Goal: Task Accomplishment & Management: Manage account settings

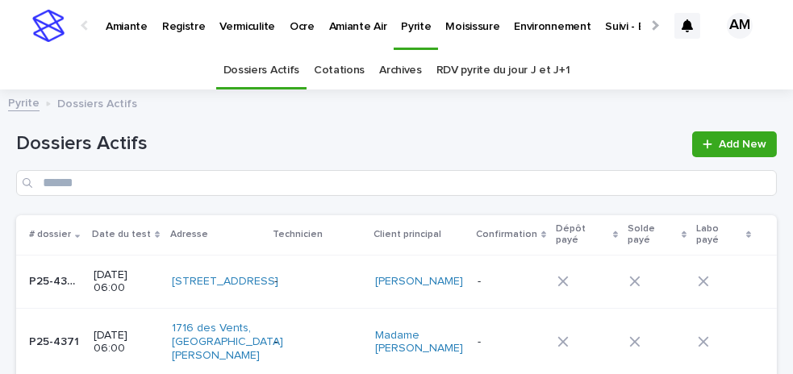
click at [258, 30] on p "Vermiculite" at bounding box center [247, 17] width 56 height 34
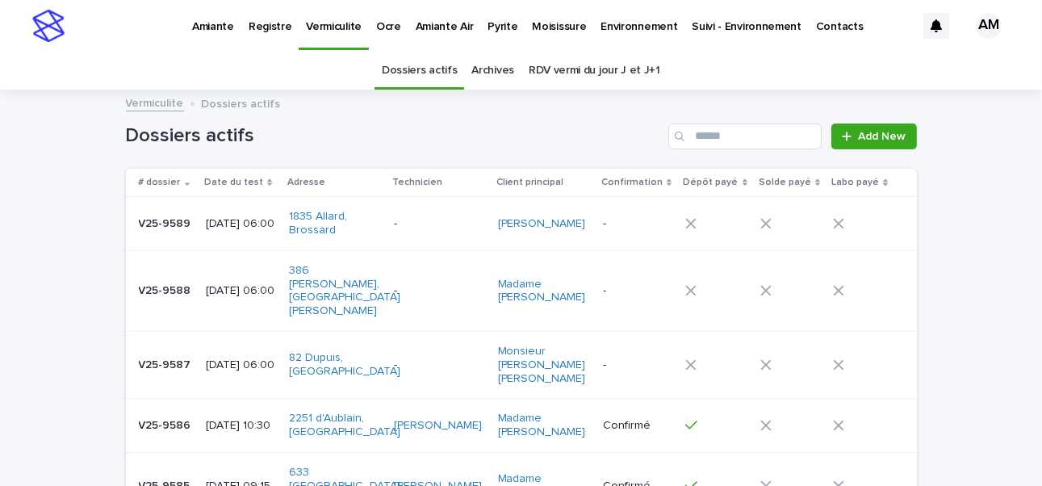
click at [551, 67] on link "RDV vermi du jour J et J+1" at bounding box center [594, 71] width 132 height 38
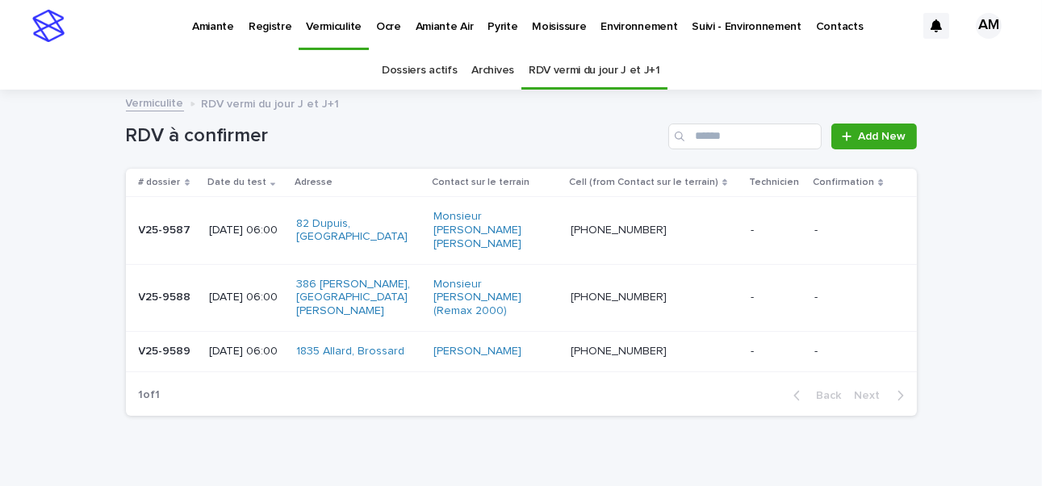
click at [260, 345] on p "[DATE] 06:00" at bounding box center [246, 352] width 74 height 14
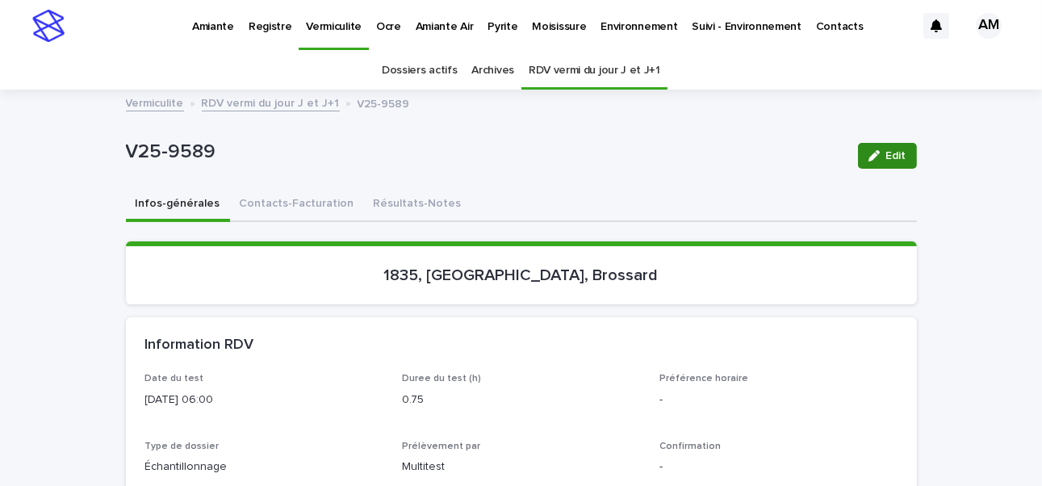
click at [792, 156] on div "button" at bounding box center [877, 155] width 18 height 11
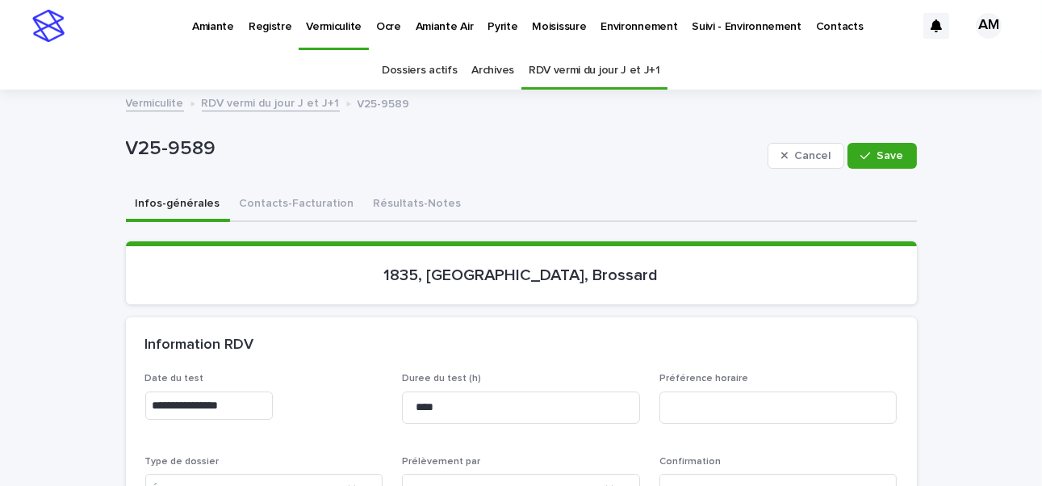
click at [217, 374] on input "**********" at bounding box center [208, 405] width 127 height 28
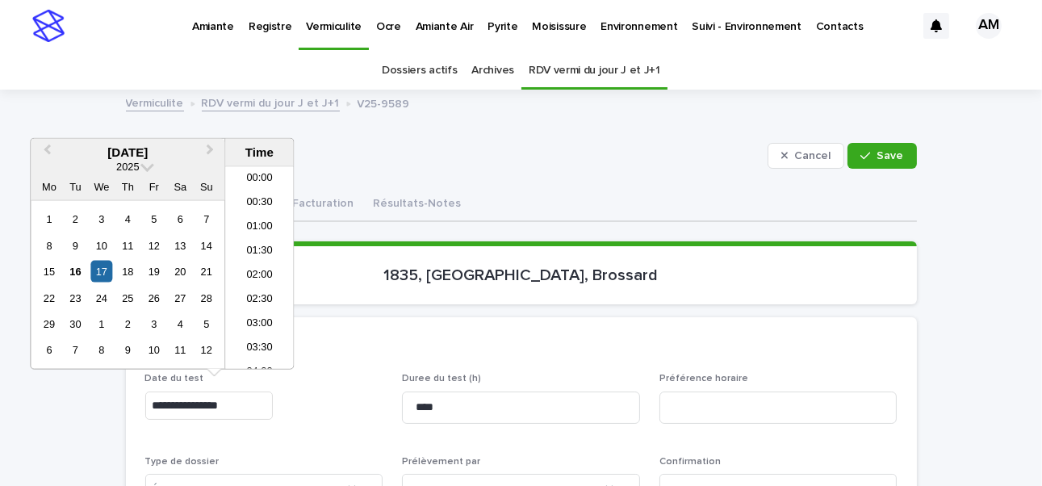
scroll to position [202, 0]
type input "**********"
click at [792, 274] on p "1835, [GEOGRAPHIC_DATA], Brossard" at bounding box center [521, 274] width 752 height 19
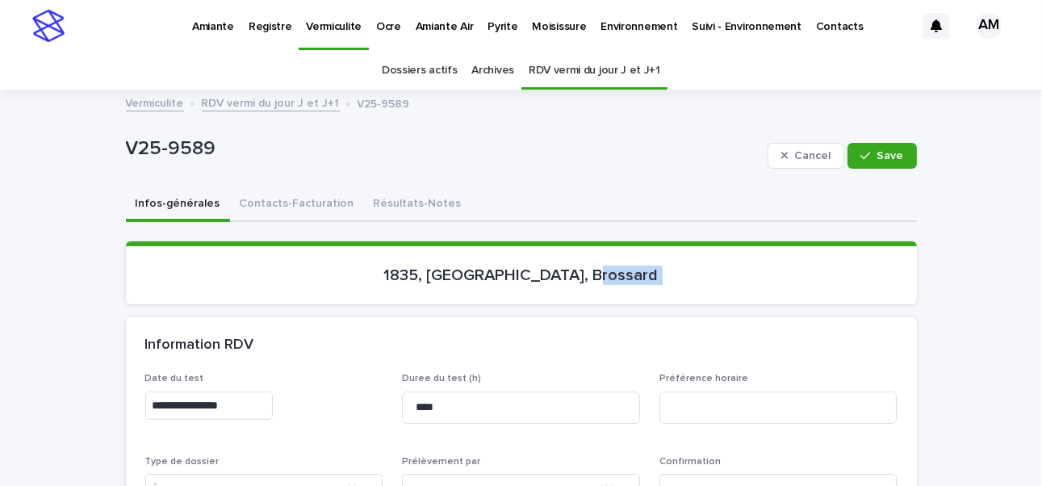
scroll to position [242, 0]
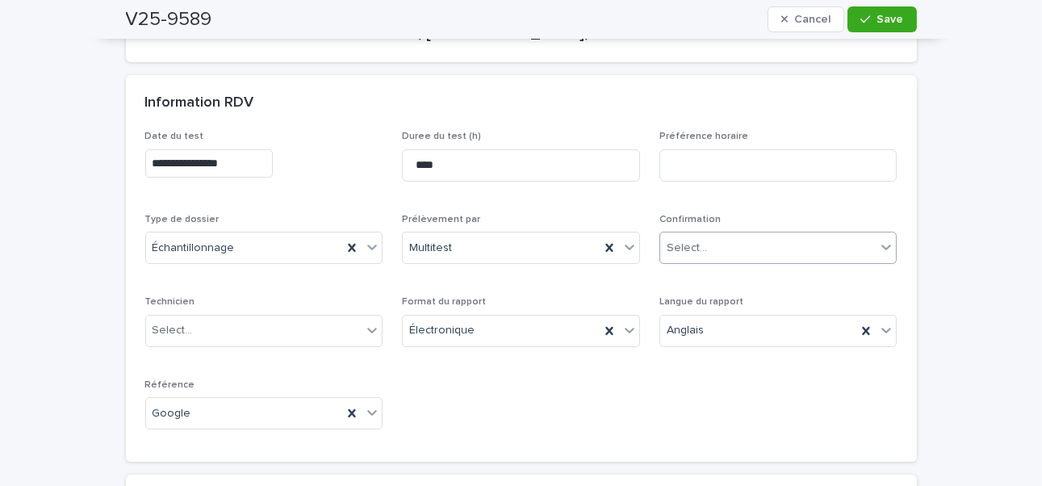
click at [708, 232] on div "Select..." at bounding box center [778, 248] width 238 height 32
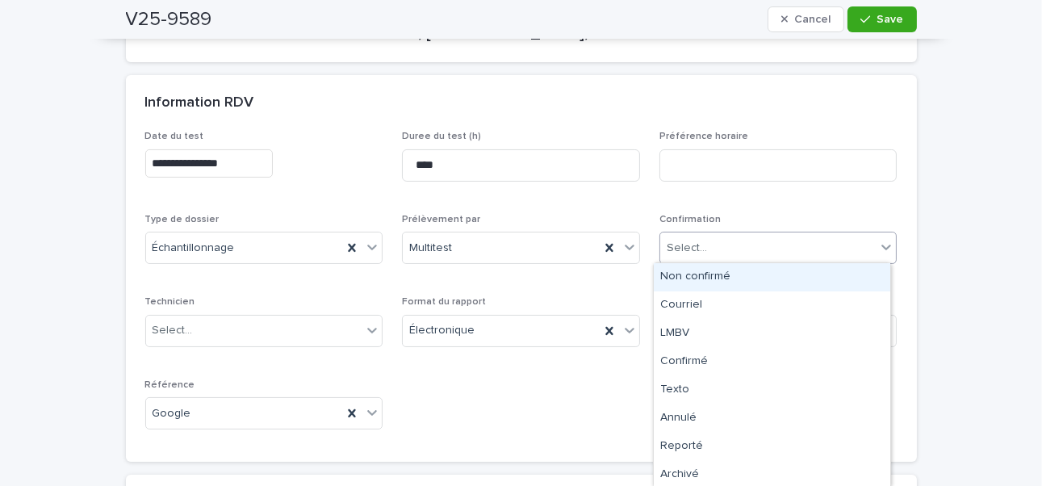
click at [708, 277] on div "Non confirmé" at bounding box center [772, 277] width 236 height 28
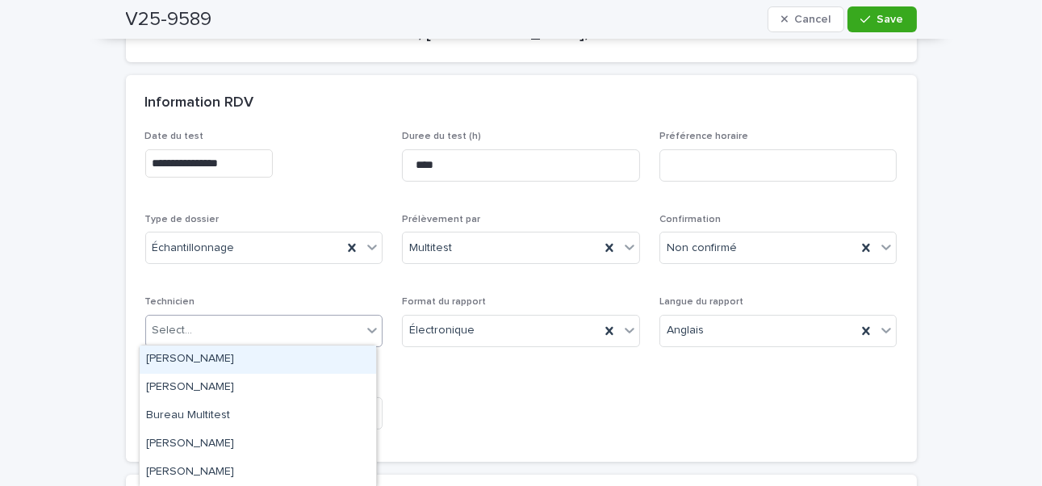
click at [199, 332] on div "Select..." at bounding box center [254, 330] width 216 height 27
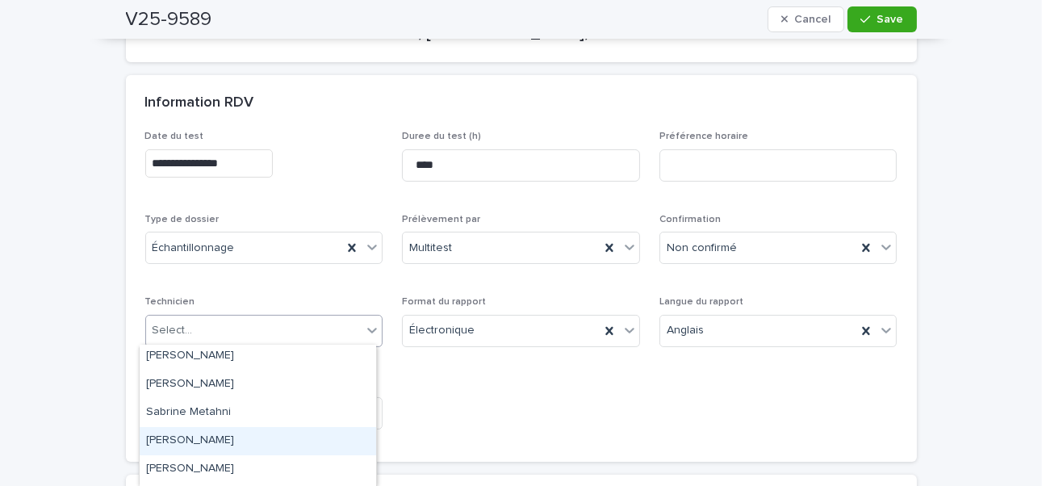
scroll to position [310, 0]
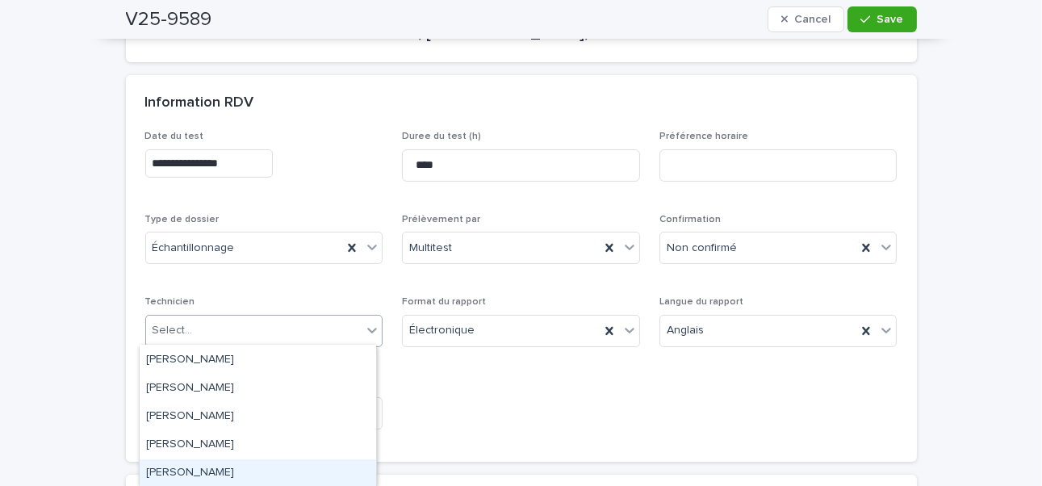
click at [203, 374] on div "[PERSON_NAME]" at bounding box center [258, 473] width 236 height 28
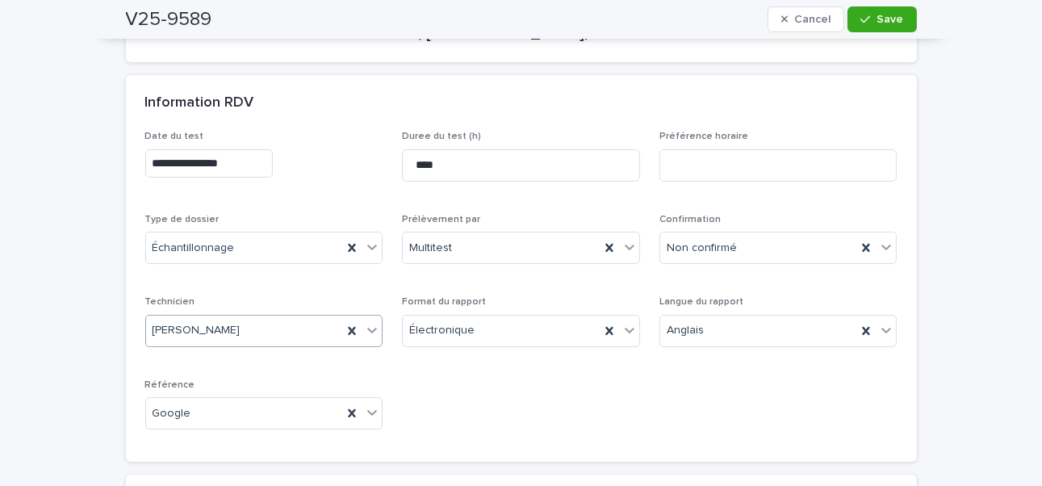
scroll to position [0, 0]
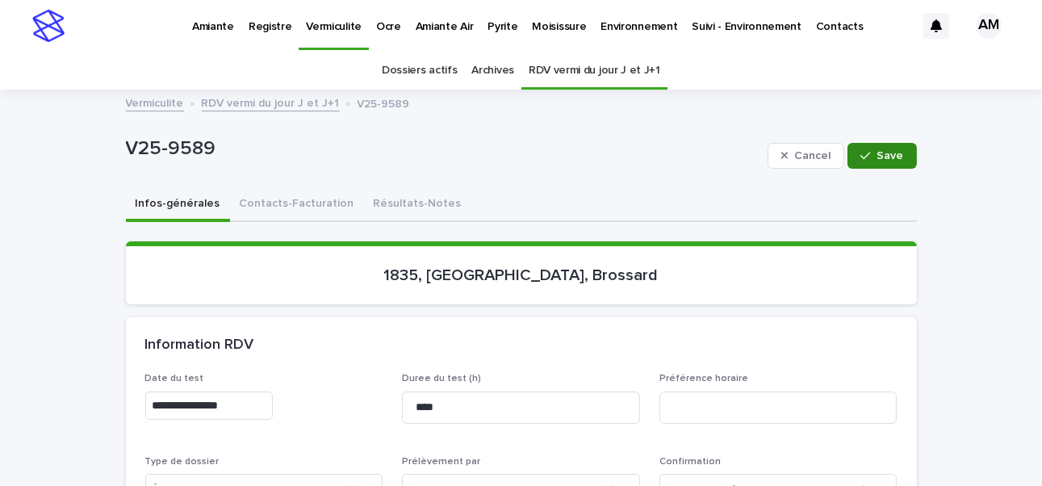
click at [792, 145] on button "Save" at bounding box center [881, 156] width 69 height 26
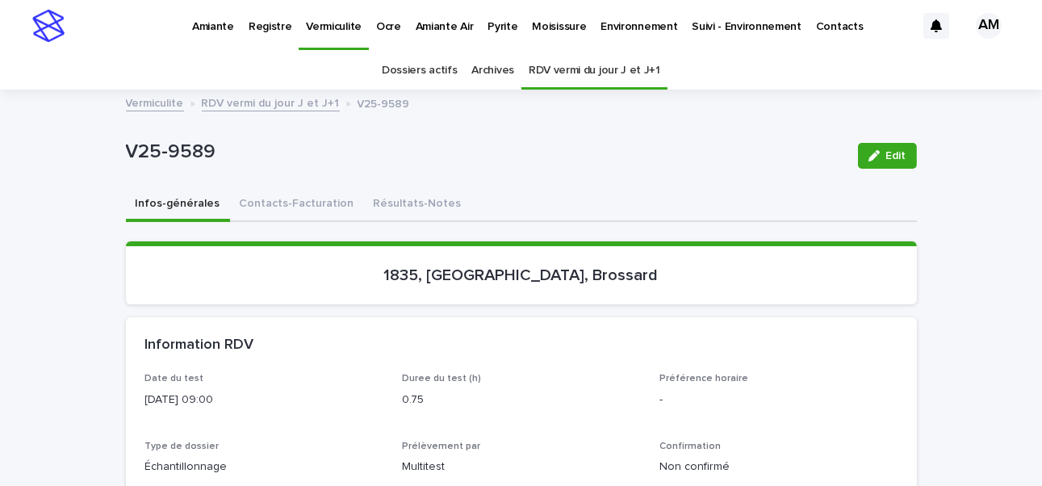
click at [235, 101] on link "RDV vermi du jour J et J+1" at bounding box center [271, 102] width 138 height 19
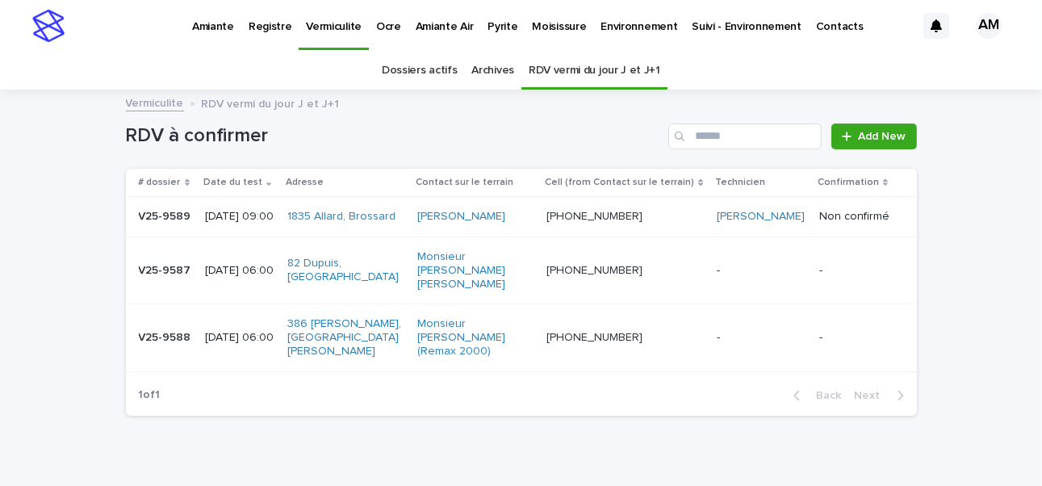
scroll to position [51, 0]
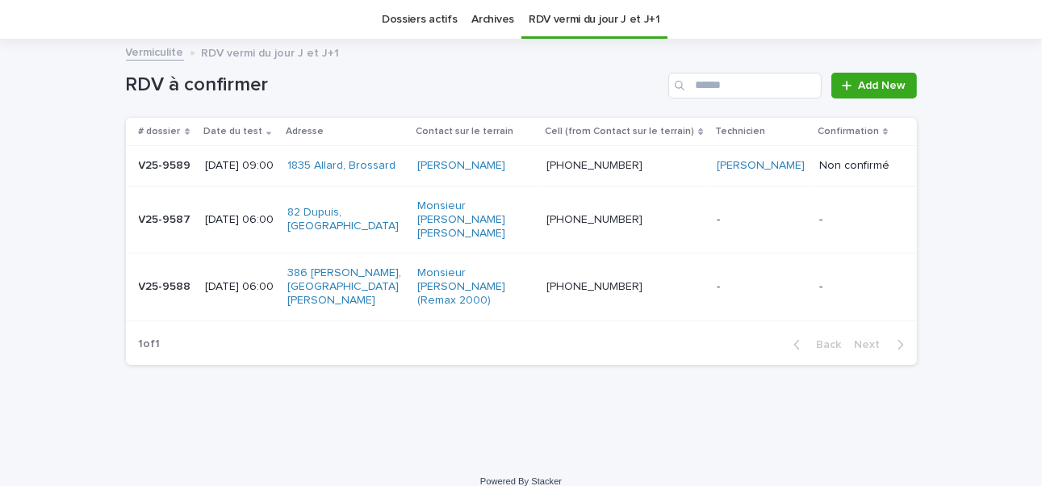
click at [253, 217] on p "2025-09-17 06:00" at bounding box center [239, 220] width 69 height 14
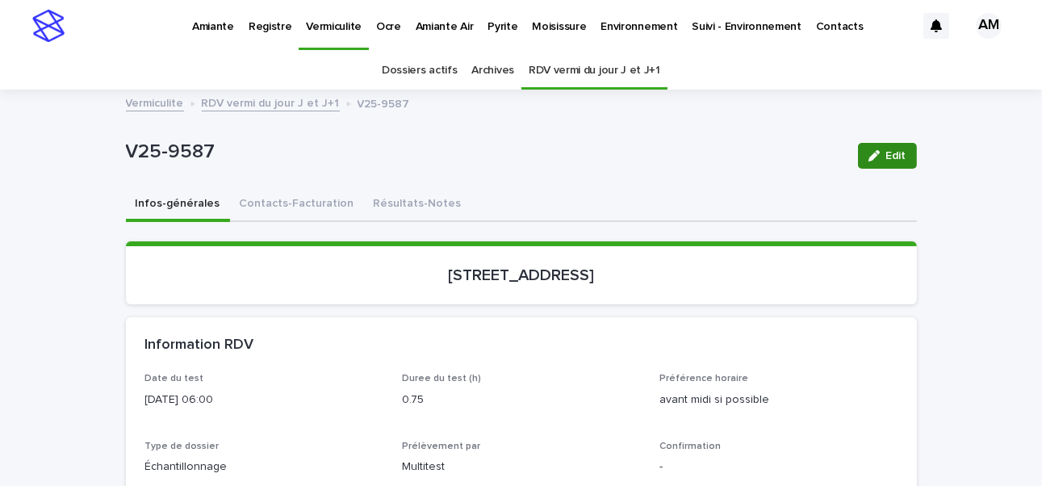
click at [792, 154] on div "button" at bounding box center [877, 155] width 18 height 11
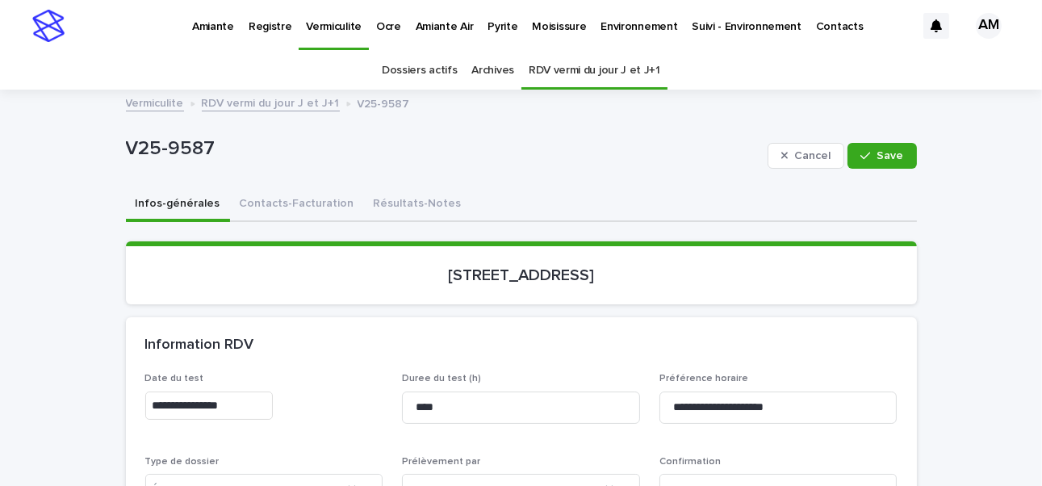
scroll to position [242, 0]
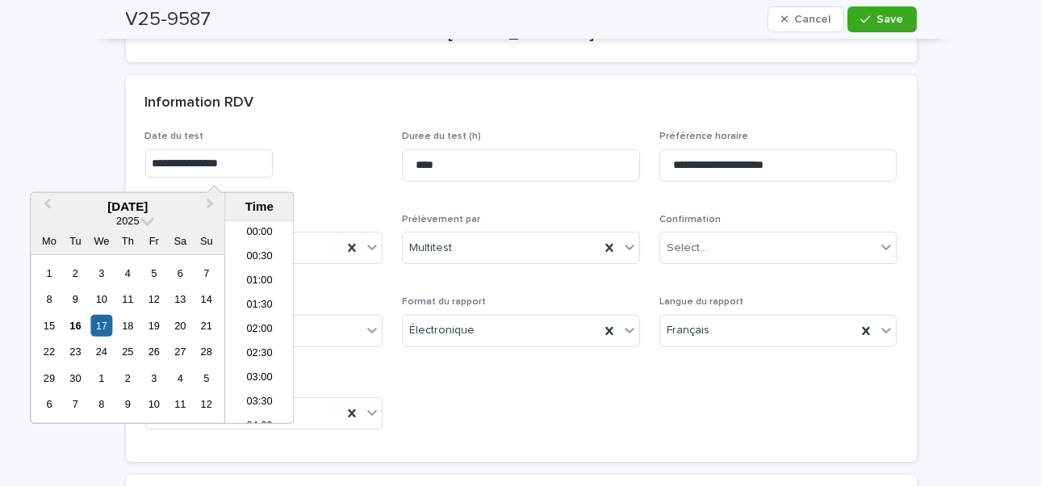
click at [219, 163] on input "**********" at bounding box center [208, 163] width 127 height 28
click at [524, 374] on div "**********" at bounding box center [521, 286] width 752 height 311
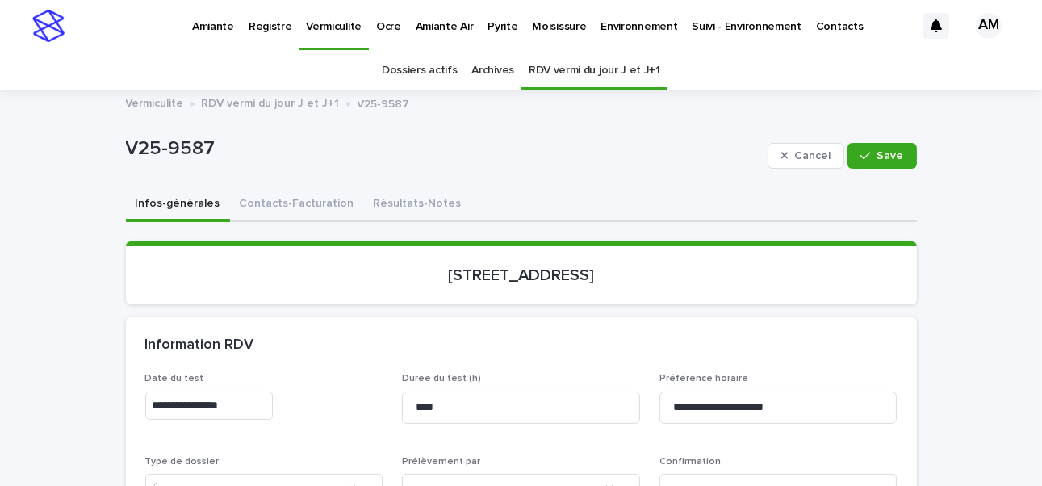
scroll to position [161, 0]
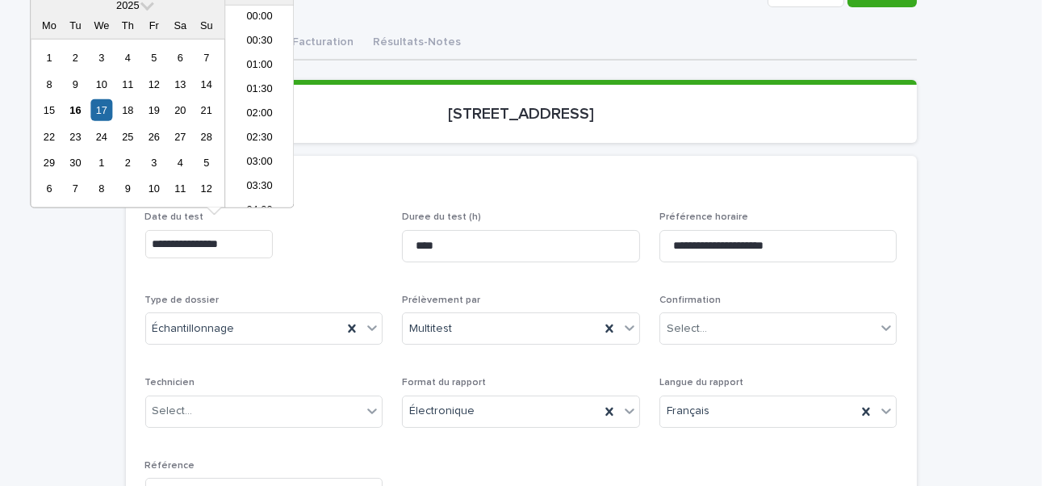
click at [218, 239] on input "**********" at bounding box center [208, 244] width 127 height 28
type input "**********"
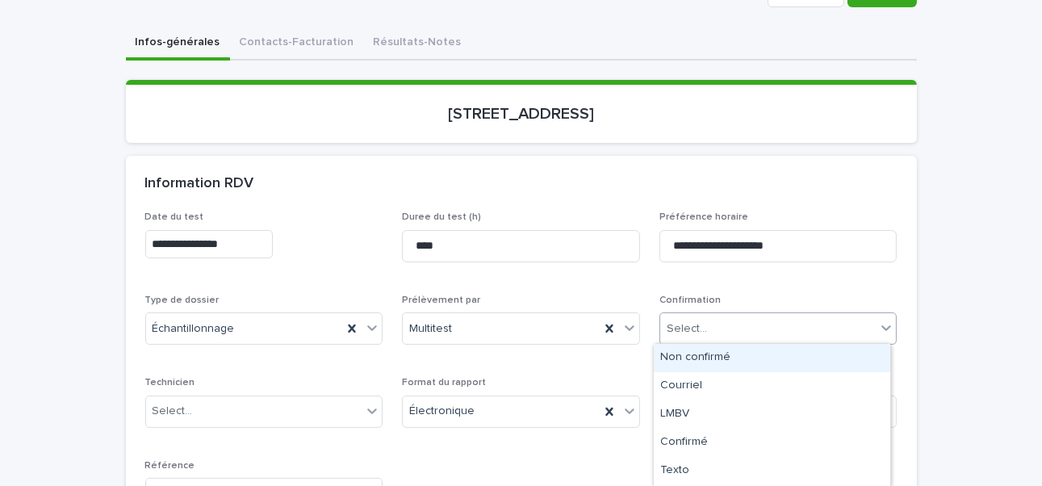
click at [686, 336] on div "Select..." at bounding box center [768, 328] width 216 height 27
click at [689, 362] on div "Non confirmé" at bounding box center [772, 358] width 236 height 28
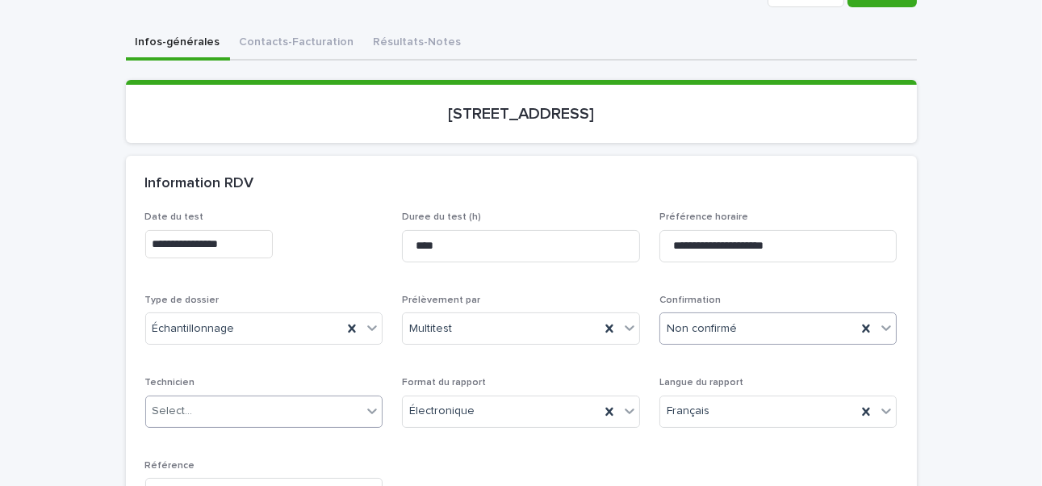
click at [182, 374] on div "Select..." at bounding box center [254, 411] width 216 height 27
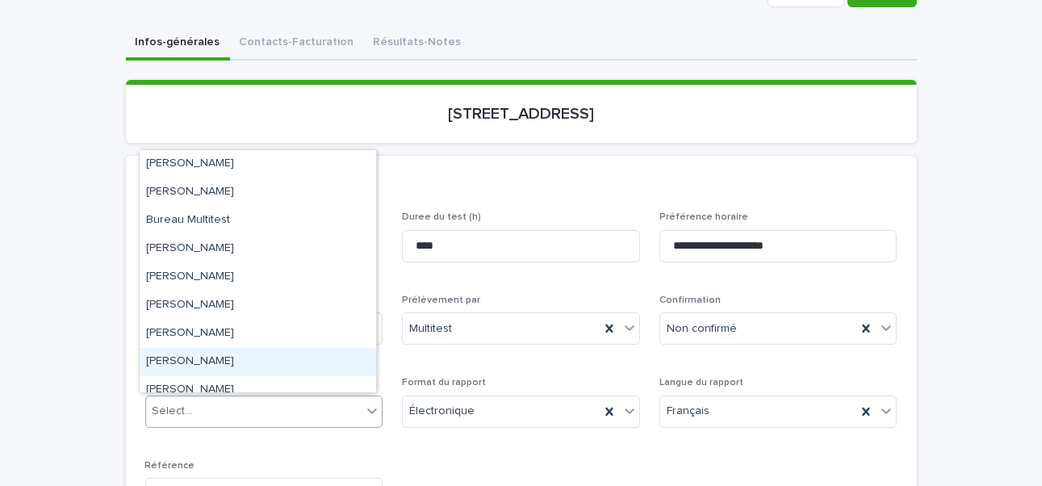
scroll to position [209, 0]
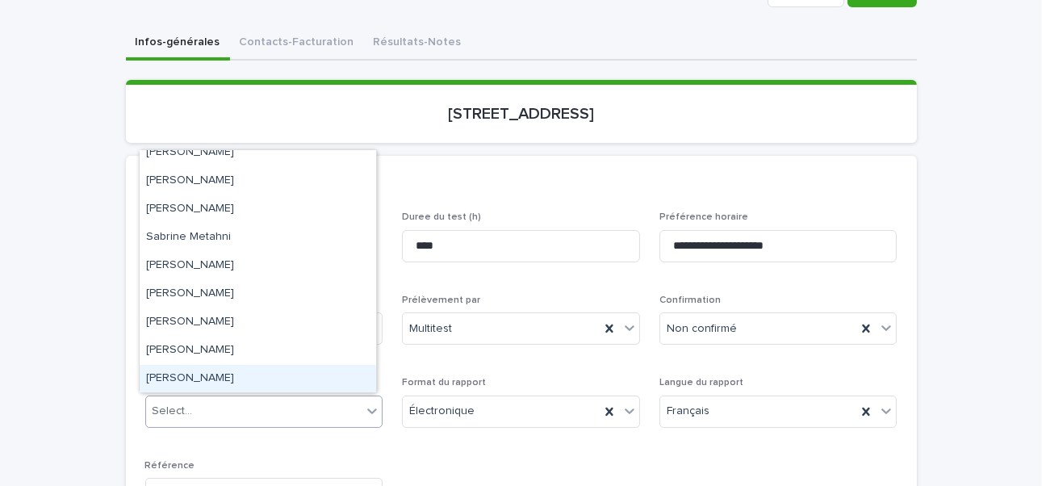
click at [205, 374] on div "[PERSON_NAME]" at bounding box center [258, 379] width 236 height 28
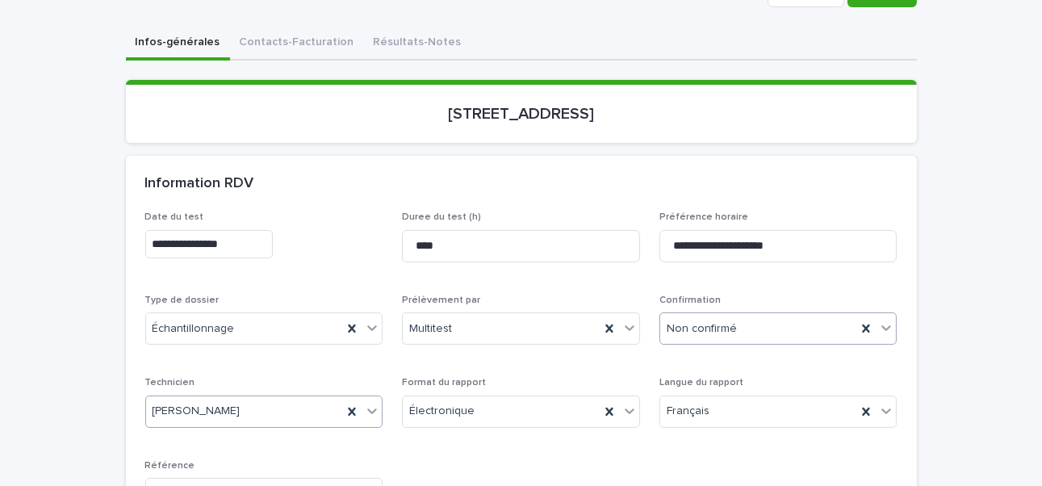
scroll to position [0, 0]
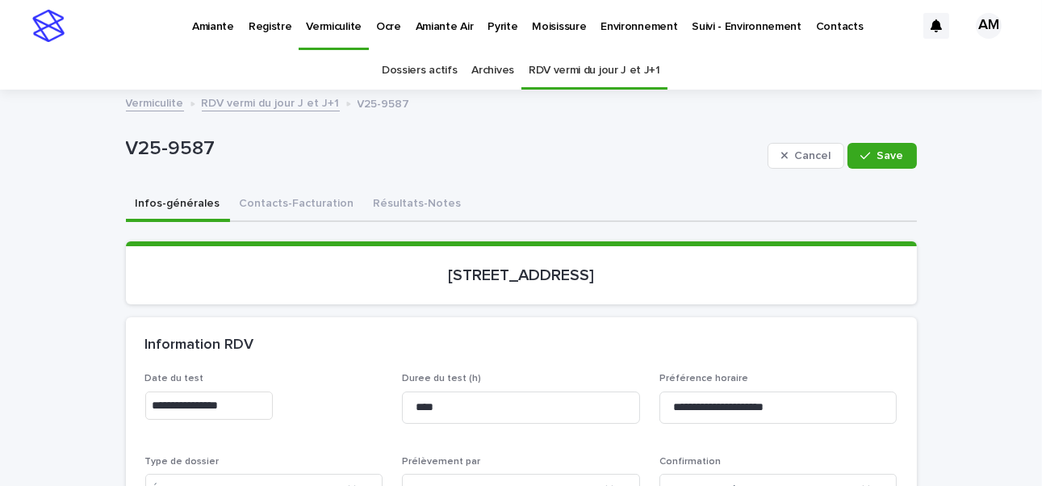
click at [792, 137] on div "Cancel Save" at bounding box center [841, 155] width 149 height 65
click at [792, 152] on div "button" at bounding box center [868, 155] width 16 height 11
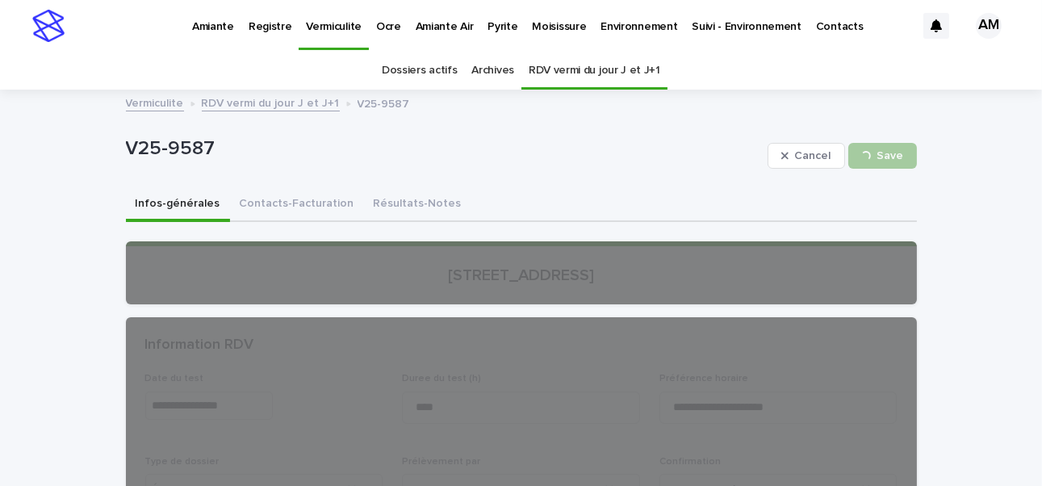
click at [240, 100] on link "RDV vermi du jour J et J+1" at bounding box center [271, 102] width 138 height 19
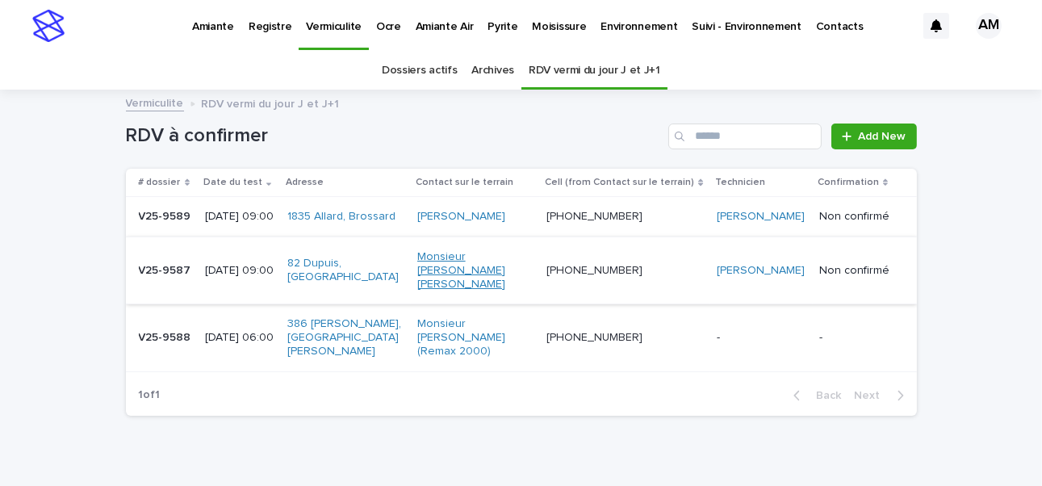
scroll to position [51, 0]
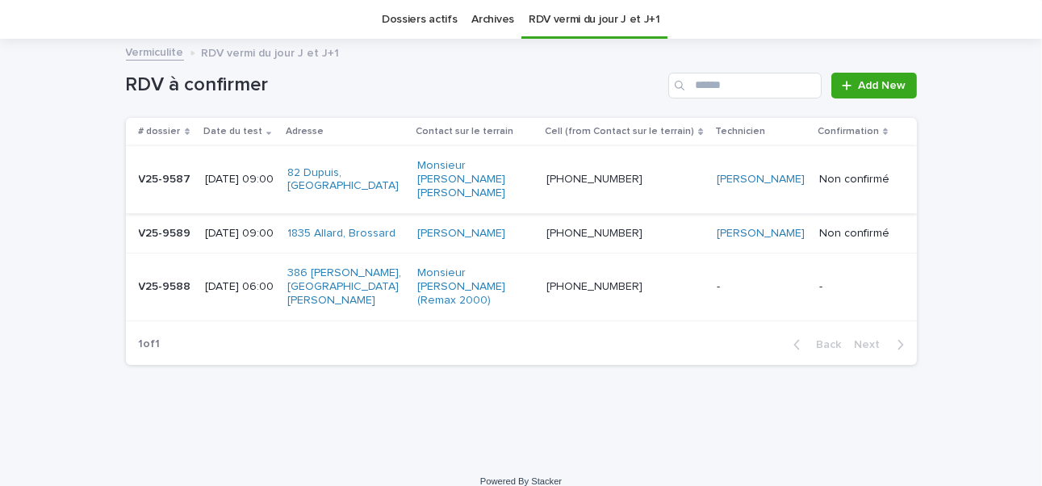
click at [245, 227] on p "[DATE] 09:00" at bounding box center [239, 234] width 69 height 14
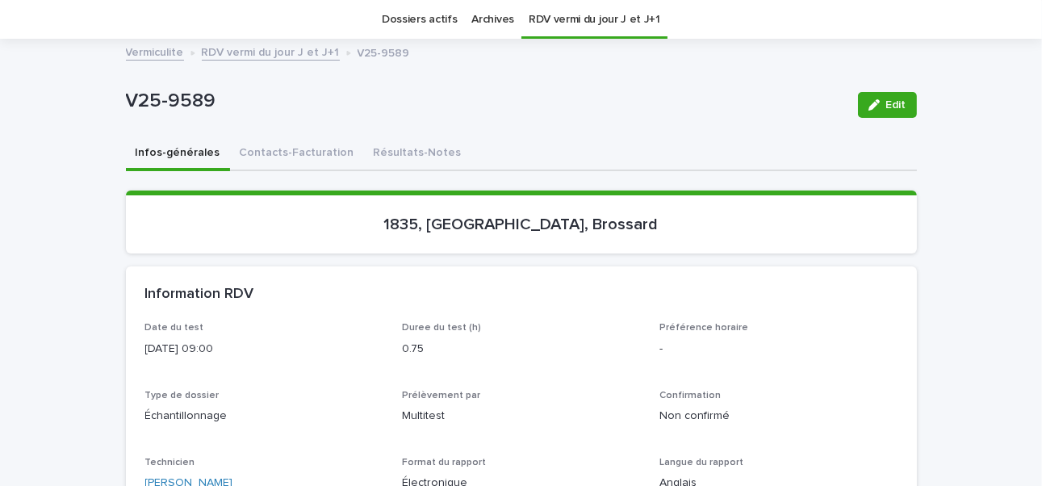
scroll to position [51, 0]
click at [792, 102] on icon "button" at bounding box center [873, 104] width 11 height 11
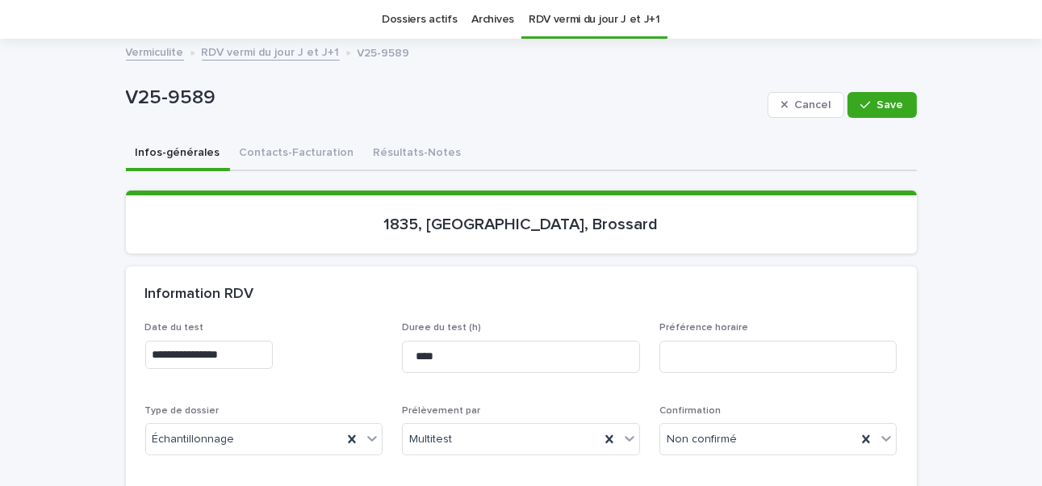
click at [279, 60] on div "Vermiculite RDV vermi du jour J et J+1 V25-9589" at bounding box center [521, 53] width 807 height 23
click at [278, 51] on link "RDV vermi du jour J et J+1" at bounding box center [271, 51] width 138 height 19
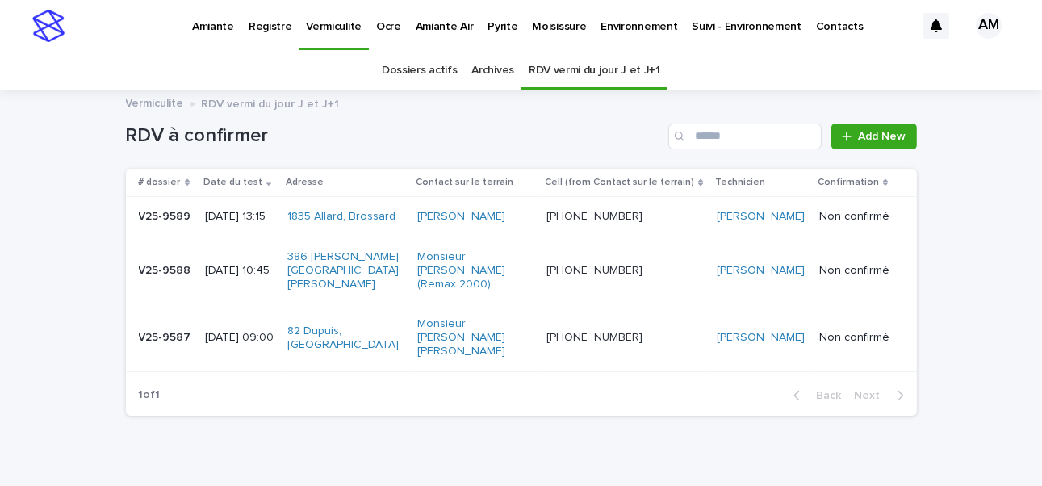
click at [497, 22] on p "Pyrite" at bounding box center [502, 17] width 30 height 34
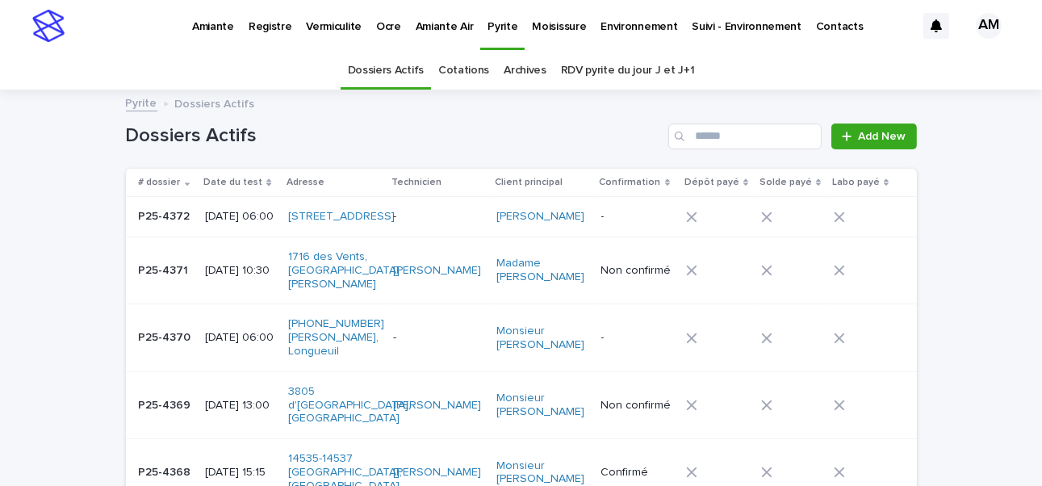
click at [657, 70] on link "RDV pyrite du jour J et J+1" at bounding box center [628, 71] width 134 height 38
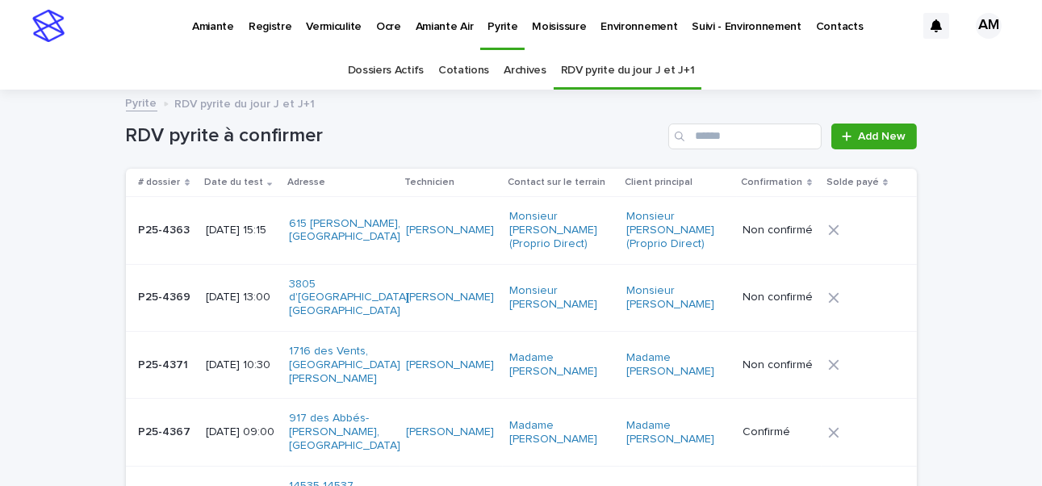
scroll to position [161, 0]
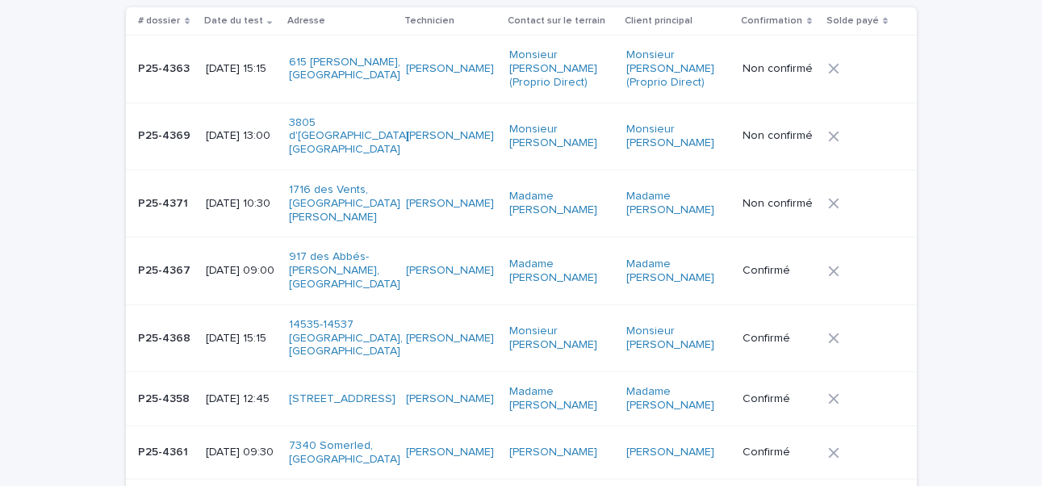
click at [254, 197] on p "2025-09-17 10:30" at bounding box center [241, 204] width 71 height 14
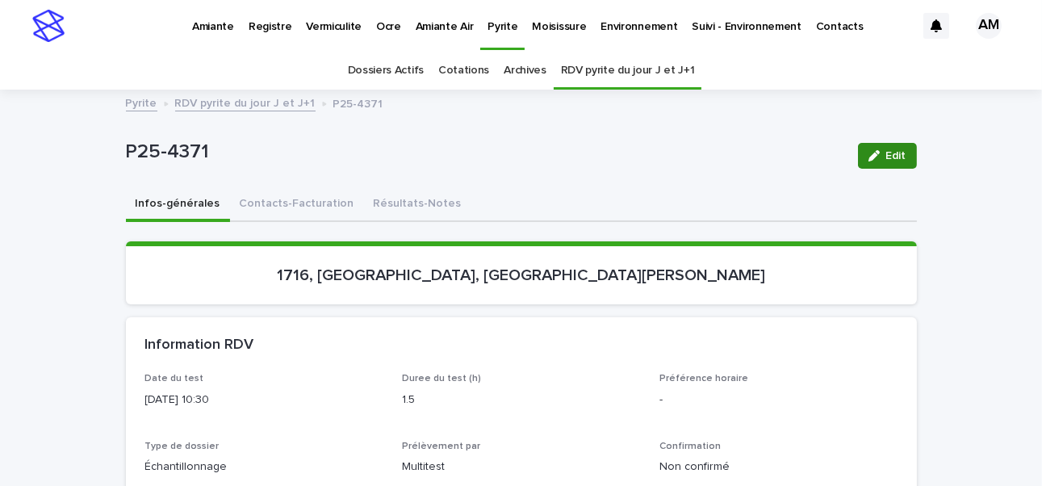
click at [792, 148] on button "Edit" at bounding box center [887, 156] width 59 height 26
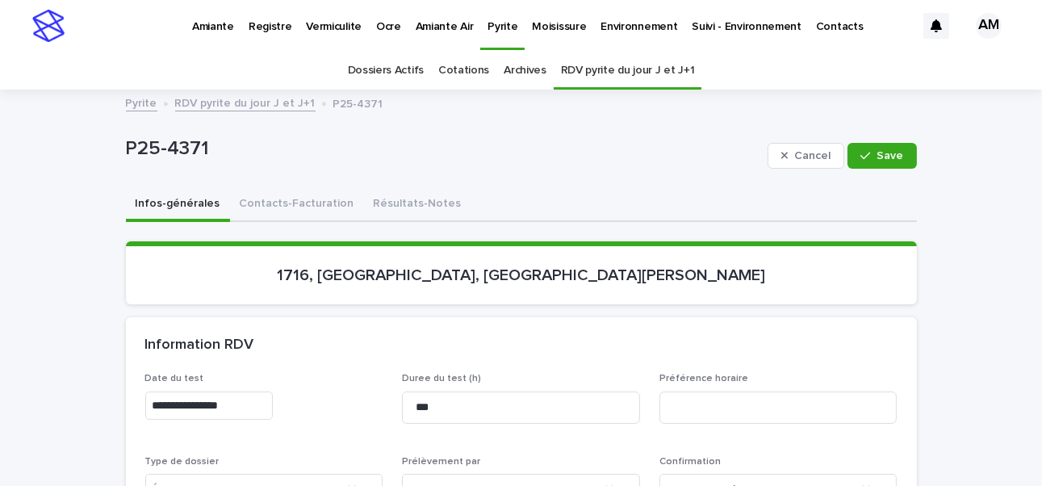
click at [216, 374] on input "**********" at bounding box center [208, 405] width 127 height 28
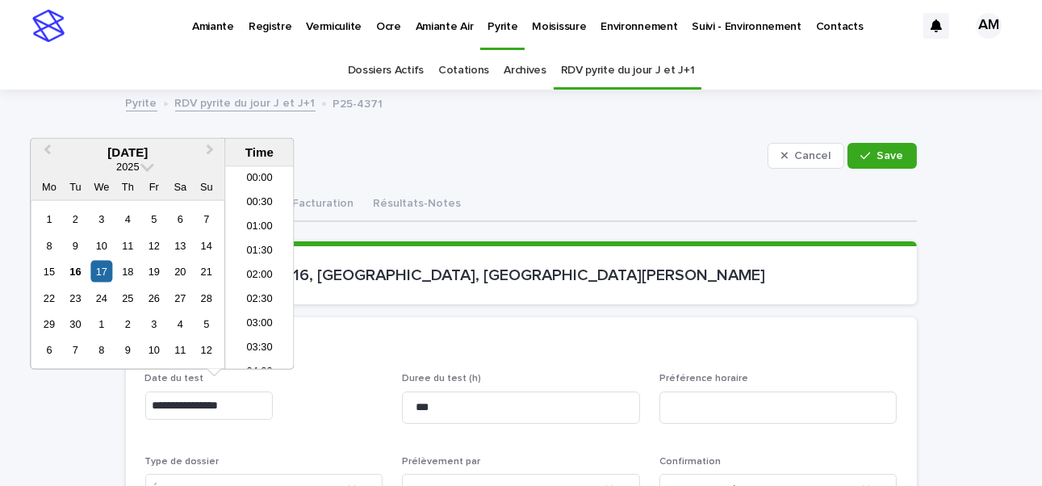
scroll to position [420, 0]
click at [228, 374] on input "**********" at bounding box center [208, 405] width 127 height 28
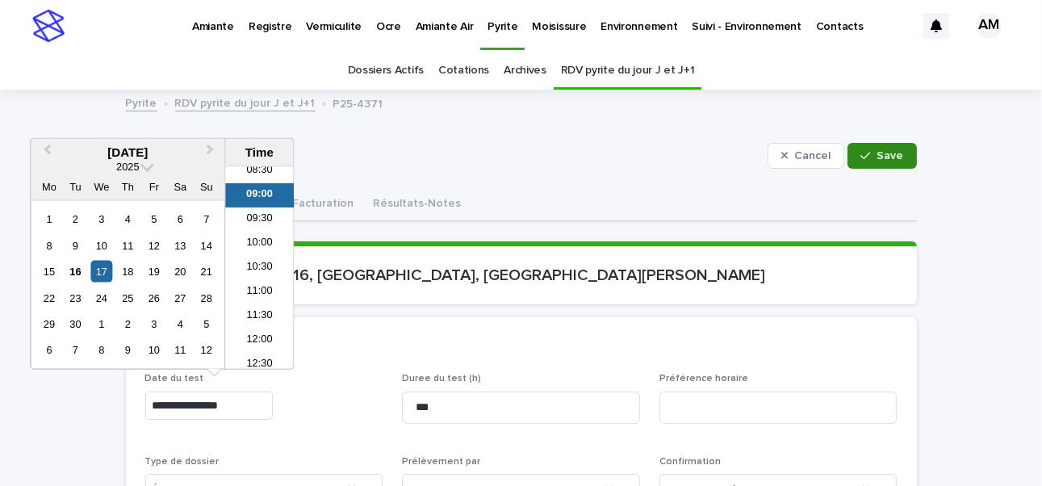
type input "**********"
click at [792, 160] on span "Save" at bounding box center [890, 155] width 27 height 11
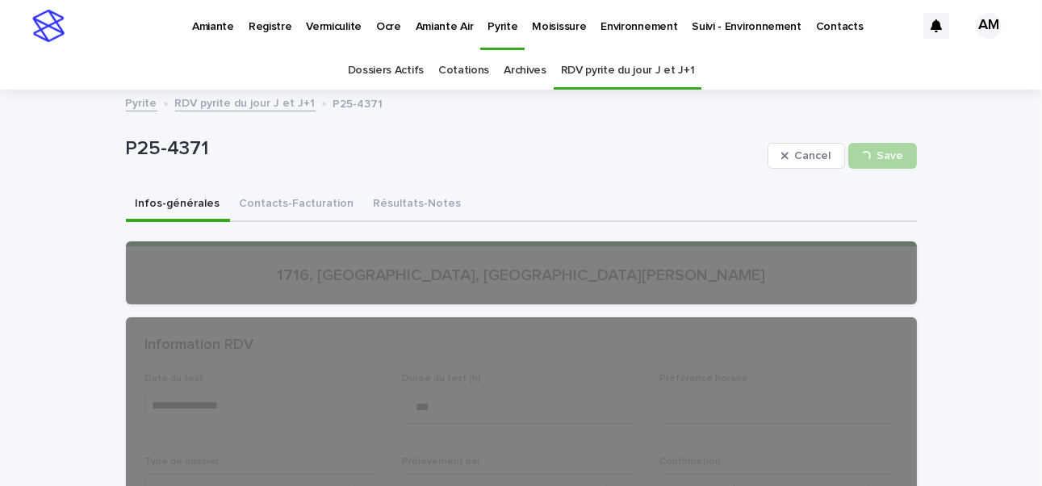
click at [215, 101] on link "RDV pyrite du jour J et J+1" at bounding box center [245, 102] width 140 height 19
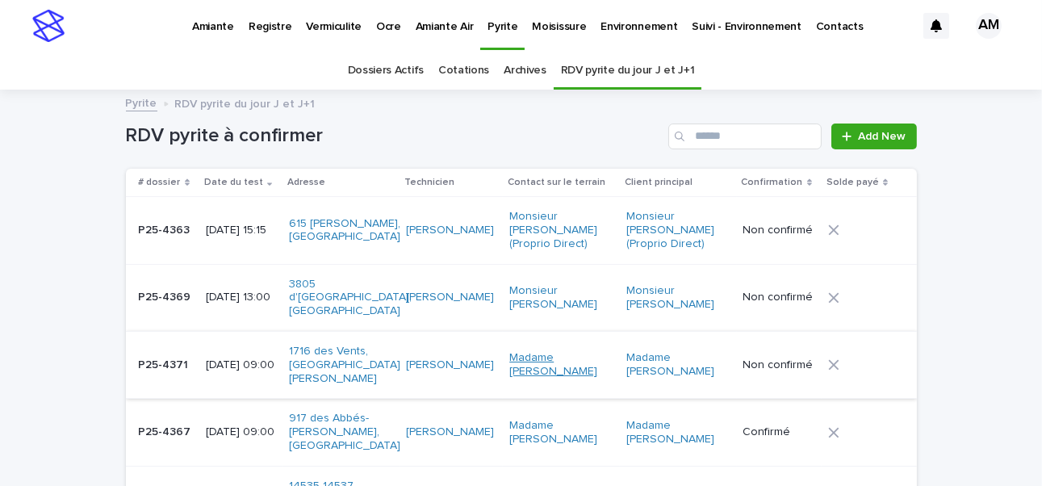
scroll to position [51, 0]
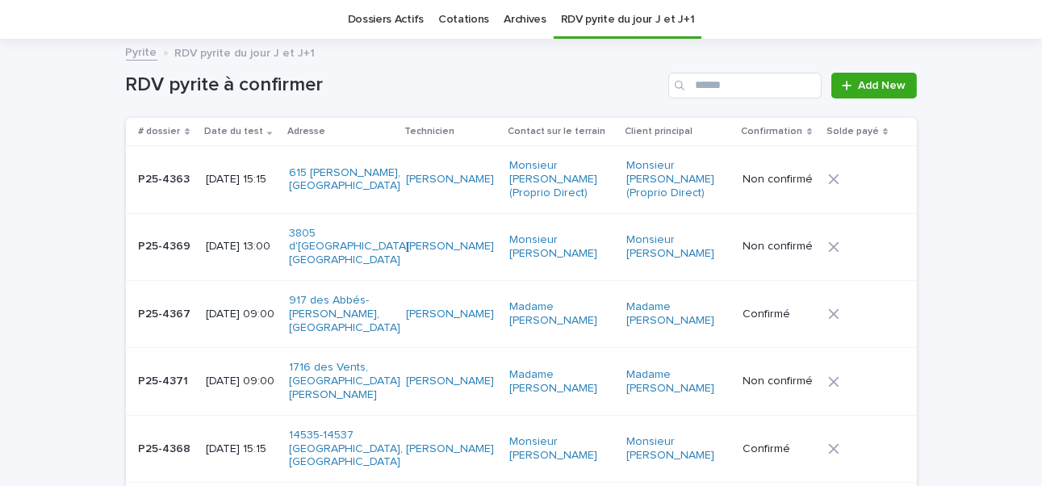
click at [240, 242] on div "2025-09-17 13:00" at bounding box center [241, 244] width 71 height 17
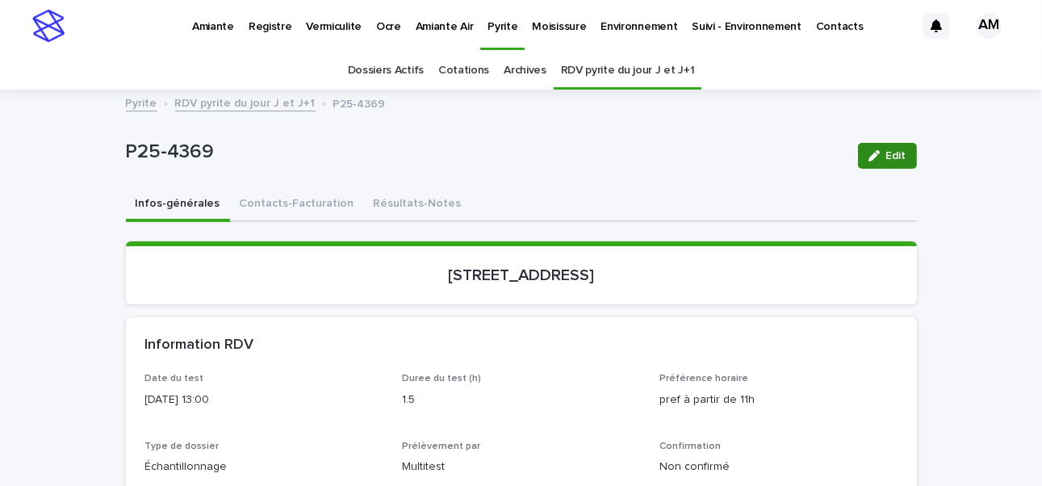
click at [792, 151] on div "button" at bounding box center [877, 155] width 18 height 11
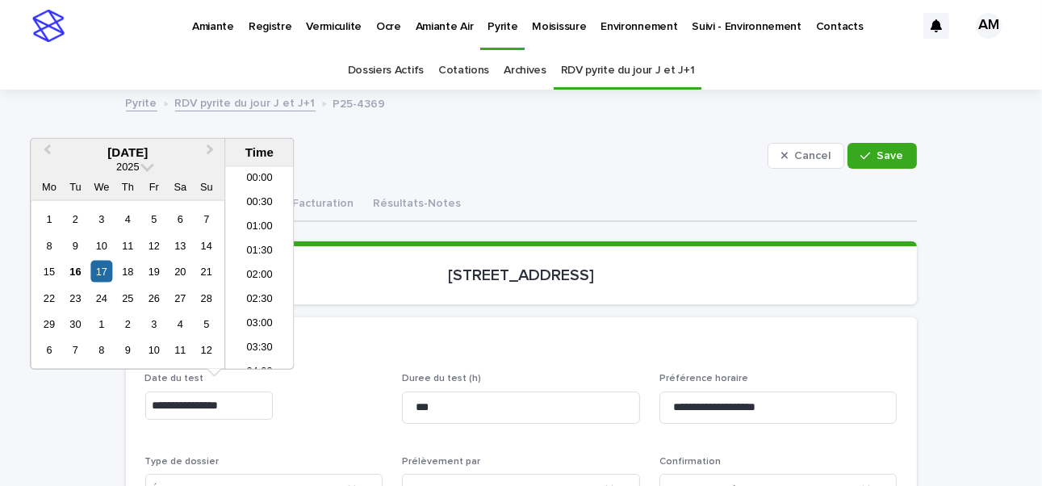
click at [216, 374] on input "**********" at bounding box center [208, 405] width 127 height 28
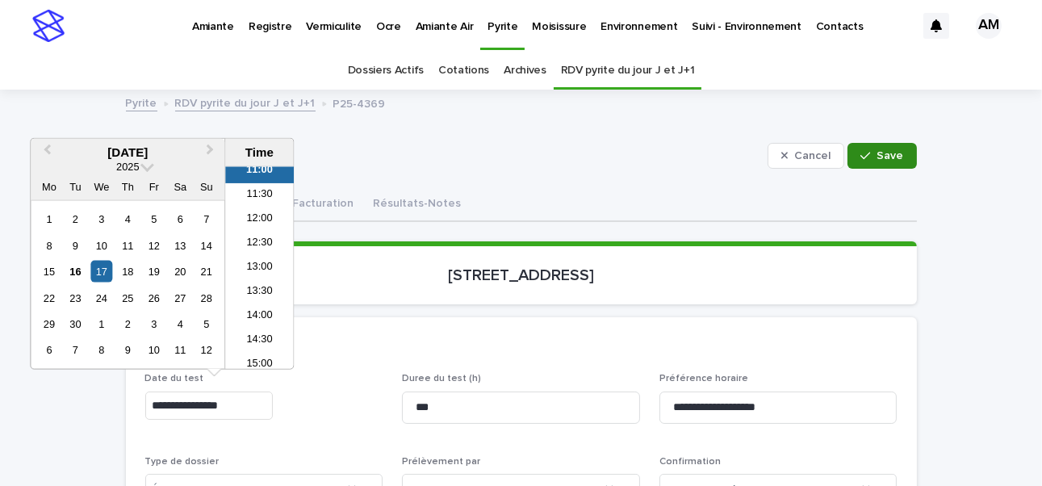
type input "**********"
click at [792, 160] on button "Save" at bounding box center [881, 156] width 69 height 26
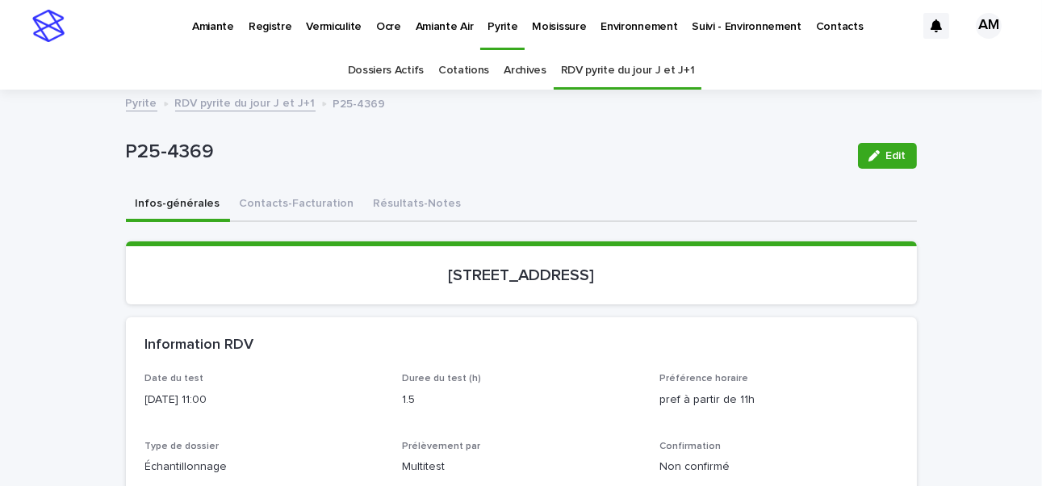
click at [223, 104] on link "RDV pyrite du jour J et J+1" at bounding box center [245, 102] width 140 height 19
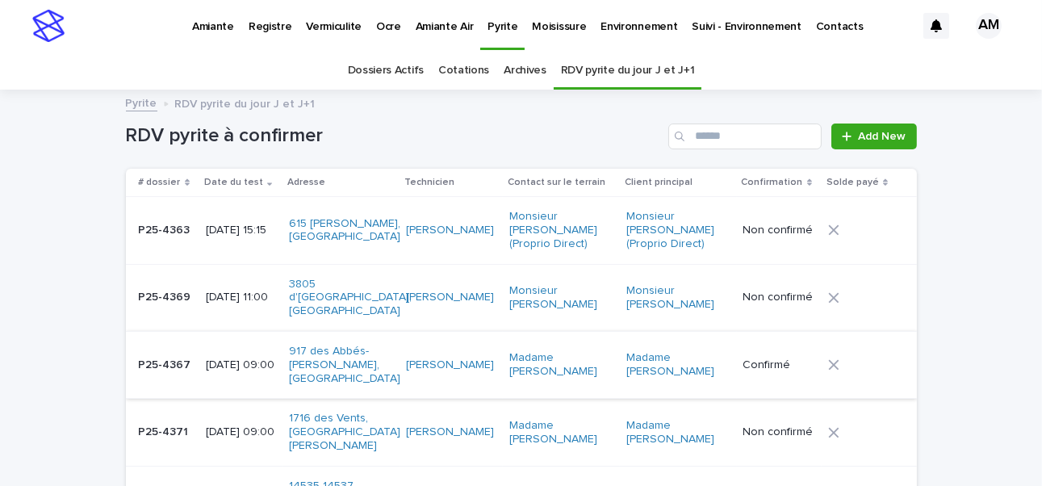
scroll to position [51, 0]
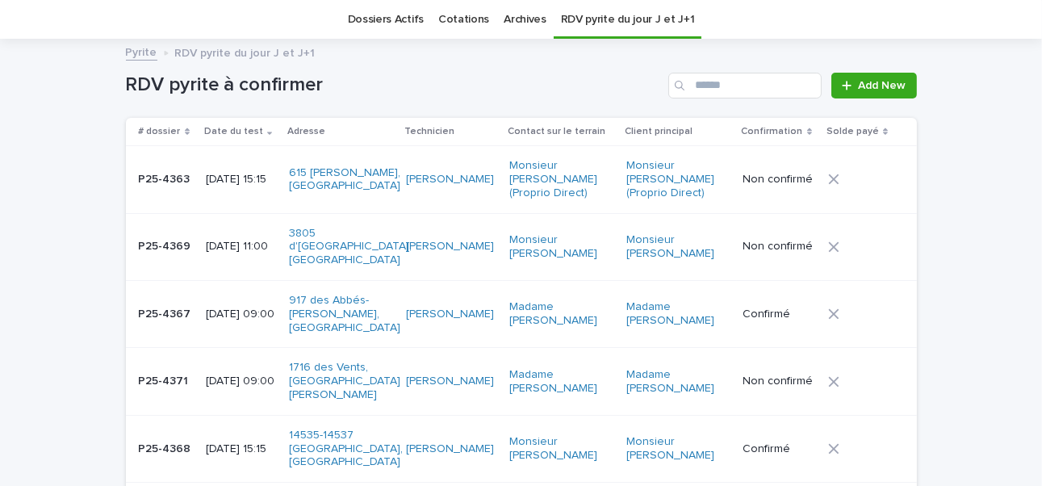
click at [214, 307] on p "2025-09-17 09:00" at bounding box center [241, 314] width 71 height 14
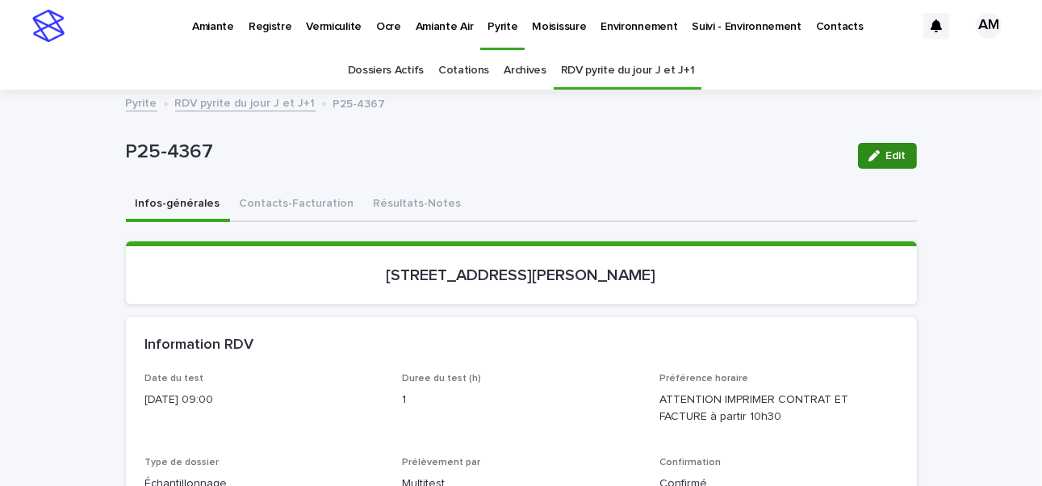
click at [792, 159] on div "button" at bounding box center [877, 155] width 18 height 11
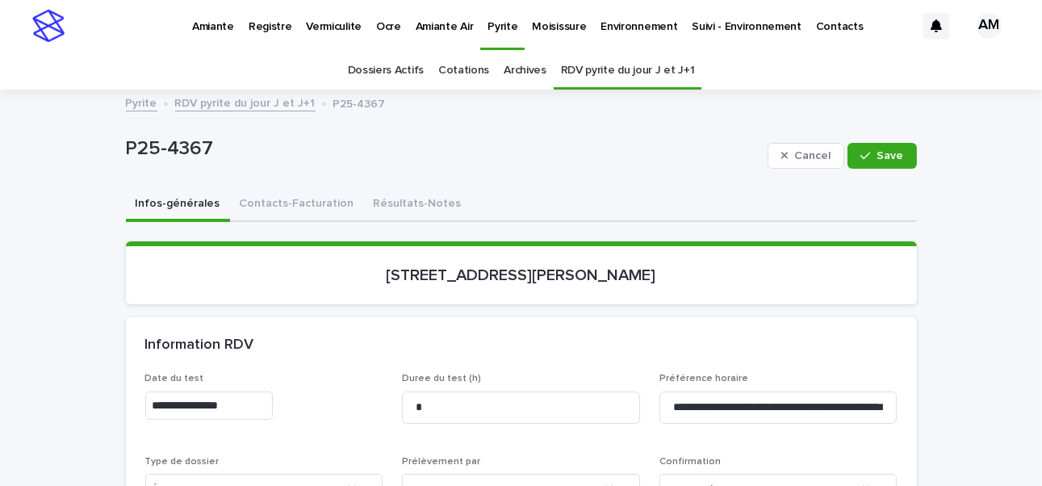
click at [216, 374] on input "**********" at bounding box center [208, 405] width 127 height 28
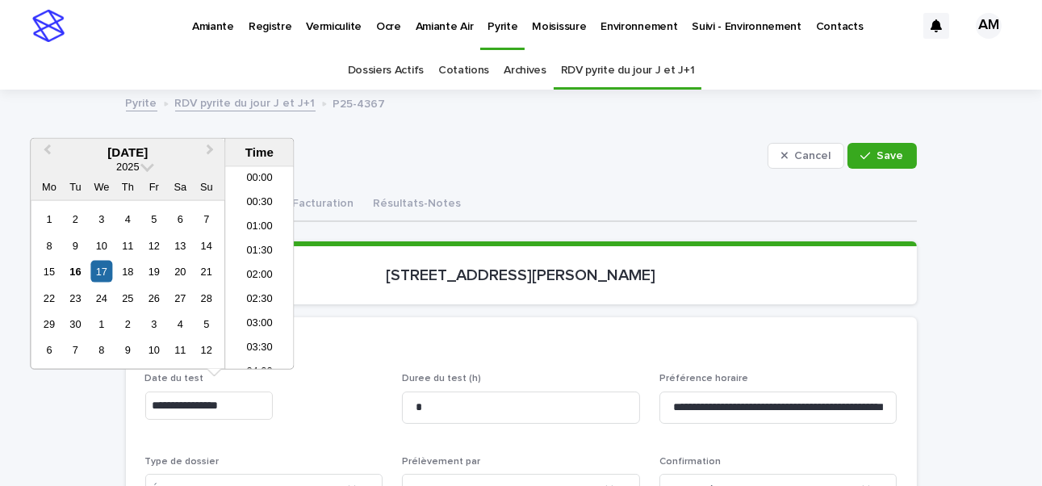
scroll to position [346, 0]
type input "**********"
click at [583, 359] on div "Information RDV" at bounding box center [521, 345] width 791 height 56
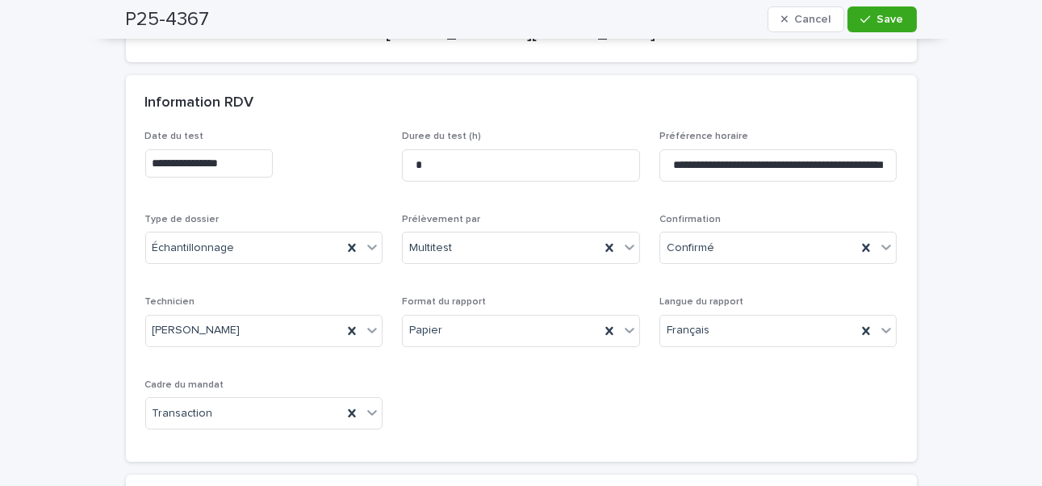
scroll to position [161, 0]
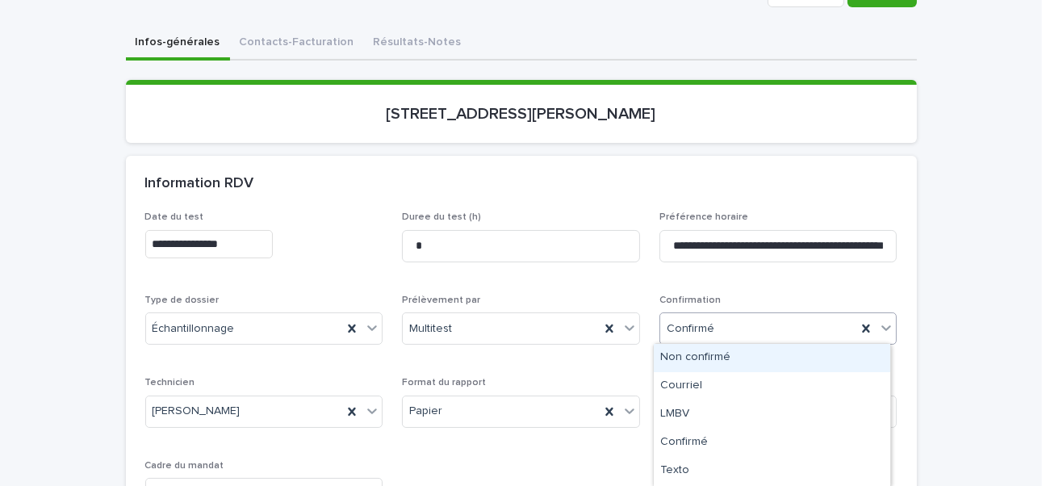
click at [716, 326] on input "text" at bounding box center [717, 329] width 2 height 14
click at [702, 362] on div "Non confirmé" at bounding box center [772, 358] width 236 height 28
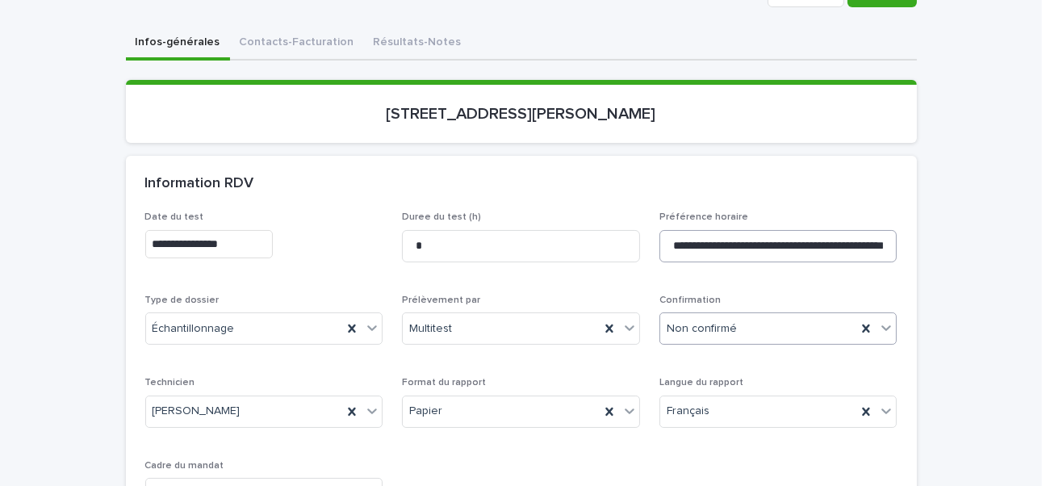
scroll to position [0, 0]
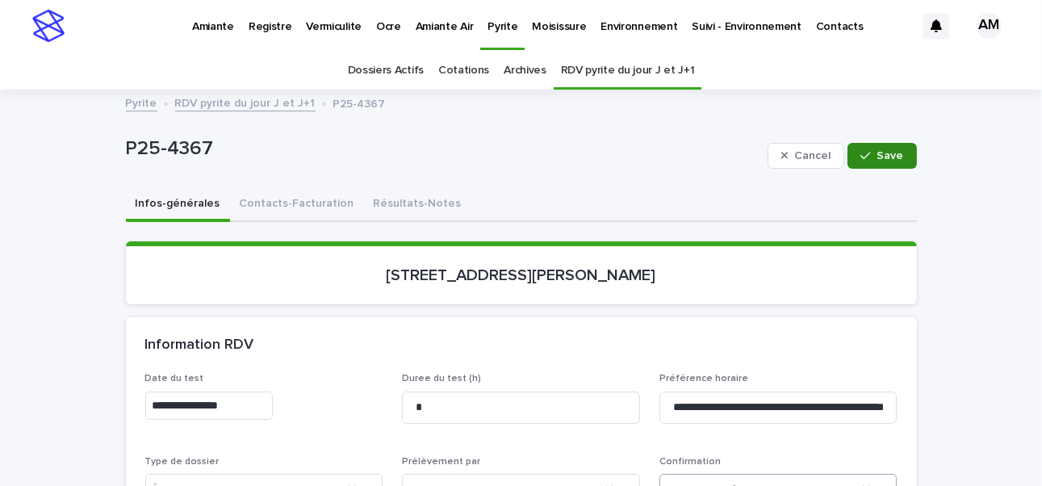
click at [792, 150] on span "Save" at bounding box center [890, 155] width 27 height 11
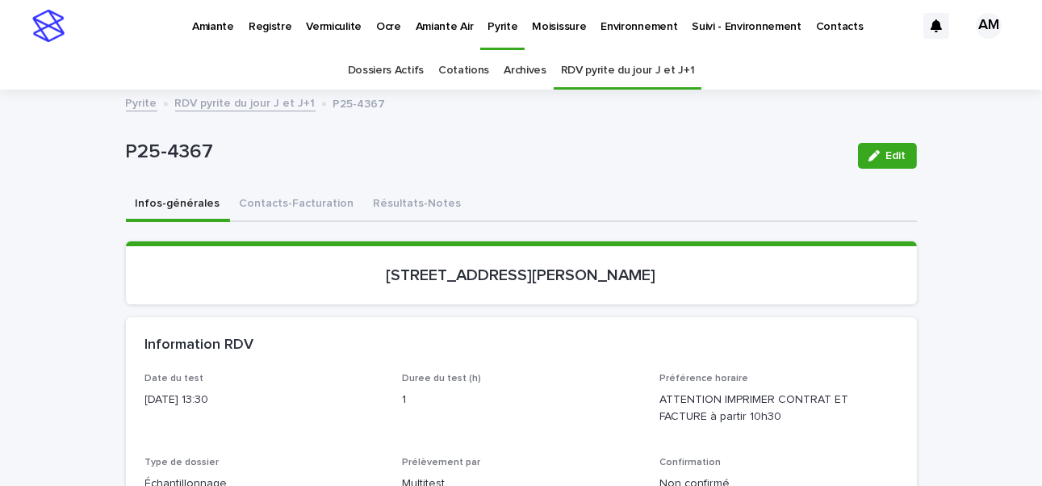
click at [252, 104] on link "RDV pyrite du jour J et J+1" at bounding box center [245, 102] width 140 height 19
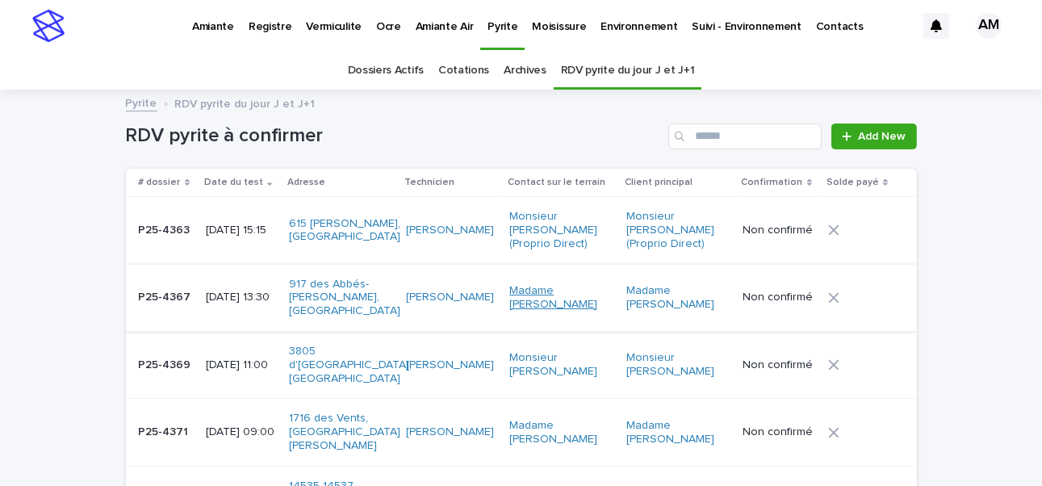
scroll to position [51, 0]
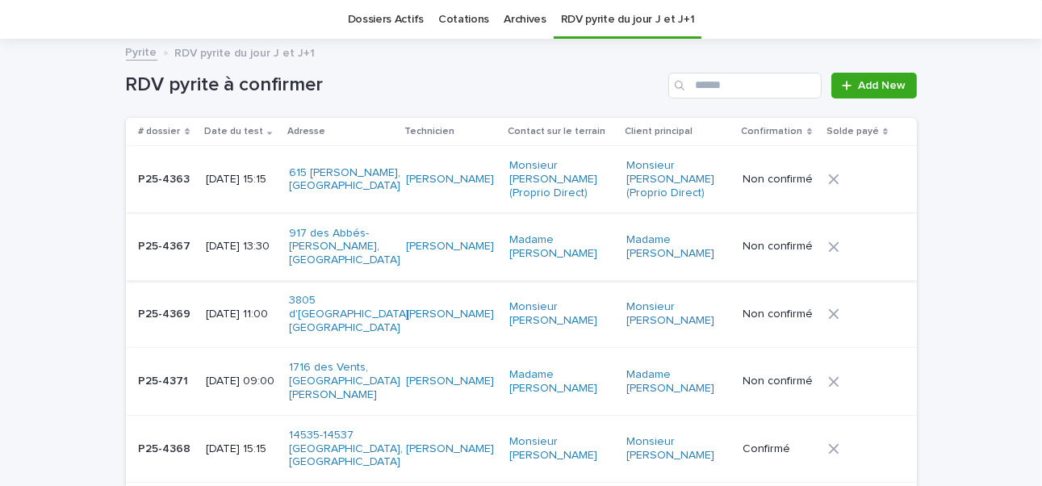
click at [242, 374] on p "2025-09-17 09:00" at bounding box center [241, 381] width 71 height 14
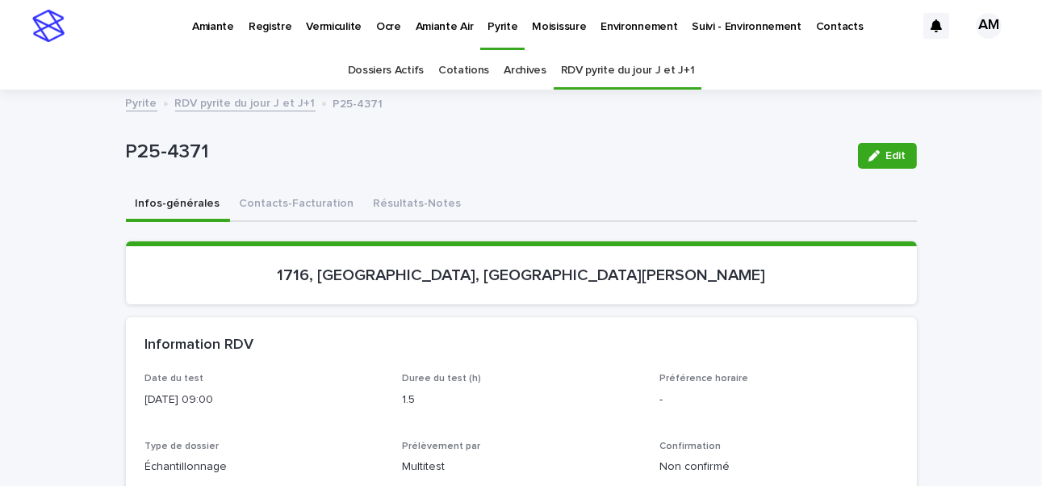
click at [792, 155] on span "Edit" at bounding box center [896, 155] width 20 height 11
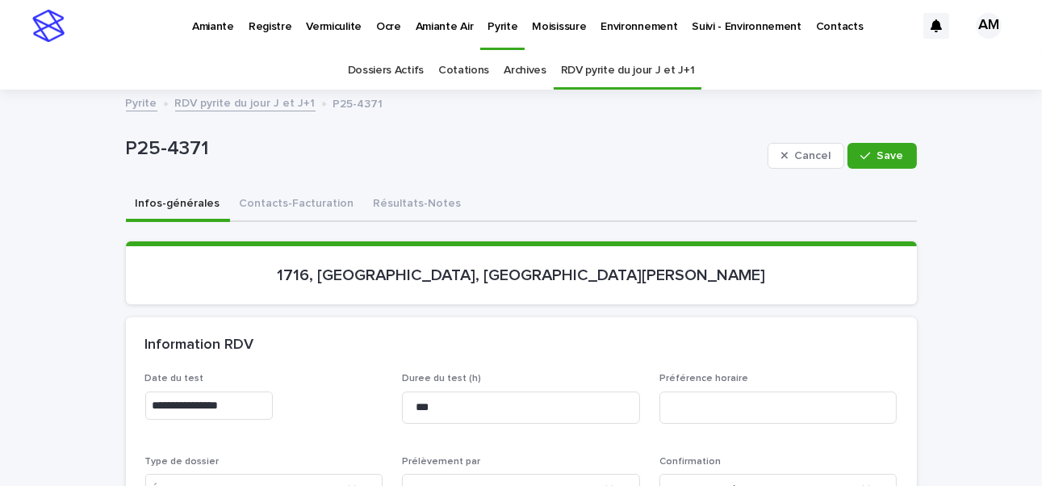
scroll to position [242, 0]
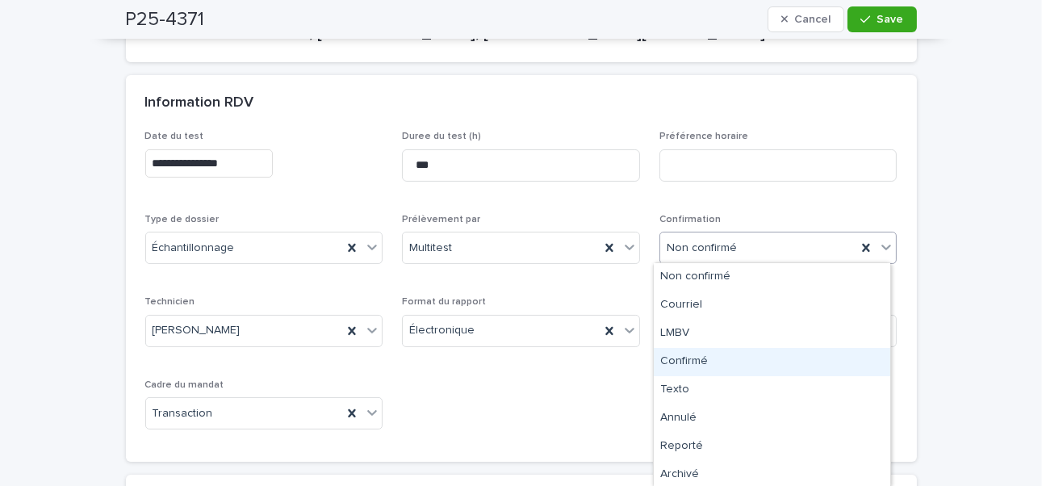
click at [695, 360] on div "Confirmé" at bounding box center [772, 362] width 236 height 28
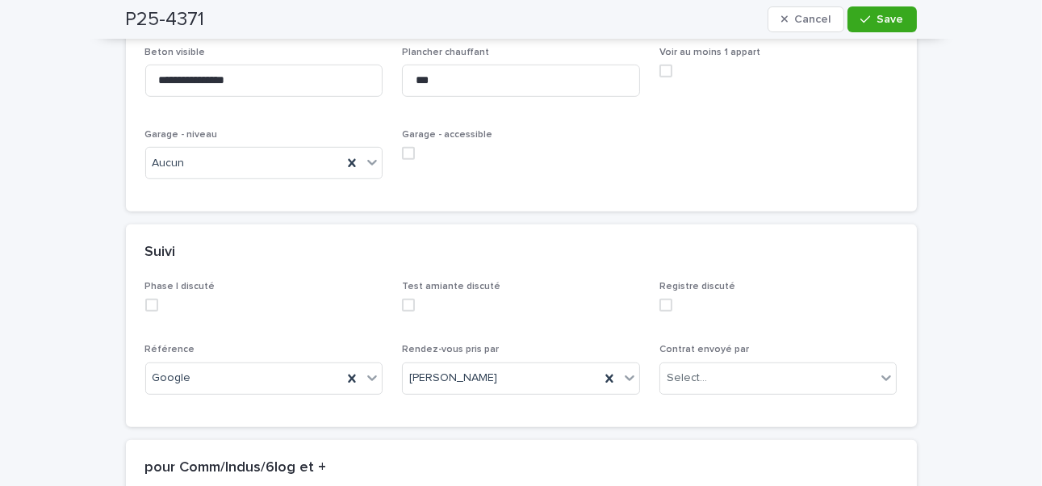
scroll to position [1372, 0]
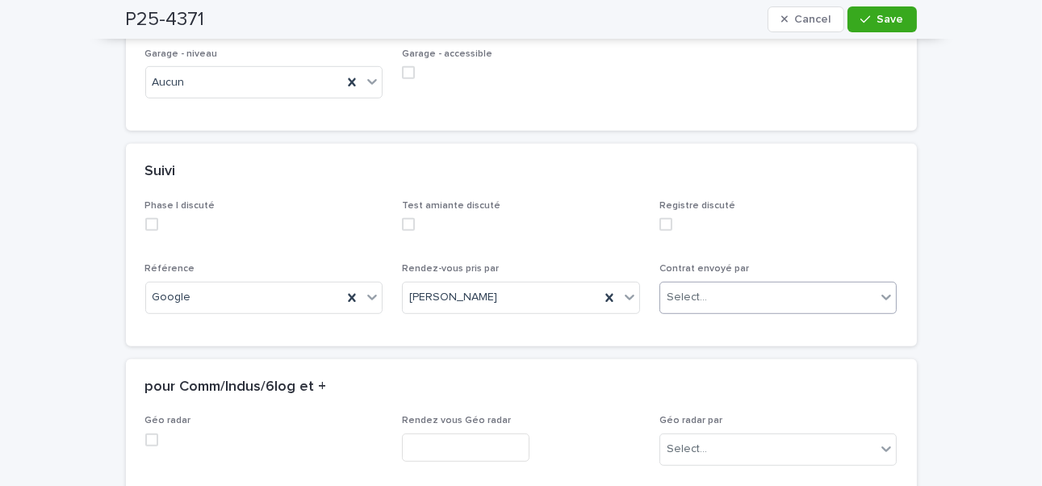
click at [728, 284] on div "Select..." at bounding box center [768, 297] width 216 height 27
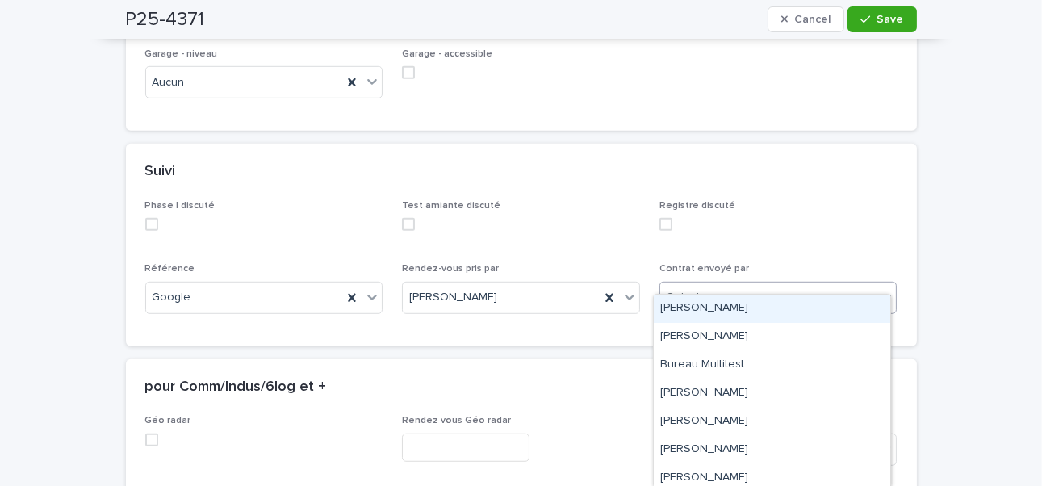
click at [712, 284] on div "Select..." at bounding box center [768, 297] width 216 height 27
click at [704, 311] on div "Amilie Mainville" at bounding box center [772, 308] width 236 height 28
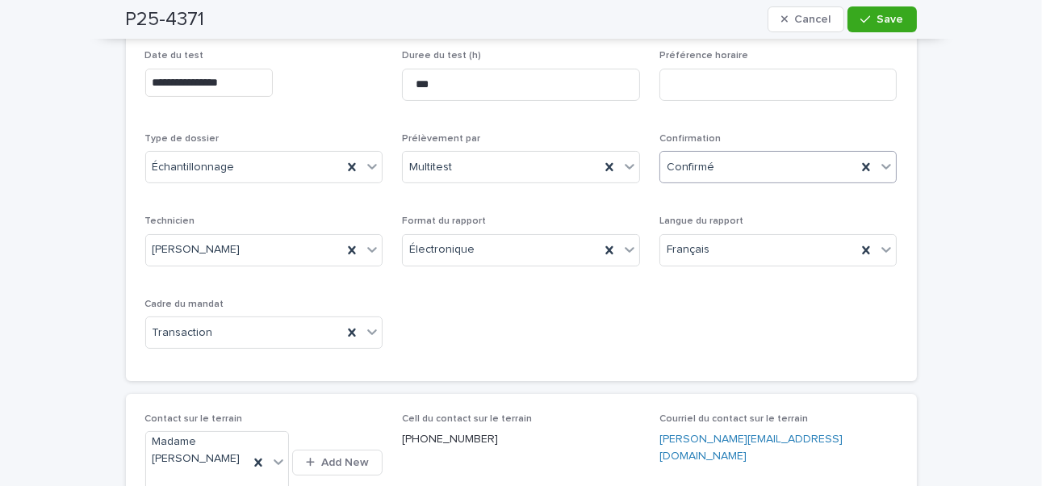
scroll to position [0, 0]
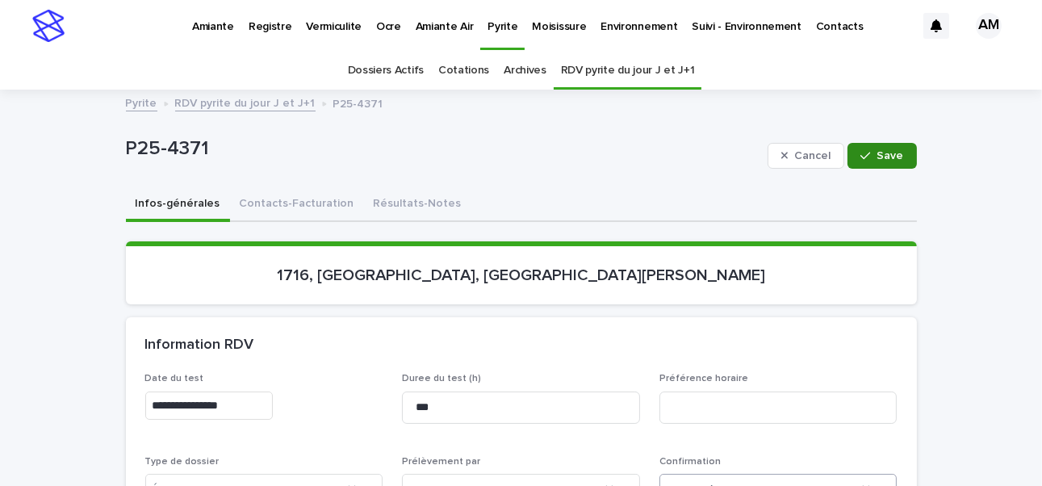
click at [792, 152] on span "Save" at bounding box center [890, 155] width 27 height 11
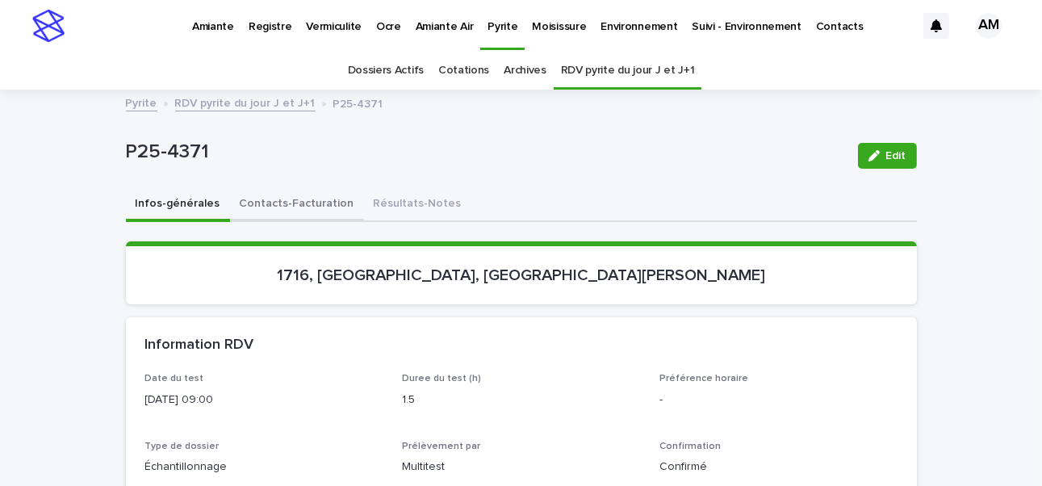
click at [273, 204] on button "Contacts-Facturation" at bounding box center [297, 205] width 134 height 34
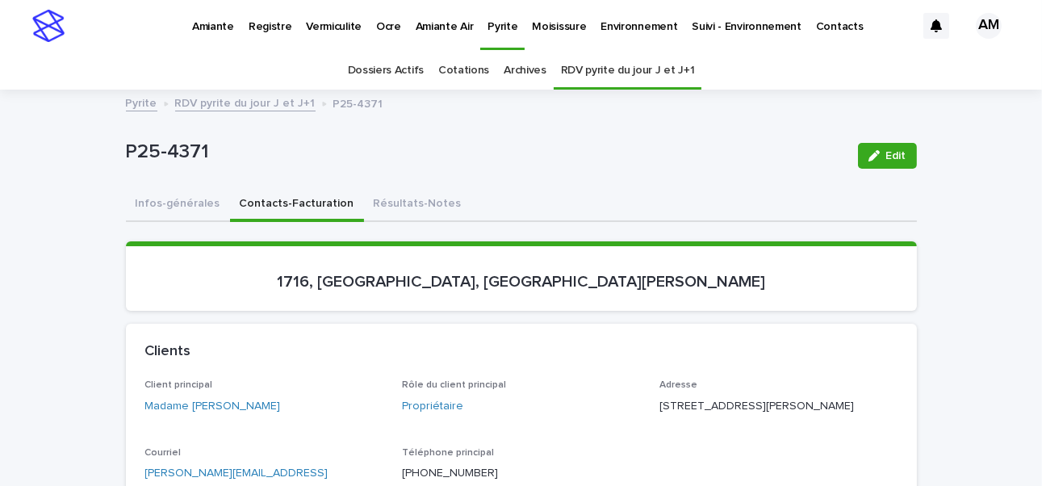
scroll to position [242, 0]
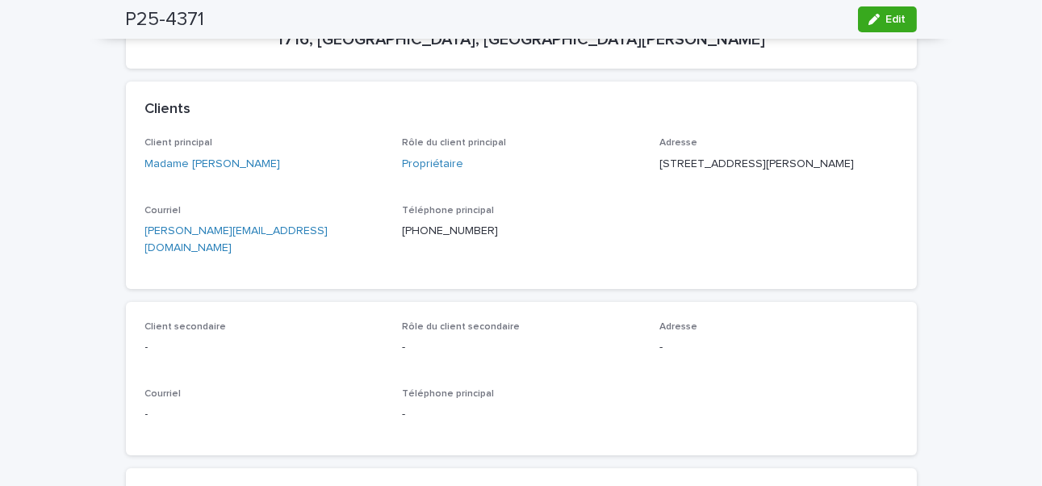
click at [301, 261] on div "Courriel millejours@videotron.ca" at bounding box center [264, 237] width 238 height 65
drag, startPoint x: 274, startPoint y: 265, endPoint x: 120, endPoint y: 256, distance: 154.4
click at [126, 256] on div "Client principal Madame Nicole Chamberland Rôle du client principal Propriétair…" at bounding box center [521, 212] width 791 height 151
copy link "millejours@videotron.ca"
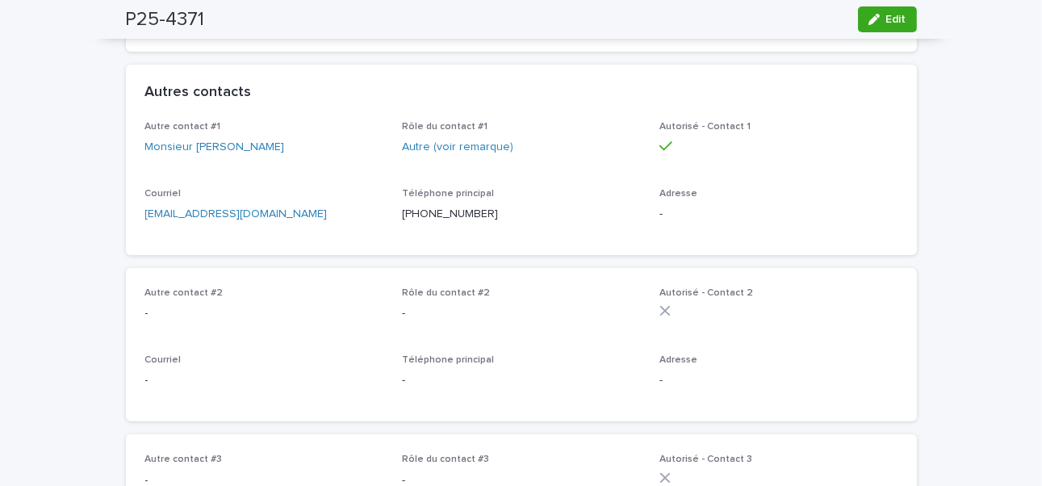
click at [313, 219] on p "davidracine840@gmail.com" at bounding box center [264, 214] width 238 height 17
drag, startPoint x: 313, startPoint y: 219, endPoint x: 136, endPoint y: 215, distance: 177.5
click at [136, 215] on div "Autre contact #1 Monsieur David Racine Rôle du contact #1 Autre (voir remarque)…" at bounding box center [521, 188] width 791 height 134
copy link "davidracine840@gmail.com"
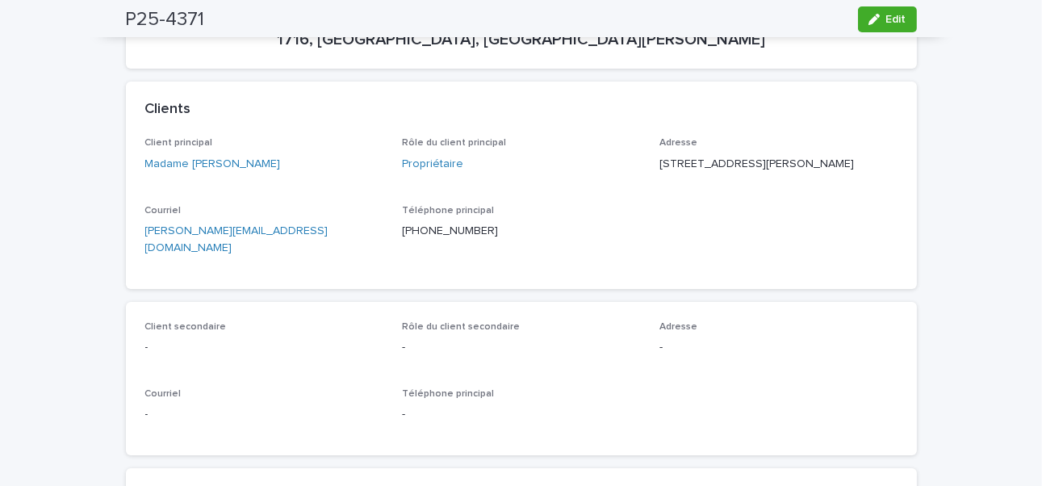
scroll to position [0, 0]
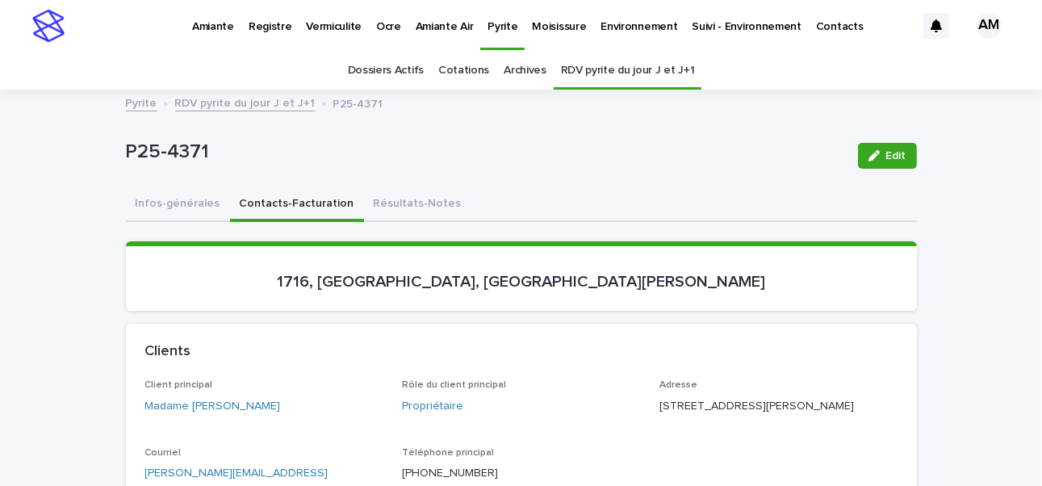
click at [217, 94] on link "RDV pyrite du jour J et J+1" at bounding box center [245, 102] width 140 height 19
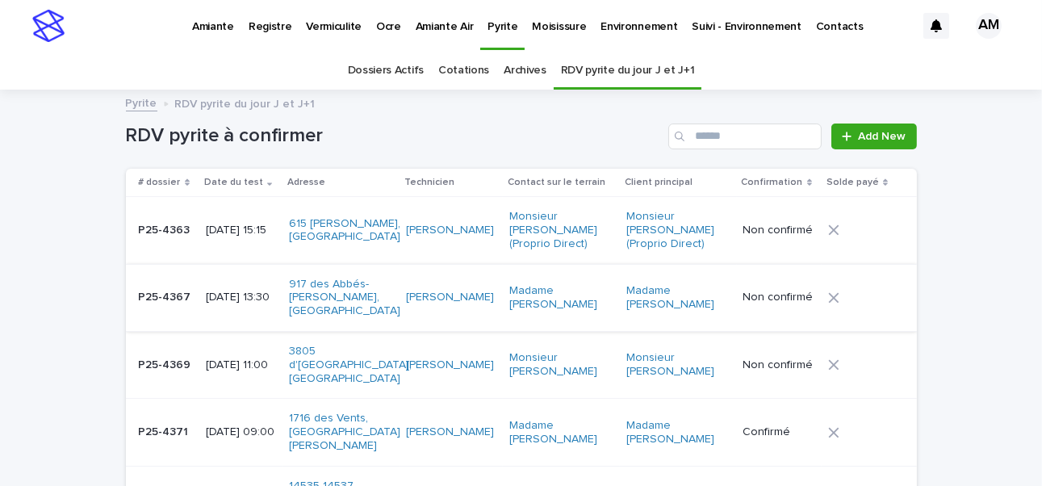
scroll to position [51, 0]
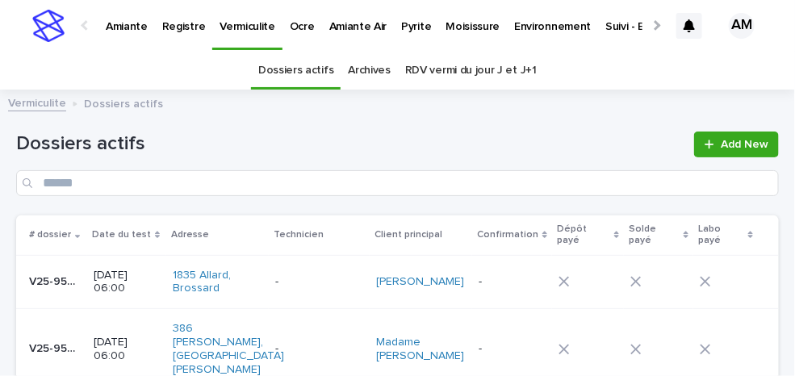
click at [112, 289] on p "[DATE] 06:00" at bounding box center [127, 282] width 66 height 27
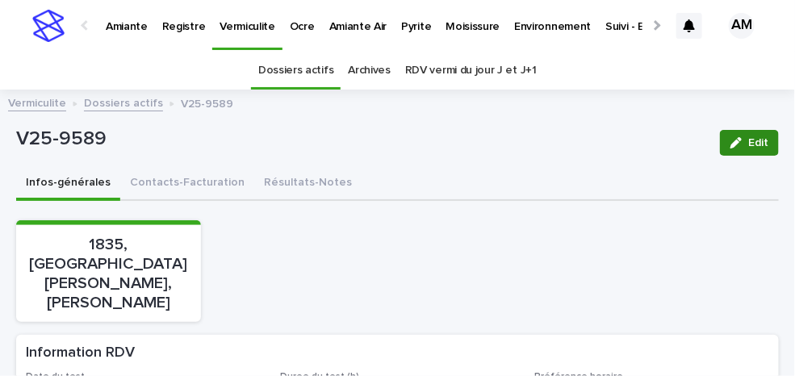
click at [730, 141] on icon "button" at bounding box center [735, 142] width 11 height 11
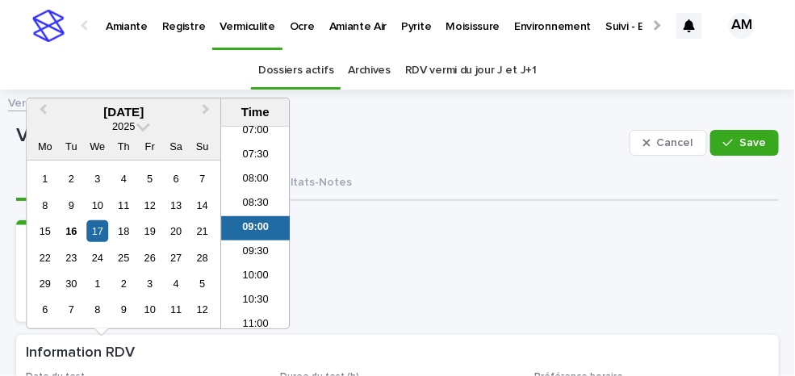
type input "**********"
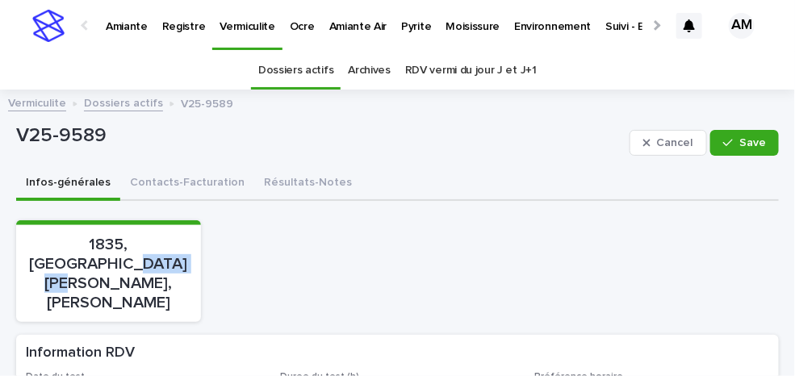
click at [451, 245] on div "1835, [GEOGRAPHIC_DATA], Brossard" at bounding box center [397, 271] width 762 height 102
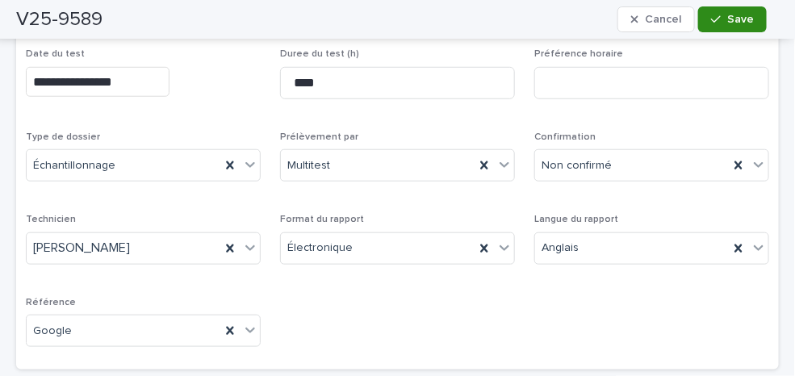
click at [726, 16] on div "button" at bounding box center [719, 19] width 16 height 11
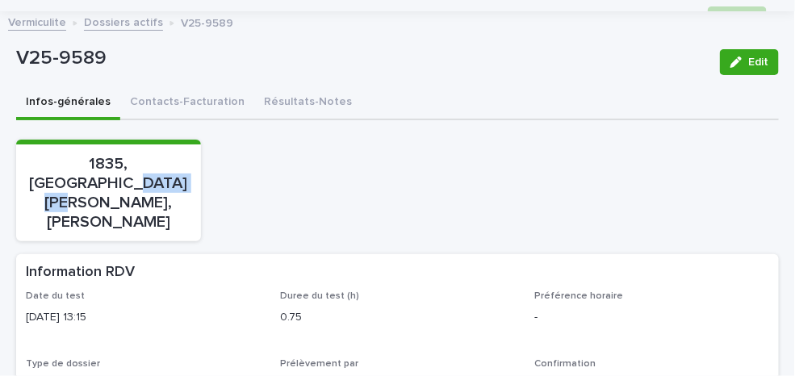
scroll to position [0, 0]
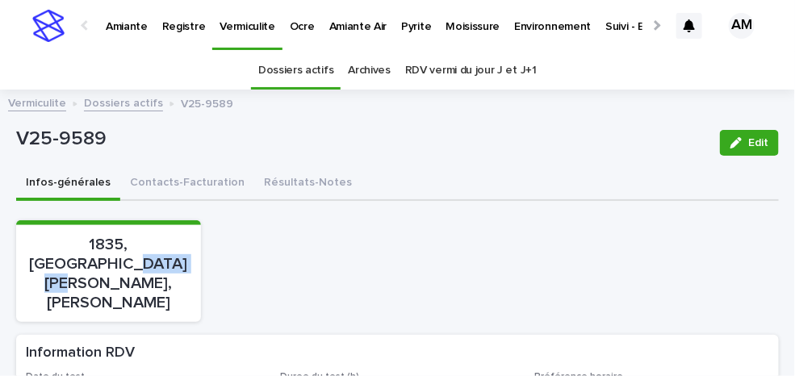
click at [134, 104] on link "Dossiers actifs" at bounding box center [123, 102] width 79 height 19
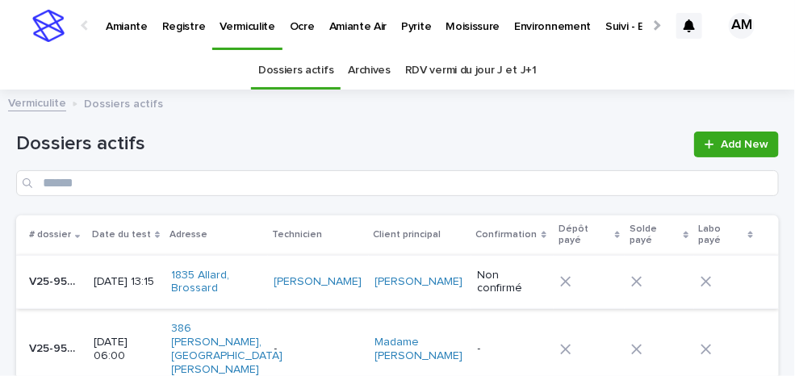
scroll to position [51, 0]
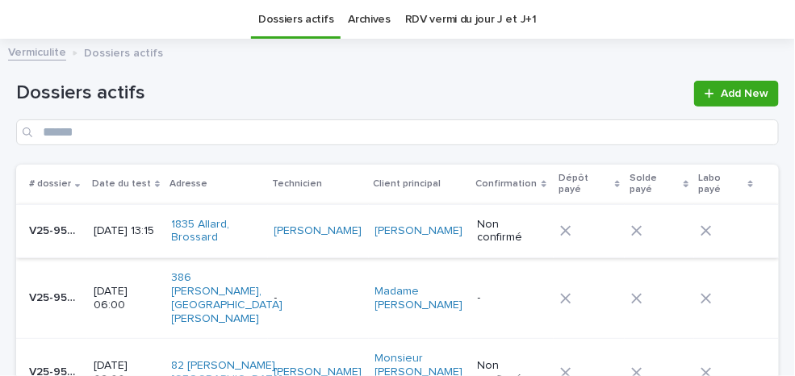
click at [113, 288] on p "[DATE] 06:00" at bounding box center [126, 298] width 65 height 27
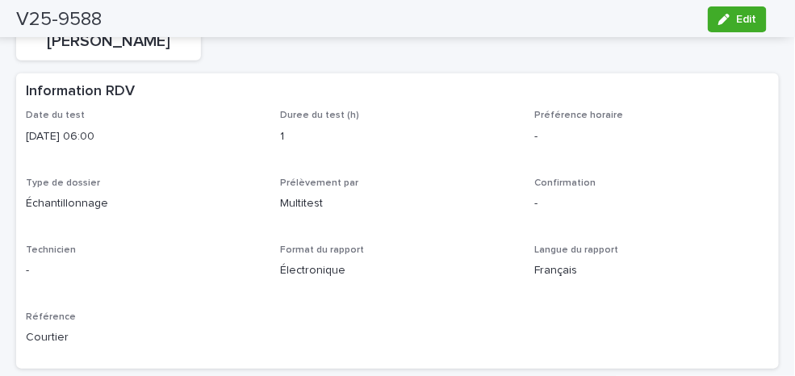
scroll to position [81, 0]
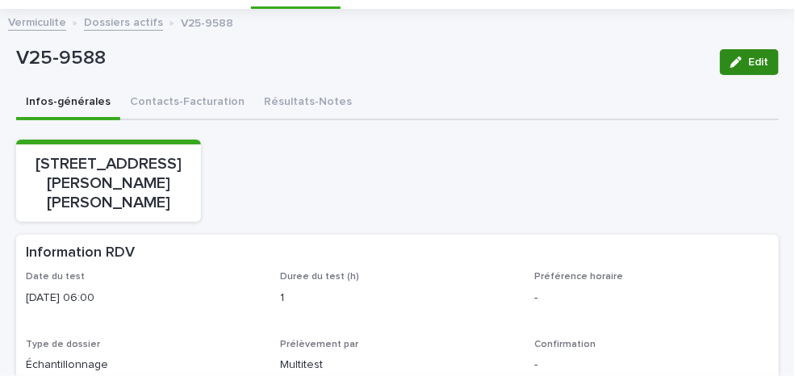
click at [738, 69] on button "Edit" at bounding box center [749, 62] width 59 height 26
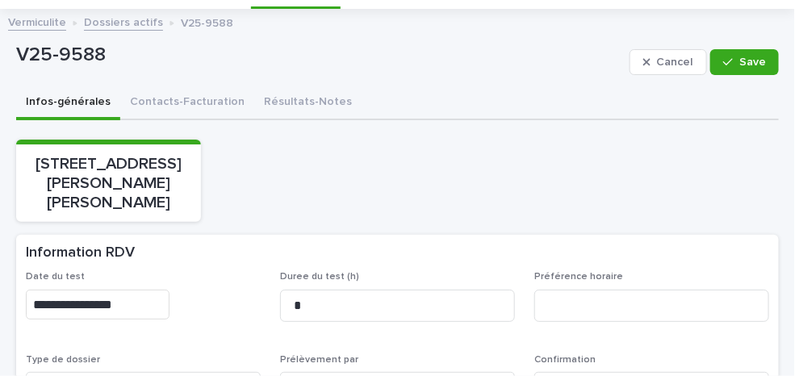
scroll to position [242, 0]
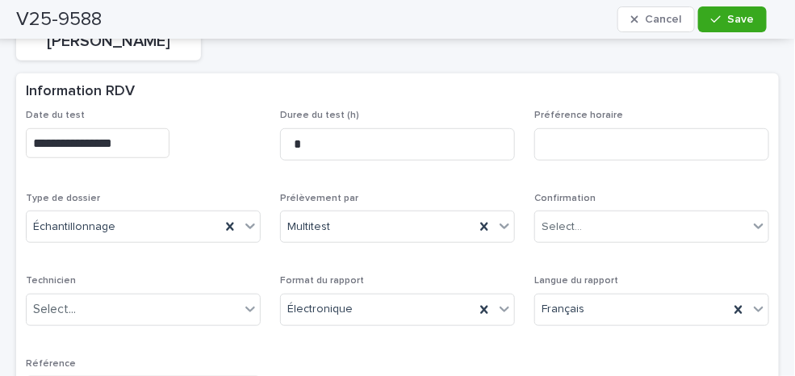
click at [104, 141] on input "**********" at bounding box center [98, 143] width 144 height 30
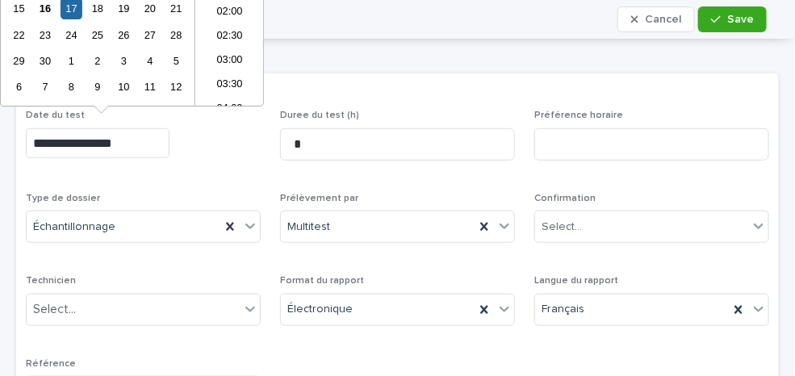
scroll to position [202, 0]
type input "**********"
click at [612, 235] on div "Select..." at bounding box center [641, 227] width 213 height 27
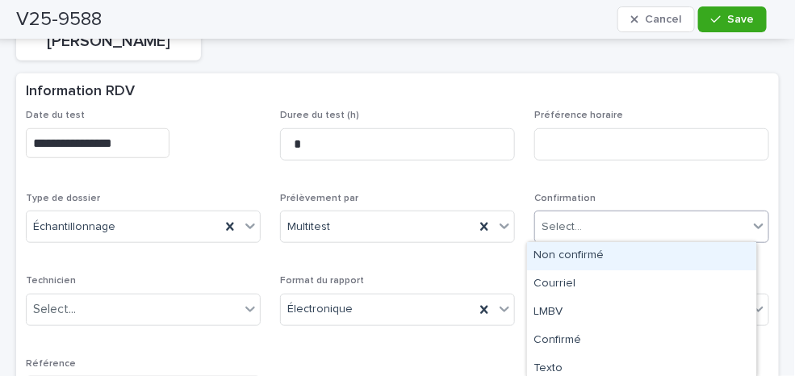
click at [546, 260] on div "Non confirmé" at bounding box center [641, 256] width 229 height 28
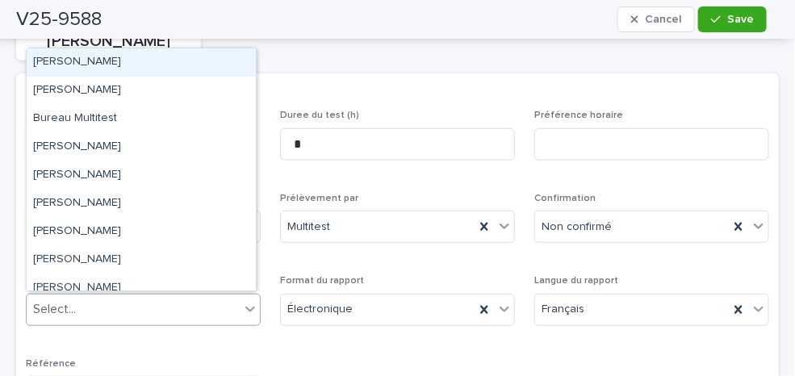
click at [107, 297] on div "Select..." at bounding box center [133, 309] width 213 height 27
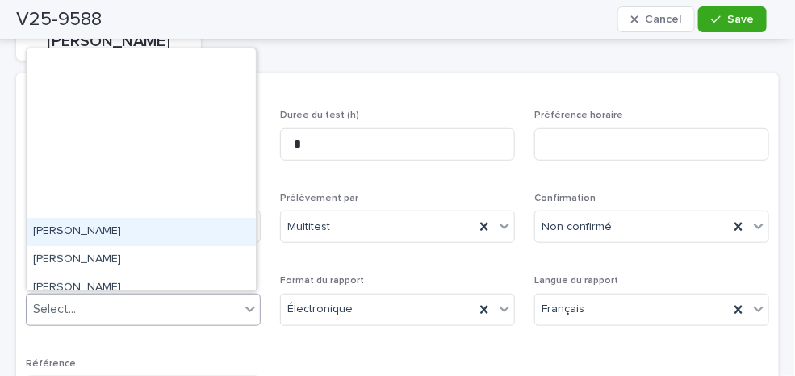
scroll to position [209, 0]
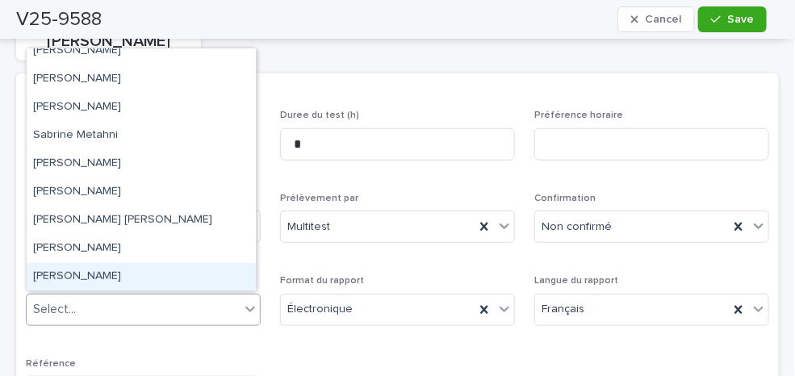
click at [77, 278] on div "[PERSON_NAME]" at bounding box center [141, 277] width 229 height 28
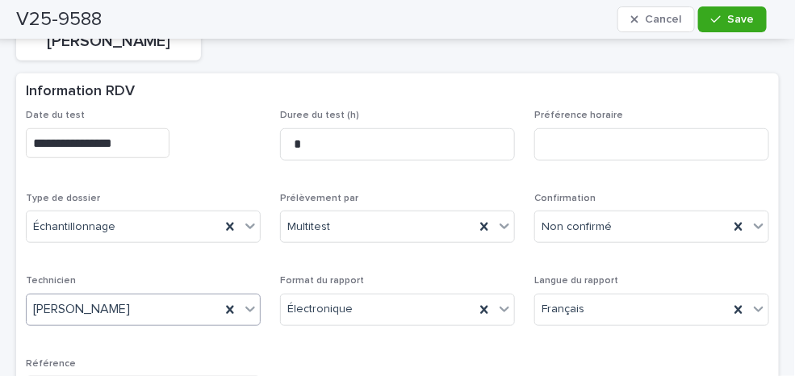
scroll to position [0, 0]
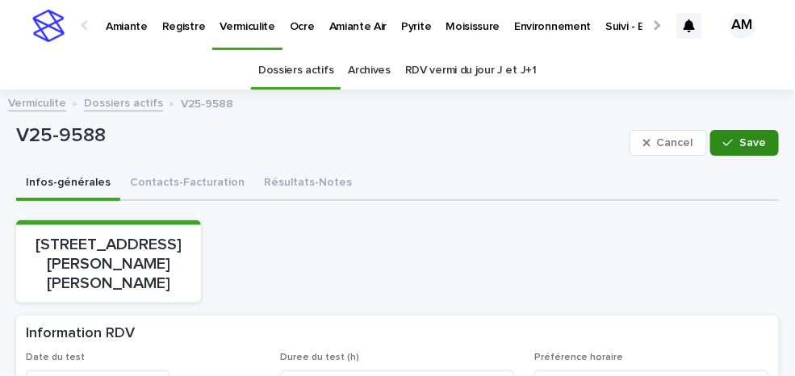
click at [716, 135] on button "Save" at bounding box center [744, 143] width 69 height 26
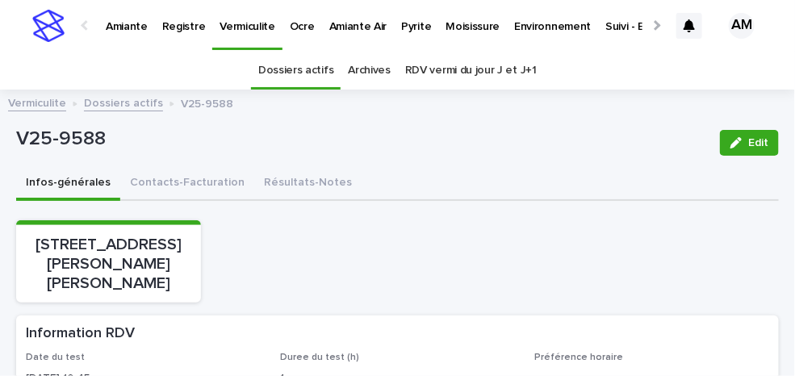
click at [133, 101] on link "Dossiers actifs" at bounding box center [123, 102] width 79 height 19
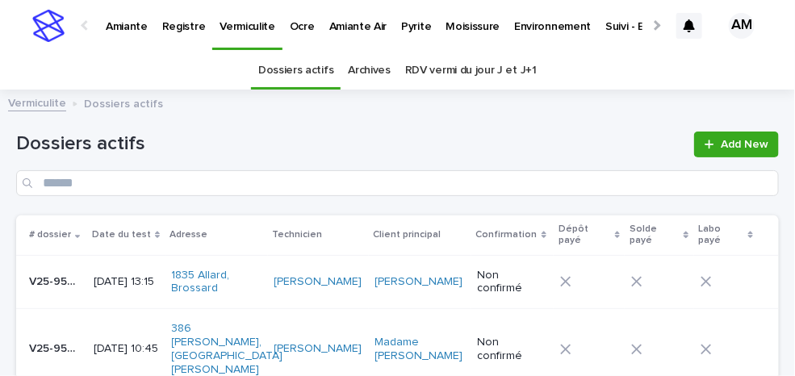
click at [433, 60] on link "RDV vermi du jour J et J+1" at bounding box center [471, 71] width 132 height 38
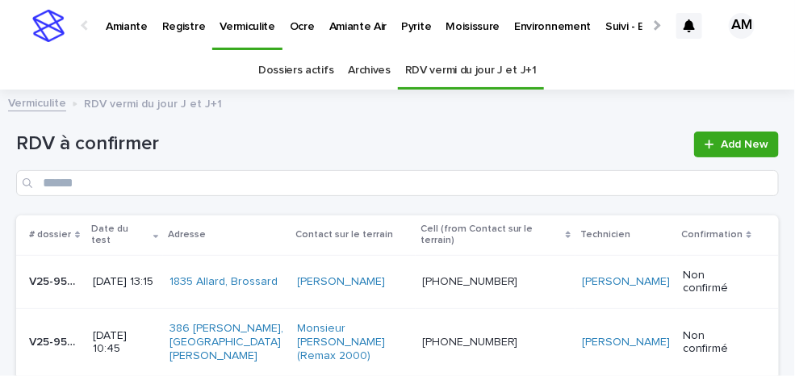
scroll to position [81, 0]
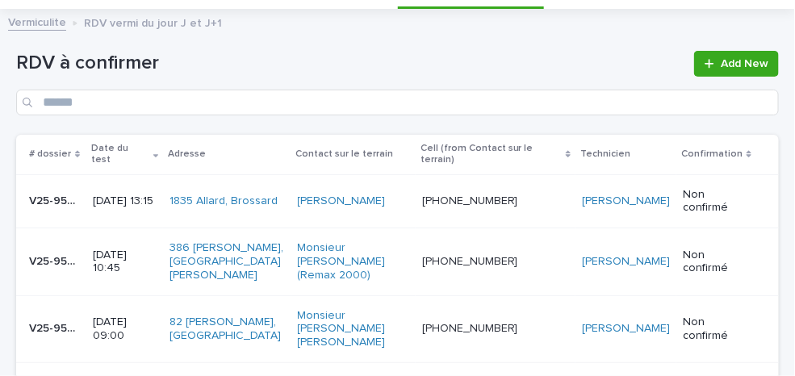
click at [126, 189] on div "[DATE] 13:15" at bounding box center [125, 201] width 64 height 27
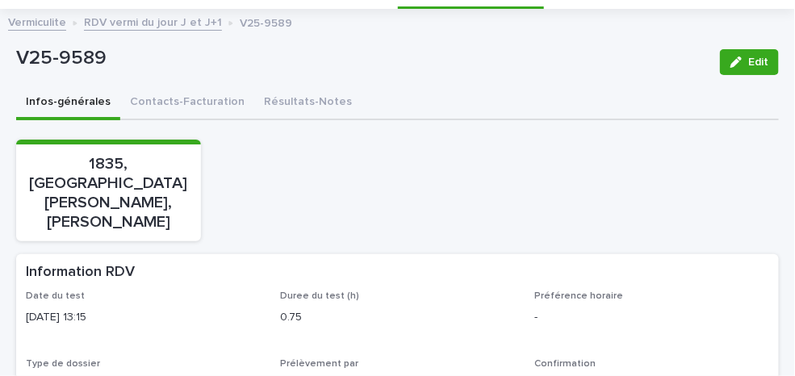
scroll to position [51, 0]
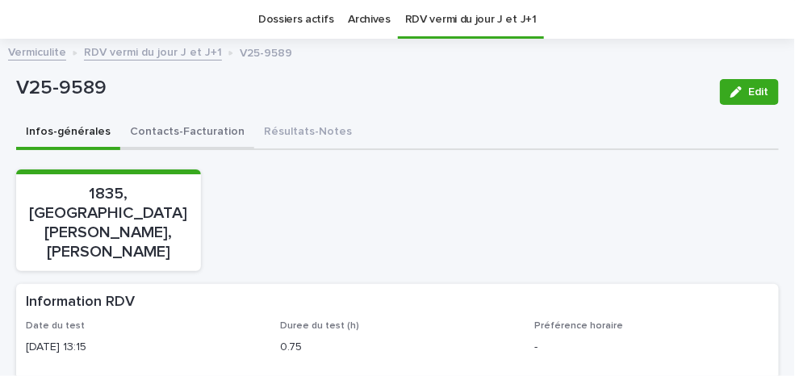
click at [169, 127] on button "Contacts-Facturation" at bounding box center [187, 133] width 134 height 34
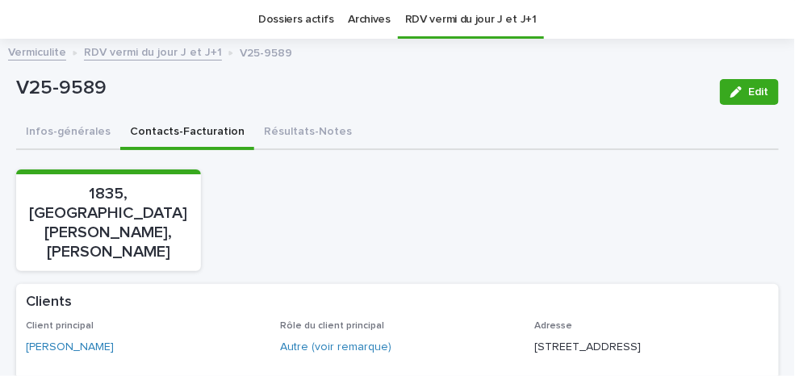
click at [155, 44] on link "RDV vermi du jour J et J+1" at bounding box center [153, 51] width 138 height 19
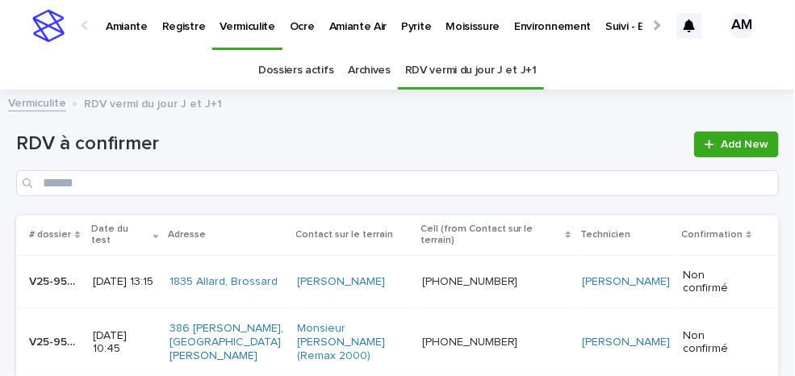
click at [403, 27] on p "Pyrite" at bounding box center [416, 17] width 30 height 34
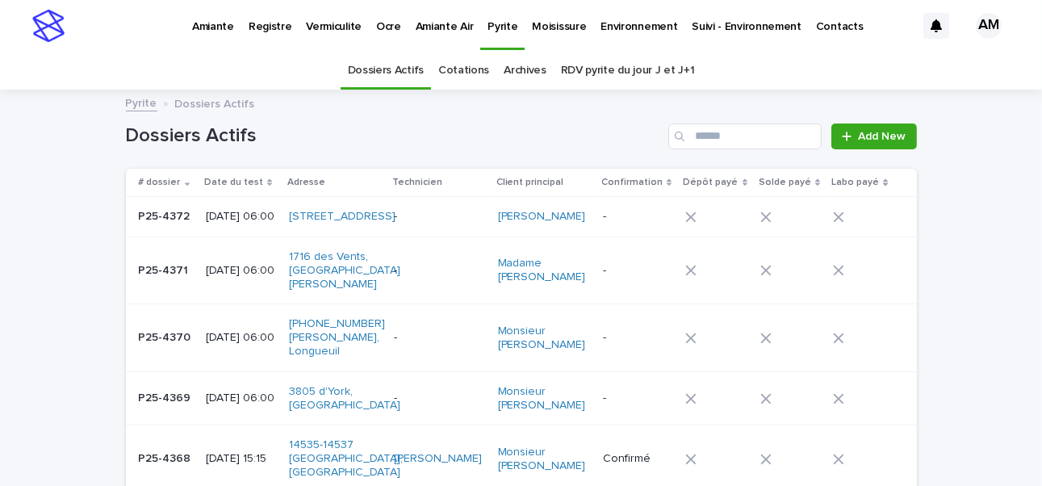
click at [595, 69] on link "RDV pyrite du jour J et J+1" at bounding box center [628, 71] width 134 height 38
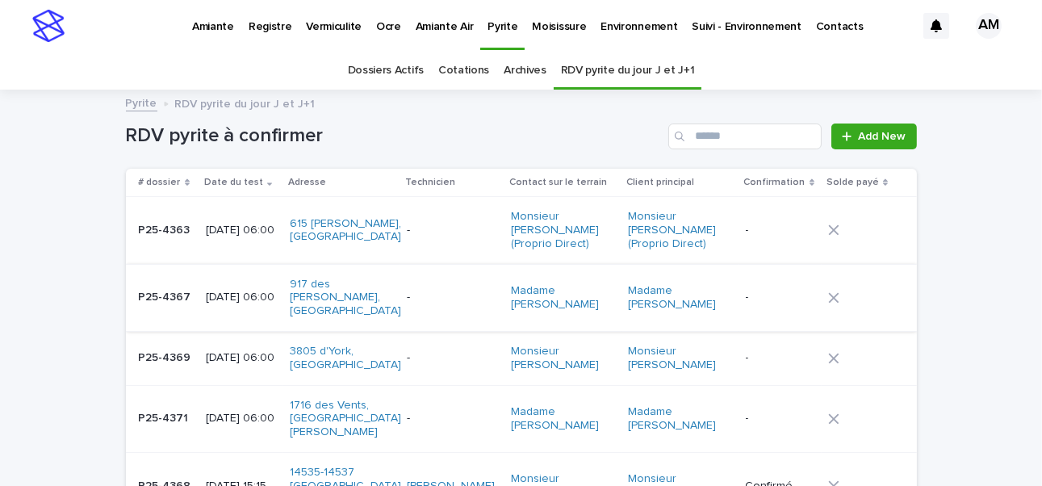
scroll to position [81, 0]
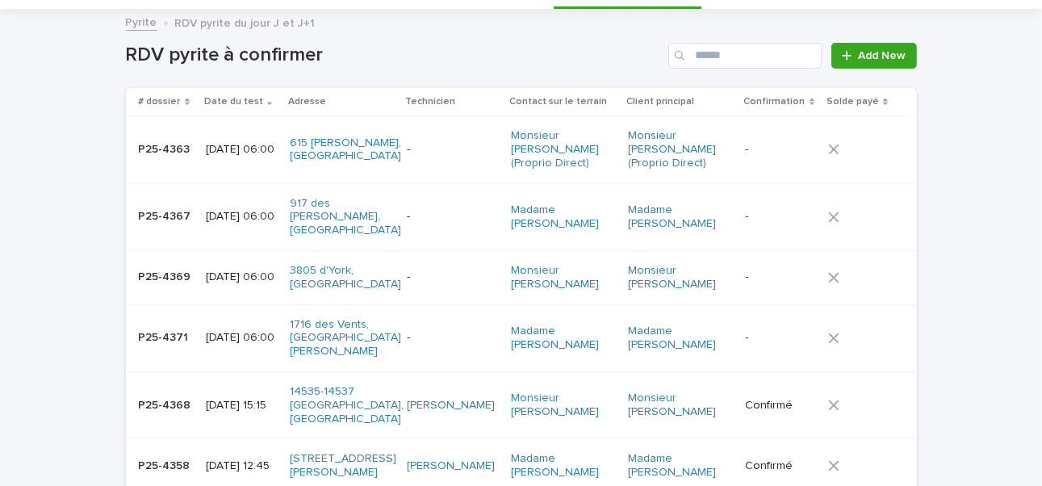
click at [265, 211] on p "[DATE] 06:00" at bounding box center [241, 217] width 71 height 14
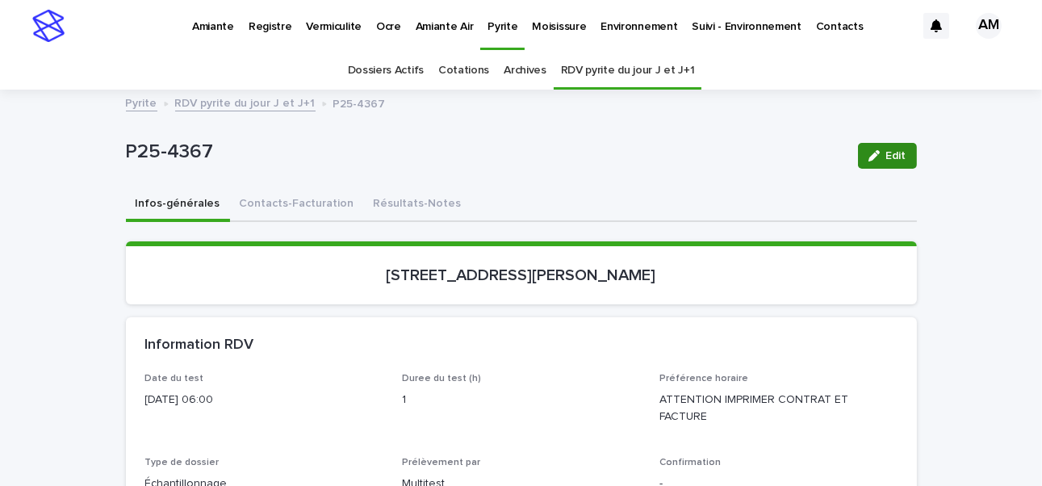
click at [794, 157] on icon "button" at bounding box center [873, 155] width 11 height 11
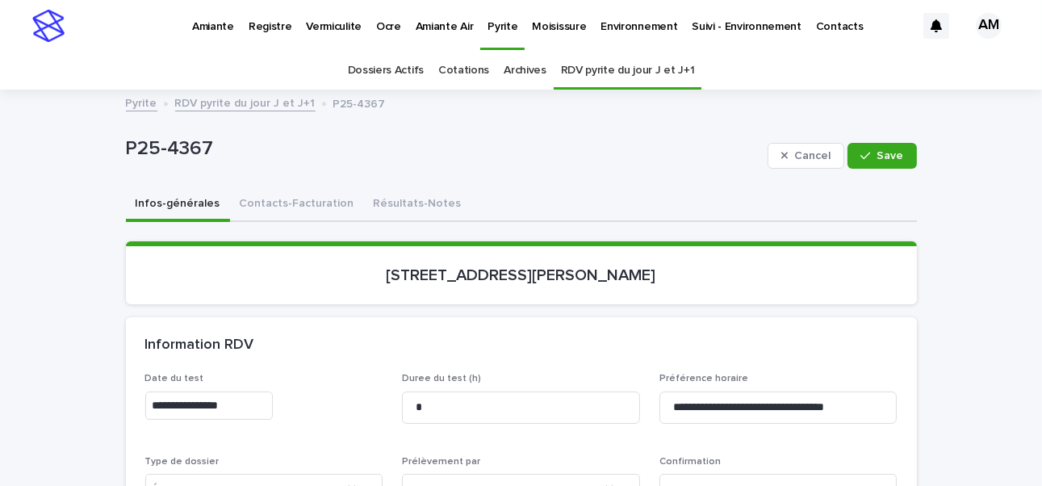
click at [218, 375] on input "**********" at bounding box center [208, 405] width 127 height 28
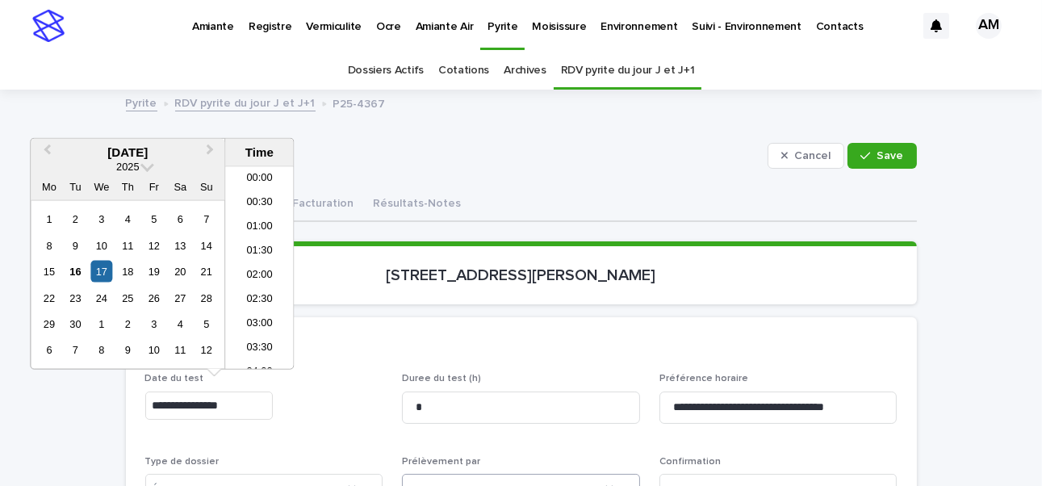
scroll to position [202, 0]
type input "**********"
click at [794, 294] on section "[STREET_ADDRESS][PERSON_NAME]" at bounding box center [521, 272] width 791 height 63
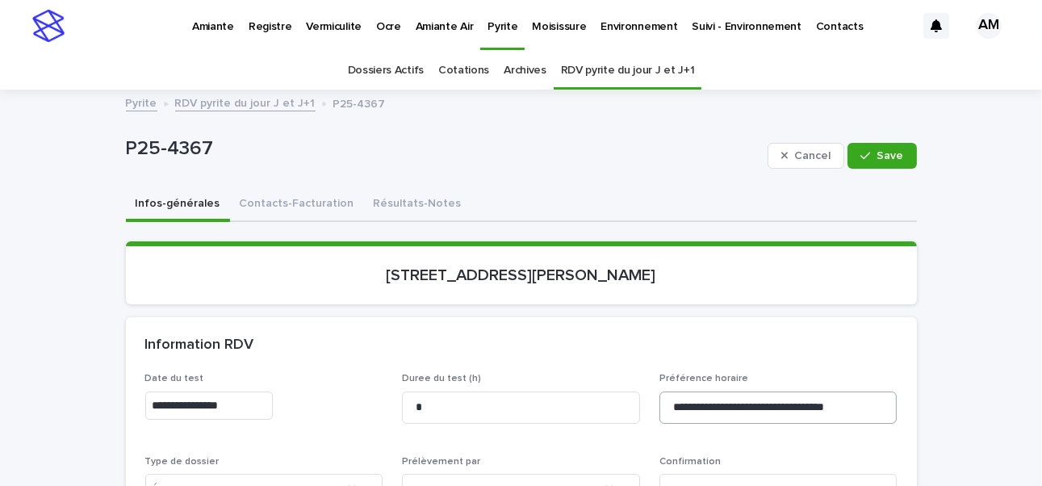
scroll to position [242, 0]
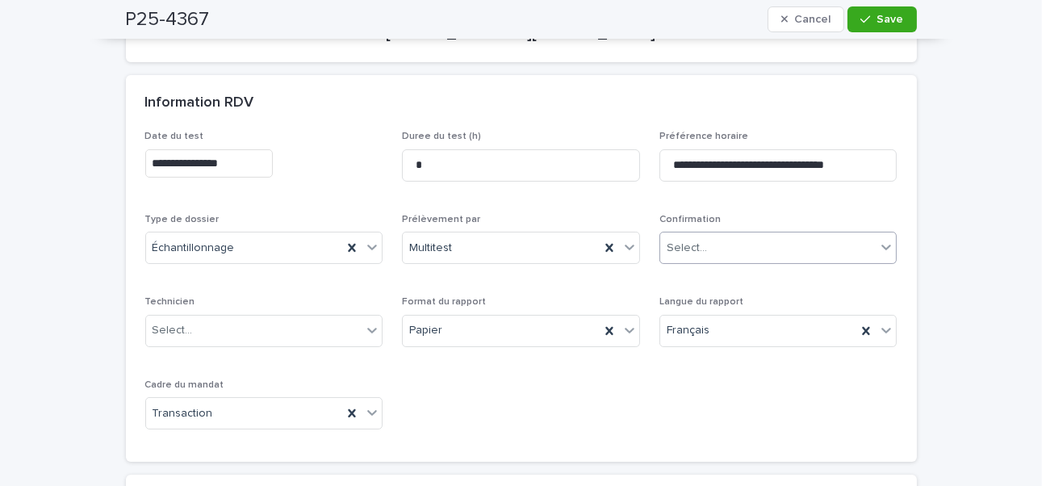
click at [754, 250] on div "Select..." at bounding box center [768, 248] width 216 height 27
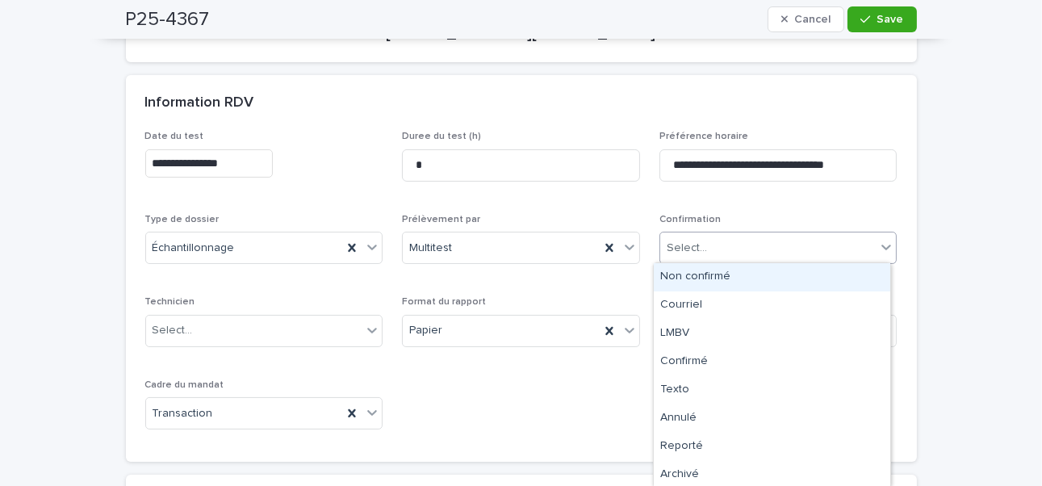
click at [693, 271] on div "Non confirmé" at bounding box center [772, 277] width 236 height 28
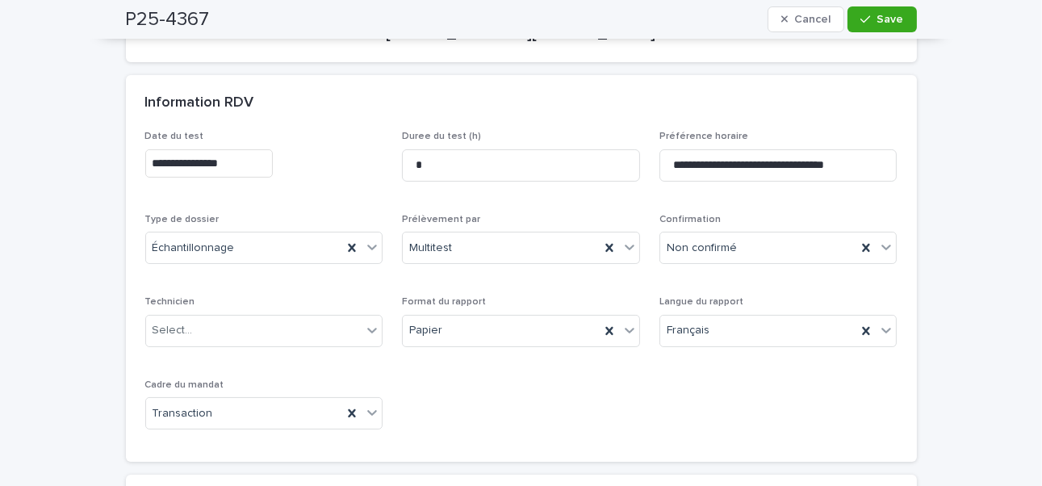
click at [200, 311] on div "Technicien Select..." at bounding box center [264, 327] width 238 height 63
click at [206, 324] on div "Select..." at bounding box center [254, 330] width 216 height 27
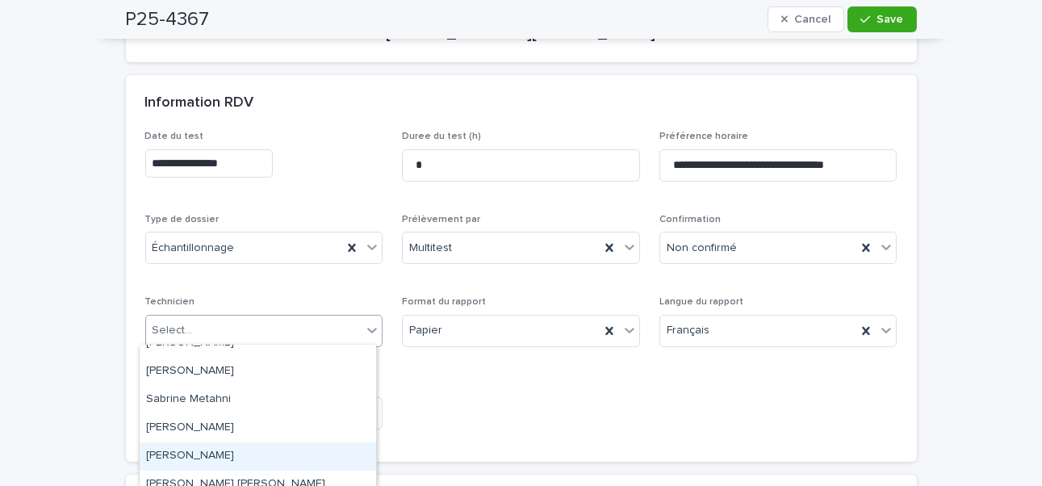
scroll to position [310, 0]
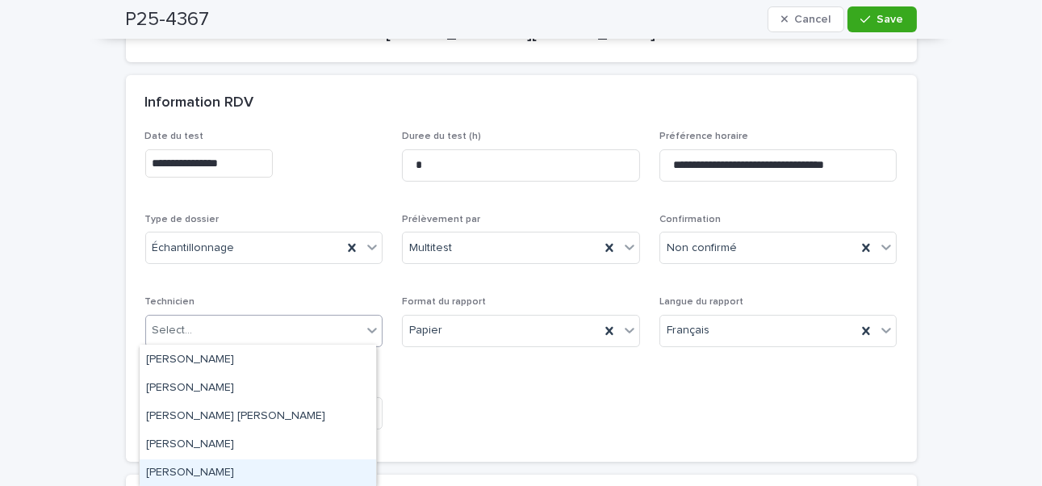
click at [199, 375] on div "[PERSON_NAME]" at bounding box center [258, 473] width 236 height 28
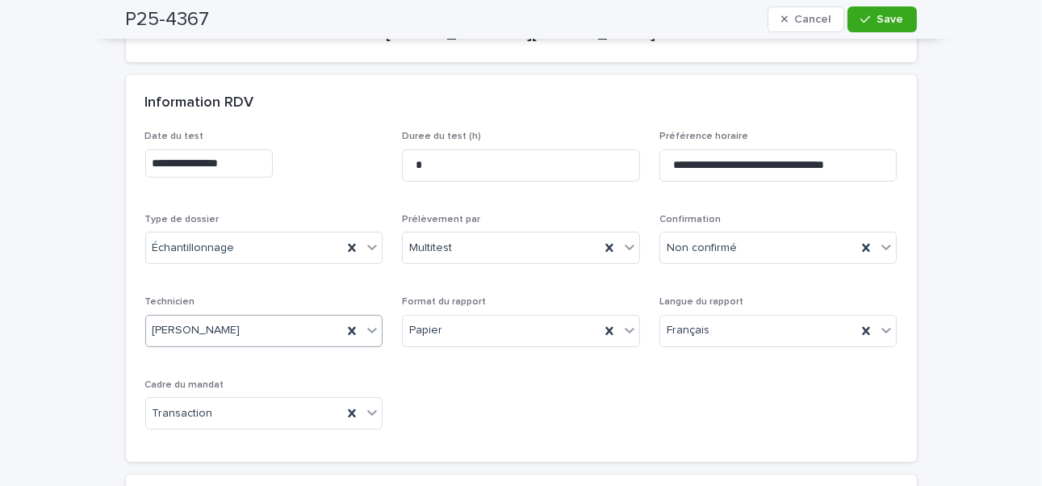
scroll to position [0, 0]
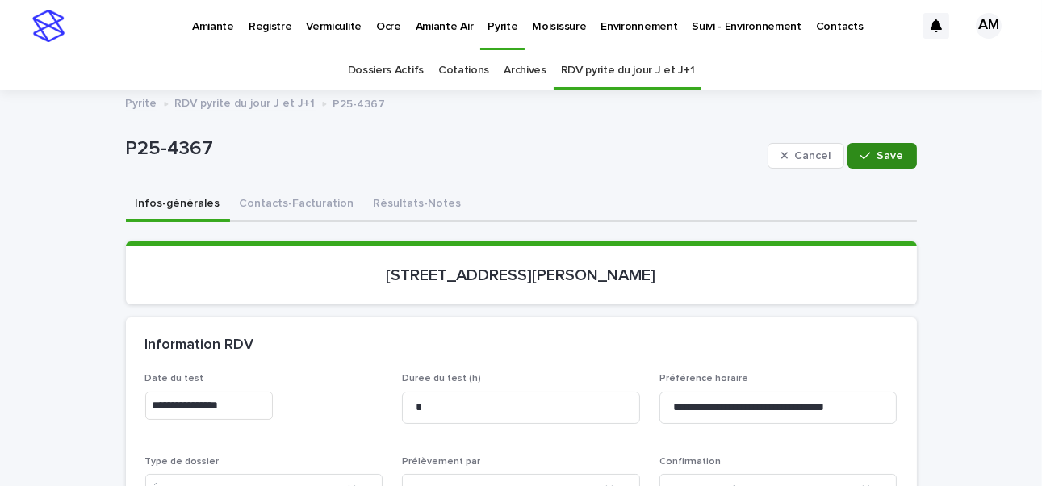
click at [794, 146] on button "Save" at bounding box center [881, 156] width 69 height 26
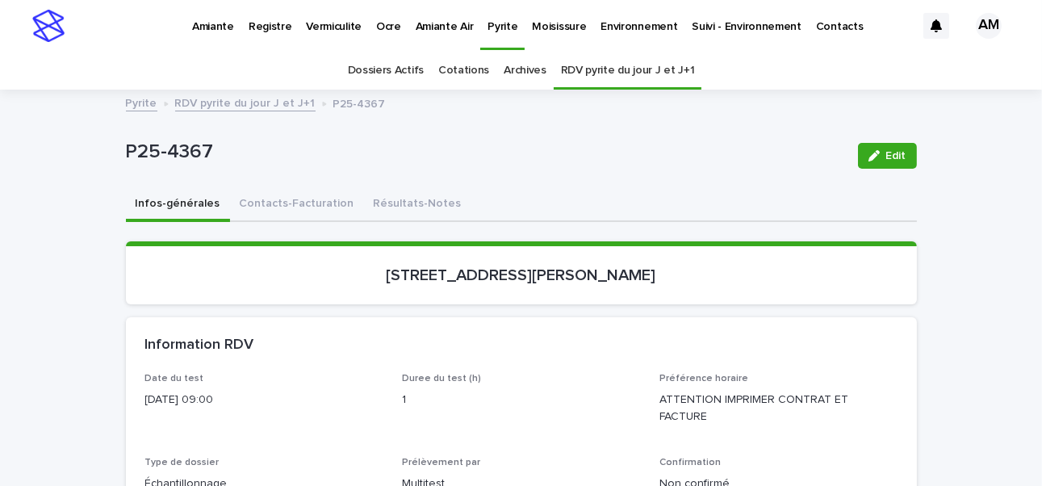
click at [260, 106] on link "RDV pyrite du jour J et J+1" at bounding box center [245, 102] width 140 height 19
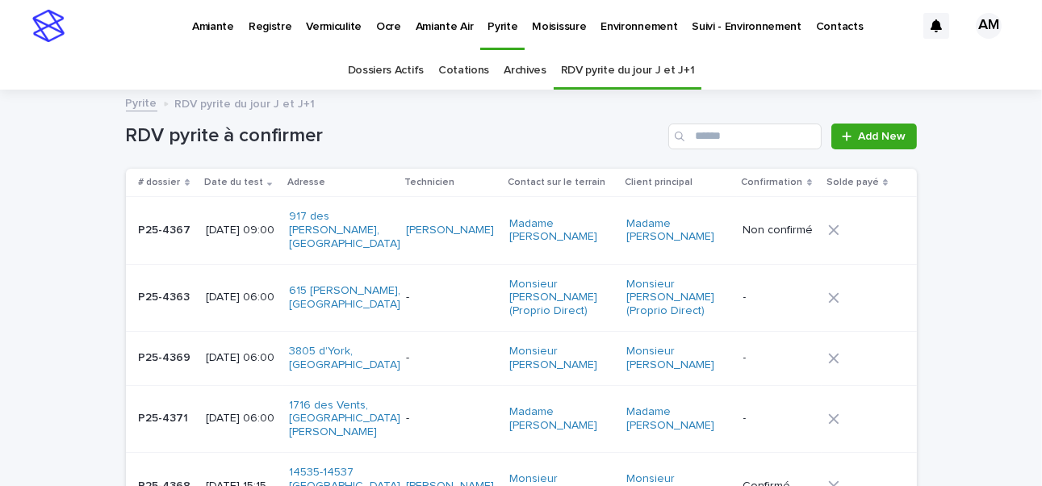
scroll to position [51, 0]
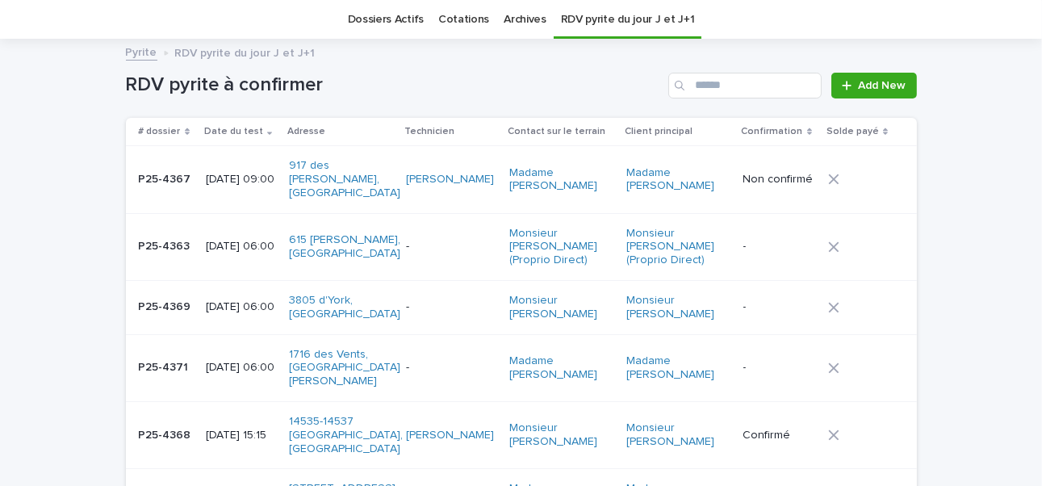
click at [232, 175] on p "[DATE] 09:00" at bounding box center [241, 180] width 71 height 14
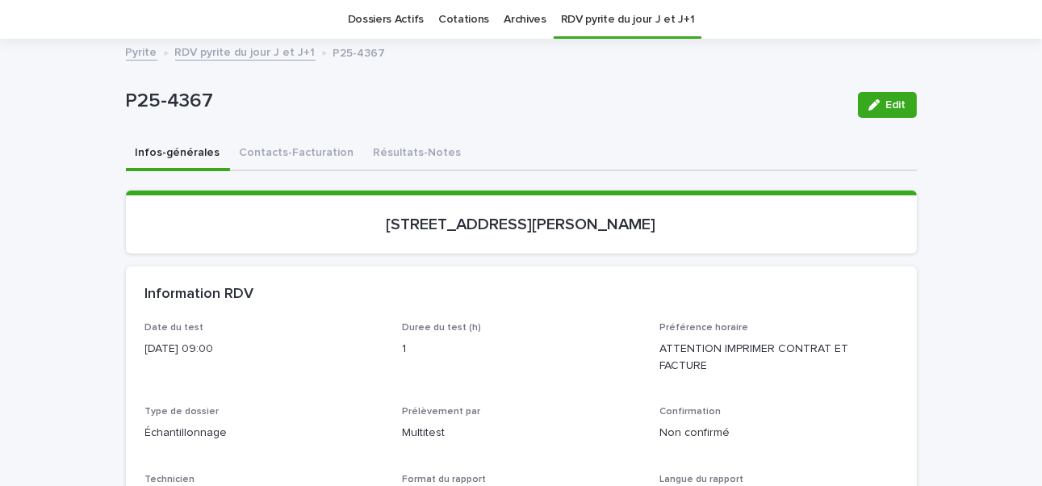
scroll to position [51, 0]
click at [794, 99] on span "Edit" at bounding box center [896, 104] width 20 height 11
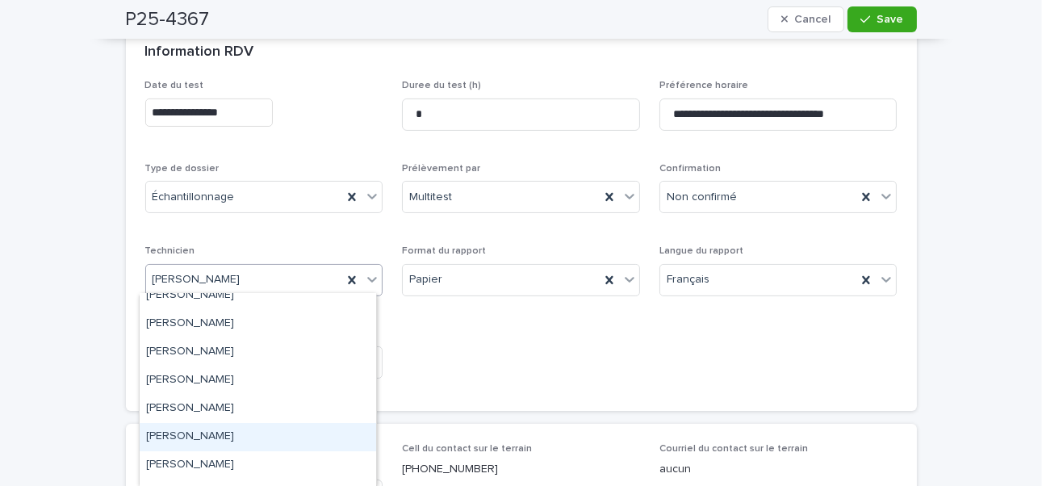
scroll to position [16, 0]
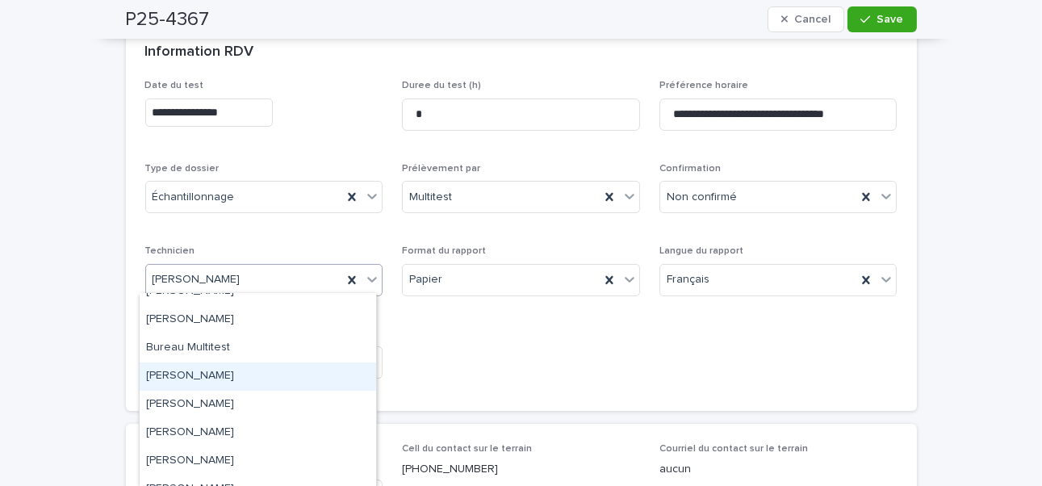
click at [194, 370] on div "[PERSON_NAME]" at bounding box center [258, 376] width 236 height 28
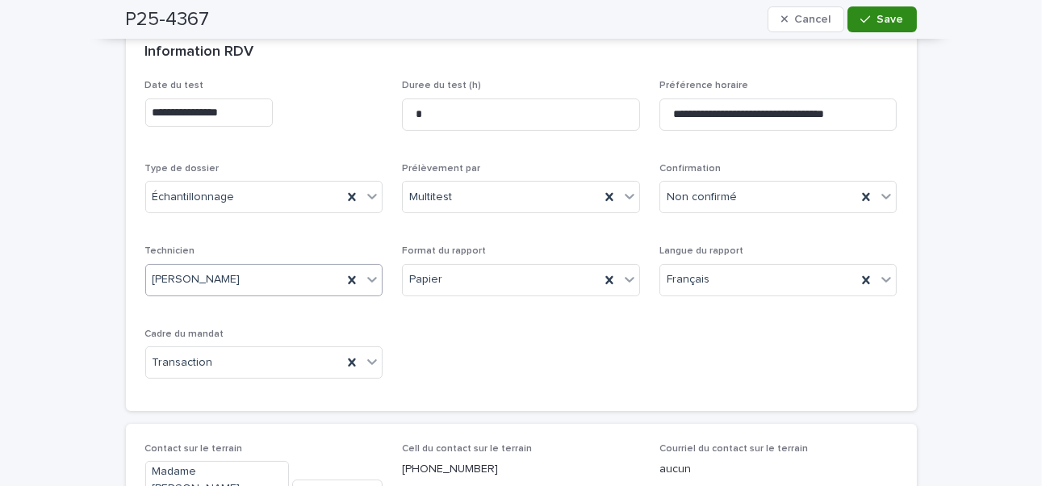
click at [794, 26] on button "Save" at bounding box center [881, 19] width 69 height 26
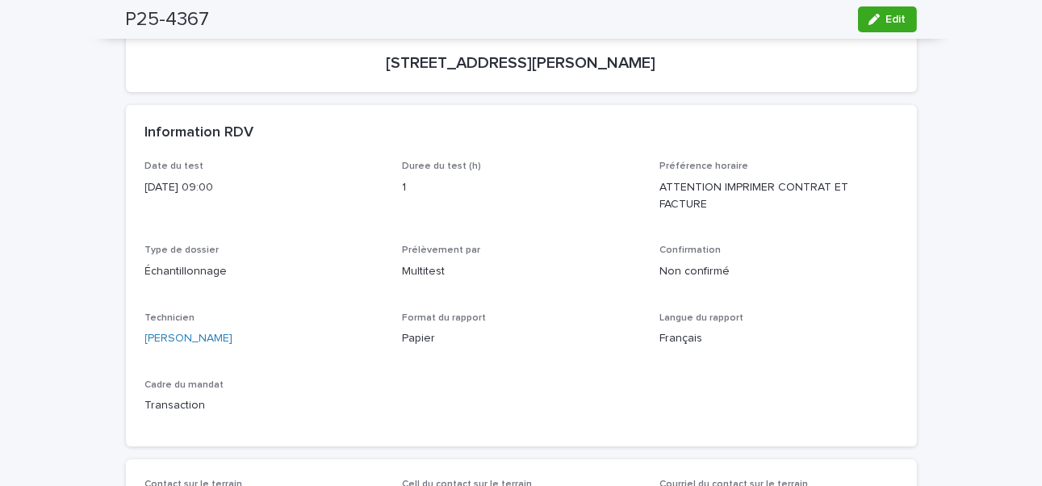
scroll to position [0, 0]
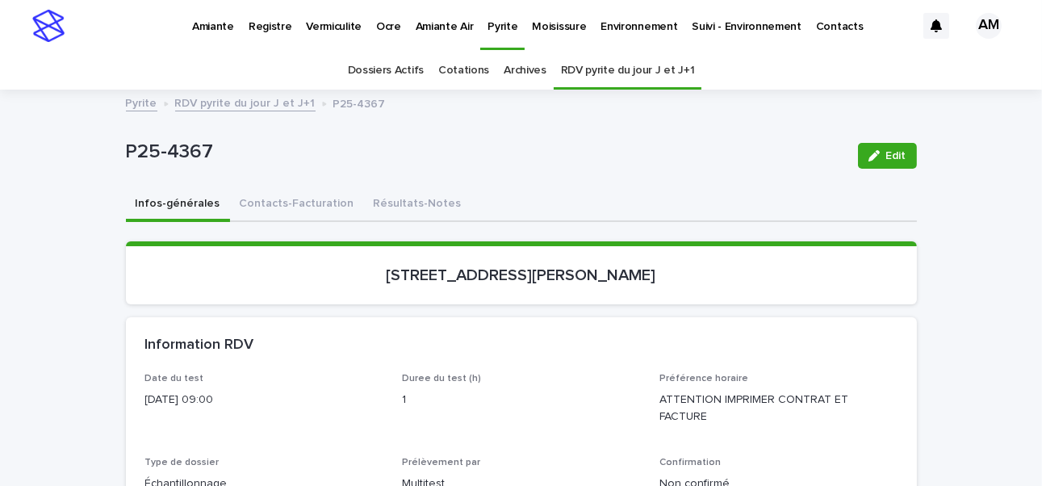
click at [274, 106] on link "RDV pyrite du jour J et J+1" at bounding box center [245, 102] width 140 height 19
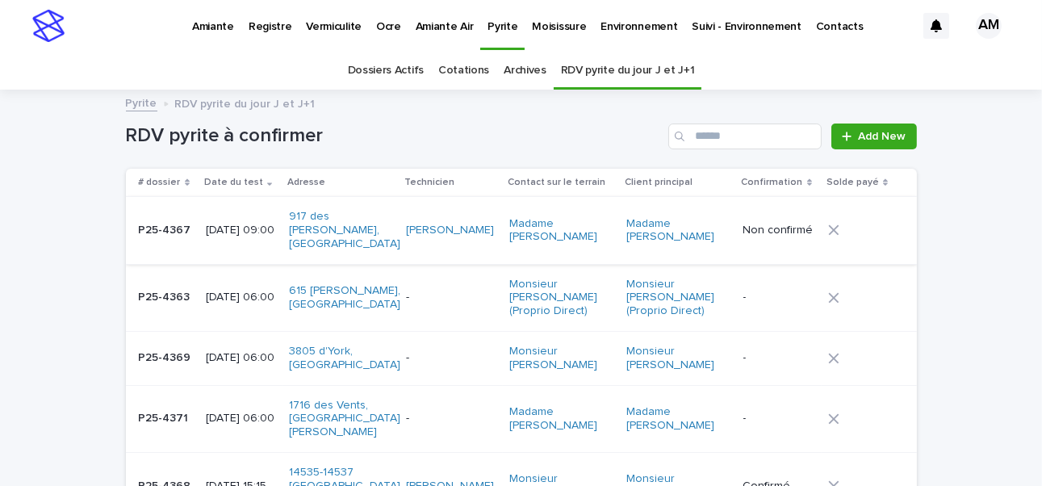
scroll to position [51, 0]
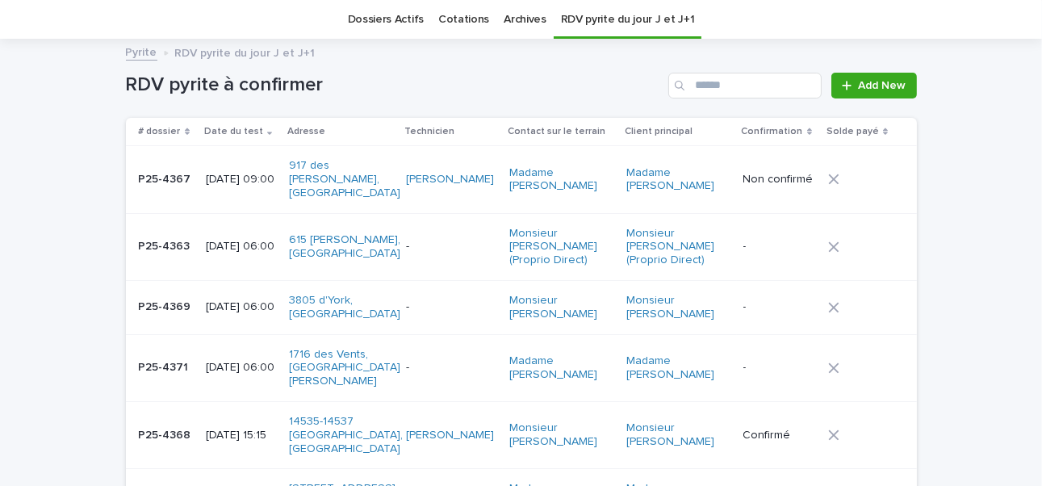
click at [224, 366] on p "[DATE] 06:00" at bounding box center [241, 368] width 71 height 14
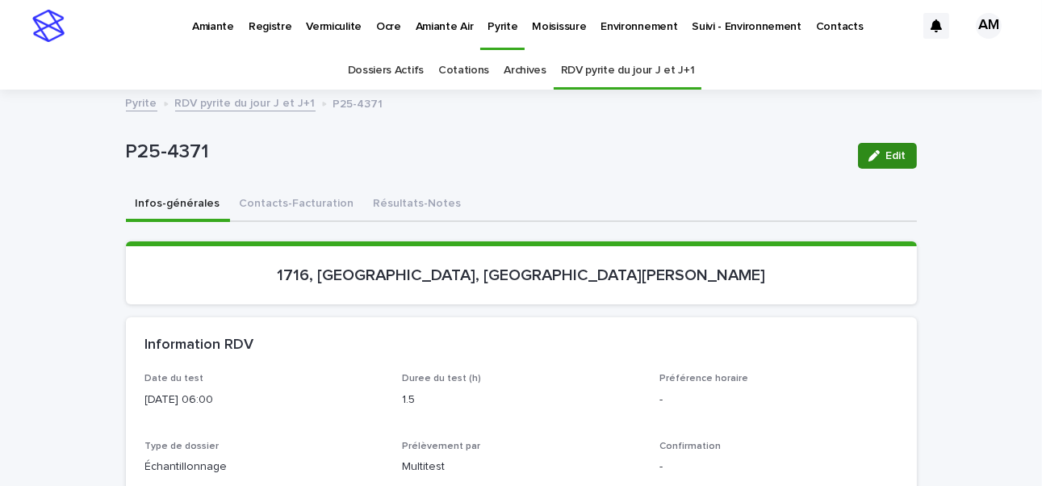
drag, startPoint x: 888, startPoint y: 151, endPoint x: 702, endPoint y: 190, distance: 190.3
click at [794, 151] on span "Edit" at bounding box center [896, 155] width 20 height 11
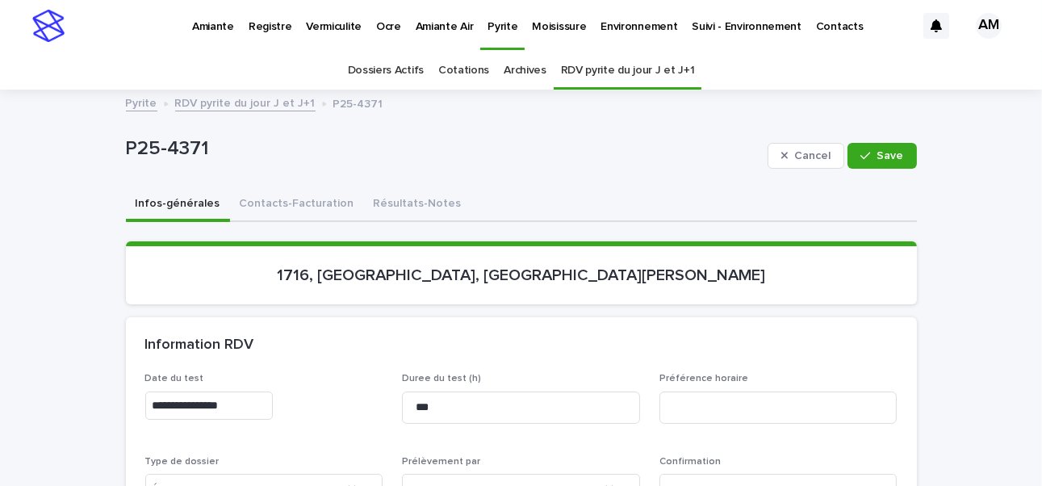
click at [217, 375] on input "**********" at bounding box center [208, 405] width 127 height 28
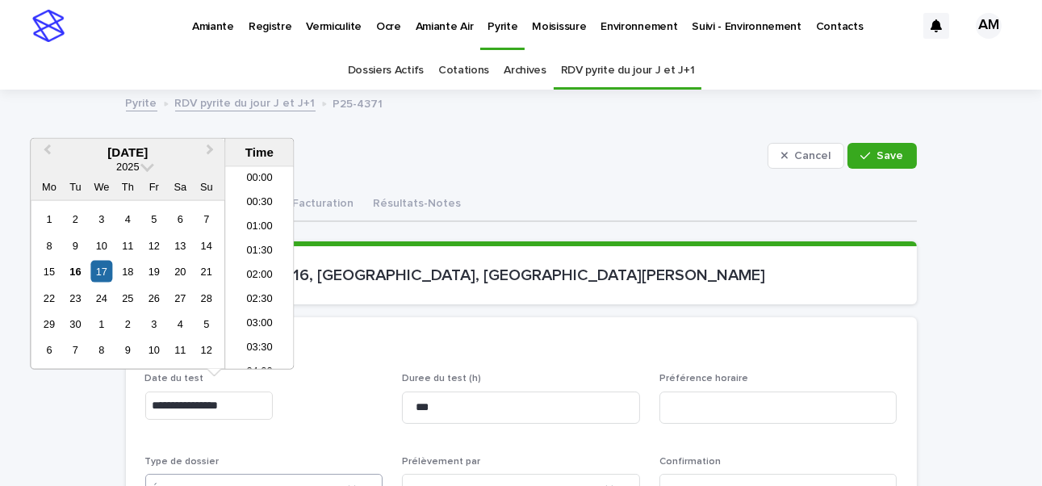
scroll to position [202, 0]
click at [649, 273] on p "1716, [GEOGRAPHIC_DATA], [GEOGRAPHIC_DATA][PERSON_NAME]" at bounding box center [521, 274] width 752 height 19
click at [225, 375] on input "**********" at bounding box center [208, 405] width 127 height 28
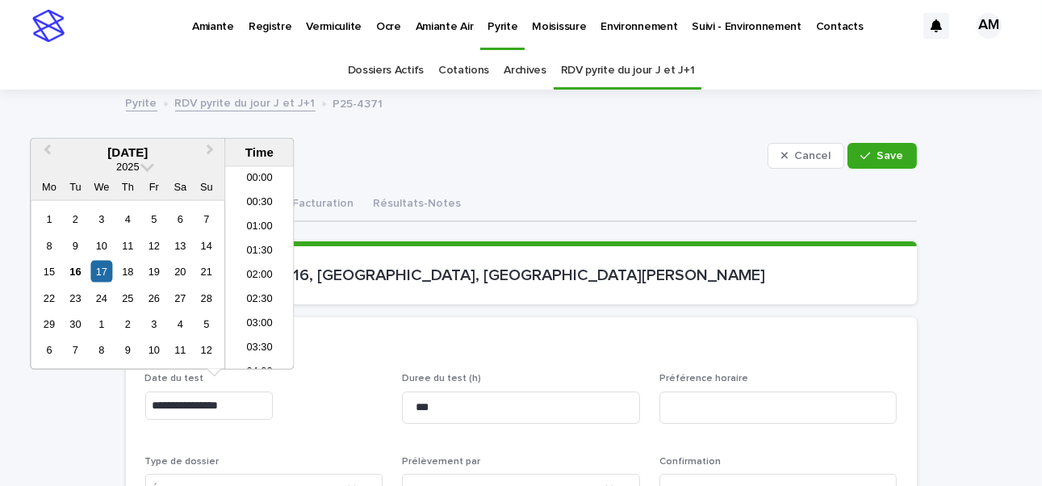
scroll to position [395, 0]
type input "**********"
drag, startPoint x: 625, startPoint y: 366, endPoint x: 641, endPoint y: 370, distance: 15.9
click at [625, 365] on div "Information RDV" at bounding box center [521, 345] width 791 height 56
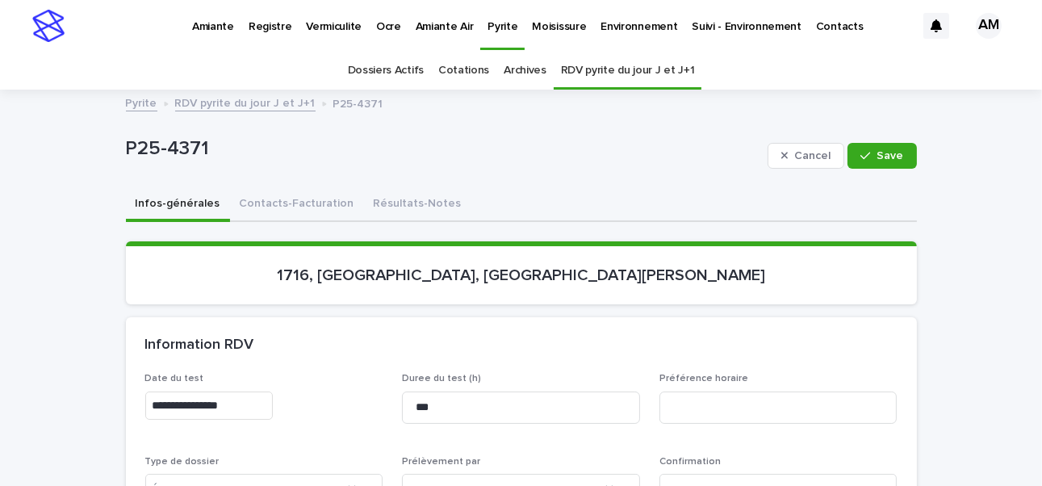
scroll to position [242, 0]
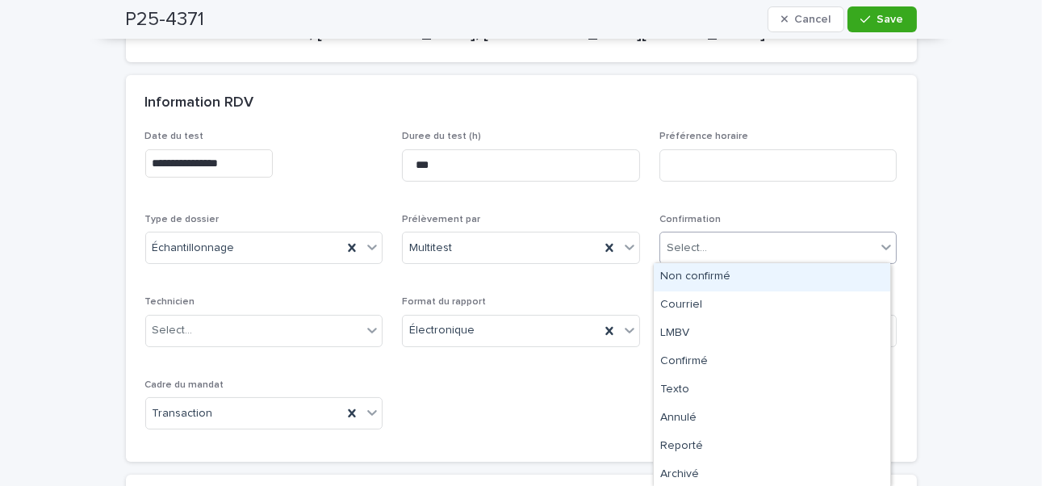
click at [699, 244] on div "Select..." at bounding box center [768, 248] width 216 height 27
click at [682, 275] on div "Non confirmé" at bounding box center [772, 277] width 236 height 28
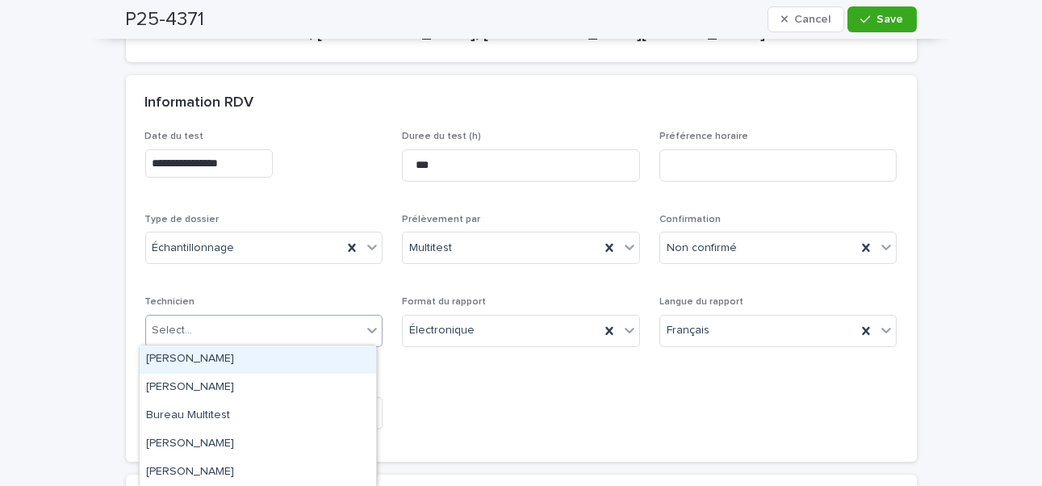
click at [234, 322] on div "Select..." at bounding box center [254, 330] width 216 height 27
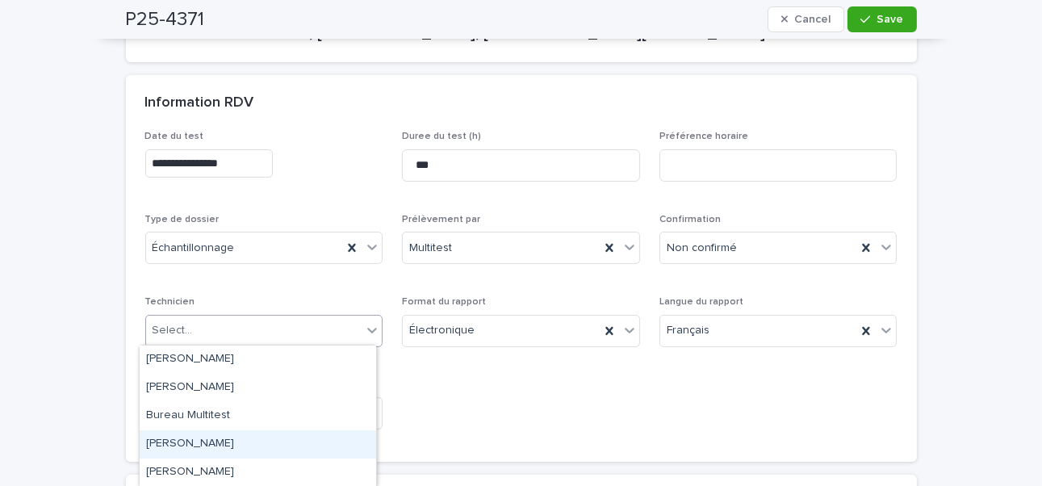
click at [233, 375] on div "[PERSON_NAME]" at bounding box center [258, 444] width 236 height 28
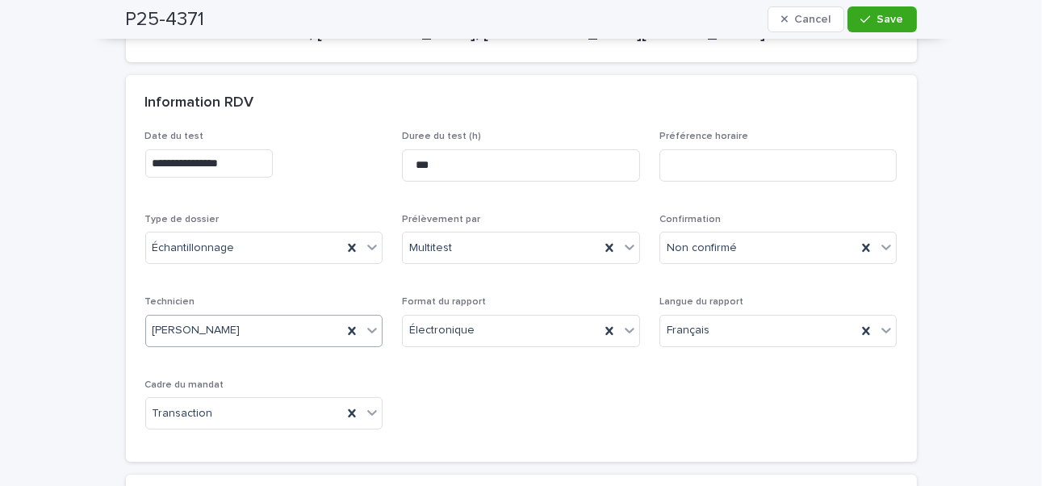
scroll to position [81, 0]
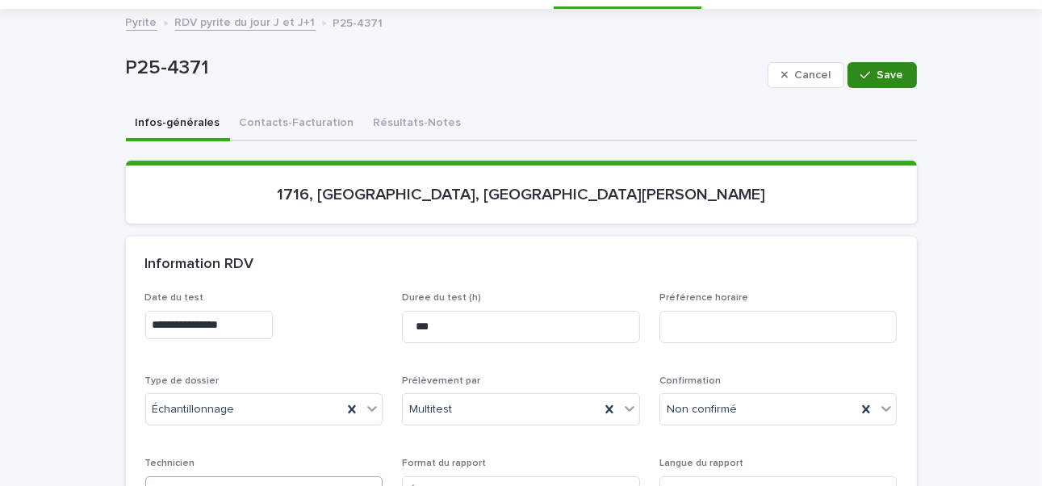
click at [794, 68] on button "Save" at bounding box center [881, 75] width 69 height 26
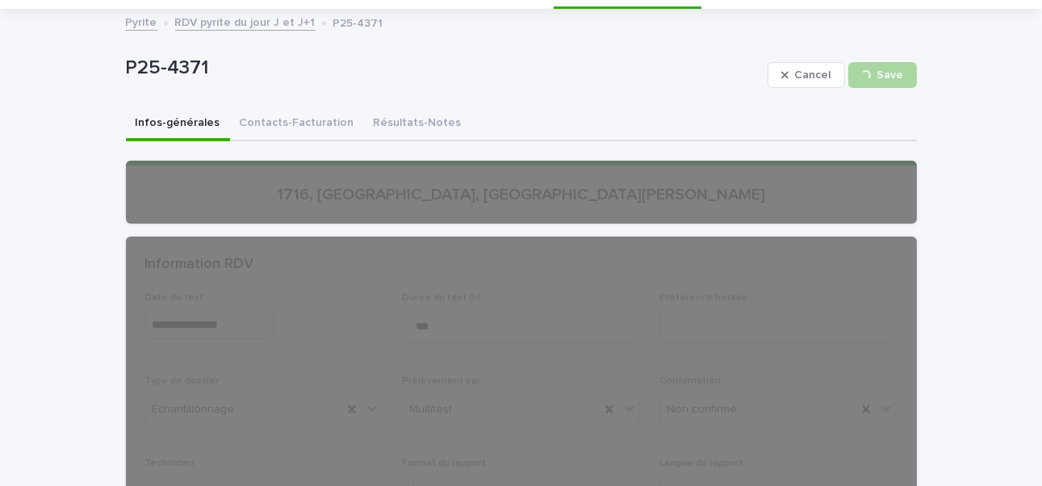
scroll to position [0, 0]
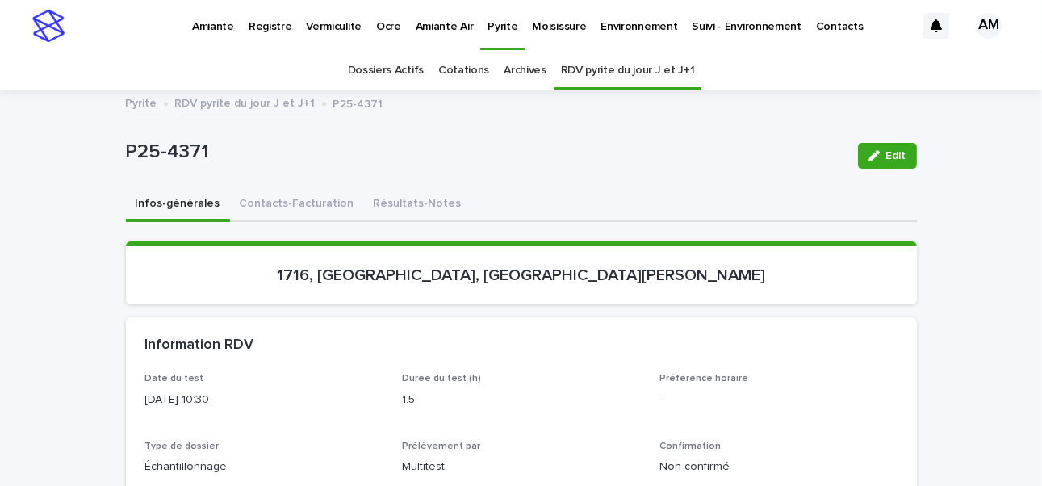
click at [248, 104] on link "RDV pyrite du jour J et J+1" at bounding box center [245, 102] width 140 height 19
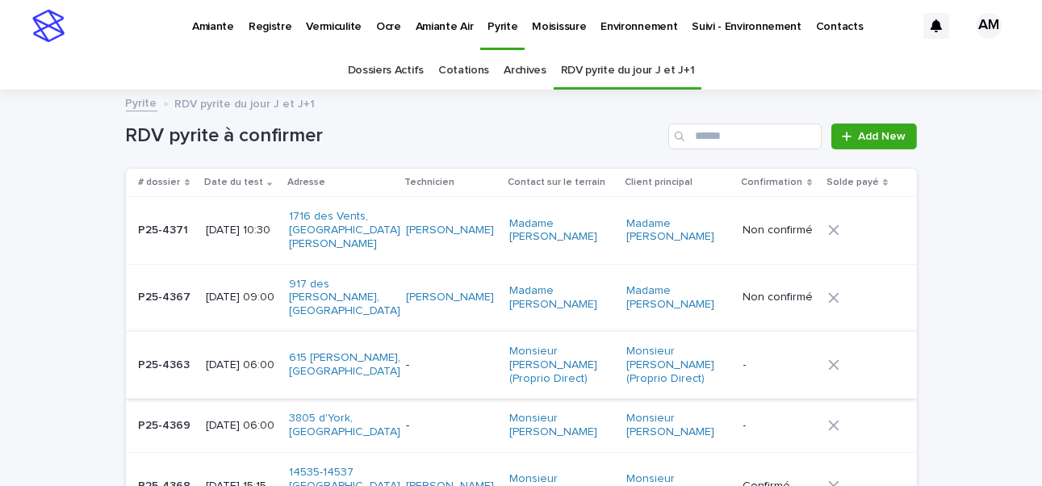
scroll to position [51, 0]
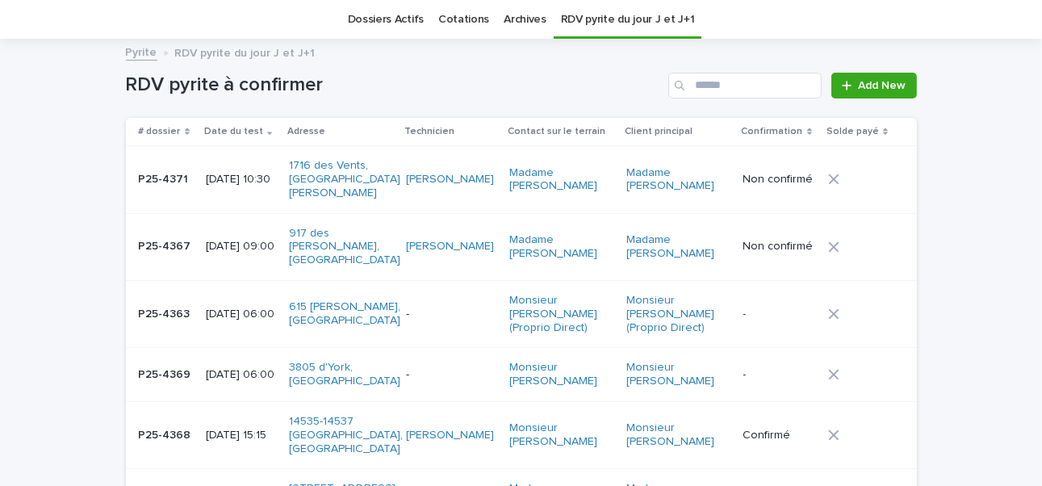
click at [238, 307] on p "[DATE] 06:00" at bounding box center [241, 314] width 71 height 14
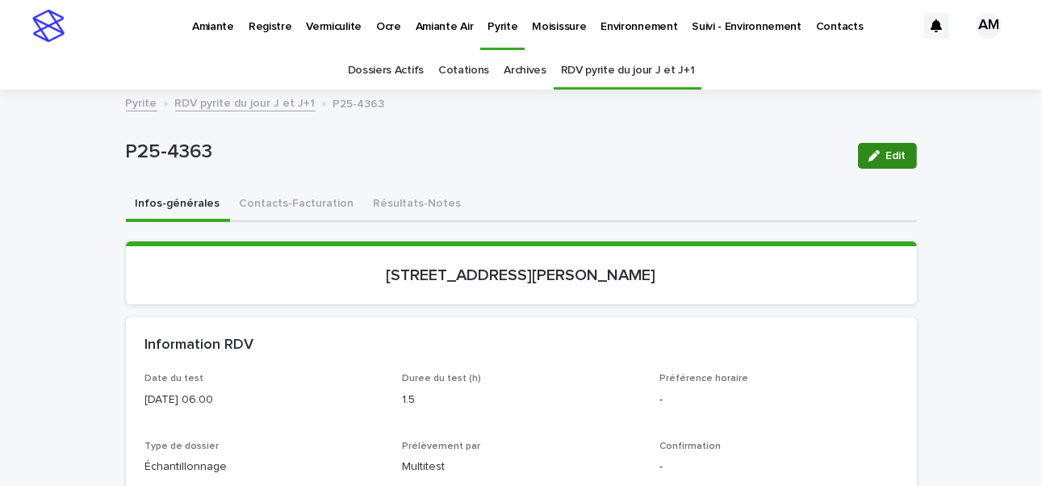
click at [794, 154] on icon "button" at bounding box center [873, 155] width 11 height 11
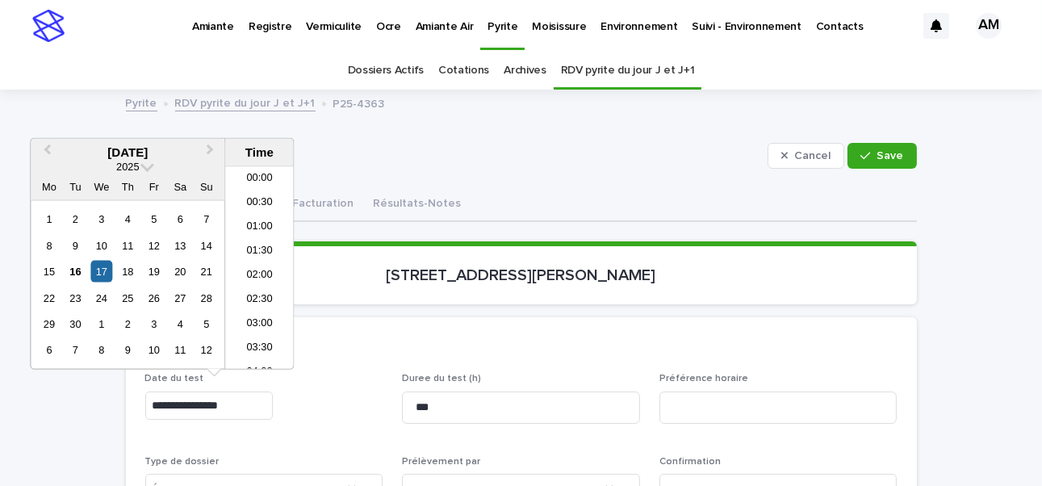
click at [218, 375] on input "**********" at bounding box center [208, 405] width 127 height 28
type input "**********"
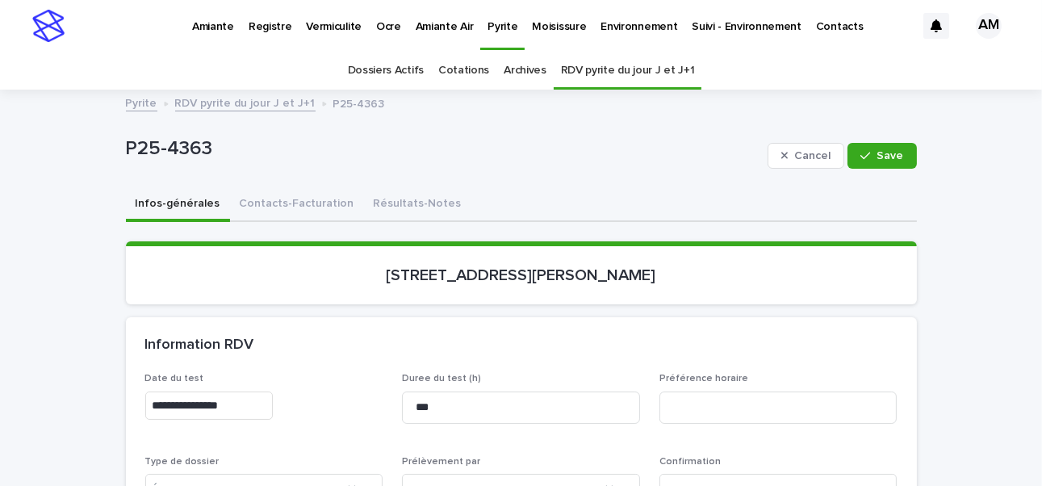
click at [547, 353] on div "Information RDV" at bounding box center [521, 345] width 791 height 56
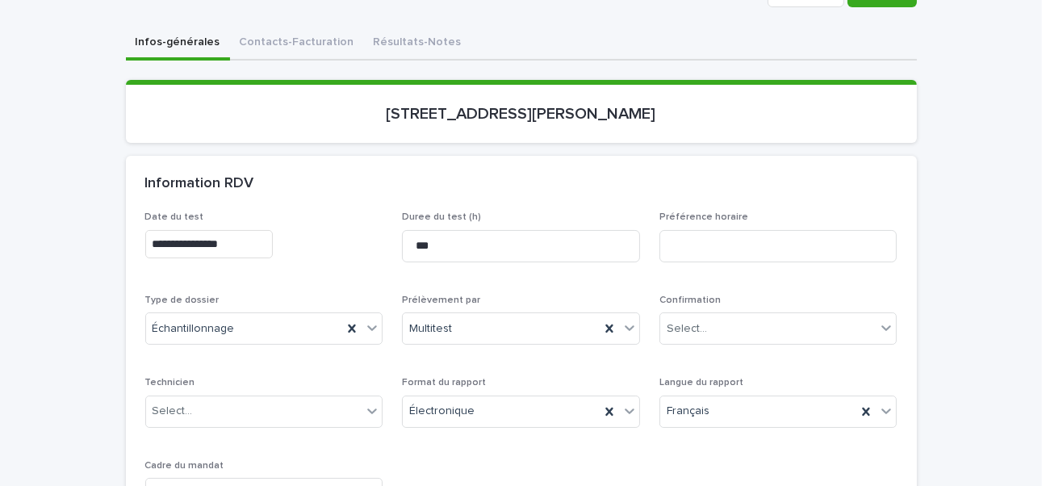
scroll to position [242, 0]
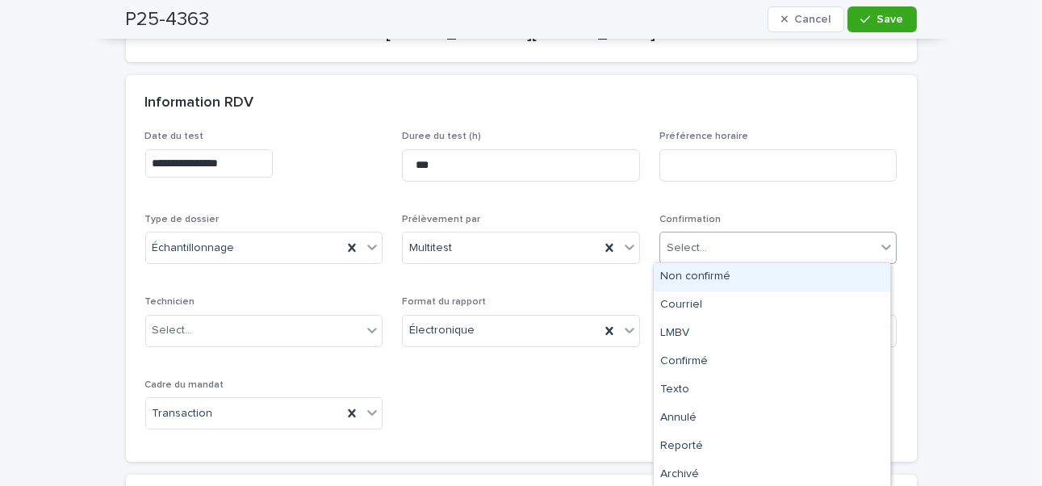
click at [724, 242] on div "Select..." at bounding box center [768, 248] width 216 height 27
click at [682, 278] on div "Non confirmé" at bounding box center [772, 277] width 236 height 28
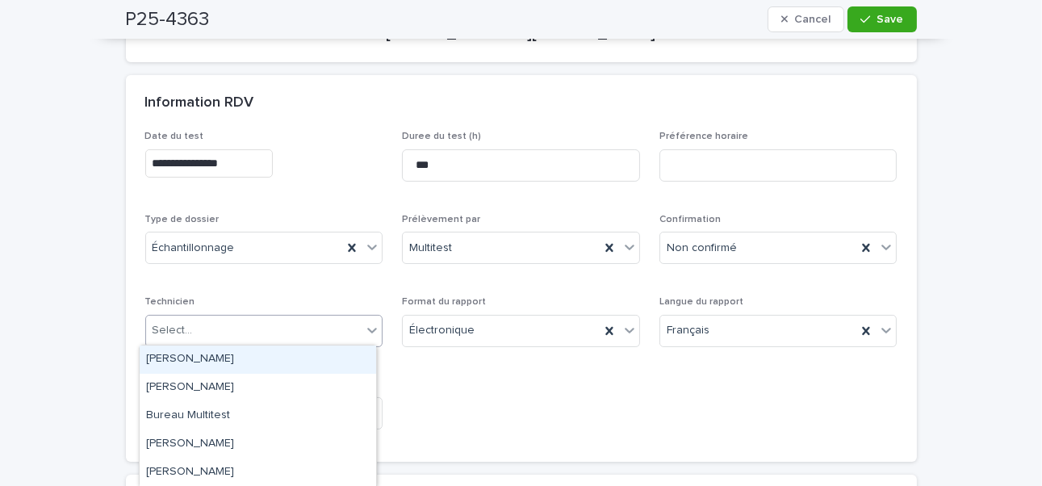
click at [198, 333] on div "Select..." at bounding box center [254, 330] width 216 height 27
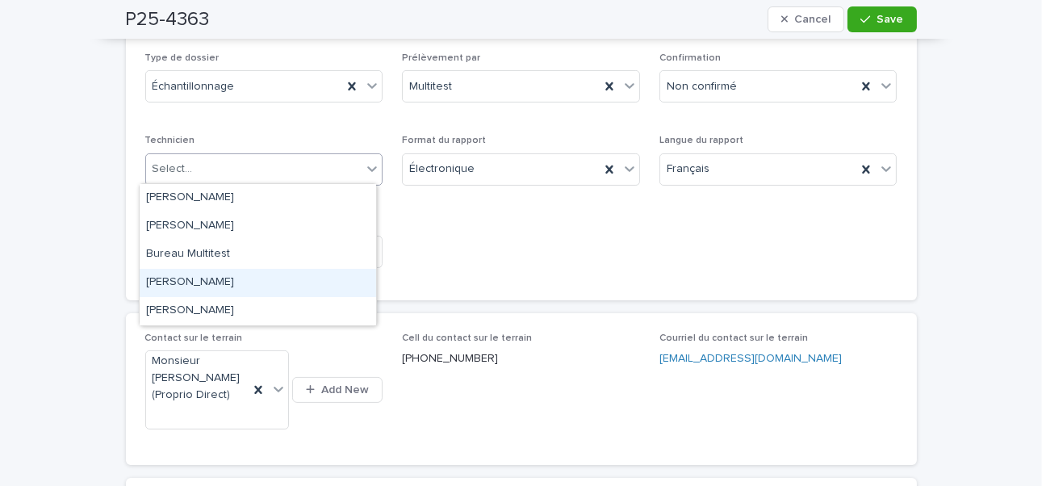
click at [265, 283] on div "[PERSON_NAME]" at bounding box center [258, 283] width 236 height 28
click at [265, 283] on div "**********" at bounding box center [521, 134] width 791 height 331
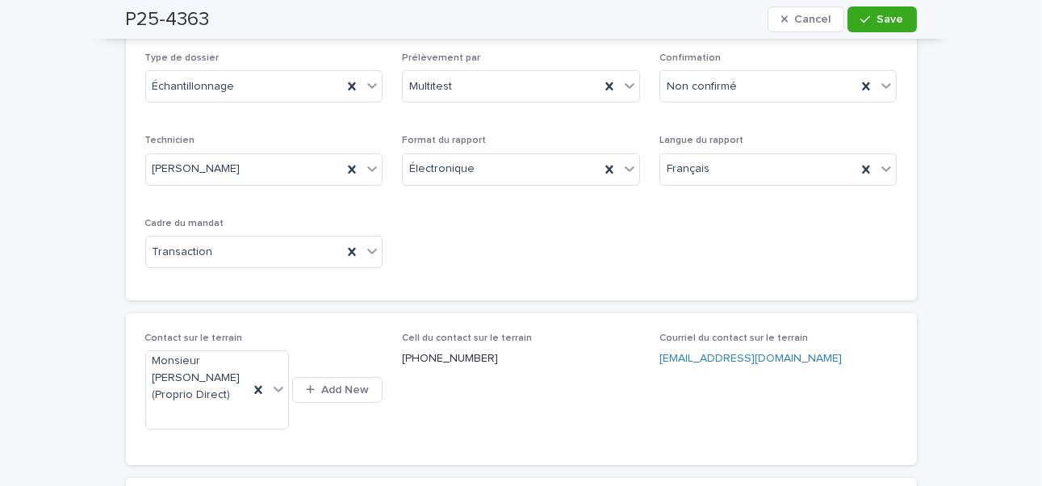
scroll to position [0, 0]
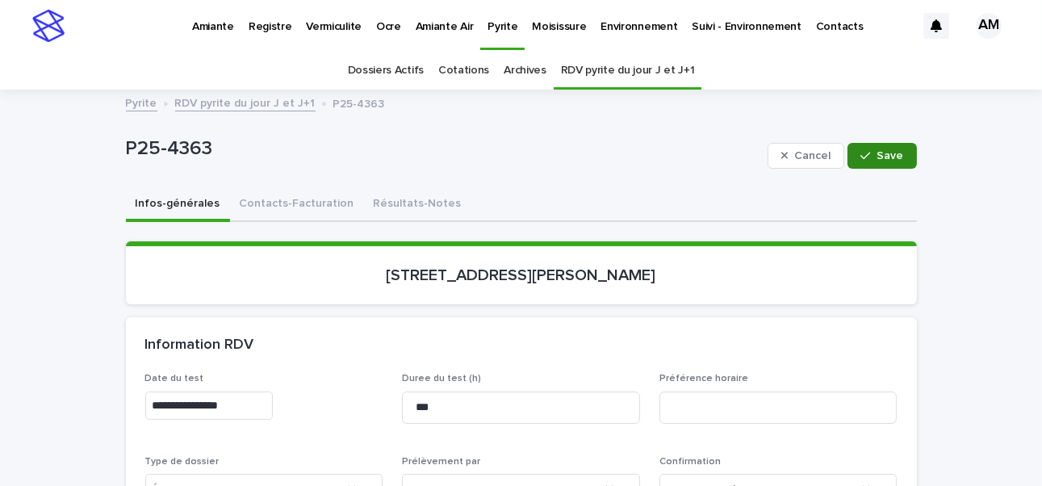
click at [794, 154] on span "Save" at bounding box center [890, 155] width 27 height 11
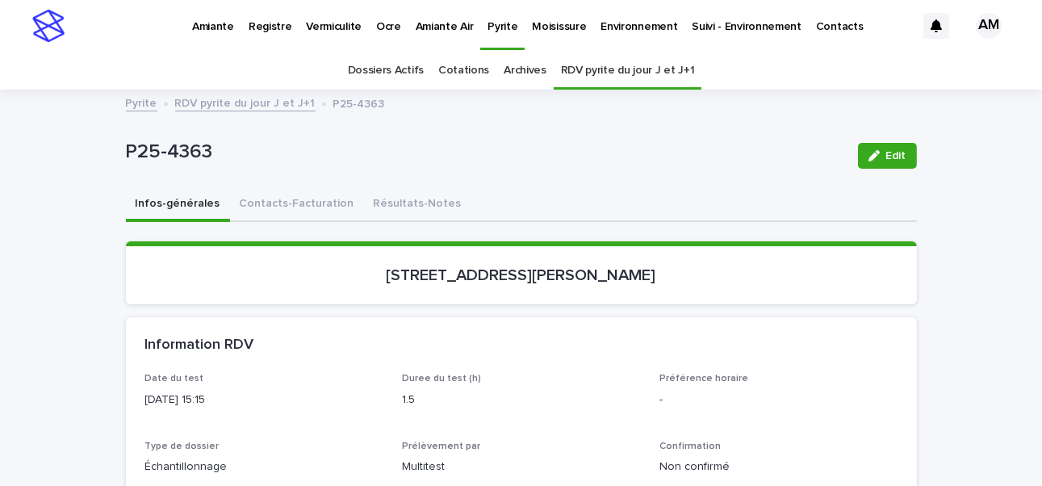
click at [260, 102] on link "RDV pyrite du jour J et J+1" at bounding box center [245, 102] width 140 height 19
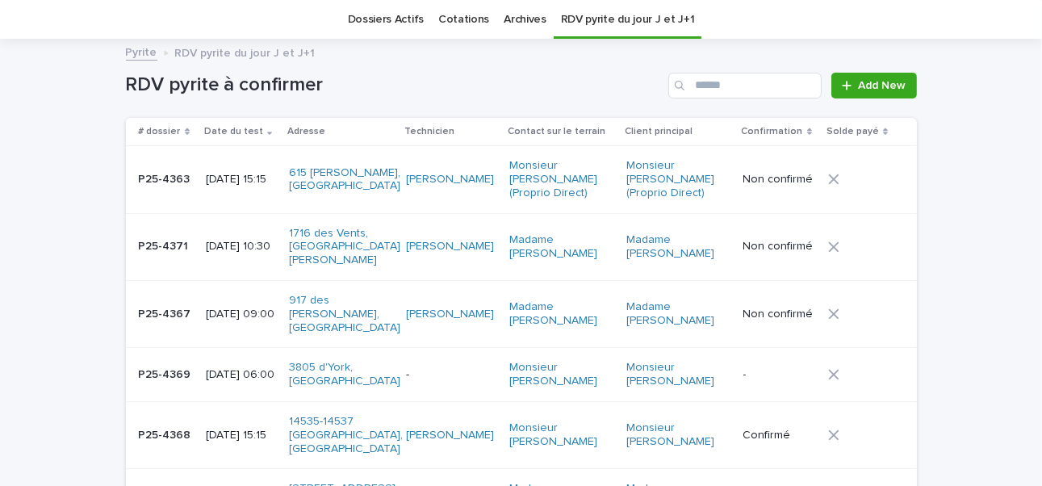
click at [214, 368] on p "[DATE] 06:00" at bounding box center [241, 375] width 71 height 14
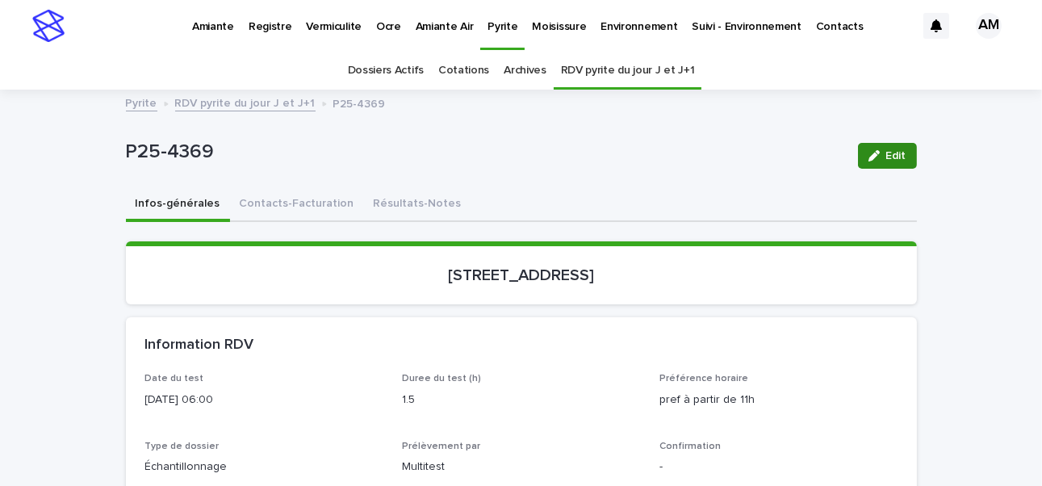
click at [794, 157] on span "Edit" at bounding box center [896, 155] width 20 height 11
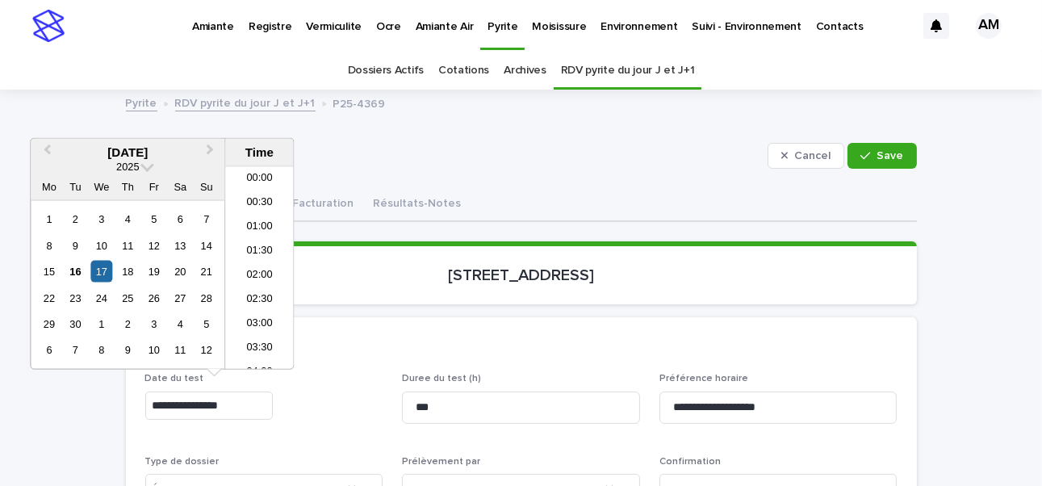
click at [219, 375] on input "**********" at bounding box center [208, 405] width 127 height 28
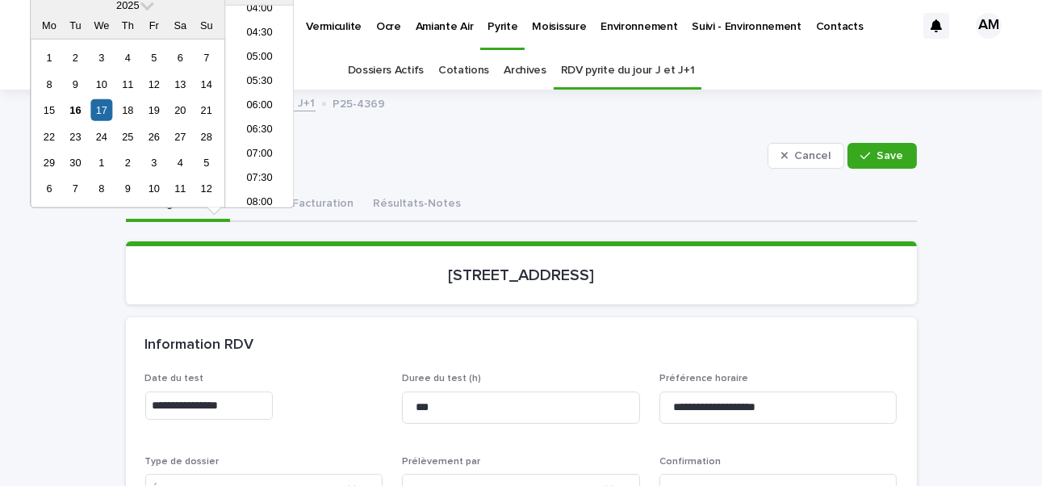
scroll to position [242, 0]
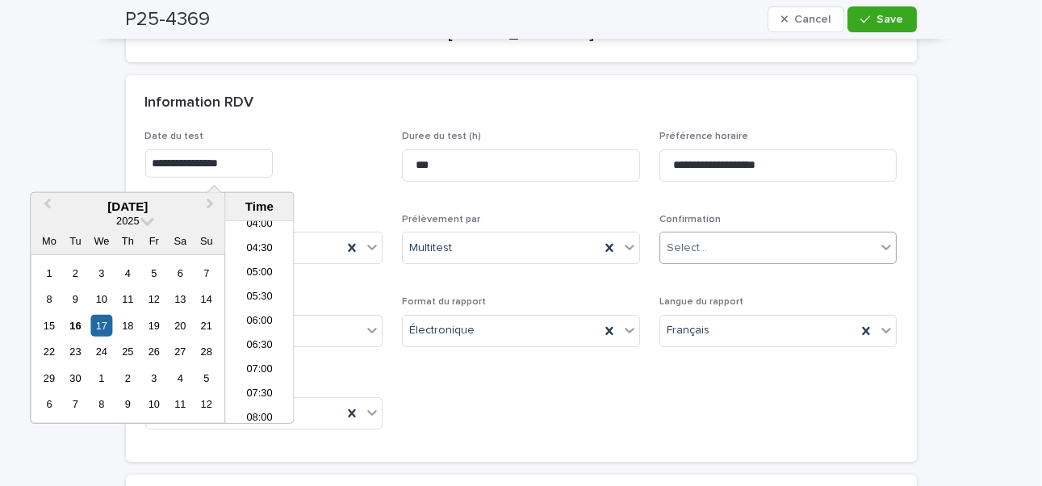
type input "**********"
click at [680, 258] on div "Select..." at bounding box center [768, 248] width 216 height 27
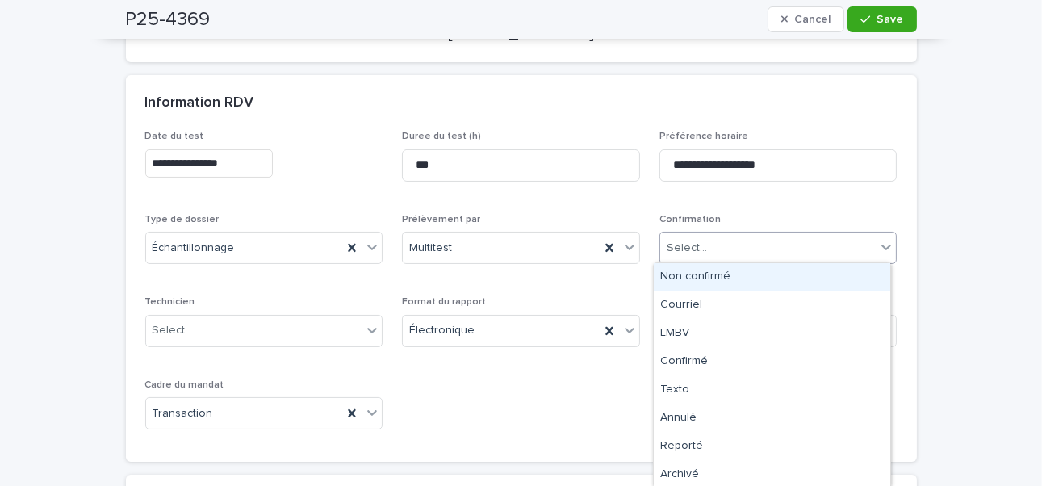
click at [674, 274] on div "Non confirmé" at bounding box center [772, 277] width 236 height 28
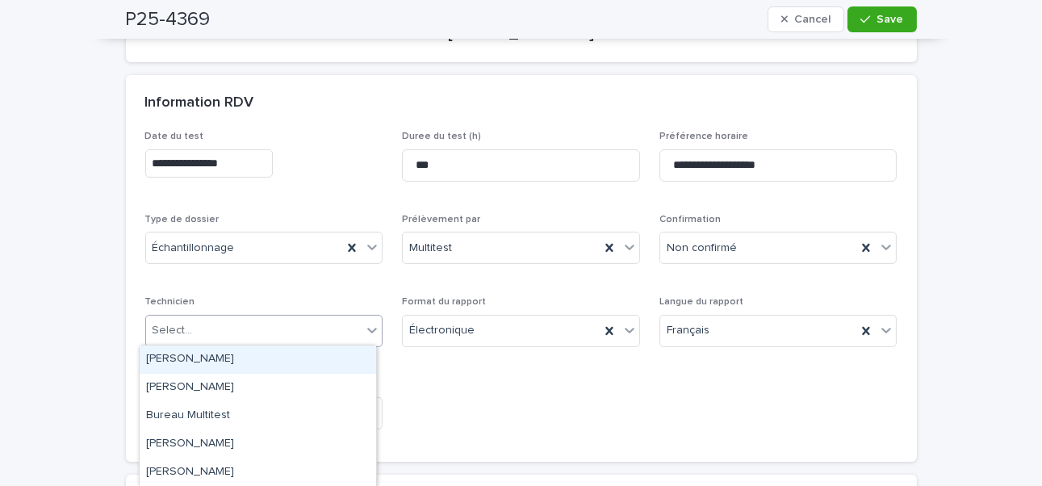
click at [168, 324] on div "Select..." at bounding box center [172, 330] width 40 height 17
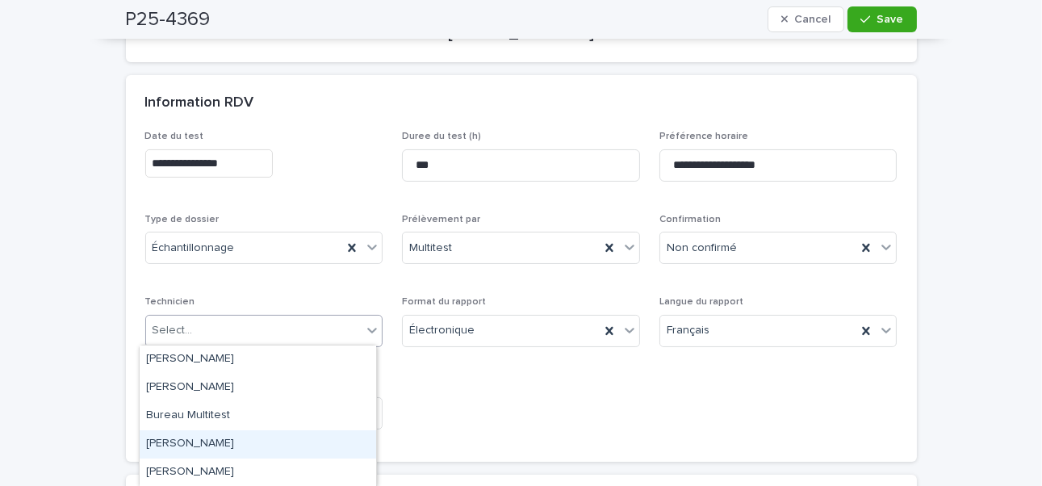
click at [253, 375] on div "[PERSON_NAME]" at bounding box center [258, 444] width 236 height 28
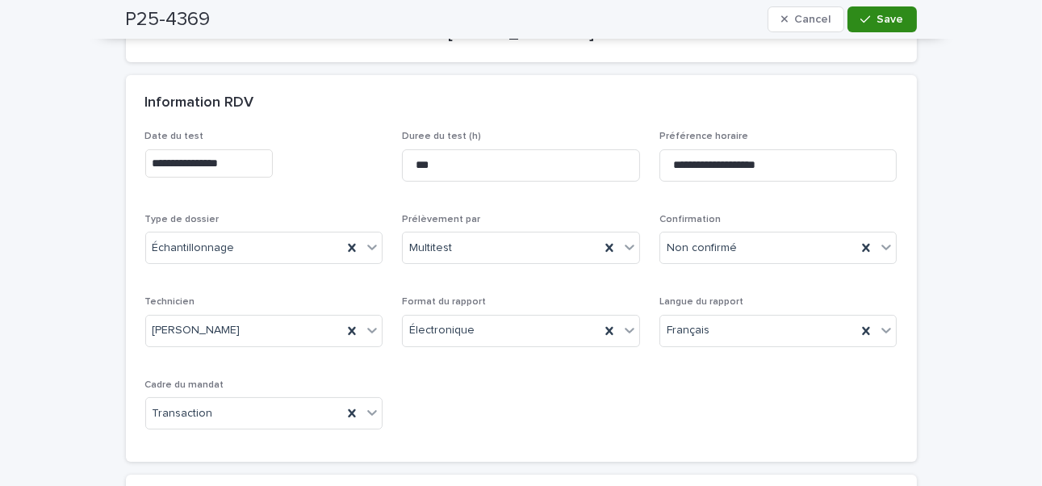
click at [794, 25] on button "Save" at bounding box center [881, 19] width 69 height 26
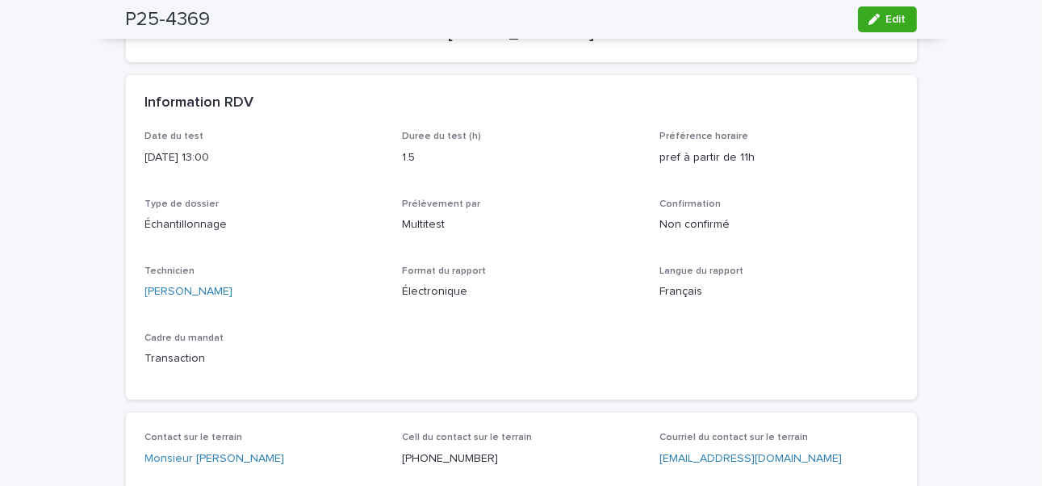
scroll to position [0, 0]
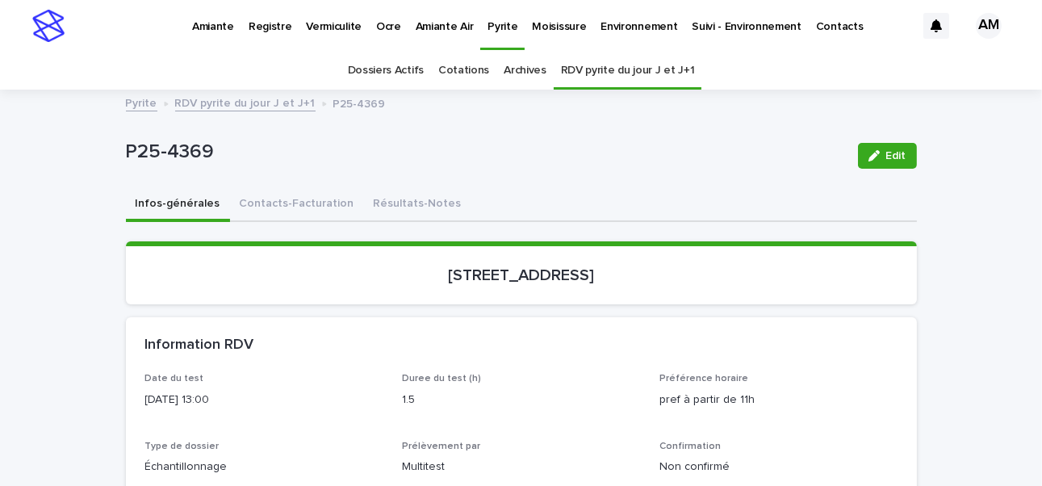
click at [246, 101] on link "RDV pyrite du jour J et J+1" at bounding box center [245, 102] width 140 height 19
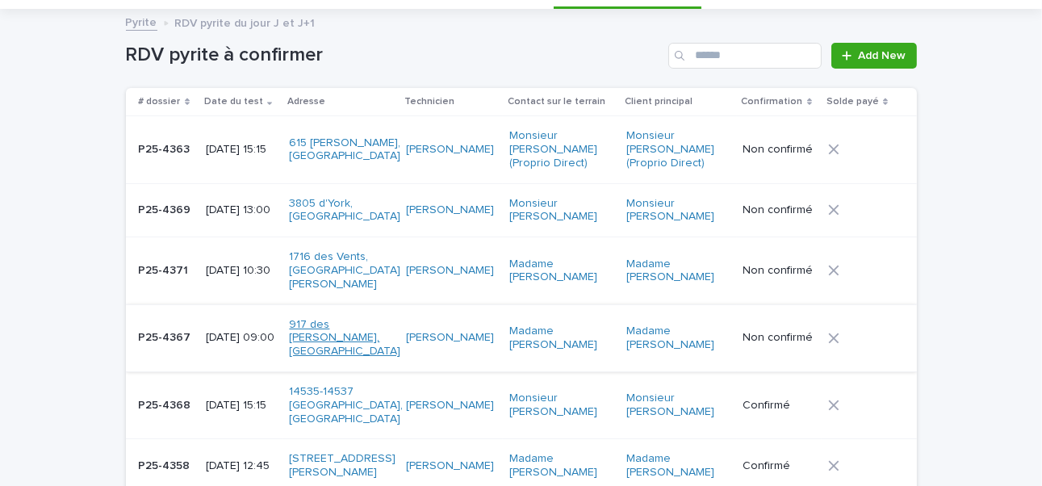
scroll to position [161, 0]
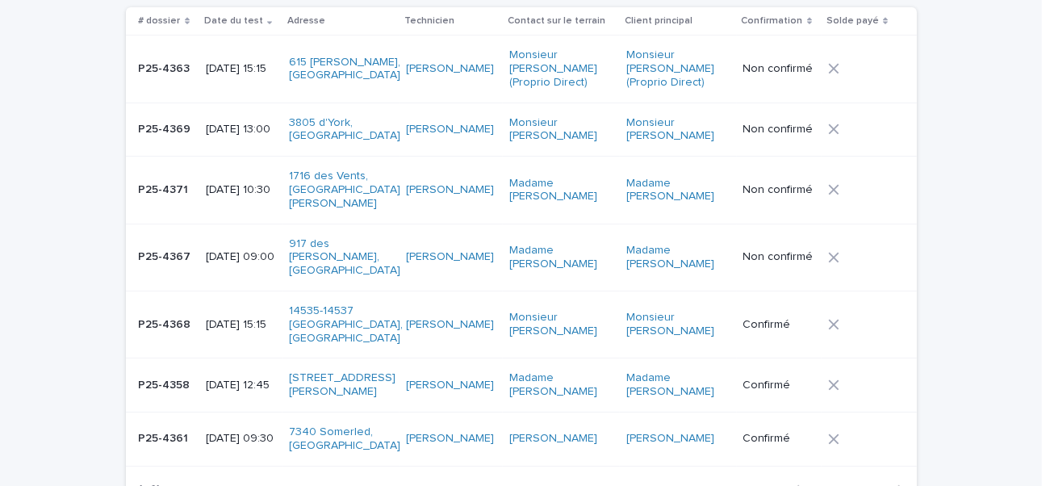
click at [240, 255] on p "[DATE] 09:00" at bounding box center [241, 257] width 71 height 14
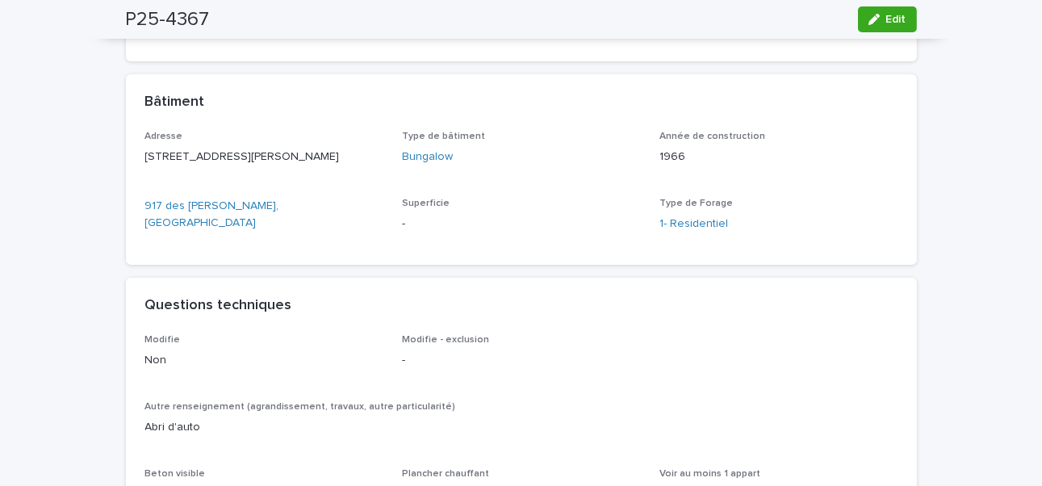
scroll to position [858, 0]
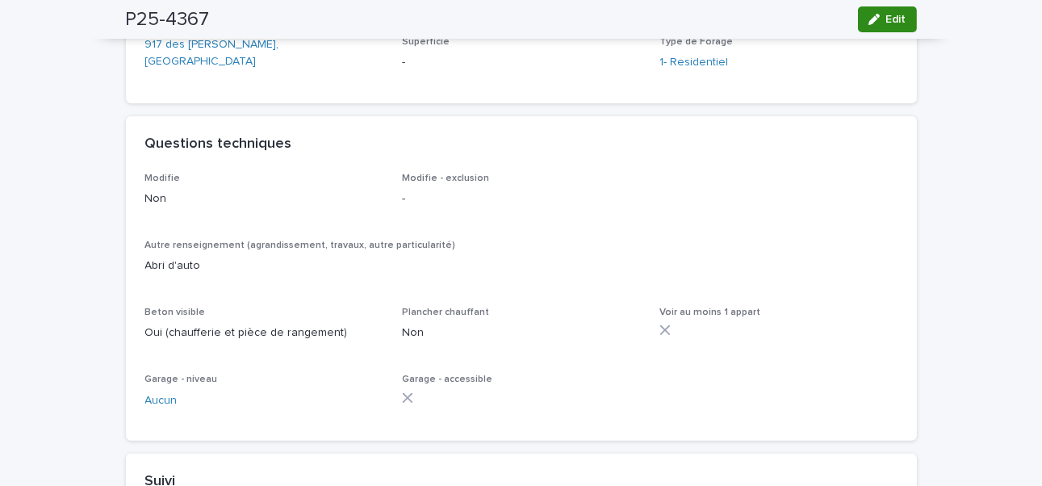
click at [794, 24] on button "Edit" at bounding box center [887, 19] width 59 height 26
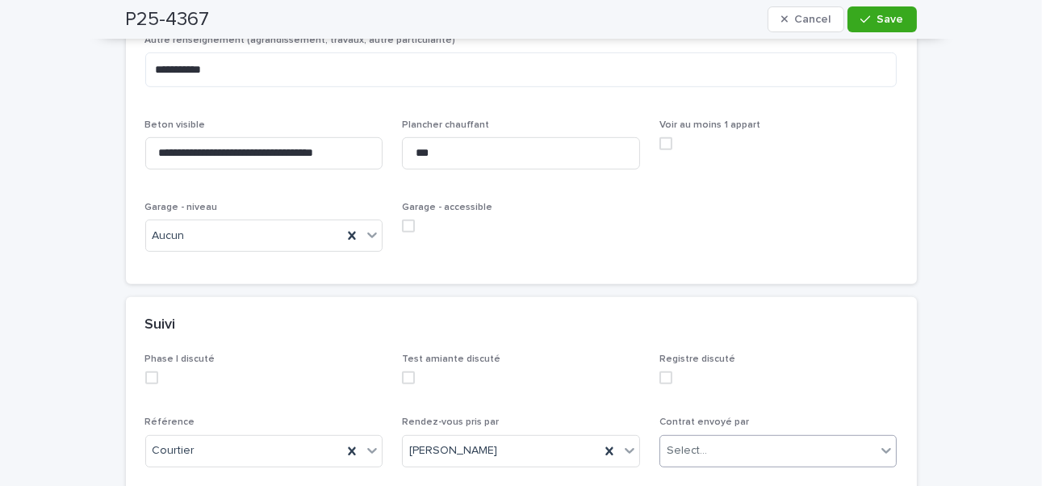
scroll to position [1460, 0]
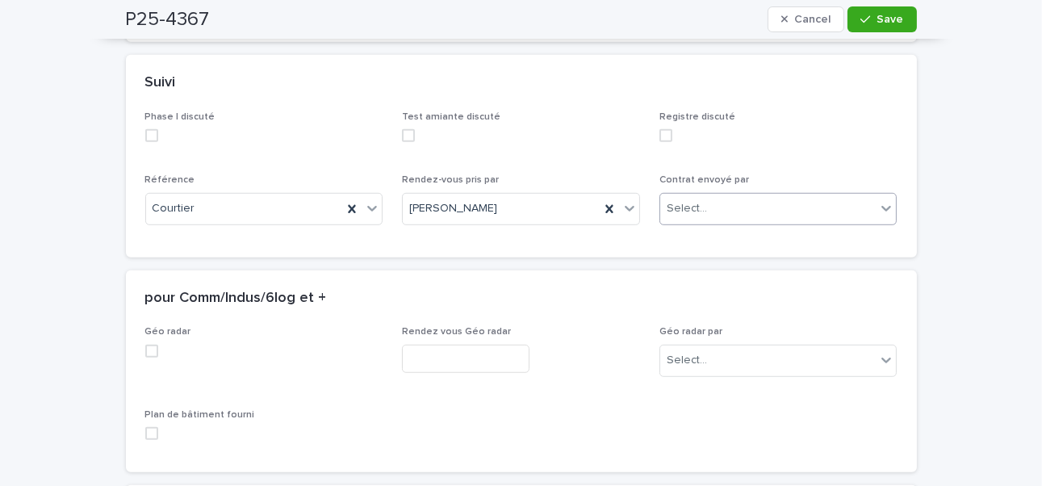
click at [706, 198] on div "Select..." at bounding box center [768, 208] width 216 height 27
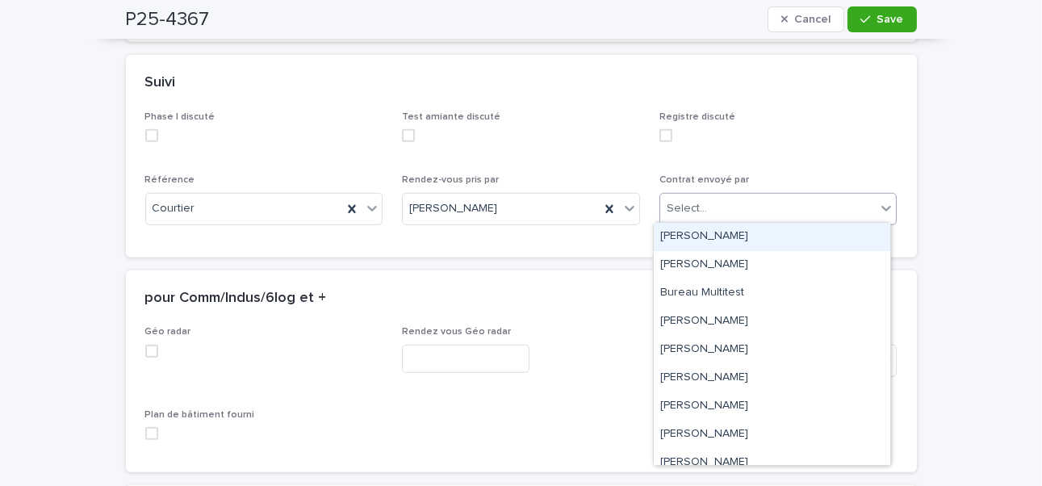
click at [699, 231] on div "[PERSON_NAME]" at bounding box center [772, 237] width 236 height 28
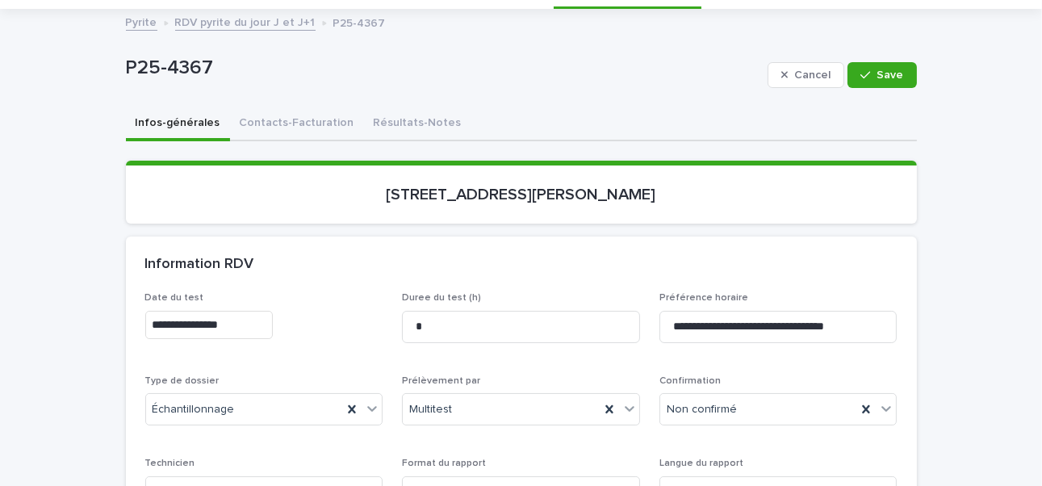
scroll to position [161, 0]
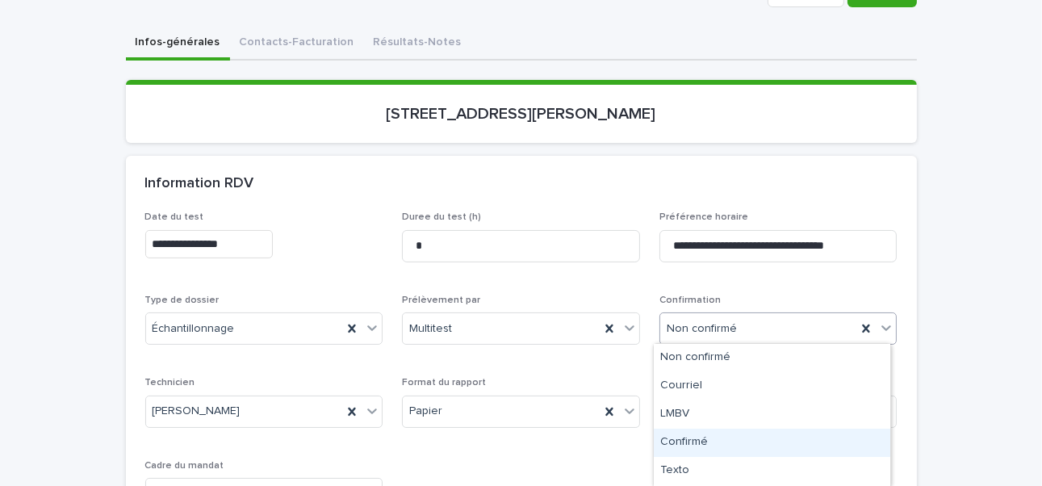
click at [694, 375] on div "Confirmé" at bounding box center [772, 442] width 236 height 28
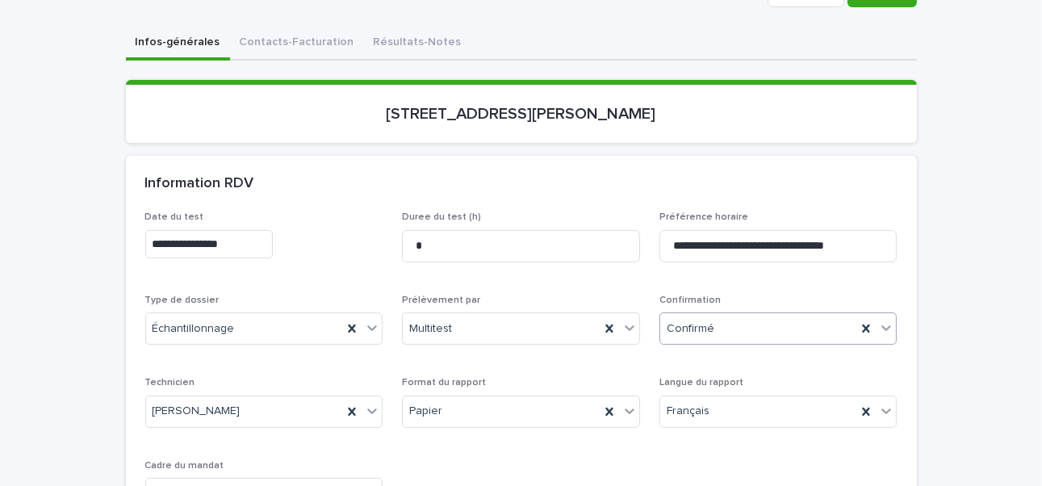
scroll to position [0, 0]
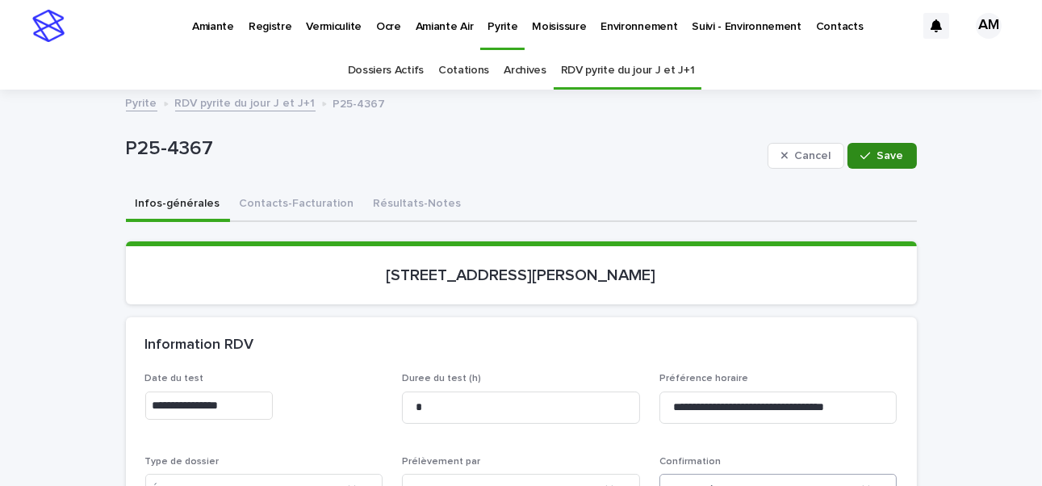
click at [794, 152] on span "Save" at bounding box center [890, 155] width 27 height 11
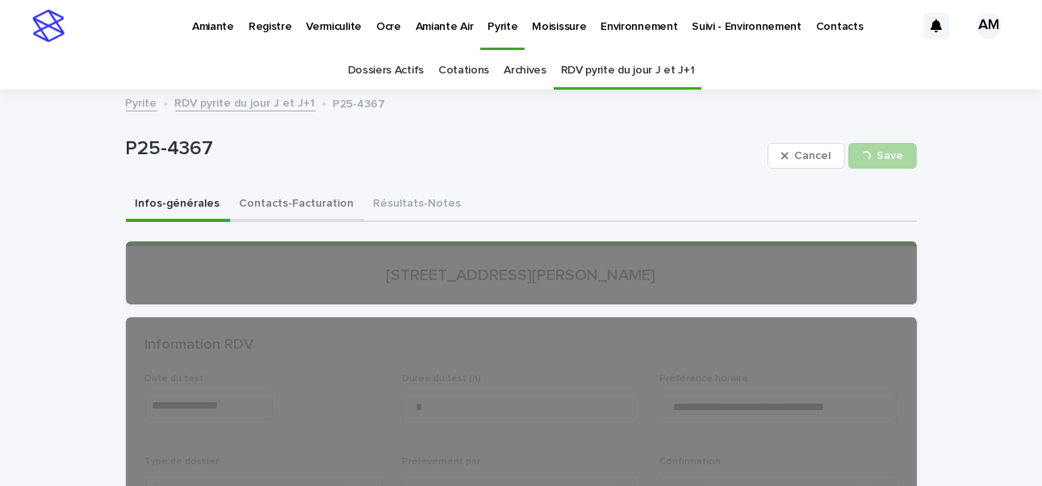
click at [276, 195] on button "Contacts-Facturation" at bounding box center [297, 205] width 134 height 34
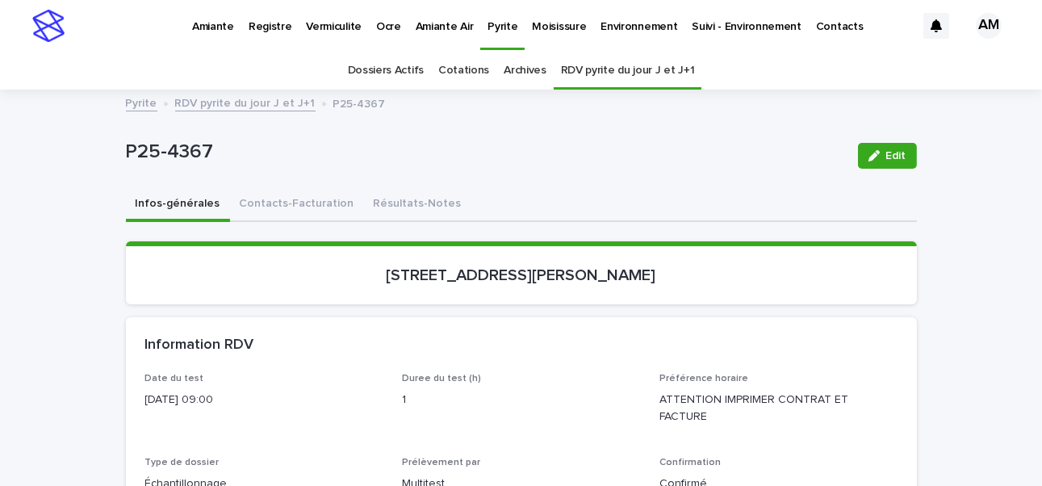
click at [181, 194] on button "Infos-générales" at bounding box center [178, 205] width 104 height 34
click at [794, 153] on span "Edit" at bounding box center [896, 155] width 20 height 11
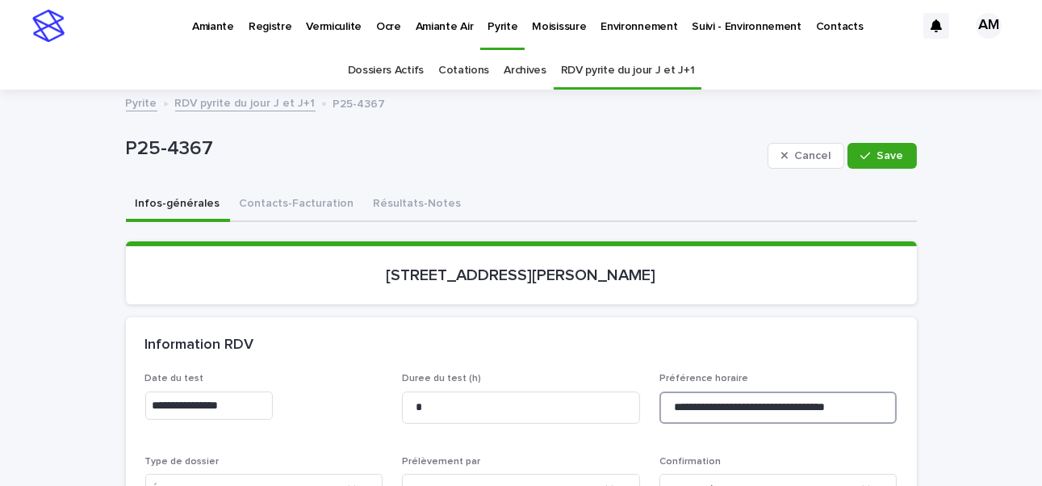
click at [766, 375] on input "**********" at bounding box center [778, 407] width 238 height 32
type input "**********"
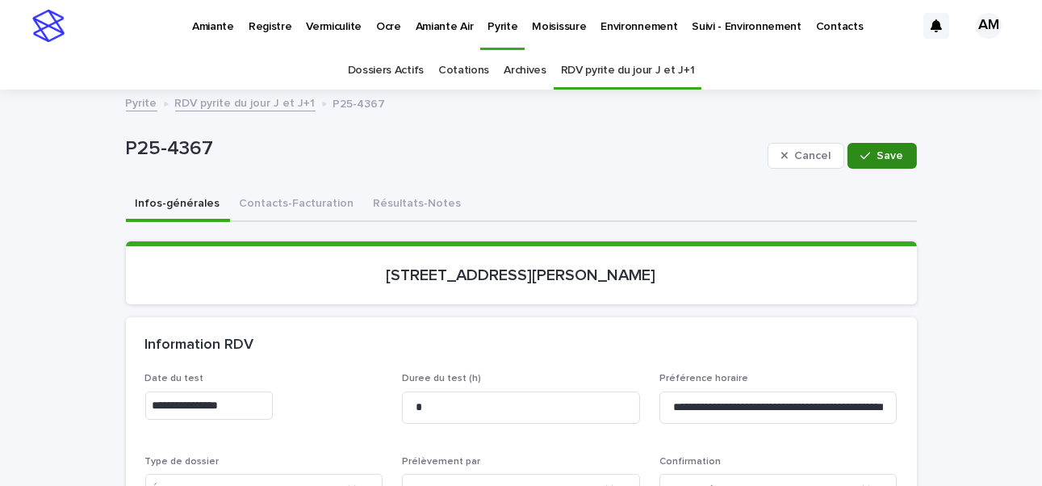
click at [794, 155] on span "Save" at bounding box center [890, 155] width 27 height 11
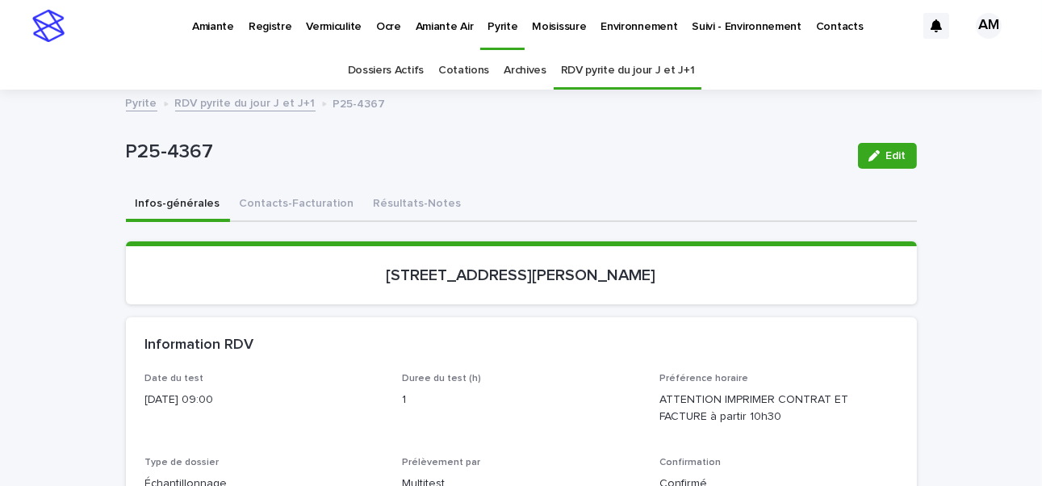
click at [244, 100] on link "RDV pyrite du jour J et J+1" at bounding box center [245, 102] width 140 height 19
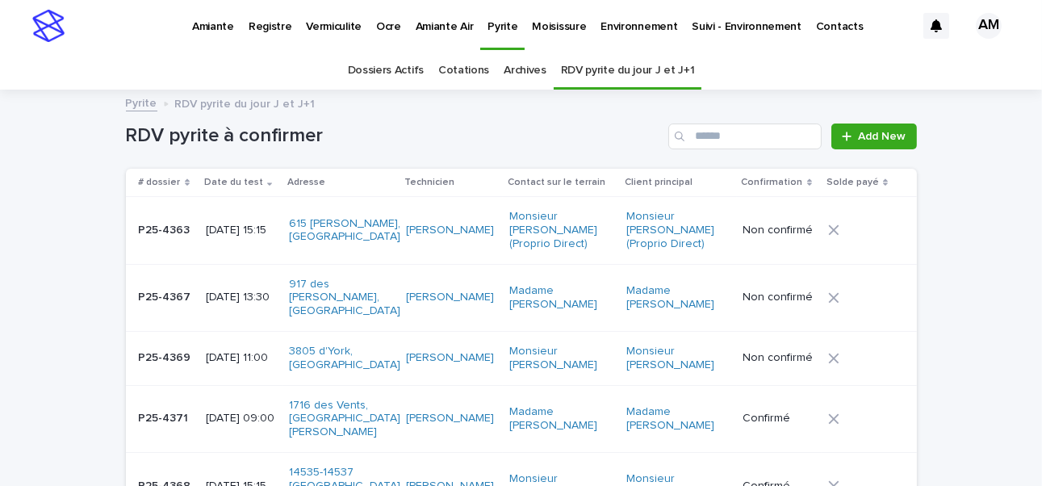
scroll to position [161, 0]
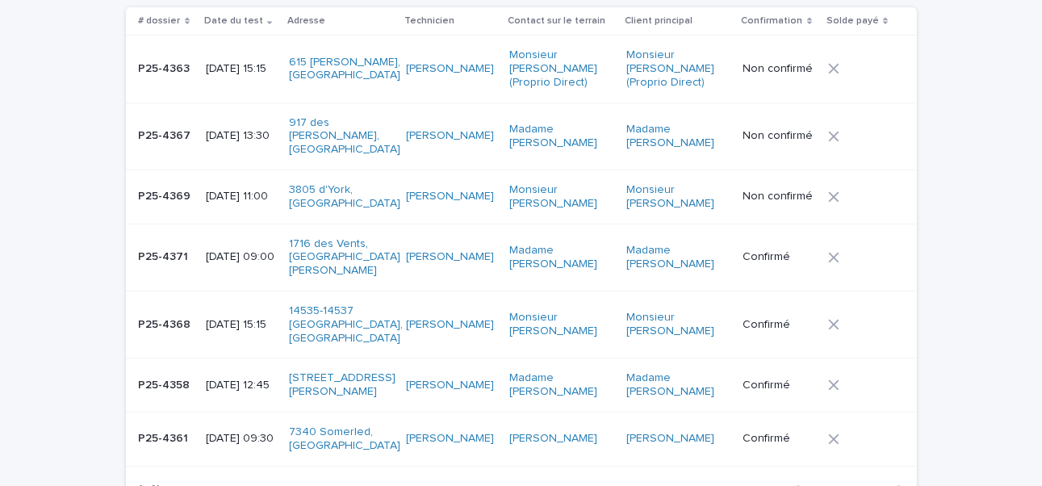
click at [225, 252] on p "[DATE] 09:00" at bounding box center [241, 257] width 71 height 14
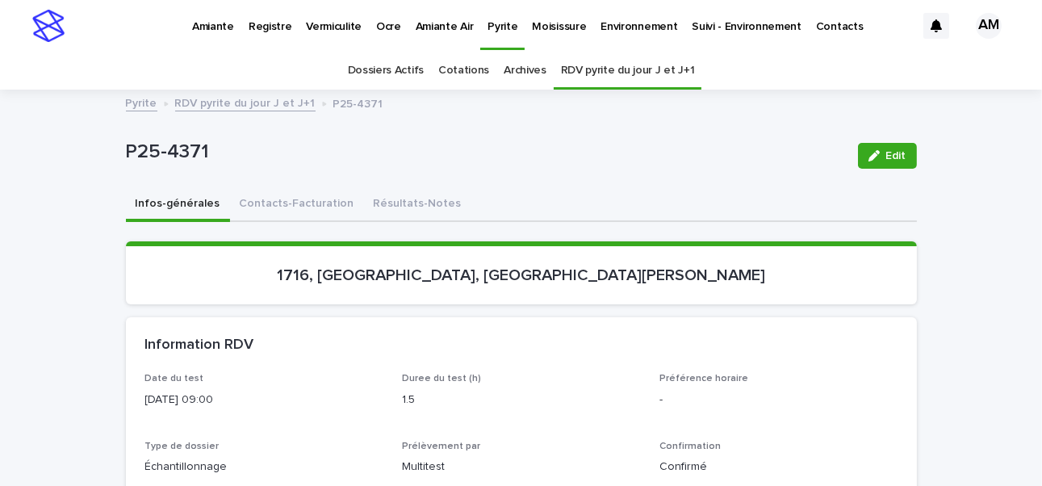
click at [257, 97] on link "RDV pyrite du jour J et J+1" at bounding box center [245, 102] width 140 height 19
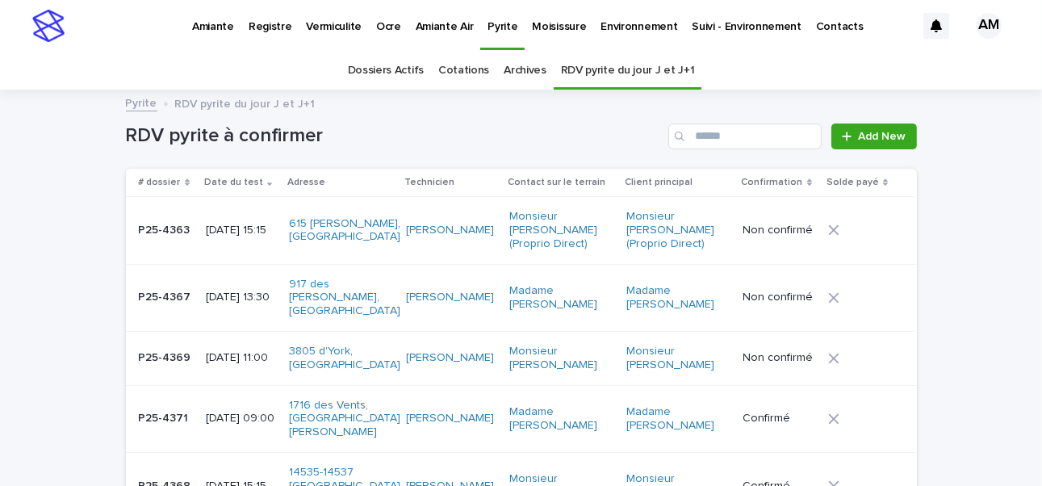
scroll to position [51, 0]
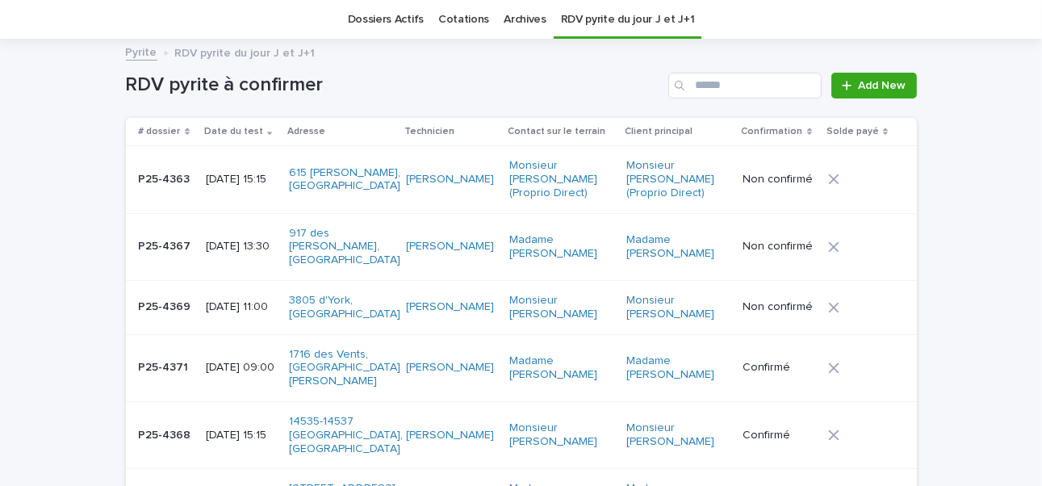
click at [218, 313] on p "[DATE] 11:00" at bounding box center [241, 307] width 71 height 14
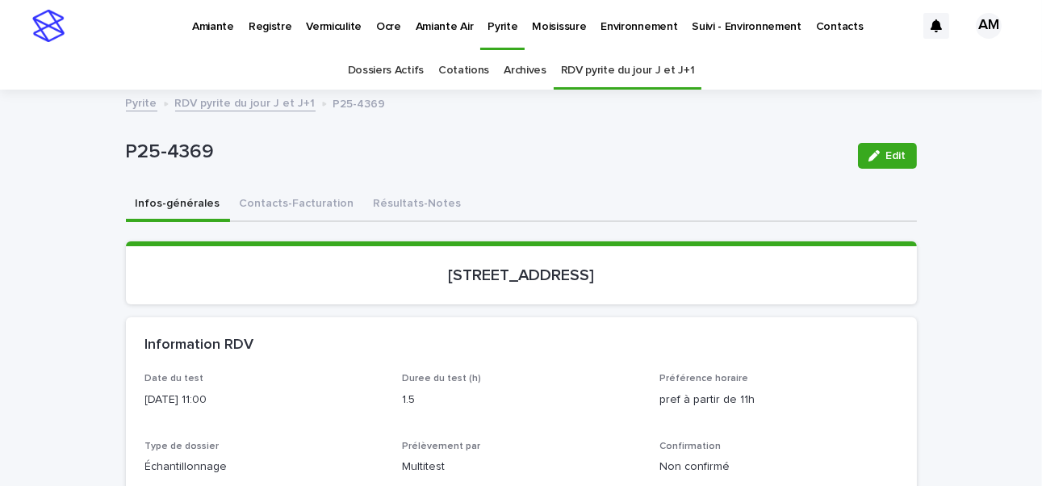
scroll to position [161, 0]
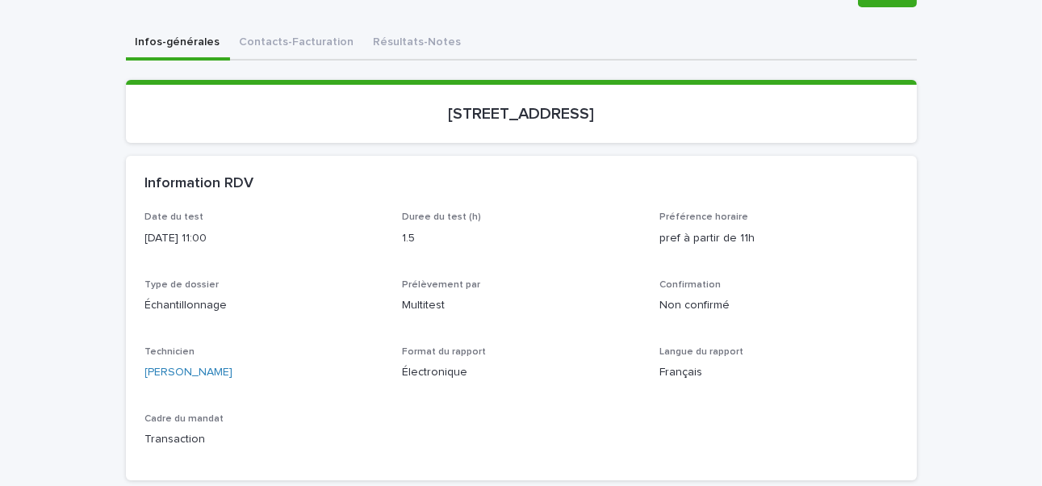
click at [794, 319] on div "Confirmation Non confirmé" at bounding box center [778, 303] width 238 height 48
click at [272, 37] on button "Contacts-Facturation" at bounding box center [297, 44] width 134 height 34
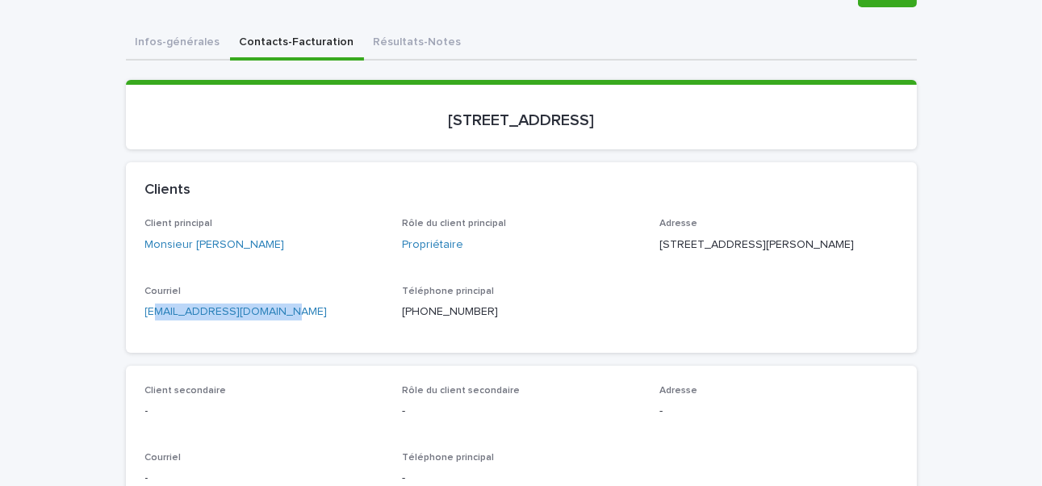
drag, startPoint x: 303, startPoint y: 349, endPoint x: 110, endPoint y: 349, distance: 193.6
click at [145, 320] on p "[EMAIL_ADDRESS][DOMAIN_NAME]" at bounding box center [264, 311] width 238 height 17
copy link "[EMAIL_ADDRESS][DOMAIN_NAME]"
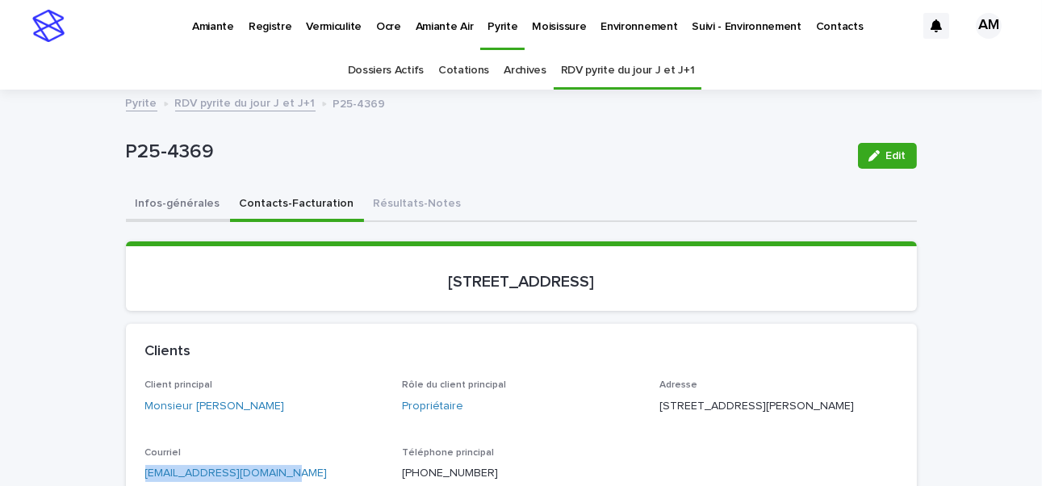
click at [171, 207] on button "Infos-générales" at bounding box center [178, 205] width 104 height 34
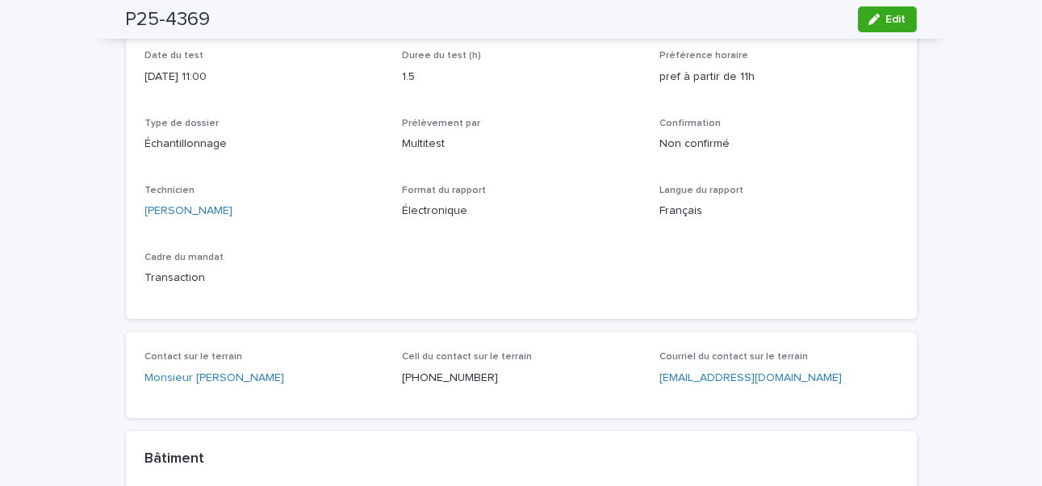
scroll to position [161, 0]
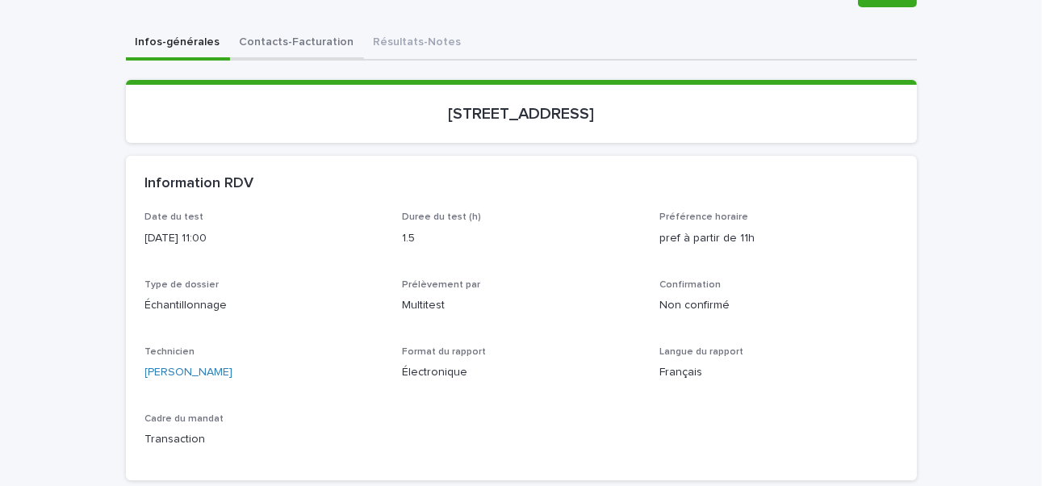
click at [267, 38] on button "Contacts-Facturation" at bounding box center [297, 44] width 134 height 34
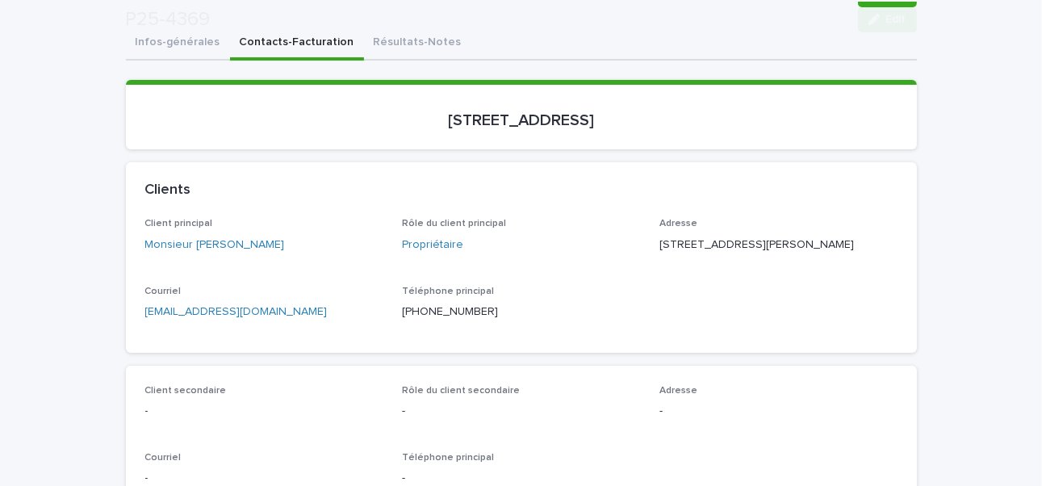
scroll to position [484, 0]
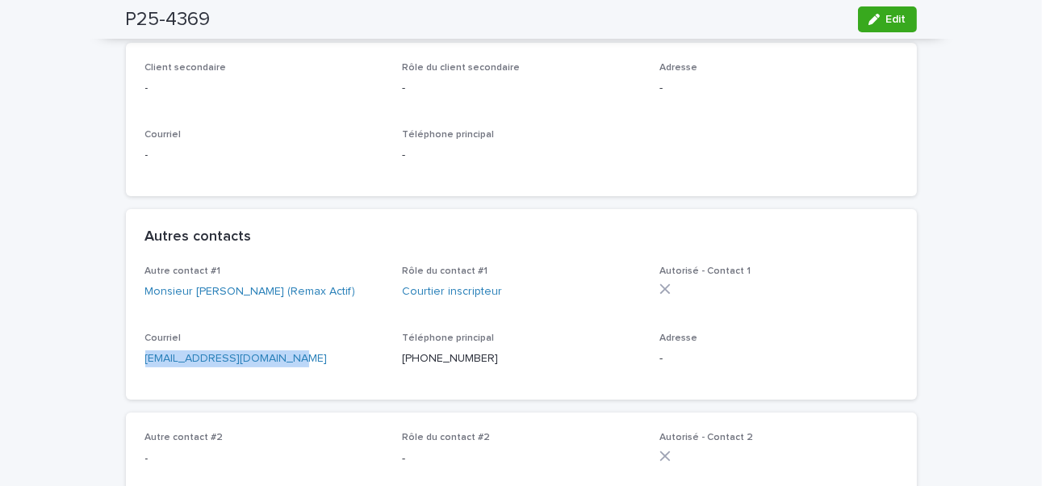
drag, startPoint x: 326, startPoint y: 411, endPoint x: 117, endPoint y: 403, distance: 209.1
copy link "edesjean@remax-quebec.com"
click at [601, 313] on div "Rôle du contact #1 Courtier inscripteur" at bounding box center [521, 289] width 238 height 48
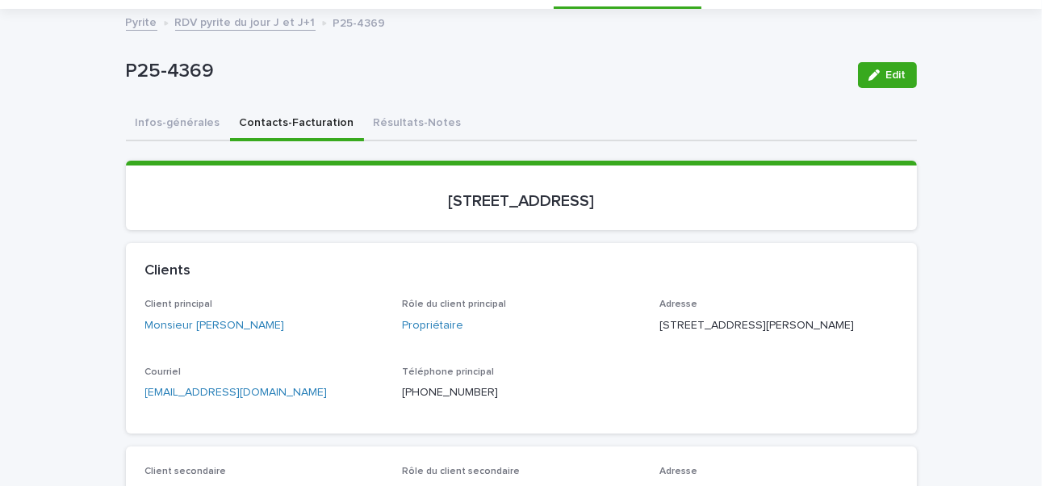
scroll to position [0, 0]
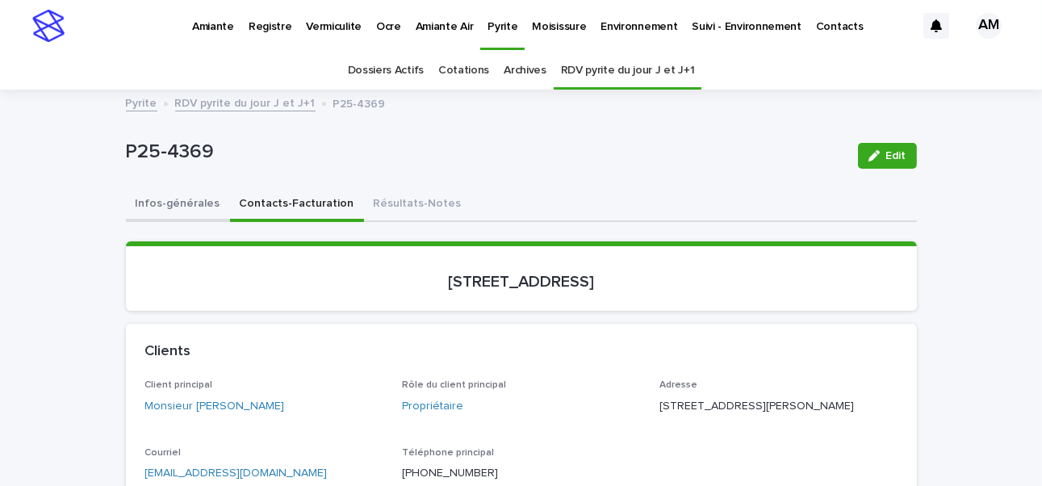
click at [193, 198] on button "Infos-générales" at bounding box center [178, 205] width 104 height 34
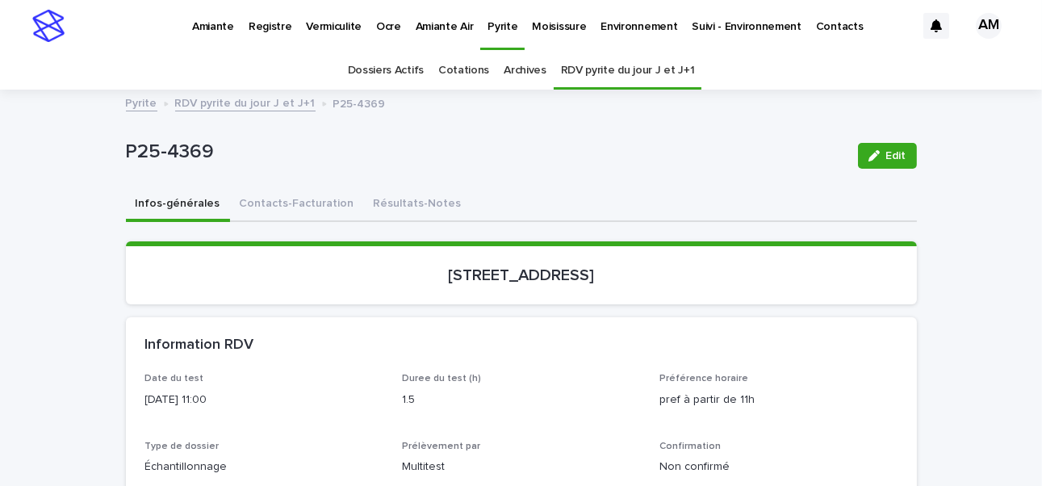
click at [229, 95] on link "RDV pyrite du jour J et J+1" at bounding box center [245, 102] width 140 height 19
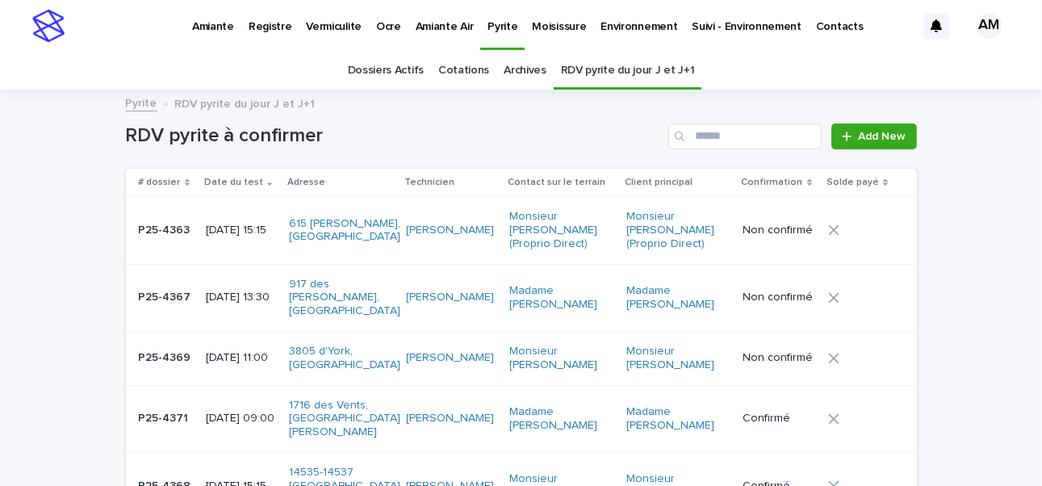
scroll to position [51, 0]
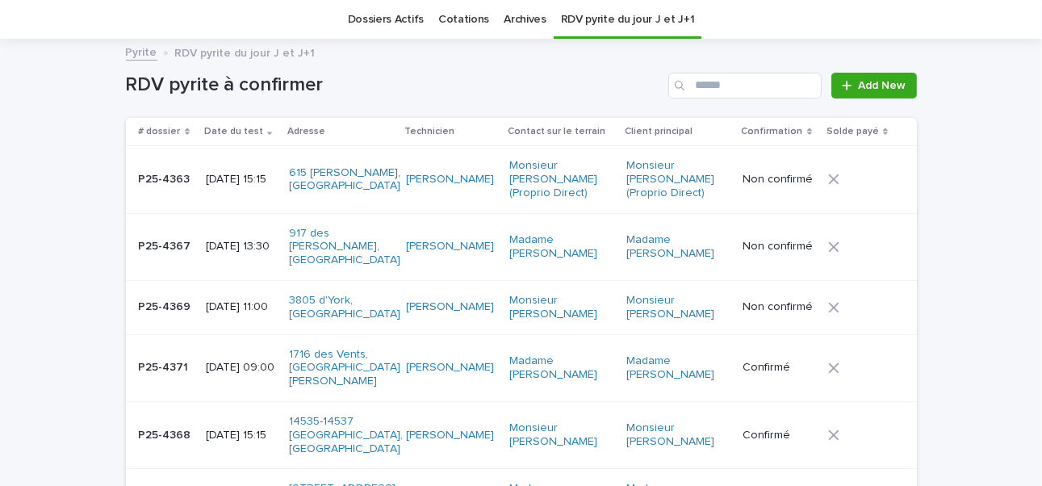
click at [260, 251] on p "[DATE] 13:30" at bounding box center [241, 247] width 71 height 14
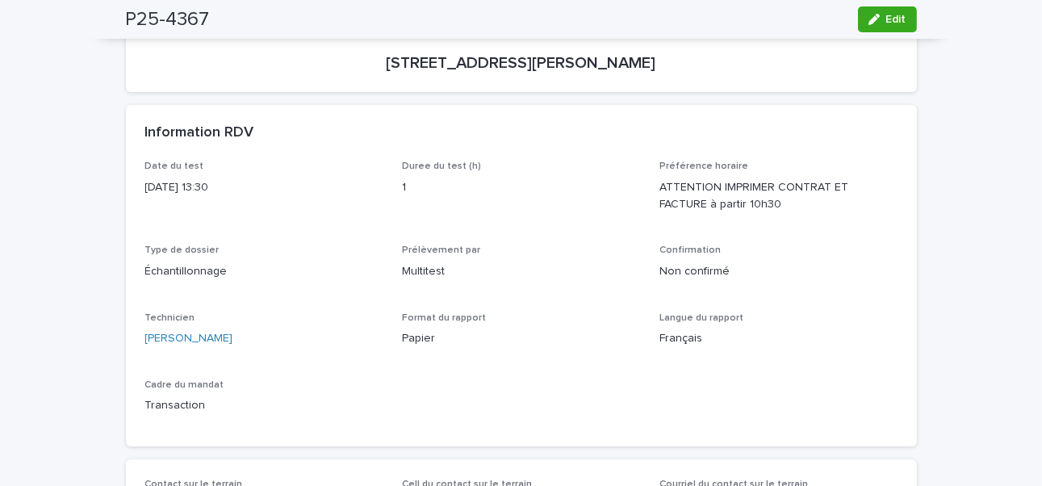
scroll to position [51, 0]
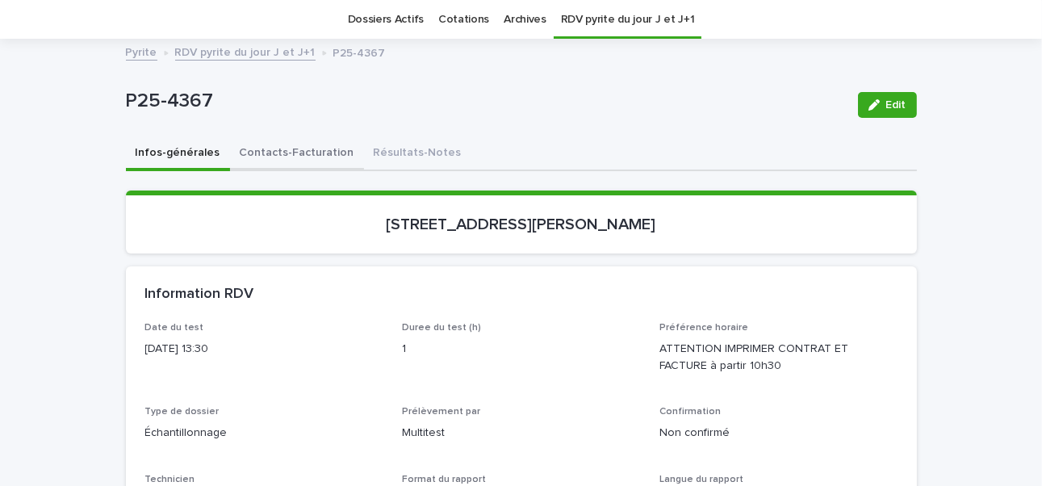
click at [306, 148] on button "Contacts-Facturation" at bounding box center [297, 154] width 134 height 34
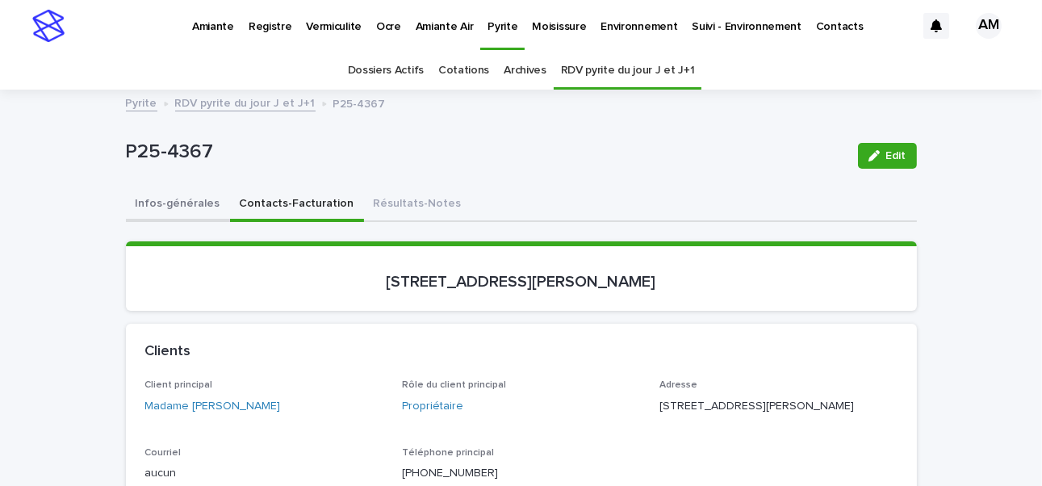
click at [161, 194] on button "Infos-générales" at bounding box center [178, 205] width 104 height 34
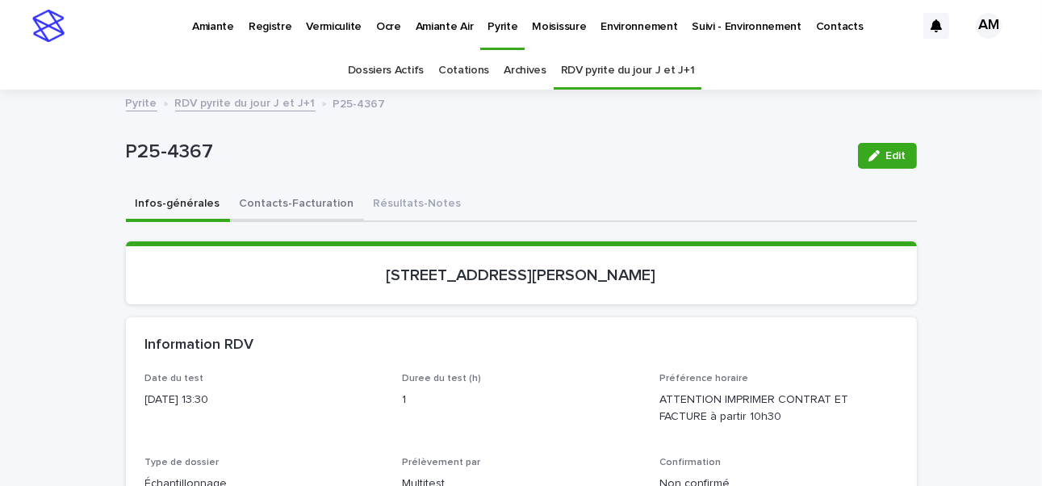
click at [305, 192] on button "Contacts-Facturation" at bounding box center [297, 205] width 134 height 34
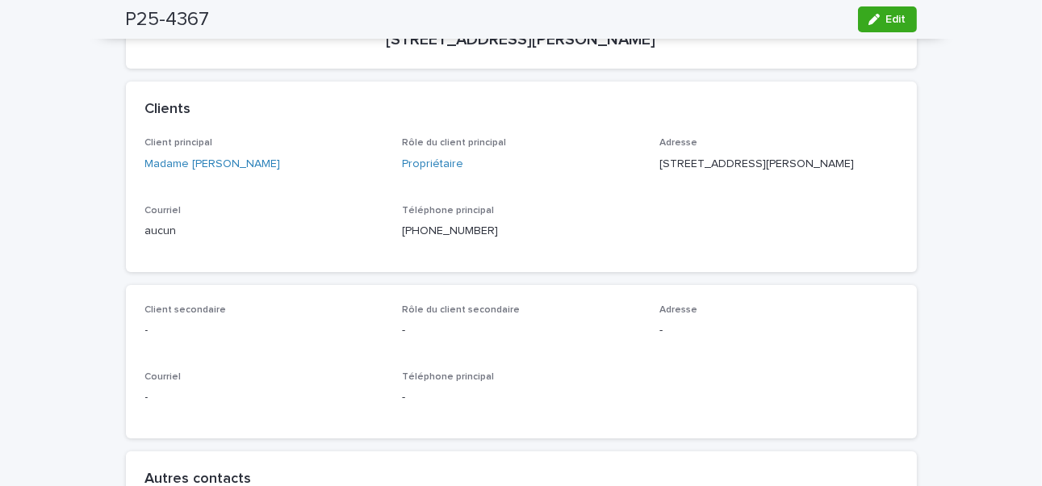
scroll to position [484, 0]
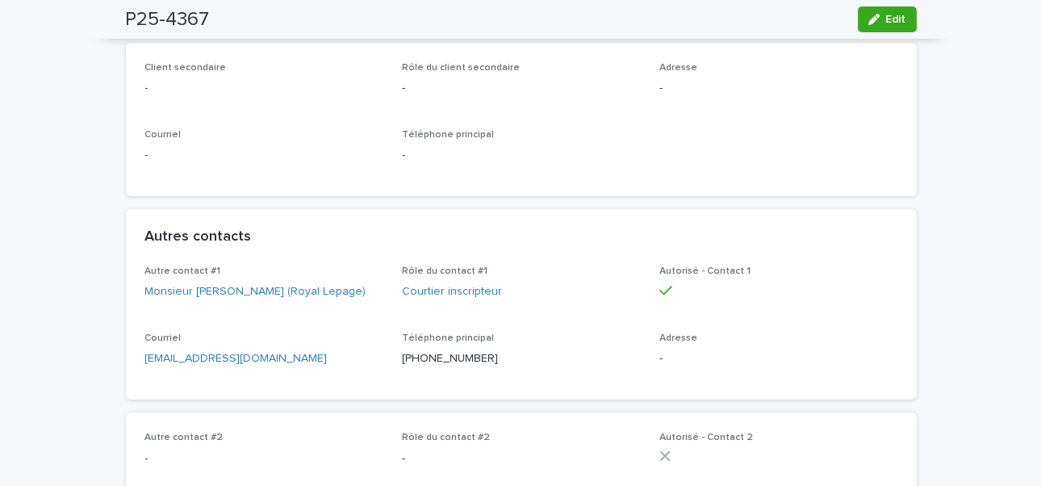
click at [313, 367] on p "alimo.immobilier@gmail.com" at bounding box center [264, 358] width 238 height 17
drag, startPoint x: 299, startPoint y: 386, endPoint x: 72, endPoint y: 370, distance: 228.1
copy link "alimo.immobilier@gmail.com"
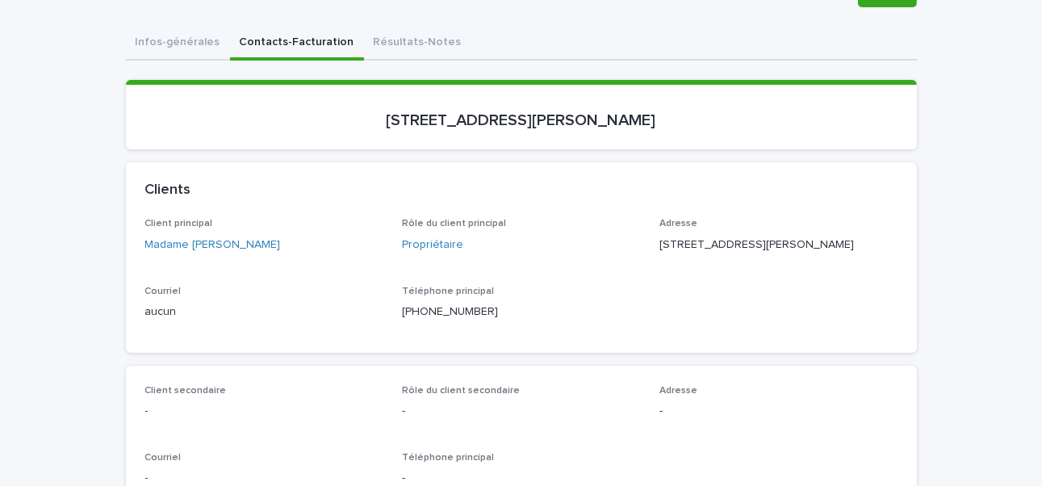
scroll to position [0, 0]
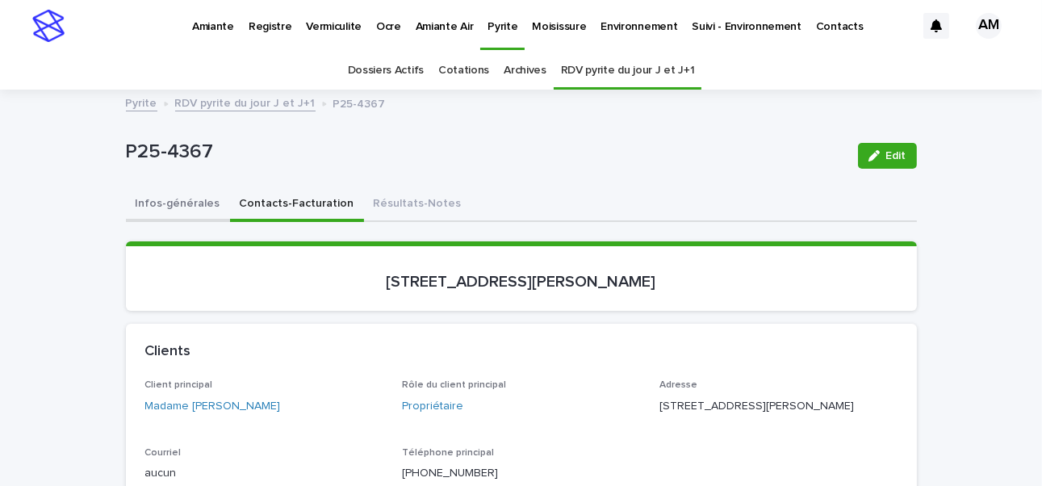
click at [173, 195] on button "Infos-générales" at bounding box center [178, 205] width 104 height 34
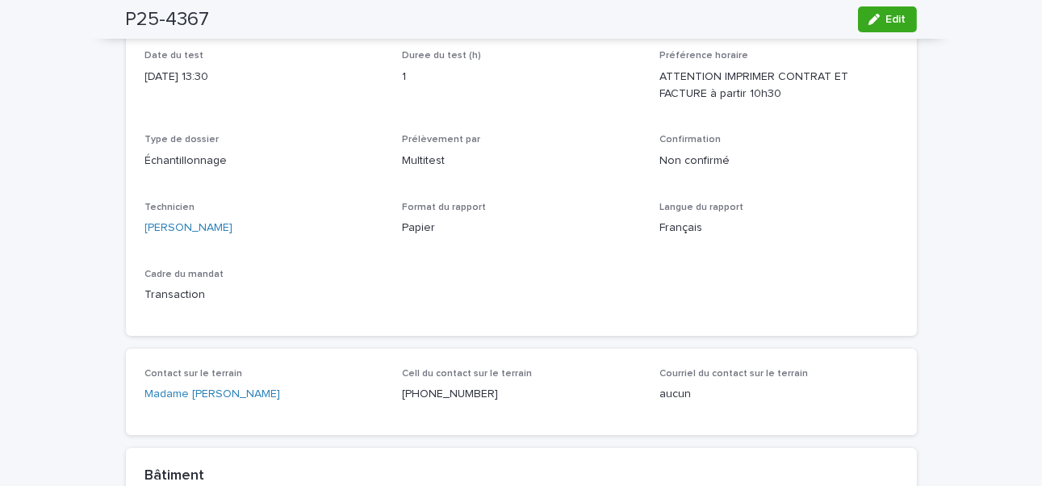
scroll to position [242, 0]
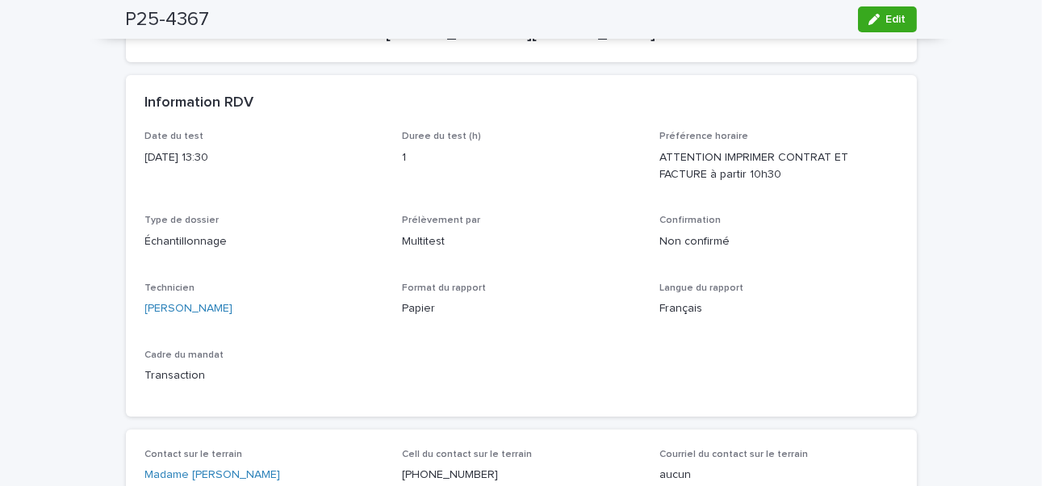
click at [794, 34] on div "P25-4367 Edit" at bounding box center [521, 19] width 791 height 39
click at [794, 27] on button "Edit" at bounding box center [887, 19] width 59 height 26
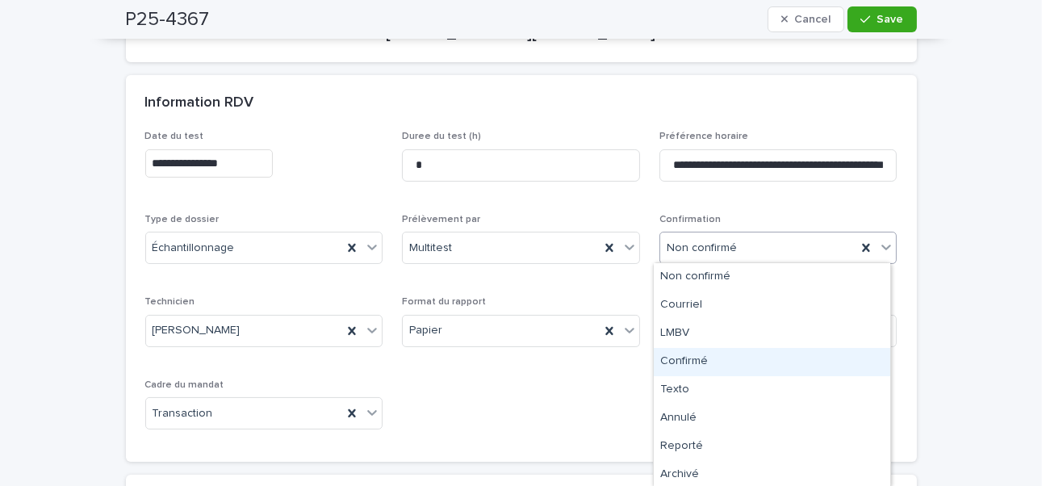
click at [695, 356] on div "Confirmé" at bounding box center [772, 362] width 236 height 28
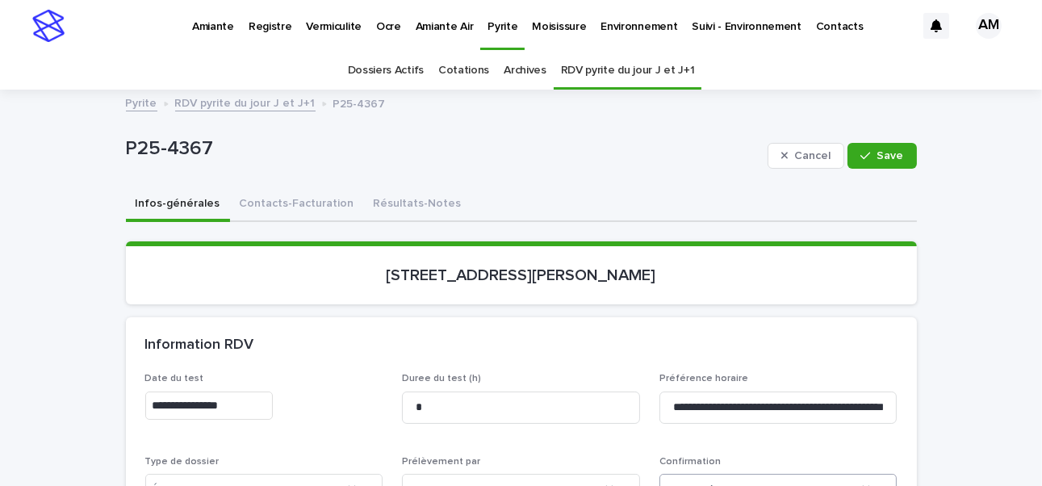
scroll to position [81, 0]
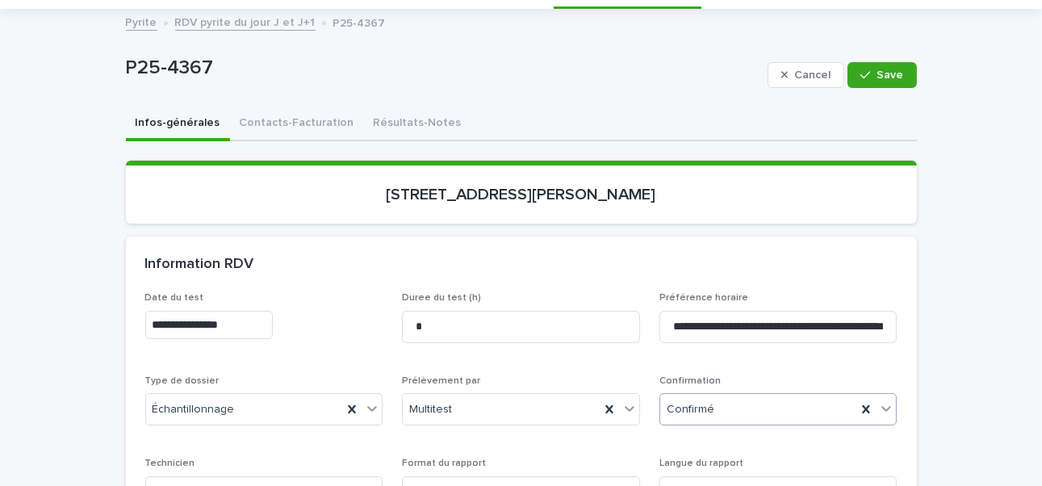
click at [243, 23] on link "RDV pyrite du jour J et J+1" at bounding box center [245, 21] width 140 height 19
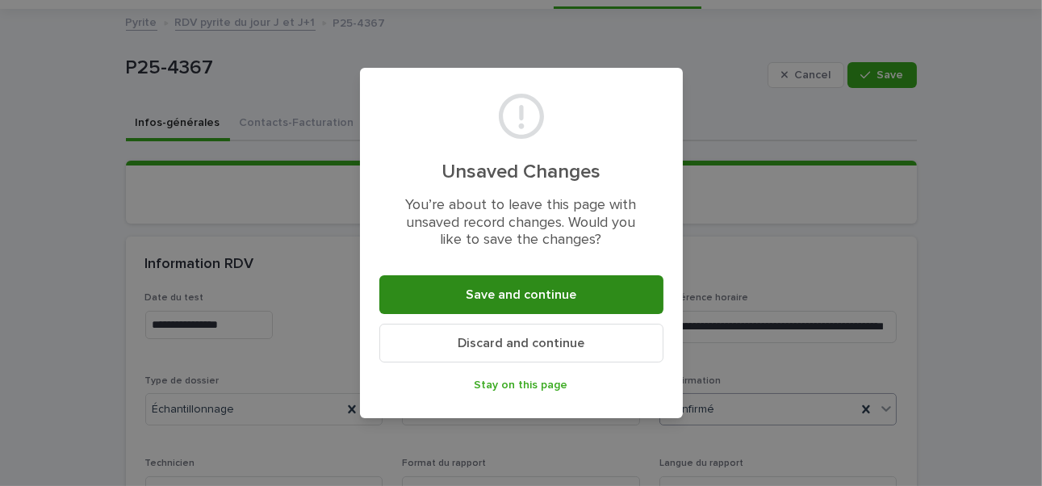
click at [541, 303] on button "Save and continue" at bounding box center [521, 294] width 284 height 39
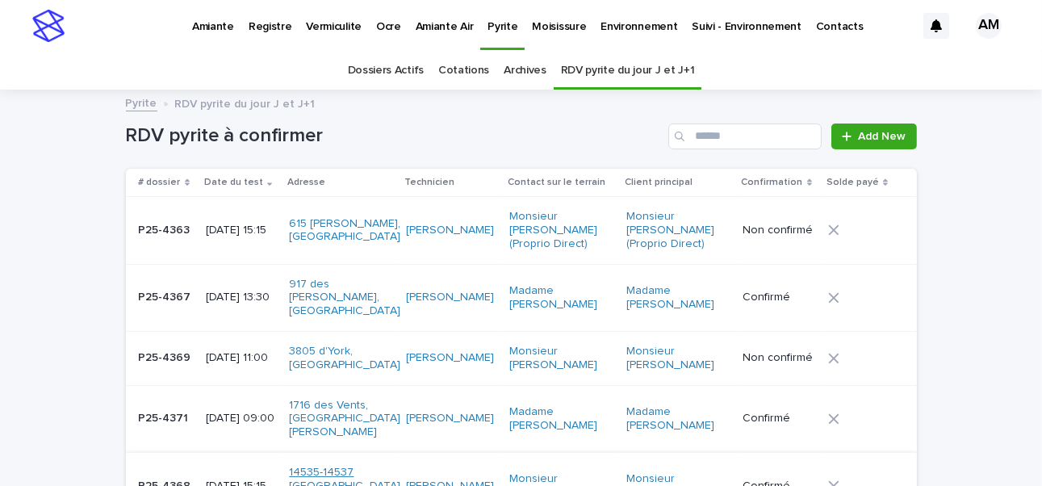
scroll to position [161, 0]
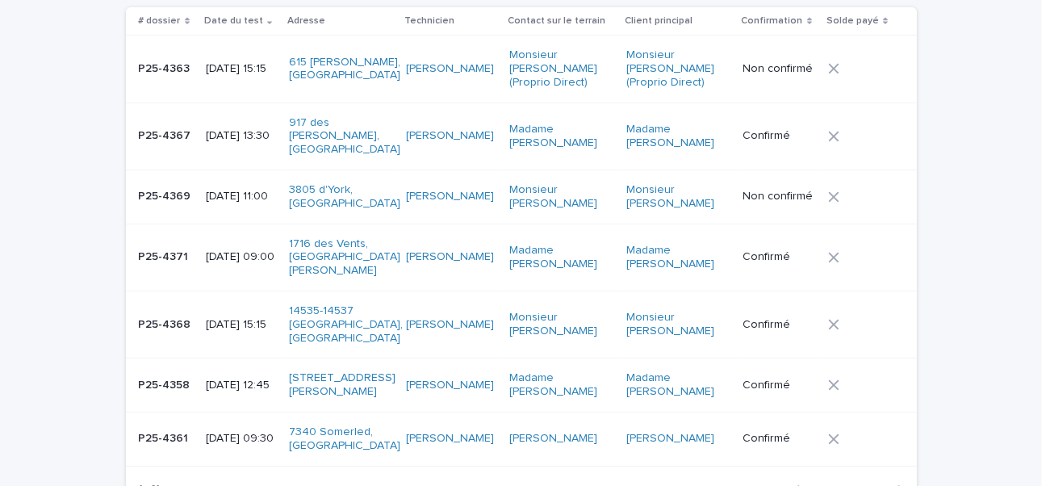
click at [235, 203] on p "[DATE] 11:00" at bounding box center [241, 197] width 71 height 14
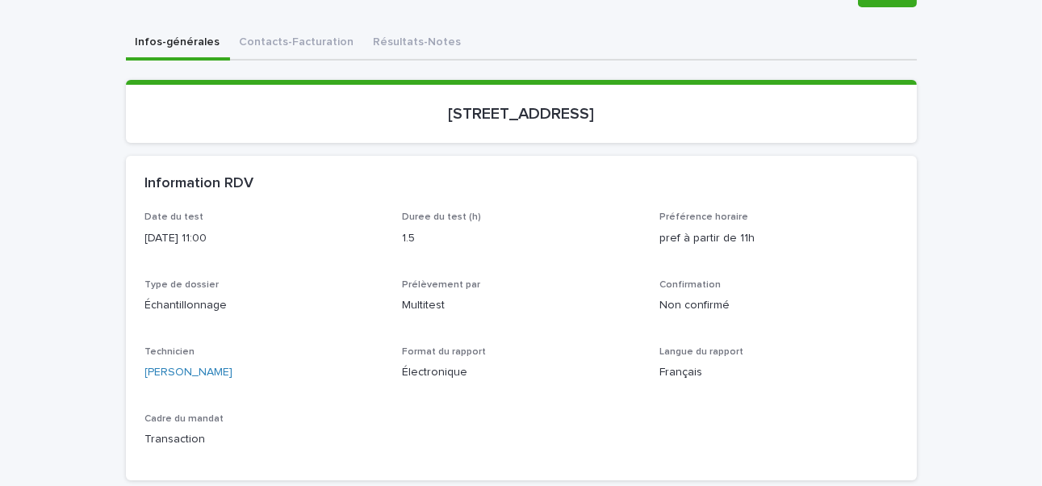
scroll to position [81, 0]
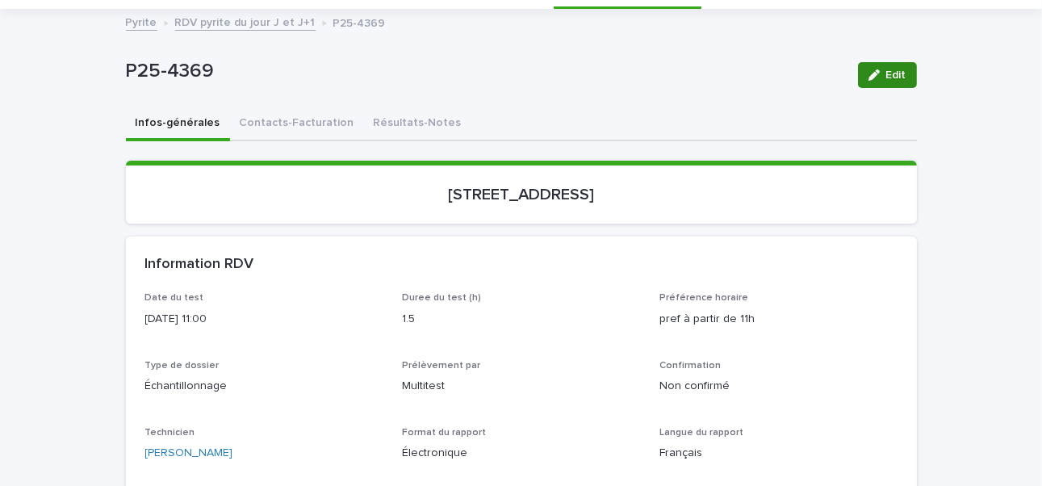
click at [794, 71] on span "Edit" at bounding box center [896, 74] width 20 height 11
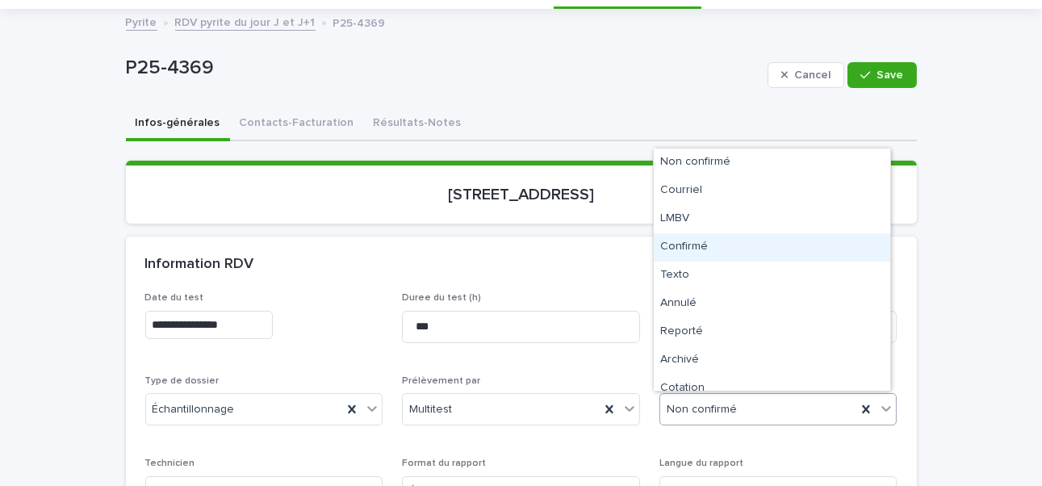
click at [697, 242] on div "Confirmé" at bounding box center [772, 247] width 236 height 28
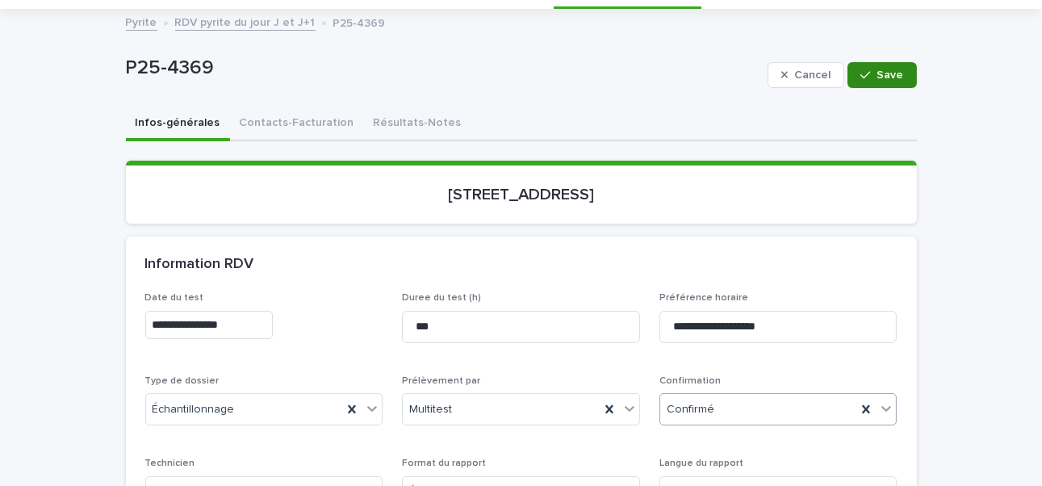
click at [794, 74] on span "Save" at bounding box center [890, 74] width 27 height 11
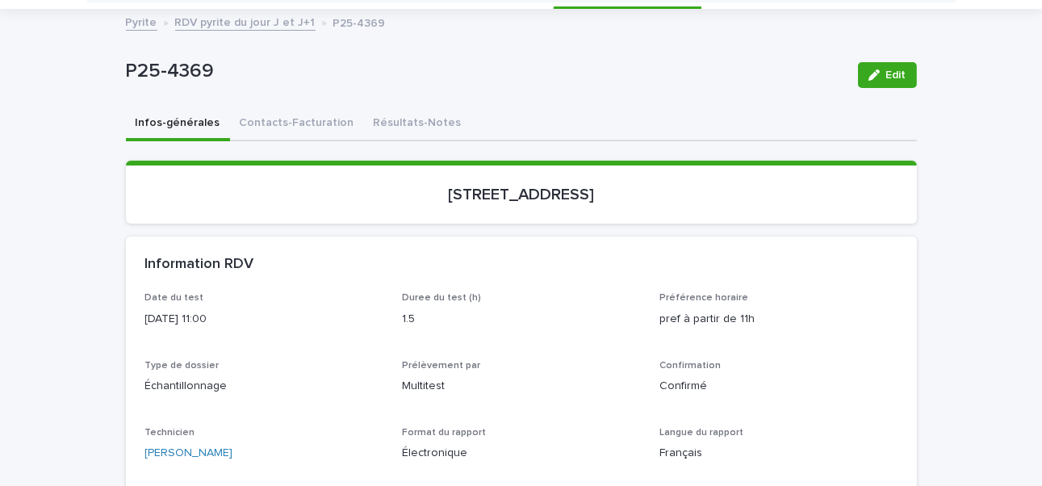
scroll to position [0, 0]
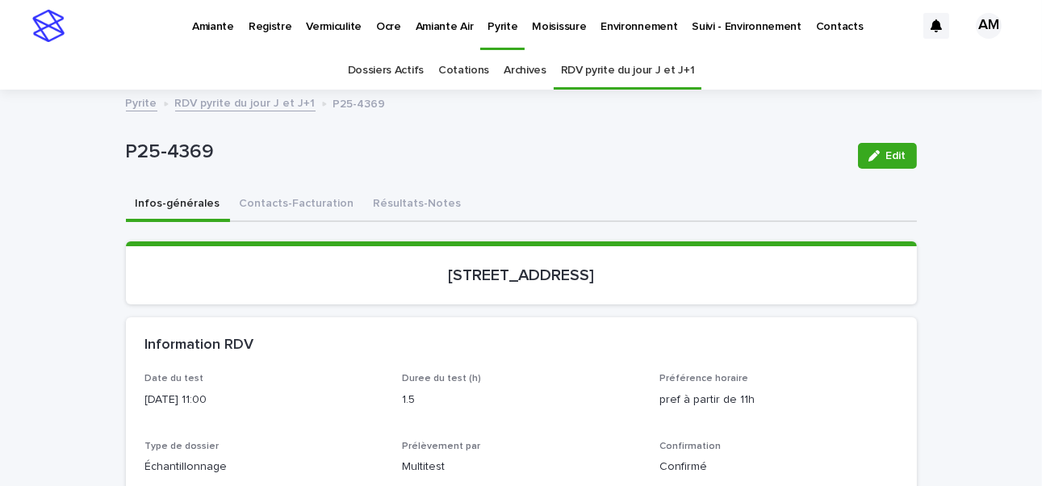
click at [239, 103] on link "RDV pyrite du jour J et J+1" at bounding box center [245, 102] width 140 height 19
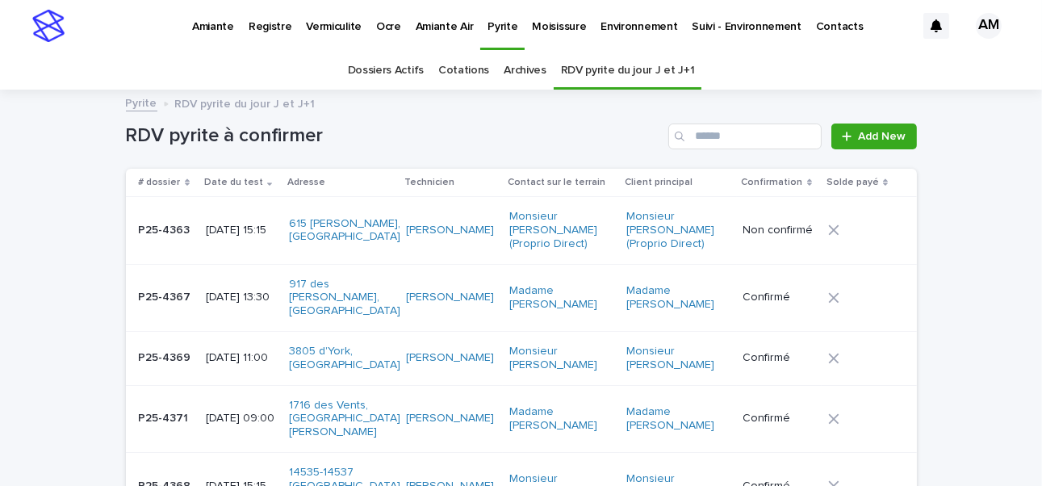
scroll to position [51, 0]
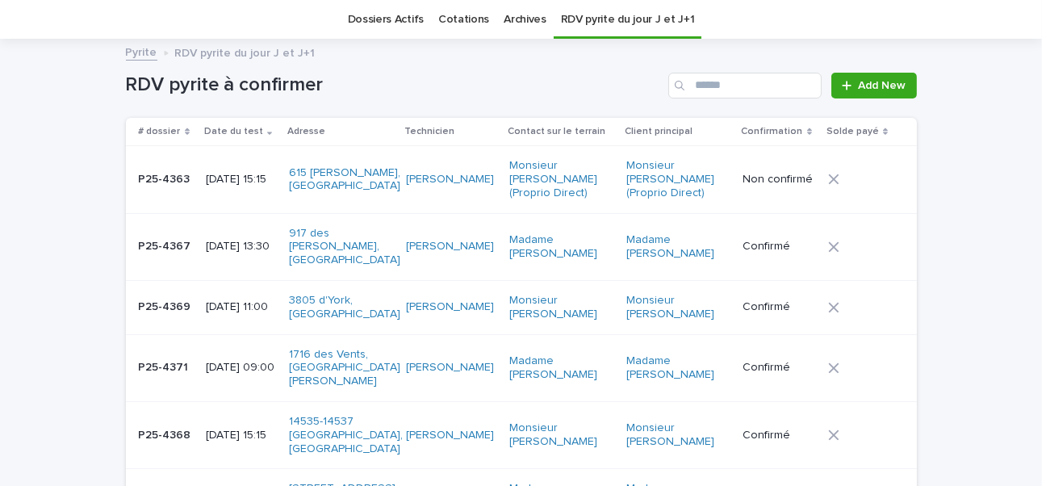
click at [240, 183] on p "[DATE] 15:15" at bounding box center [241, 180] width 71 height 14
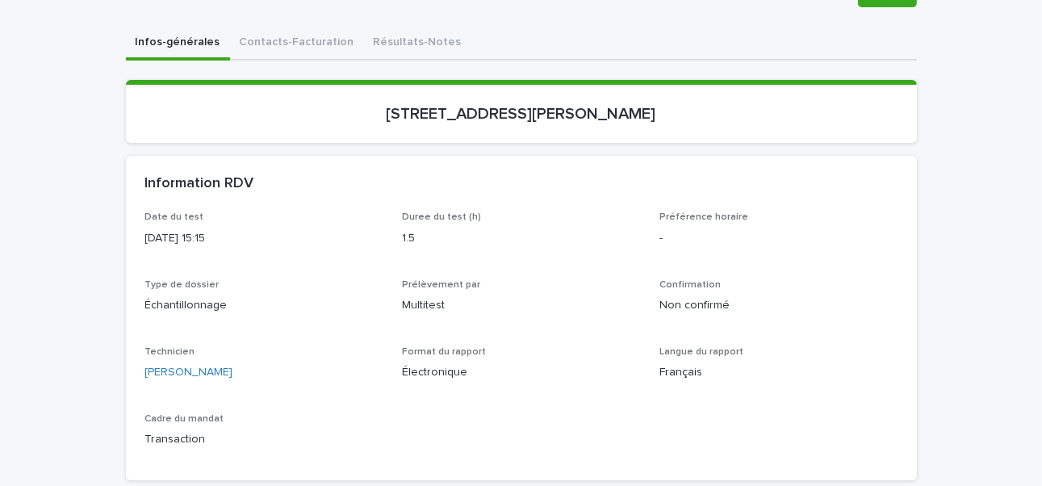
scroll to position [81, 0]
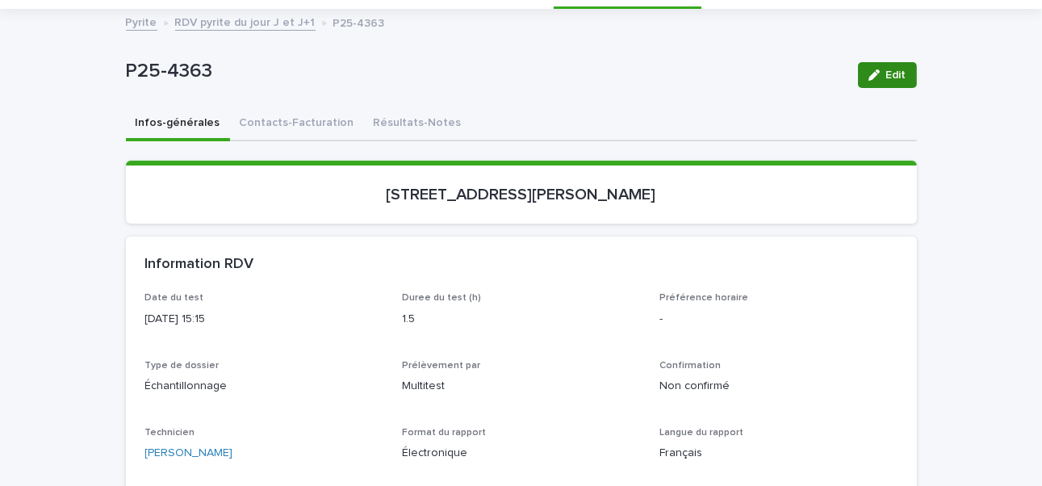
click at [794, 65] on button "Edit" at bounding box center [887, 75] width 59 height 26
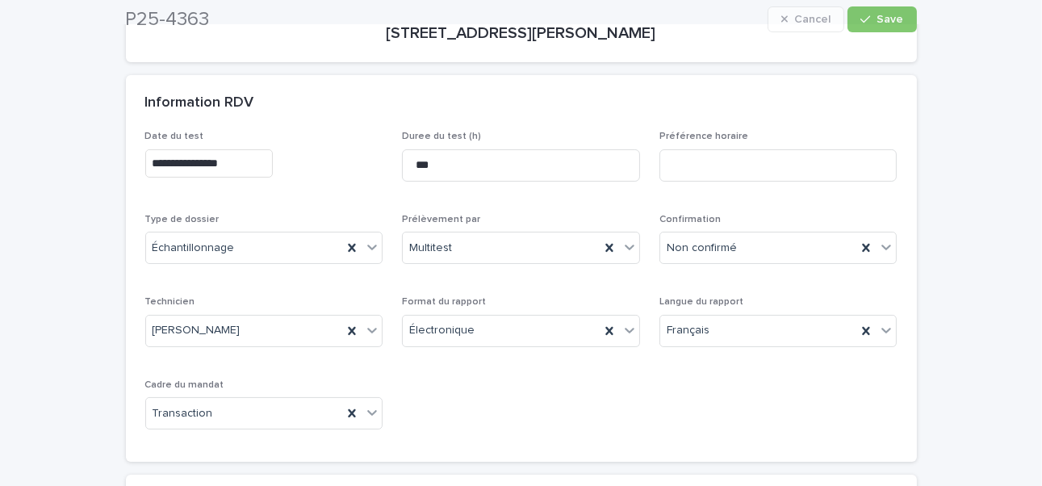
scroll to position [323, 0]
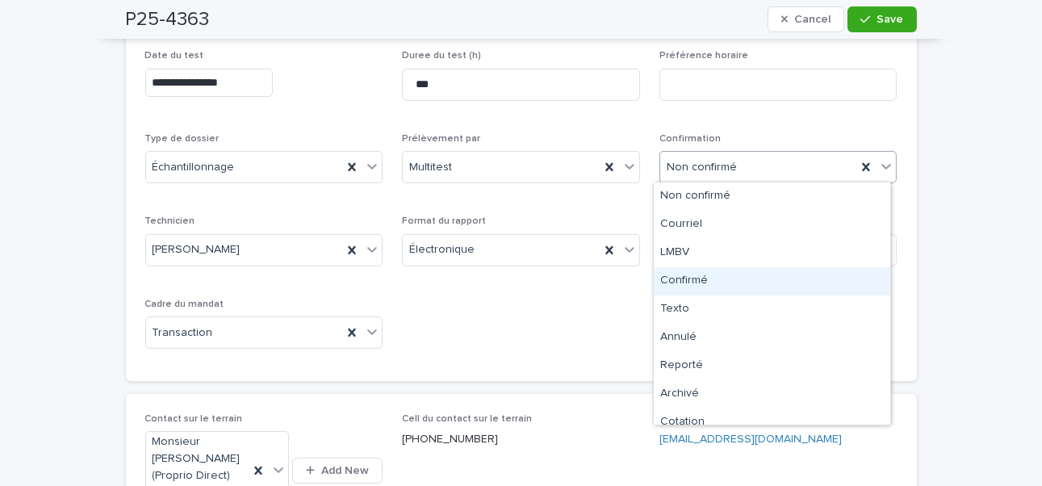
click at [681, 278] on div "Confirmé" at bounding box center [772, 281] width 236 height 28
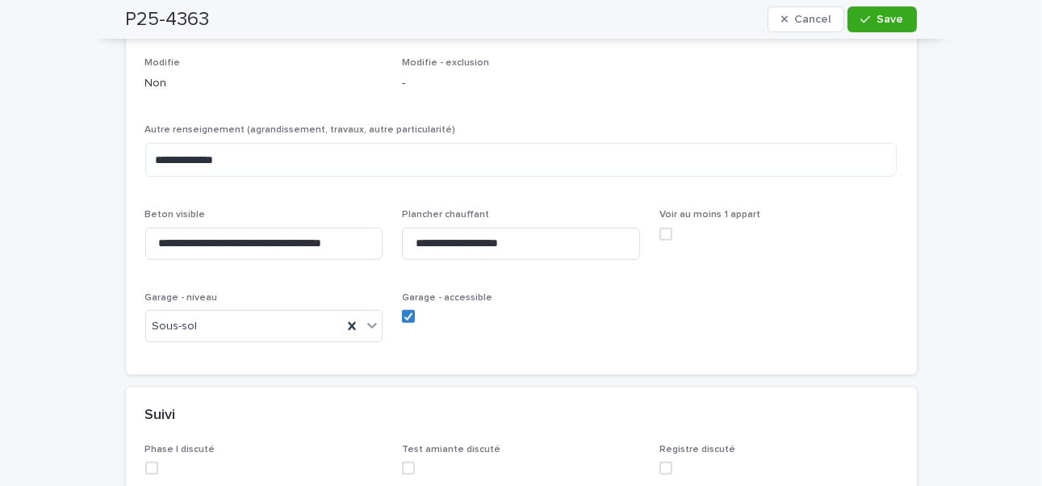
scroll to position [1372, 0]
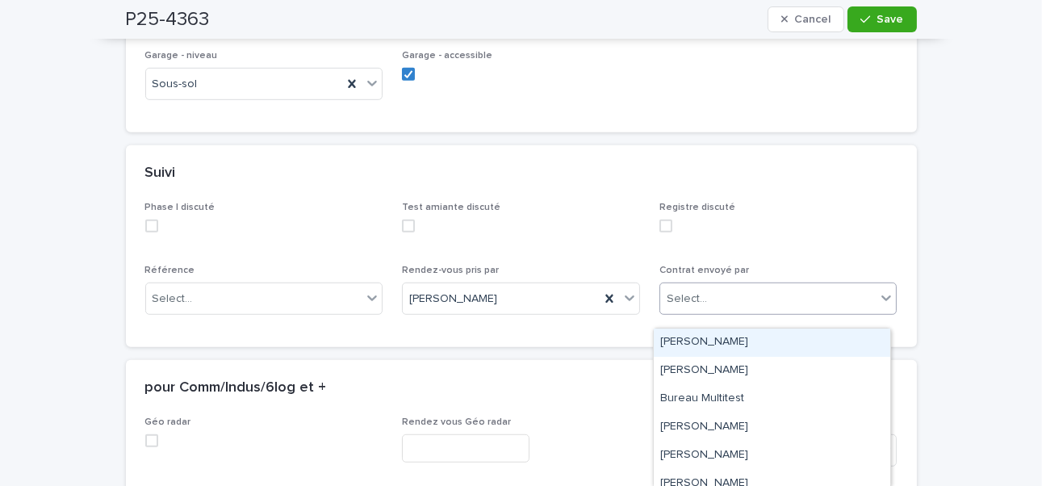
click at [708, 311] on div "Select..." at bounding box center [768, 299] width 216 height 27
click at [706, 339] on div "[PERSON_NAME]" at bounding box center [772, 342] width 236 height 28
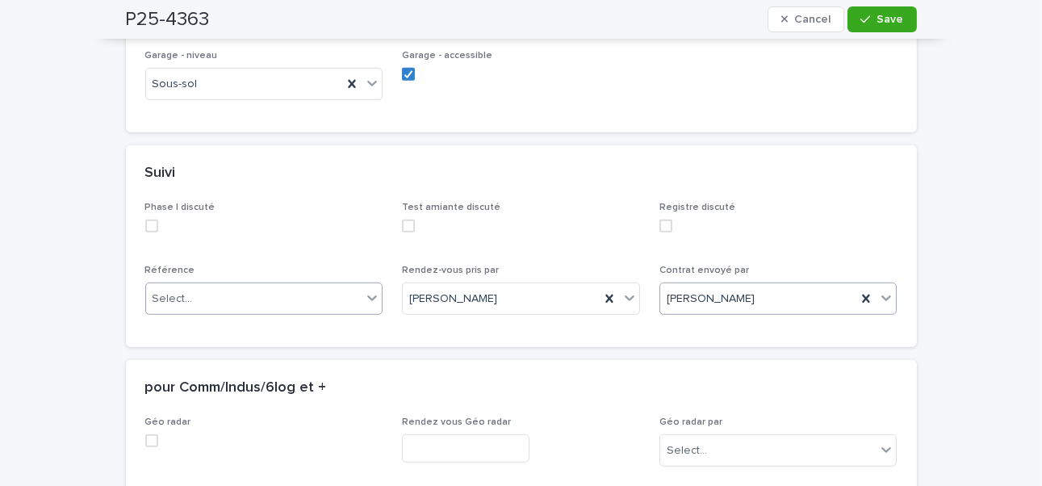
click at [207, 306] on div "Select..." at bounding box center [254, 299] width 216 height 27
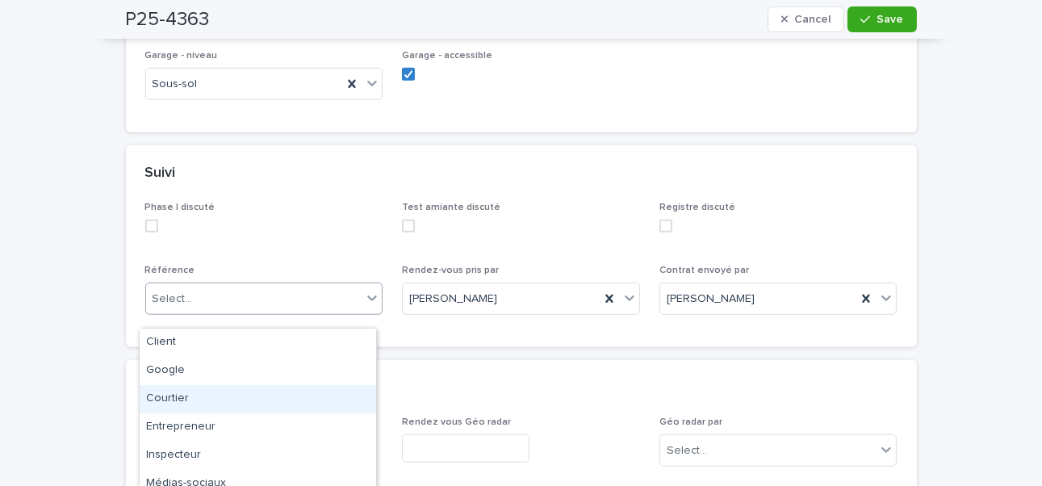
click at [182, 375] on div "Courtier" at bounding box center [258, 399] width 236 height 28
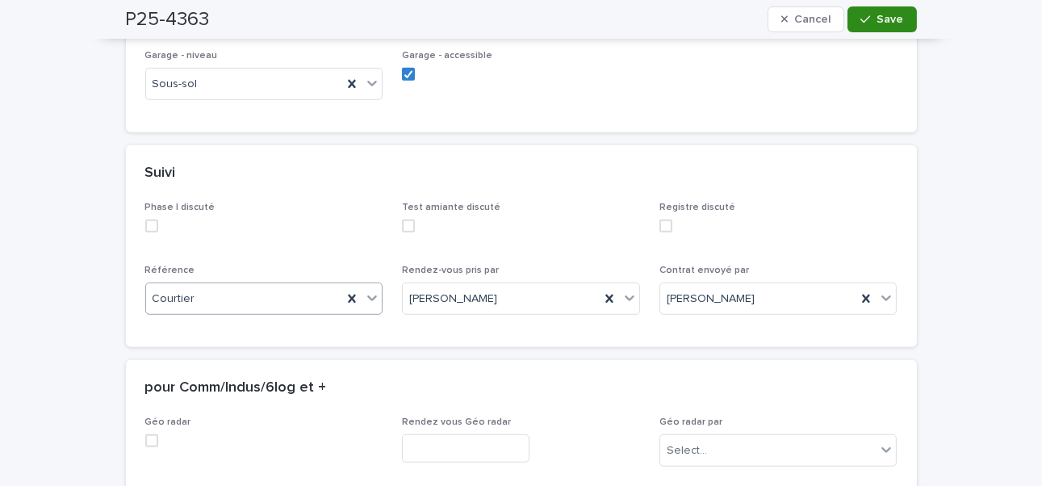
click at [794, 27] on button "Save" at bounding box center [881, 19] width 69 height 26
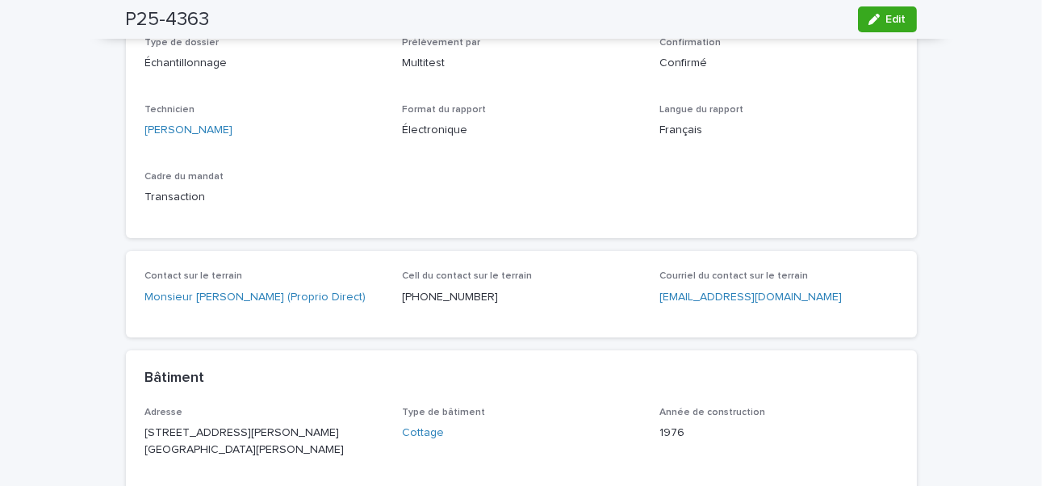
scroll to position [81, 0]
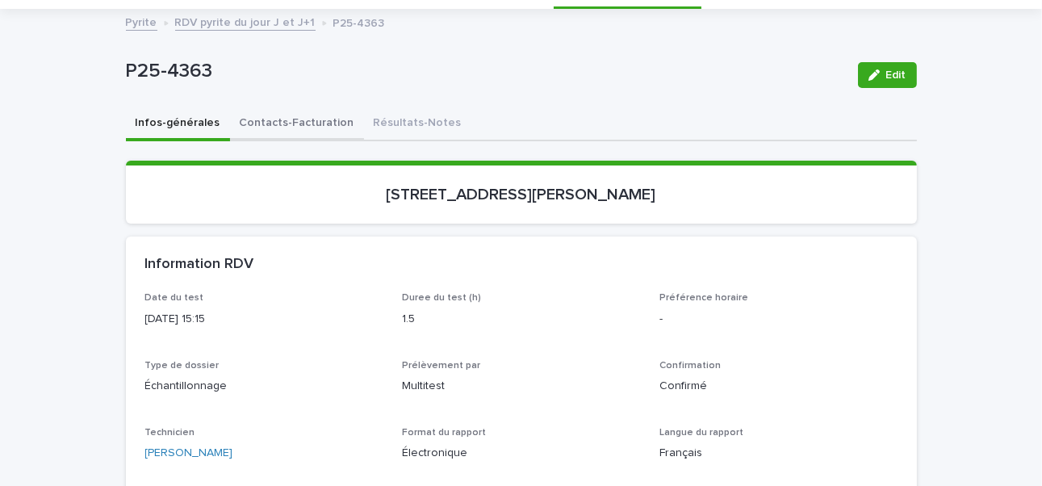
click at [288, 121] on button "Contacts-Facturation" at bounding box center [297, 124] width 134 height 34
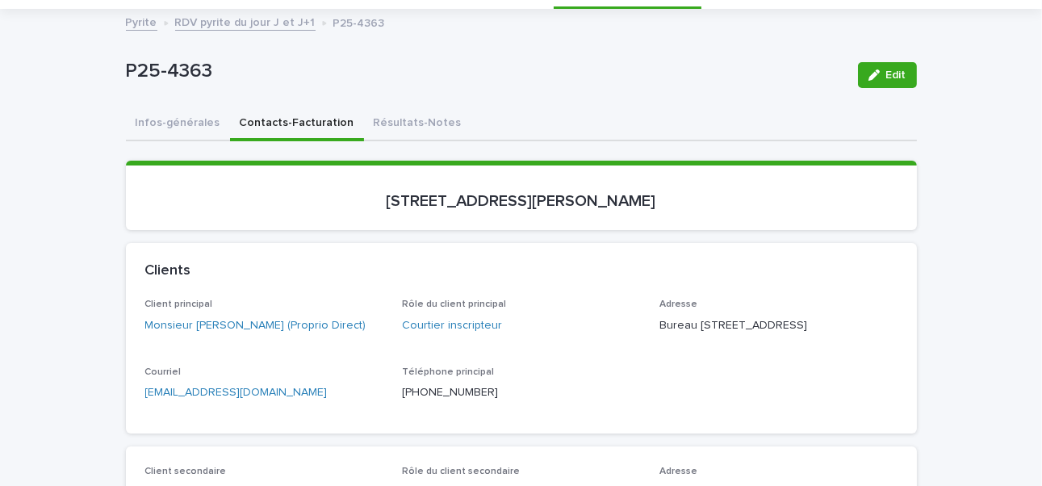
scroll to position [242, 0]
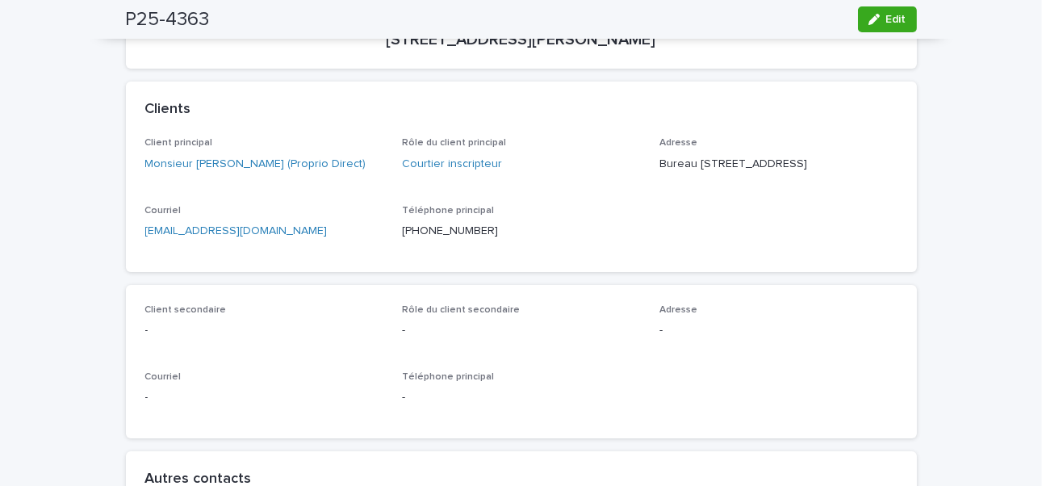
drag, startPoint x: 326, startPoint y: 265, endPoint x: 255, endPoint y: 265, distance: 71.0
click at [300, 253] on div "Courriel louisphilippe@ligneorange.ca" at bounding box center [264, 229] width 238 height 48
drag, startPoint x: 255, startPoint y: 265, endPoint x: 140, endPoint y: 258, distance: 114.8
click at [215, 253] on div "Courriel louisphilippe@ligneorange.ca" at bounding box center [264, 229] width 238 height 48
drag, startPoint x: 140, startPoint y: 258, endPoint x: 78, endPoint y: 255, distance: 62.2
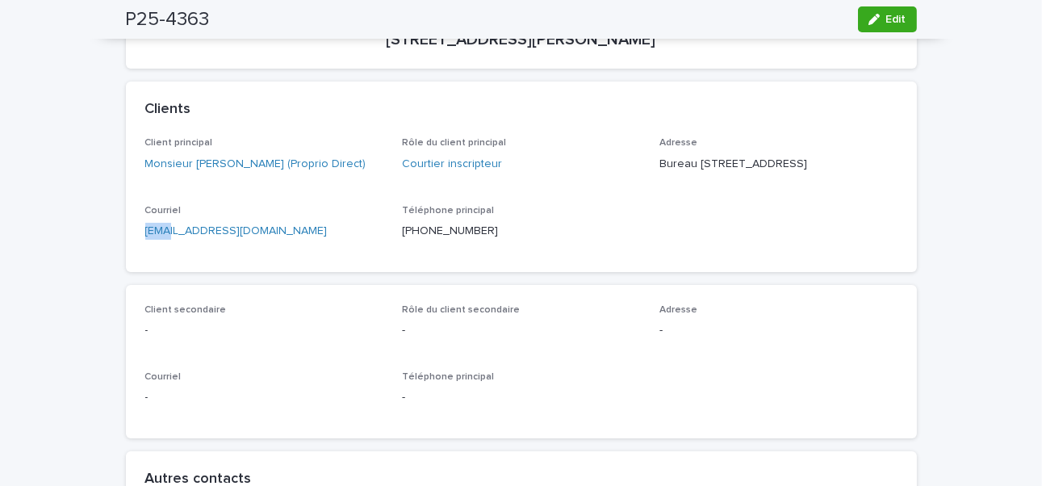
click at [310, 240] on p "louisphilippe@ligneorange.ca" at bounding box center [264, 231] width 238 height 17
drag, startPoint x: 315, startPoint y: 249, endPoint x: 107, endPoint y: 253, distance: 207.4
copy link "louisphilippe@ligneorange.ca"
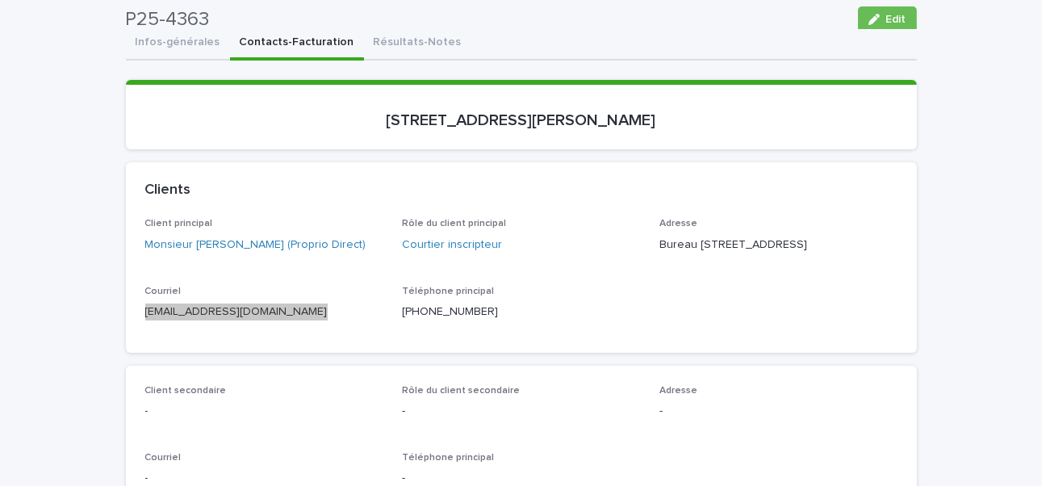
scroll to position [0, 0]
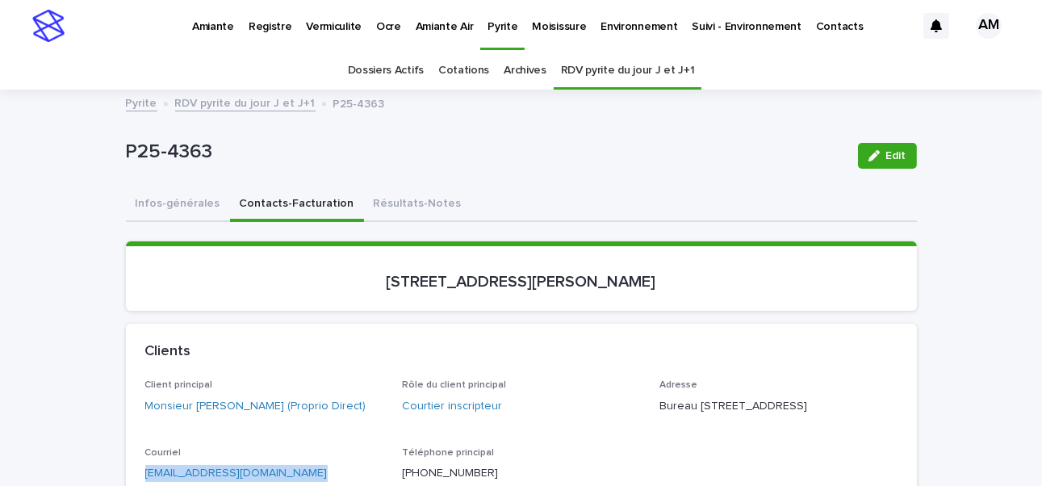
click at [336, 23] on p "Vermiculite" at bounding box center [334, 17] width 56 height 34
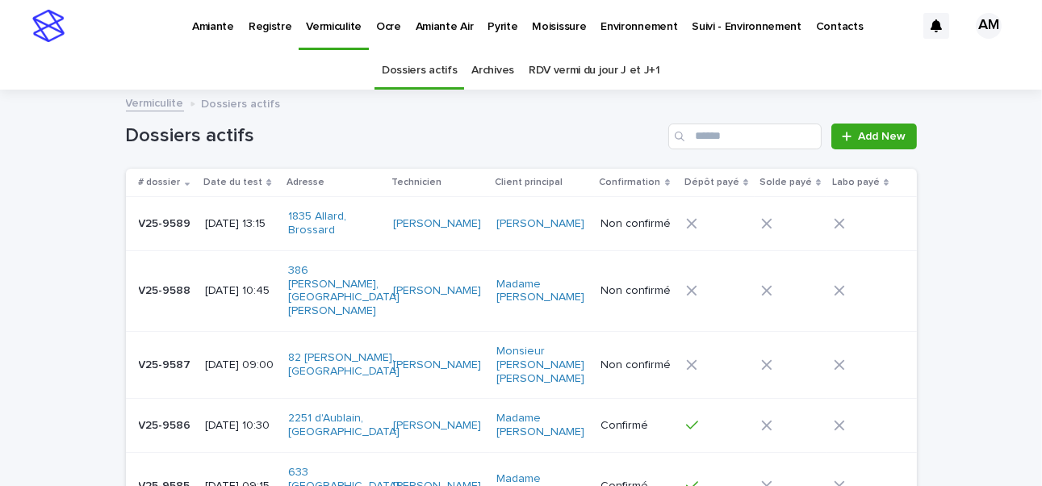
click at [588, 64] on link "RDV vermi du jour J et J+1" at bounding box center [594, 71] width 132 height 38
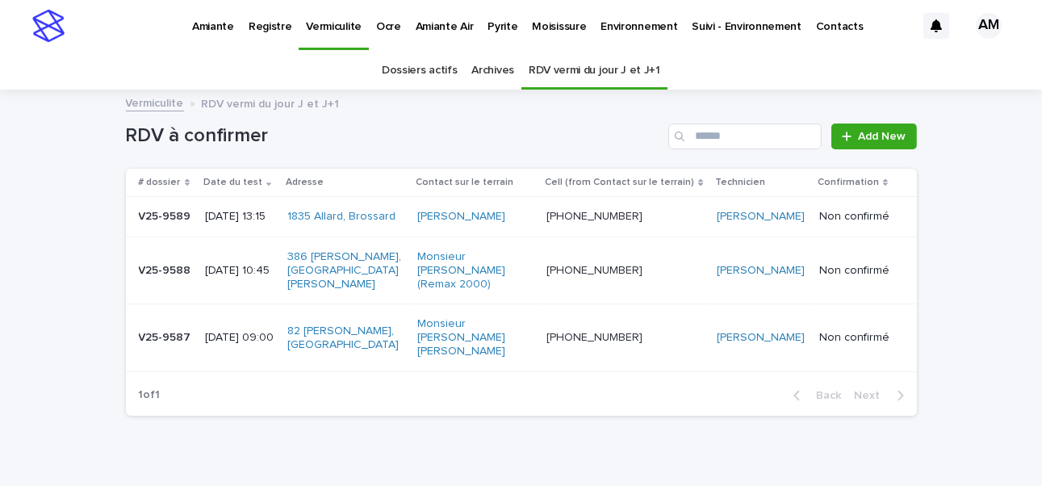
click at [252, 331] on p "[DATE] 09:00" at bounding box center [239, 338] width 69 height 14
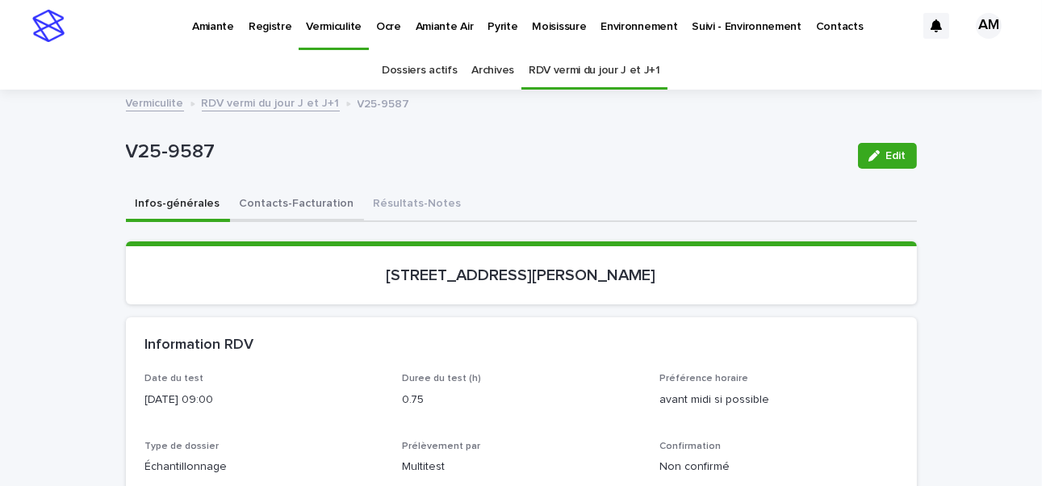
click at [301, 203] on button "Contacts-Facturation" at bounding box center [297, 205] width 134 height 34
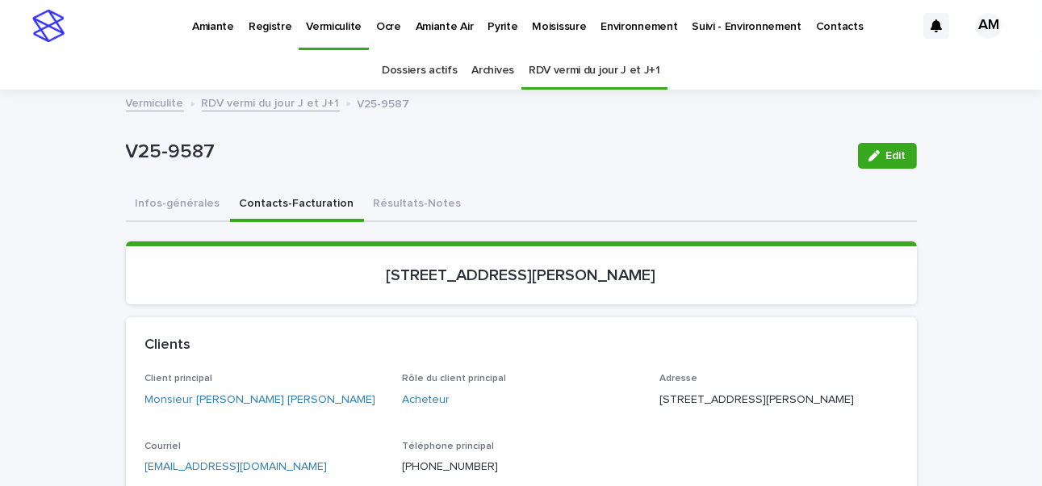
scroll to position [242, 0]
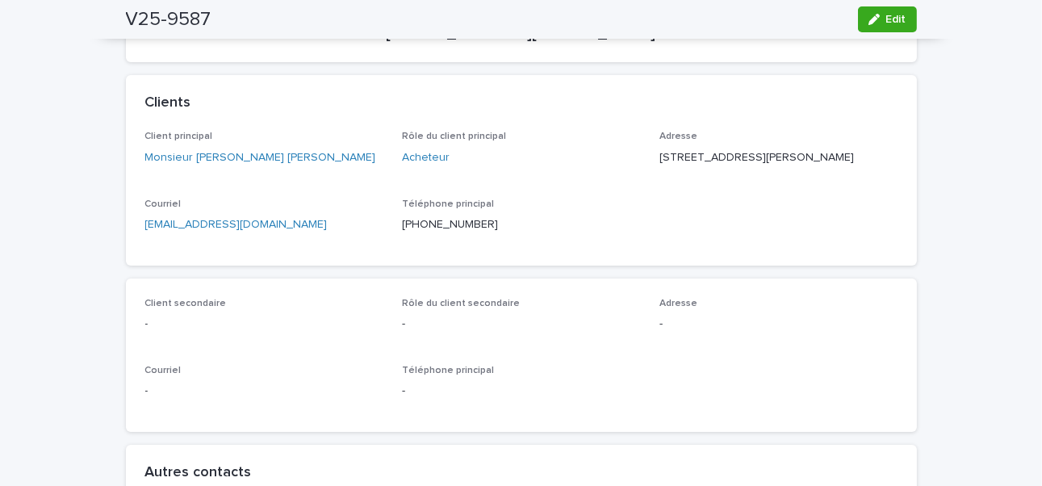
drag, startPoint x: 290, startPoint y: 259, endPoint x: 264, endPoint y: 262, distance: 26.8
click at [269, 262] on div "Client principal Monsieur Jorge Garza Rodriguez Rôle du client principal Achete…" at bounding box center [521, 198] width 791 height 134
click at [245, 262] on div "Client principal Monsieur Jorge Garza Rodriguez Rôle du client principal Achete…" at bounding box center [521, 198] width 791 height 134
drag, startPoint x: 232, startPoint y: 262, endPoint x: 117, endPoint y: 252, distance: 115.0
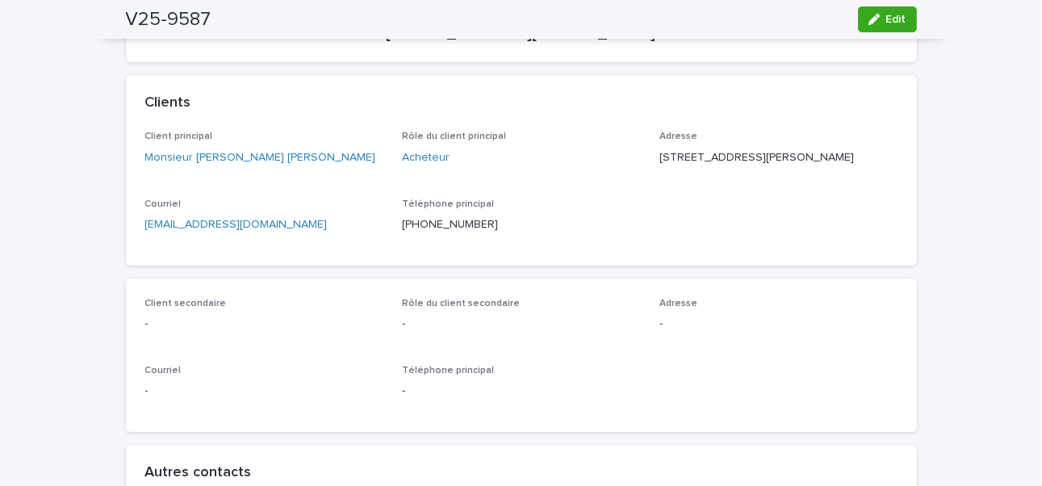
click at [253, 233] on p "[EMAIL_ADDRESS][DOMAIN_NAME]" at bounding box center [264, 224] width 238 height 17
drag, startPoint x: 253, startPoint y: 240, endPoint x: 205, endPoint y: 242, distance: 48.5
click at [242, 233] on p "[EMAIL_ADDRESS][DOMAIN_NAME]" at bounding box center [264, 224] width 238 height 17
click at [254, 233] on p "[EMAIL_ADDRESS][DOMAIN_NAME]" at bounding box center [264, 224] width 238 height 17
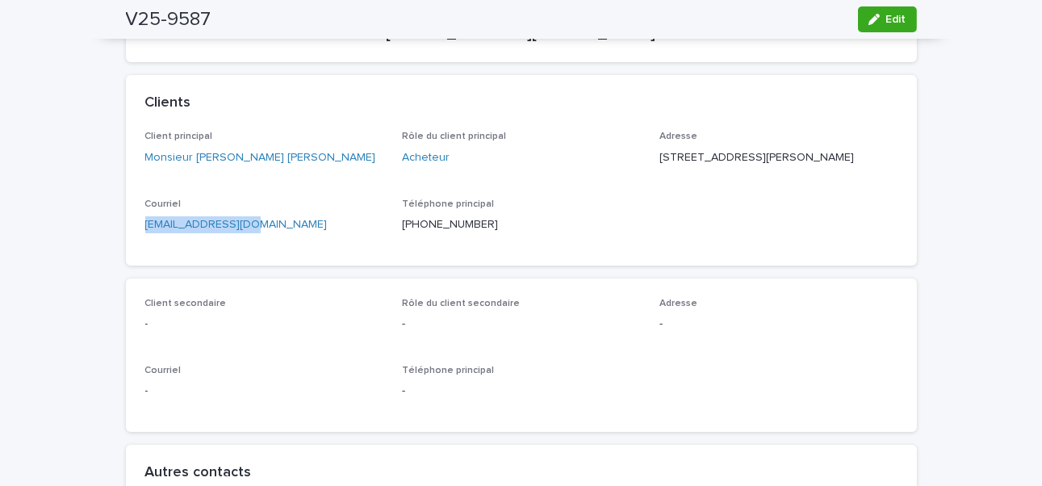
drag, startPoint x: 132, startPoint y: 238, endPoint x: 252, endPoint y: 237, distance: 120.2
click at [247, 237] on div "Client principal Monsieur Jorge Garza Rodriguez Rôle du client principal Achete…" at bounding box center [521, 198] width 791 height 134
copy link "[EMAIL_ADDRESS][DOMAIN_NAME]"
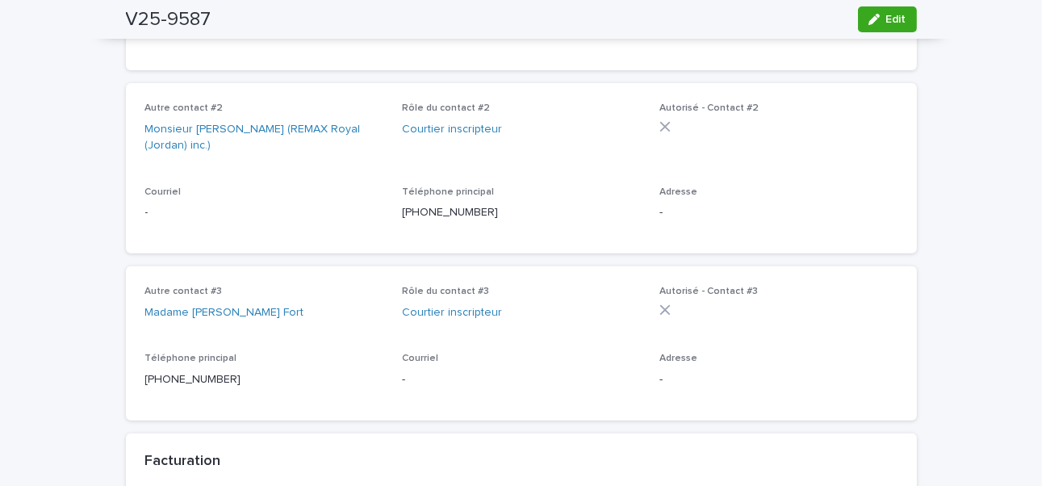
scroll to position [887, 0]
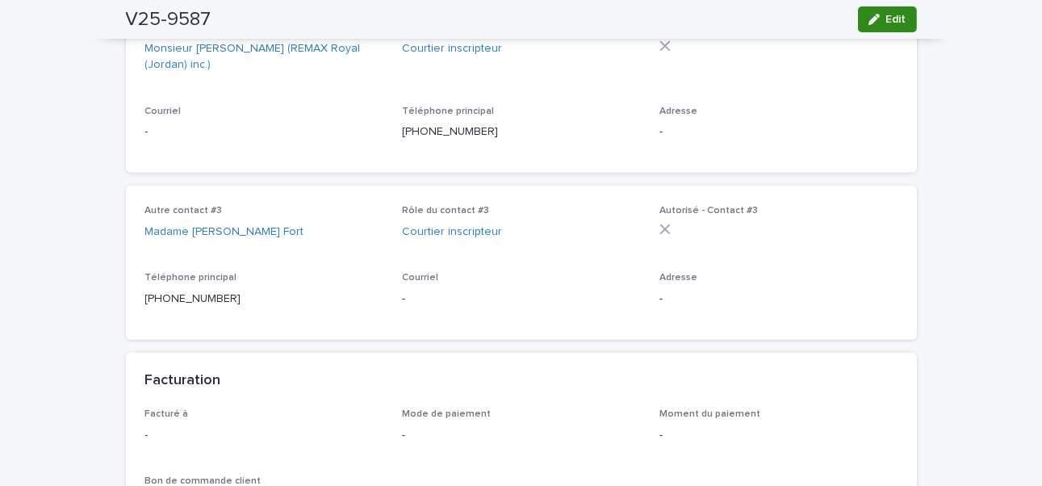
click at [794, 19] on span "Edit" at bounding box center [896, 19] width 20 height 11
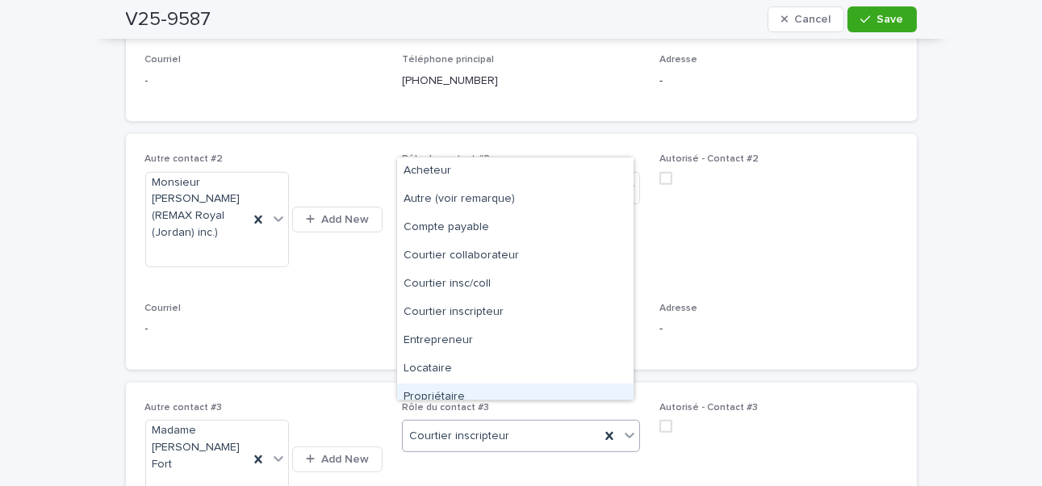
click at [441, 375] on div "Propriétaire" at bounding box center [515, 397] width 236 height 28
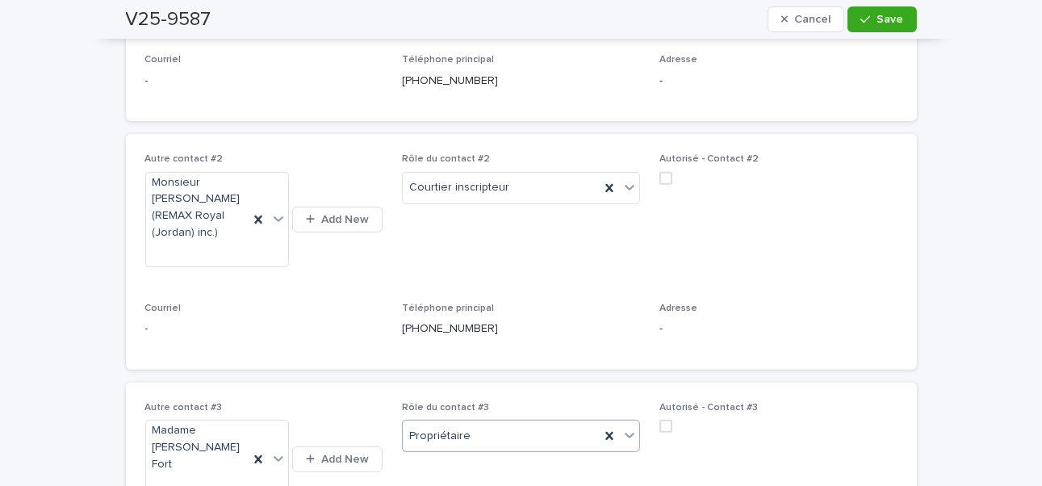
click at [794, 23] on span "Save" at bounding box center [890, 19] width 27 height 11
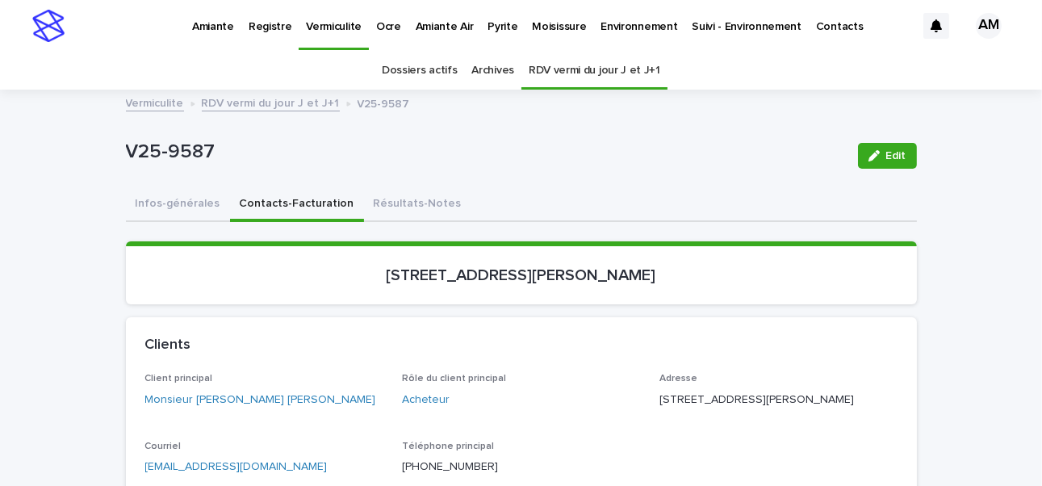
scroll to position [81, 0]
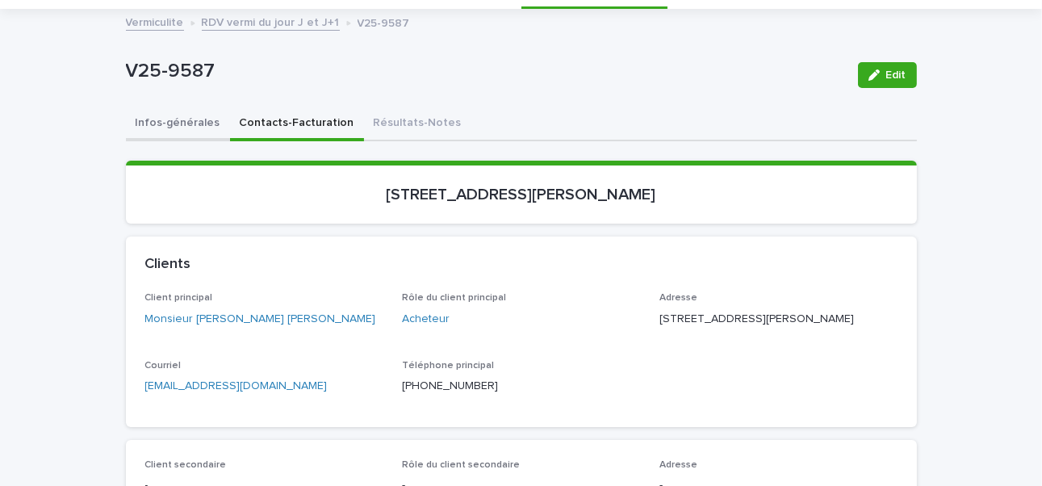
click at [181, 121] on button "Infos-générales" at bounding box center [178, 124] width 104 height 34
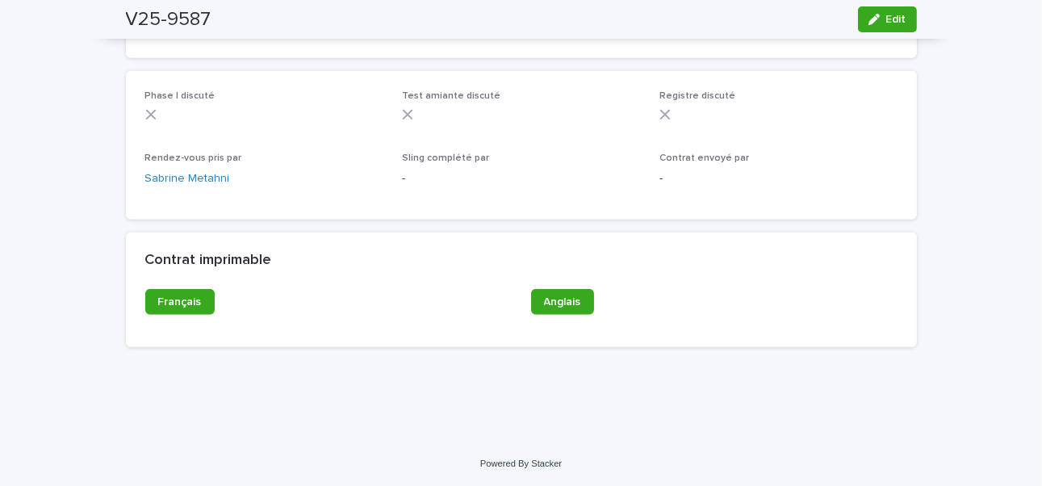
scroll to position [887, 0]
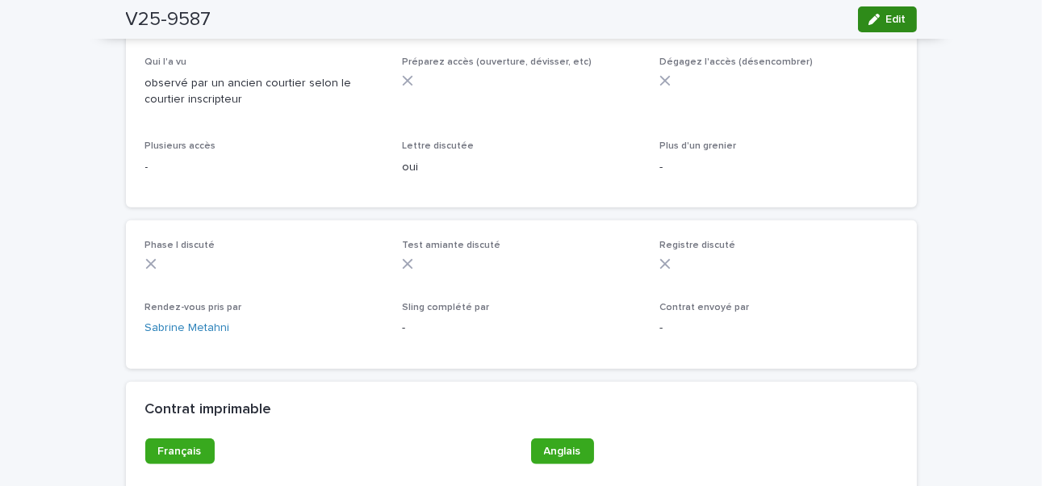
click at [794, 21] on icon "button" at bounding box center [873, 19] width 11 height 11
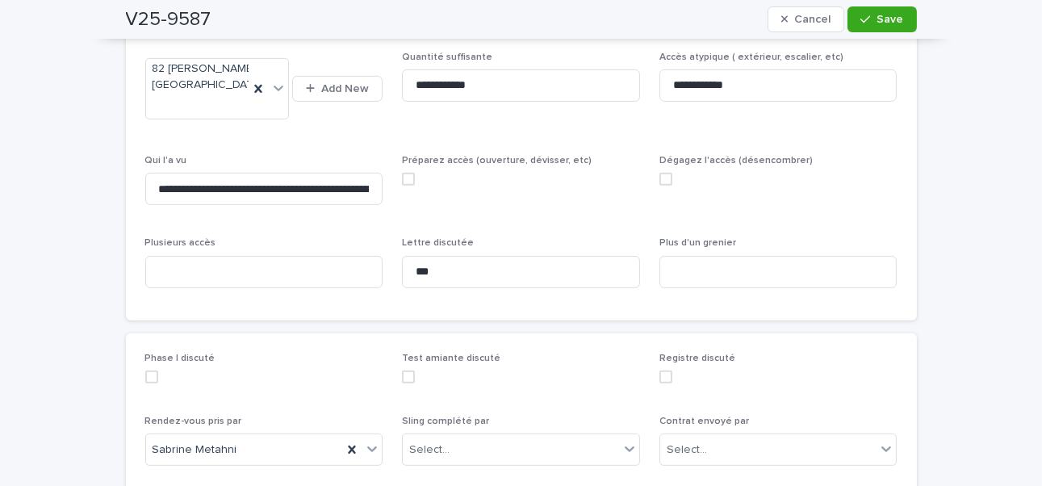
scroll to position [1130, 0]
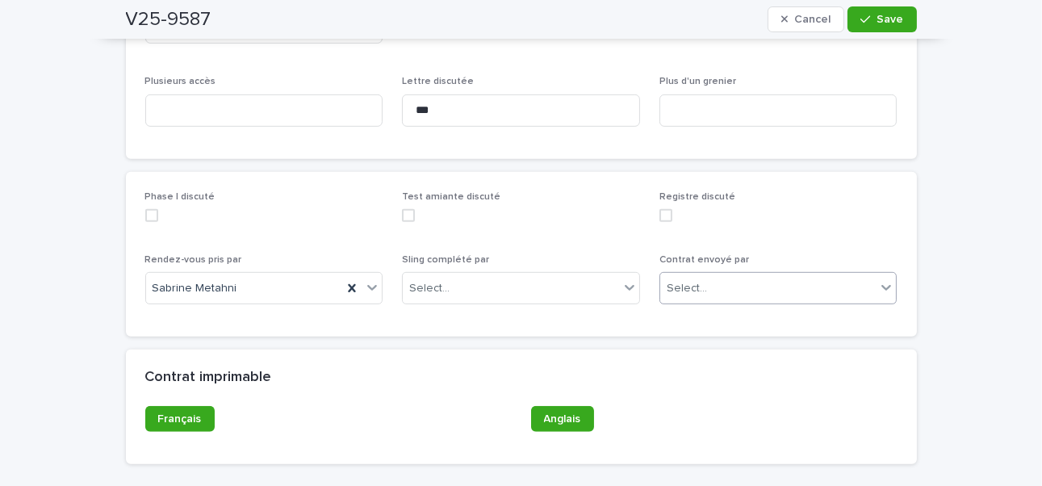
click at [685, 280] on div "Select..." at bounding box center [686, 288] width 40 height 17
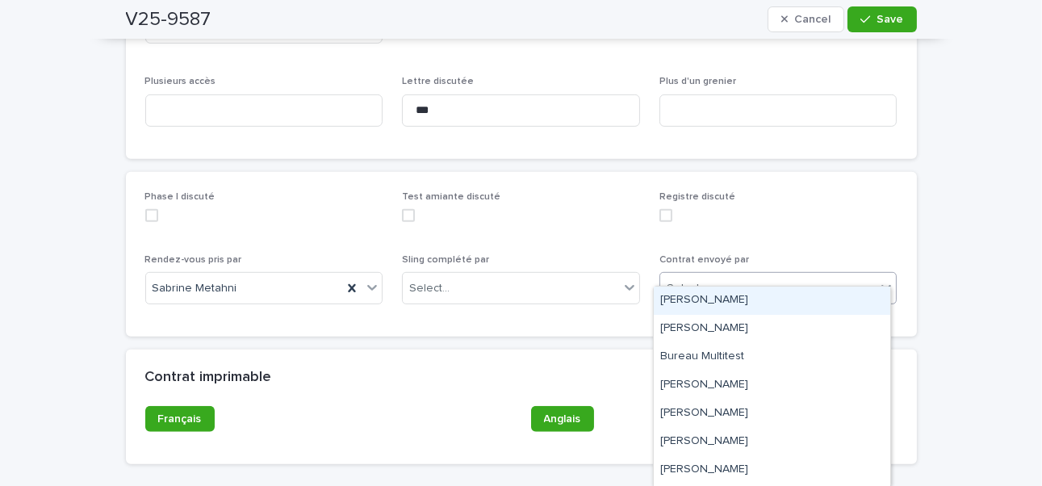
click at [705, 303] on div "[PERSON_NAME]" at bounding box center [772, 300] width 236 height 28
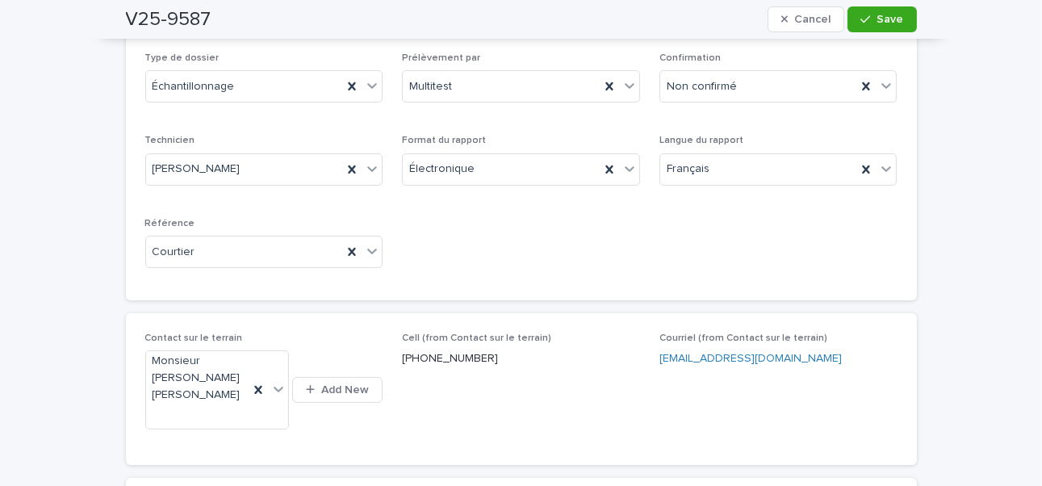
scroll to position [81, 0]
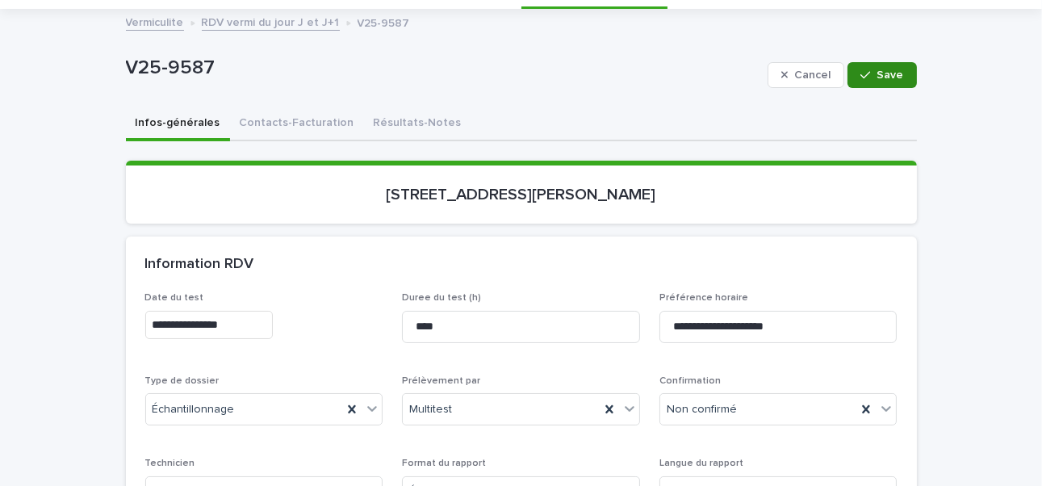
click at [794, 69] on span "Save" at bounding box center [890, 74] width 27 height 11
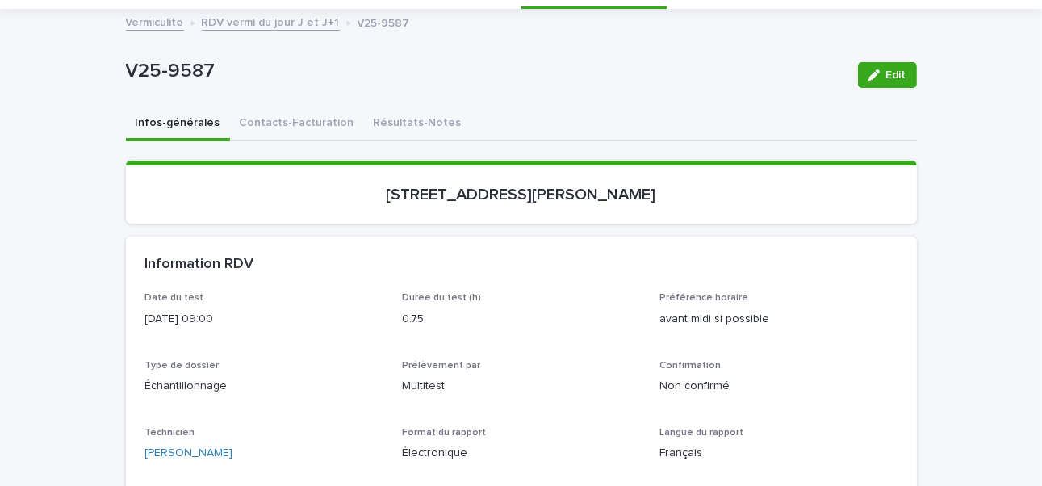
scroll to position [0, 0]
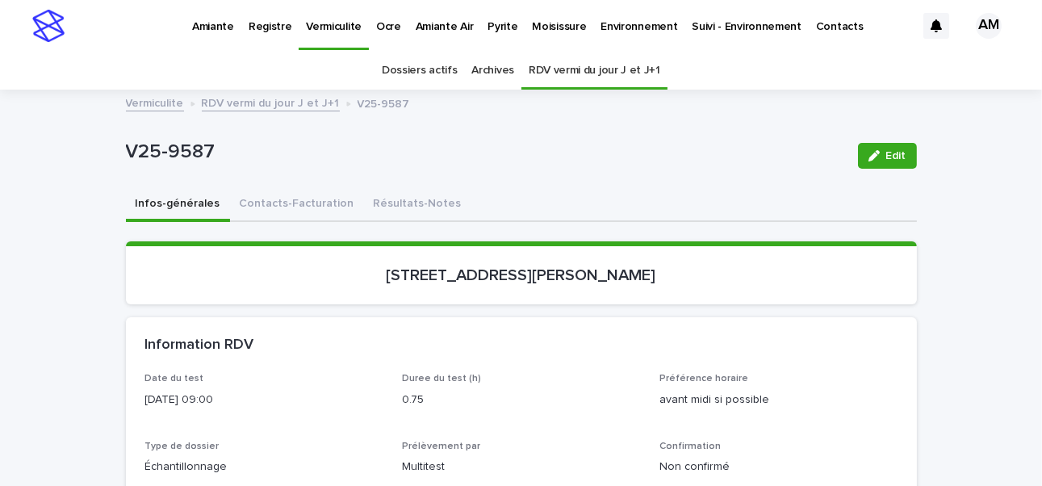
click at [281, 106] on link "RDV vermi du jour J et J+1" at bounding box center [271, 102] width 138 height 19
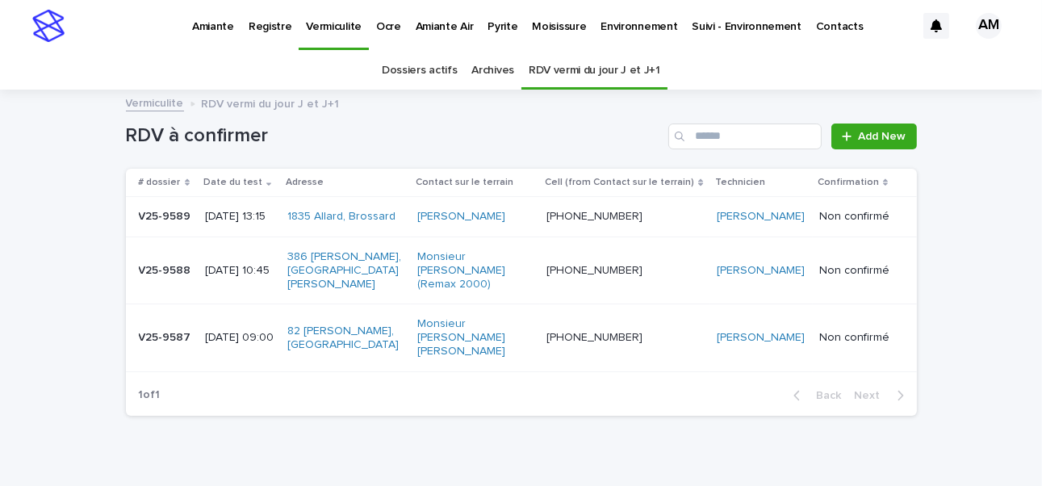
scroll to position [51, 0]
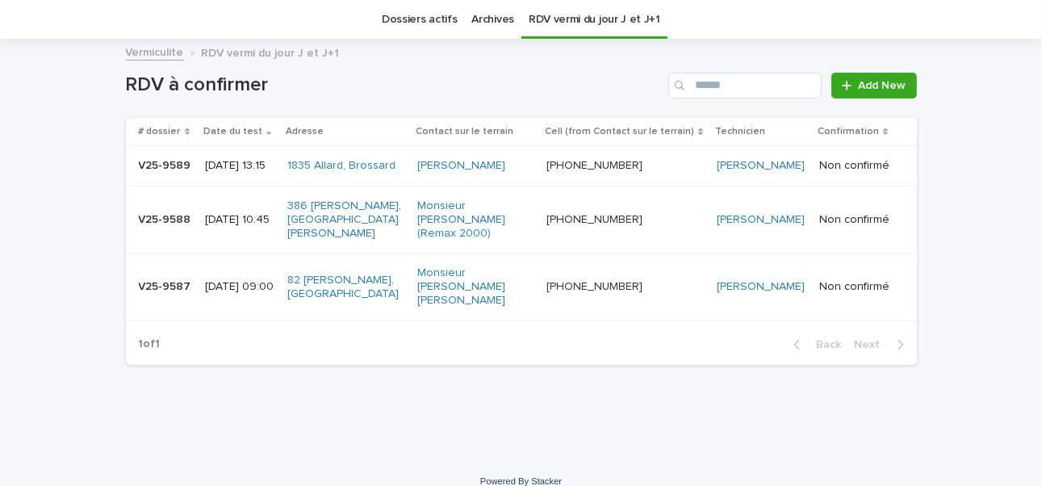
click at [234, 217] on p "[DATE] 10:45" at bounding box center [239, 220] width 69 height 14
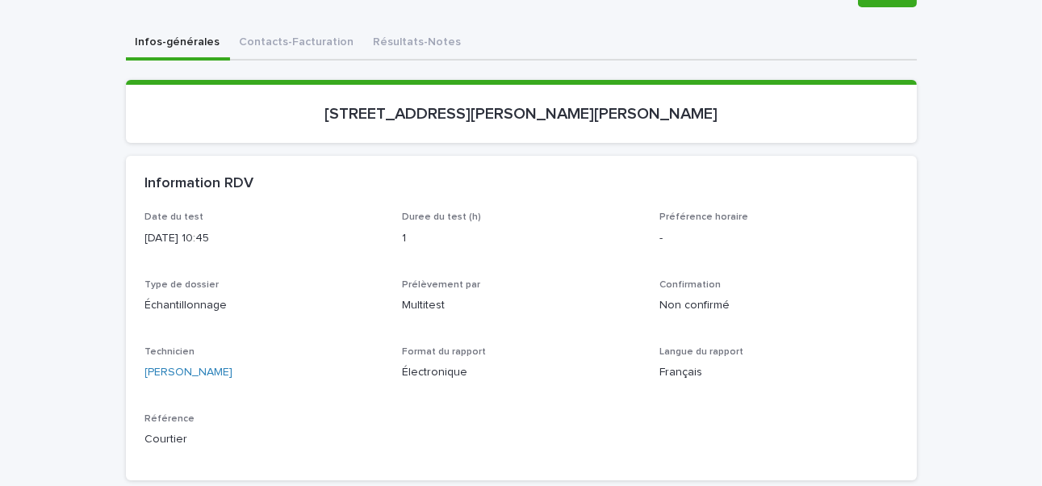
scroll to position [81, 0]
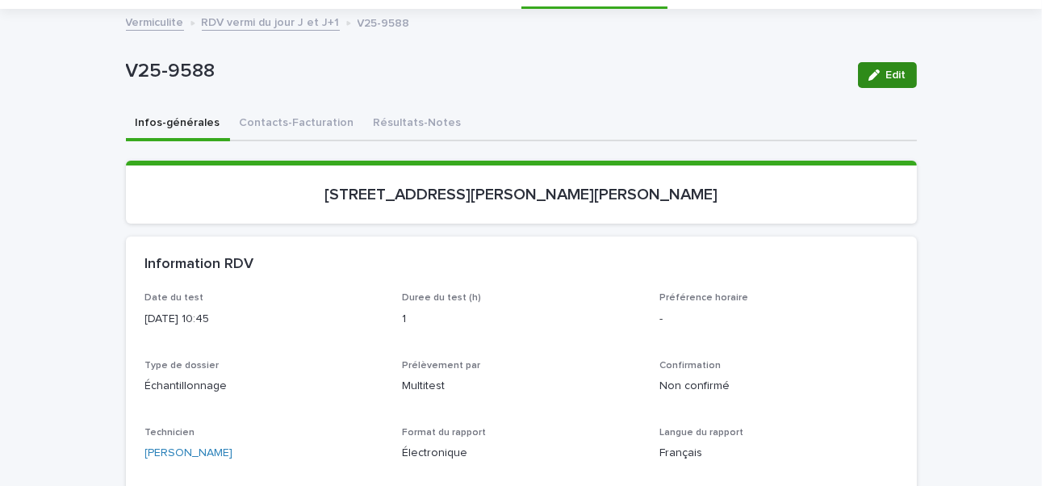
click at [794, 72] on span "Edit" at bounding box center [896, 74] width 20 height 11
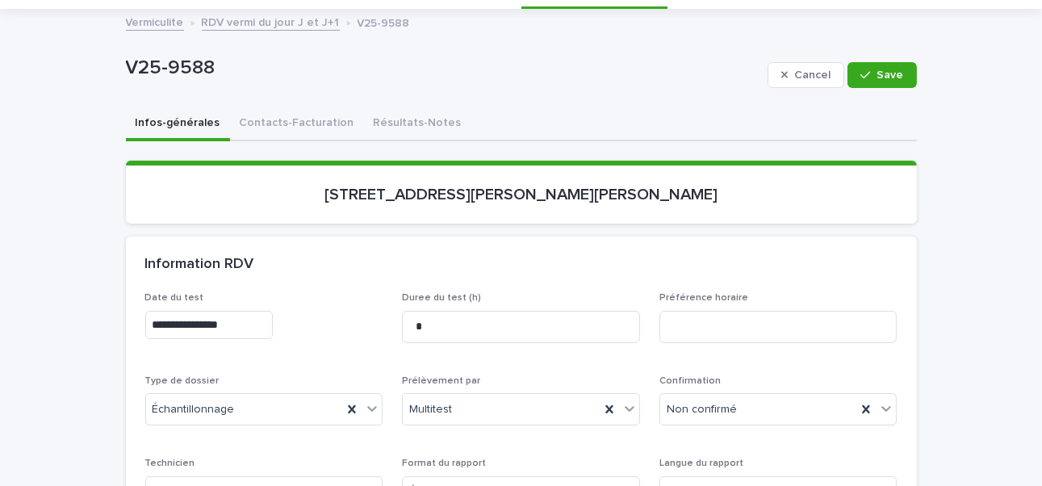
scroll to position [242, 0]
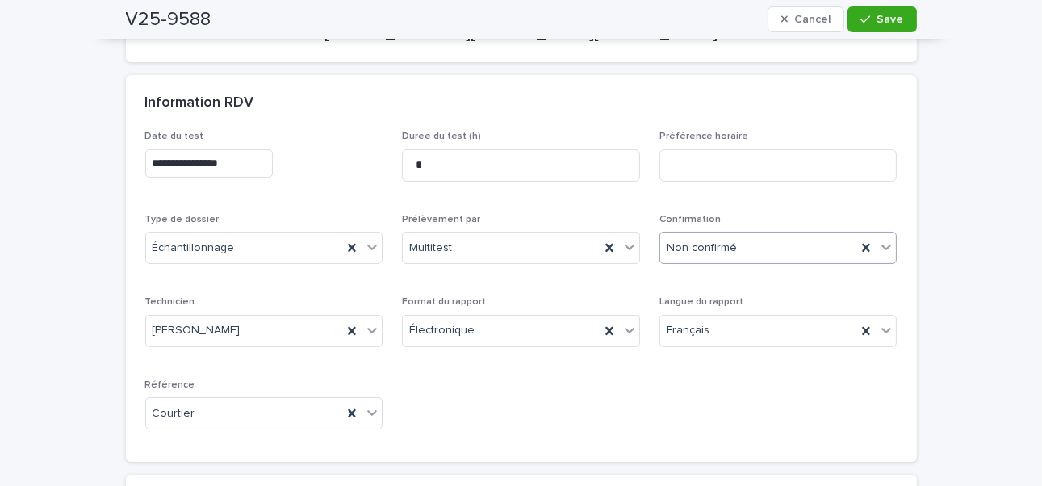
click at [733, 255] on div "Non confirmé" at bounding box center [758, 248] width 197 height 27
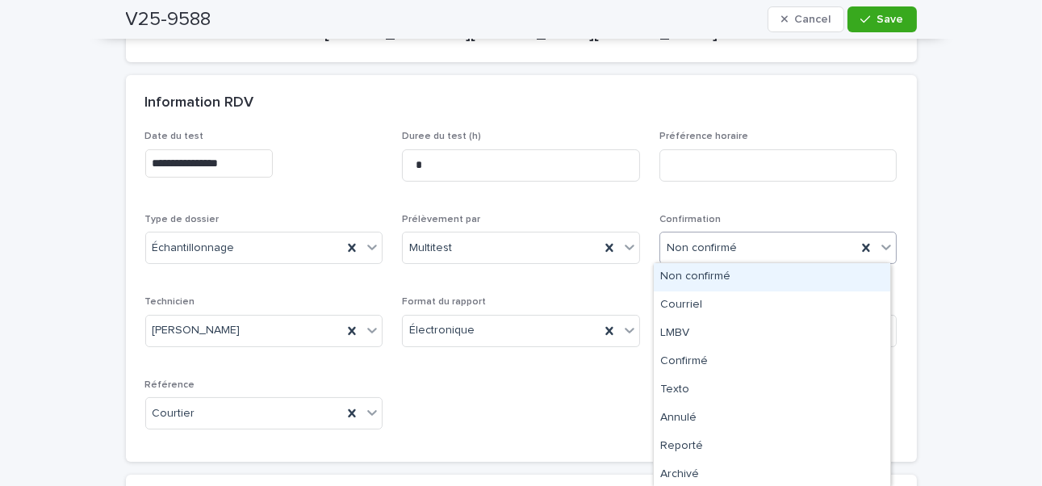
click at [769, 197] on div "**********" at bounding box center [521, 286] width 752 height 311
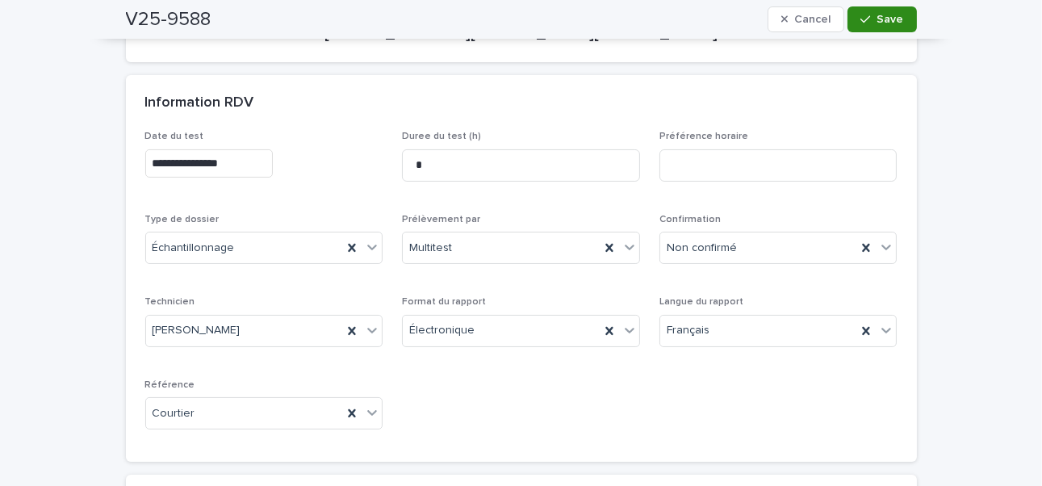
click at [794, 15] on span "Save" at bounding box center [890, 19] width 27 height 11
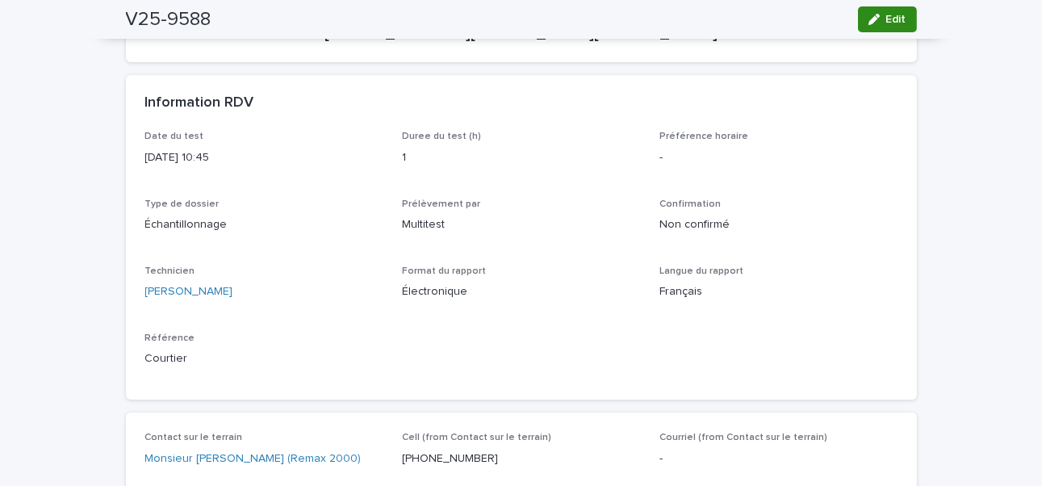
click at [794, 17] on icon "button" at bounding box center [873, 19] width 11 height 11
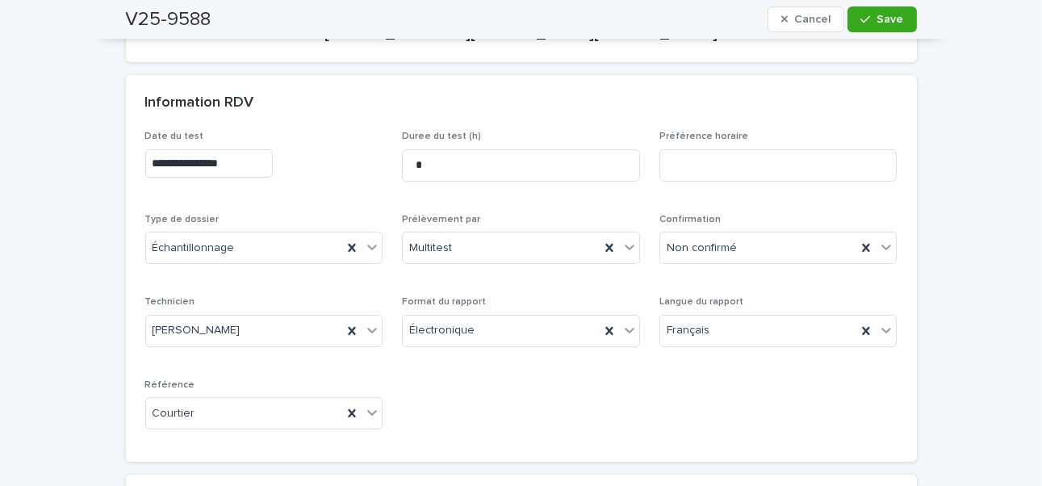
scroll to position [0, 0]
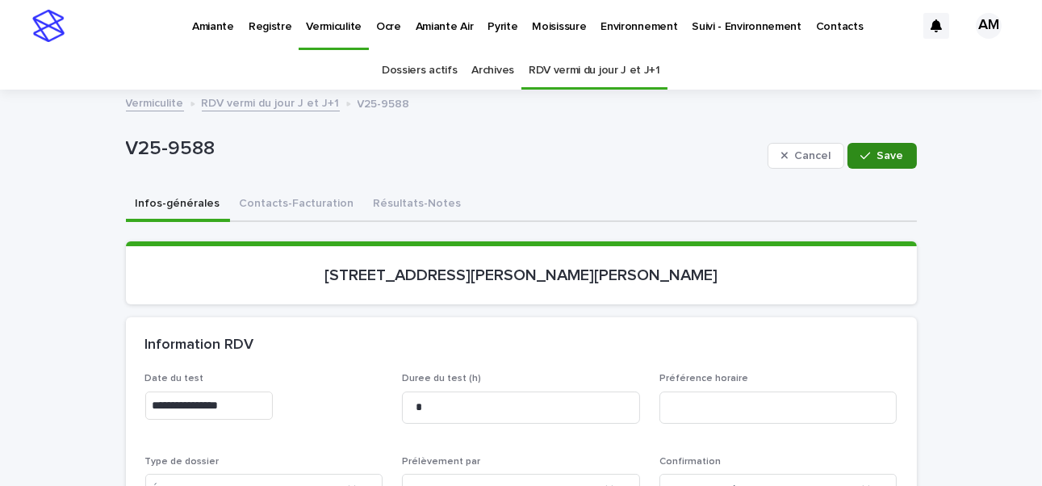
click at [794, 157] on span "Save" at bounding box center [890, 155] width 27 height 11
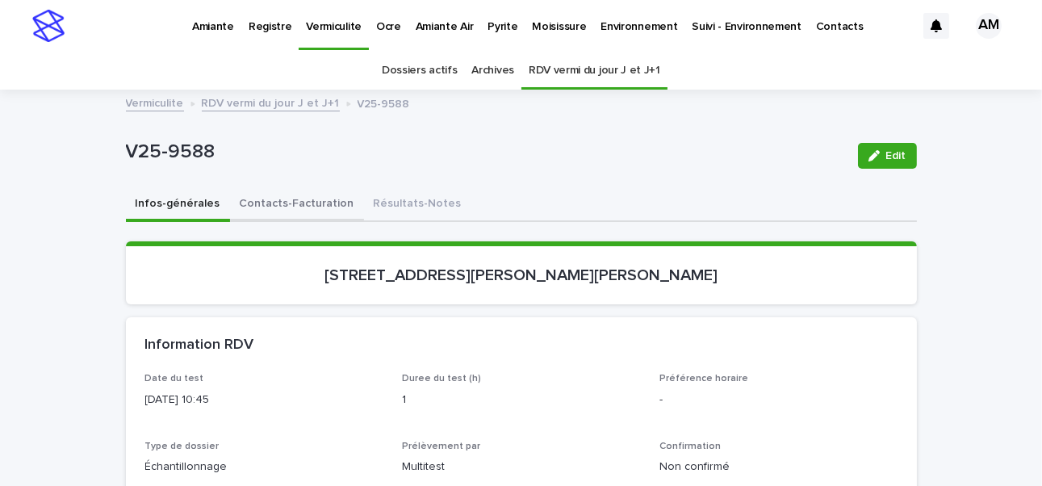
click at [276, 203] on button "Contacts-Facturation" at bounding box center [297, 205] width 134 height 34
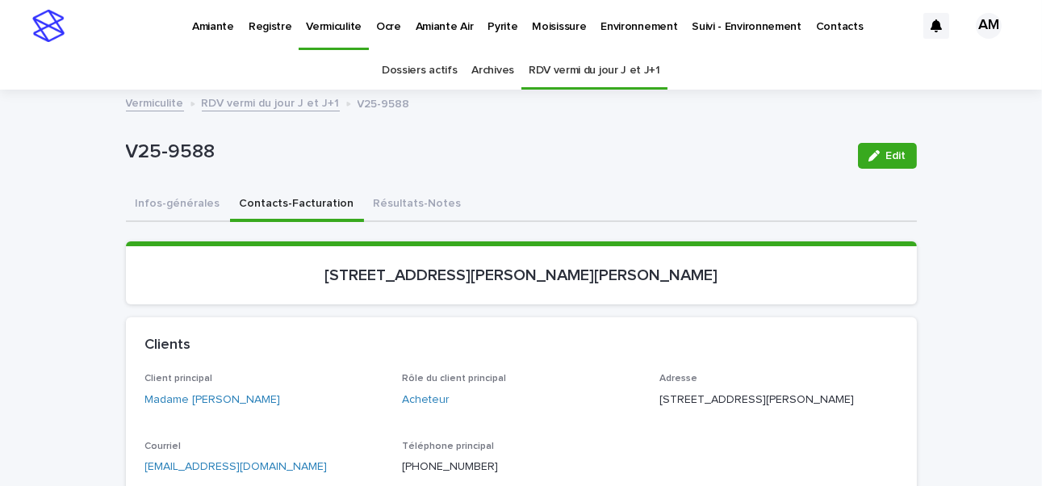
scroll to position [242, 0]
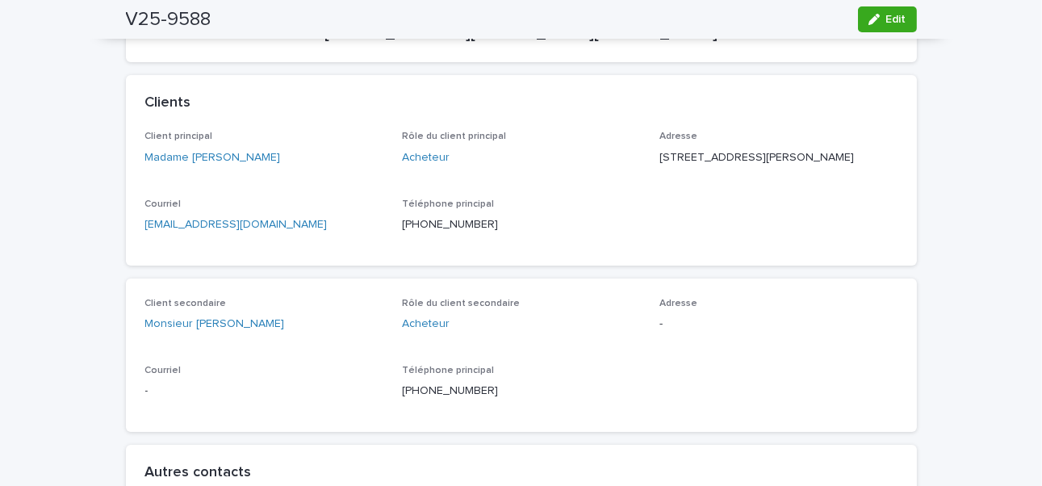
click at [319, 262] on div "Client principal Madame Léanne Dauphinais Rôle du client principal Acheteur Adr…" at bounding box center [521, 198] width 791 height 134
drag, startPoint x: 235, startPoint y: 257, endPoint x: 121, endPoint y: 243, distance: 114.6
click at [126, 243] on div "Client principal Madame Léanne Dauphinais Rôle du client principal Acheteur Adr…" at bounding box center [521, 198] width 791 height 134
drag, startPoint x: 308, startPoint y: 240, endPoint x: 119, endPoint y: 243, distance: 189.6
click at [126, 243] on div "Client principal Madame Léanne Dauphinais Rôle du client principal Acheteur Adr…" at bounding box center [521, 198] width 791 height 134
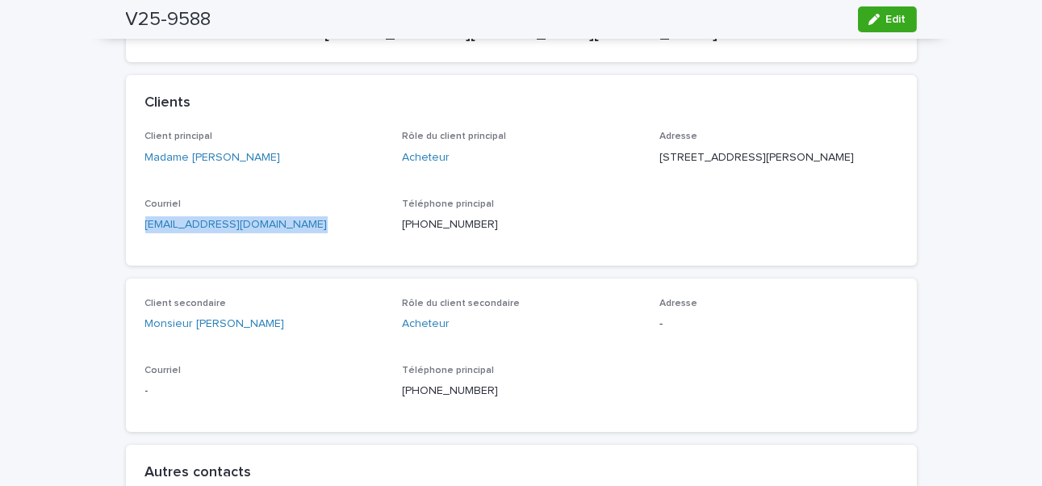
copy link "leannedauphinais@hotmail.com"
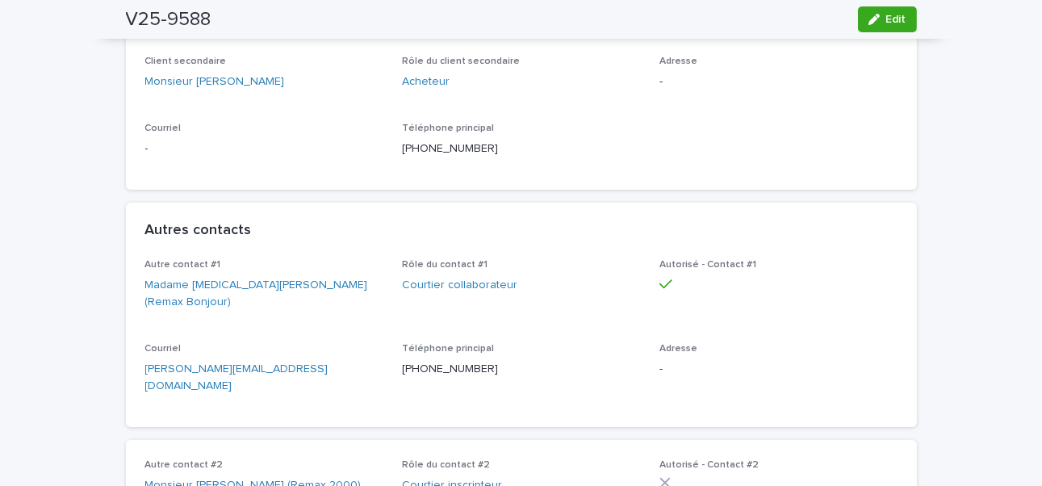
click at [301, 375] on div "Courriel alexia@alexiaguenette.com" at bounding box center [264, 375] width 238 height 65
drag, startPoint x: 261, startPoint y: 377, endPoint x: 94, endPoint y: 365, distance: 167.4
copy link "alexia@alexiaguenette.com"
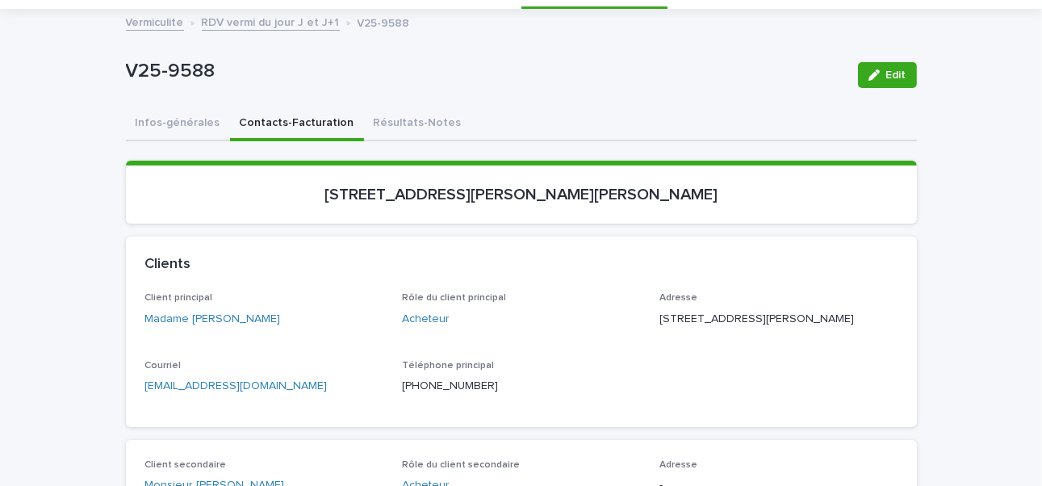
scroll to position [0, 0]
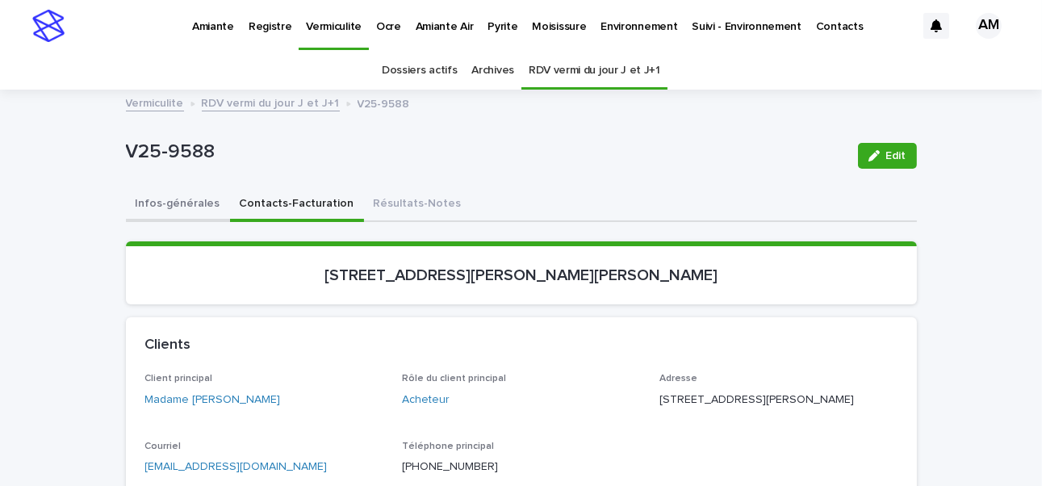
click at [157, 198] on button "Infos-générales" at bounding box center [178, 205] width 104 height 34
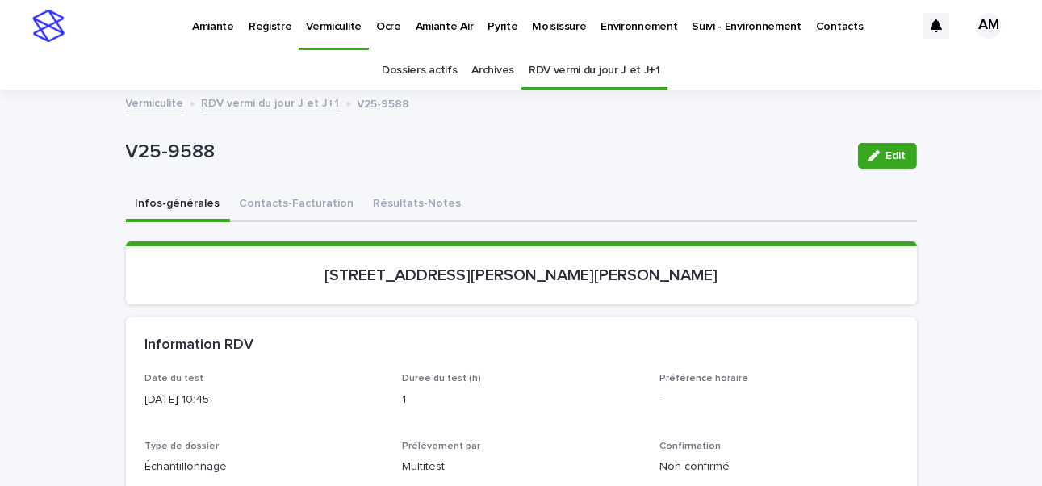
click at [260, 101] on link "RDV vermi du jour J et J+1" at bounding box center [271, 102] width 138 height 19
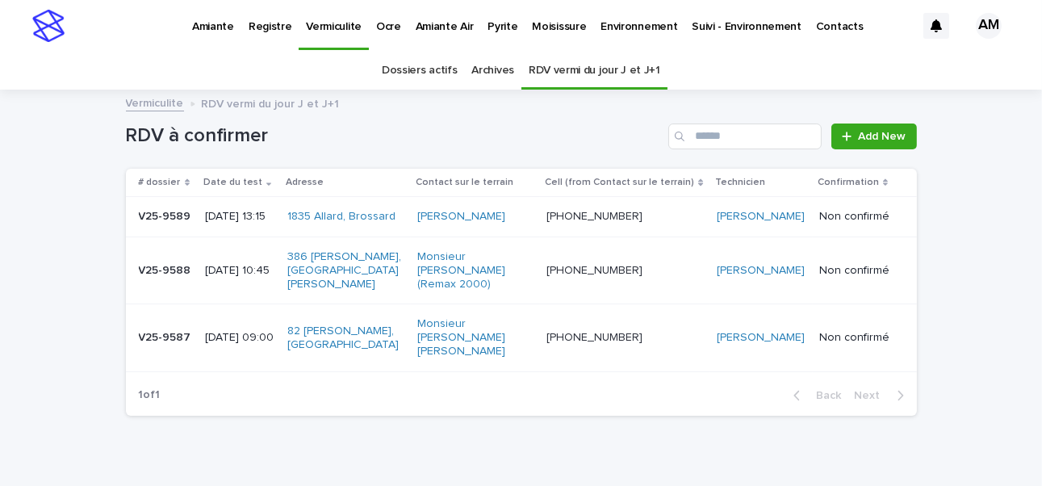
scroll to position [51, 0]
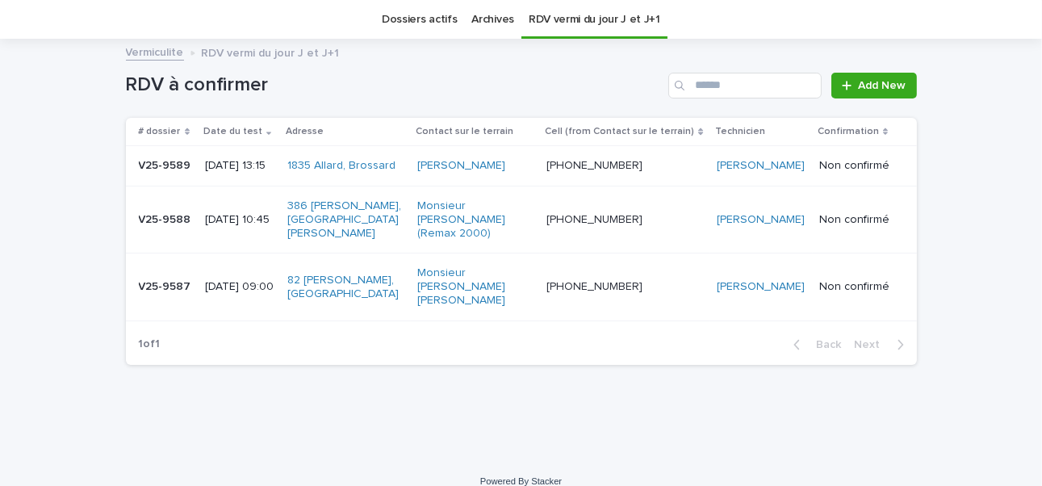
click at [251, 156] on div "[DATE] 13:15" at bounding box center [239, 164] width 69 height 17
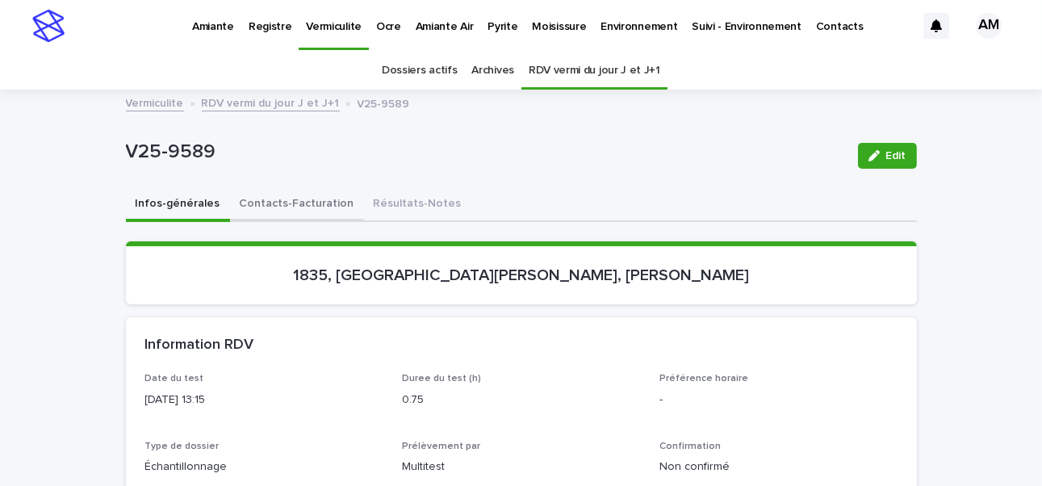
click at [273, 203] on button "Contacts-Facturation" at bounding box center [297, 205] width 134 height 34
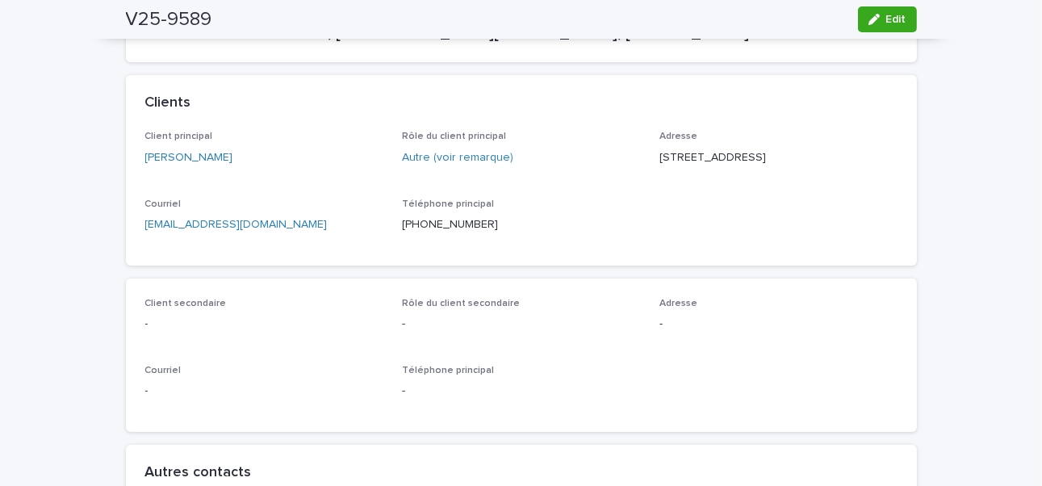
scroll to position [81, 0]
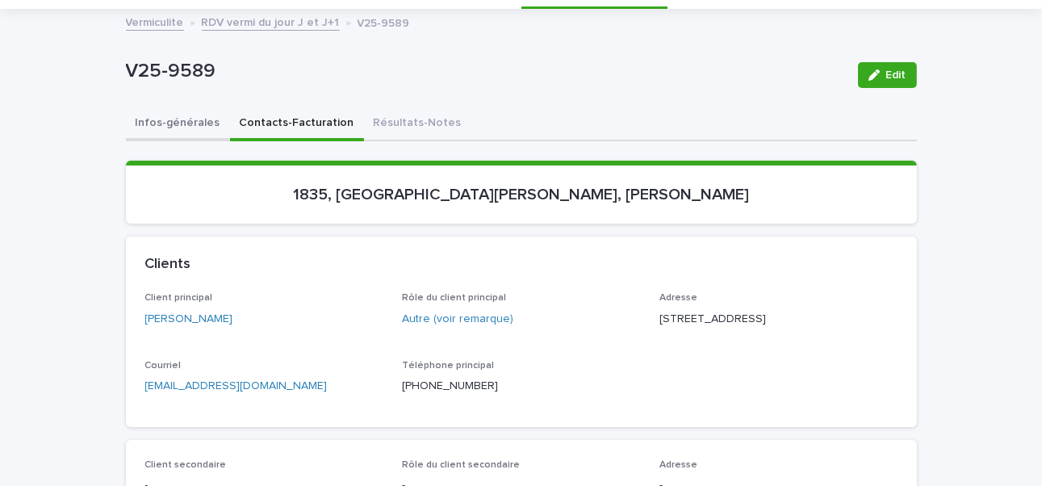
click at [157, 120] on button "Infos-générales" at bounding box center [178, 124] width 104 height 34
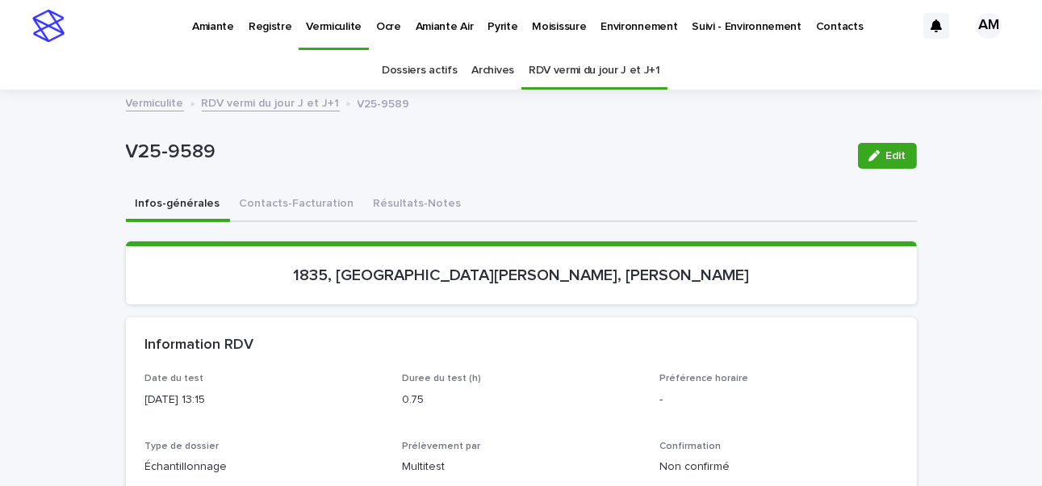
click at [794, 162] on button "Edit" at bounding box center [887, 156] width 59 height 26
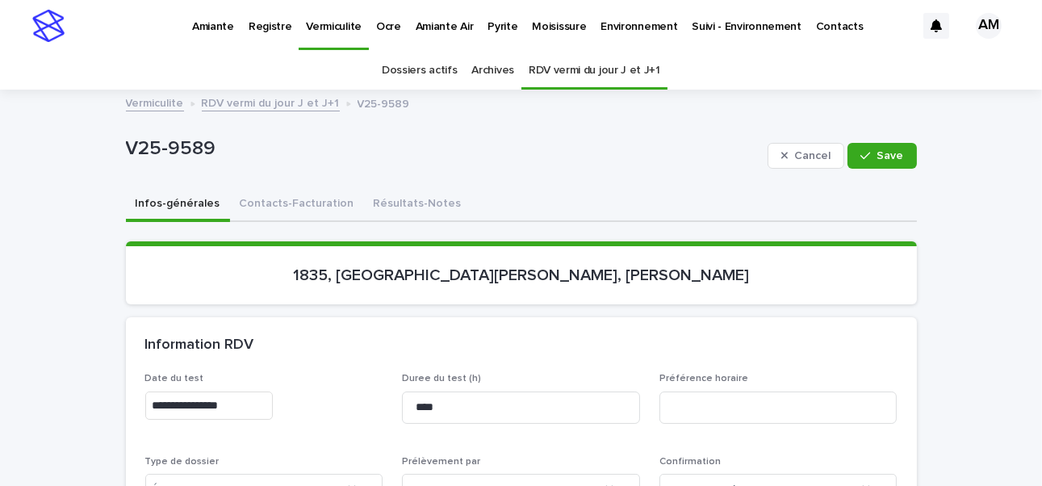
scroll to position [242, 0]
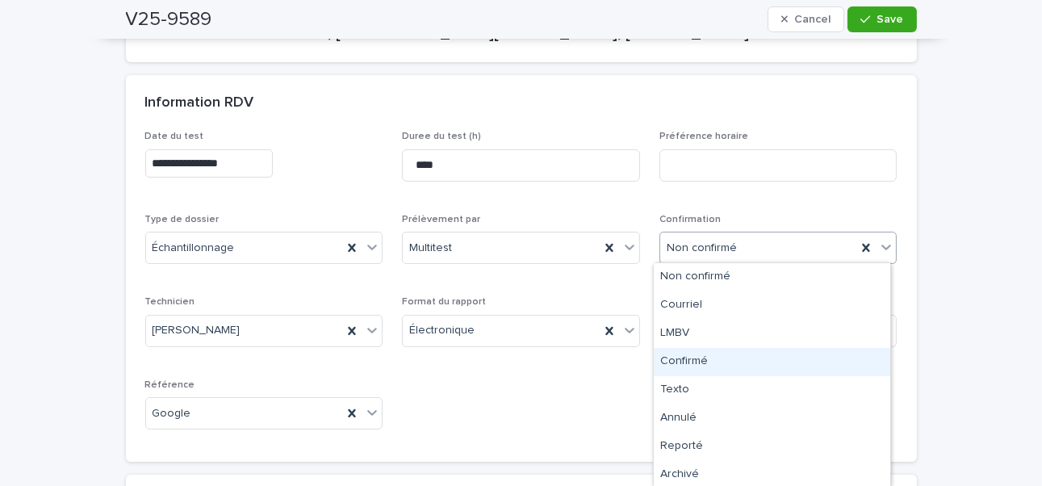
click at [686, 367] on div "Confirmé" at bounding box center [772, 362] width 236 height 28
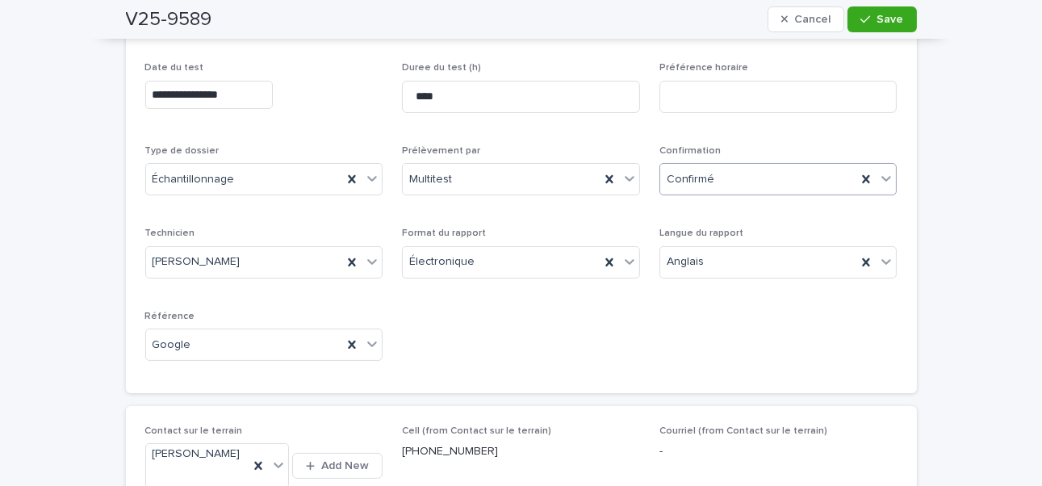
scroll to position [69, 0]
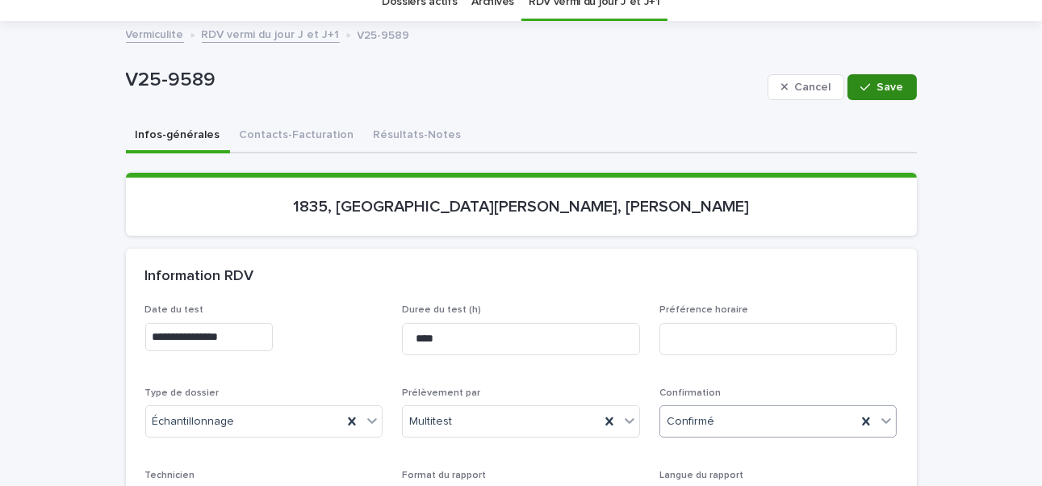
click at [794, 81] on span "Save" at bounding box center [890, 86] width 27 height 11
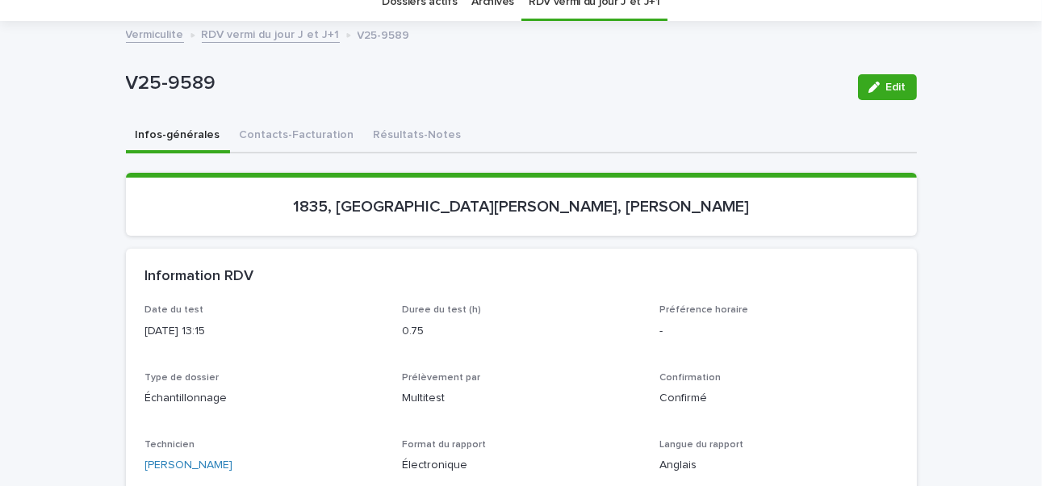
scroll to position [149, 0]
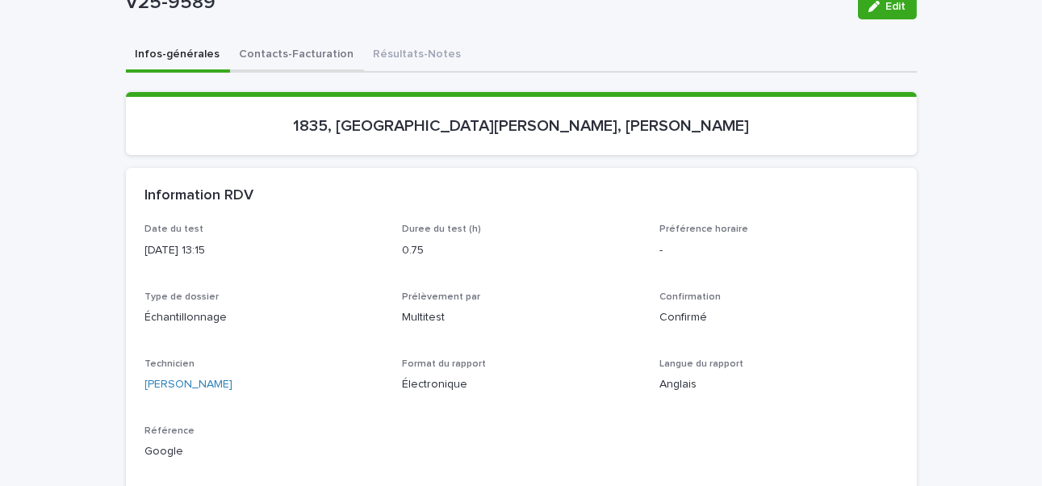
click at [282, 45] on button "Contacts-Facturation" at bounding box center [297, 56] width 134 height 34
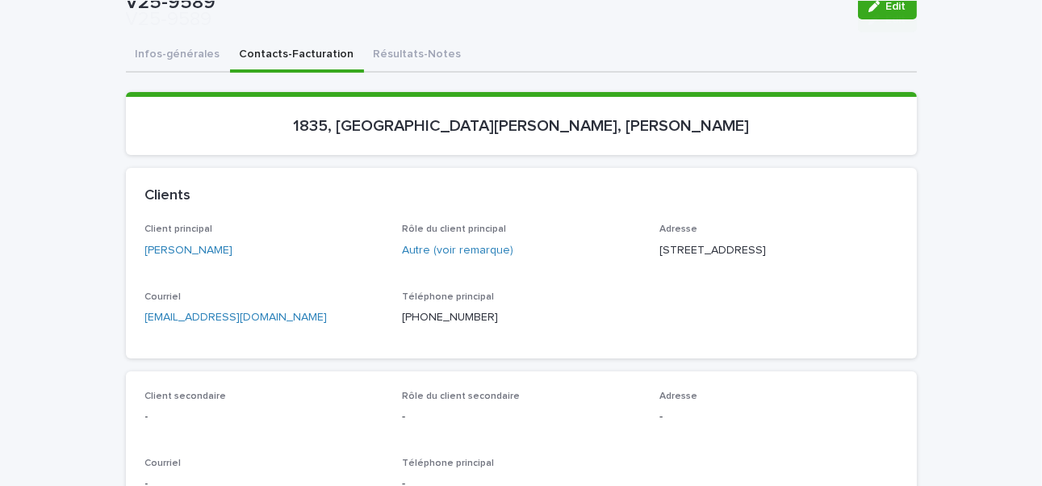
scroll to position [230, 0]
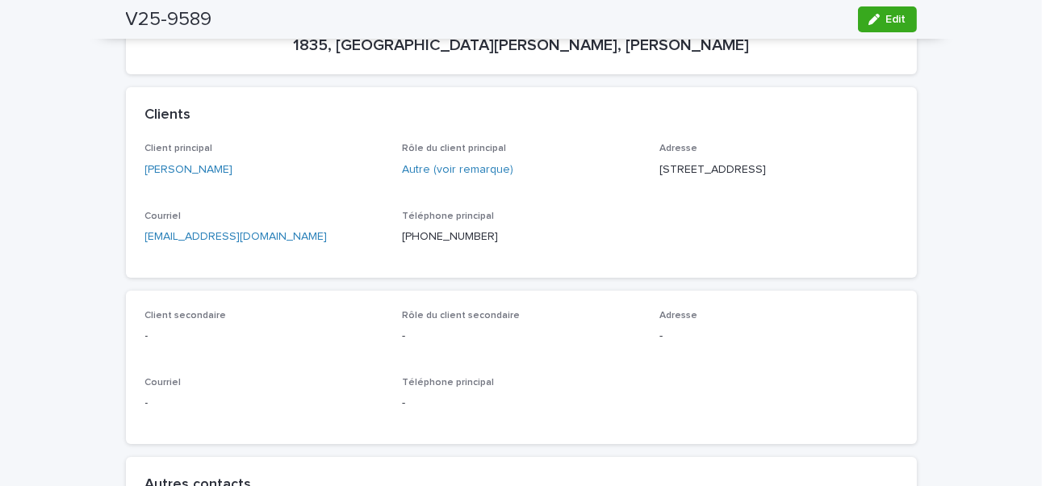
drag, startPoint x: 319, startPoint y: 270, endPoint x: 252, endPoint y: 270, distance: 67.8
click at [291, 273] on div "Client principal Mr. Stephen Goodall Rôle du client principal Autre (voir remar…" at bounding box center [521, 210] width 791 height 134
drag, startPoint x: 252, startPoint y: 270, endPoint x: 111, endPoint y: 257, distance: 141.9
click at [309, 245] on p "[EMAIL_ADDRESS][DOMAIN_NAME]" at bounding box center [264, 236] width 238 height 17
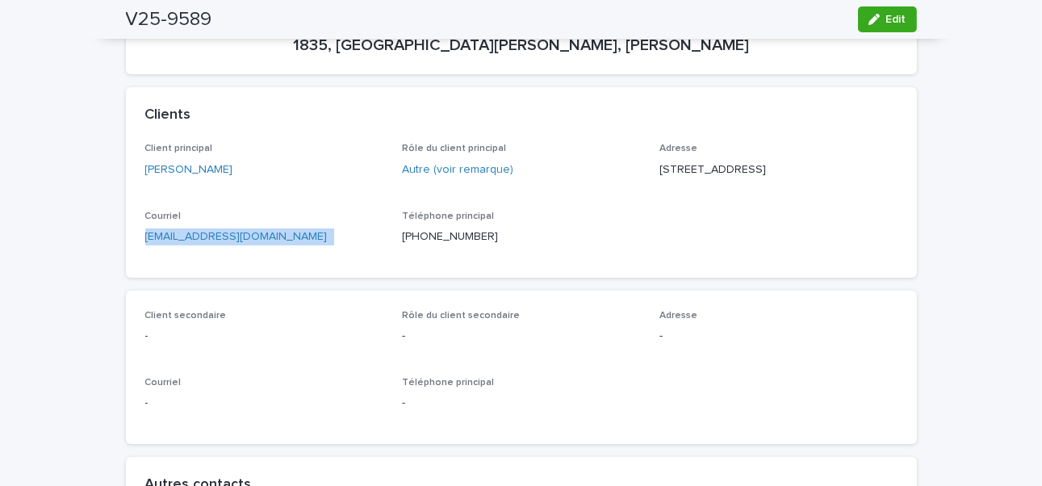
drag, startPoint x: 309, startPoint y: 259, endPoint x: 111, endPoint y: 257, distance: 198.5
copy p "[EMAIL_ADDRESS][DOMAIN_NAME]"
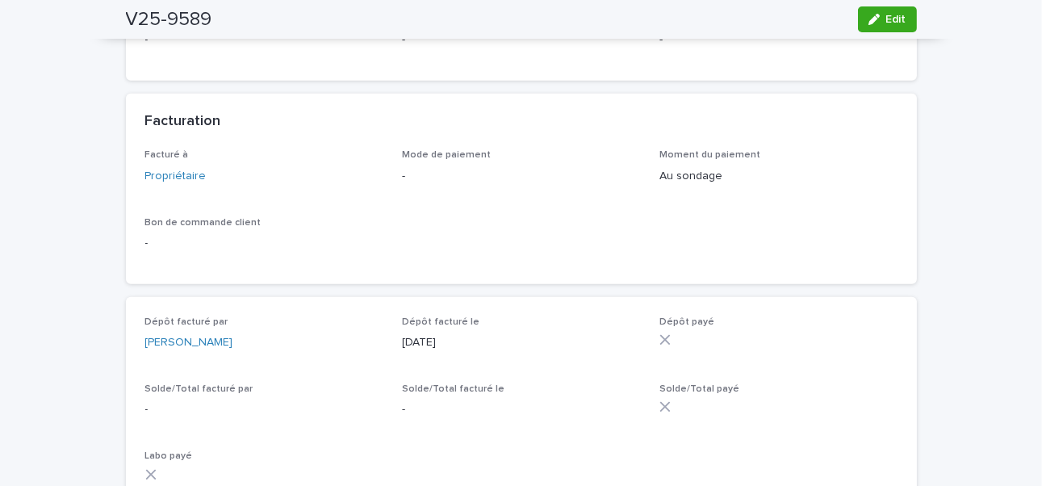
scroll to position [807, 0]
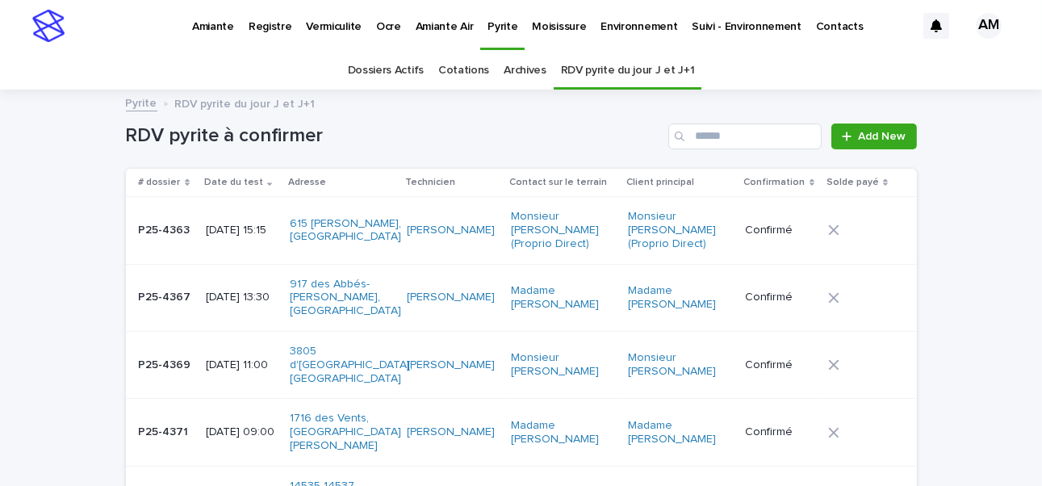
click at [336, 19] on p "Vermiculite" at bounding box center [334, 17] width 56 height 34
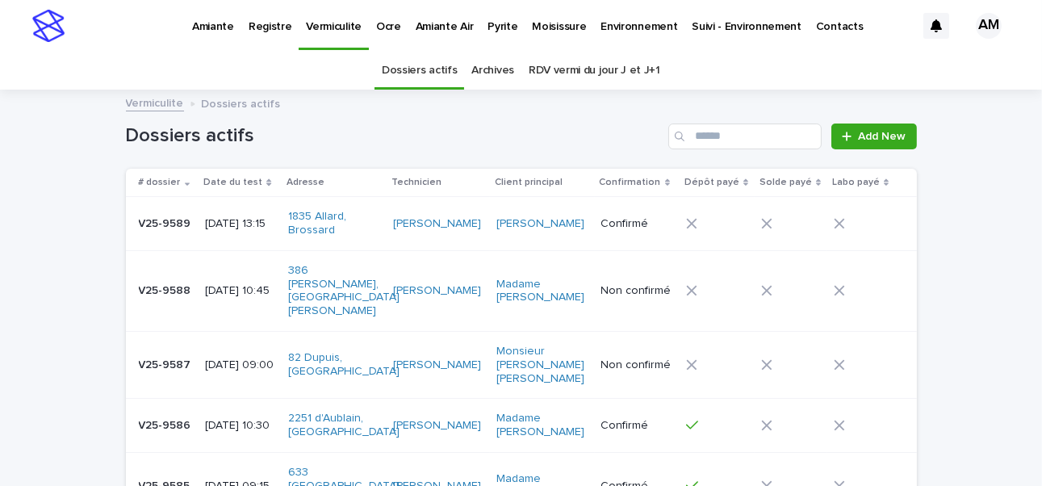
click at [260, 291] on div "[DATE] 10:45" at bounding box center [240, 291] width 70 height 27
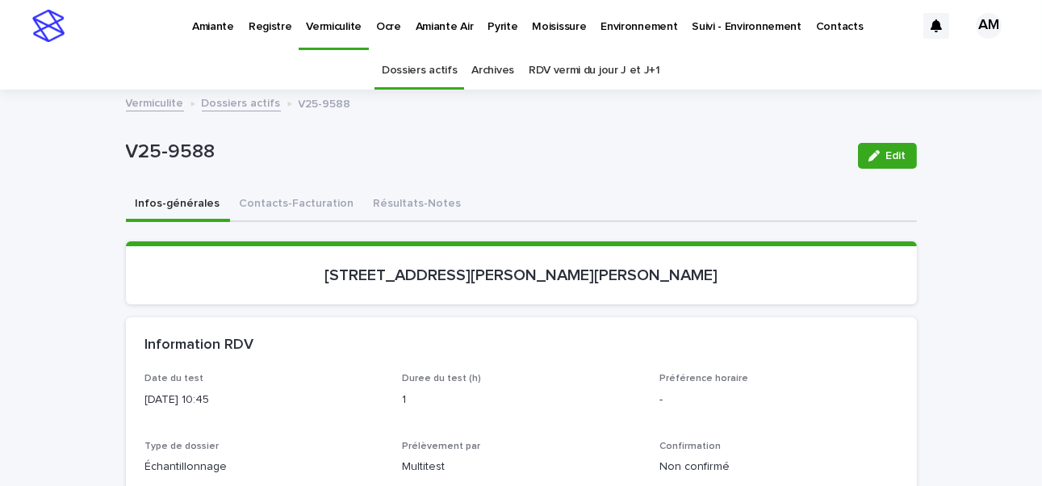
click at [339, 31] on p "Vermiculite" at bounding box center [334, 17] width 56 height 34
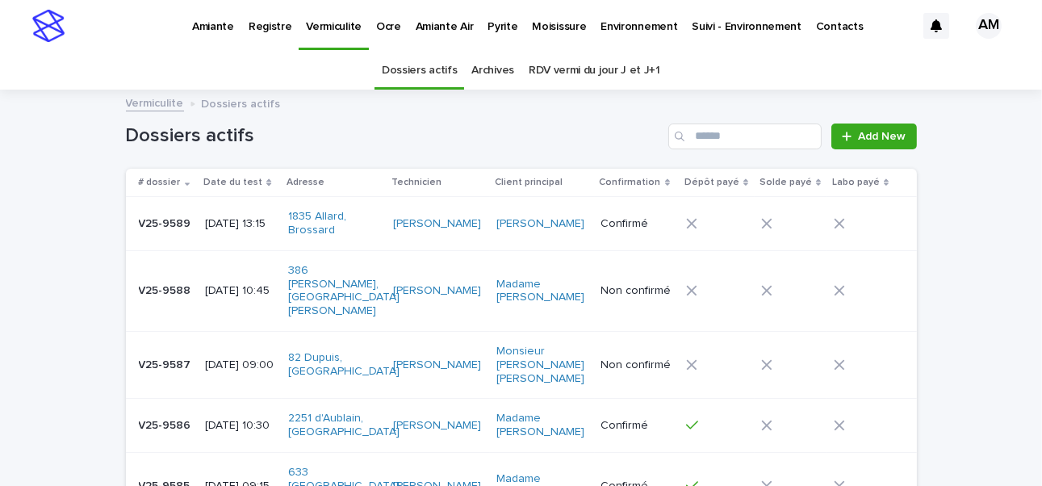
click at [258, 222] on p "[DATE] 13:15" at bounding box center [240, 224] width 70 height 14
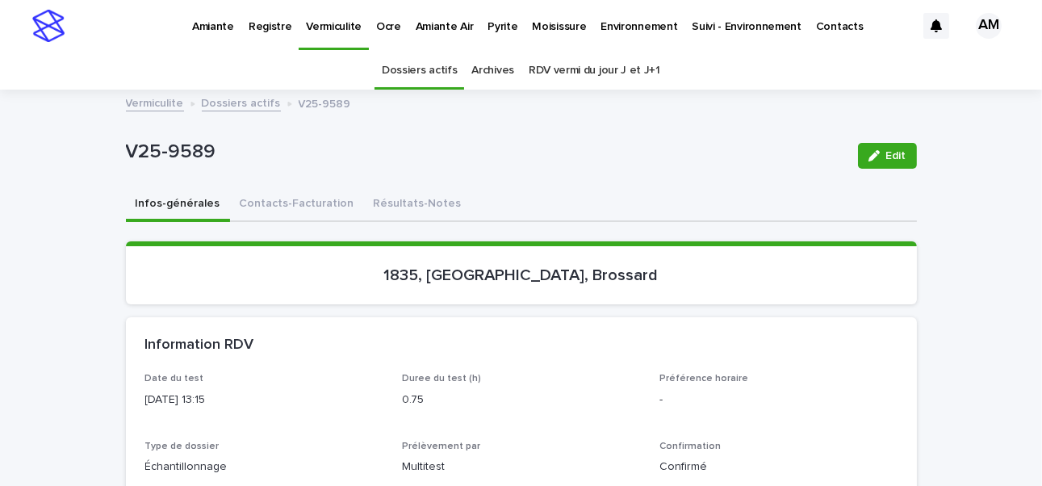
click at [226, 98] on link "Dossiers actifs" at bounding box center [241, 102] width 79 height 19
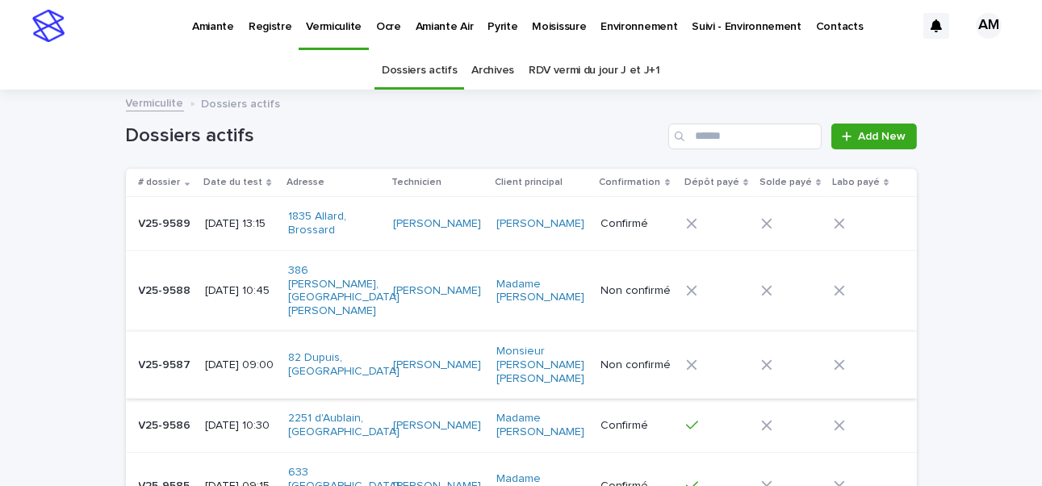
scroll to position [51, 0]
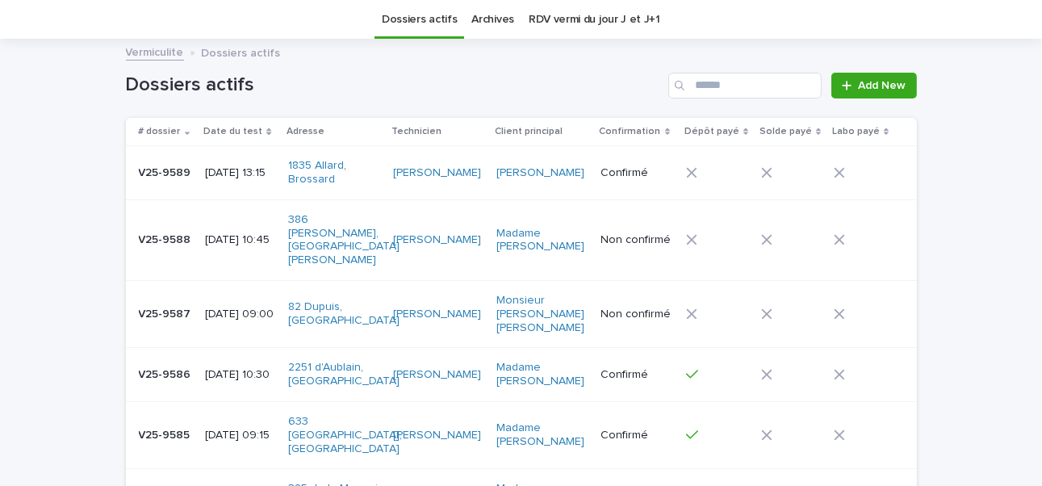
click at [258, 230] on div "[DATE] 10:45" at bounding box center [240, 238] width 70 height 17
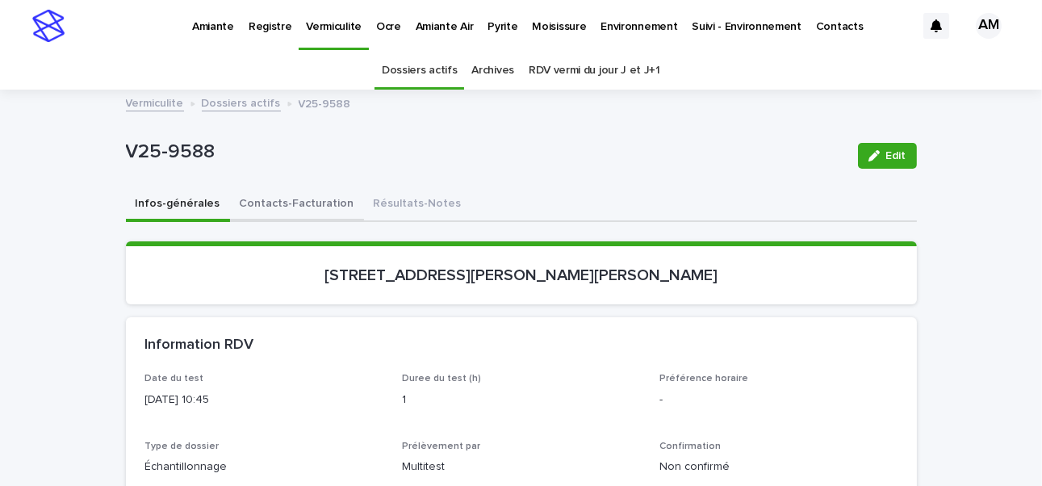
click at [288, 201] on button "Contacts-Facturation" at bounding box center [297, 205] width 134 height 34
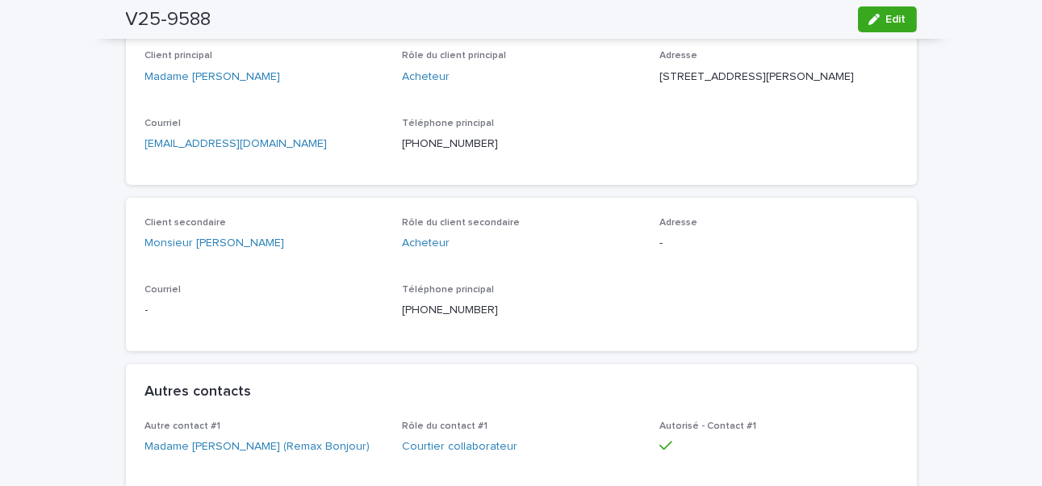
scroll to position [81, 0]
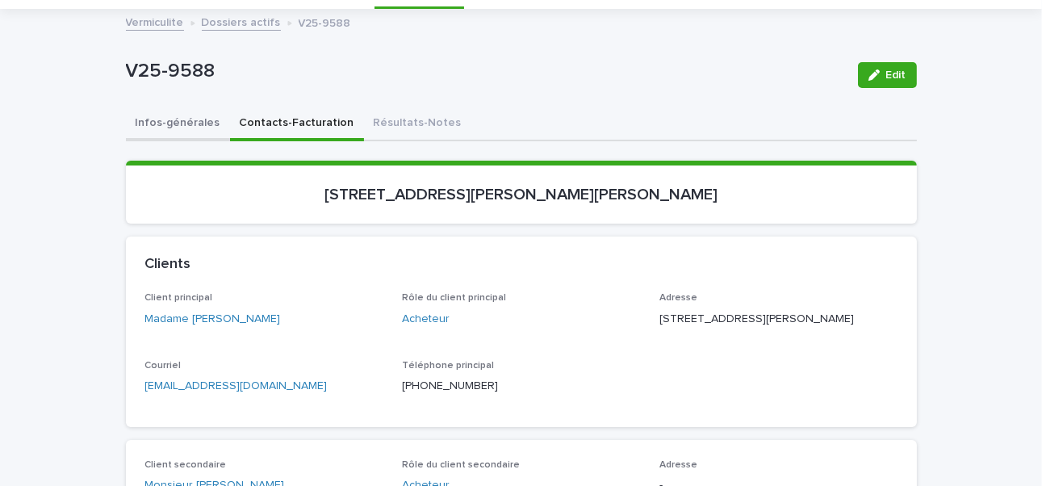
click at [165, 117] on button "Infos-générales" at bounding box center [178, 124] width 104 height 34
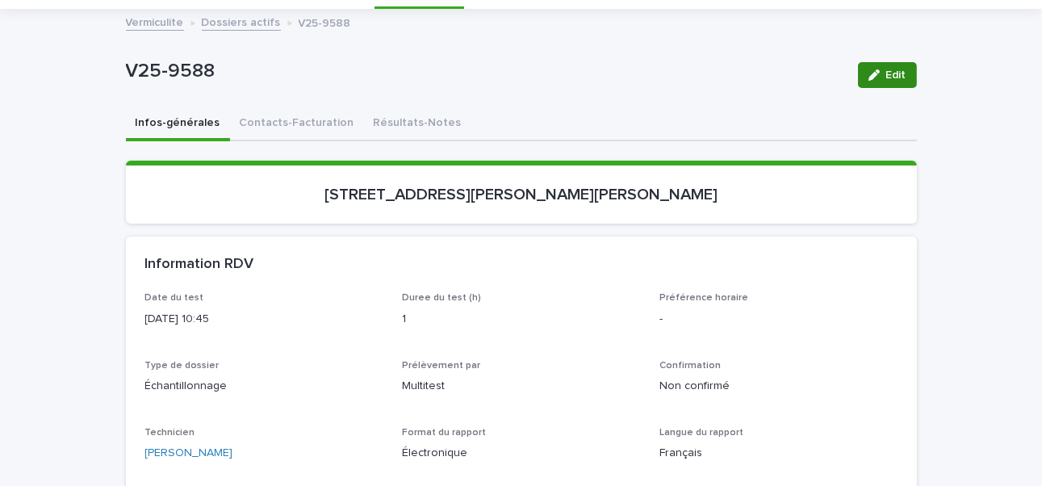
click at [868, 69] on icon "button" at bounding box center [873, 74] width 11 height 11
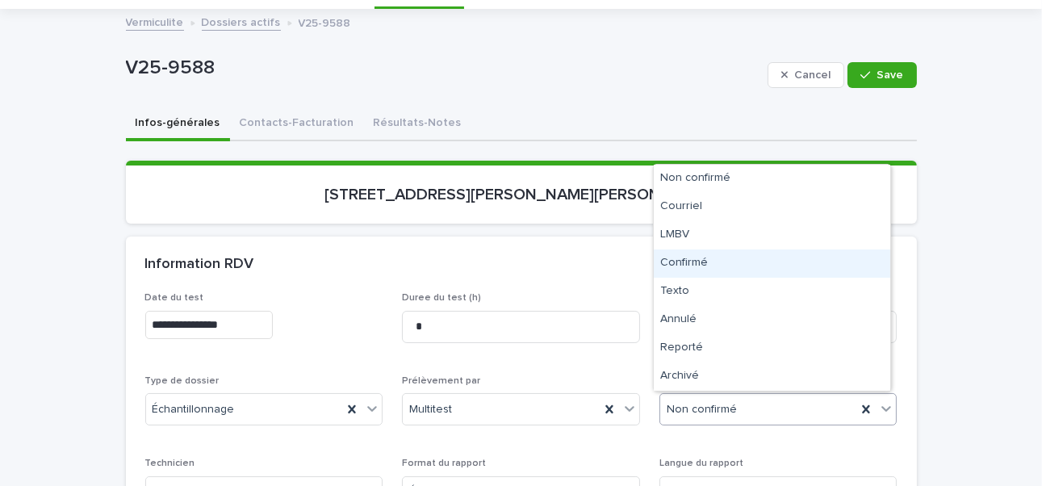
click at [687, 253] on div "Confirmé" at bounding box center [772, 263] width 236 height 28
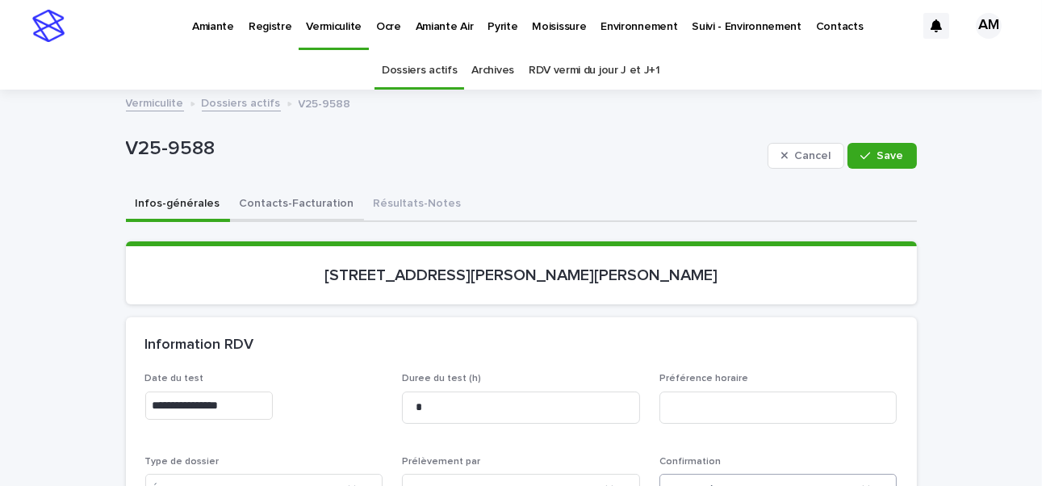
click at [271, 211] on button "Contacts-Facturation" at bounding box center [297, 205] width 134 height 34
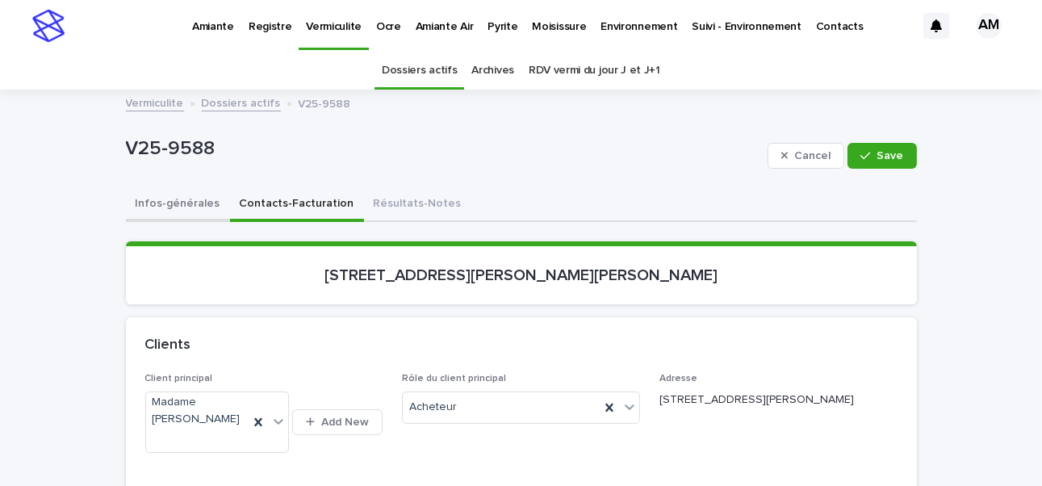
click at [144, 195] on button "Infos-générales" at bounding box center [178, 205] width 104 height 34
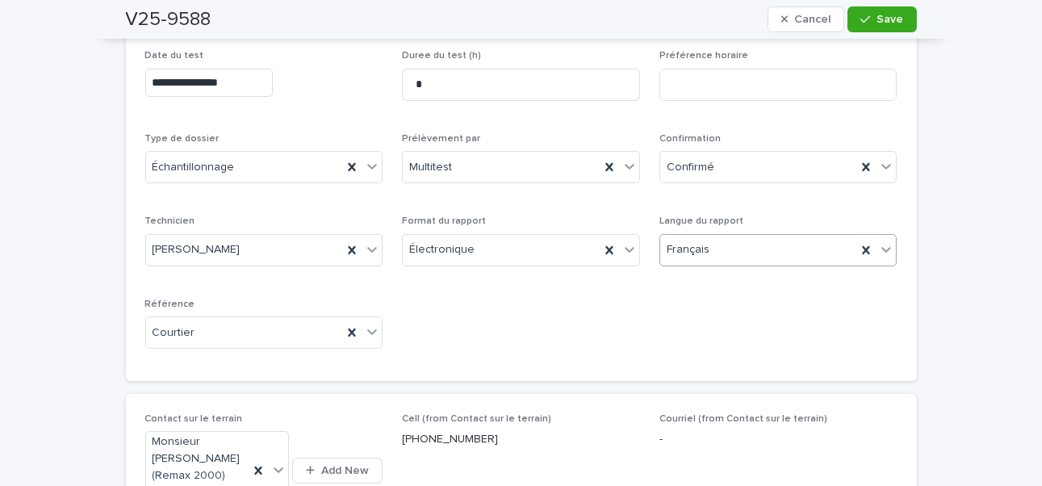
scroll to position [484, 0]
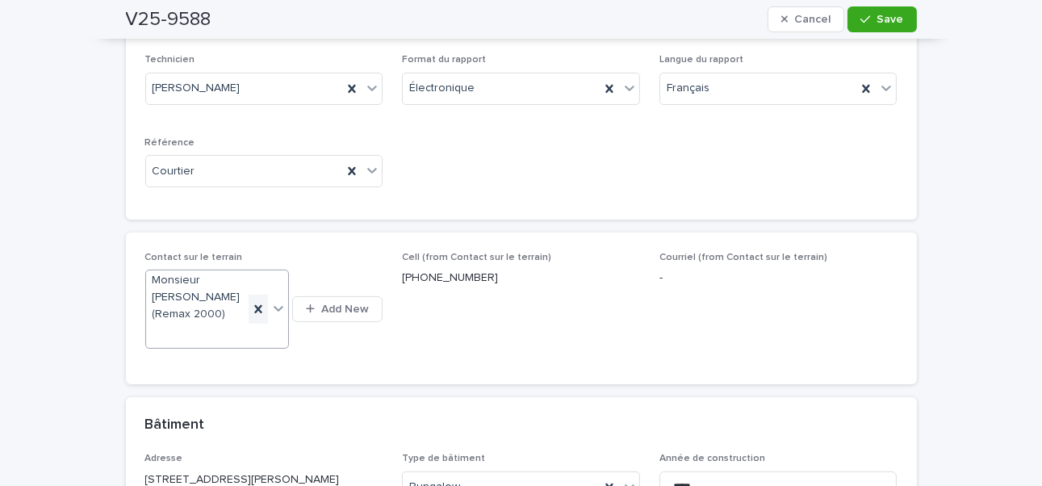
click at [250, 306] on icon at bounding box center [258, 309] width 16 height 16
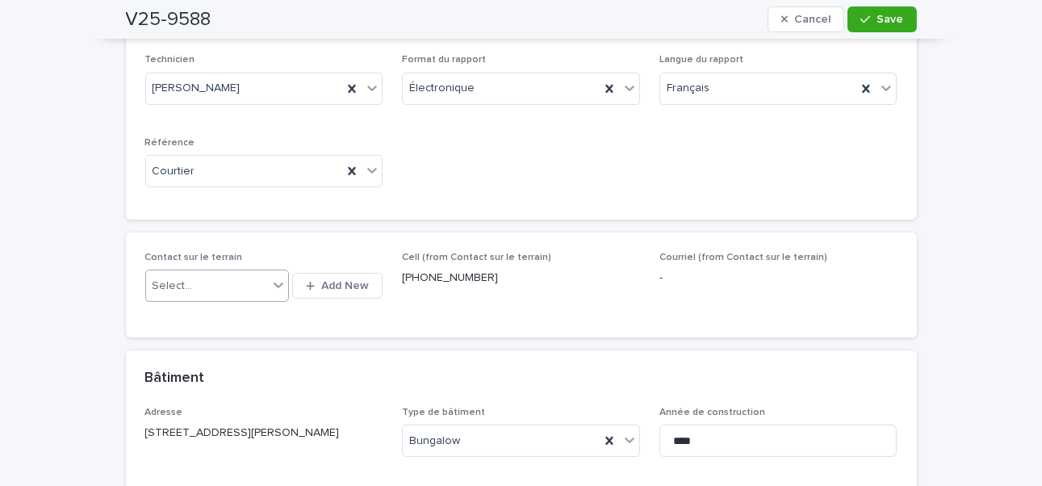
scroll to position [460, 0]
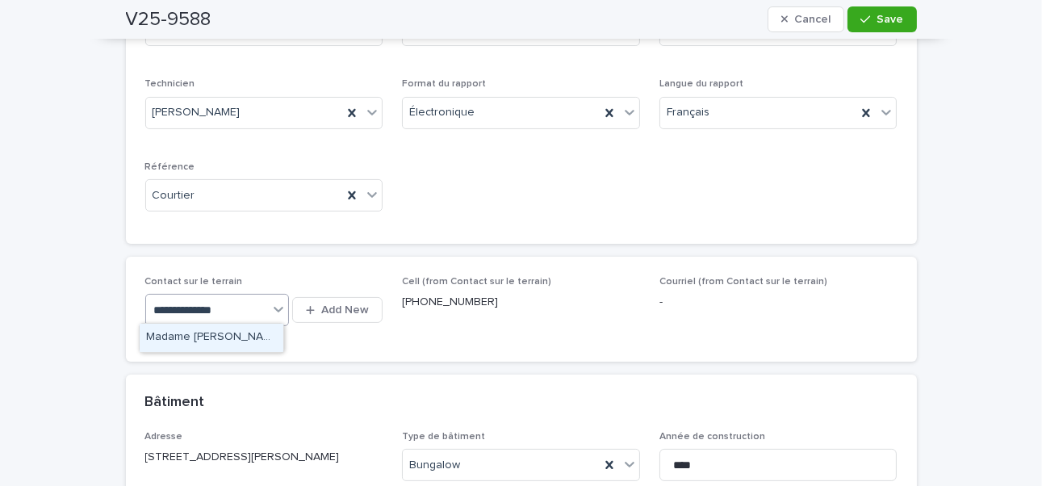
type input "**********"
click at [211, 333] on div "Madame Alexia Guénette (Remax Bonjour)" at bounding box center [212, 338] width 144 height 28
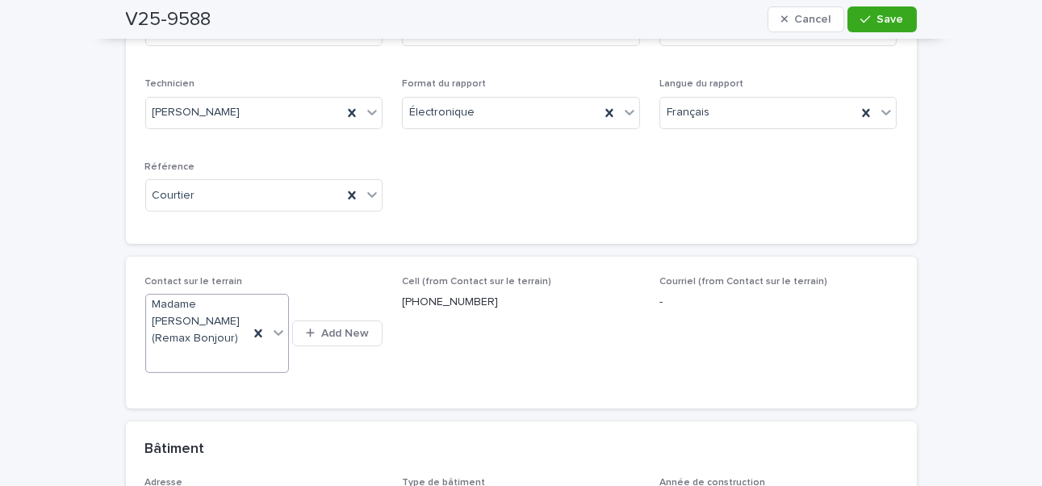
scroll to position [484, 0]
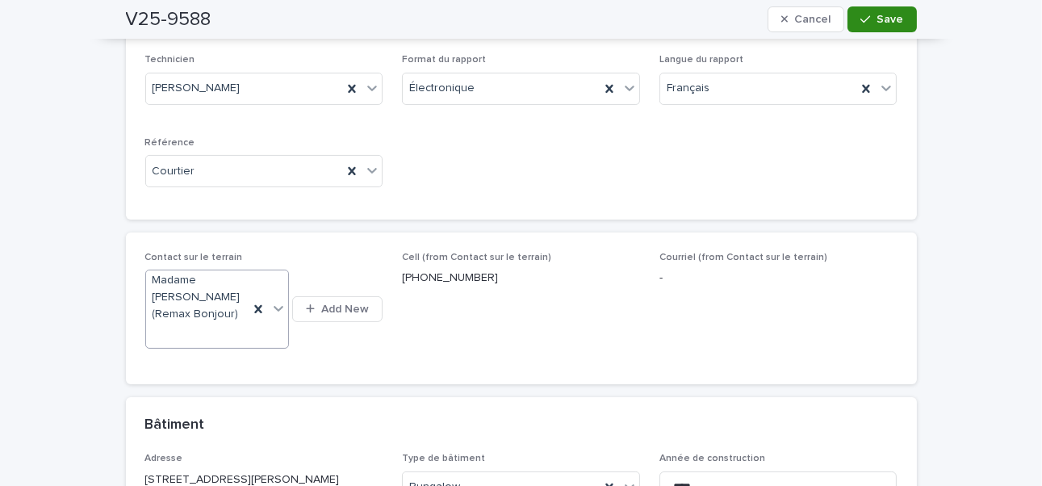
click at [882, 20] on span "Save" at bounding box center [890, 19] width 27 height 11
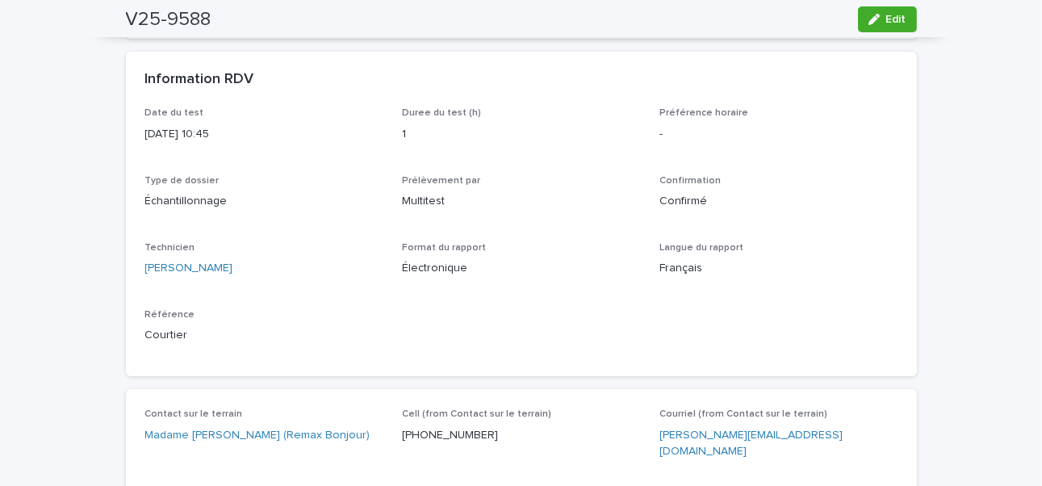
scroll to position [23, 0]
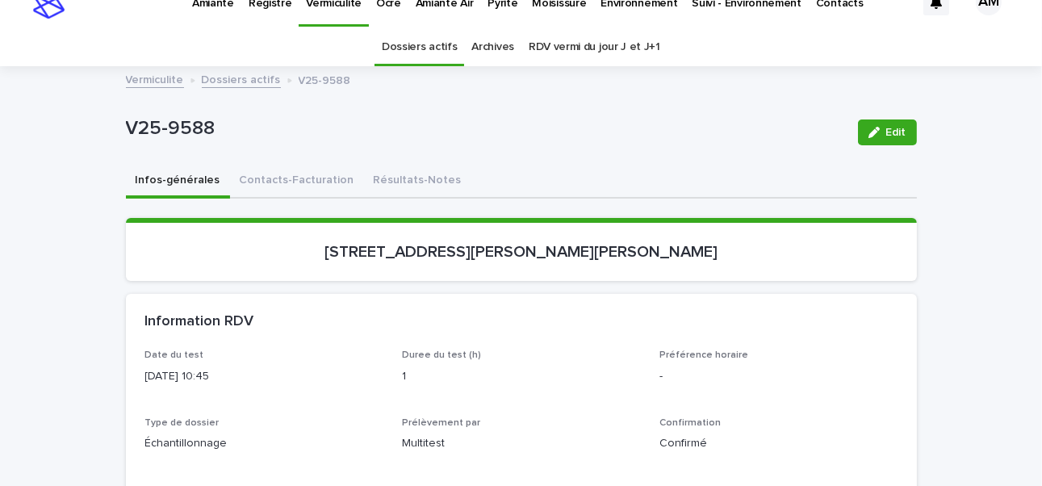
click at [164, 222] on section "386, rue Marcel-Bourdeau, Bois-des-Filion" at bounding box center [521, 249] width 791 height 63
click at [378, 169] on button "Résultats-Notes" at bounding box center [417, 182] width 107 height 34
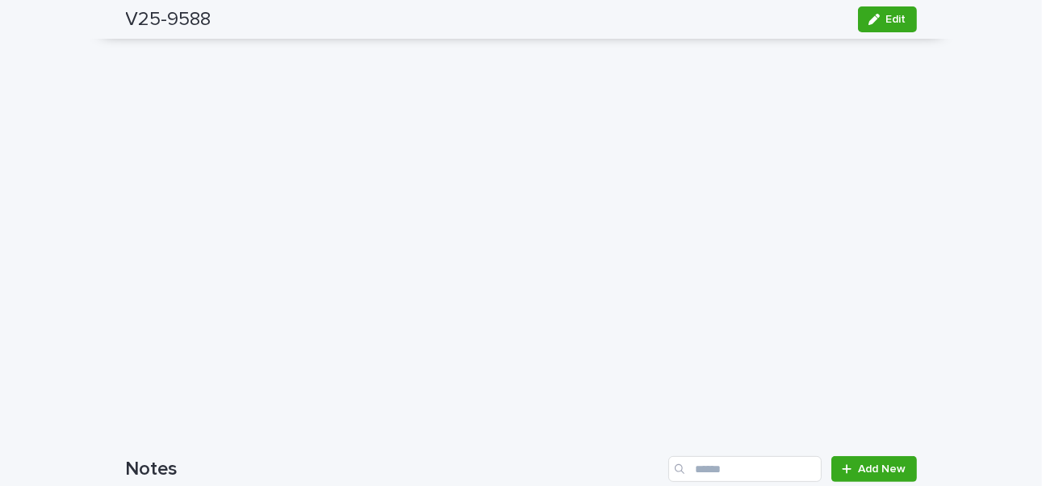
scroll to position [854, 0]
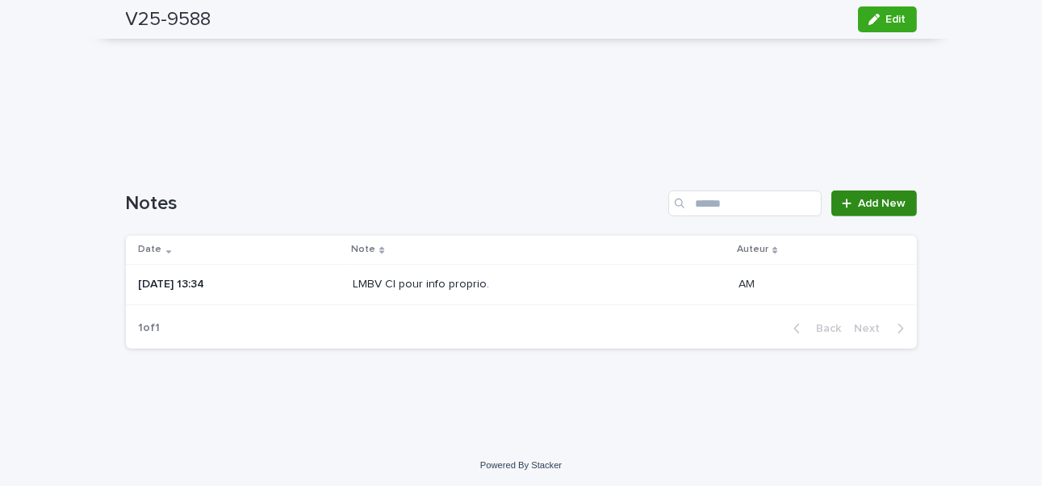
click at [874, 194] on link "Add New" at bounding box center [873, 203] width 85 height 26
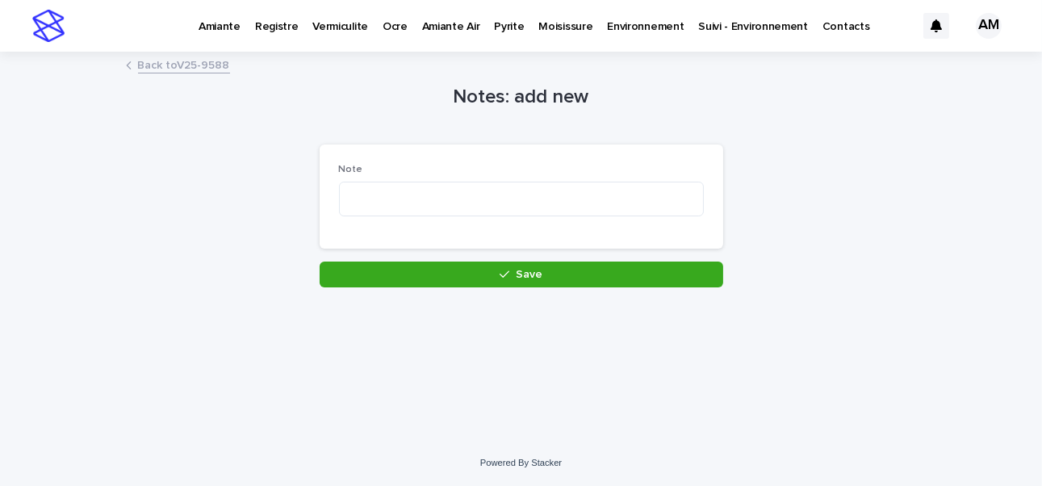
click at [202, 56] on link "Back to V25-9588" at bounding box center [184, 64] width 92 height 19
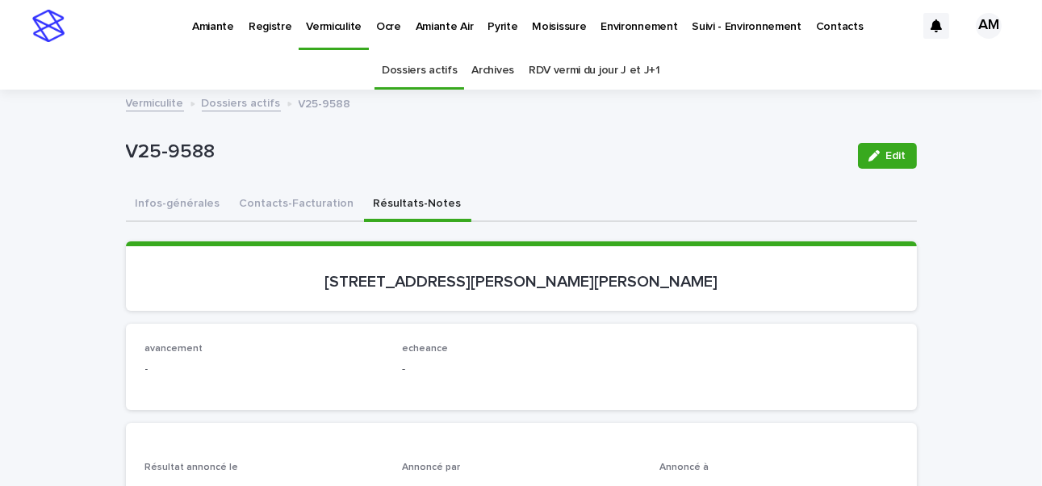
click at [227, 99] on link "Dossiers actifs" at bounding box center [241, 102] width 79 height 19
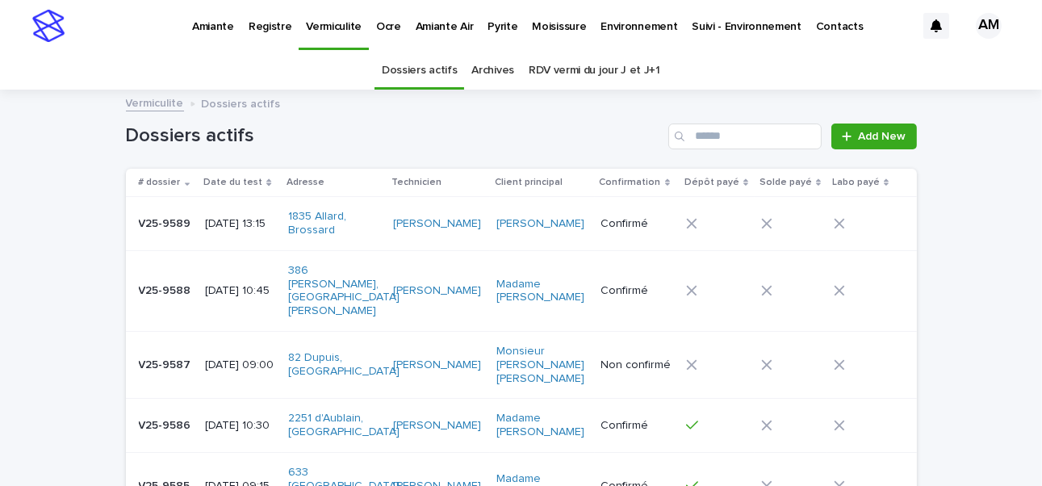
click at [244, 358] on p "[DATE] 09:00" at bounding box center [240, 365] width 70 height 14
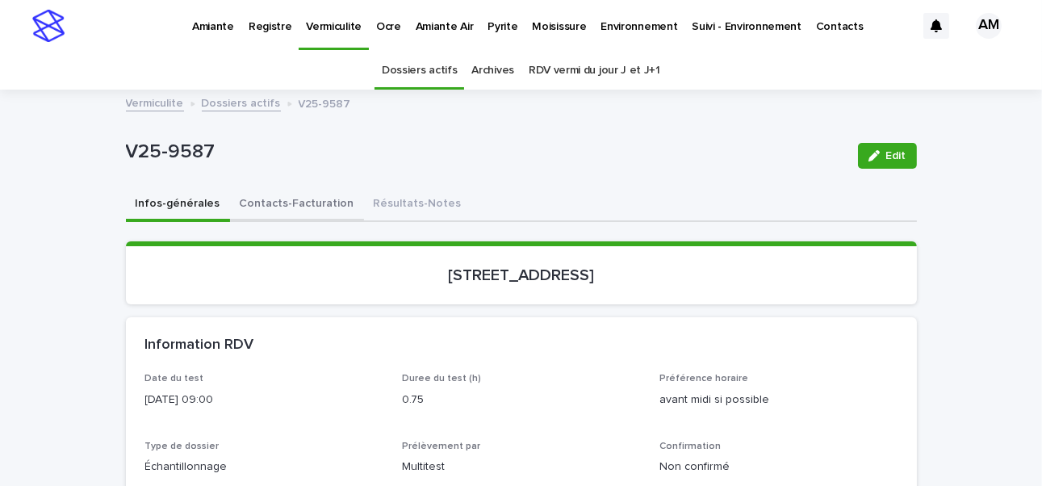
click at [274, 202] on button "Contacts-Facturation" at bounding box center [297, 205] width 134 height 34
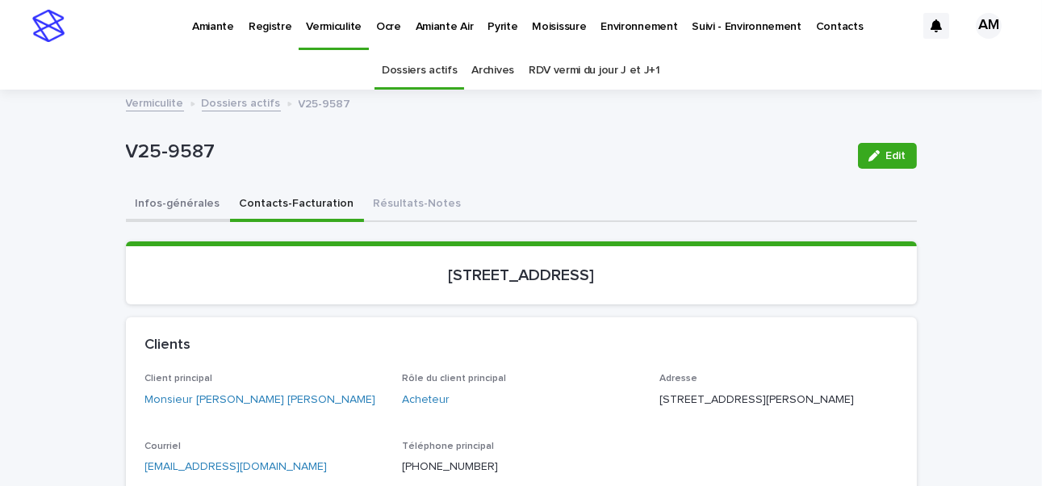
click at [198, 204] on button "Infos-générales" at bounding box center [178, 205] width 104 height 34
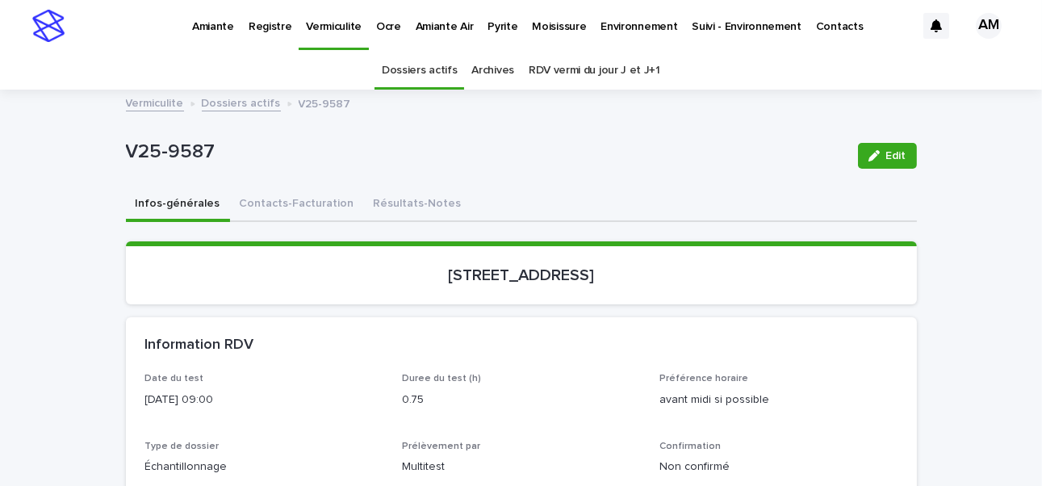
click at [230, 102] on link "Dossiers actifs" at bounding box center [241, 102] width 79 height 19
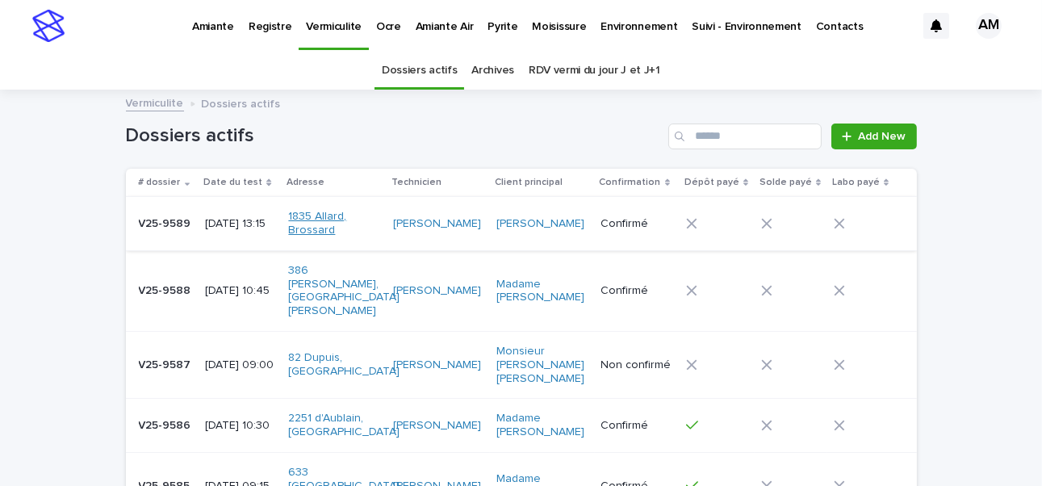
scroll to position [51, 0]
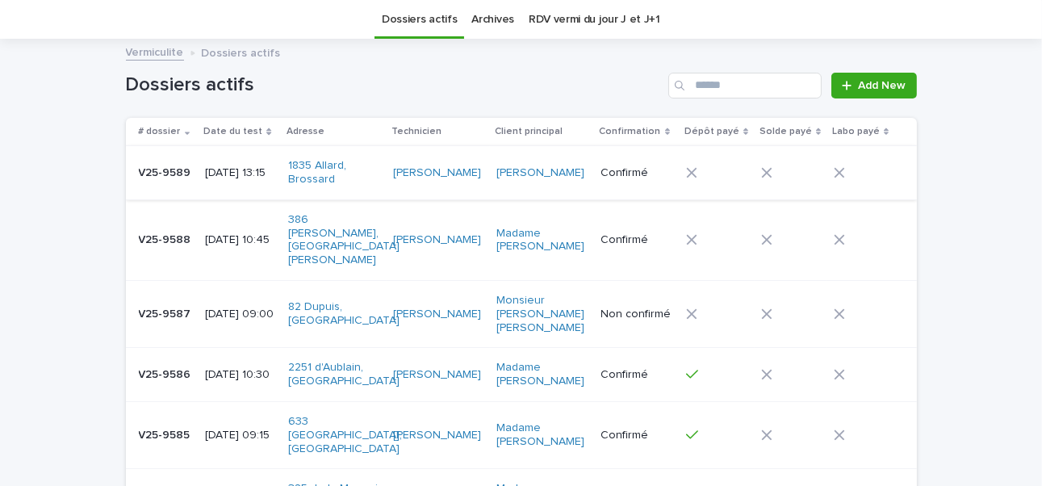
click at [242, 307] on p "[DATE] 09:00" at bounding box center [240, 314] width 70 height 14
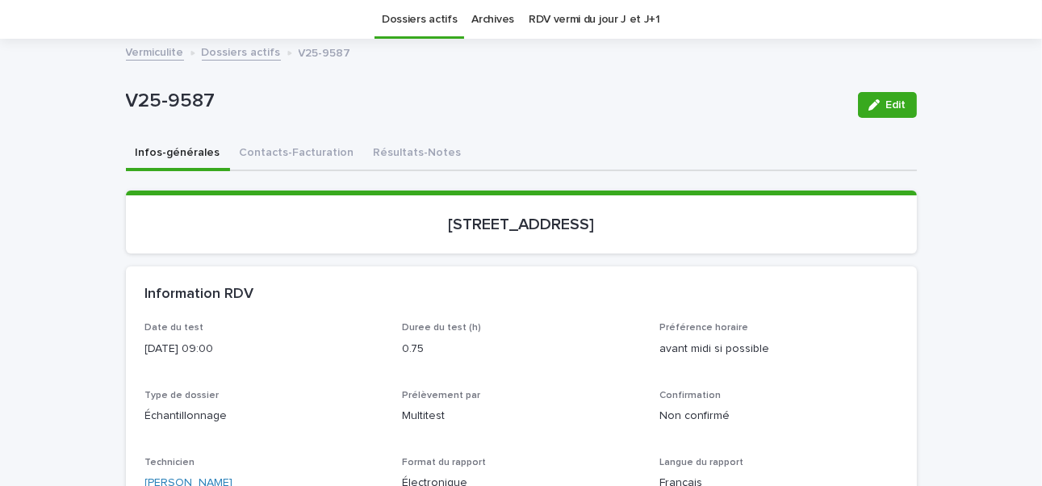
scroll to position [51, 0]
click at [272, 152] on button "Contacts-Facturation" at bounding box center [297, 154] width 134 height 34
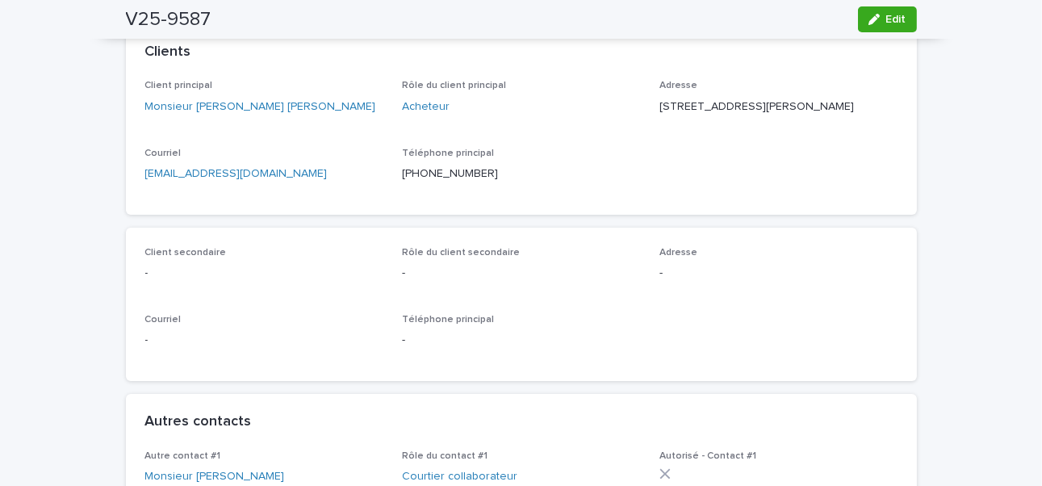
scroll to position [51, 0]
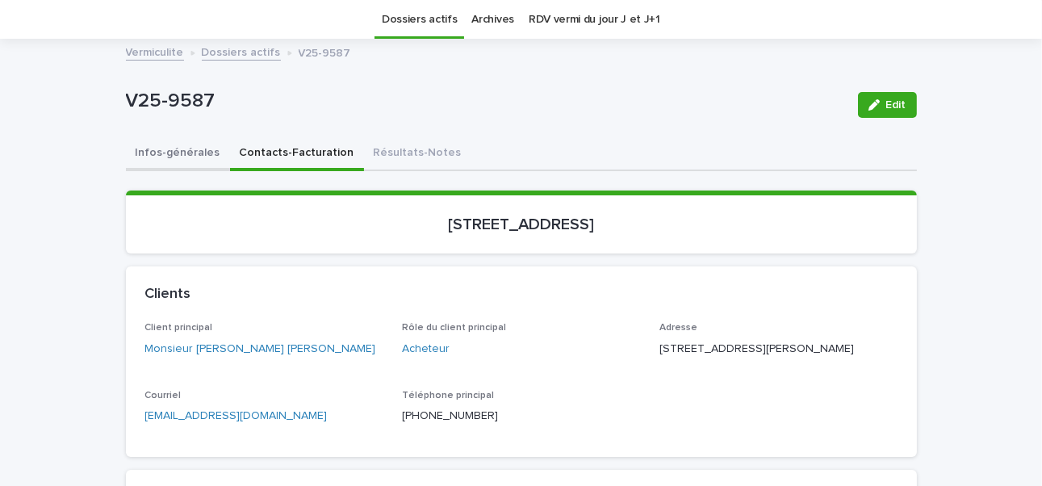
click at [172, 151] on button "Infos-générales" at bounding box center [178, 154] width 104 height 34
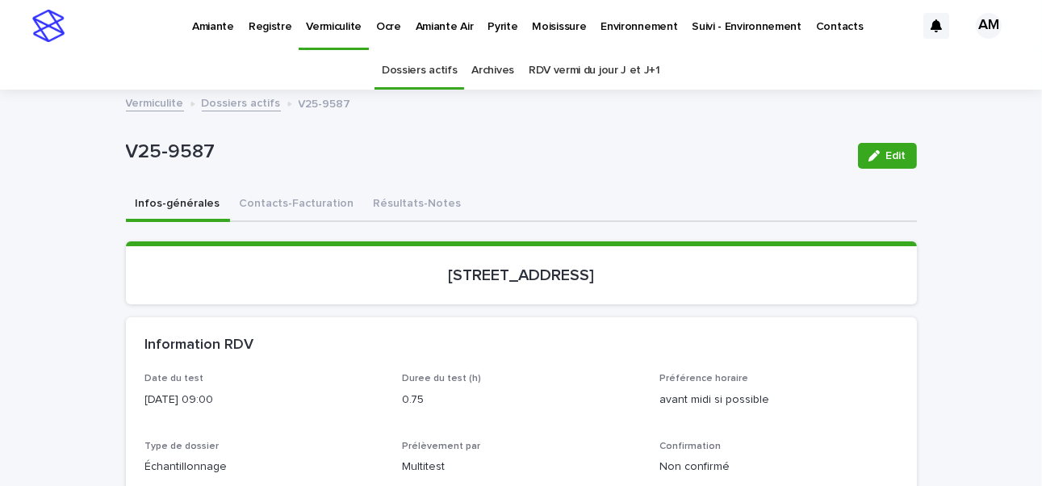
click at [235, 104] on link "Dossiers actifs" at bounding box center [241, 102] width 79 height 19
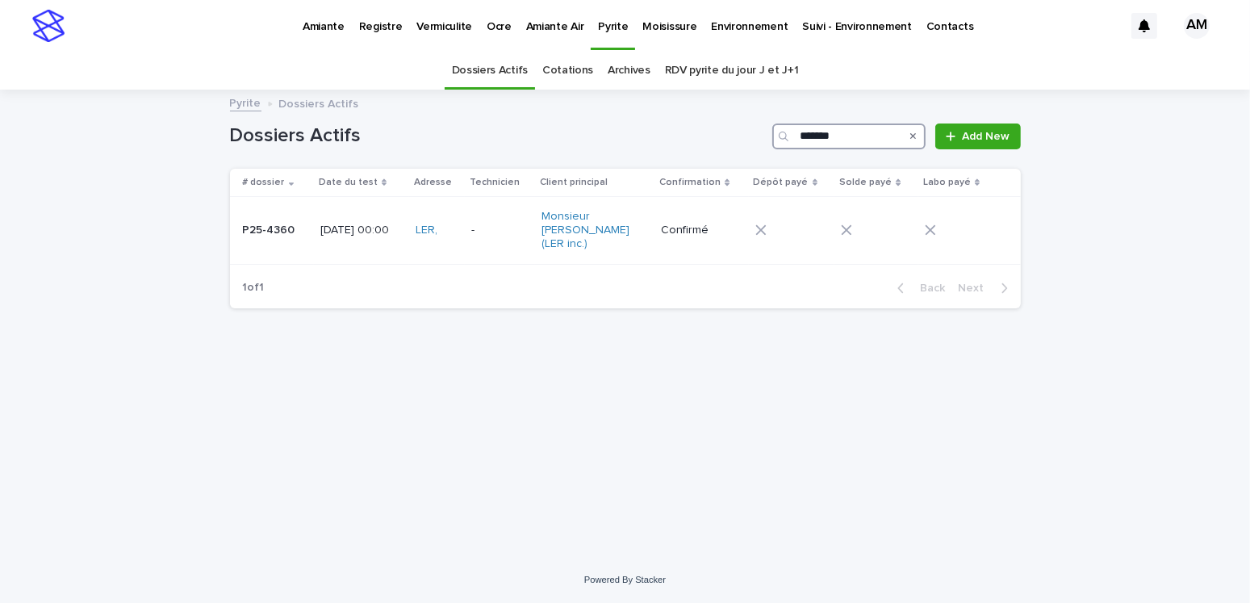
click at [865, 130] on input "*******" at bounding box center [848, 136] width 153 height 26
click at [847, 140] on input "*******" at bounding box center [848, 136] width 153 height 26
type input "*******"
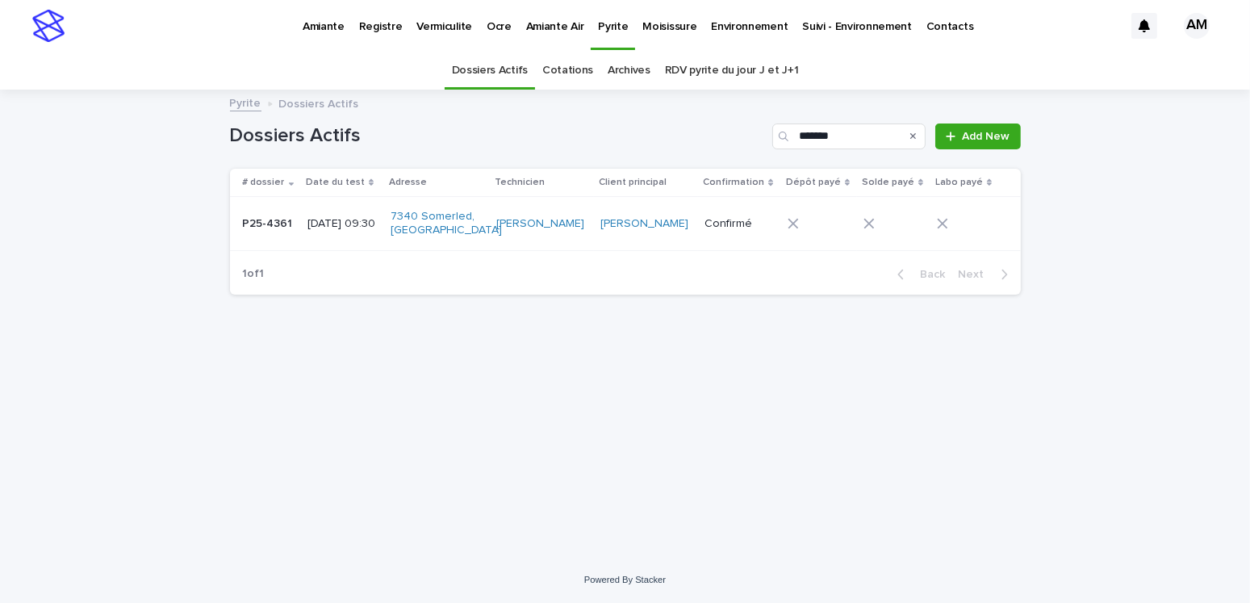
click at [319, 217] on p "[DATE] 09:30" at bounding box center [342, 224] width 70 height 14
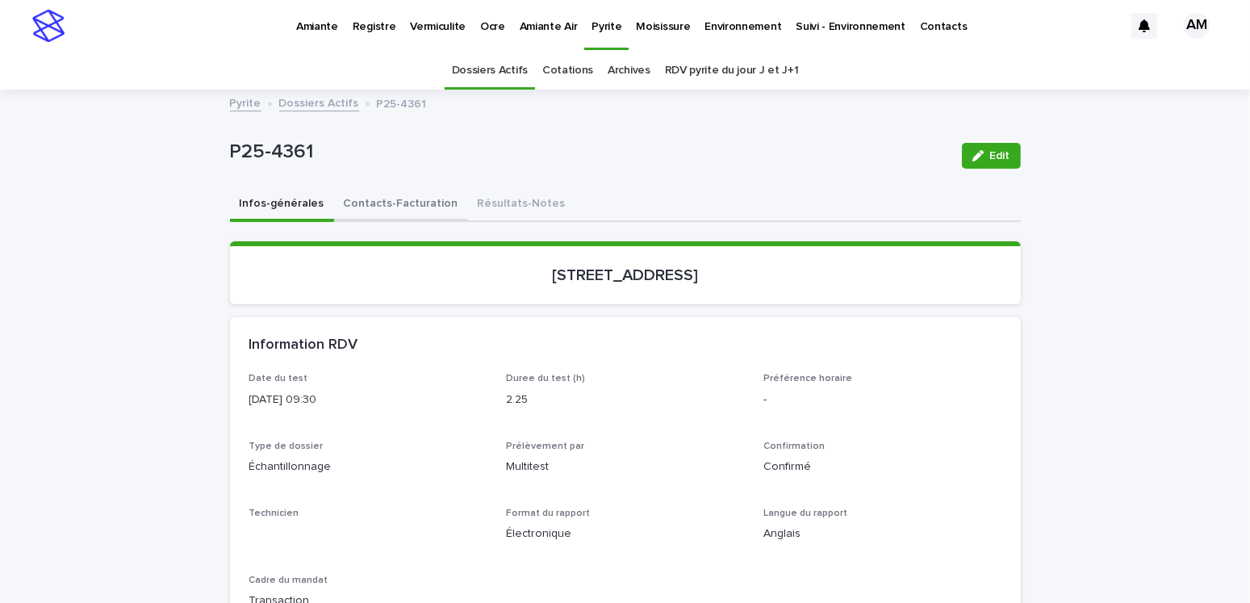
click at [393, 195] on button "Contacts-Facturation" at bounding box center [401, 205] width 134 height 34
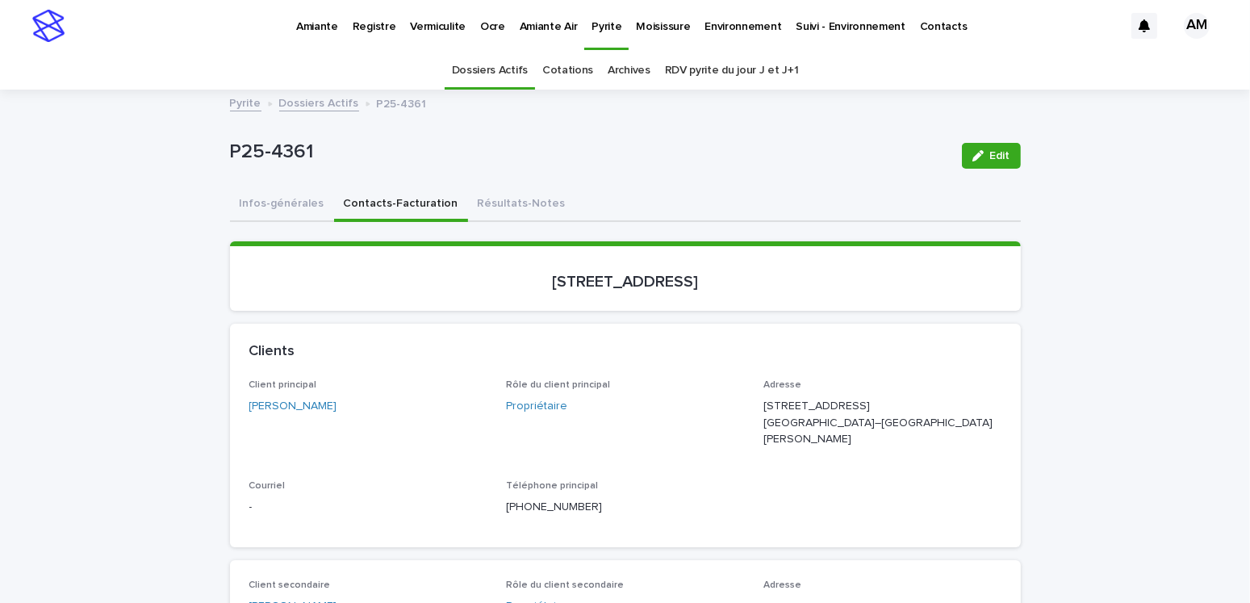
click at [663, 386] on p "Rôle du client principal" at bounding box center [625, 384] width 238 height 11
click at [736, 69] on link "RDV pyrite du jour J et J+1" at bounding box center [732, 71] width 134 height 38
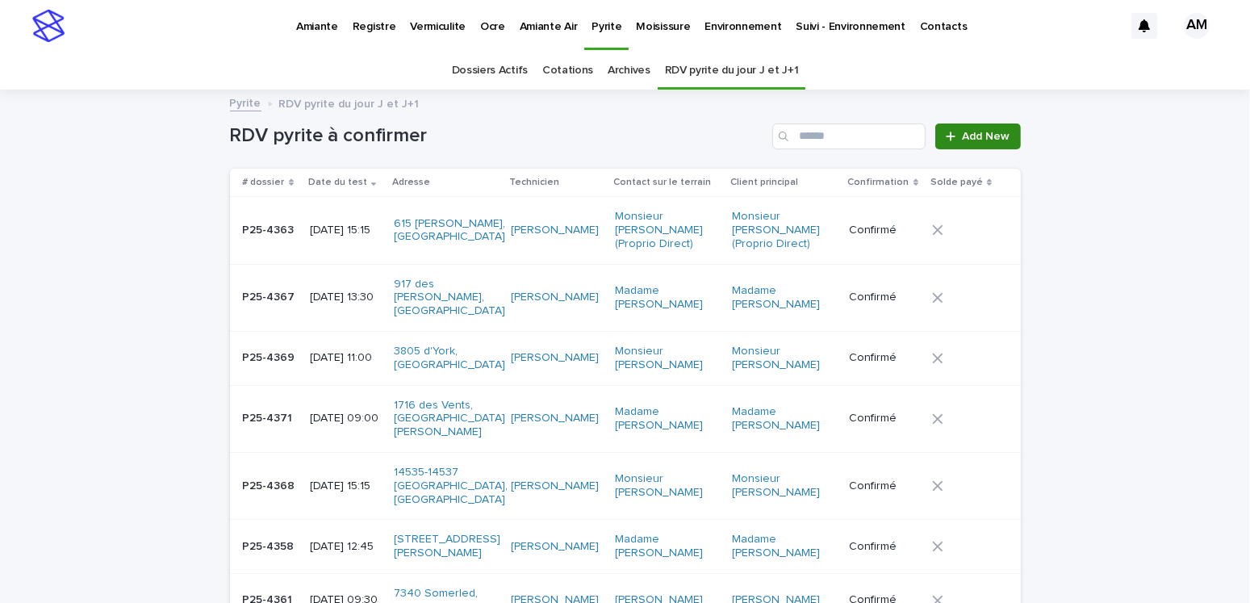
click at [985, 132] on span "Add New" at bounding box center [987, 136] width 48 height 11
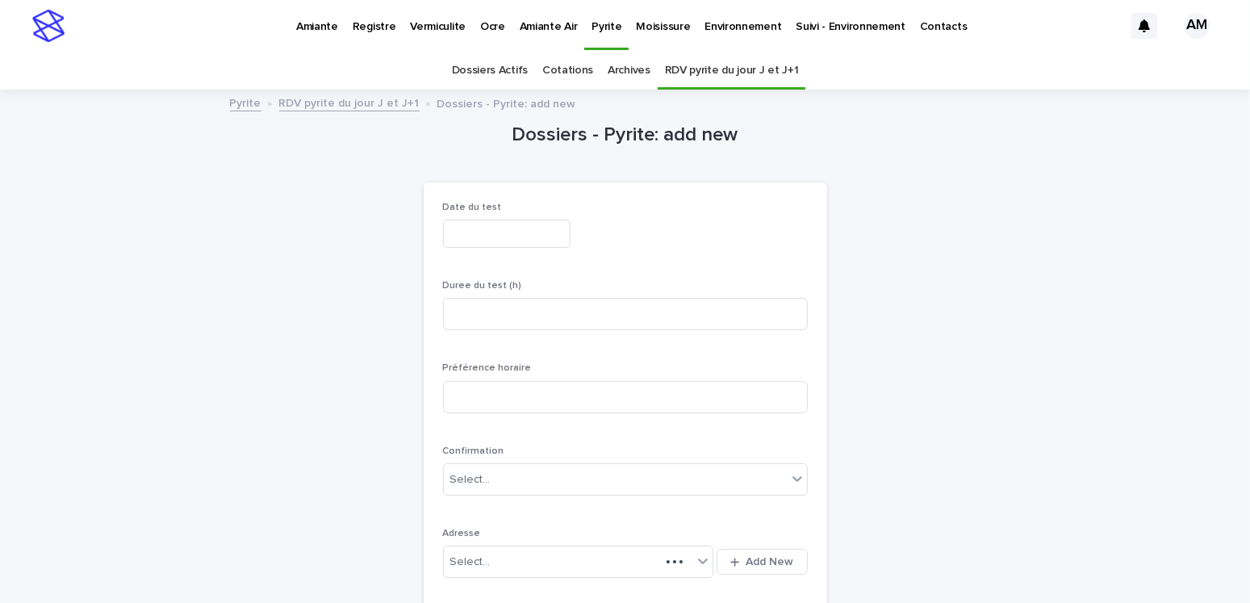
scroll to position [51, 0]
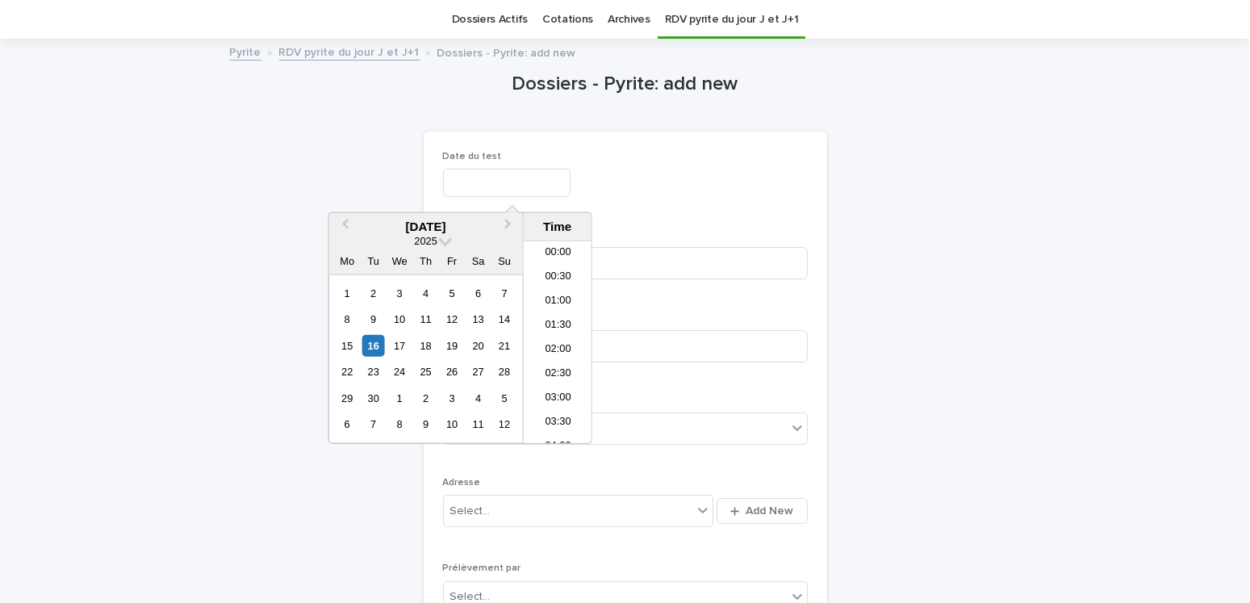
click at [457, 169] on input "text" at bounding box center [506, 183] width 127 height 28
click at [424, 349] on div "18" at bounding box center [426, 346] width 22 height 22
type input "**********"
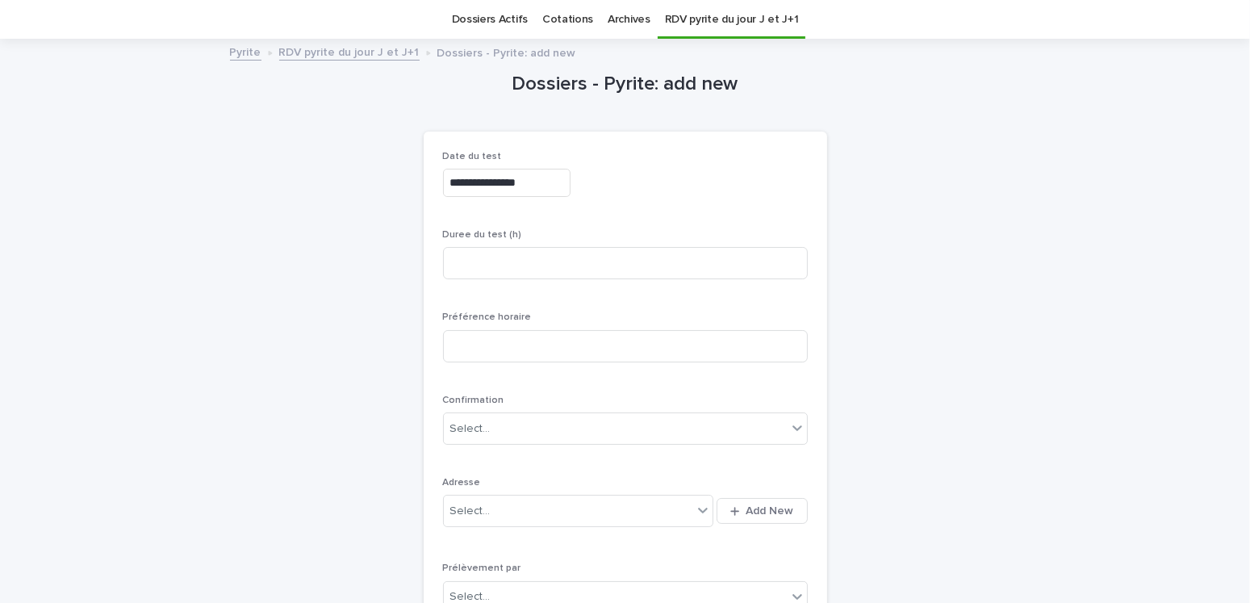
click at [710, 200] on div "**********" at bounding box center [625, 180] width 365 height 59
click at [762, 511] on span "Add New" at bounding box center [770, 510] width 48 height 11
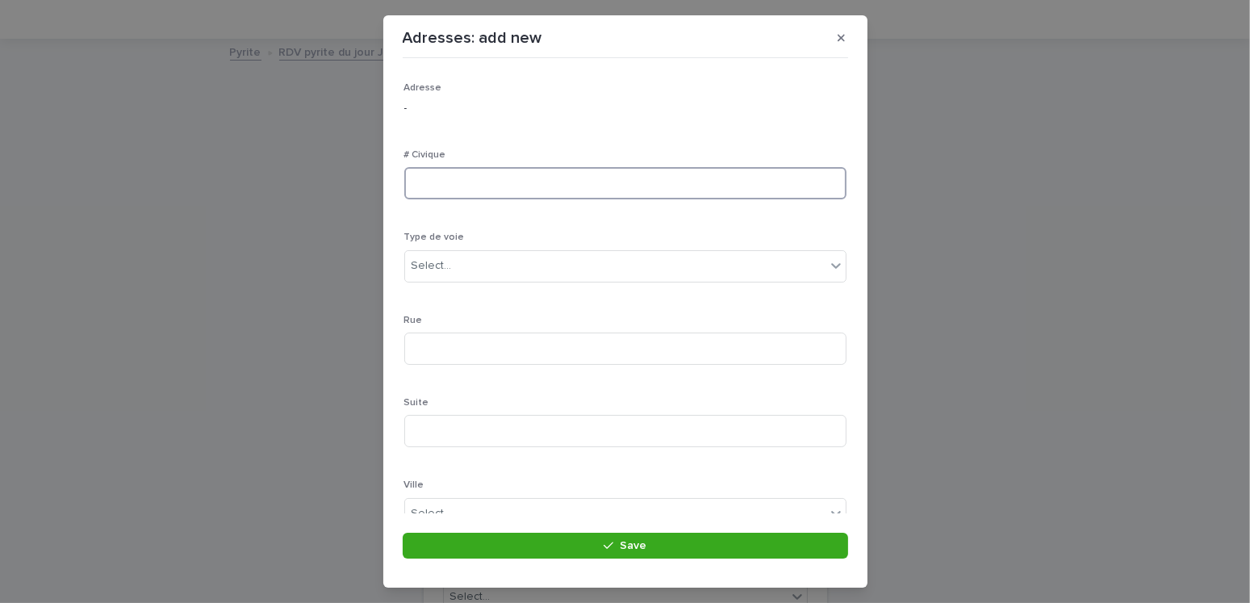
click at [467, 178] on input at bounding box center [625, 183] width 442 height 32
click at [420, 179] on input at bounding box center [625, 183] width 442 height 32
type input "**"
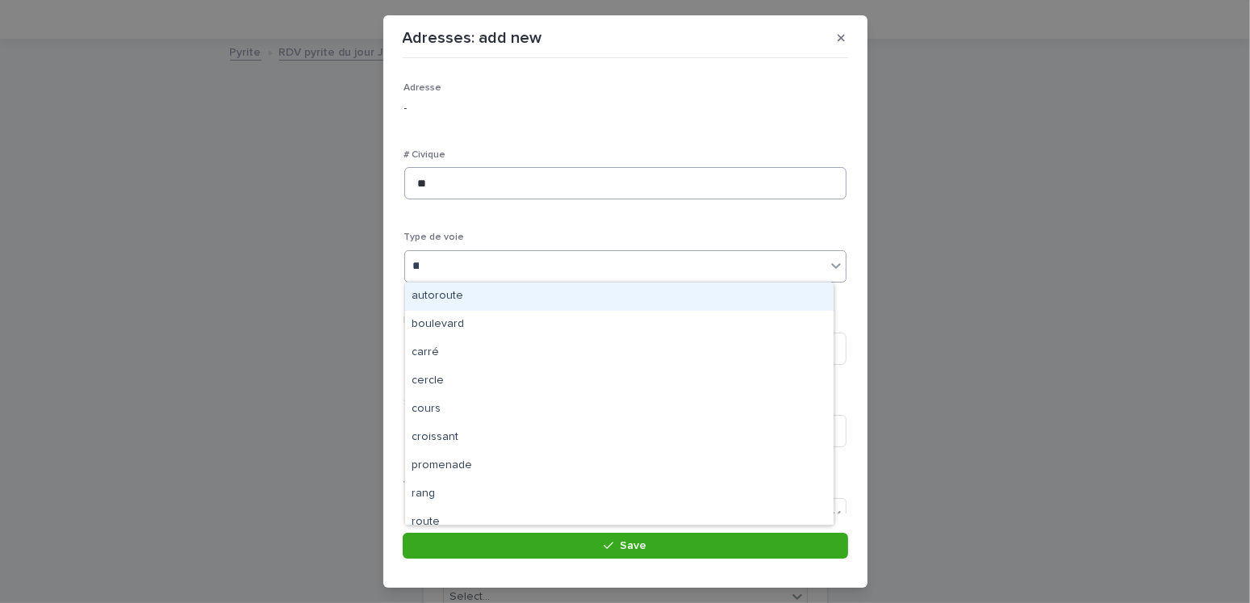
type input "***"
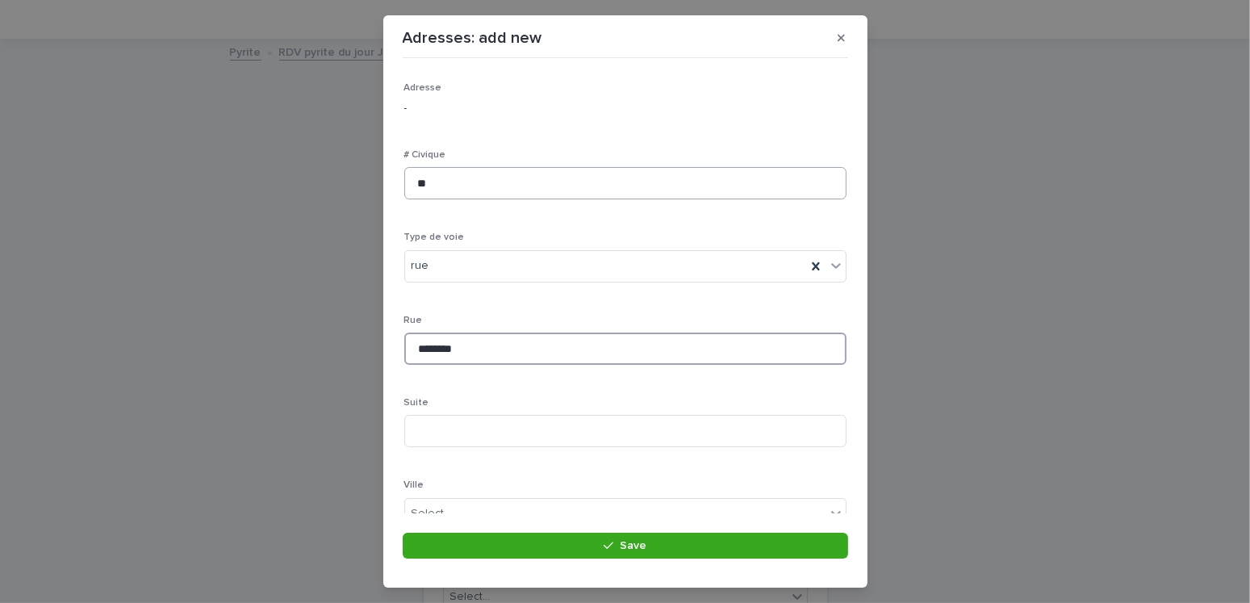
type input "********"
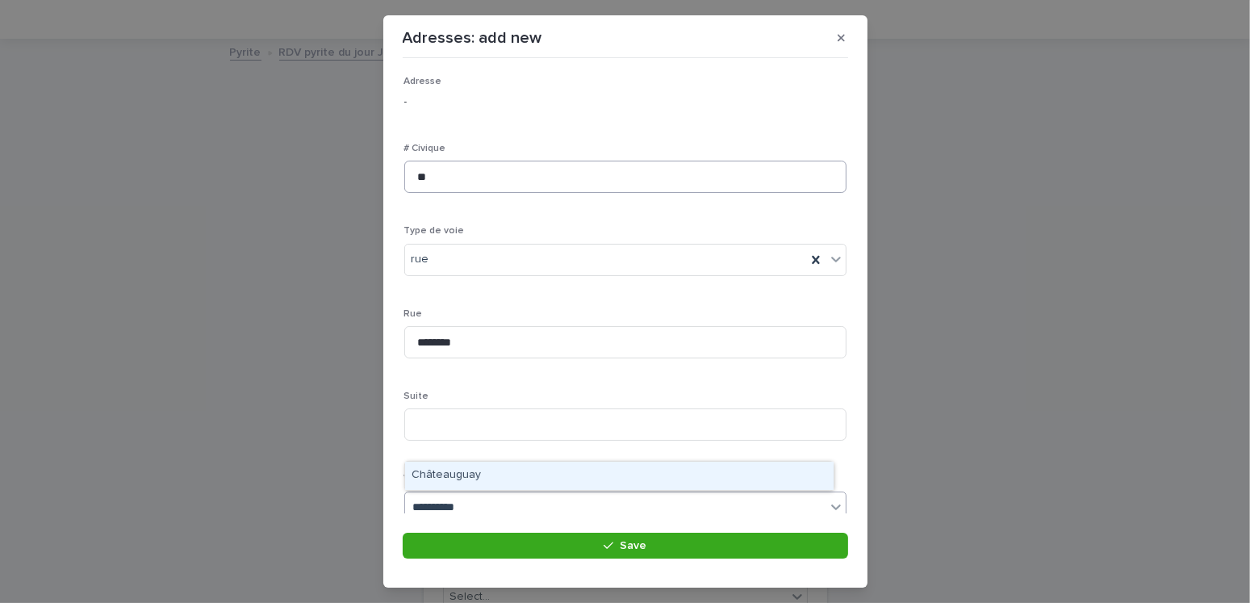
type input "**********"
click at [461, 474] on div "Châteauguay" at bounding box center [619, 475] width 428 height 28
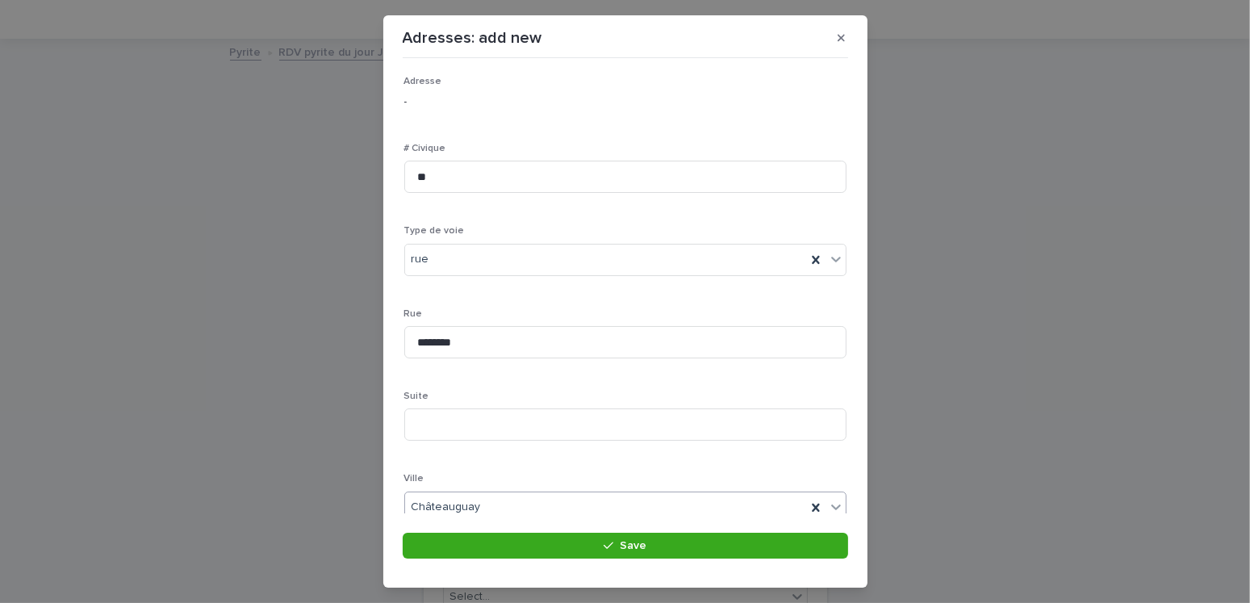
scroll to position [312, 0]
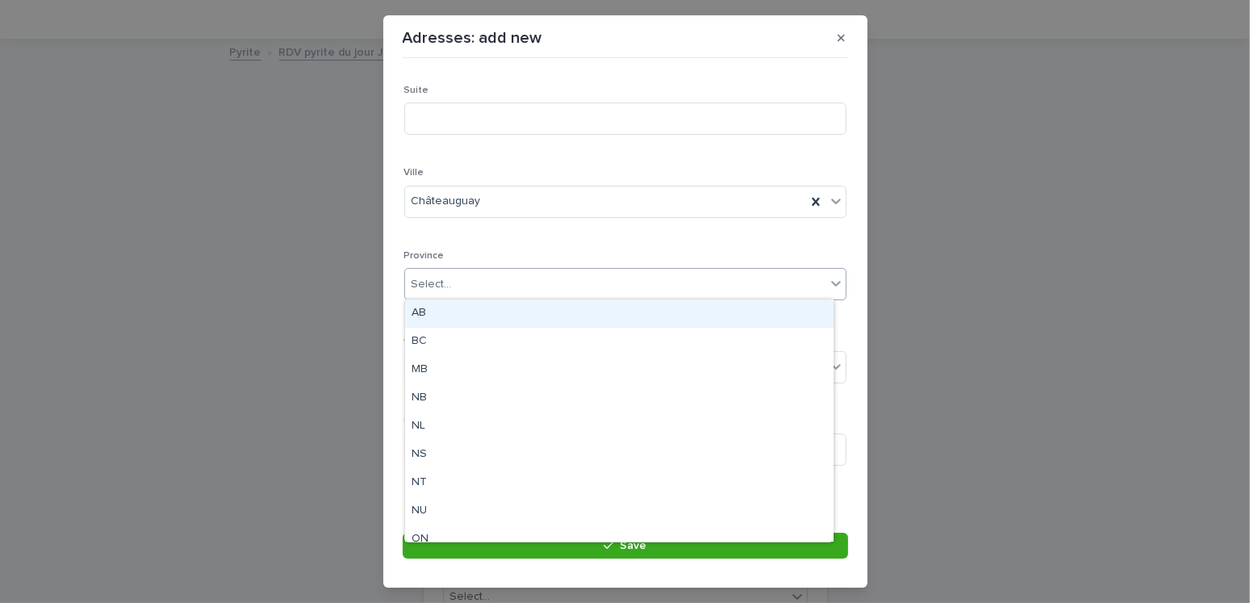
click at [449, 282] on div "Select..." at bounding box center [615, 284] width 420 height 27
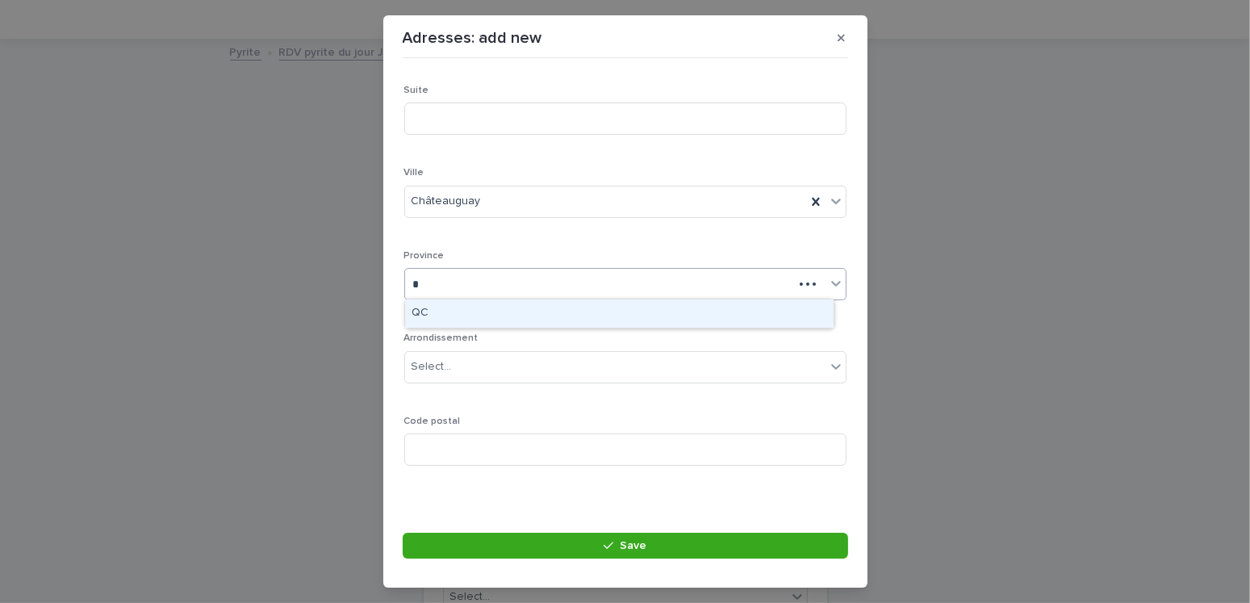
type input "**"
click at [445, 309] on div "QC" at bounding box center [619, 313] width 428 height 28
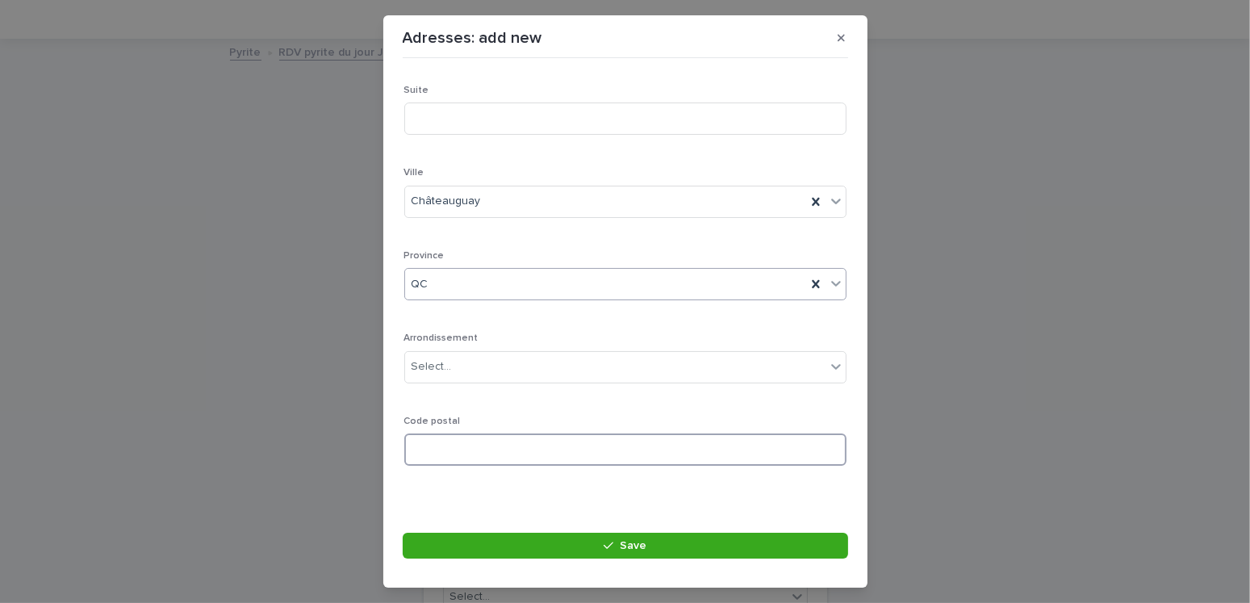
click at [445, 458] on input at bounding box center [625, 449] width 442 height 32
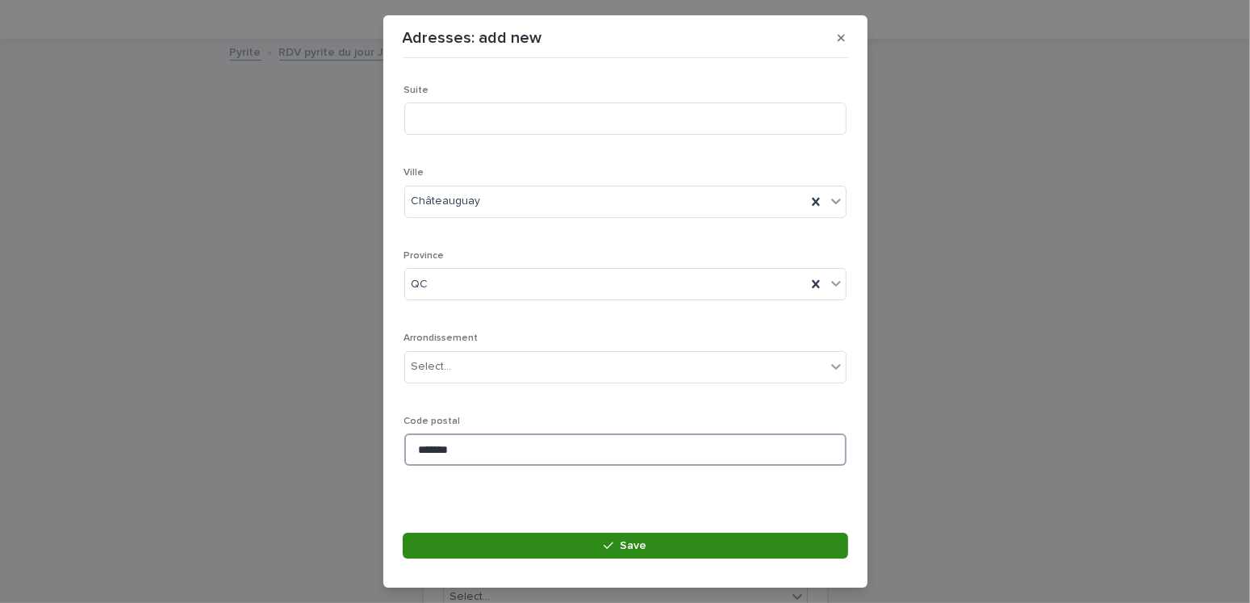
type input "*******"
click at [638, 549] on span "Save" at bounding box center [633, 545] width 27 height 11
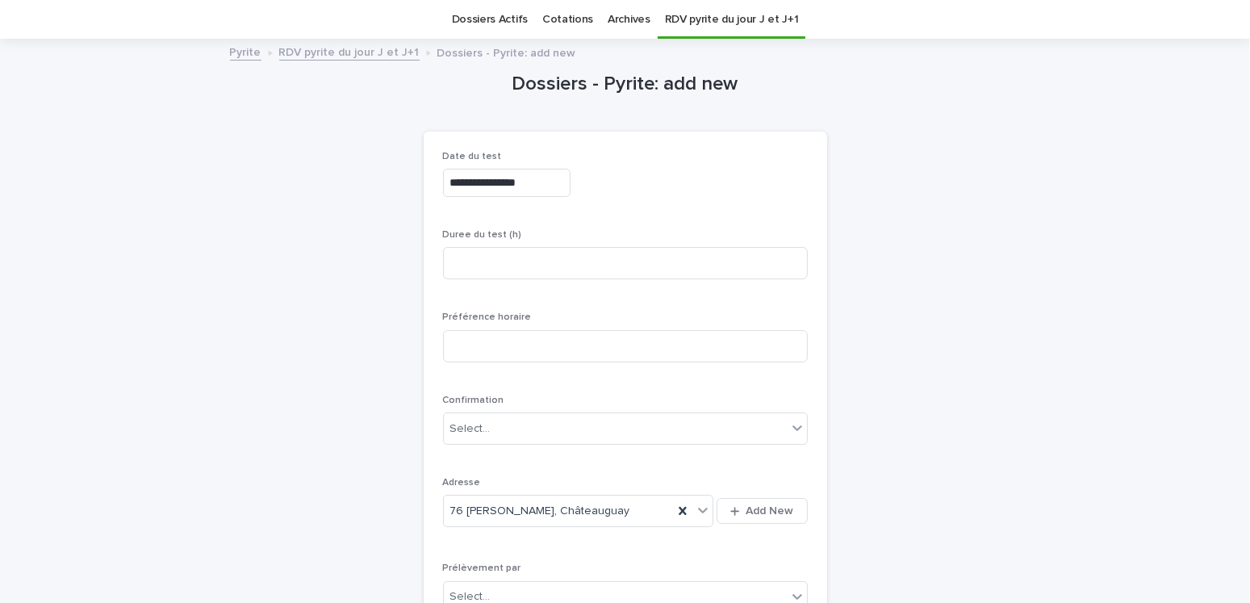
scroll to position [293, 0]
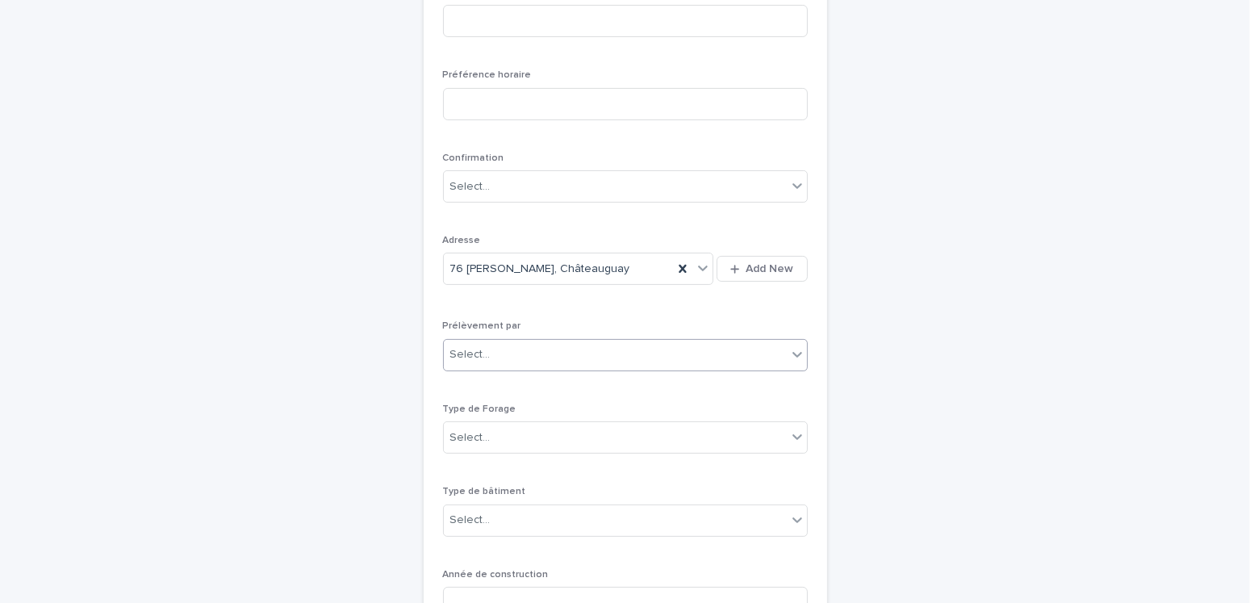
click at [494, 358] on div "Select..." at bounding box center [615, 354] width 343 height 27
click at [469, 381] on div "Multitest" at bounding box center [618, 384] width 363 height 28
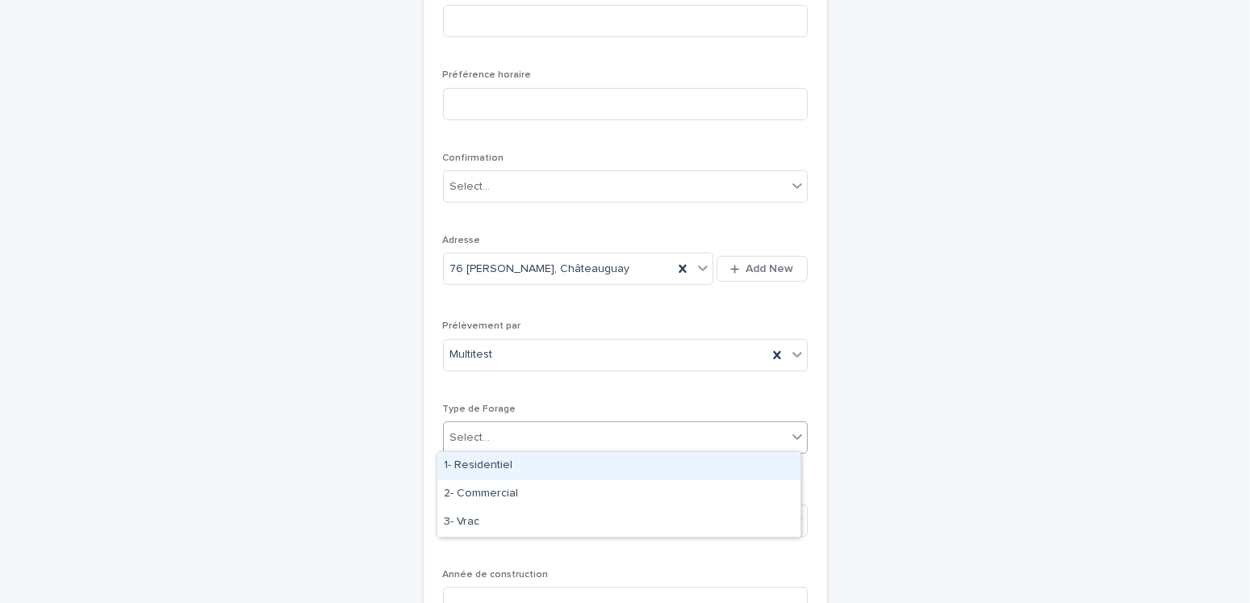
click at [492, 430] on div "Select..." at bounding box center [615, 437] width 343 height 27
click at [474, 458] on div "1- Residentiel" at bounding box center [618, 466] width 363 height 28
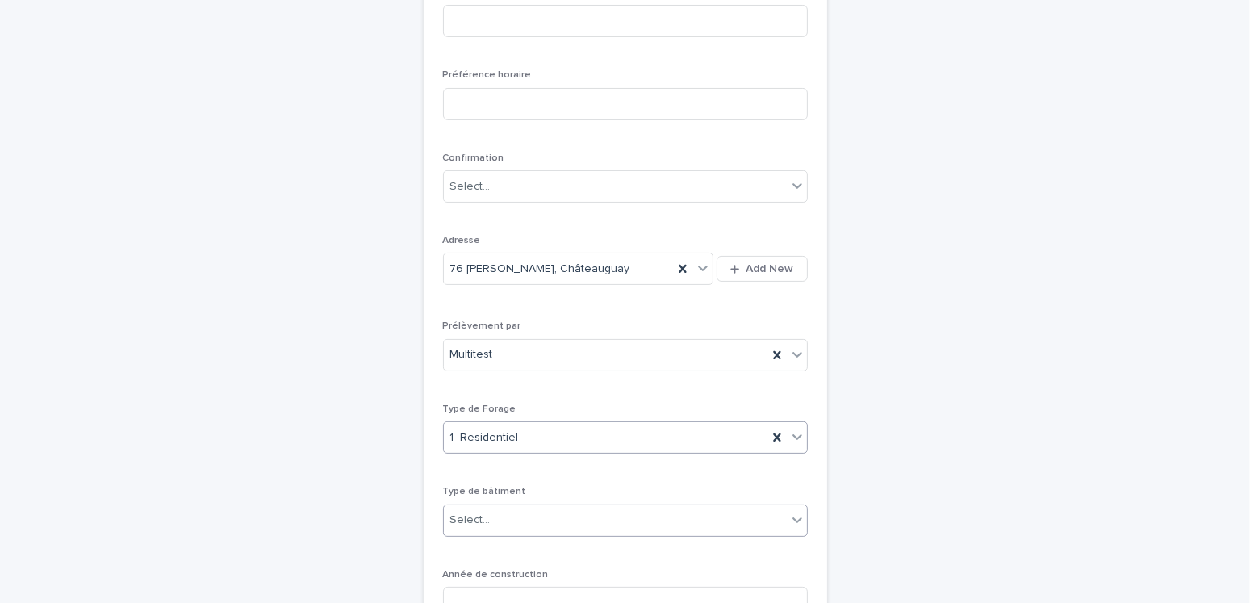
scroll to position [454, 0]
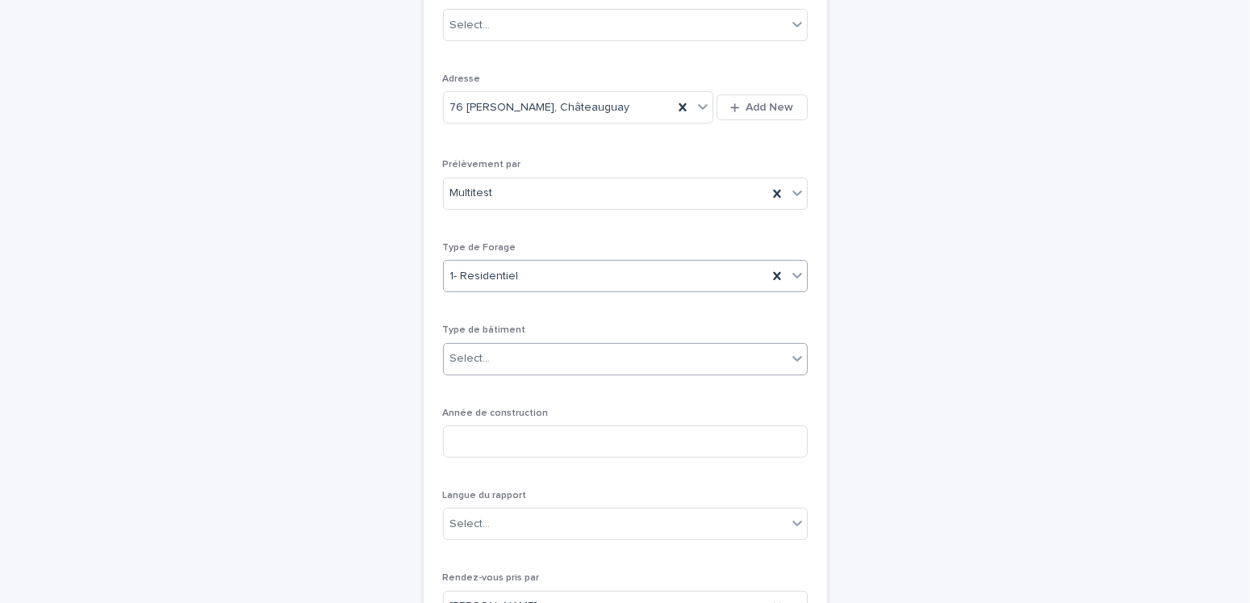
click at [490, 353] on div "Select..." at bounding box center [615, 358] width 343 height 27
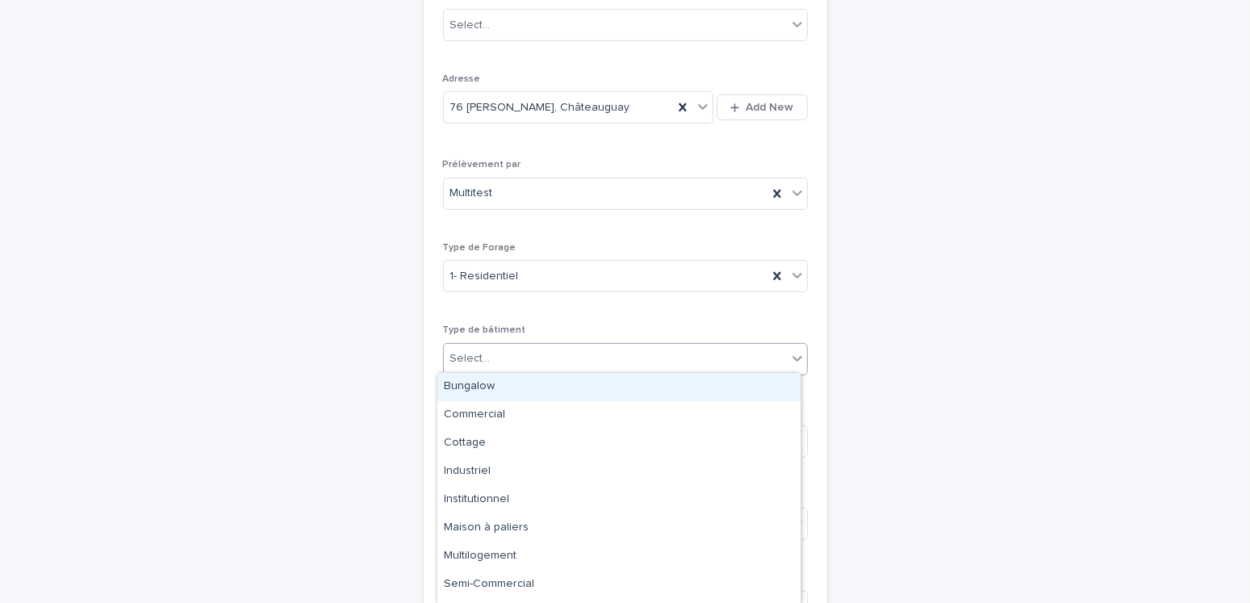
click at [450, 390] on div "Bungalow" at bounding box center [618, 387] width 363 height 28
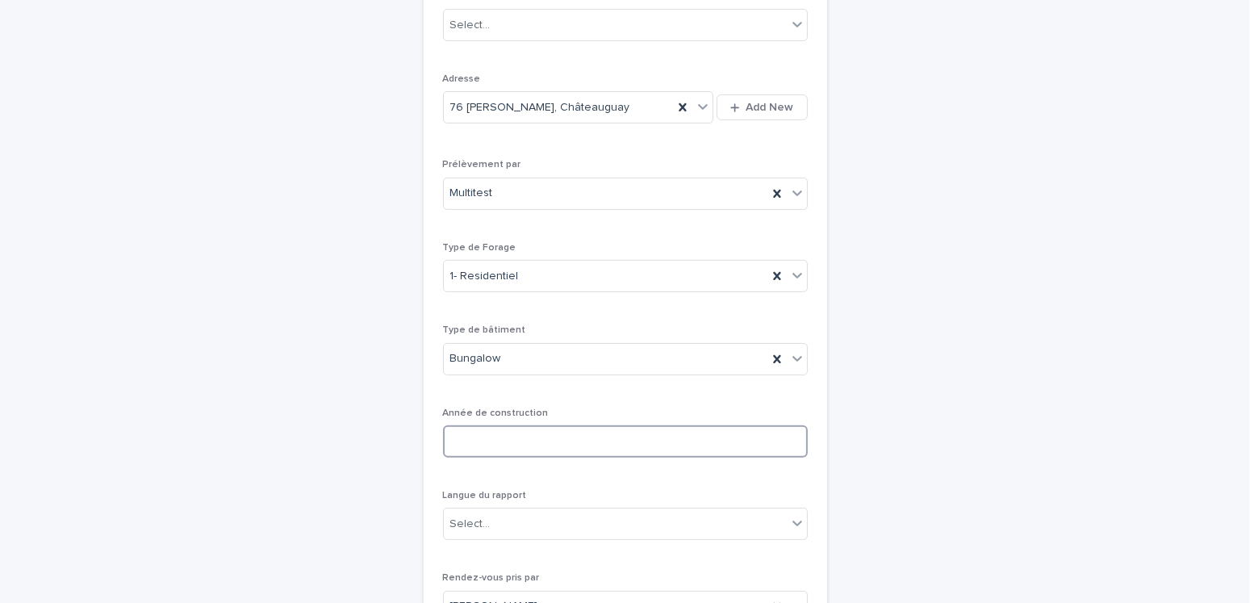
click at [478, 436] on input at bounding box center [625, 441] width 365 height 32
type input "****"
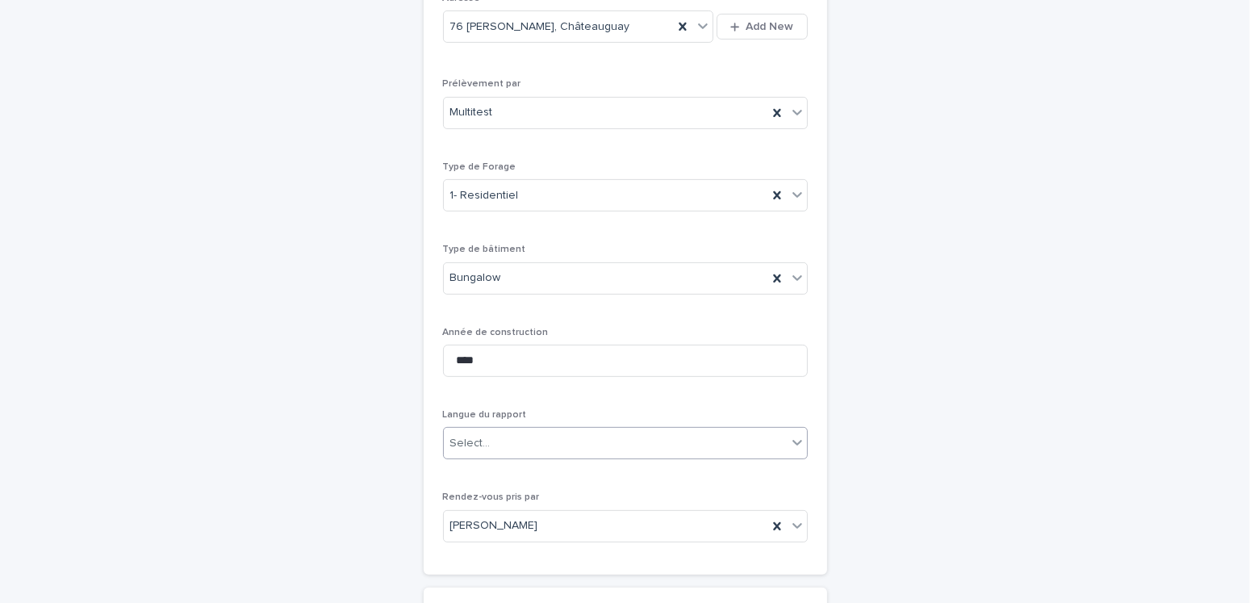
click at [534, 445] on div "Select..." at bounding box center [615, 443] width 343 height 27
click at [477, 458] on div "Français" at bounding box center [618, 471] width 363 height 28
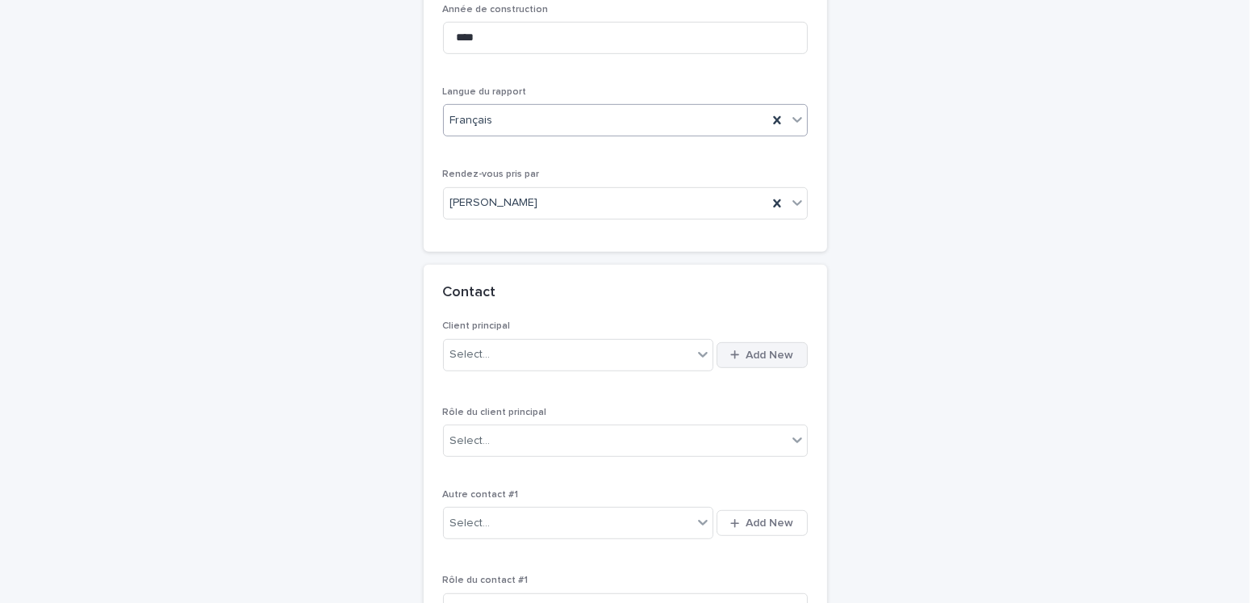
click at [750, 351] on span "Add New" at bounding box center [770, 354] width 48 height 11
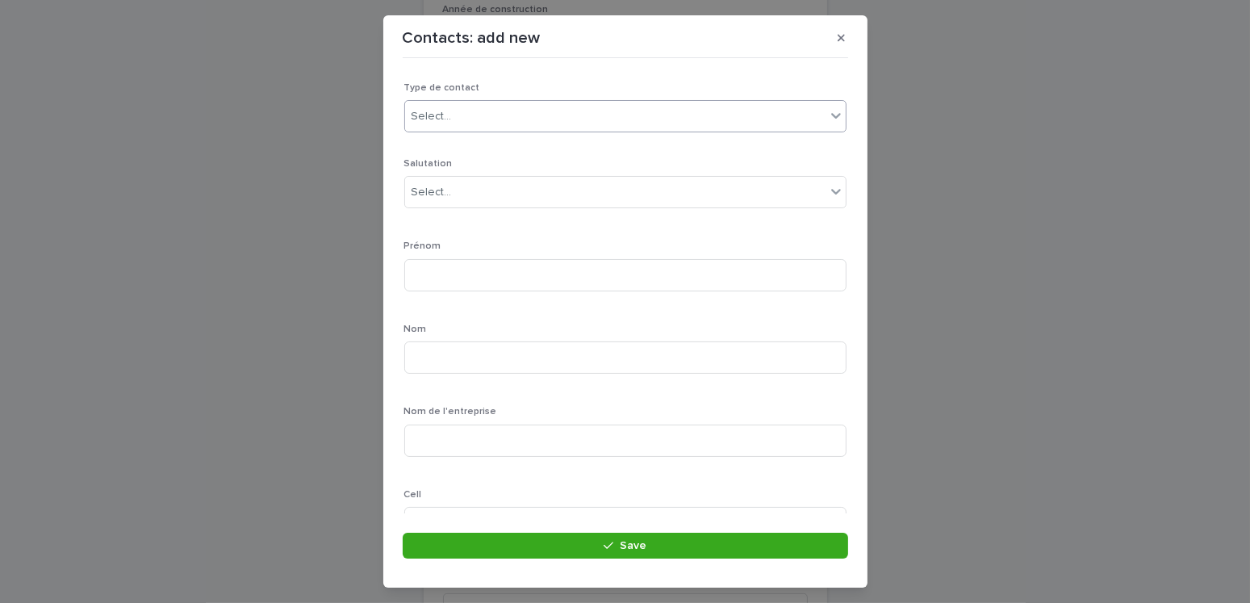
click at [444, 119] on div "Select..." at bounding box center [431, 116] width 40 height 17
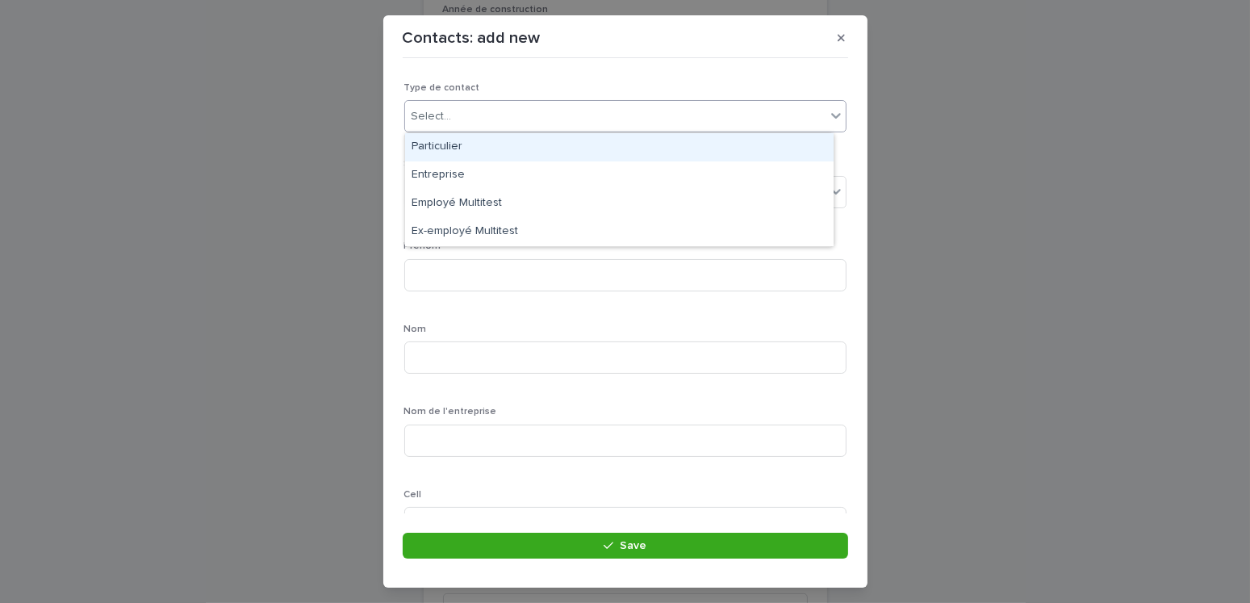
click at [444, 150] on div "Particulier" at bounding box center [619, 147] width 428 height 28
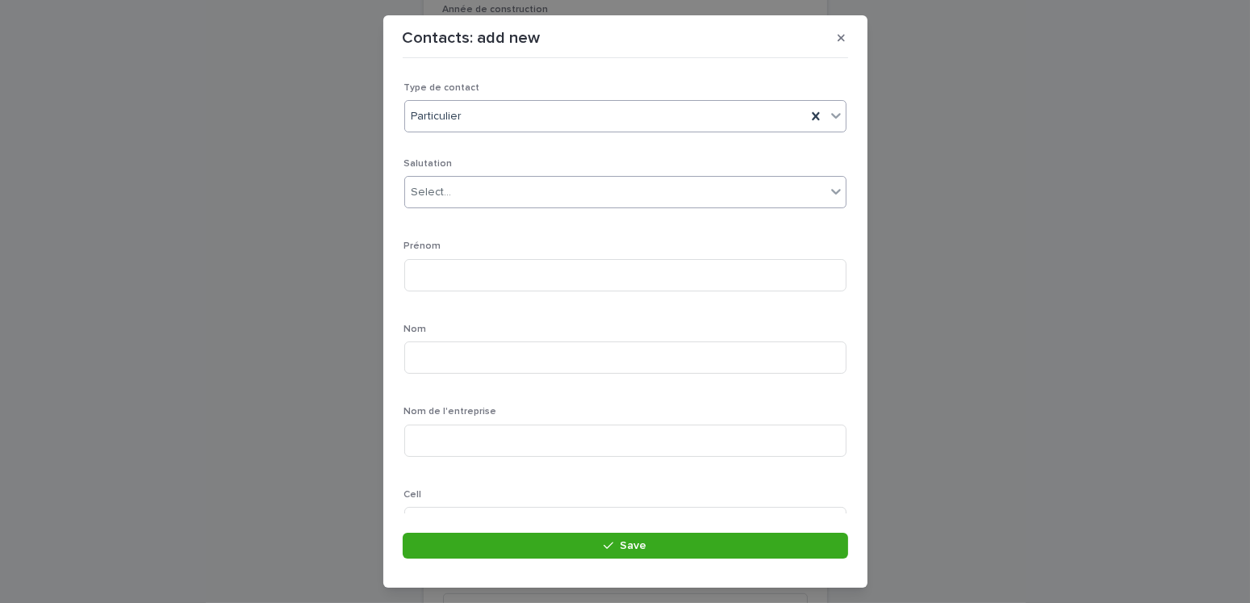
click at [445, 195] on div "Select..." at bounding box center [431, 192] width 40 height 17
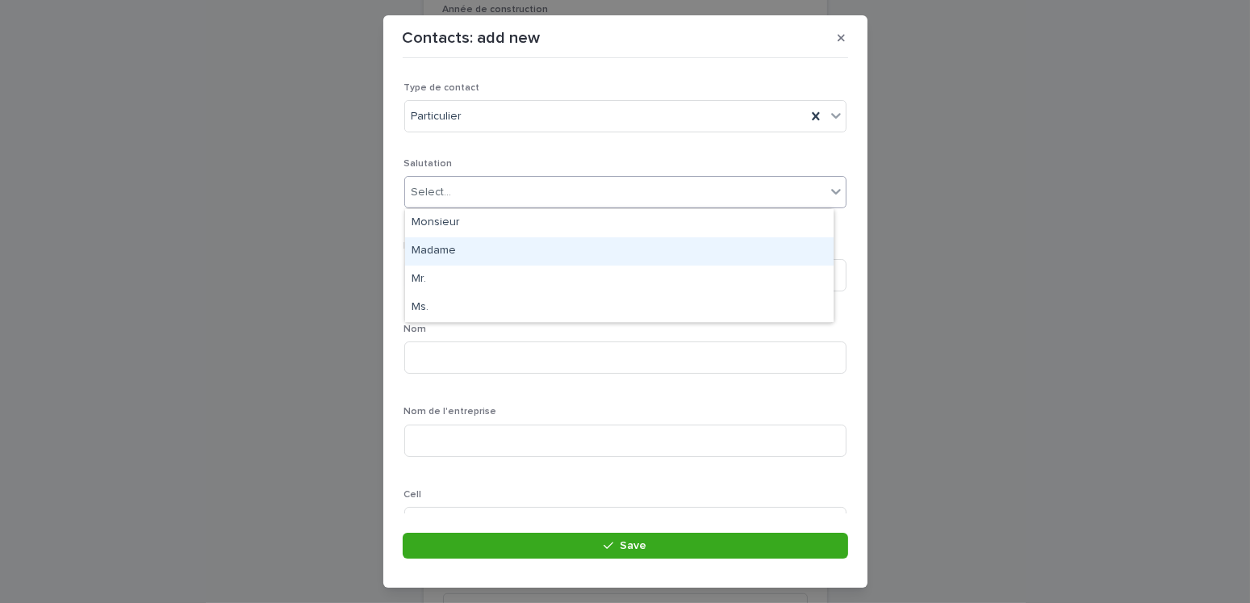
click at [428, 249] on div "Madame" at bounding box center [619, 251] width 428 height 28
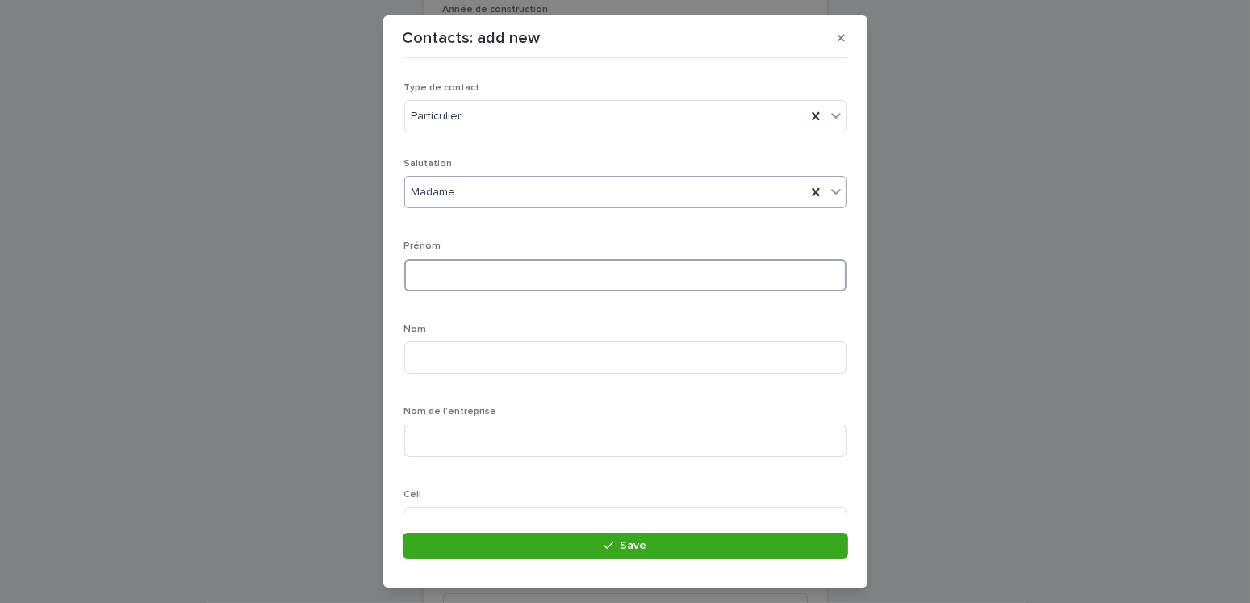
click at [432, 274] on input at bounding box center [625, 275] width 442 height 32
type input "*********"
type input "*****"
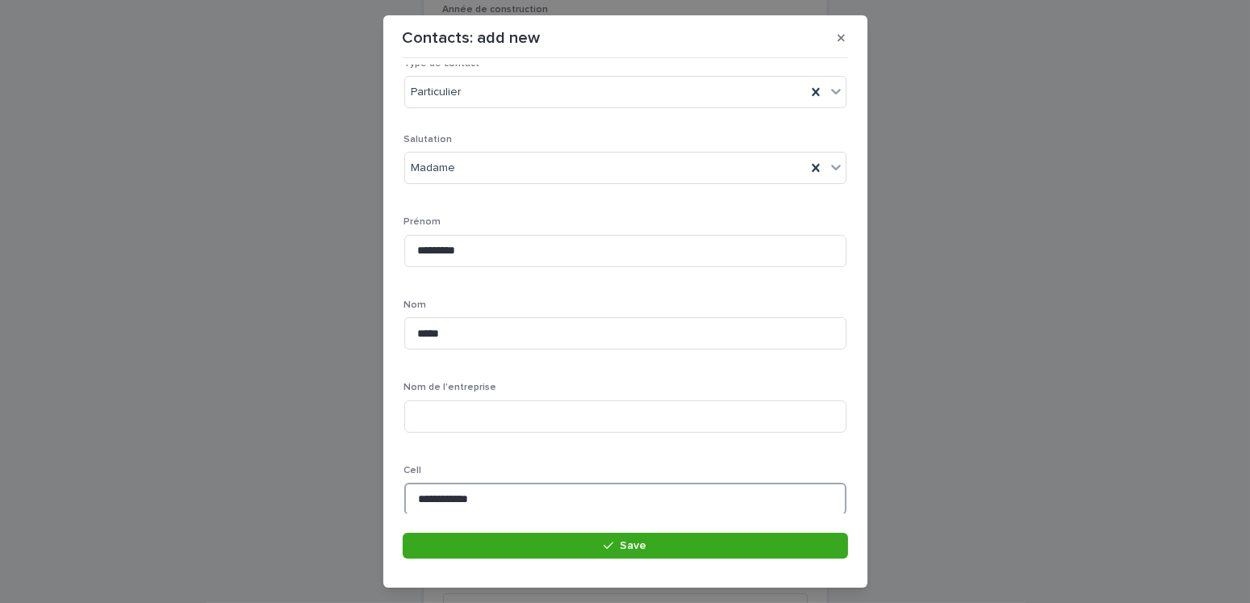
scroll to position [347, 0]
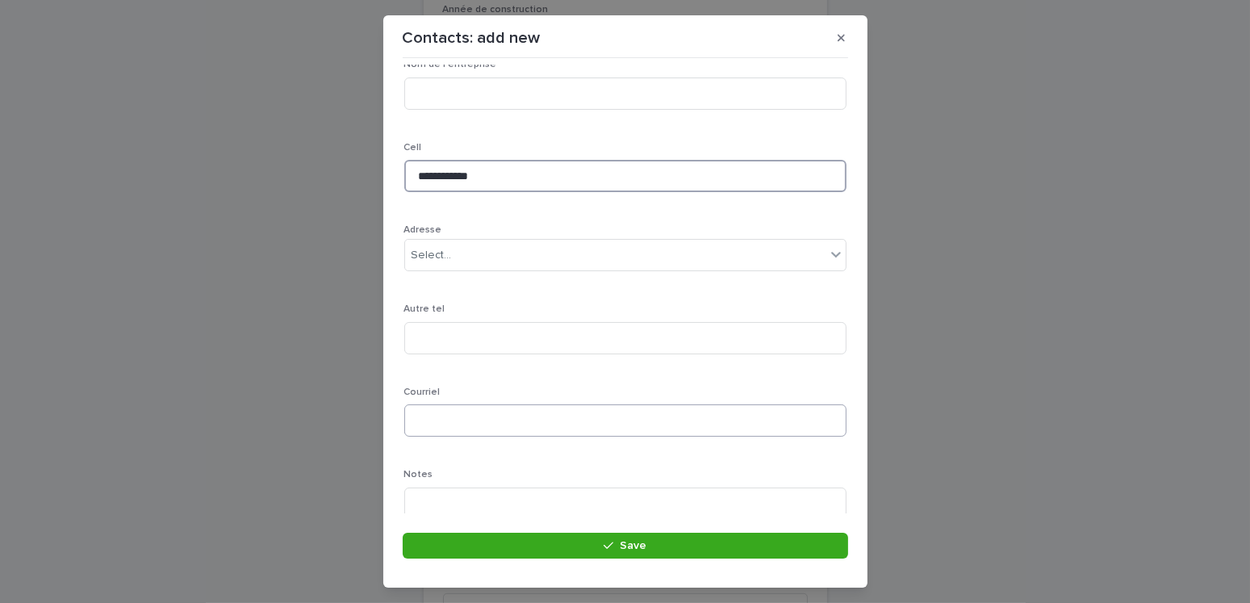
type input "**********"
click at [432, 423] on input at bounding box center [625, 420] width 442 height 32
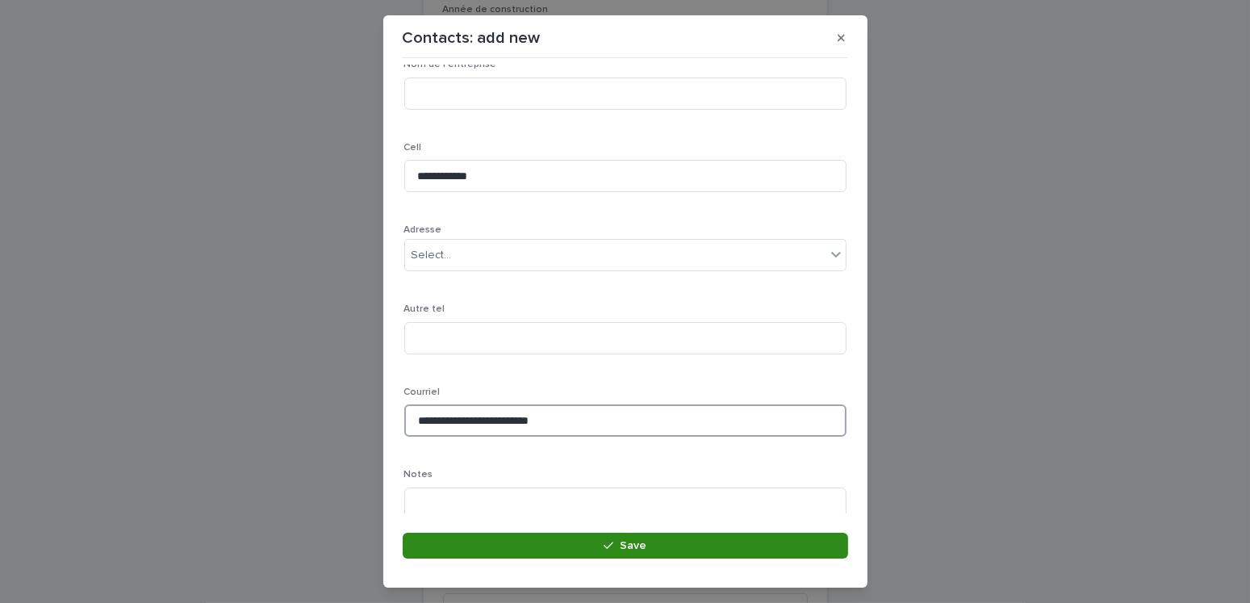
type input "**********"
click at [628, 557] on button "Save" at bounding box center [625, 545] width 445 height 26
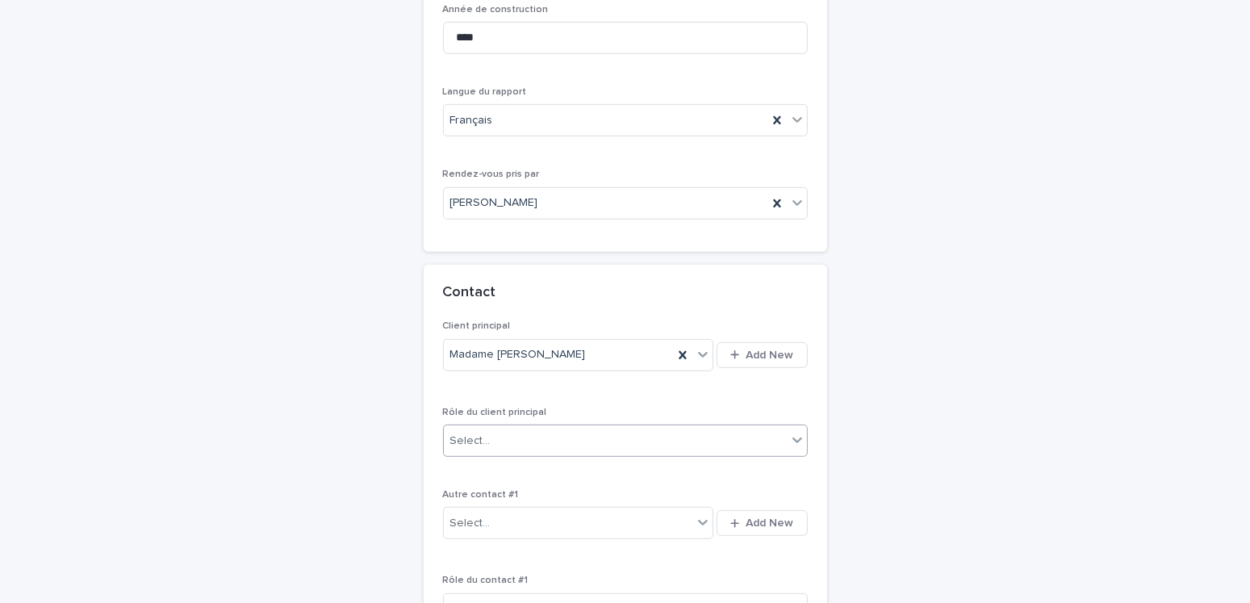
click at [491, 435] on div "Select..." at bounding box center [615, 441] width 343 height 27
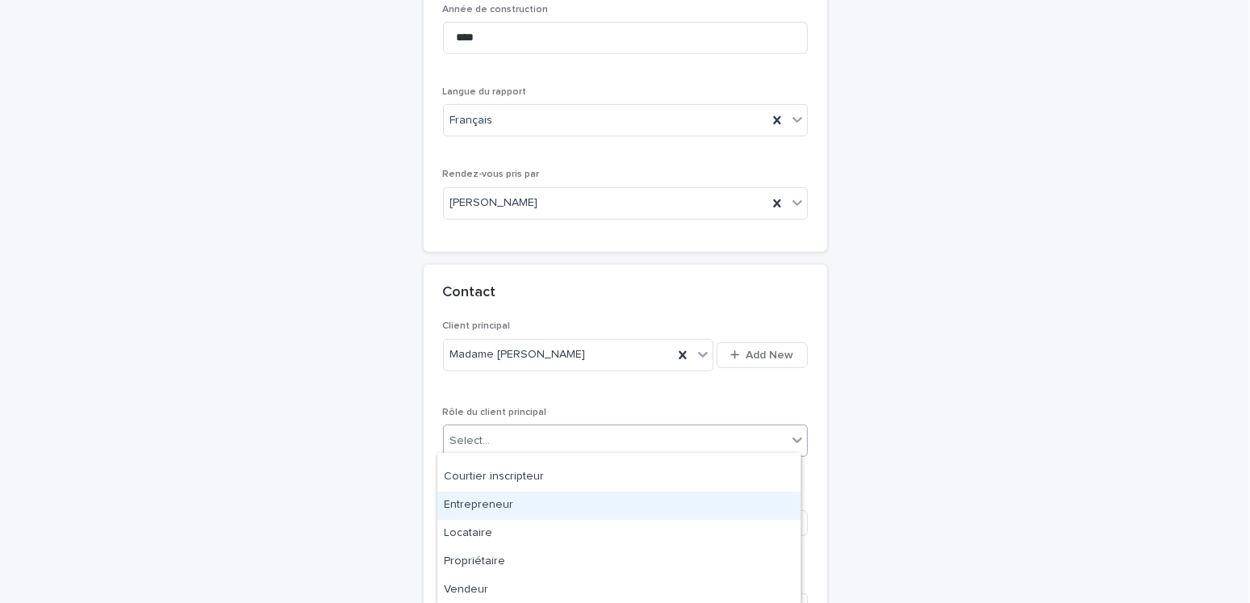
scroll to position [0, 0]
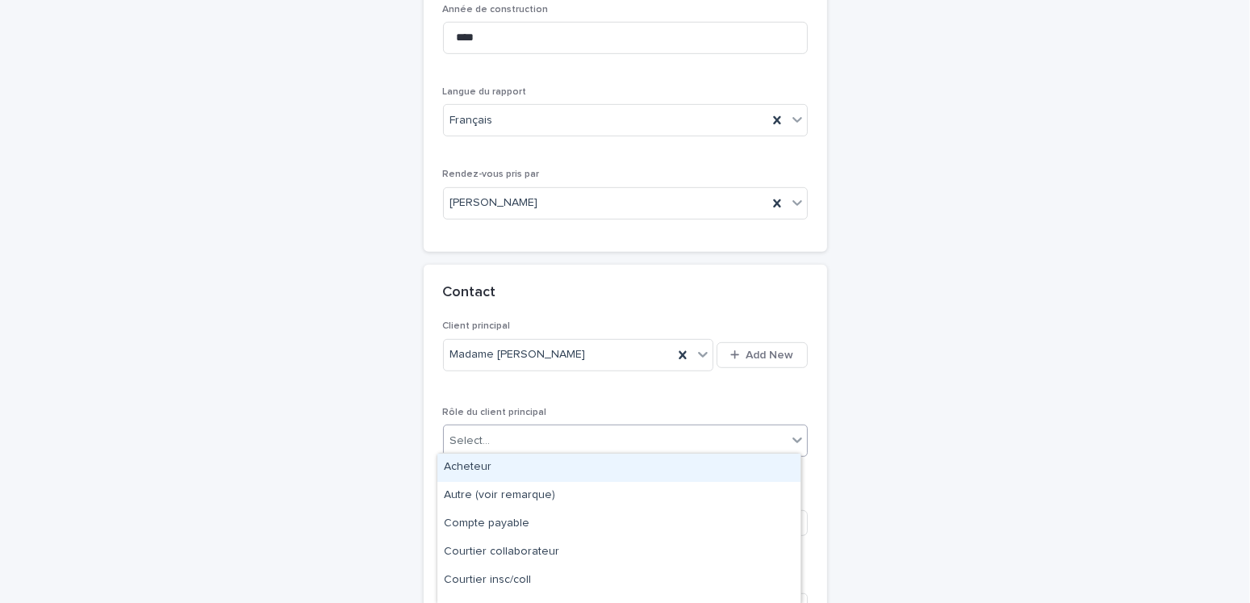
click at [486, 470] on div "Acheteur" at bounding box center [618, 467] width 363 height 28
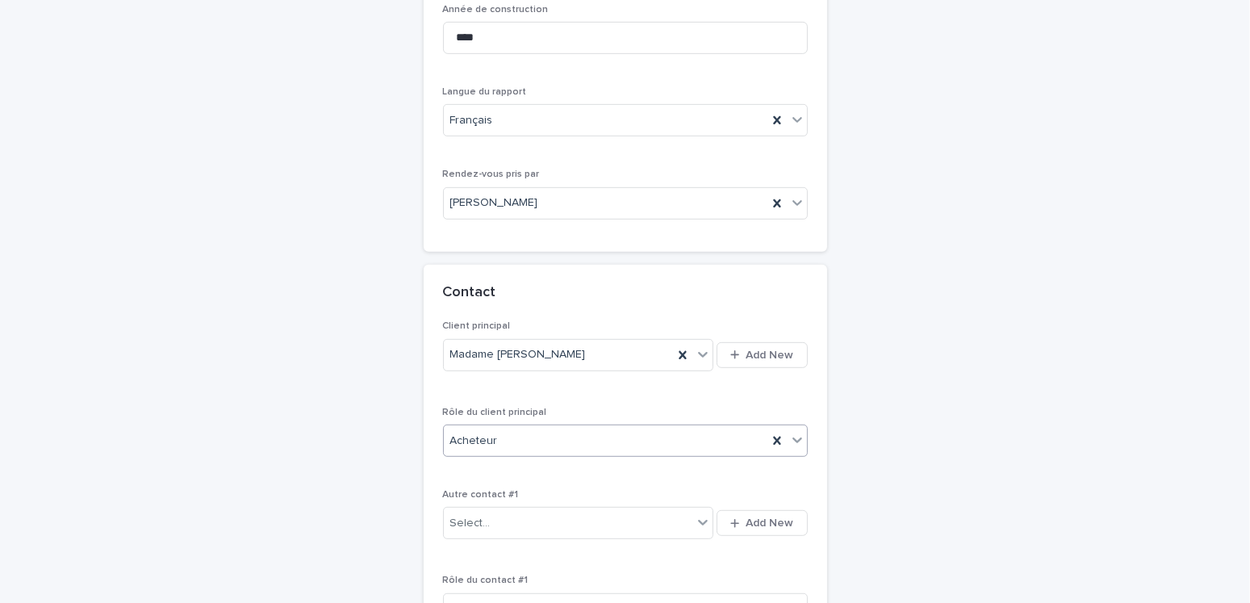
scroll to position [1136, 0]
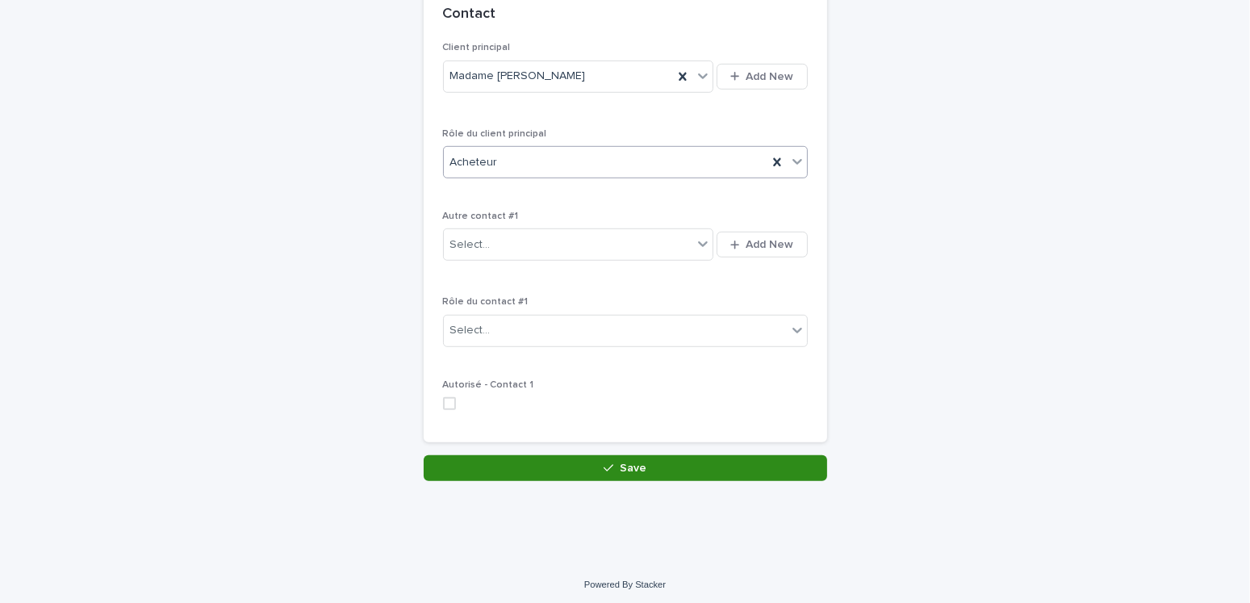
click at [597, 467] on button "Save" at bounding box center [625, 468] width 403 height 26
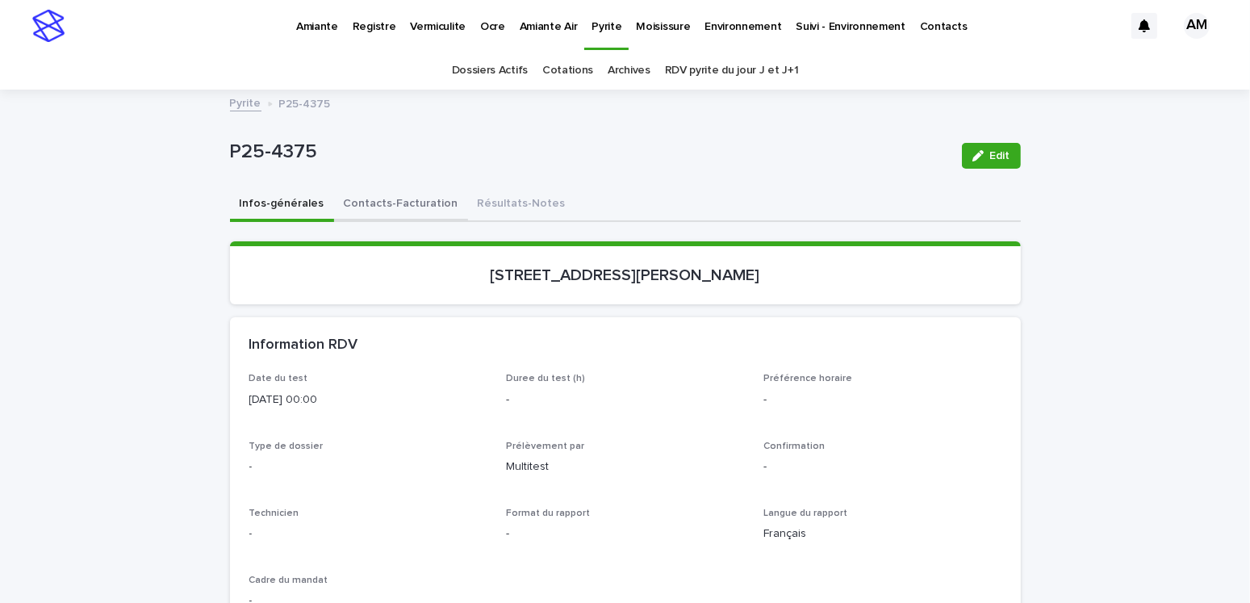
click at [411, 203] on button "Contacts-Facturation" at bounding box center [401, 205] width 134 height 34
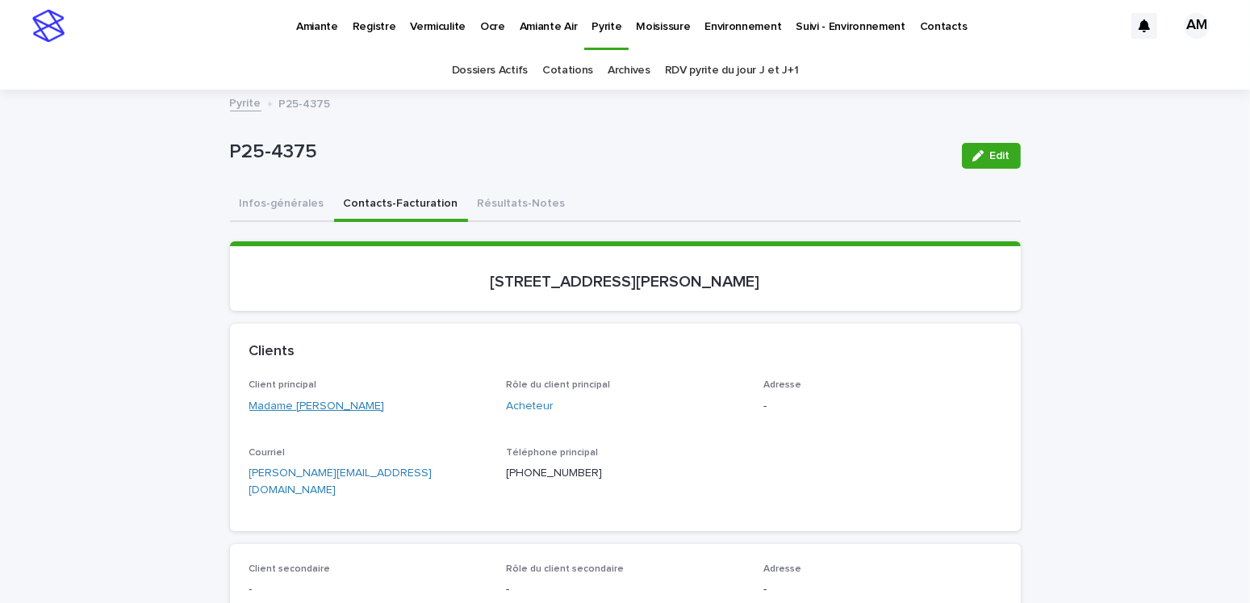
click at [346, 399] on link "Madame Geneviève Caron" at bounding box center [317, 406] width 136 height 17
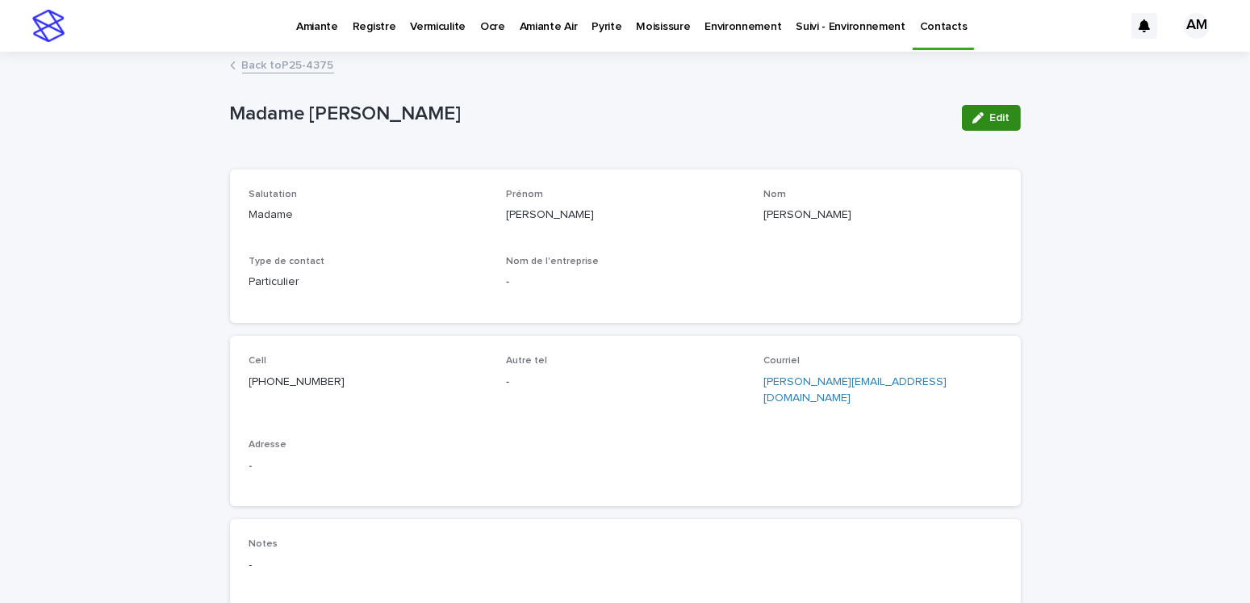
click at [993, 106] on button "Edit" at bounding box center [991, 118] width 59 height 26
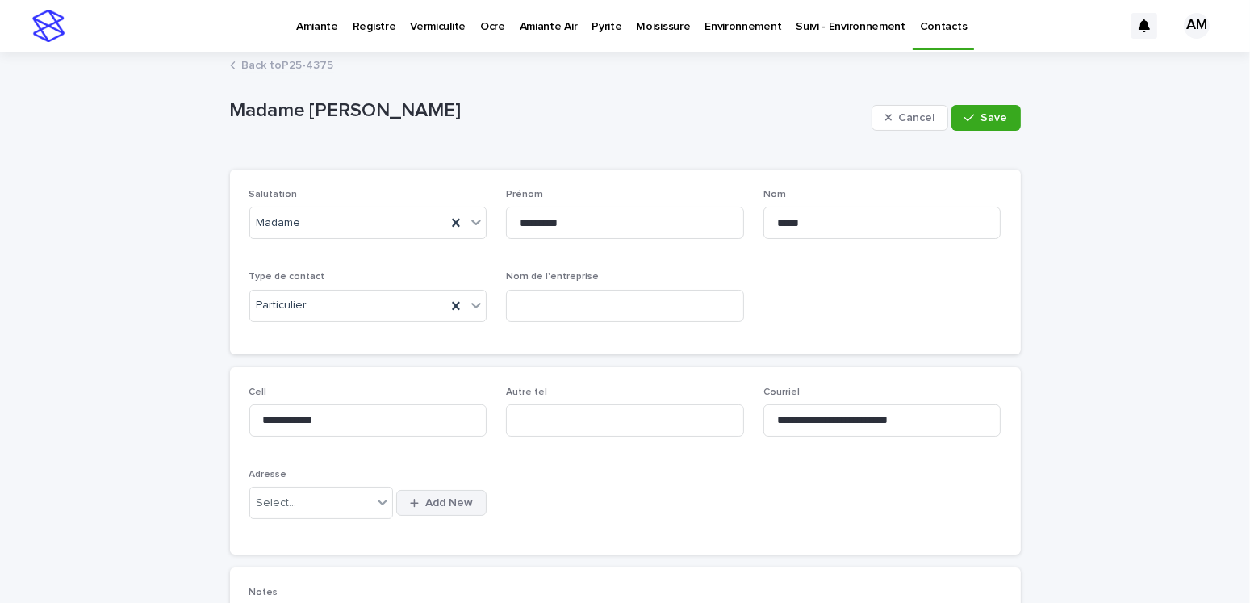
click at [449, 504] on span "Add New" at bounding box center [449, 502] width 48 height 11
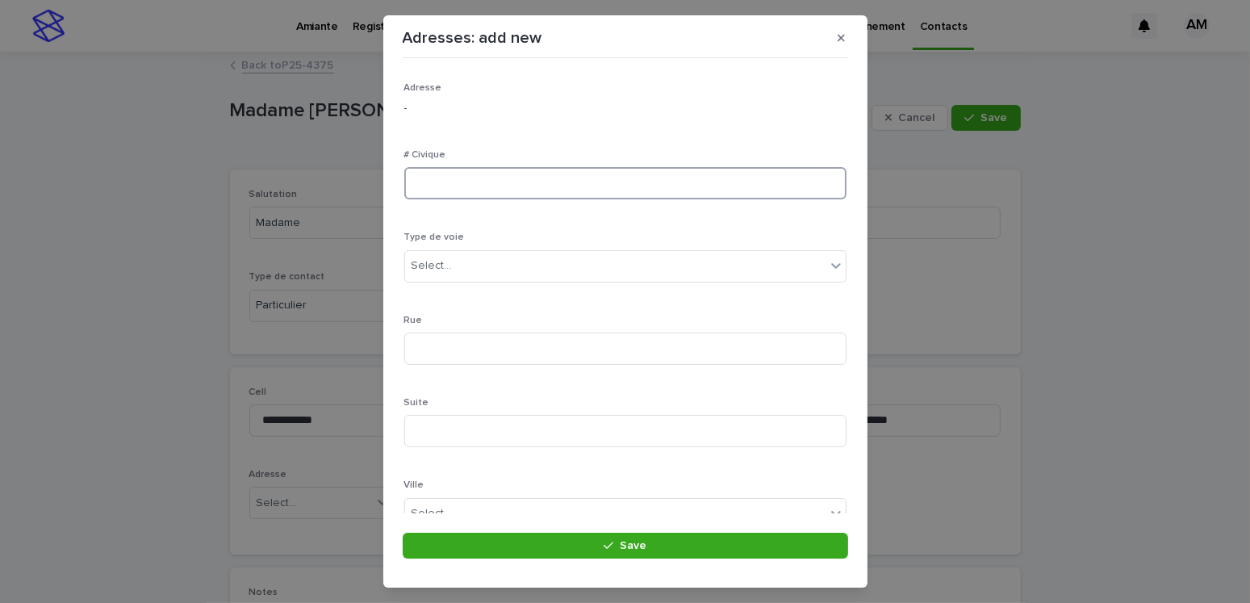
click at [557, 184] on input at bounding box center [625, 183] width 442 height 32
type input "****"
click at [470, 434] on input at bounding box center [625, 431] width 442 height 32
type input "***"
click at [459, 270] on div "Select..." at bounding box center [615, 266] width 420 height 27
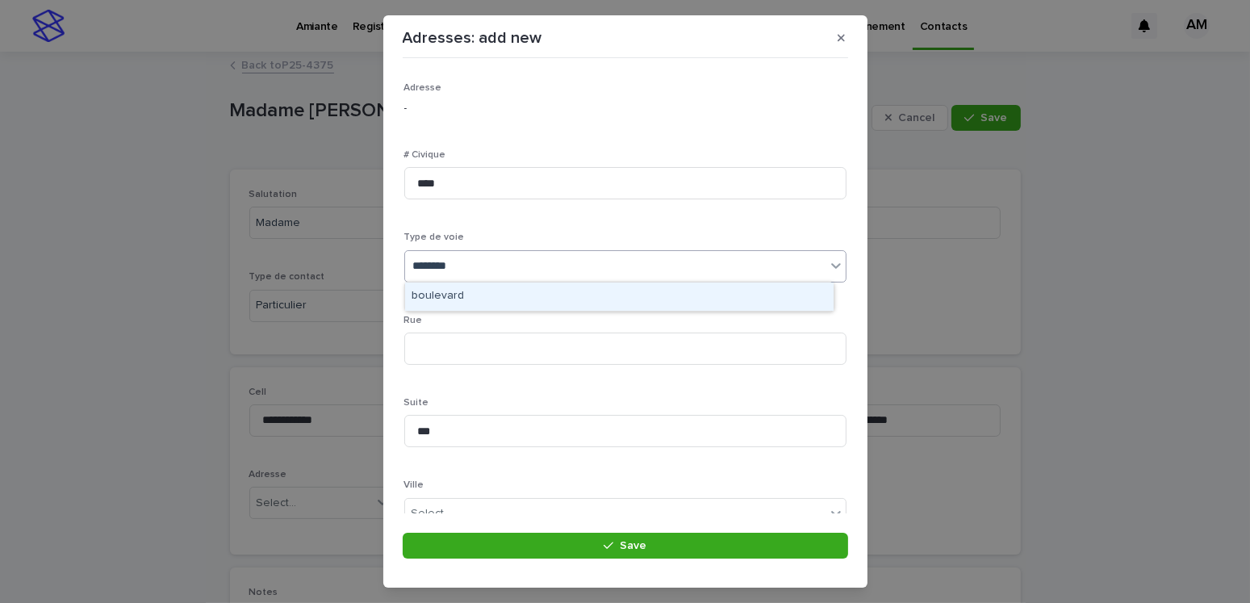
type input "*********"
click at [459, 296] on div "boulevard" at bounding box center [619, 296] width 428 height 28
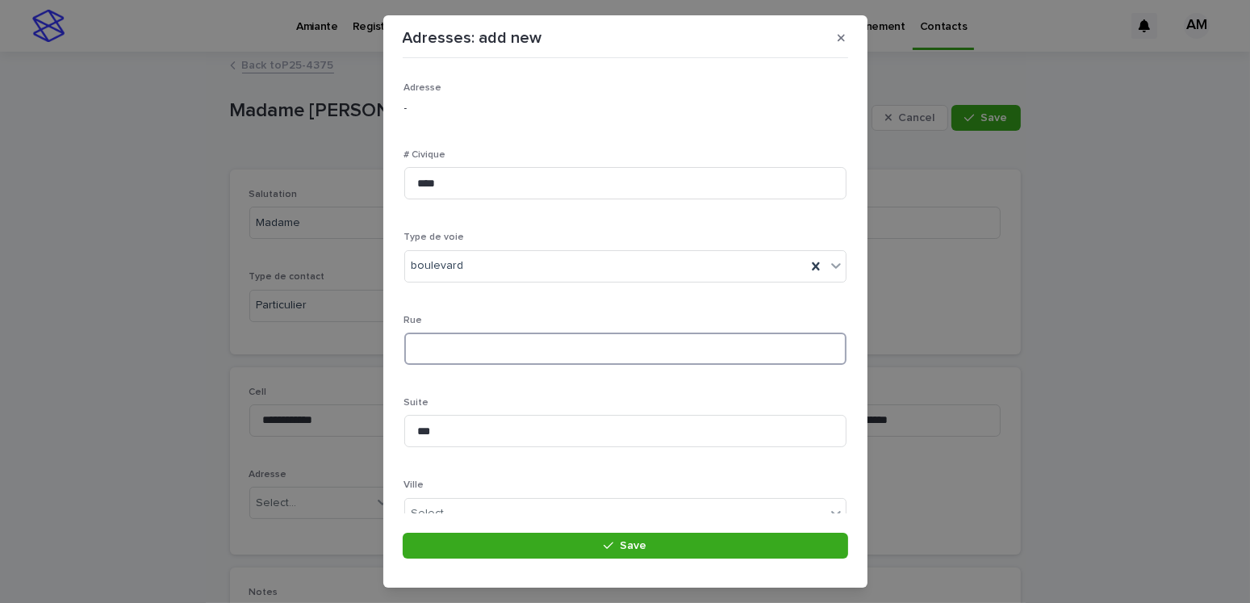
click at [453, 344] on input at bounding box center [625, 348] width 442 height 32
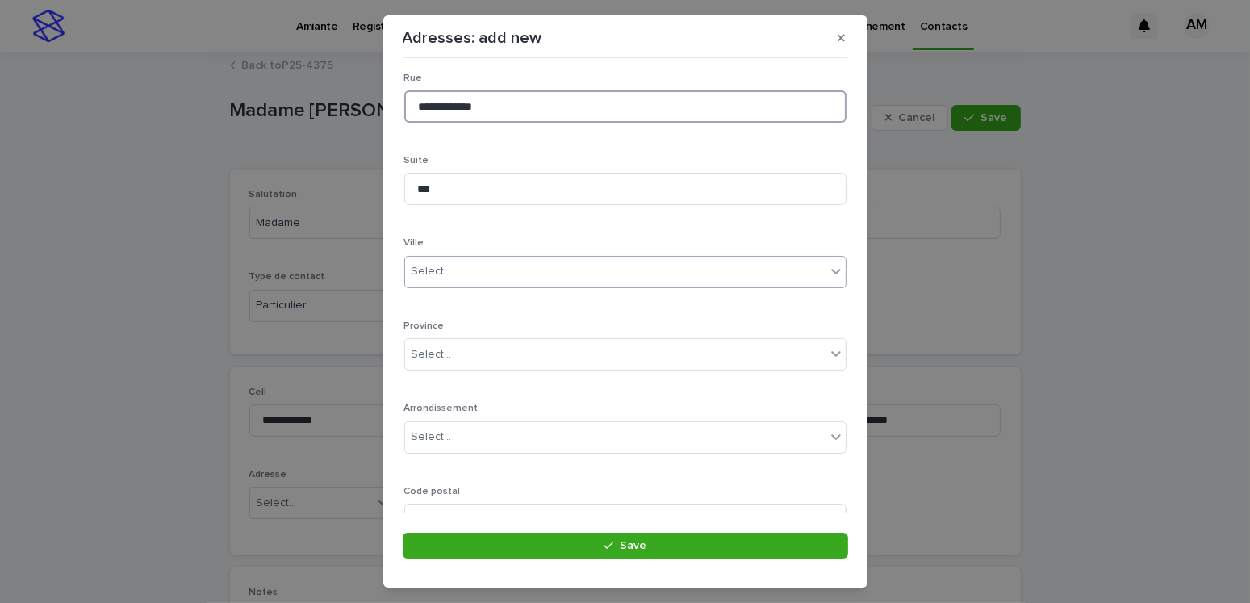
type input "**********"
click at [445, 266] on div "Select..." at bounding box center [431, 271] width 40 height 17
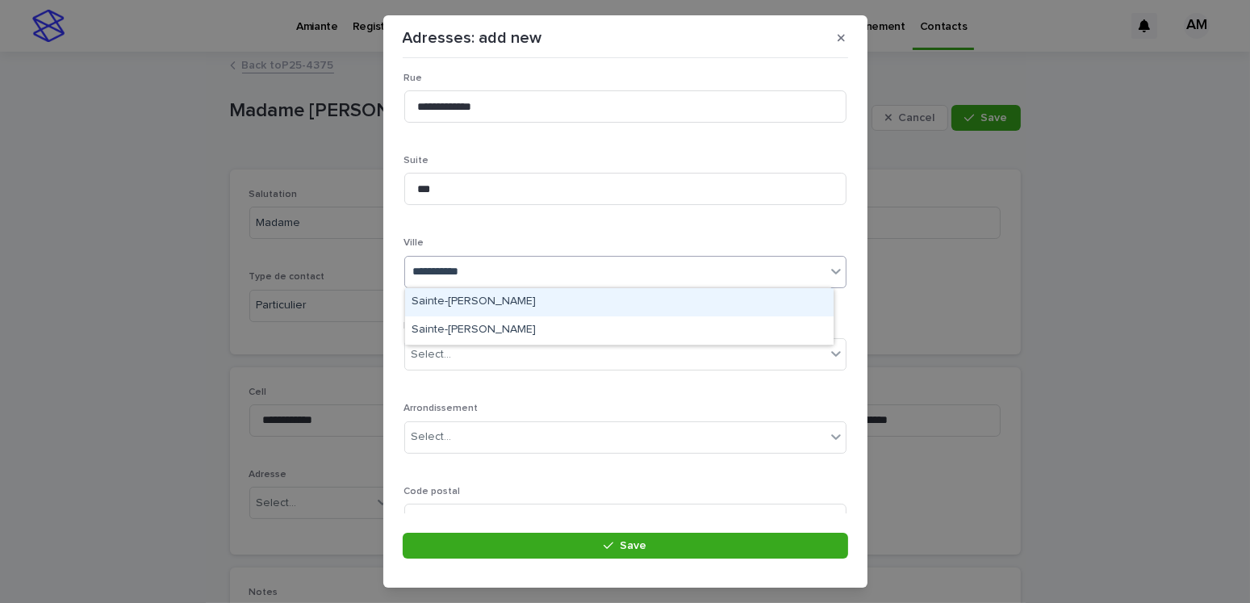
type input "**********"
click at [456, 299] on div "Sainte-Catherine" at bounding box center [619, 302] width 428 height 28
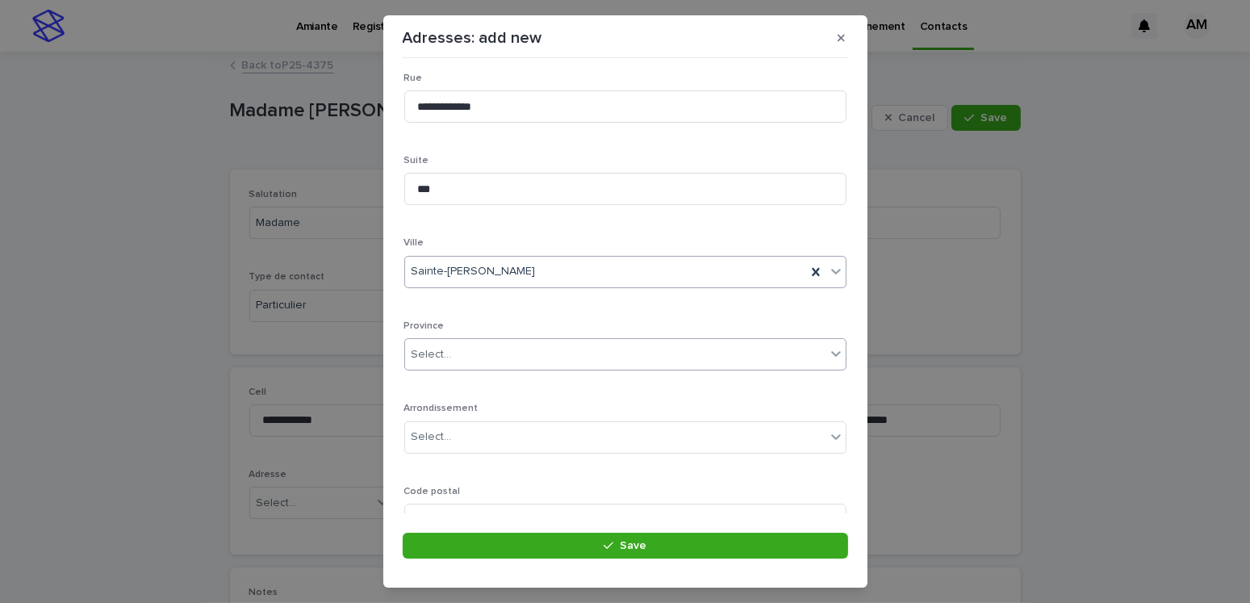
click at [434, 343] on div "Select..." at bounding box center [615, 354] width 420 height 27
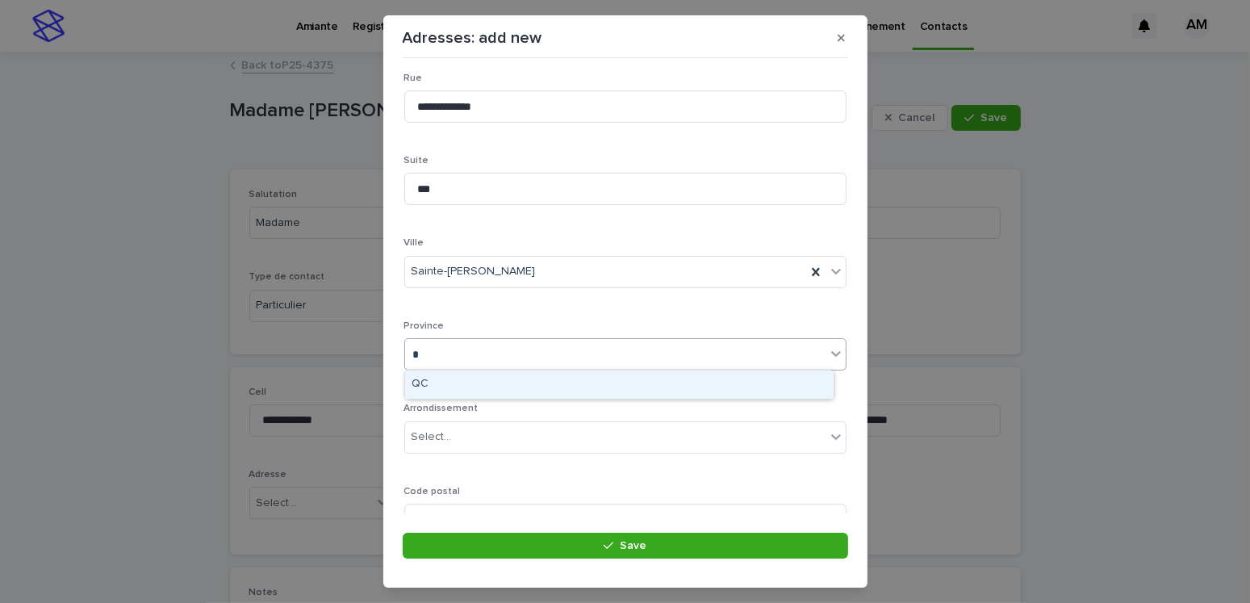
type input "**"
click at [438, 385] on div "QC" at bounding box center [619, 384] width 428 height 28
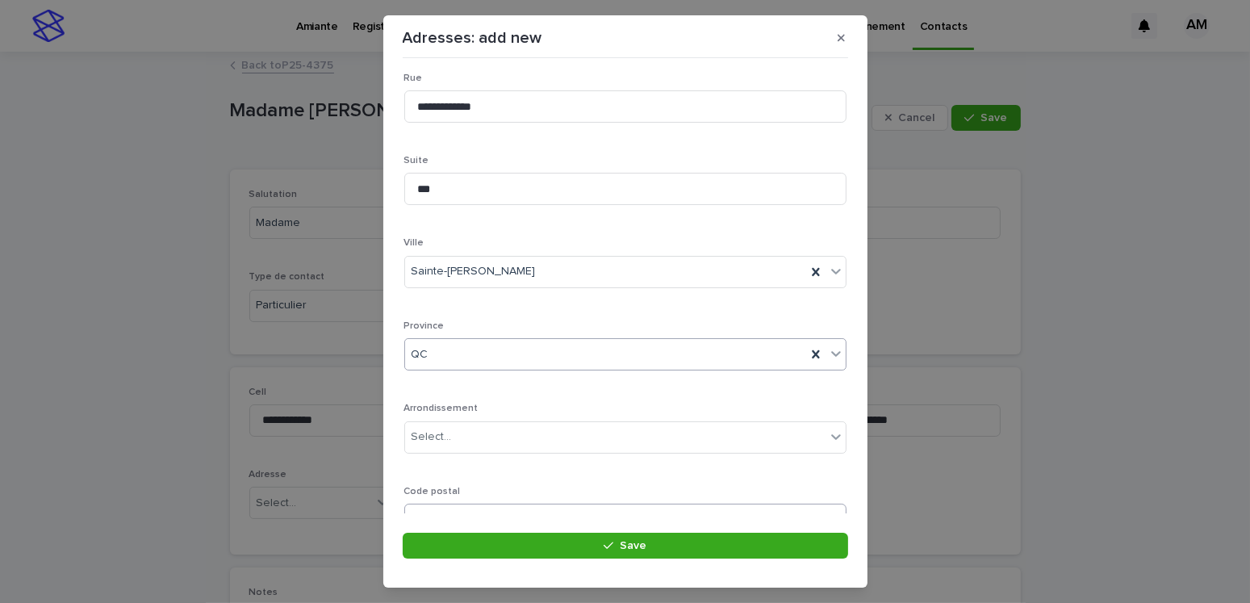
scroll to position [312, 0]
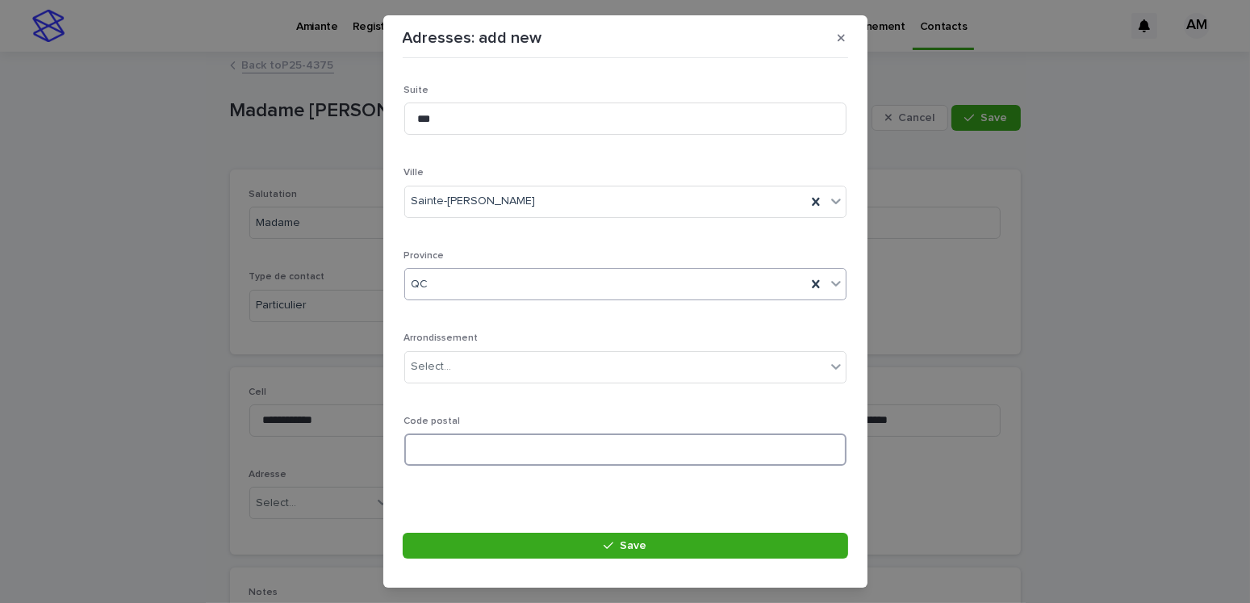
click at [447, 449] on input at bounding box center [625, 449] width 442 height 32
click at [476, 447] on input at bounding box center [625, 449] width 442 height 32
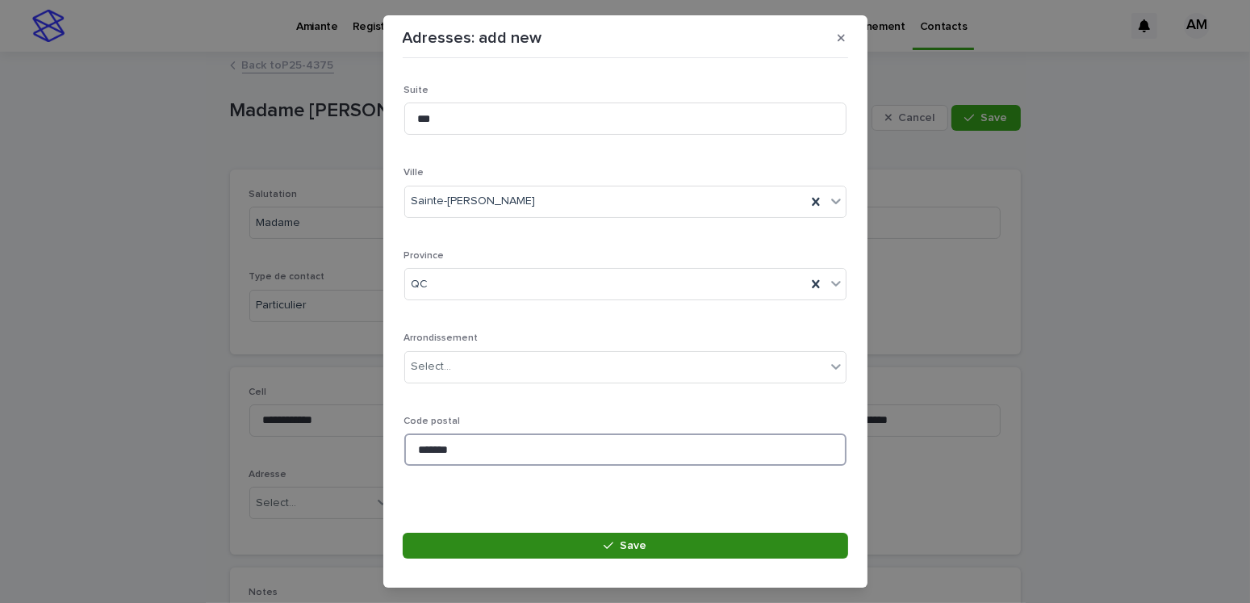
type input "*******"
click at [630, 551] on button "Save" at bounding box center [625, 545] width 445 height 26
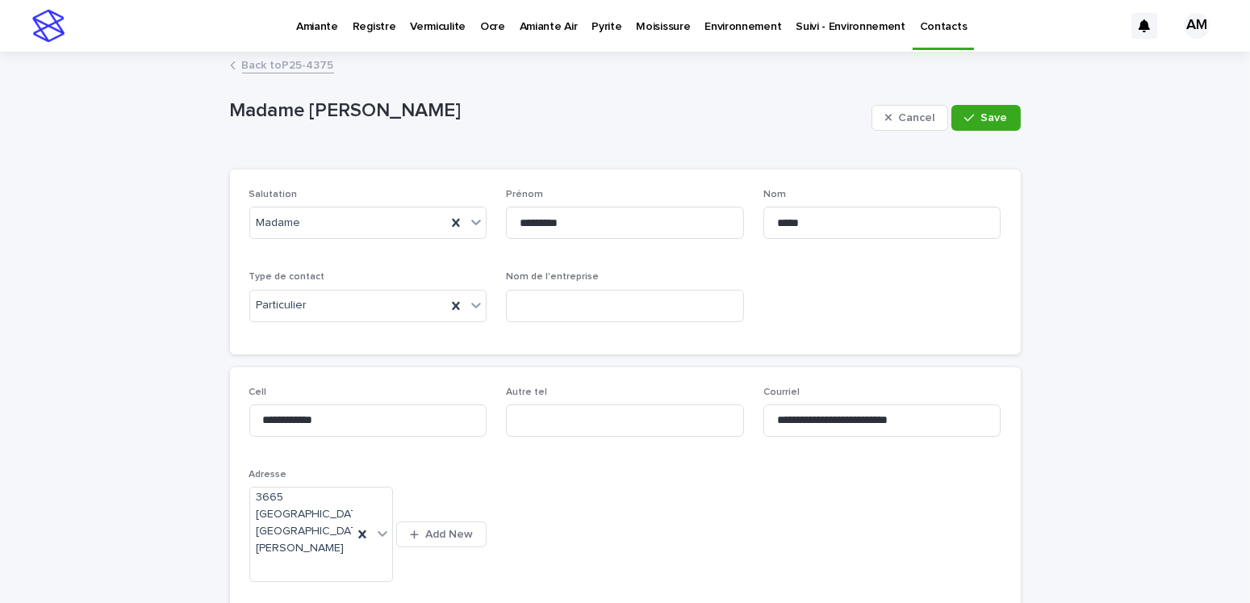
click at [307, 63] on link "Back to P25-4375" at bounding box center [288, 64] width 92 height 19
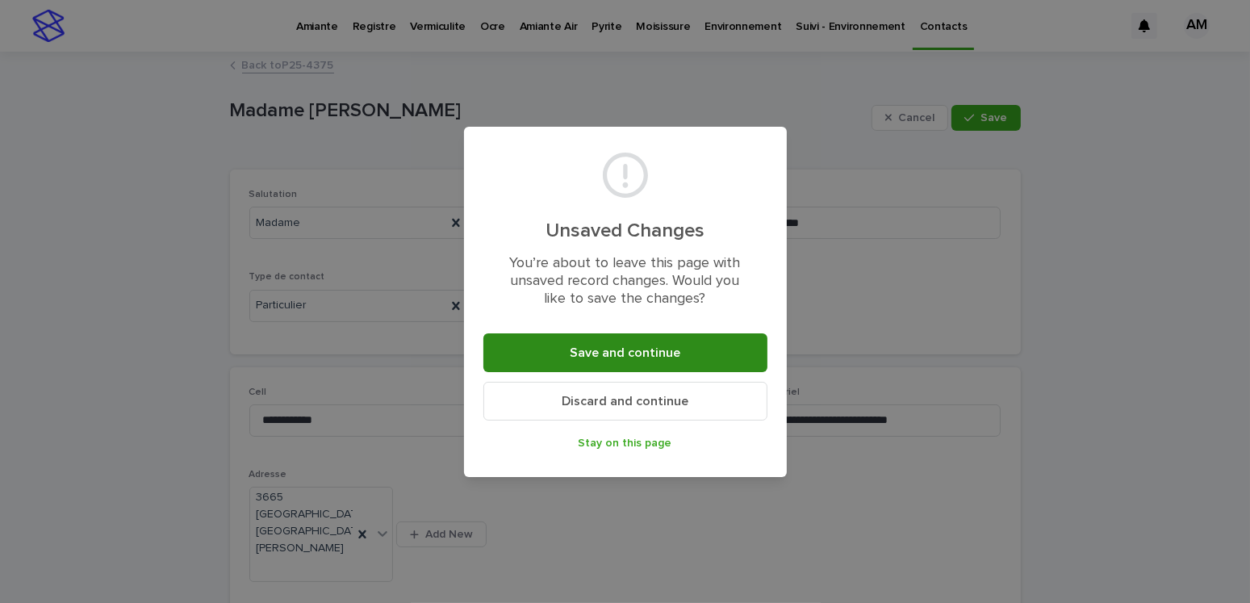
click at [679, 345] on button "Save and continue" at bounding box center [625, 352] width 284 height 39
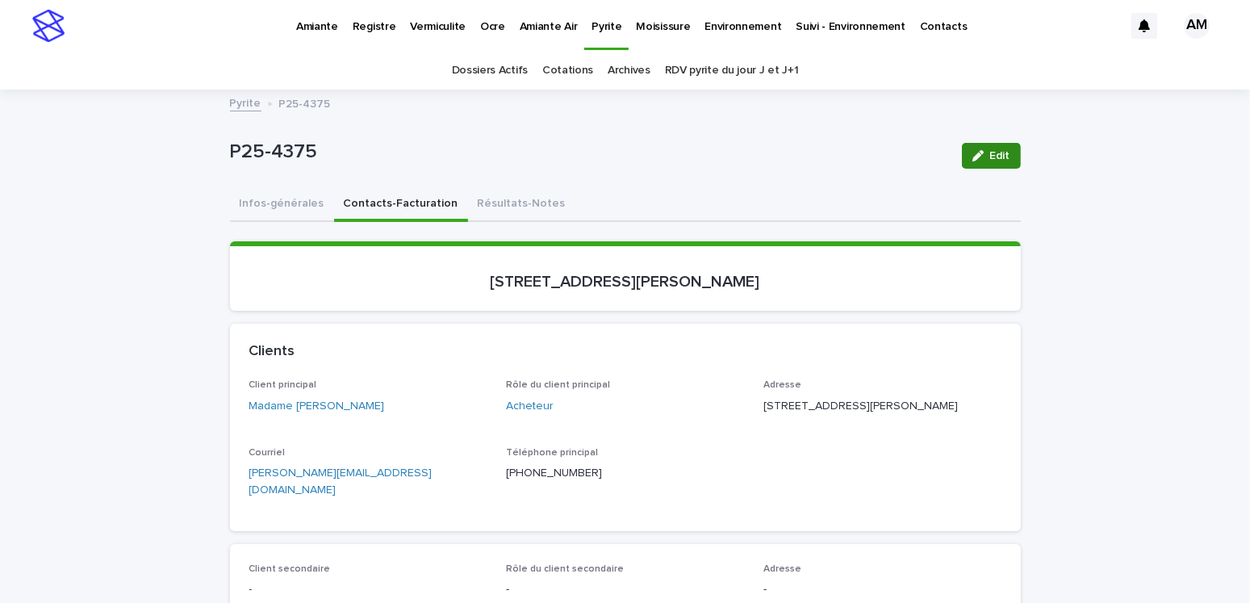
click at [990, 151] on span "Edit" at bounding box center [1000, 155] width 20 height 11
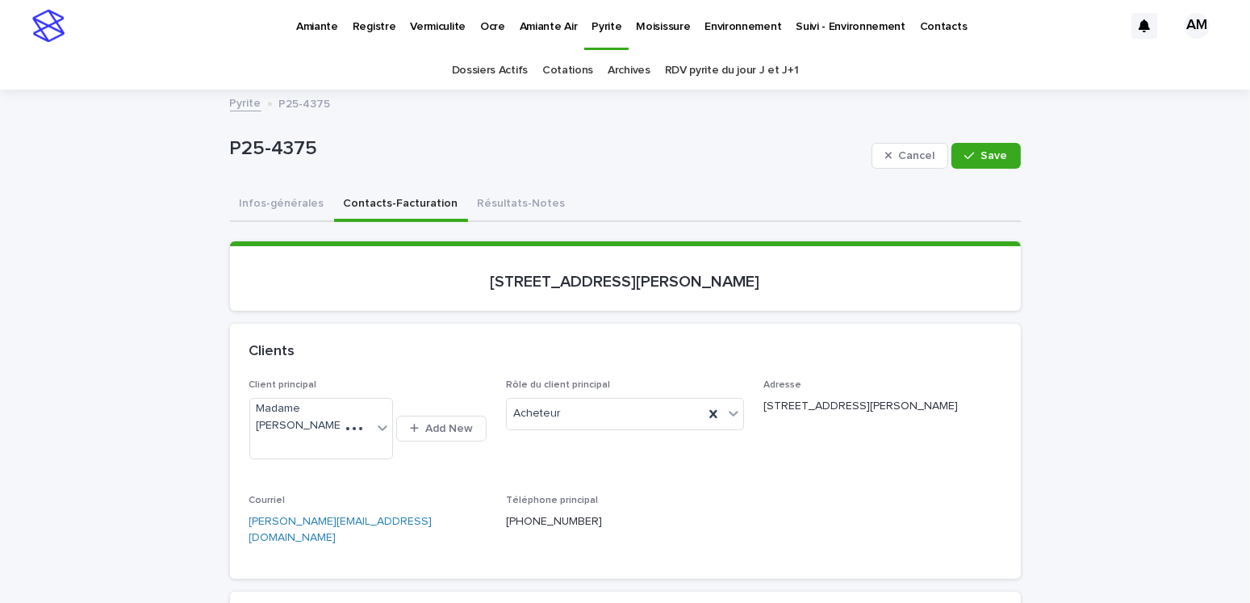
scroll to position [242, 0]
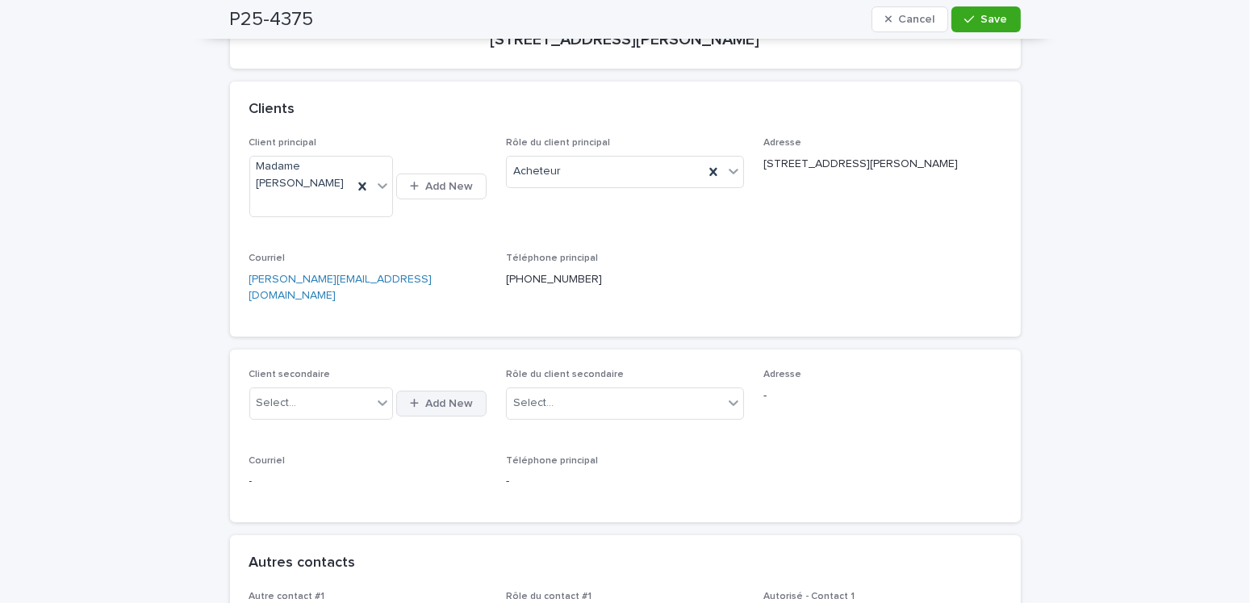
click at [441, 390] on button "Add New" at bounding box center [441, 403] width 90 height 26
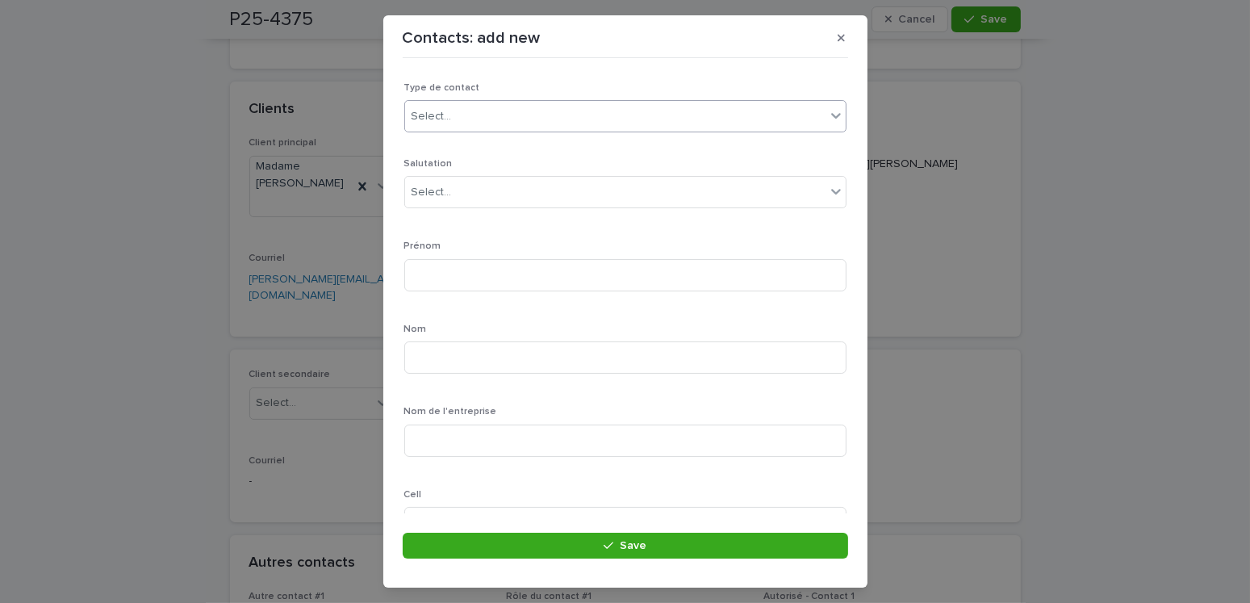
click at [471, 110] on div "Select..." at bounding box center [615, 116] width 420 height 27
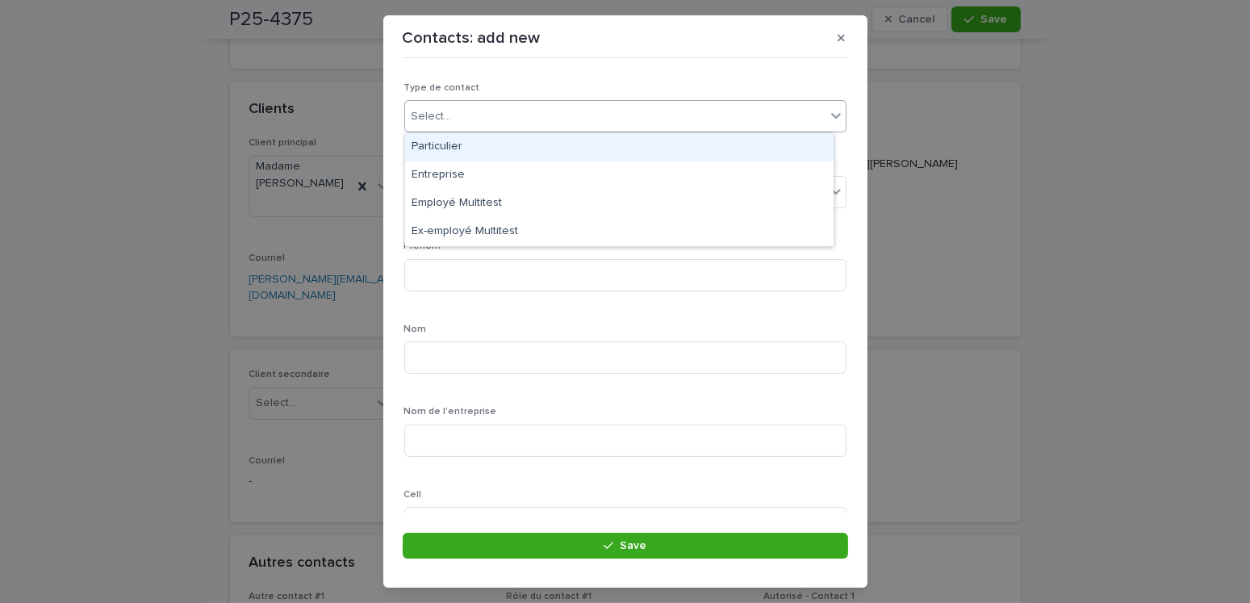
click at [436, 148] on div "Particulier" at bounding box center [619, 147] width 428 height 28
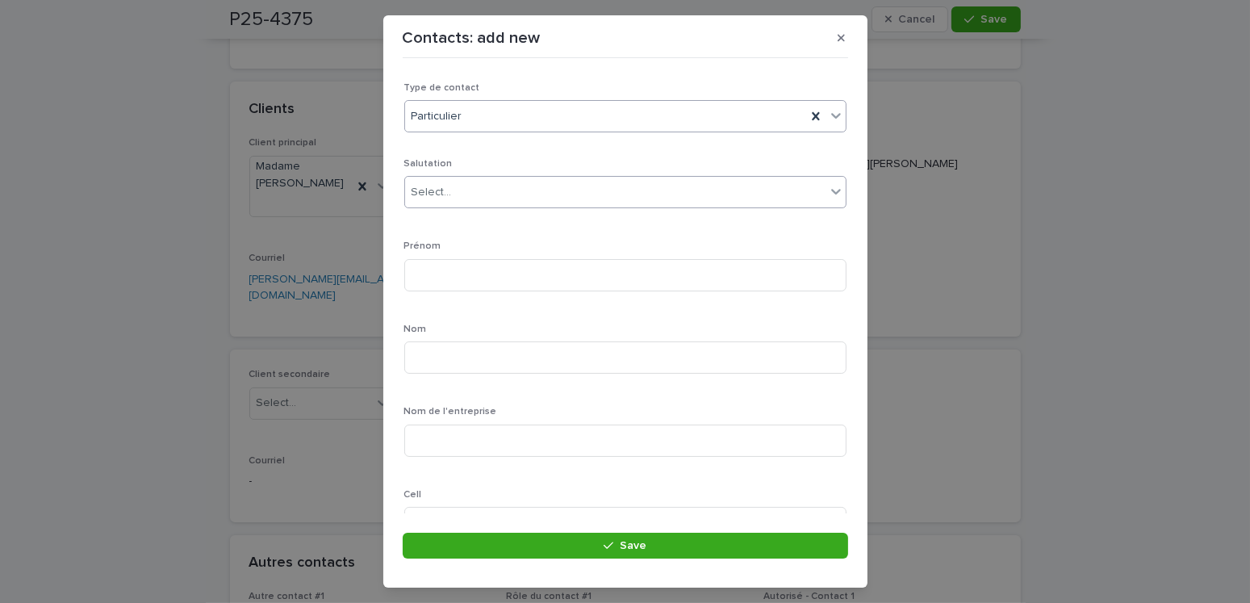
click at [450, 206] on div "Select..." at bounding box center [625, 192] width 442 height 32
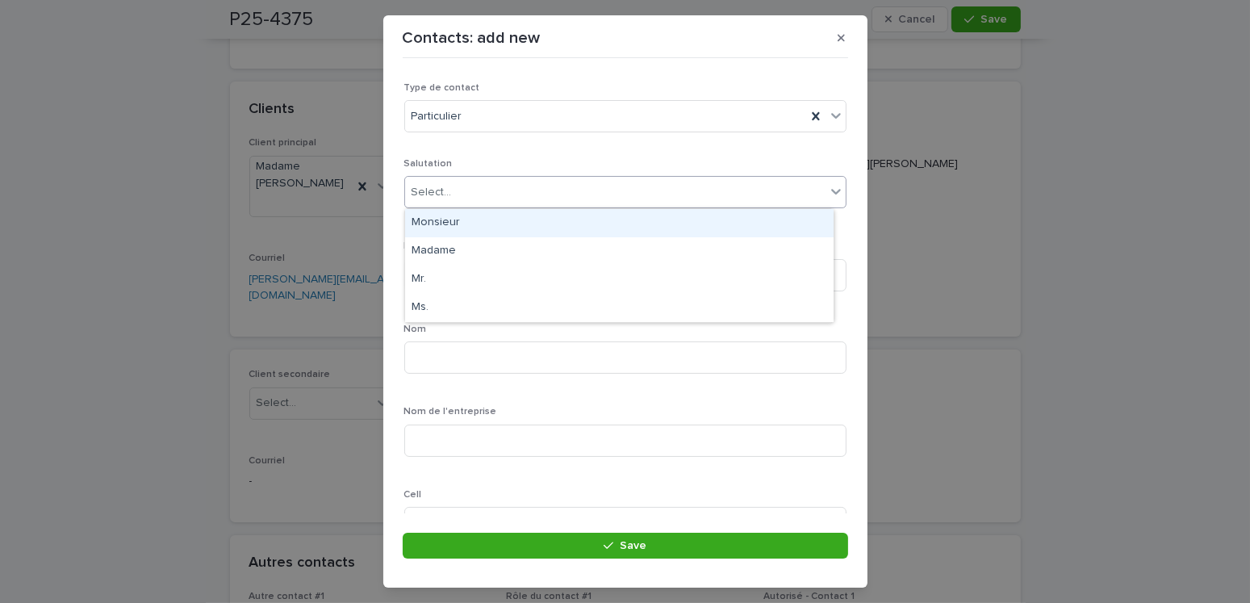
click at [447, 228] on div "Monsieur" at bounding box center [619, 223] width 428 height 28
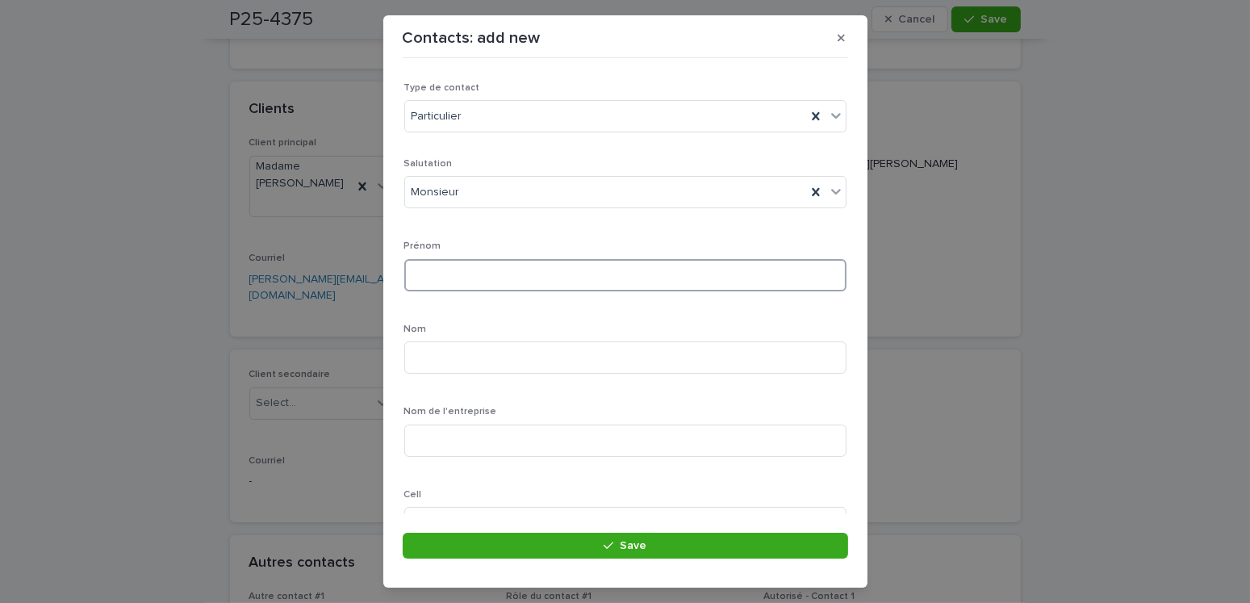
click at [448, 276] on input at bounding box center [625, 275] width 442 height 32
type input "*******"
type input "*****"
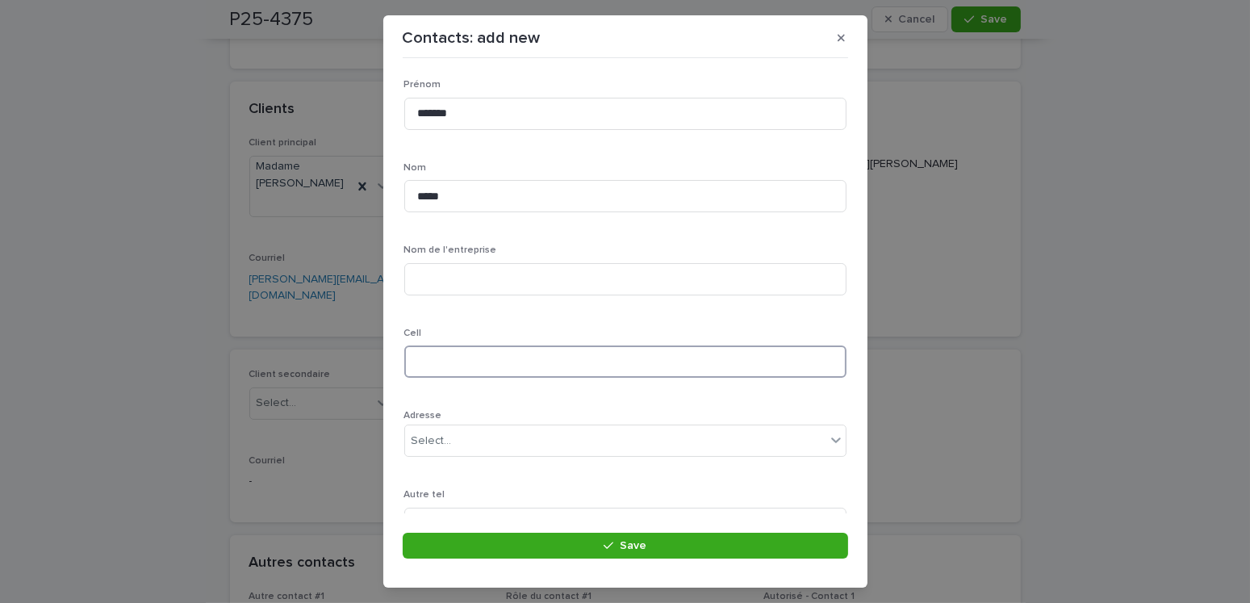
click at [469, 366] on input at bounding box center [625, 361] width 442 height 32
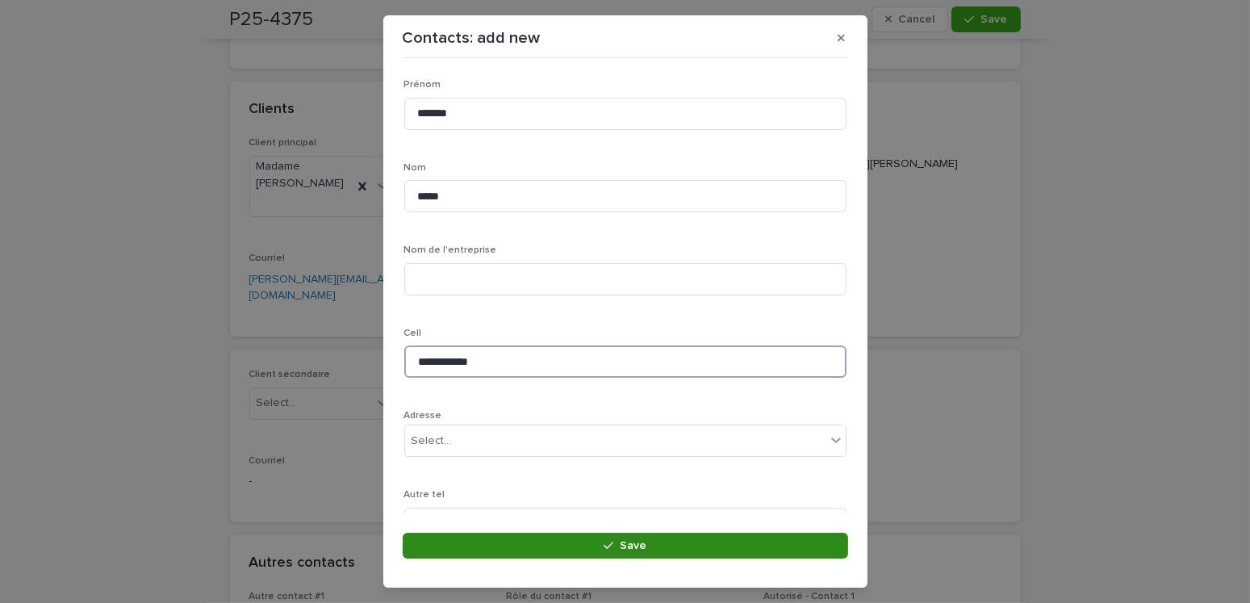
type input "**********"
click at [624, 541] on span "Save" at bounding box center [633, 545] width 27 height 11
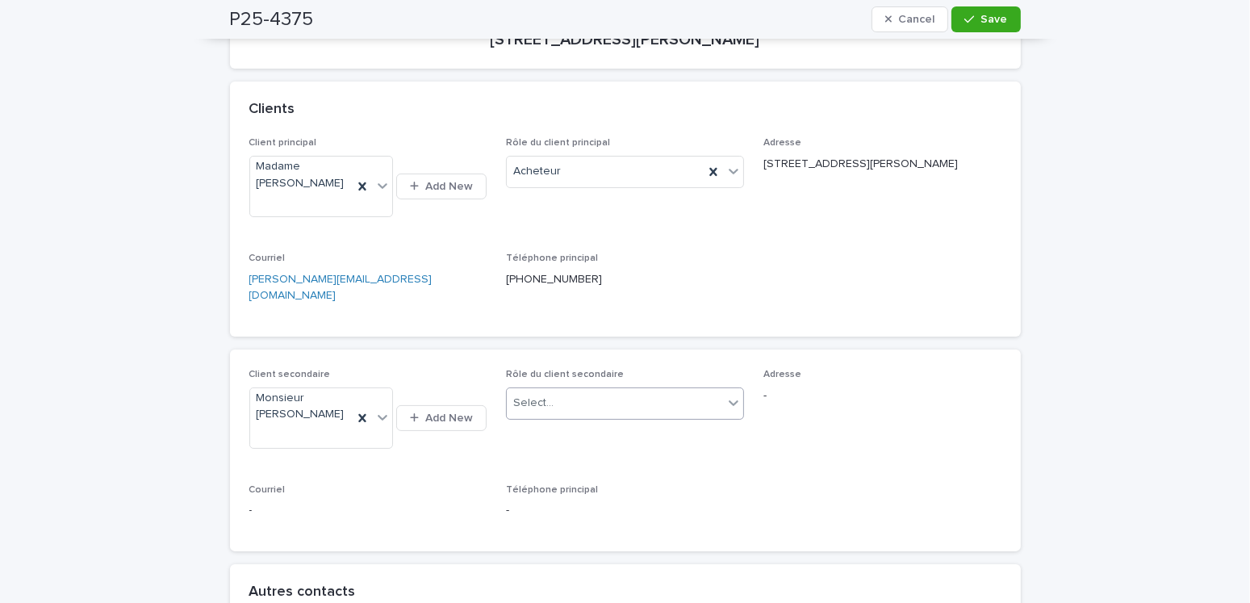
click at [541, 395] on div "Select..." at bounding box center [533, 403] width 40 height 17
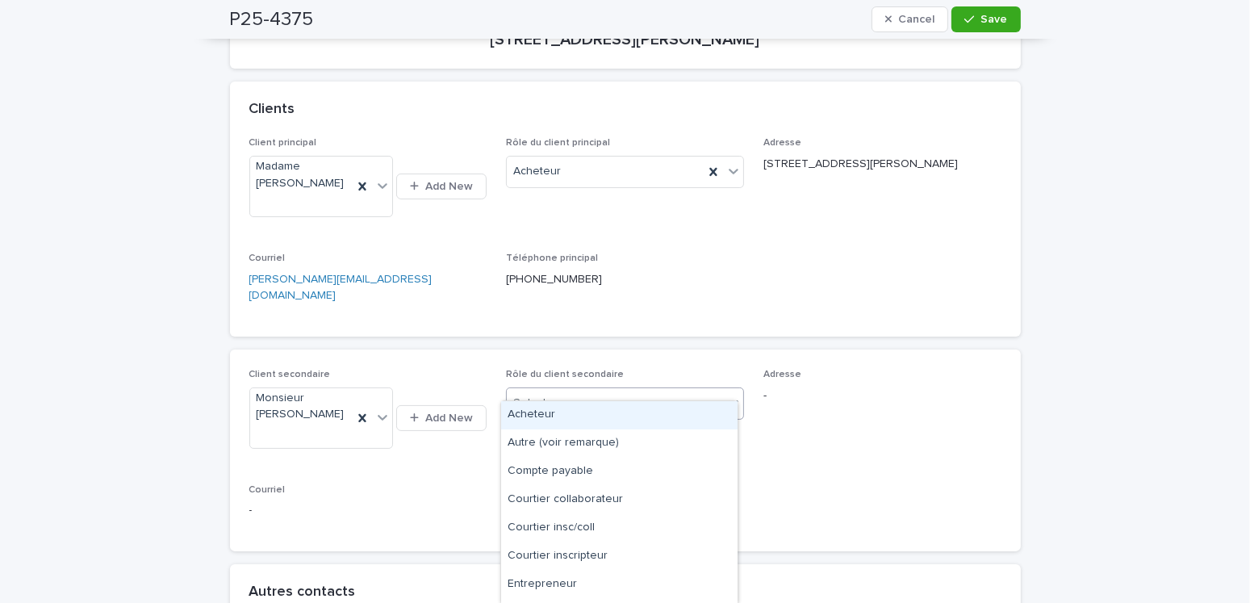
click at [537, 411] on div "Acheteur" at bounding box center [619, 415] width 236 height 28
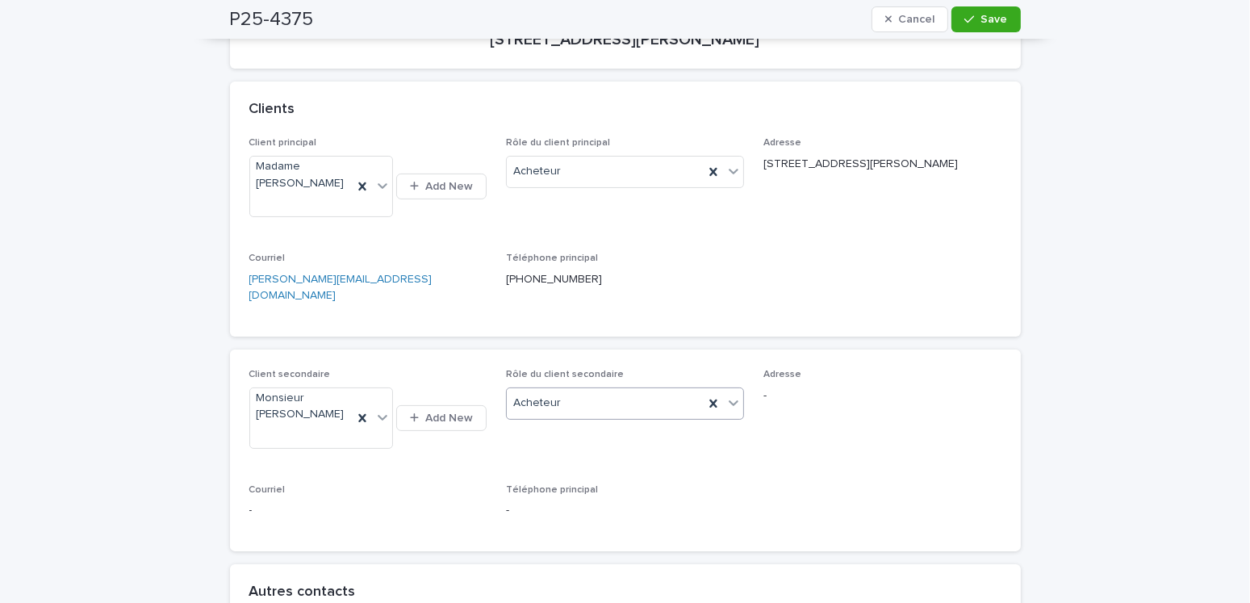
scroll to position [484, 0]
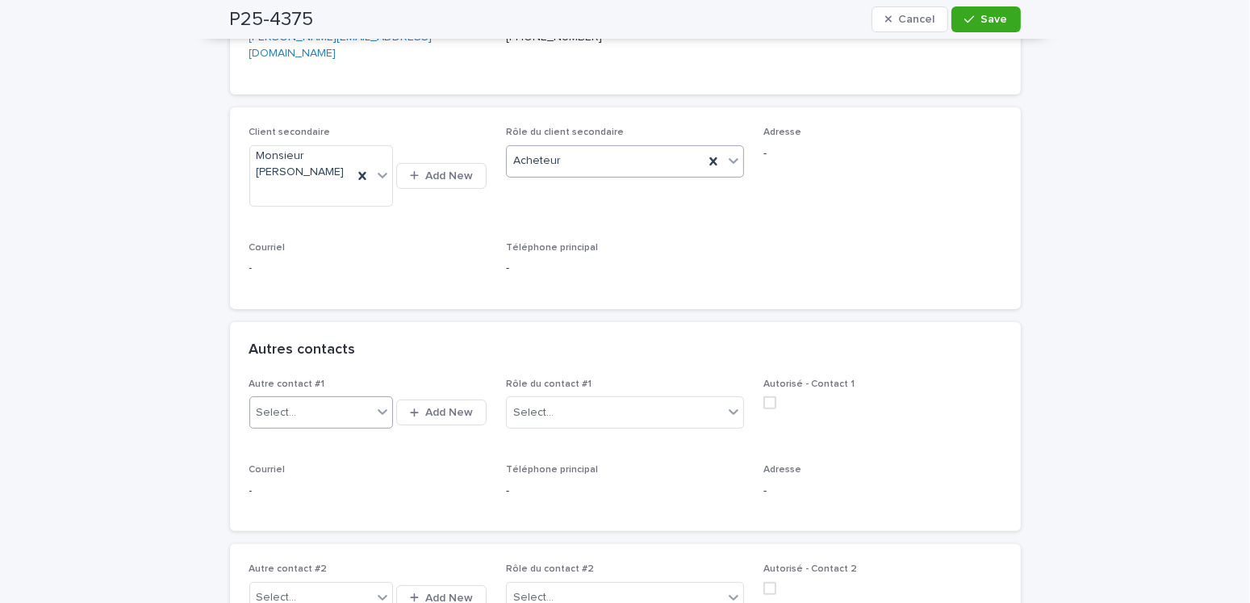
click at [279, 404] on div "Select..." at bounding box center [277, 412] width 40 height 17
type input "*******"
click at [302, 428] on div "Madame Rosanne Lavoie (Remax Plus)" at bounding box center [316, 424] width 144 height 28
click at [618, 399] on div "Select..." at bounding box center [615, 412] width 216 height 27
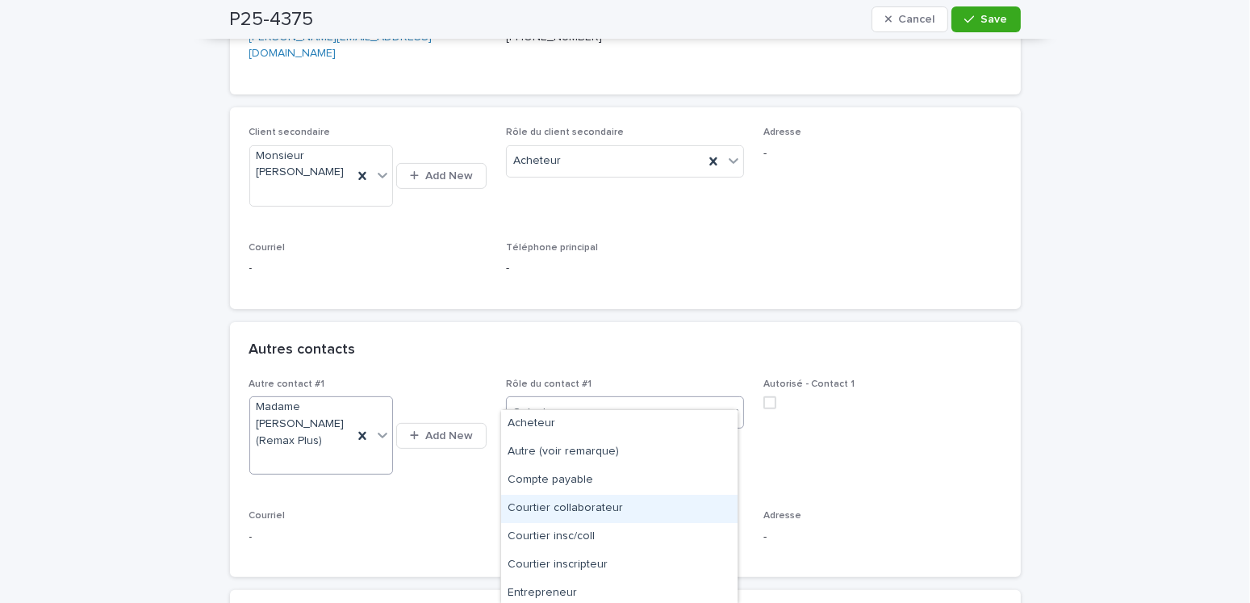
click at [591, 508] on div "Courtier collaborateur" at bounding box center [619, 509] width 236 height 28
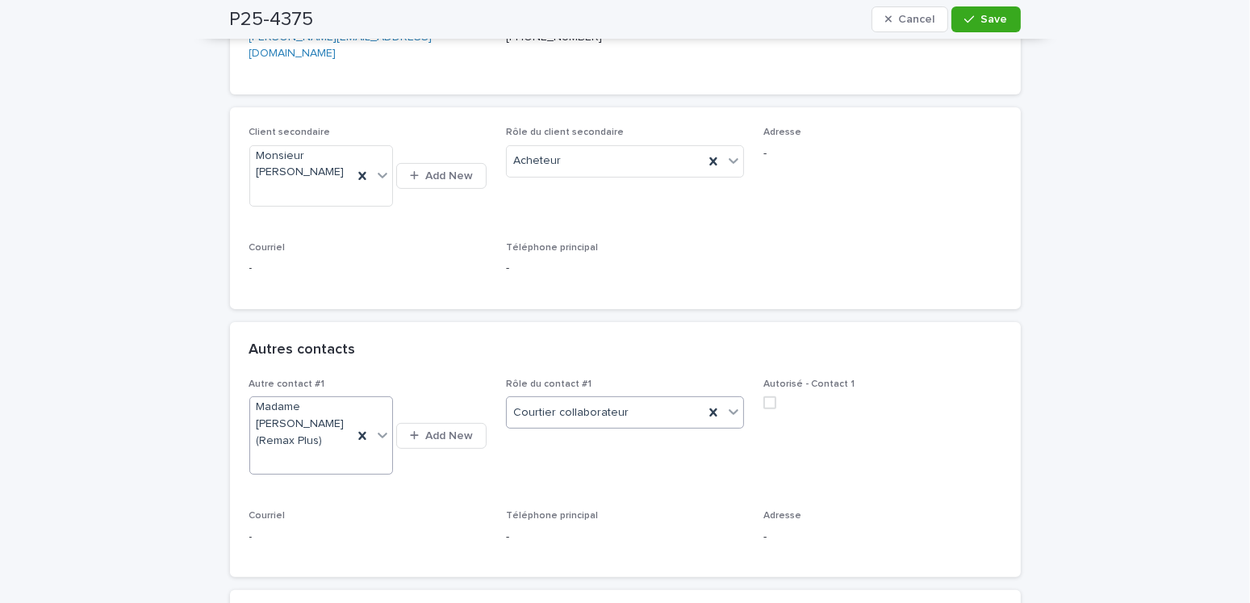
click at [763, 396] on span at bounding box center [769, 402] width 13 height 13
click at [988, 21] on span "Save" at bounding box center [994, 19] width 27 height 11
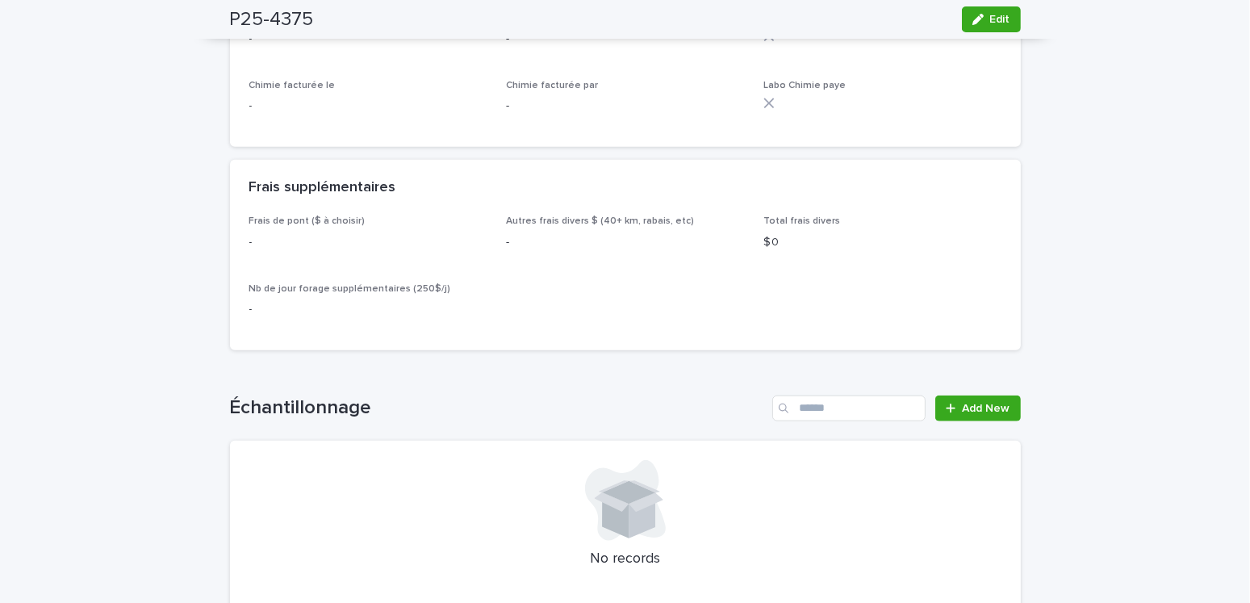
scroll to position [2098, 0]
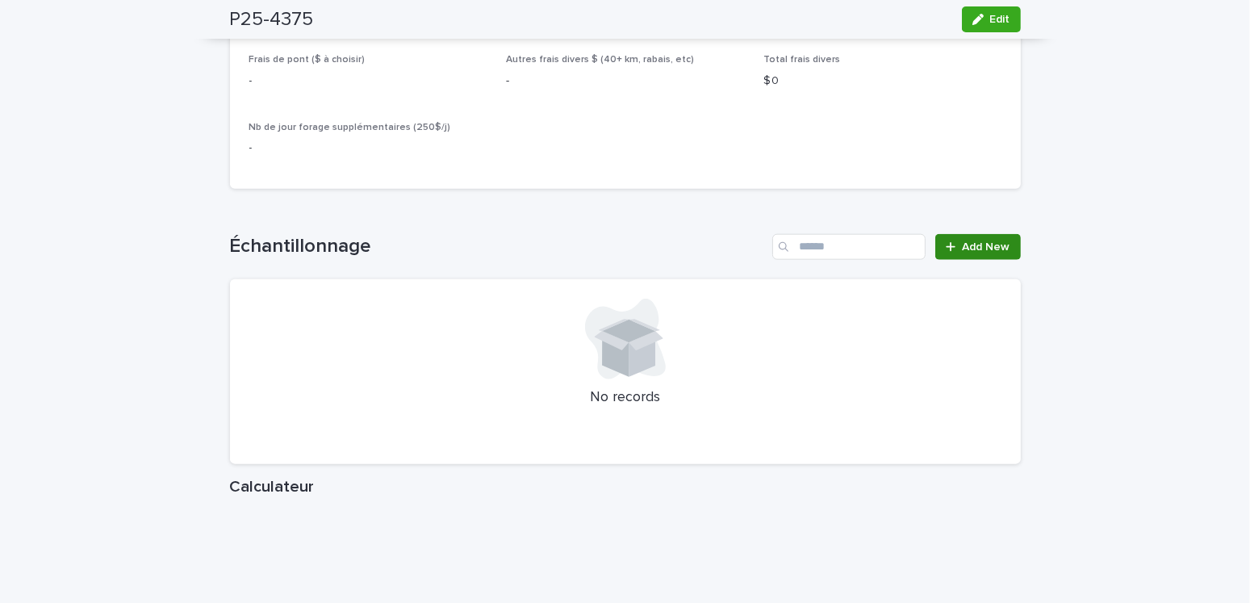
click at [968, 234] on link "Add New" at bounding box center [977, 247] width 85 height 26
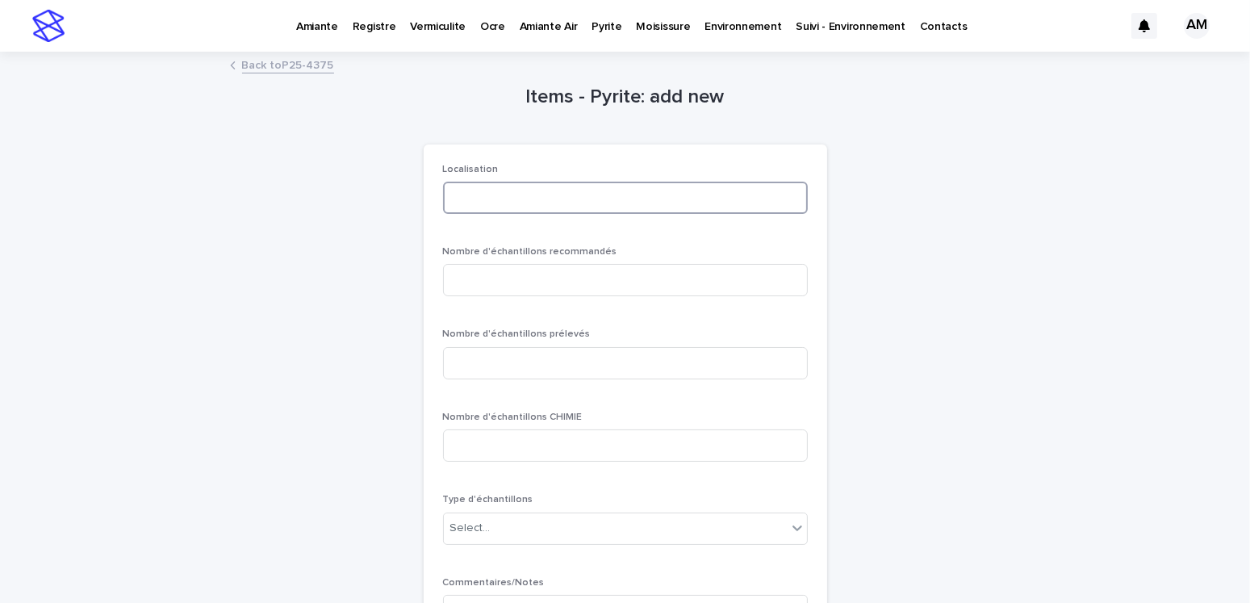
click at [476, 199] on input at bounding box center [625, 198] width 365 height 32
type input "********"
type input "*"
click at [514, 533] on div "Select..." at bounding box center [615, 528] width 343 height 27
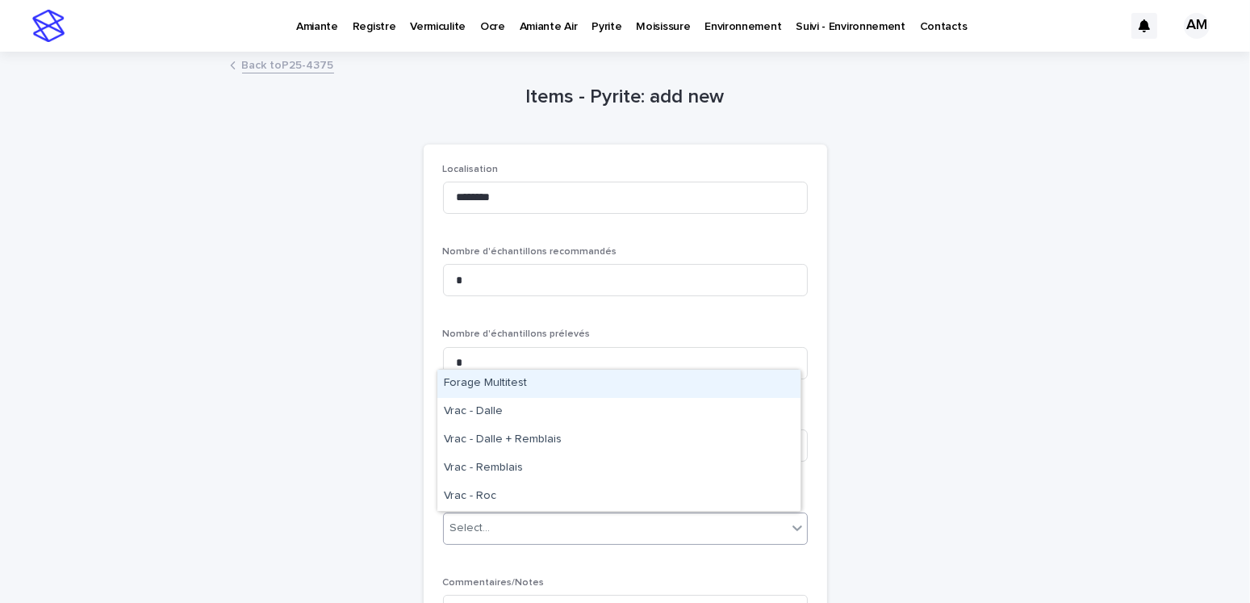
click at [500, 375] on div "Forage Multitest" at bounding box center [618, 384] width 363 height 28
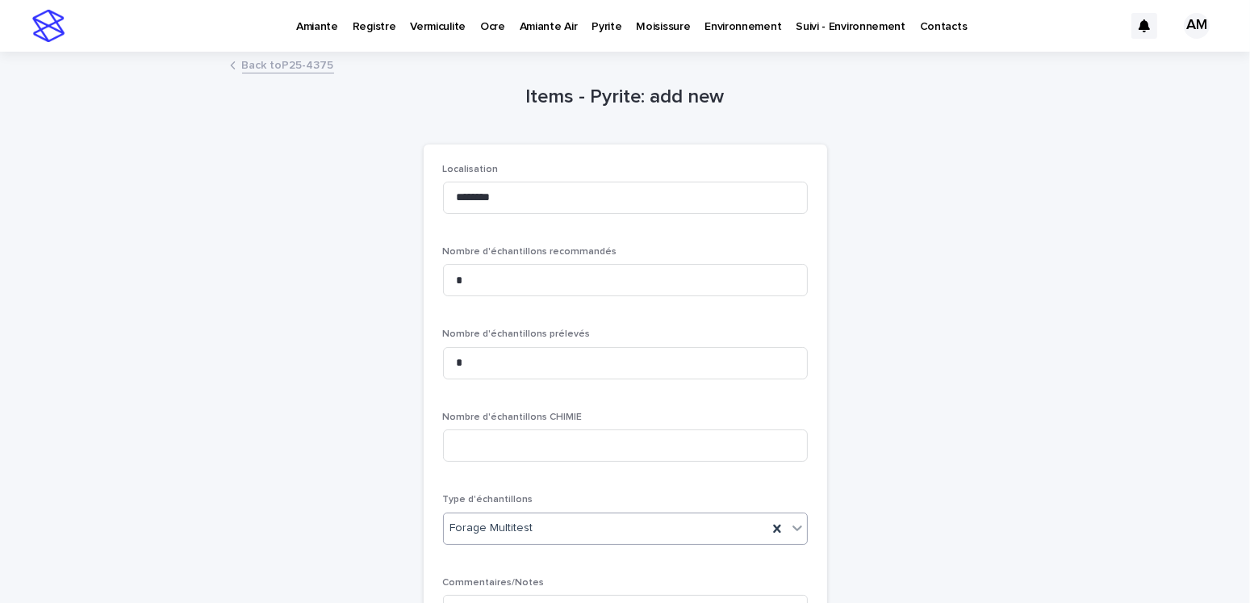
scroll to position [220, 0]
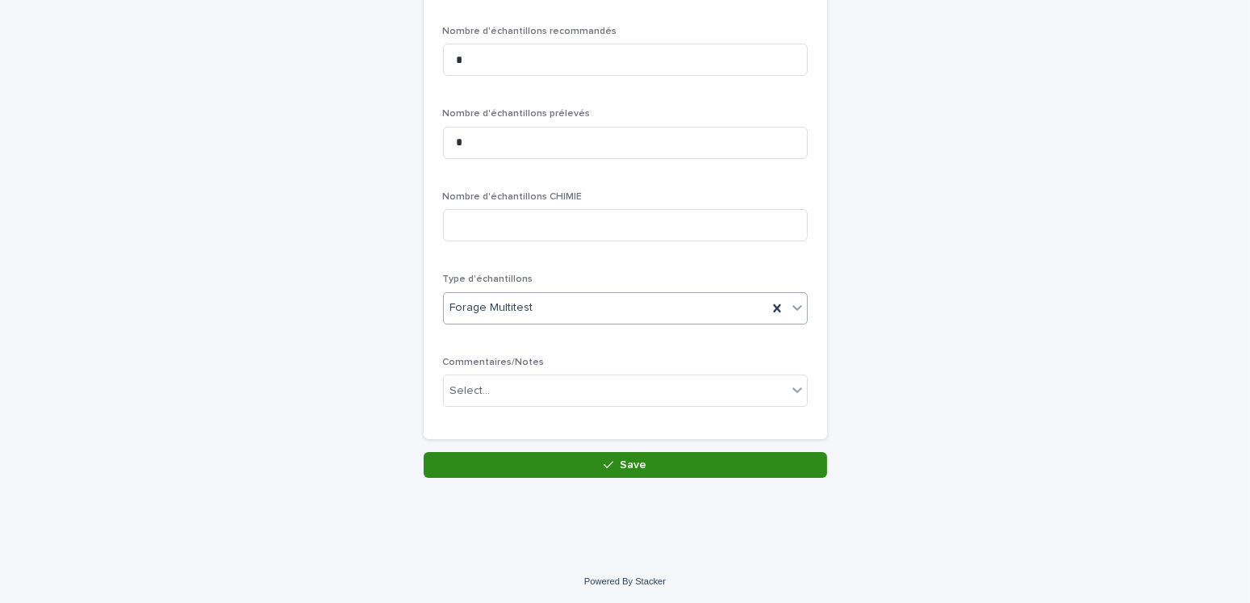
click at [613, 475] on button "Save" at bounding box center [625, 465] width 403 height 26
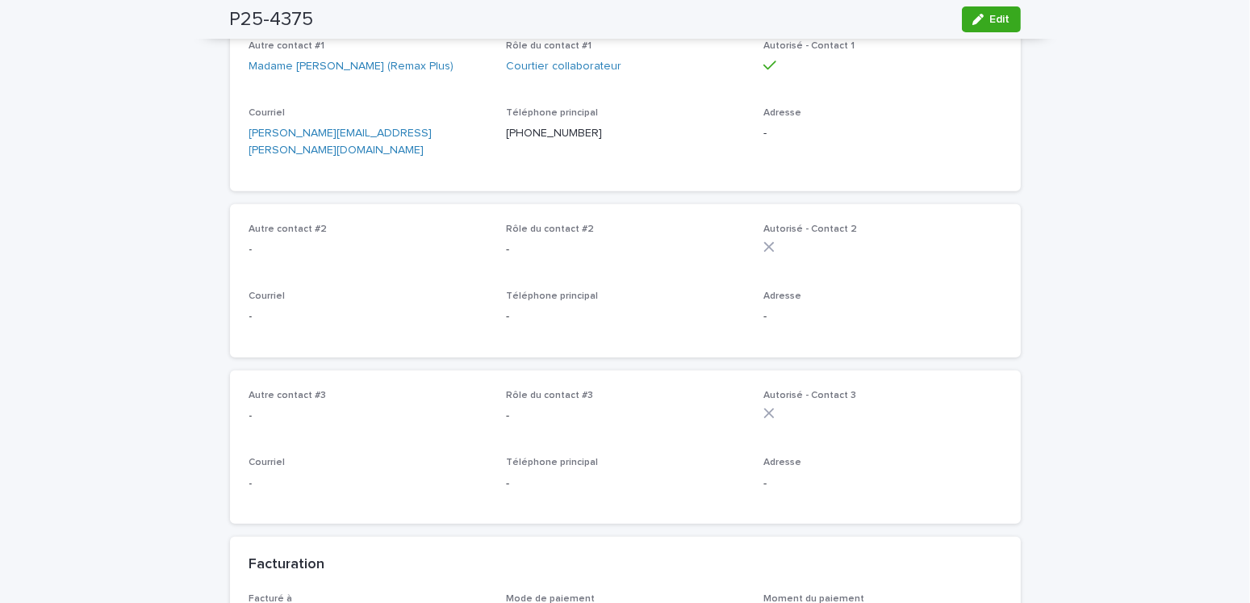
scroll to position [807, 0]
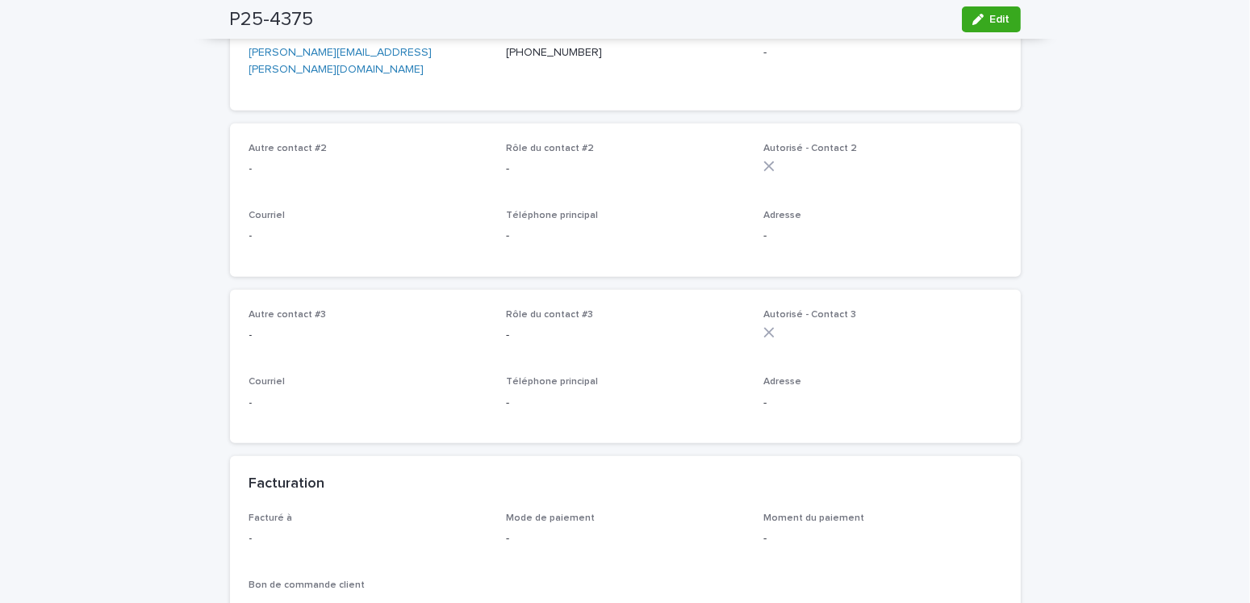
click at [990, 19] on span "Edit" at bounding box center [1000, 19] width 20 height 11
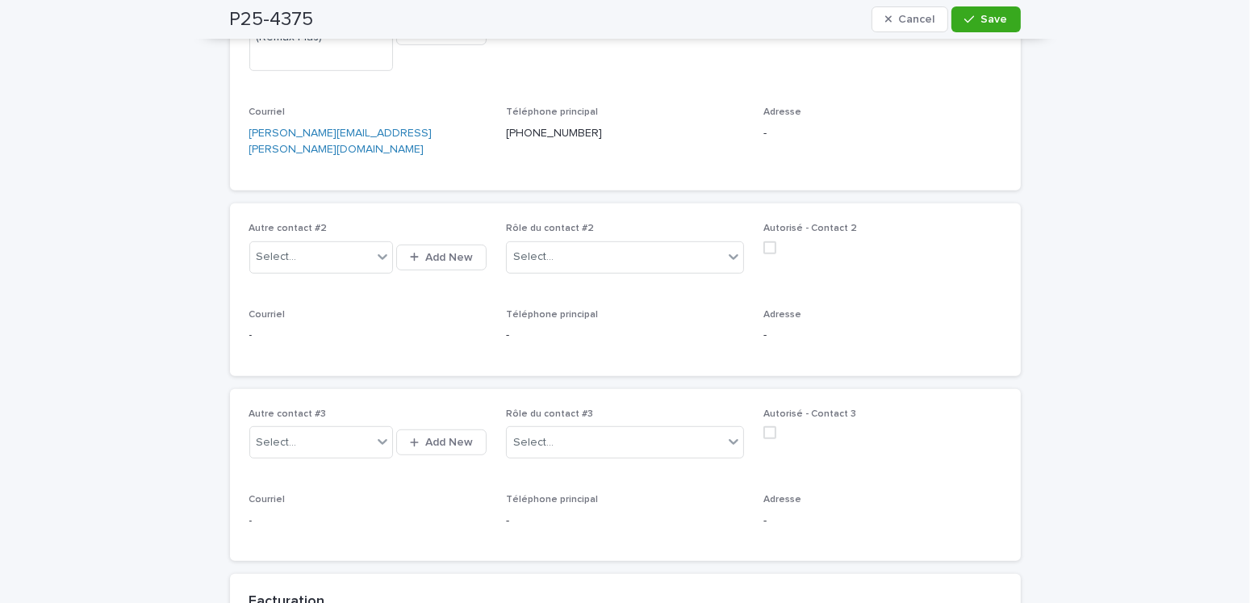
scroll to position [1049, 0]
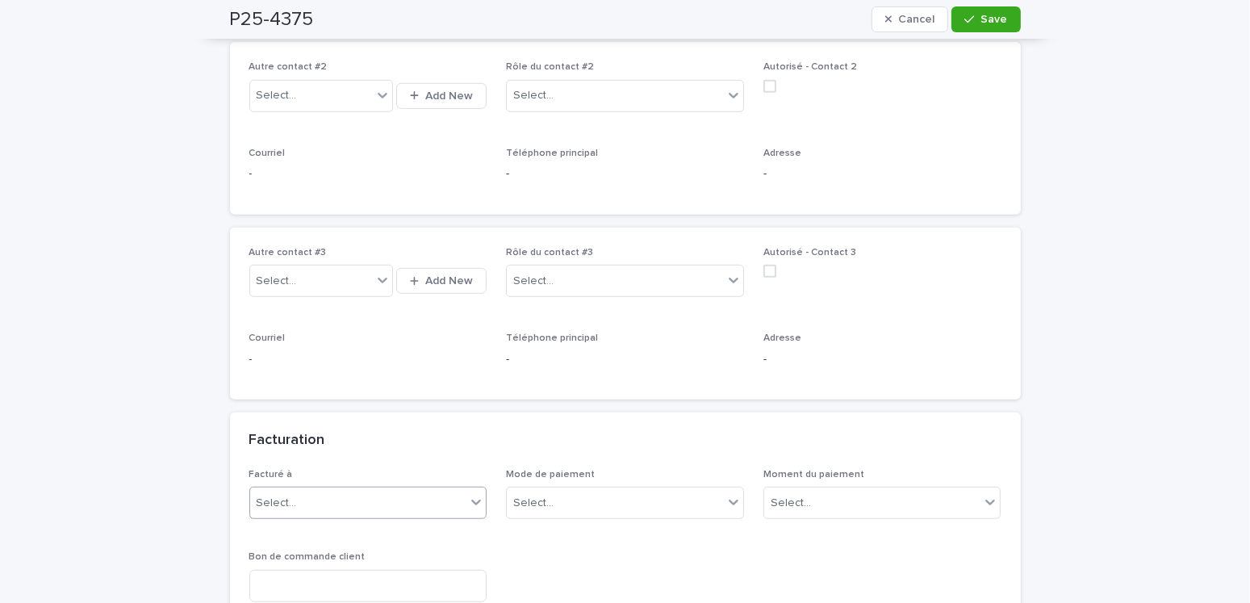
click at [303, 490] on div "Select..." at bounding box center [358, 503] width 216 height 27
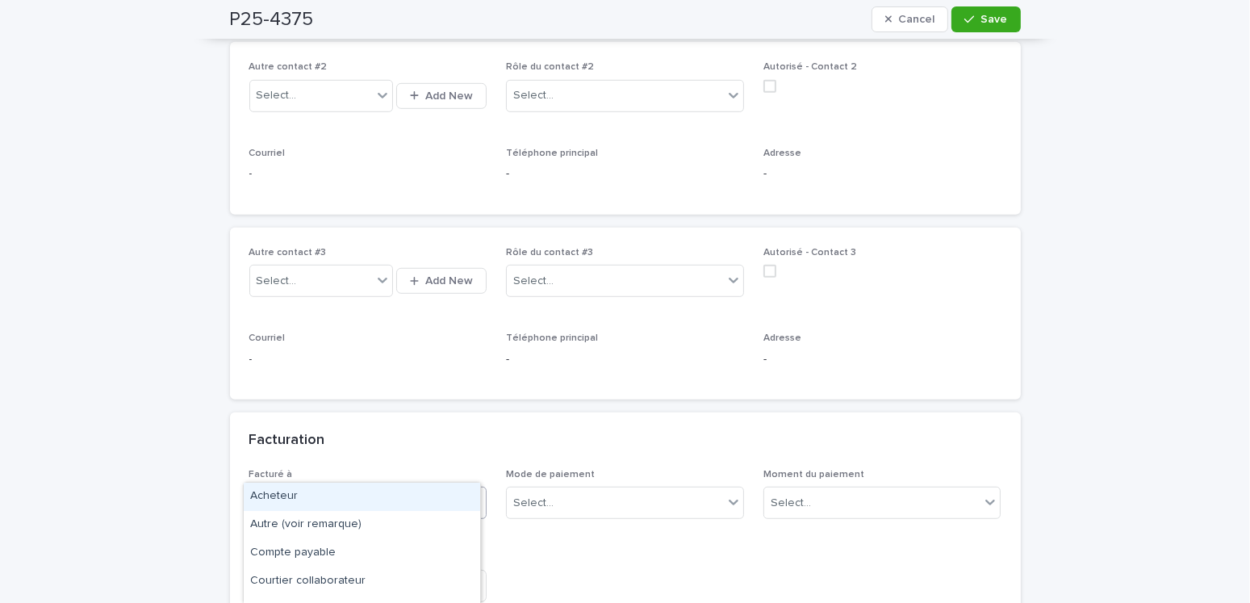
click at [296, 495] on div "Acheteur" at bounding box center [362, 496] width 236 height 28
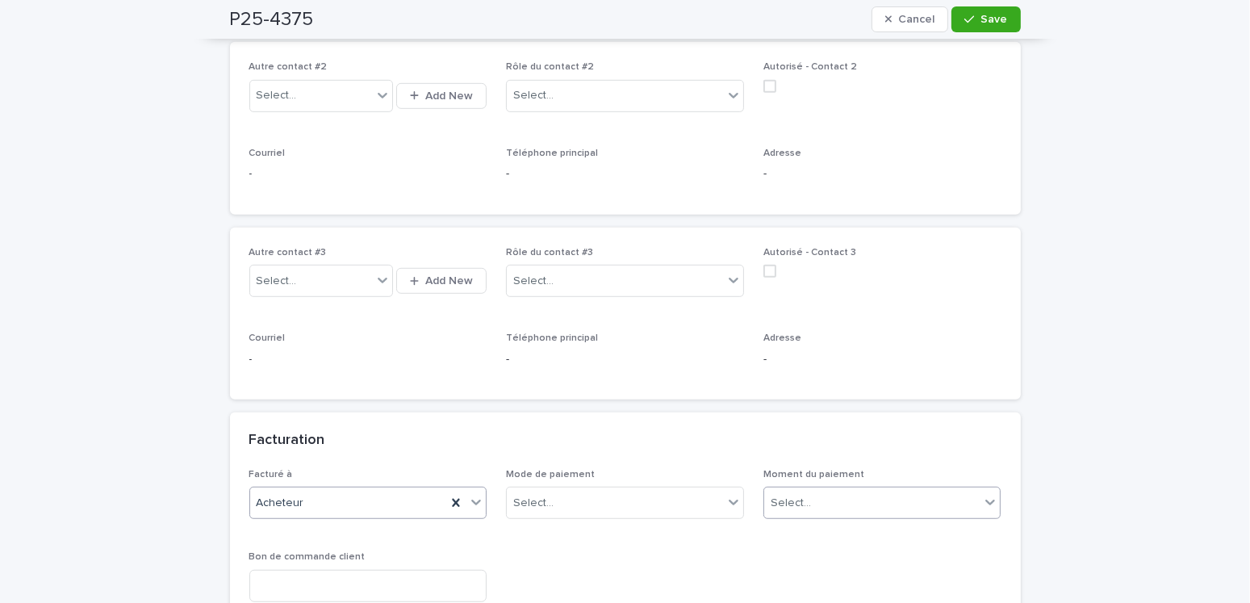
click at [812, 496] on input "text" at bounding box center [813, 503] width 2 height 14
click at [768, 491] on div "Au sondage" at bounding box center [876, 496] width 236 height 28
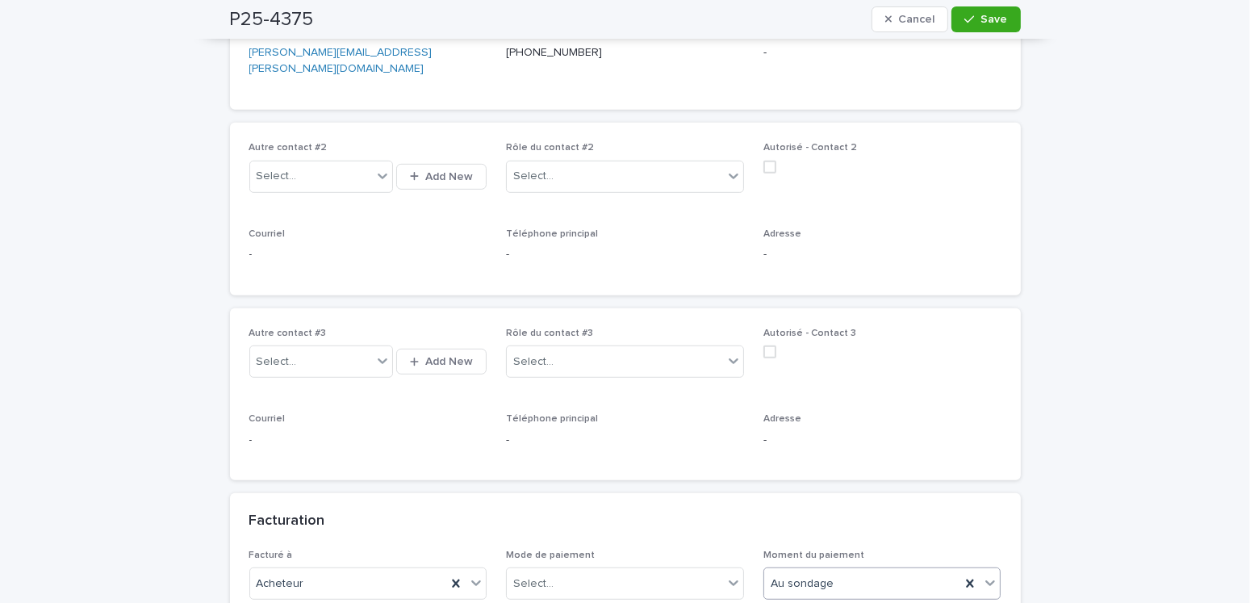
scroll to position [565, 0]
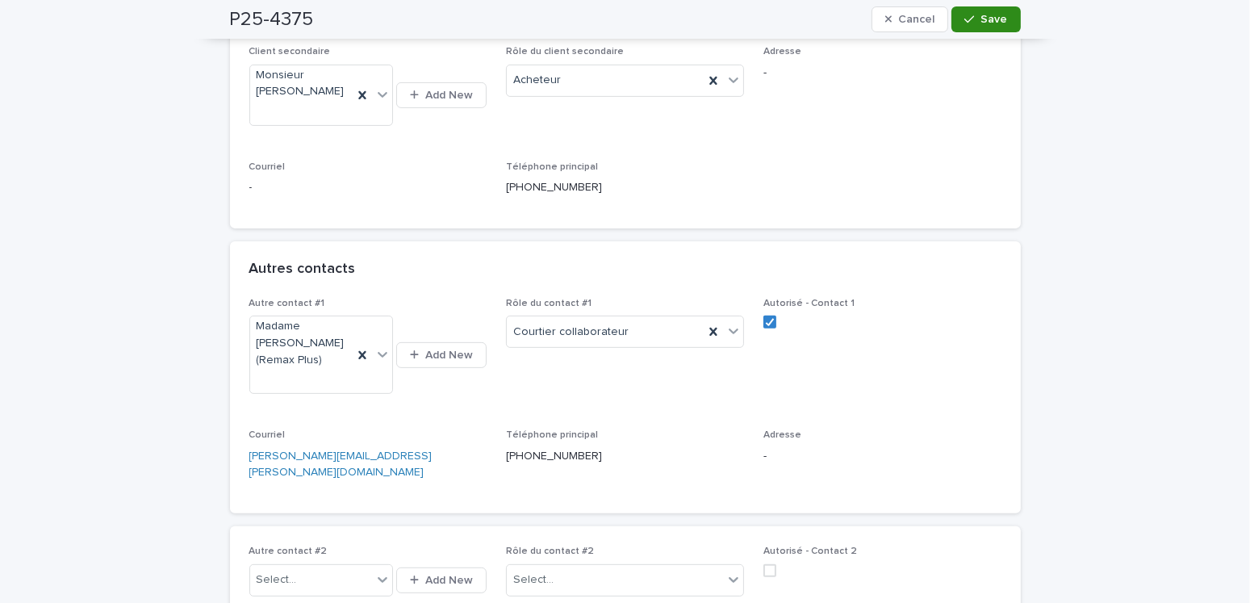
click at [987, 16] on span "Save" at bounding box center [994, 19] width 27 height 11
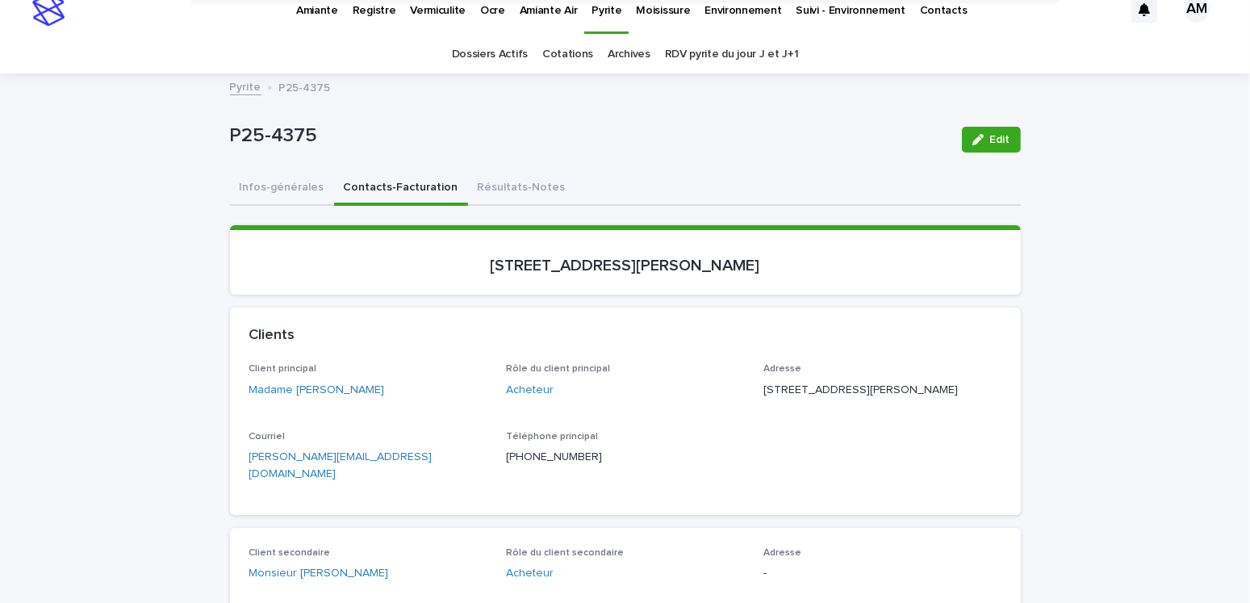
scroll to position [0, 0]
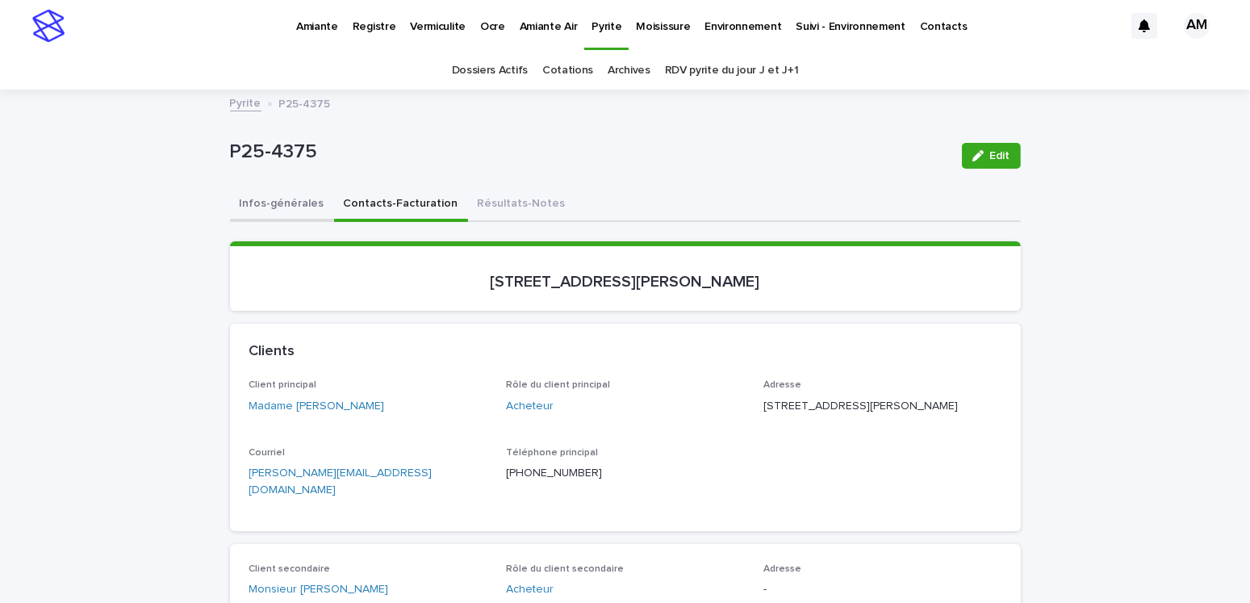
click at [289, 191] on button "Infos-générales" at bounding box center [282, 205] width 104 height 34
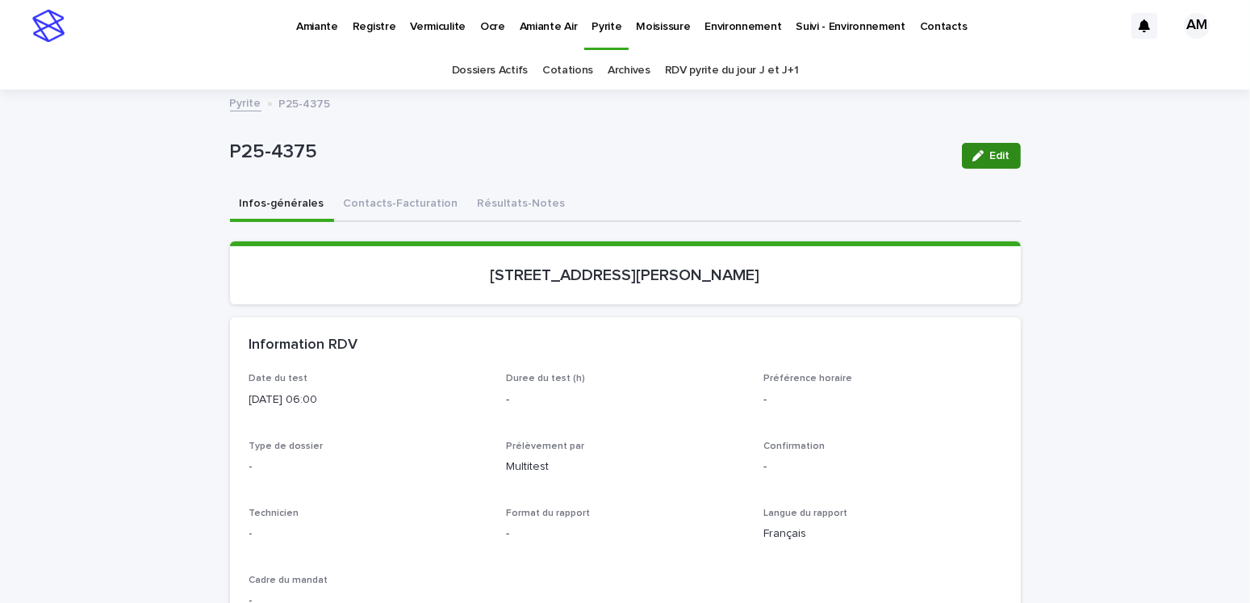
click at [978, 143] on button "Edit" at bounding box center [991, 156] width 59 height 26
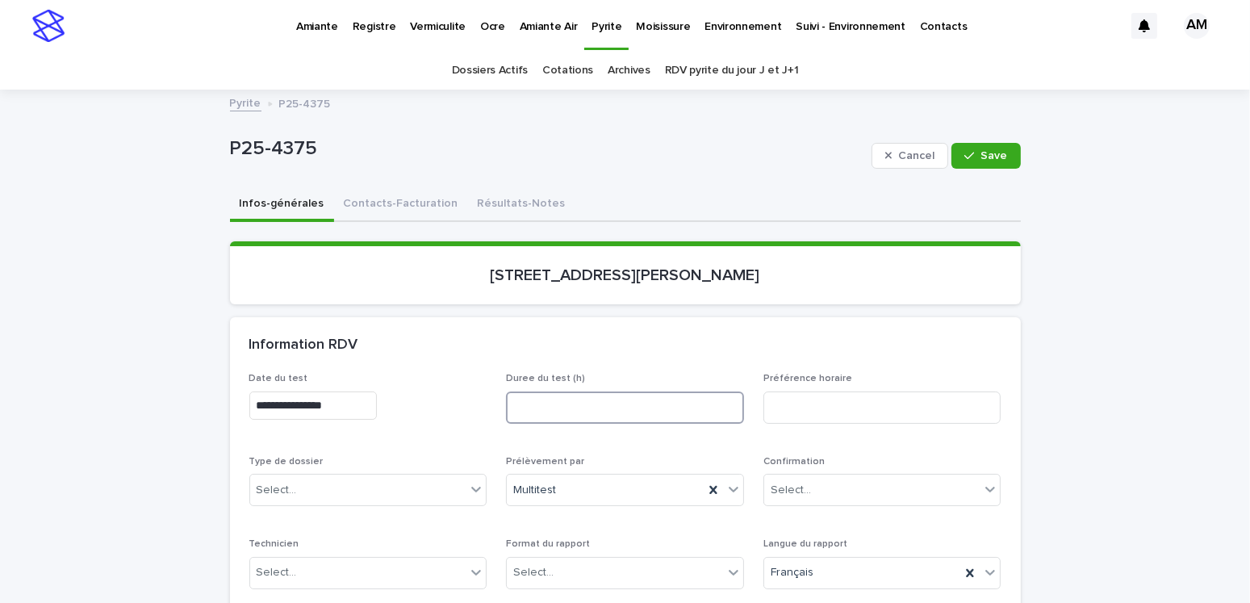
click at [538, 400] on input at bounding box center [625, 407] width 238 height 32
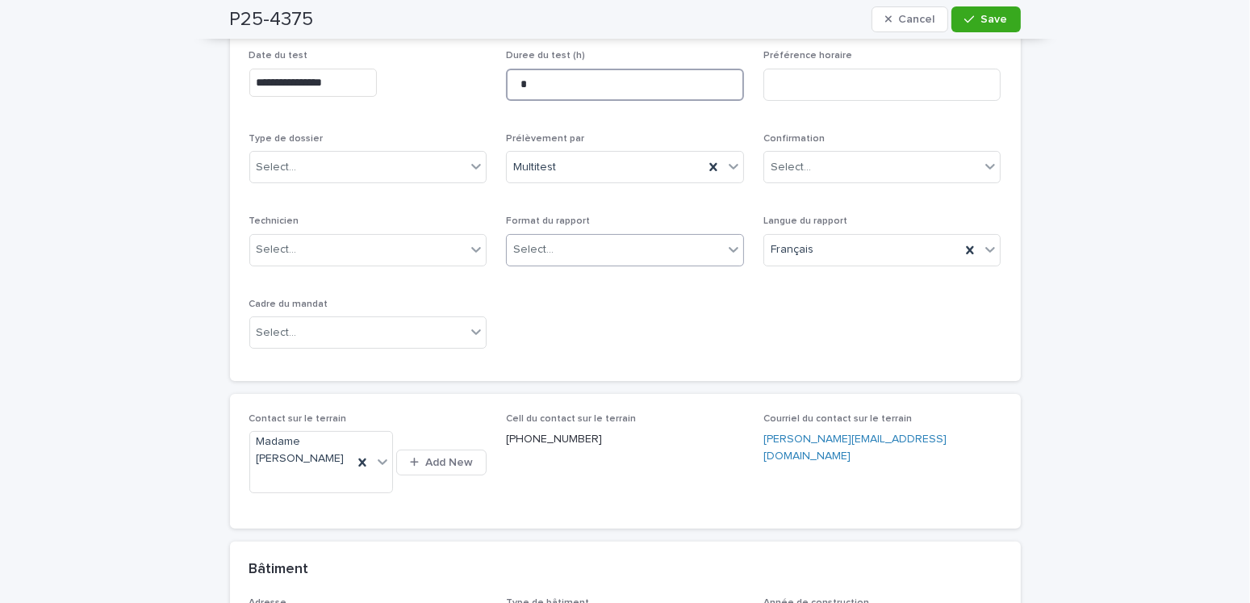
type input "*"
click at [526, 236] on div "Select..." at bounding box center [615, 249] width 216 height 27
click at [540, 269] on div "Électronique" at bounding box center [619, 279] width 236 height 28
click at [299, 323] on div "Select..." at bounding box center [358, 332] width 216 height 27
click at [284, 396] on div "Transaction" at bounding box center [362, 389] width 236 height 28
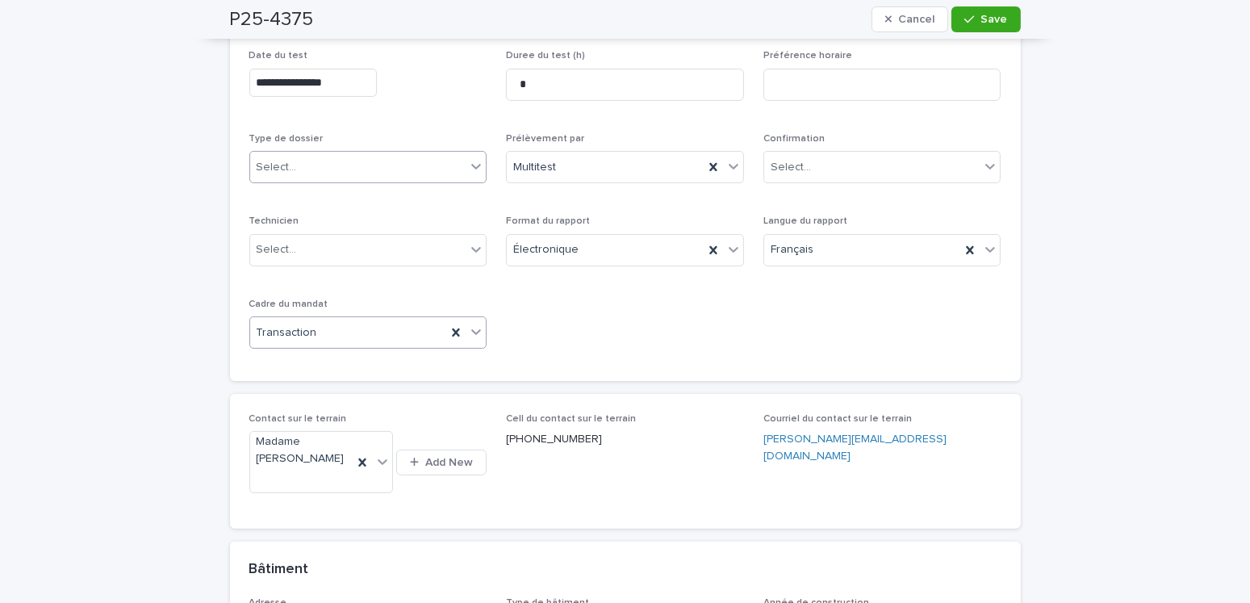
click at [299, 161] on input "text" at bounding box center [300, 168] width 2 height 14
click at [301, 201] on div "Échantillonnage" at bounding box center [362, 196] width 236 height 28
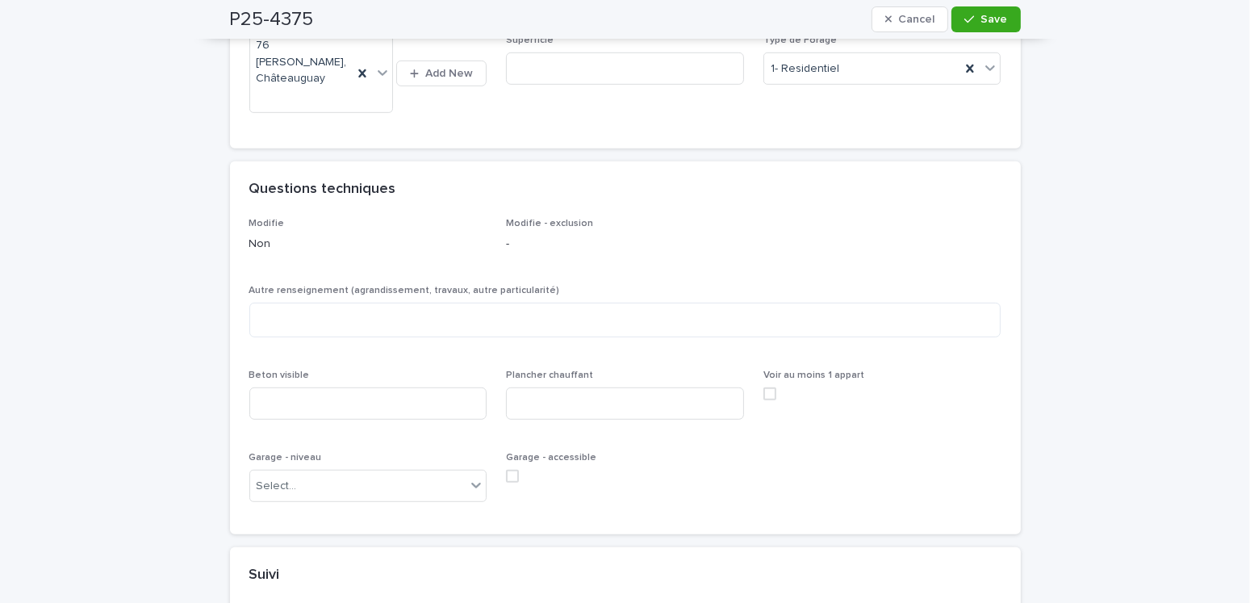
scroll to position [1130, 0]
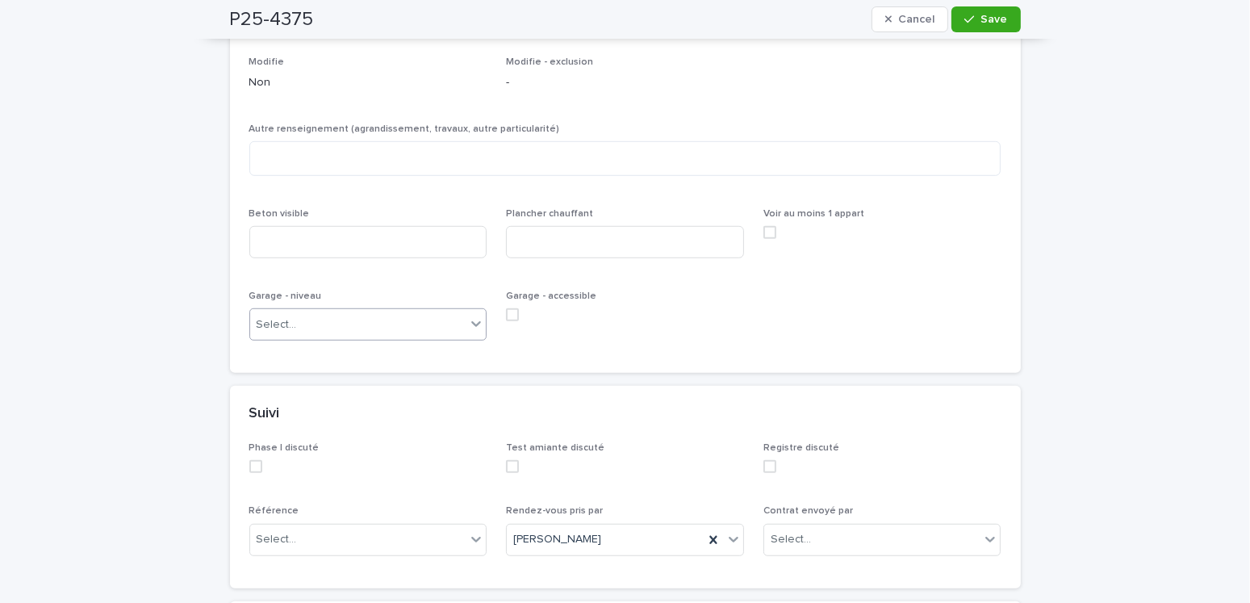
click at [312, 311] on div "Select..." at bounding box center [358, 324] width 216 height 27
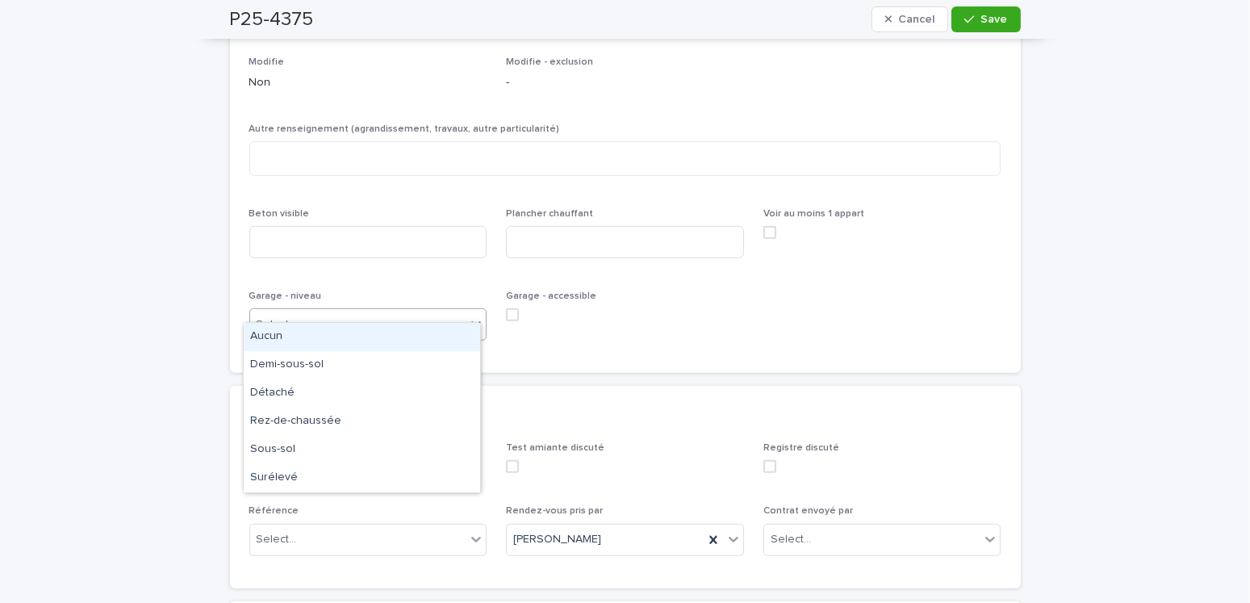
click at [272, 336] on div "Aucun" at bounding box center [362, 337] width 236 height 28
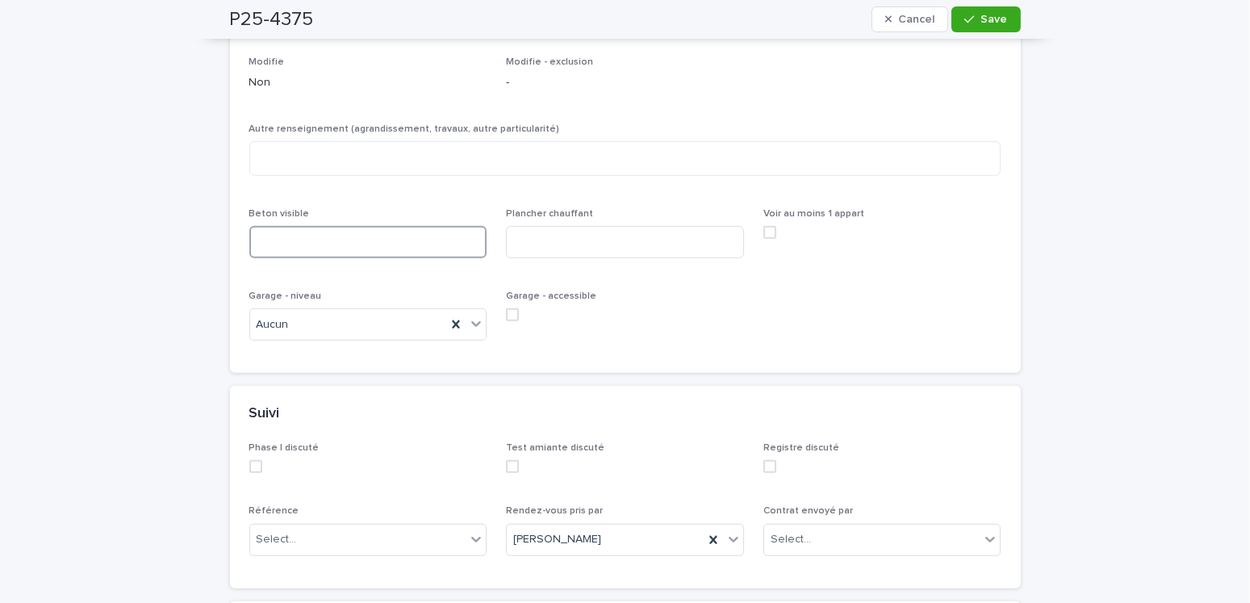
click at [309, 226] on input at bounding box center [368, 242] width 238 height 32
type input "***"
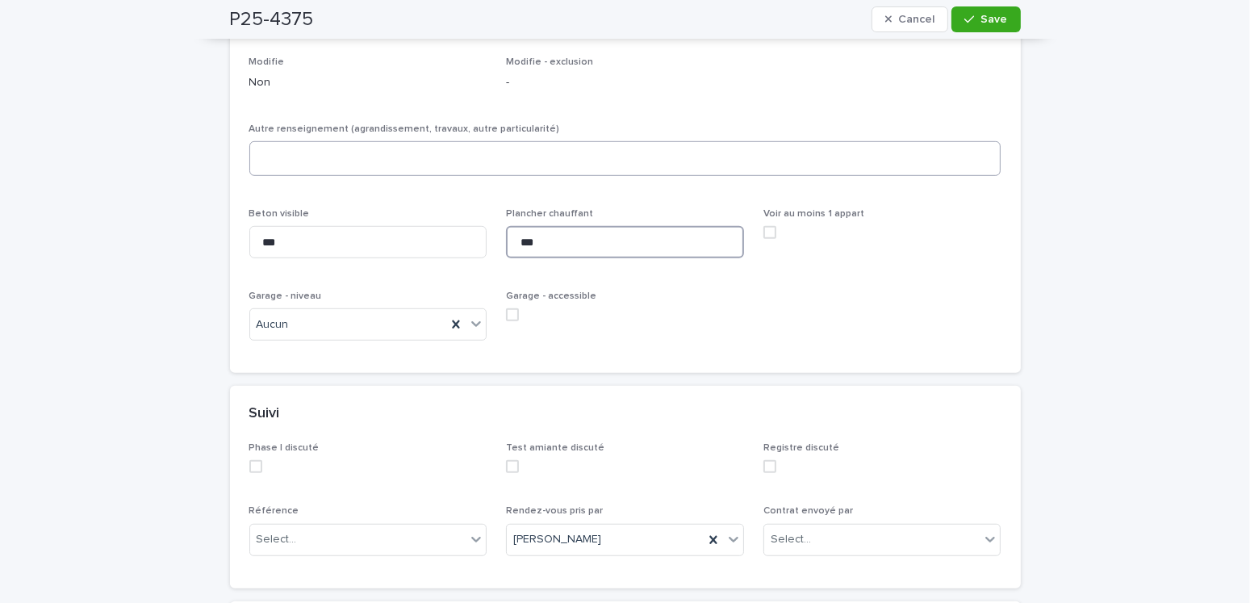
type input "***"
click at [283, 145] on textarea at bounding box center [625, 158] width 752 height 35
type textarea "***"
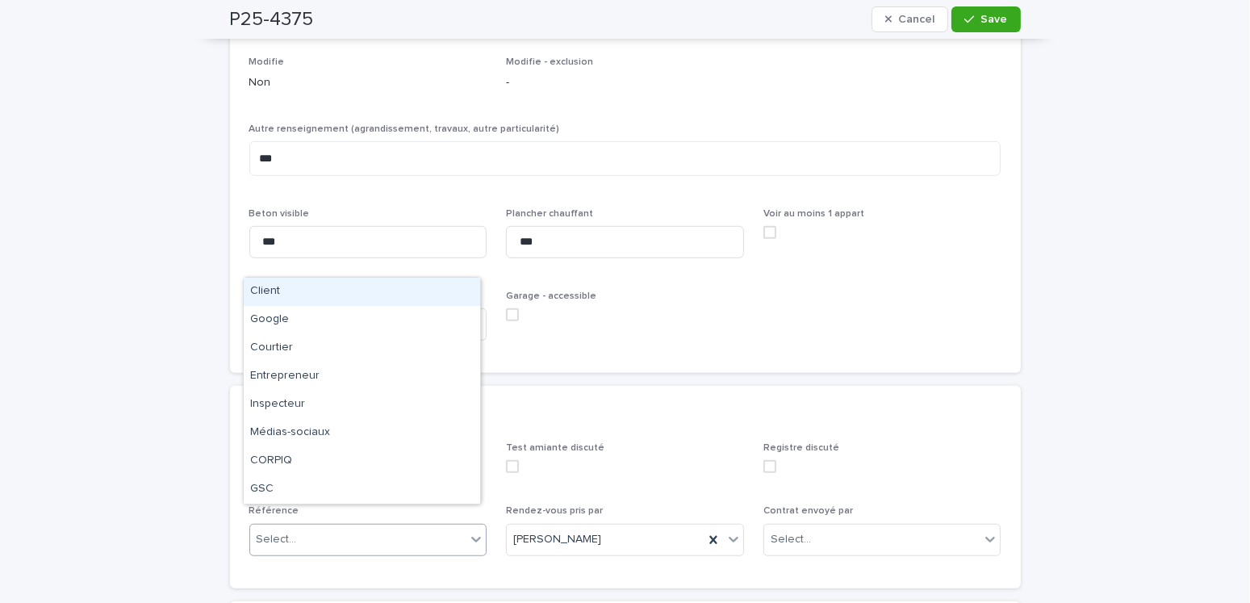
click at [307, 526] on div "Select..." at bounding box center [358, 539] width 216 height 27
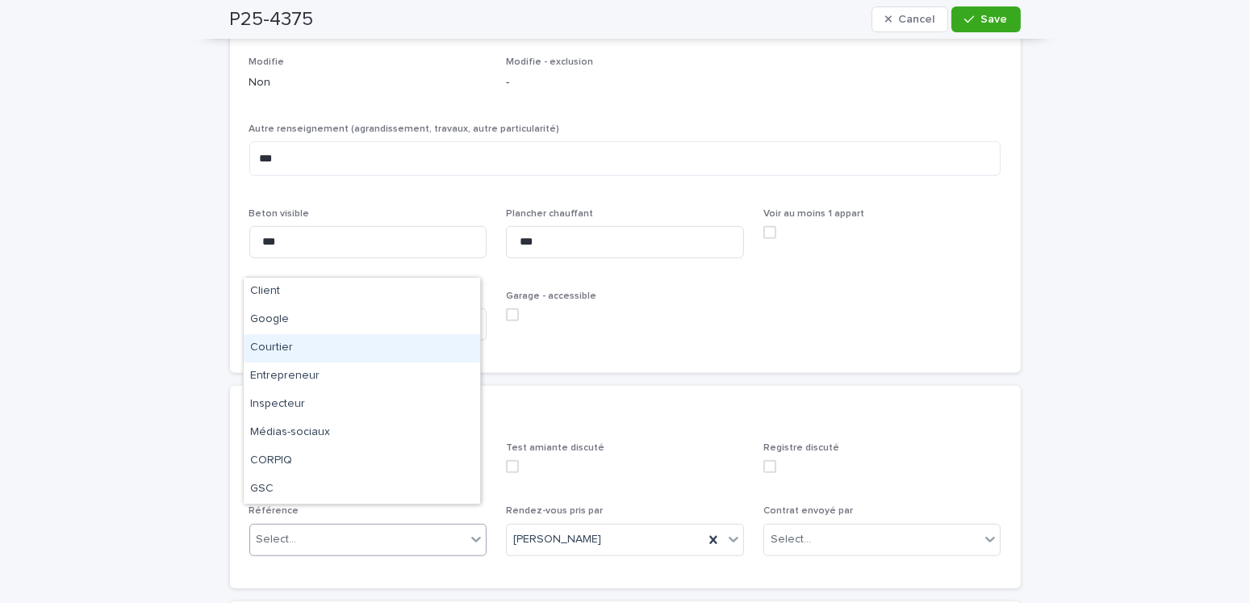
click at [283, 351] on div "Courtier" at bounding box center [362, 348] width 236 height 28
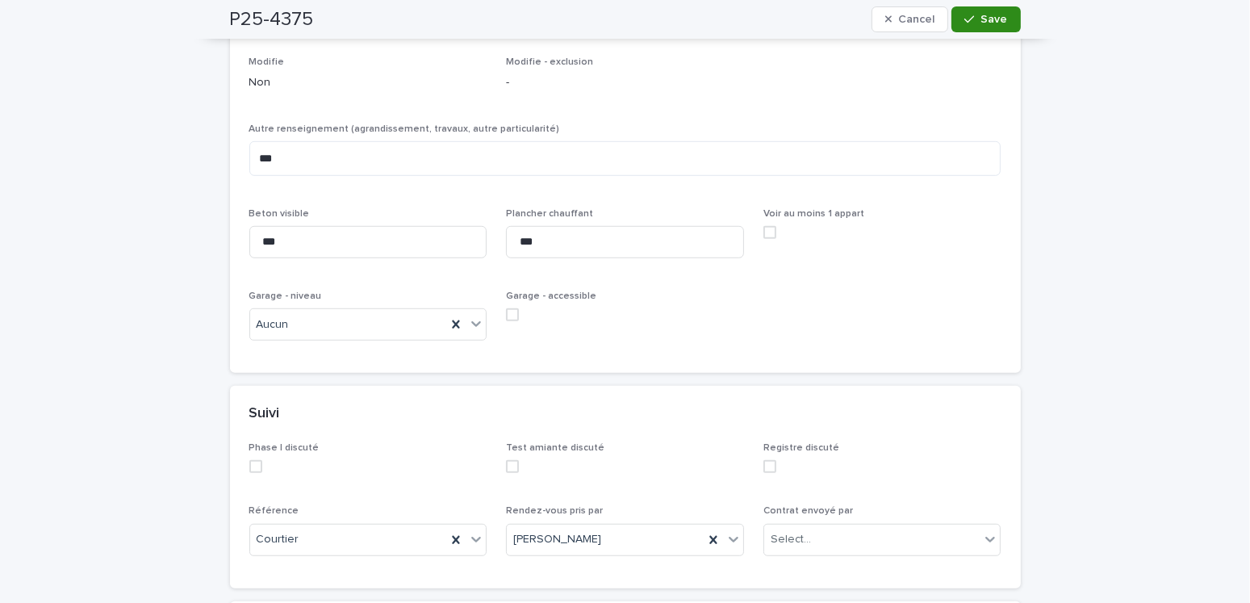
click at [988, 20] on span "Save" at bounding box center [994, 19] width 27 height 11
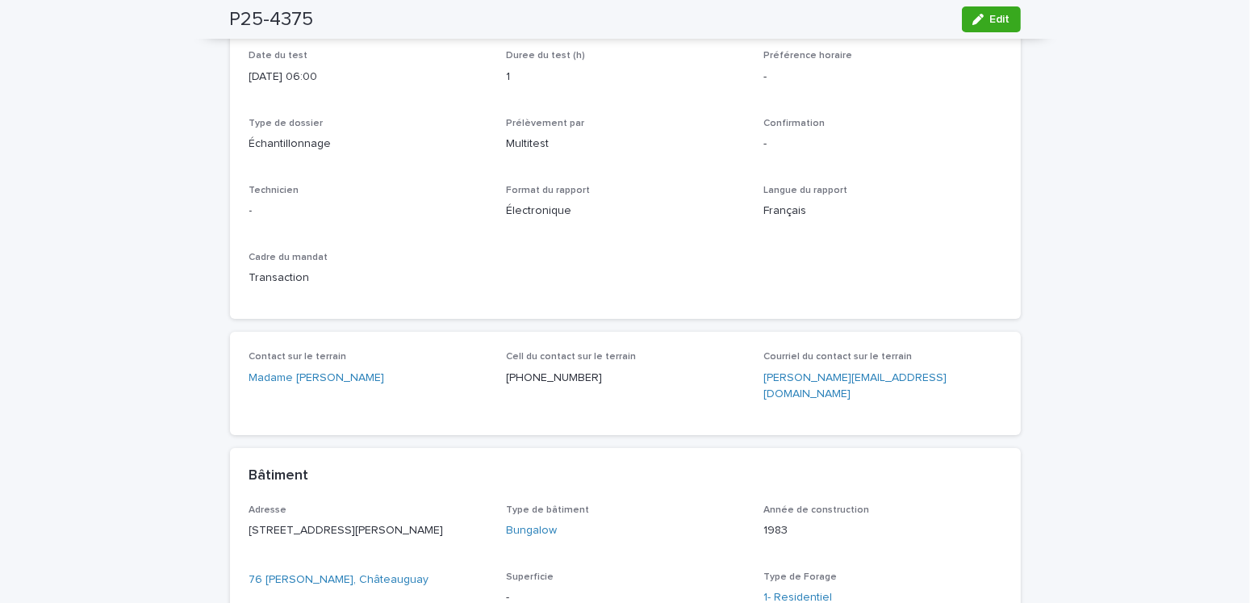
scroll to position [81, 0]
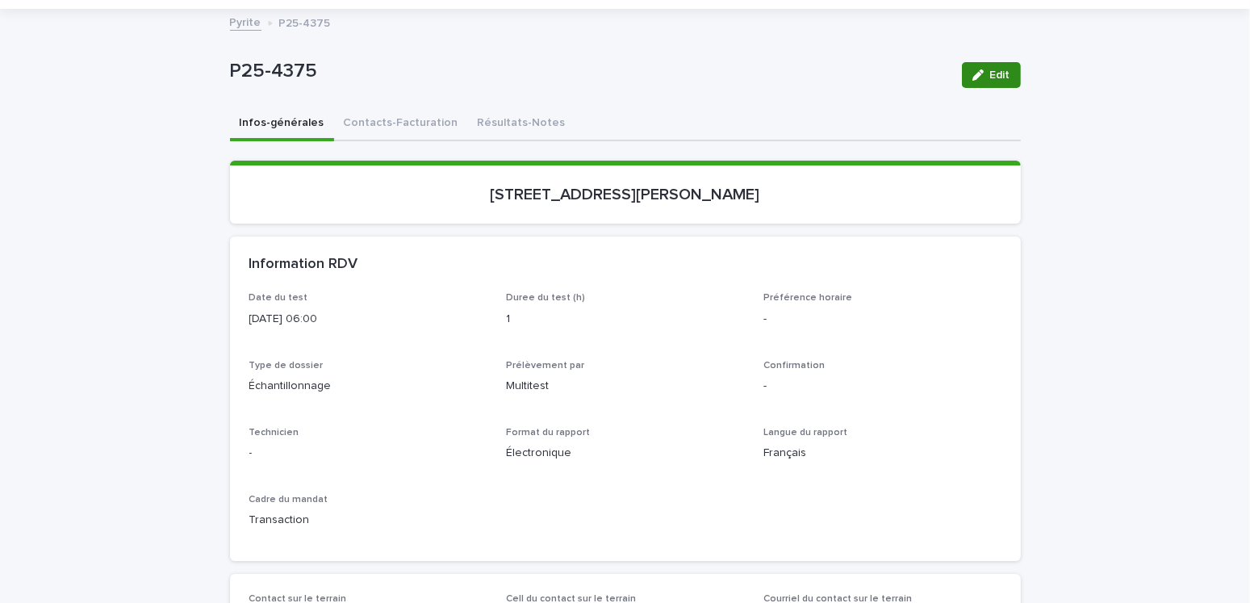
click at [991, 70] on span "Edit" at bounding box center [1000, 74] width 20 height 11
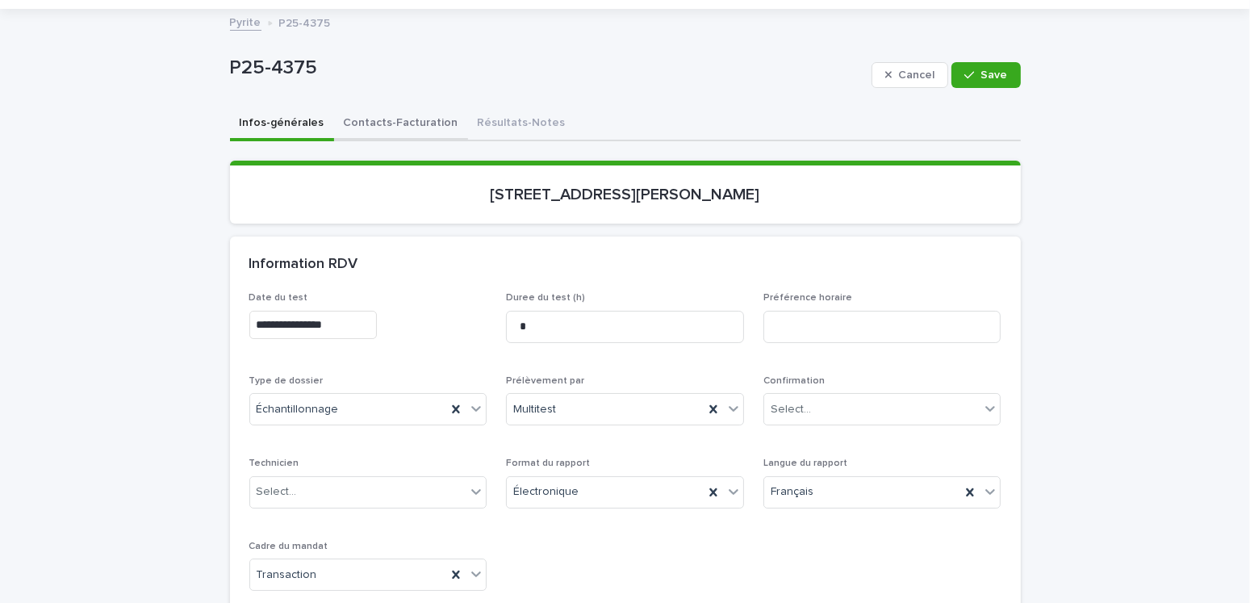
click at [388, 115] on button "Contacts-Facturation" at bounding box center [401, 124] width 134 height 34
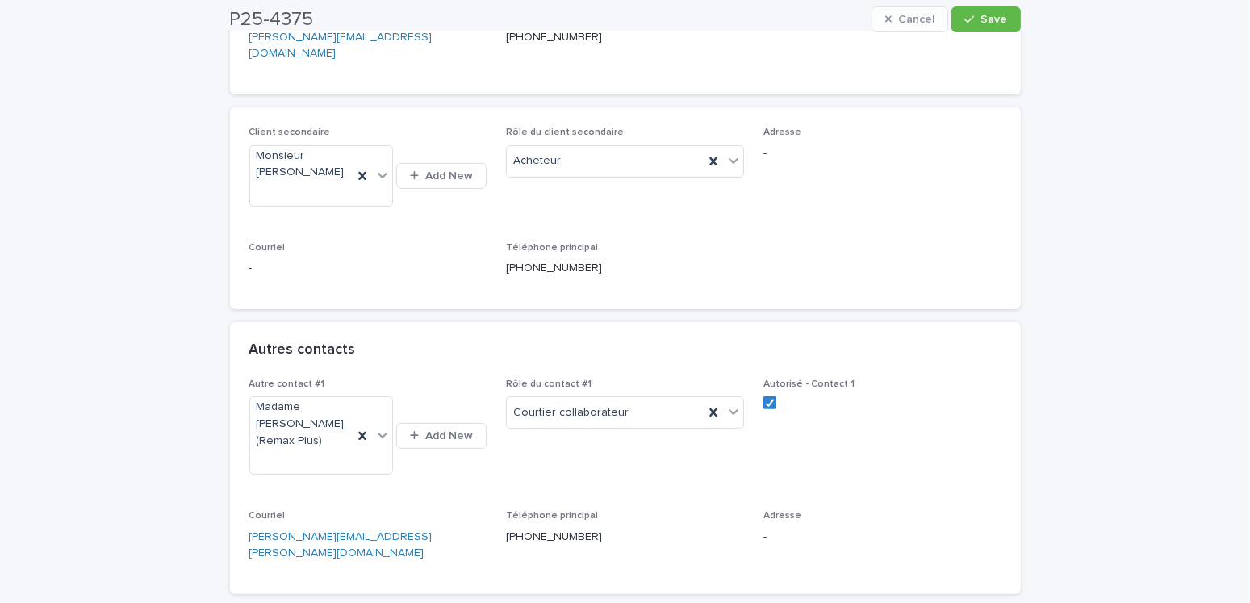
scroll to position [968, 0]
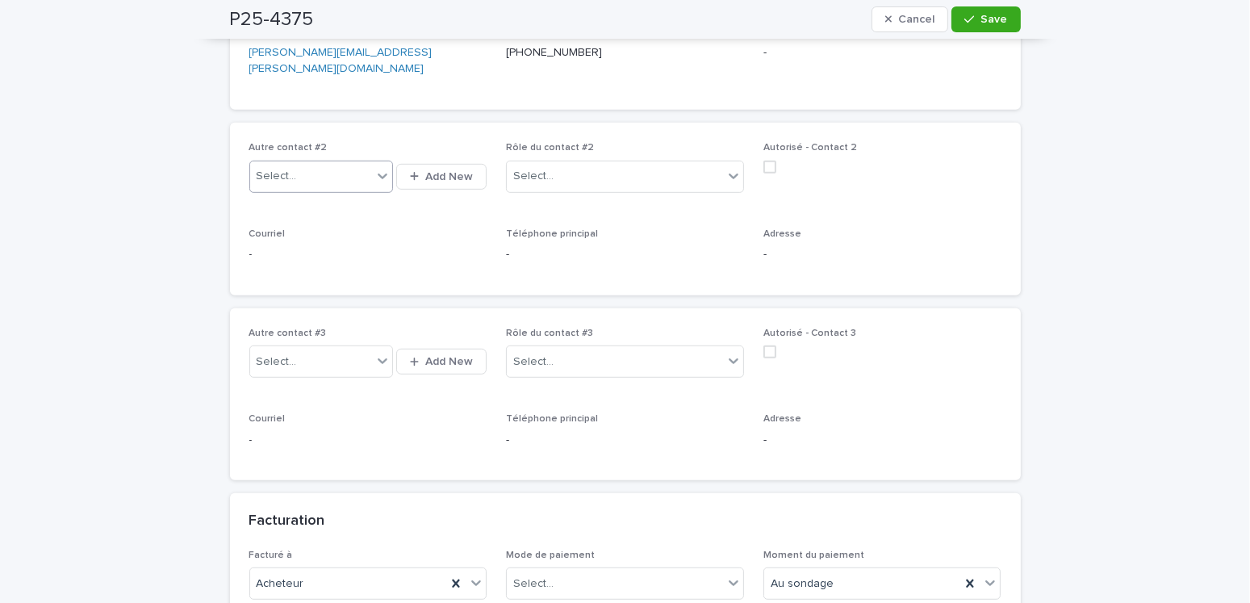
click at [308, 163] on div "Select..." at bounding box center [311, 176] width 122 height 27
type input "**********"
click at [440, 164] on button "Add New" at bounding box center [441, 177] width 90 height 26
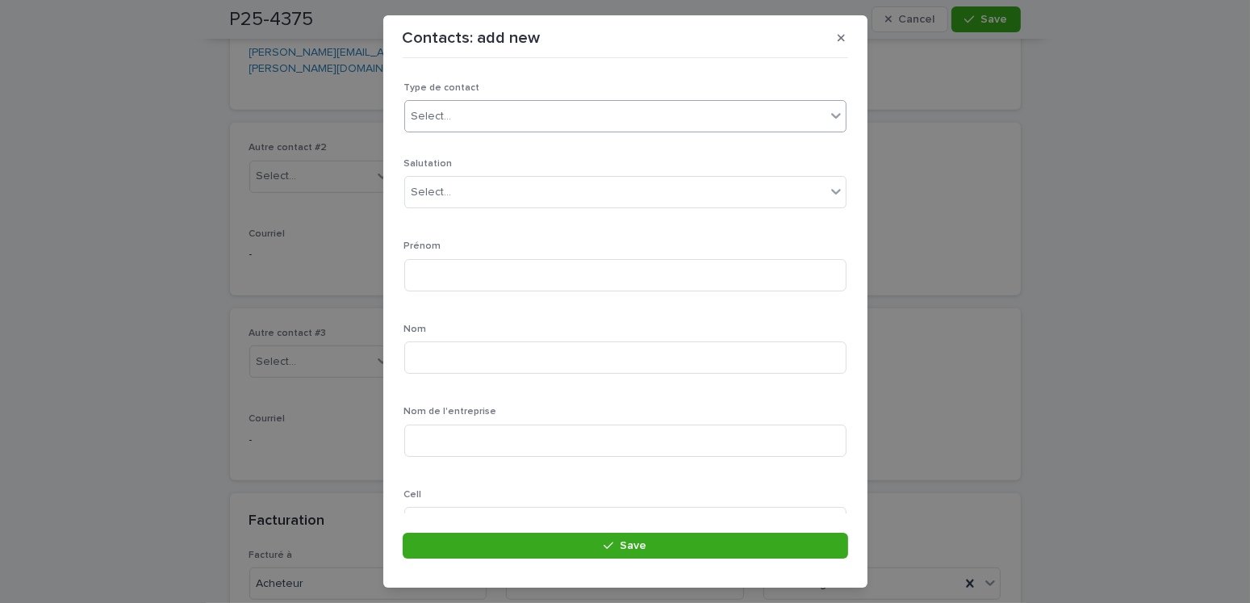
click at [492, 104] on div "Select..." at bounding box center [615, 116] width 420 height 27
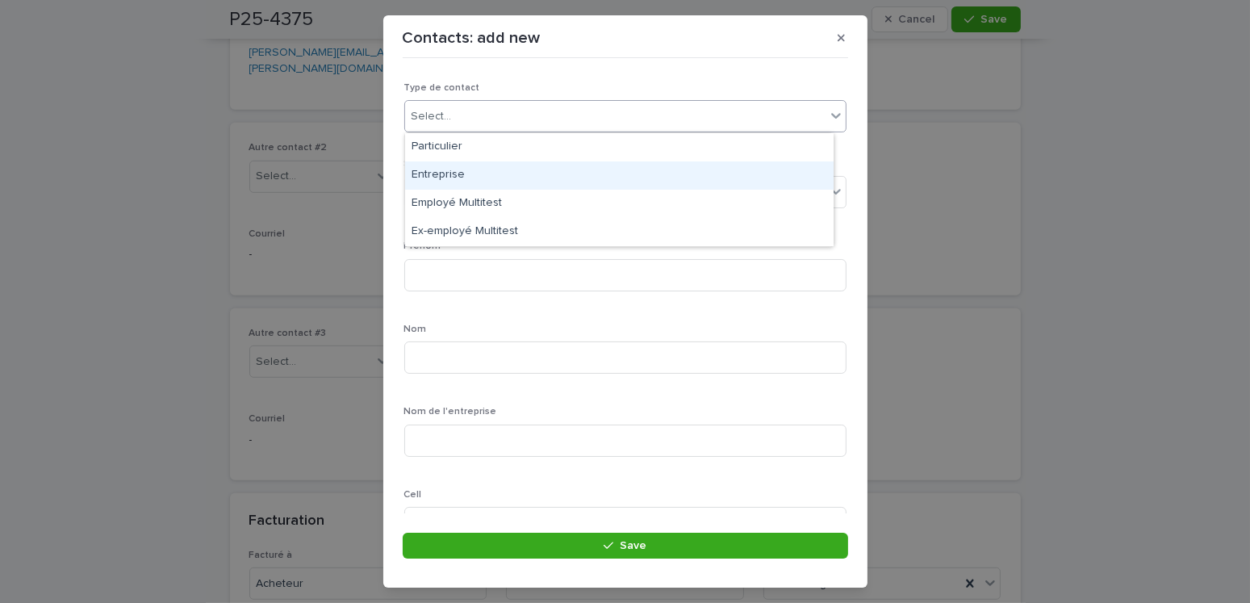
click at [443, 168] on div "Entreprise" at bounding box center [619, 175] width 428 height 28
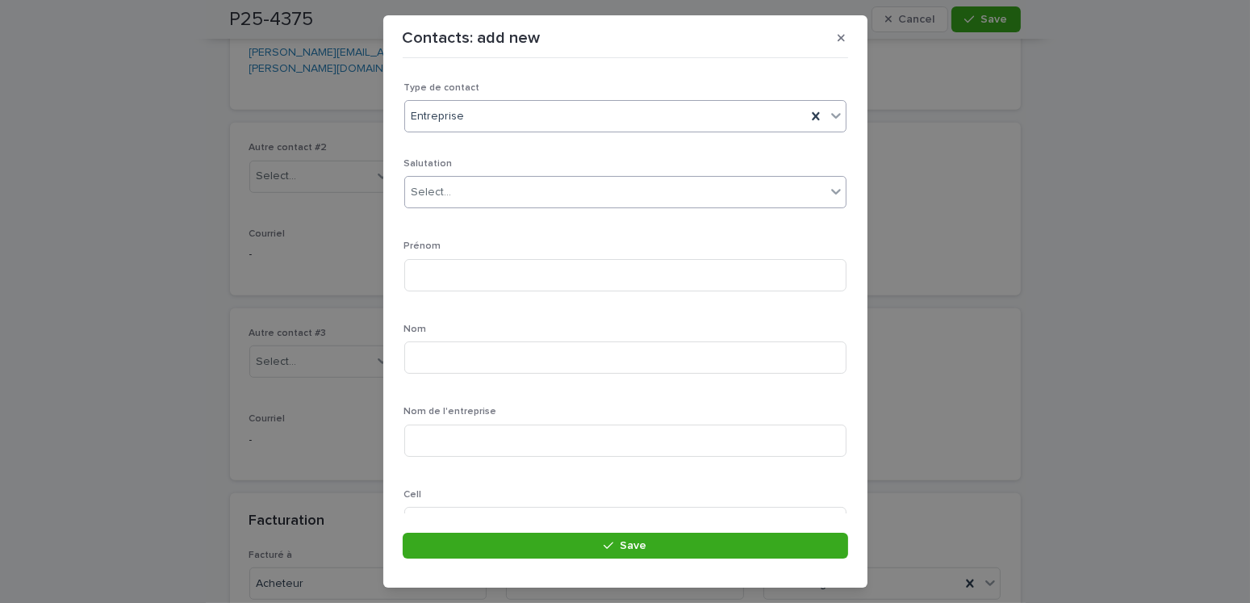
click at [447, 189] on div "Select..." at bounding box center [431, 192] width 40 height 17
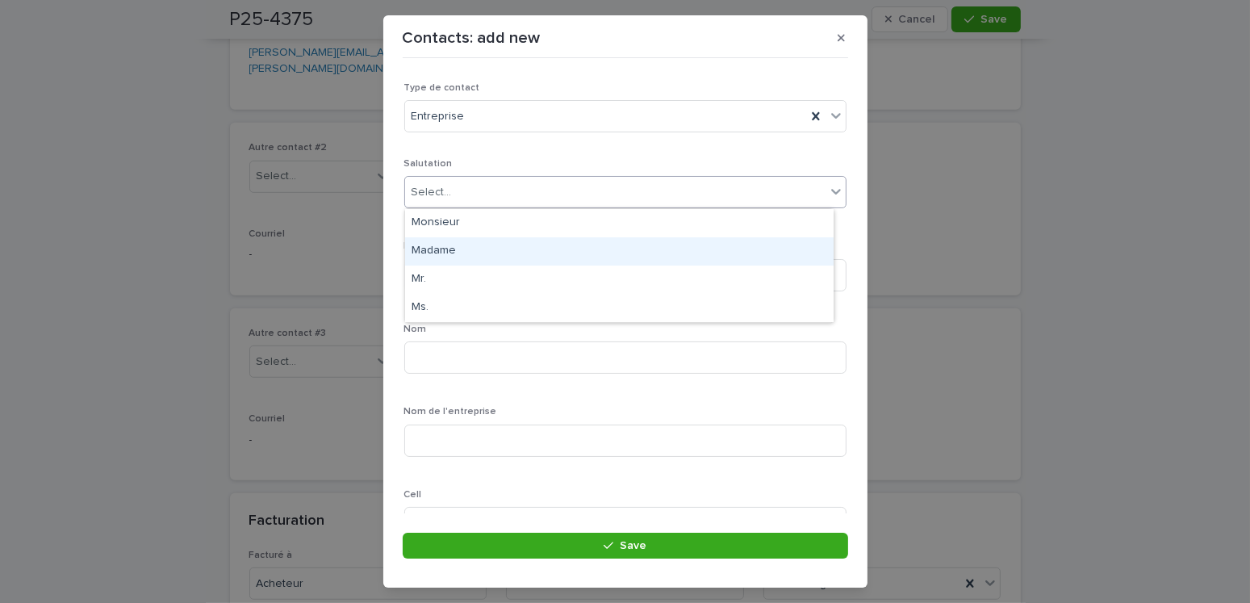
click at [440, 249] on div "Madame" at bounding box center [619, 251] width 428 height 28
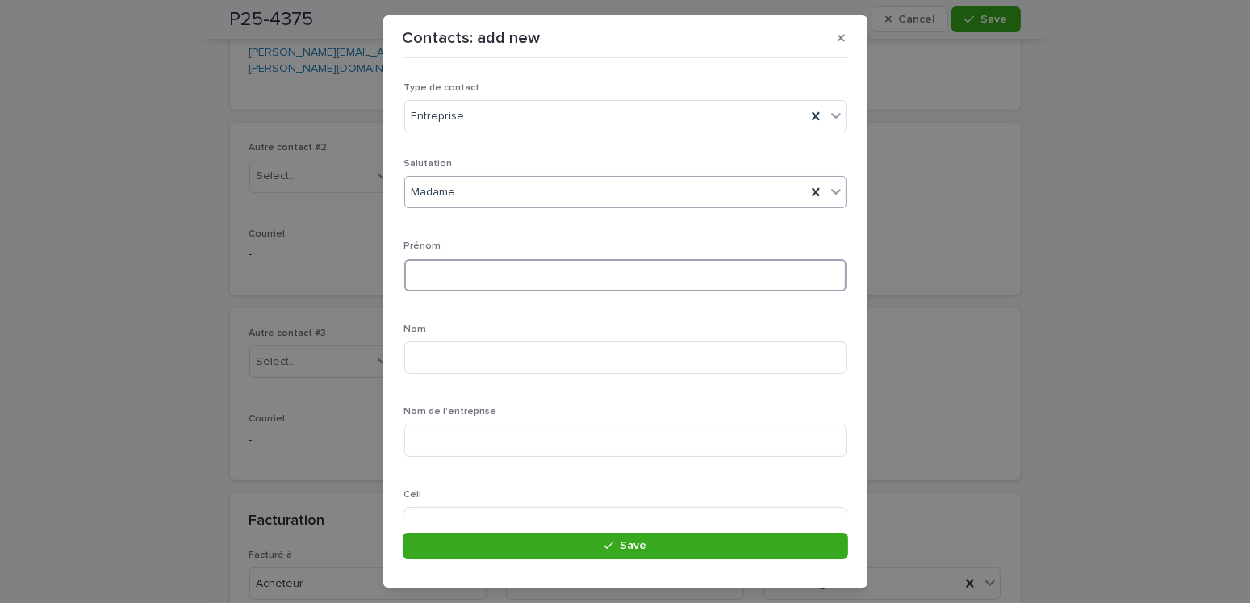
click at [450, 259] on input at bounding box center [625, 275] width 442 height 32
type input "*********"
type input "******"
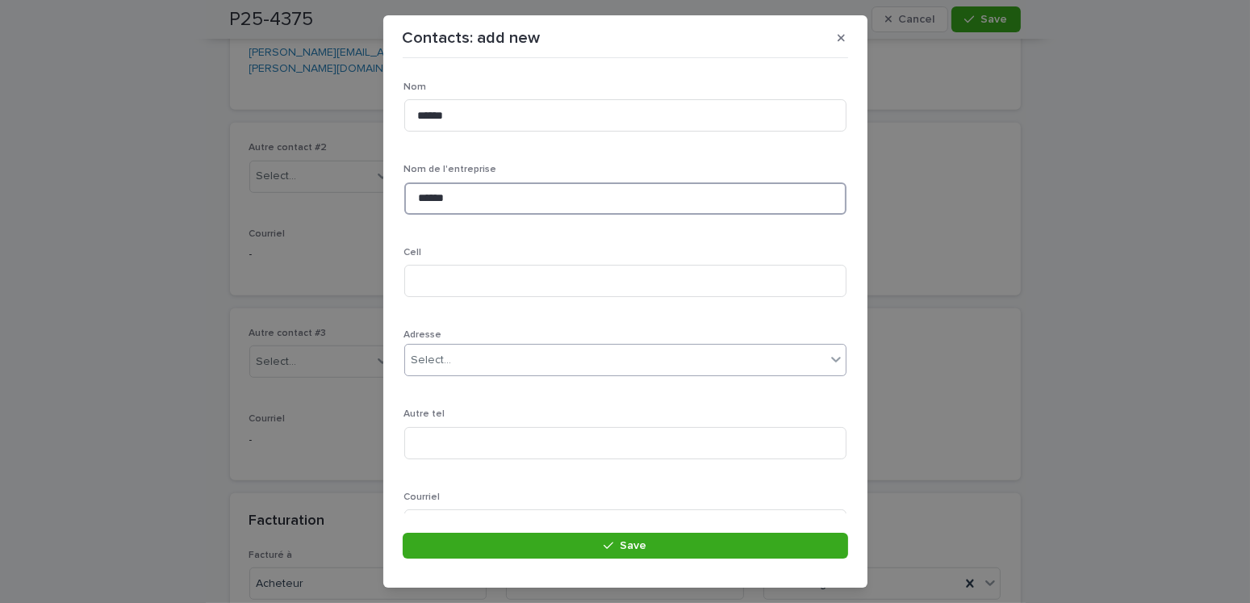
scroll to position [323, 0]
type input "******"
click at [455, 192] on input at bounding box center [625, 200] width 442 height 32
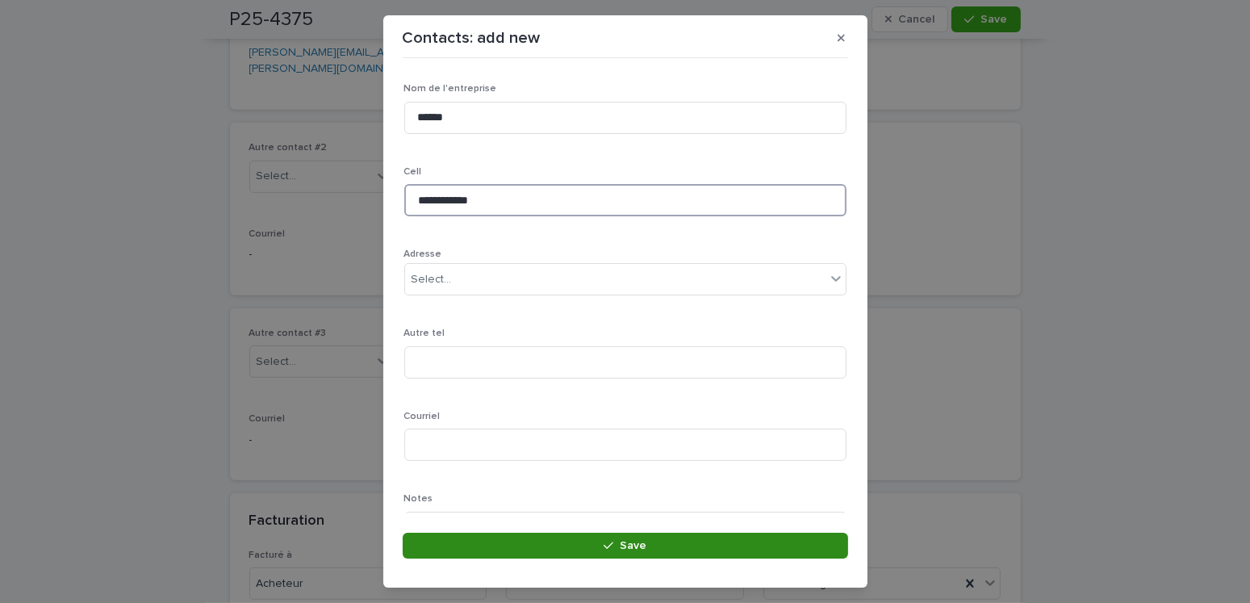
type input "**********"
click at [716, 537] on button "Save" at bounding box center [625, 545] width 445 height 26
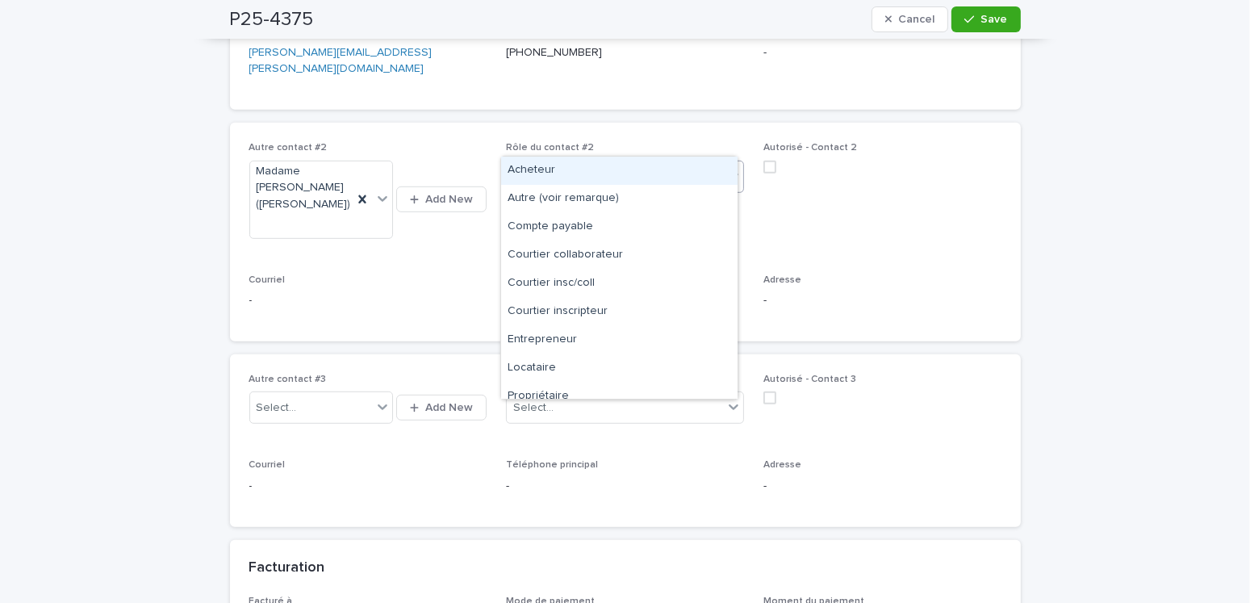
click at [540, 168] on div "Select..." at bounding box center [533, 176] width 40 height 17
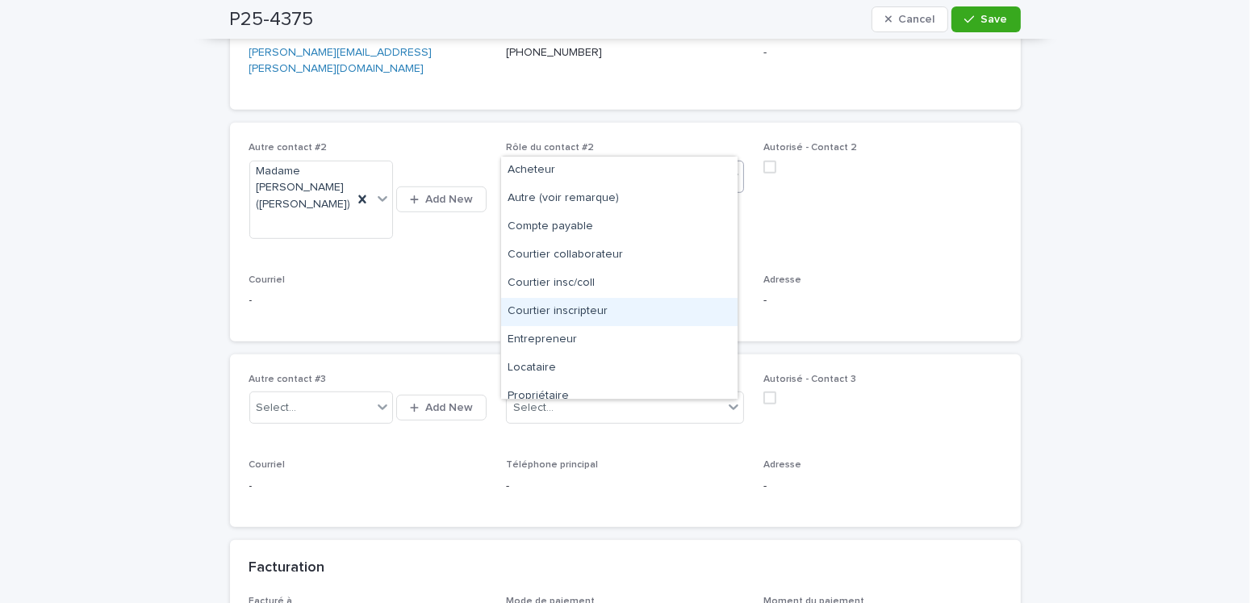
click at [586, 319] on div "Courtier inscripteur" at bounding box center [619, 312] width 236 height 28
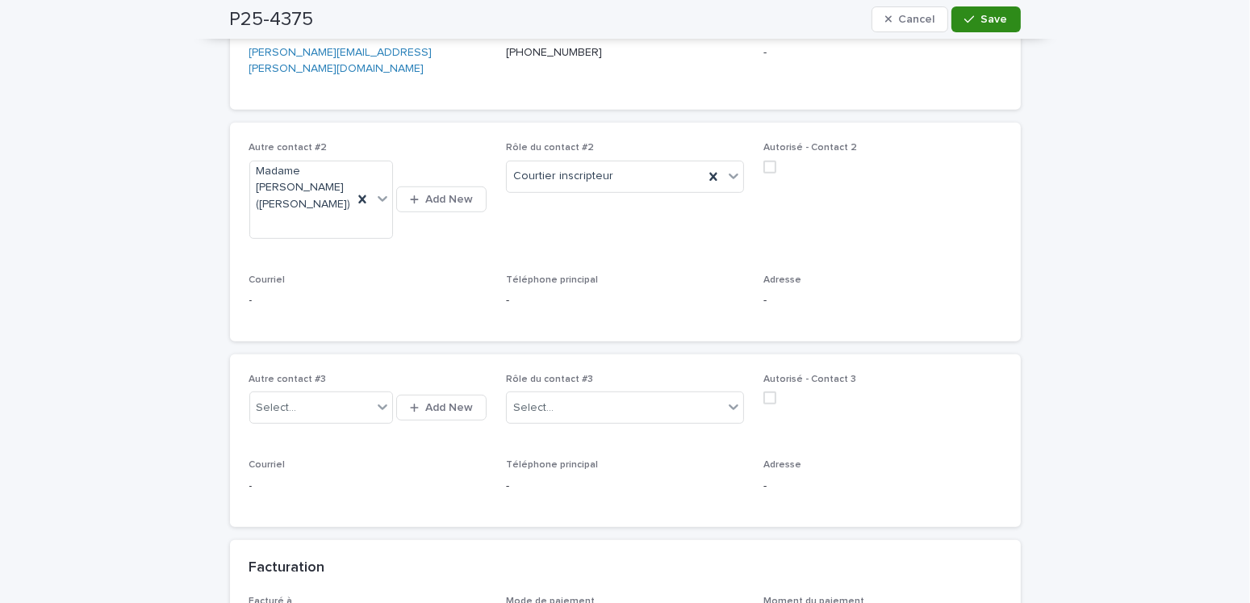
click at [979, 29] on button "Save" at bounding box center [985, 19] width 69 height 26
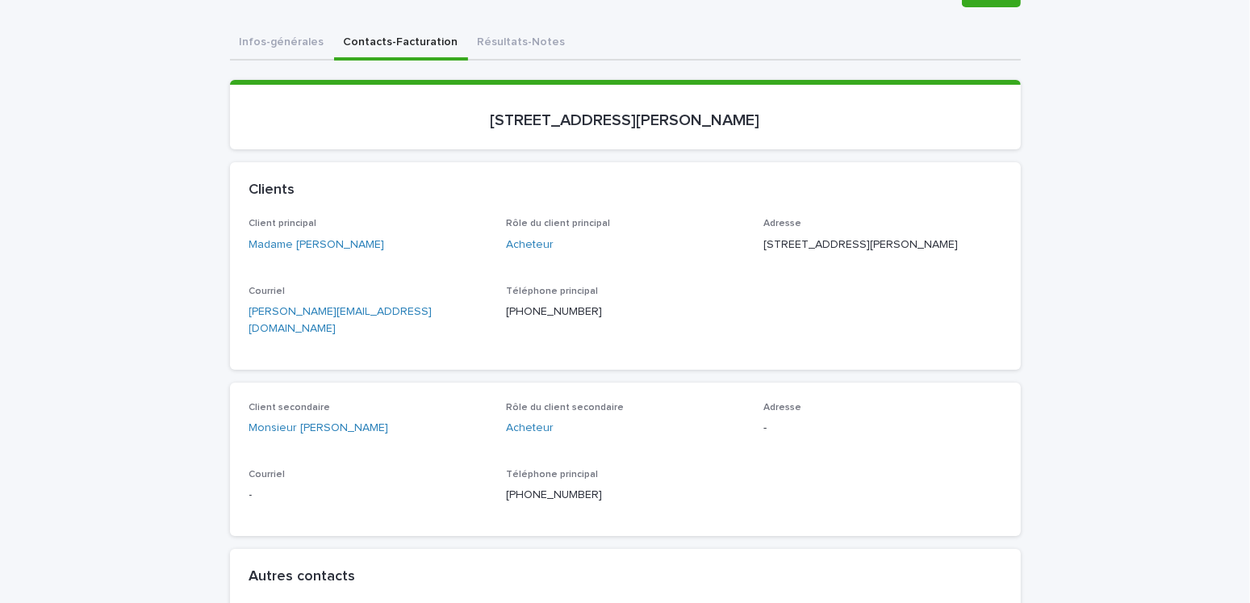
scroll to position [0, 0]
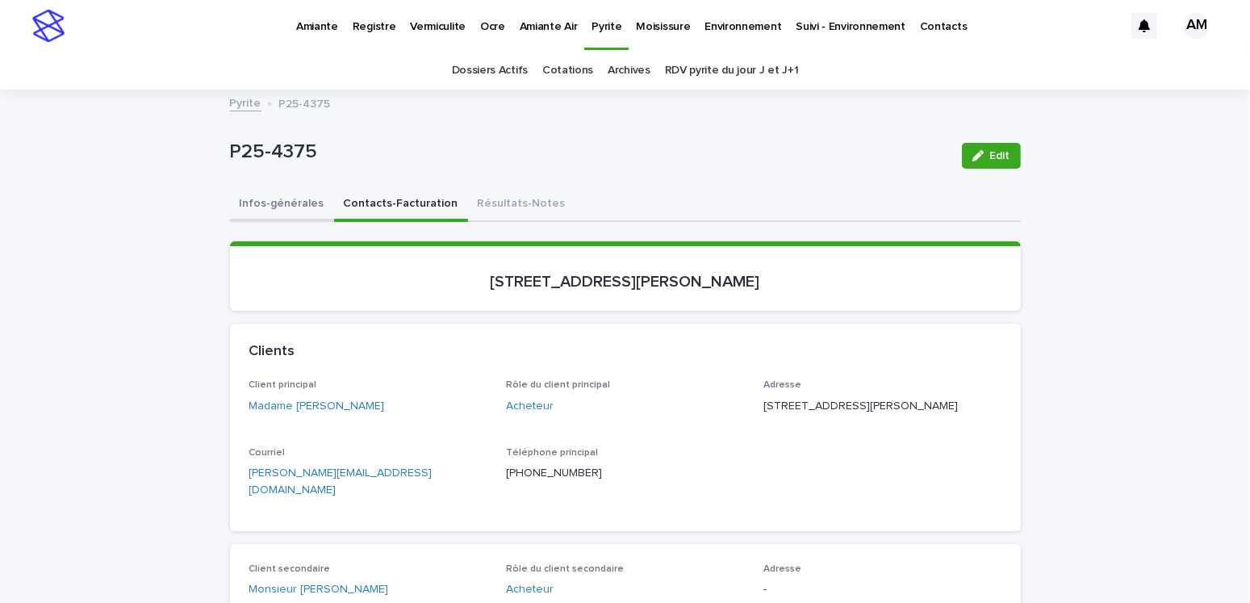
click at [278, 200] on button "Infos-générales" at bounding box center [282, 205] width 104 height 34
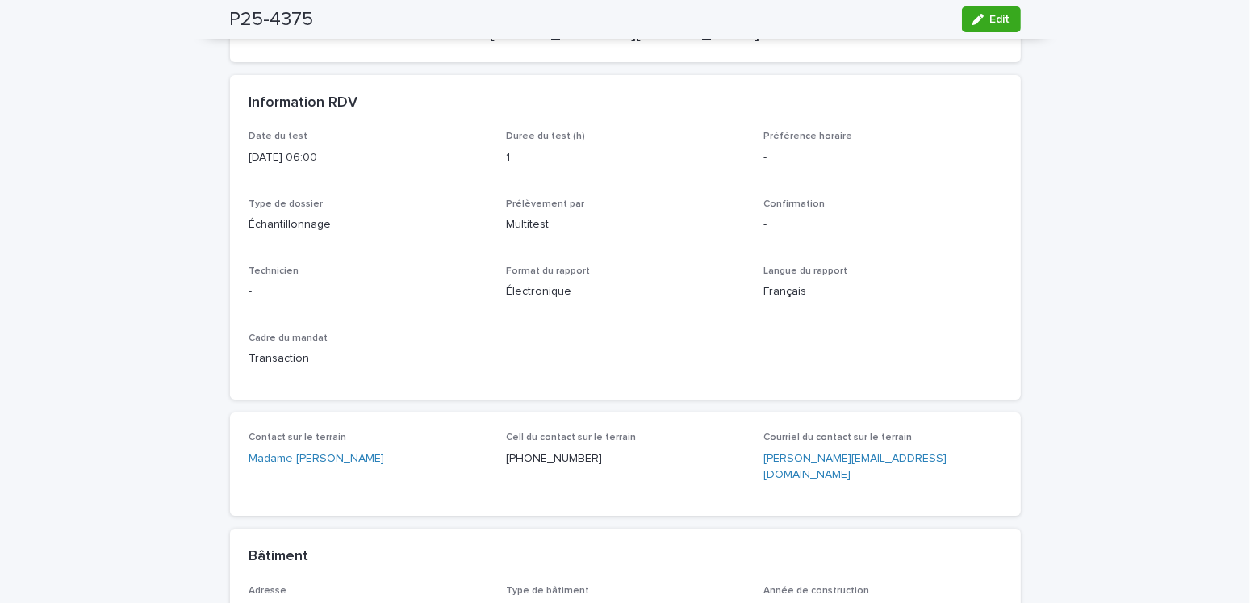
scroll to position [323, 0]
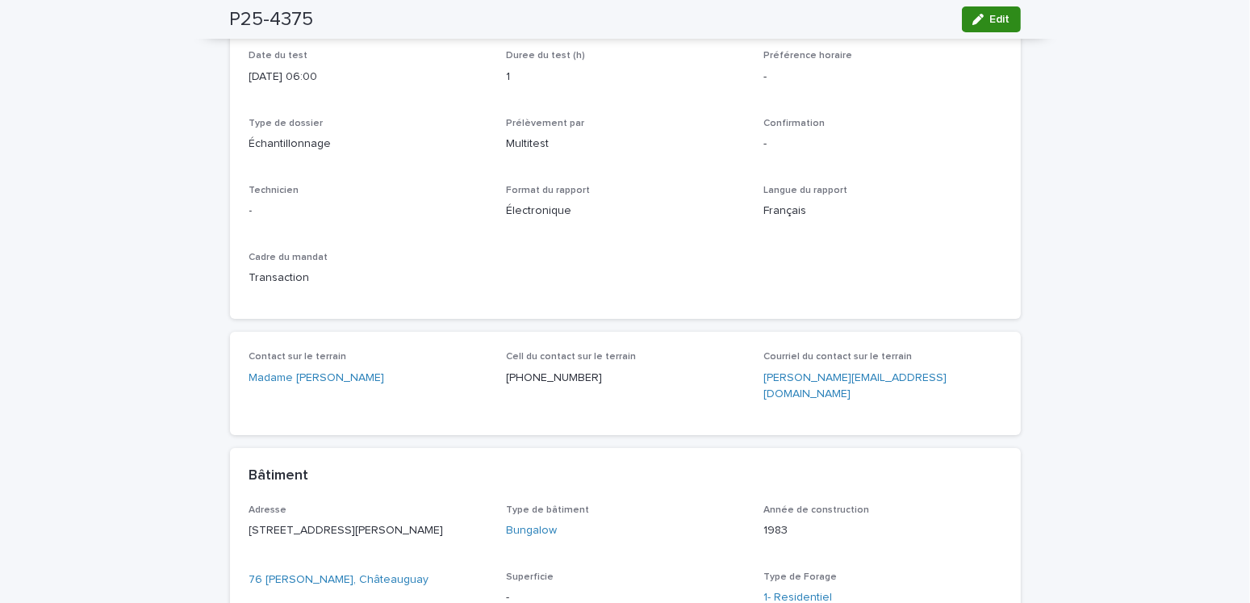
click at [990, 20] on span "Edit" at bounding box center [1000, 19] width 20 height 11
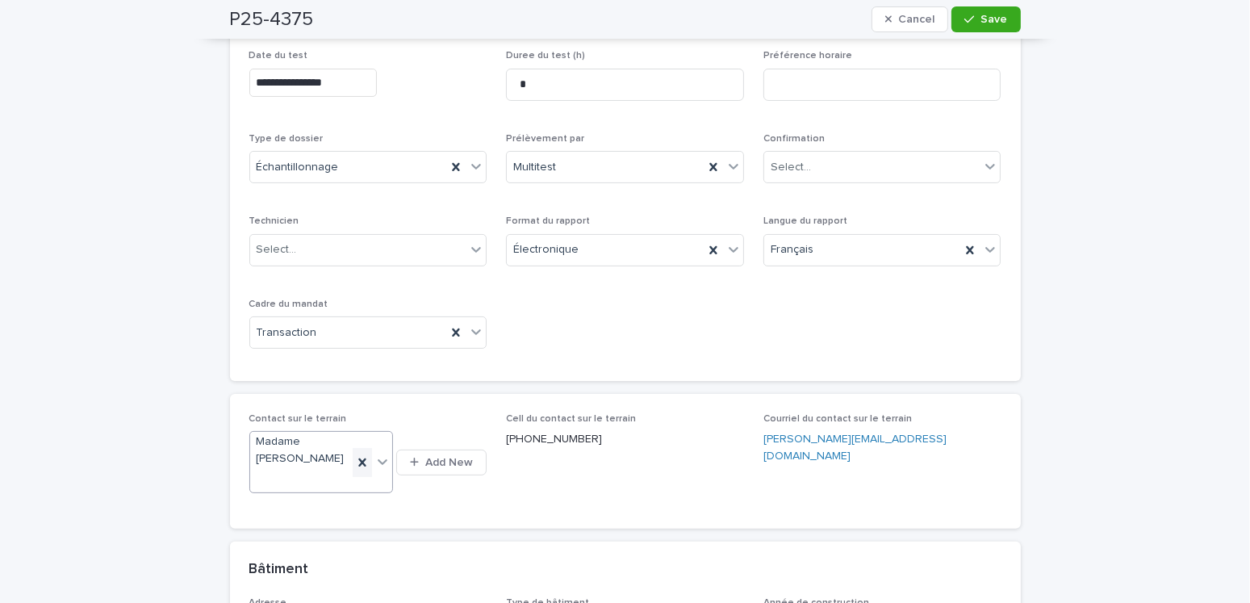
click at [355, 454] on icon at bounding box center [362, 462] width 16 height 16
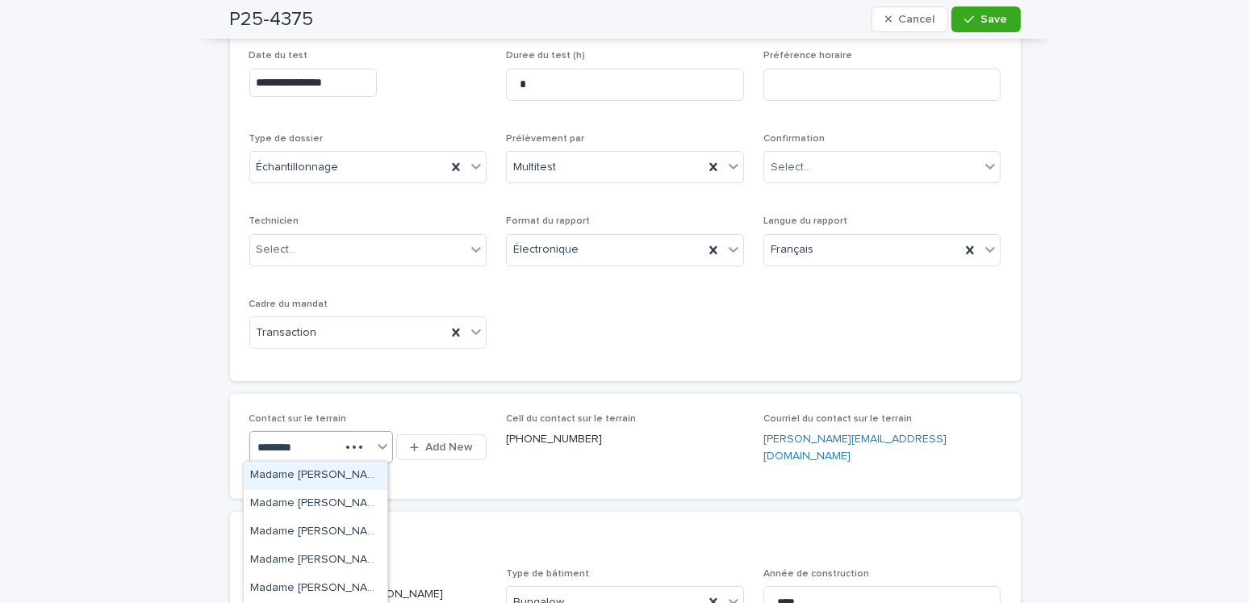
type input "*********"
click at [342, 587] on div "Madame Élizabeth Raposo (Sutton)" at bounding box center [316, 588] width 144 height 28
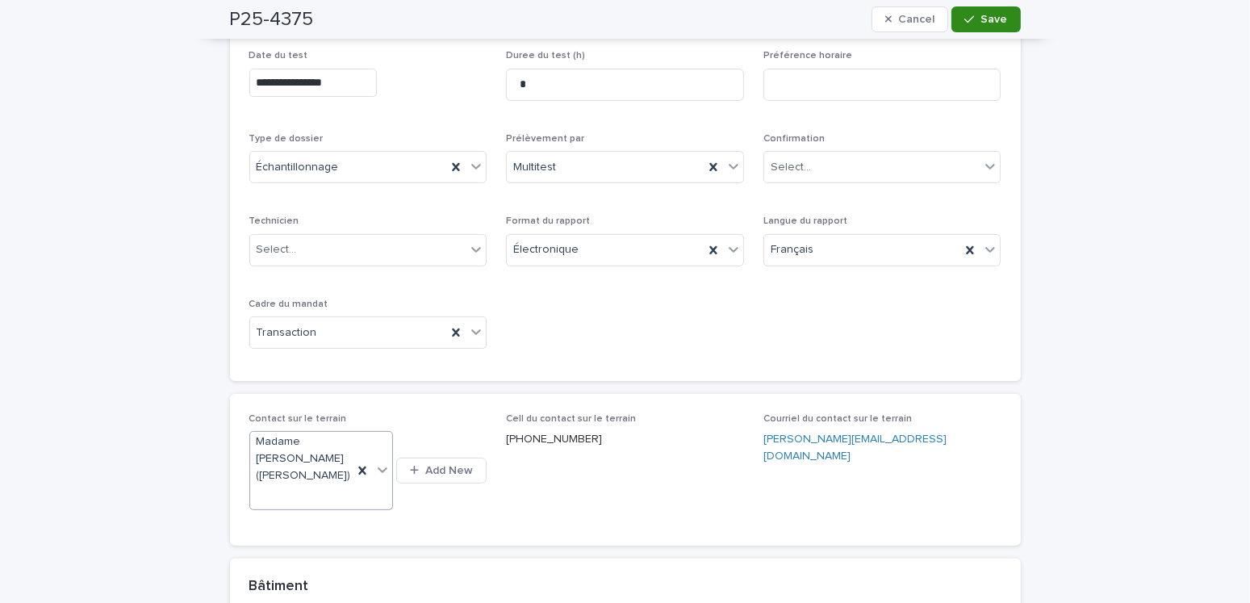
click at [988, 20] on span "Save" at bounding box center [994, 19] width 27 height 11
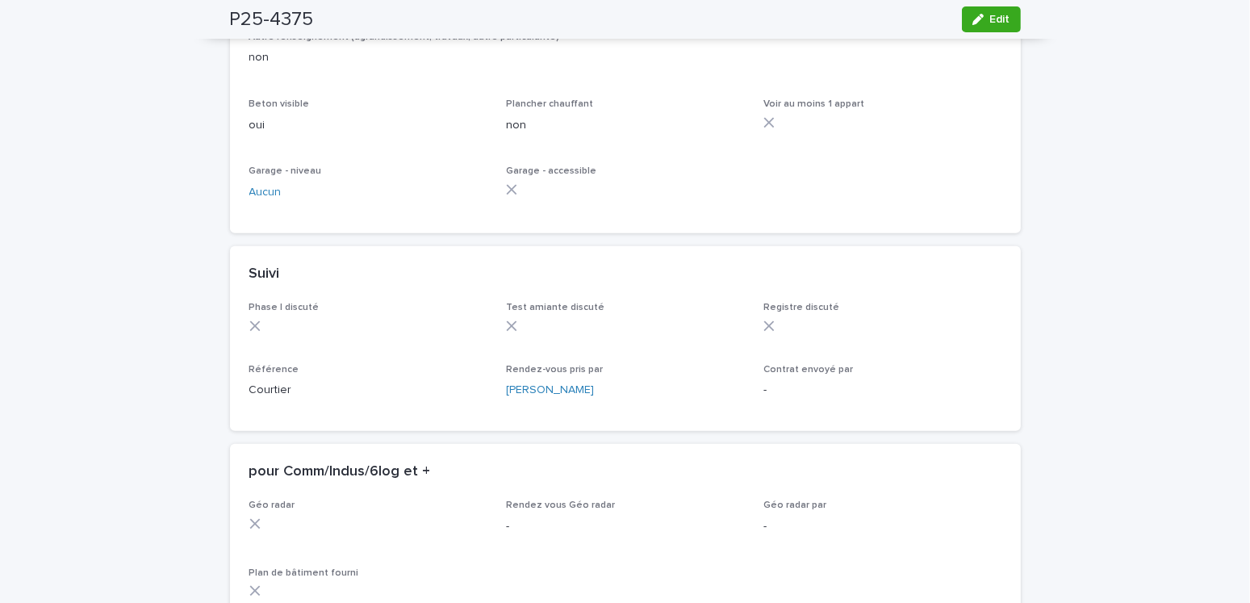
scroll to position [1355, 0]
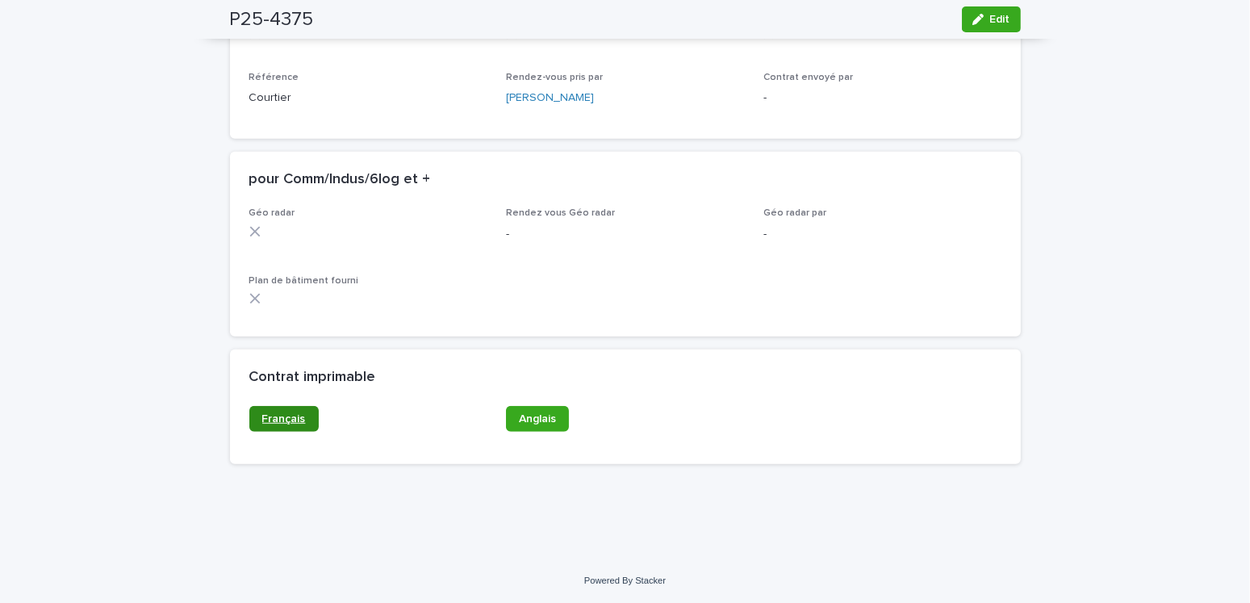
click at [277, 419] on span "Français" at bounding box center [284, 418] width 44 height 11
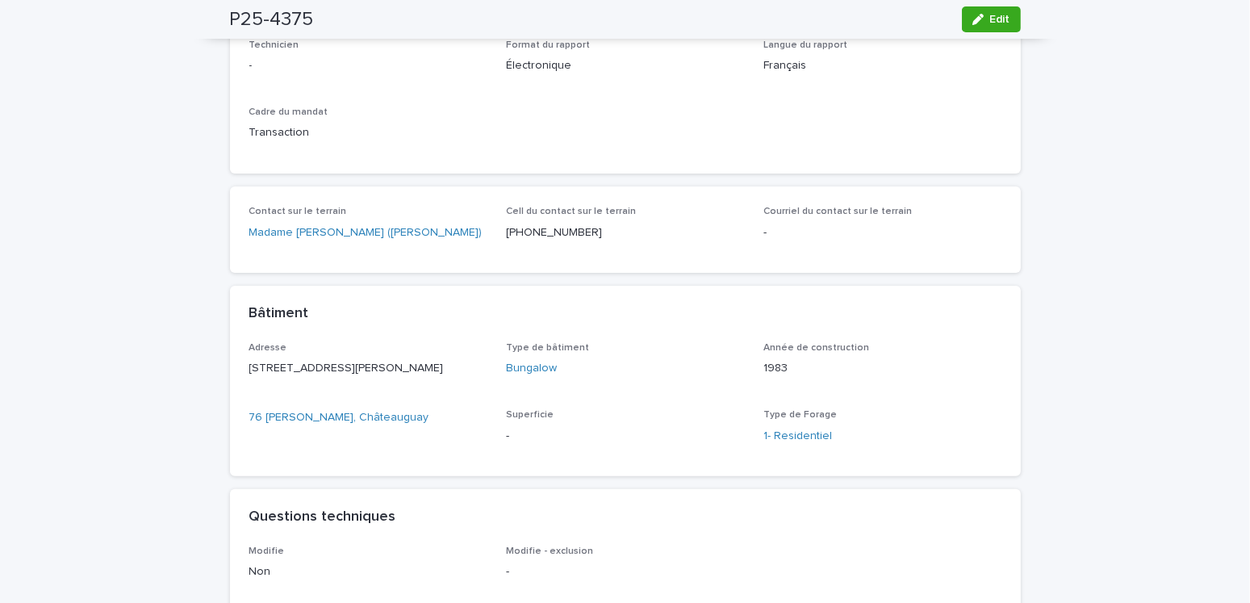
scroll to position [0, 0]
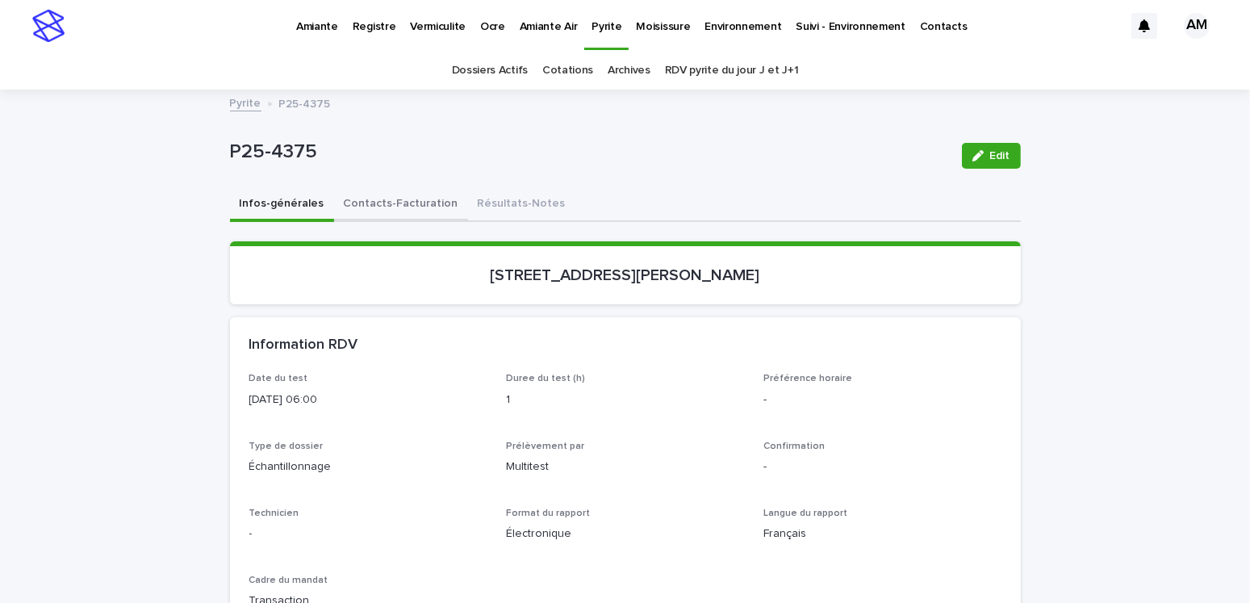
click at [386, 199] on button "Contacts-Facturation" at bounding box center [401, 205] width 134 height 34
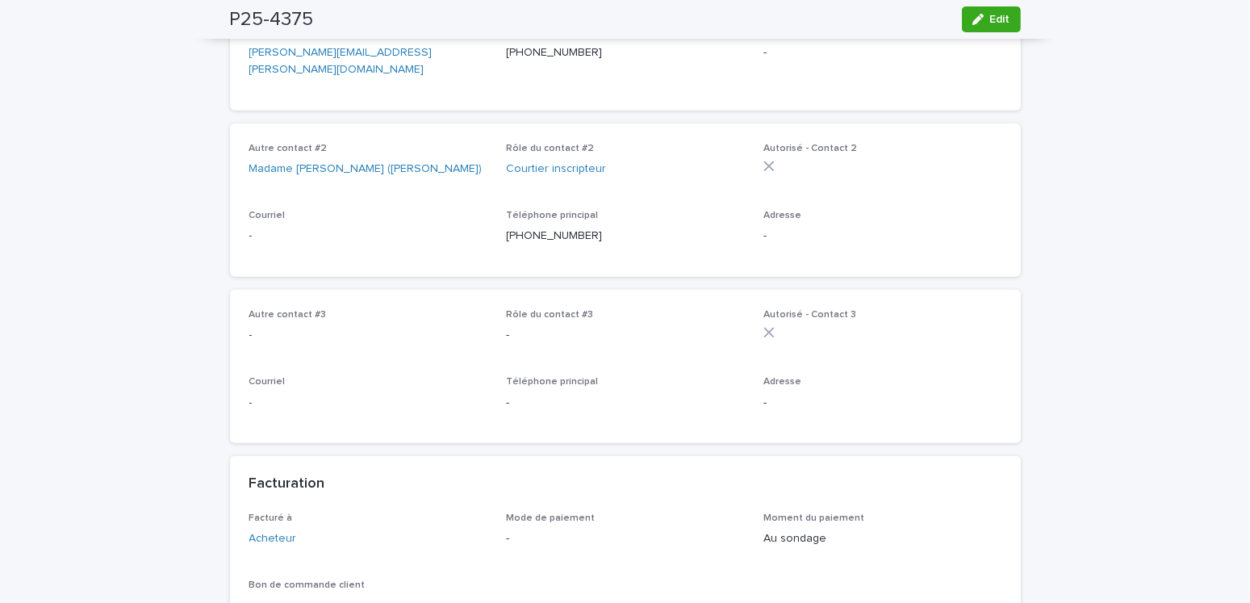
scroll to position [1210, 0]
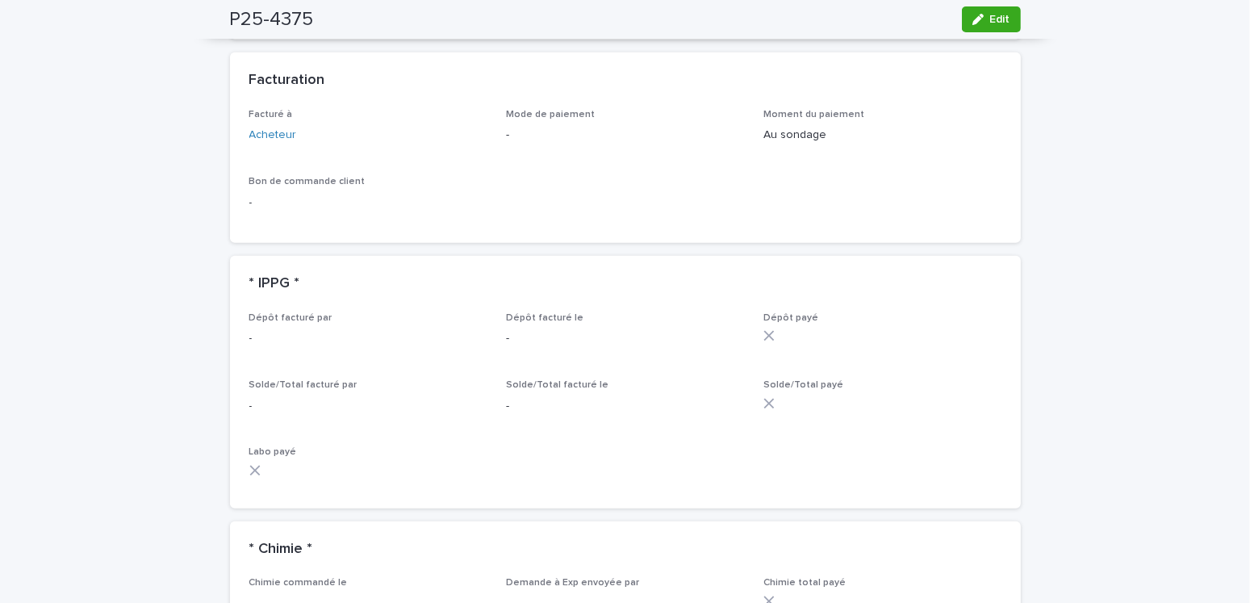
click at [972, 20] on icon "button" at bounding box center [977, 19] width 11 height 11
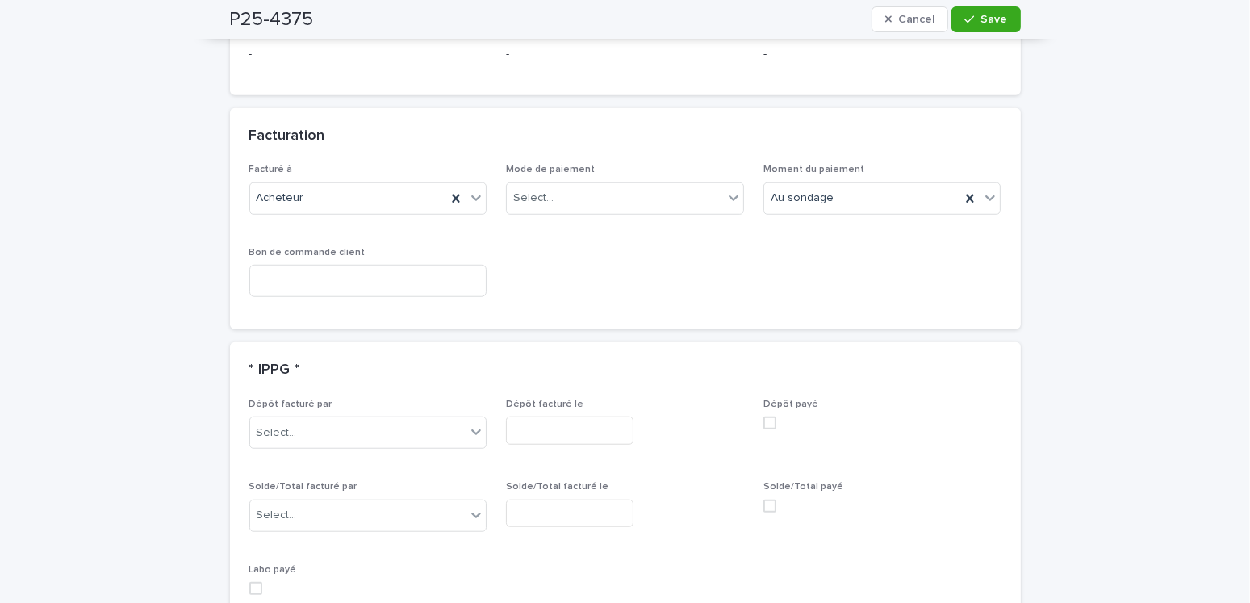
scroll to position [1384, 0]
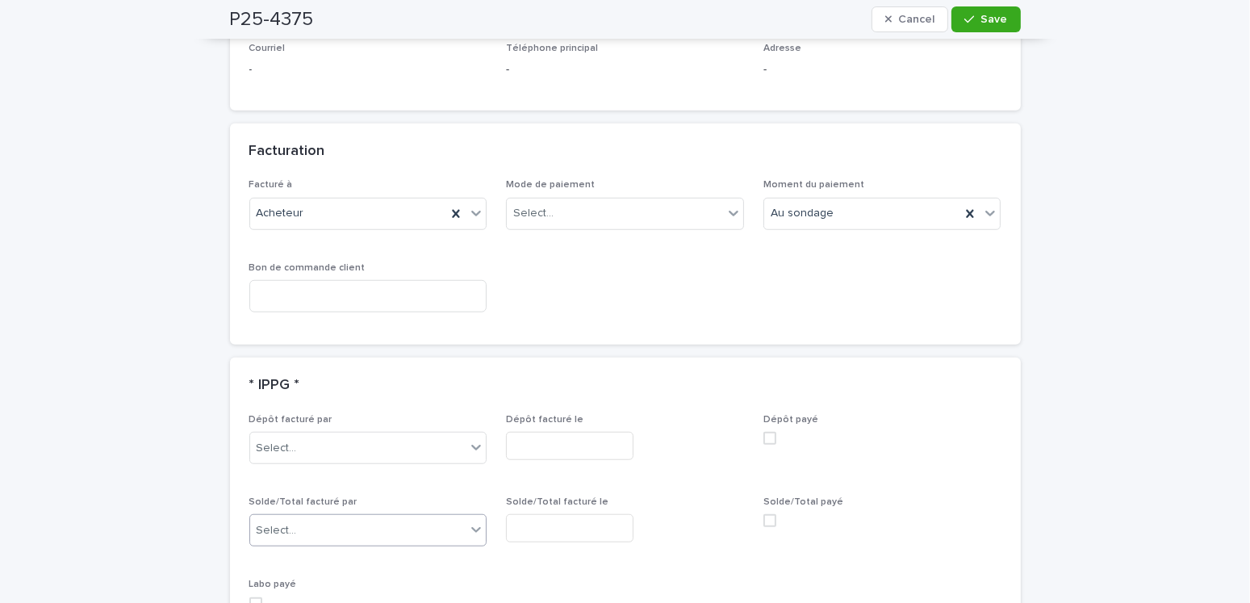
click at [294, 517] on div "Select..." at bounding box center [358, 530] width 216 height 27
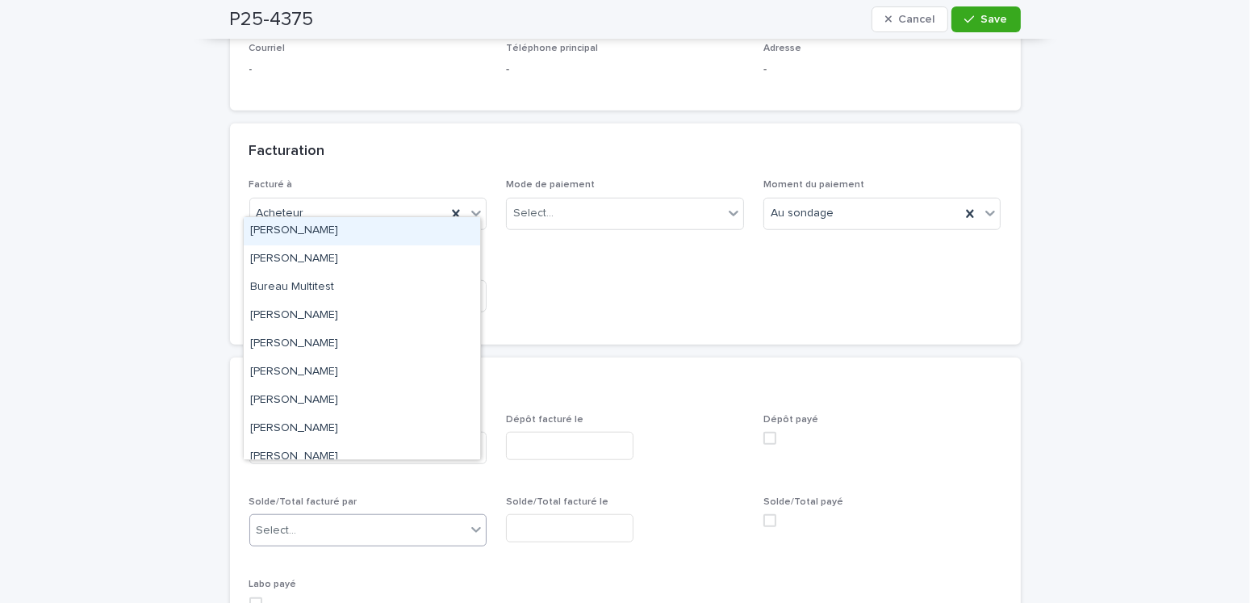
click at [303, 222] on div "[PERSON_NAME]" at bounding box center [362, 231] width 236 height 28
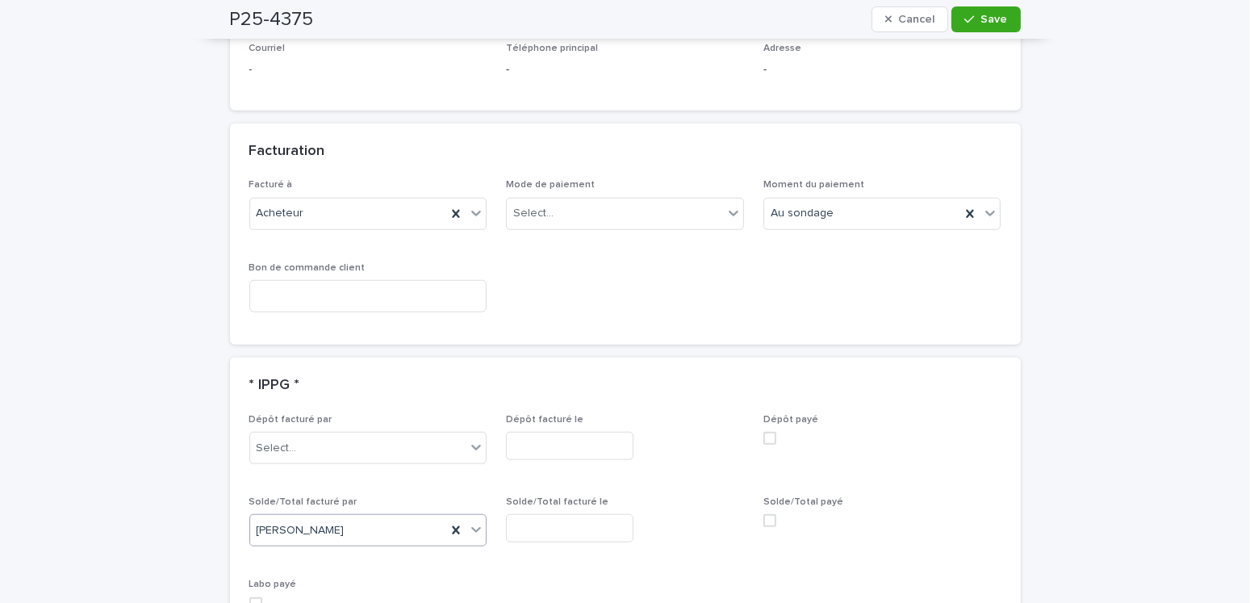
click at [530, 514] on input "text" at bounding box center [569, 528] width 127 height 28
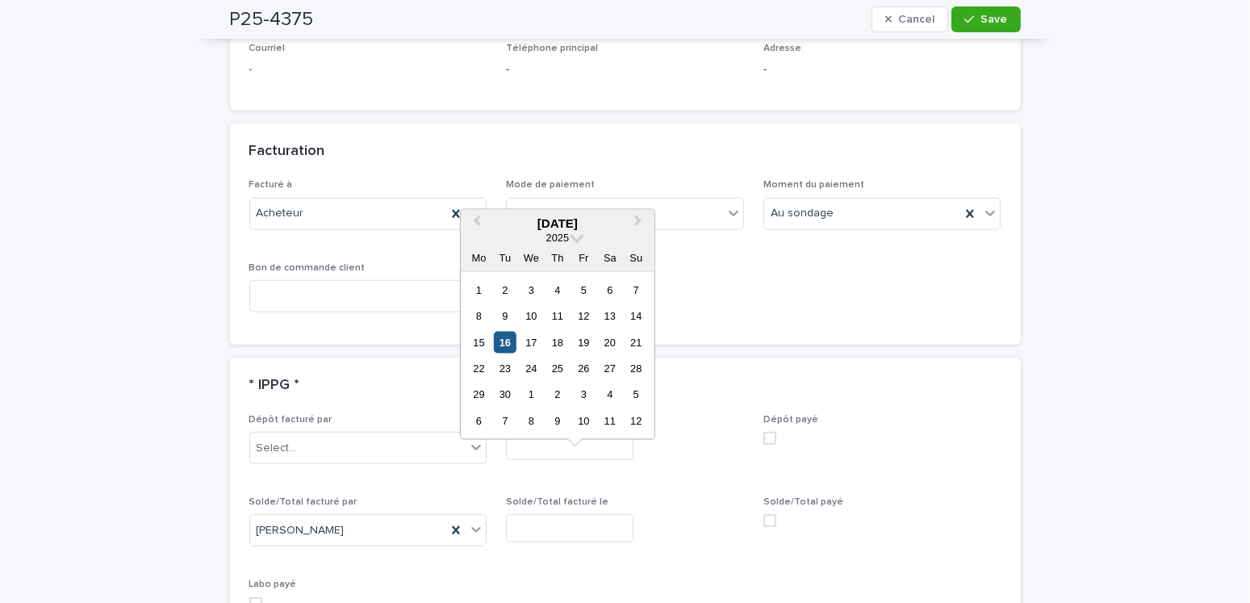
click at [504, 339] on div "16" at bounding box center [505, 342] width 22 height 22
type input "**********"
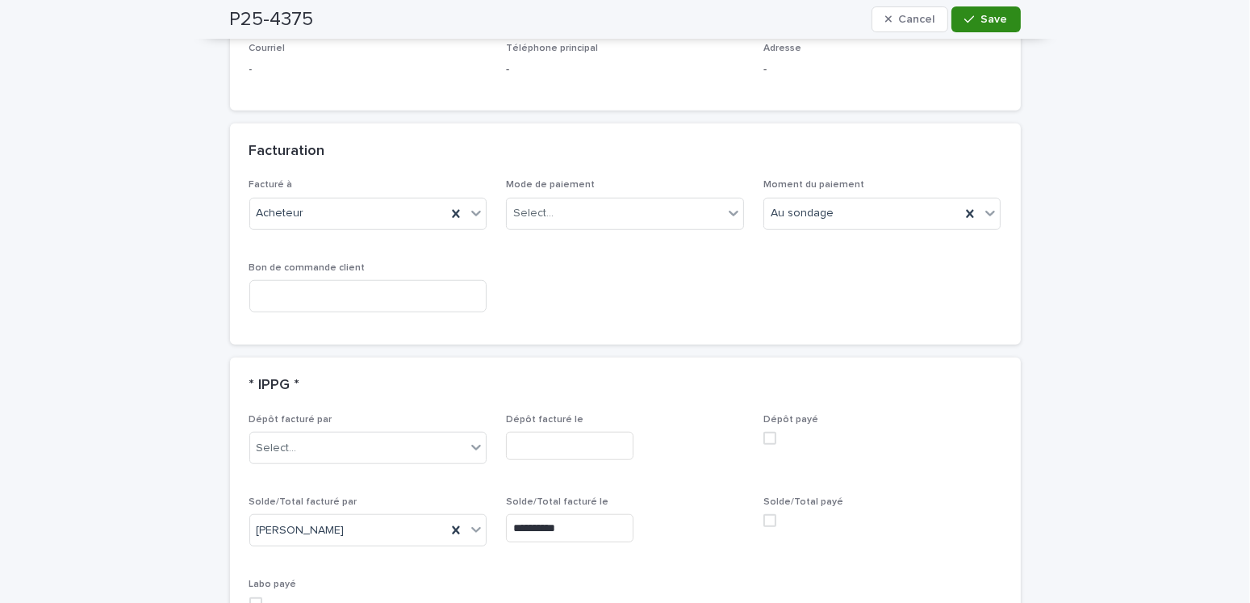
click at [964, 24] on icon "button" at bounding box center [969, 19] width 10 height 11
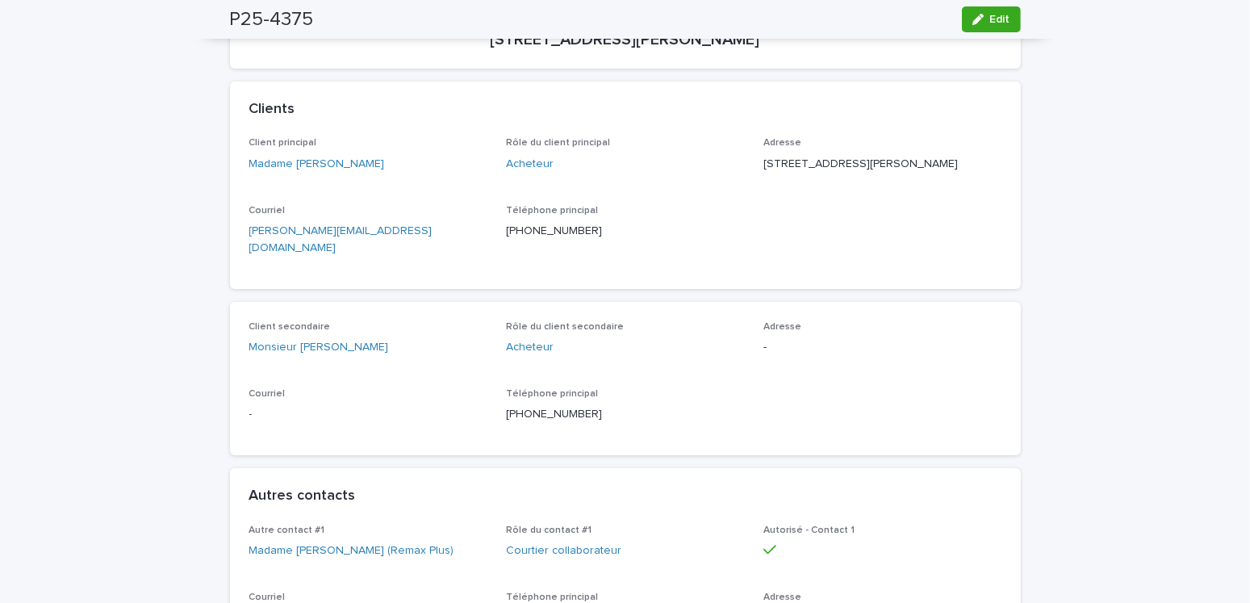
scroll to position [0, 0]
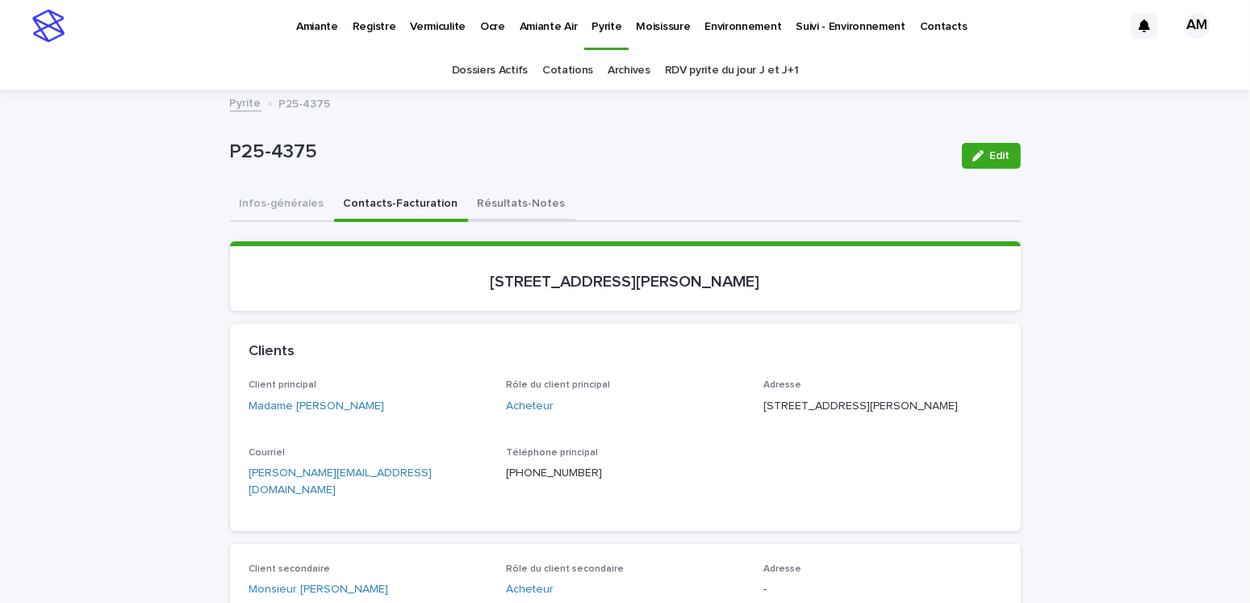
click at [499, 200] on button "Résultats-Notes" at bounding box center [521, 205] width 107 height 34
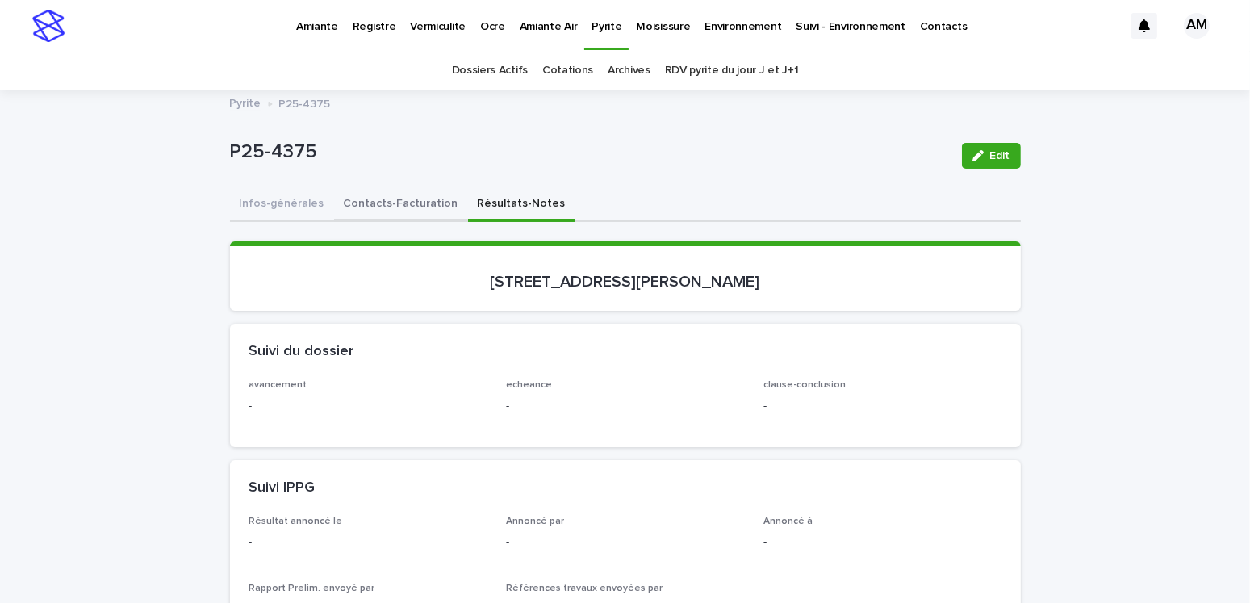
click at [361, 201] on button "Contacts-Facturation" at bounding box center [401, 205] width 134 height 34
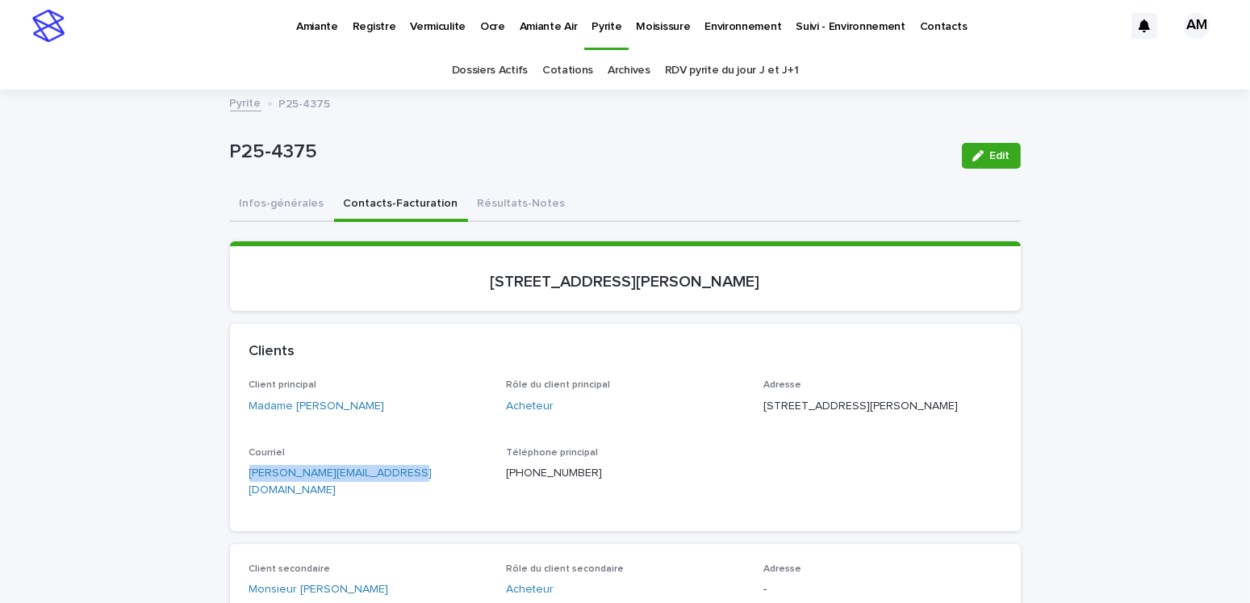
drag, startPoint x: 431, startPoint y: 504, endPoint x: 190, endPoint y: 491, distance: 241.6
copy link "genevieve.caron93@gmail.com"
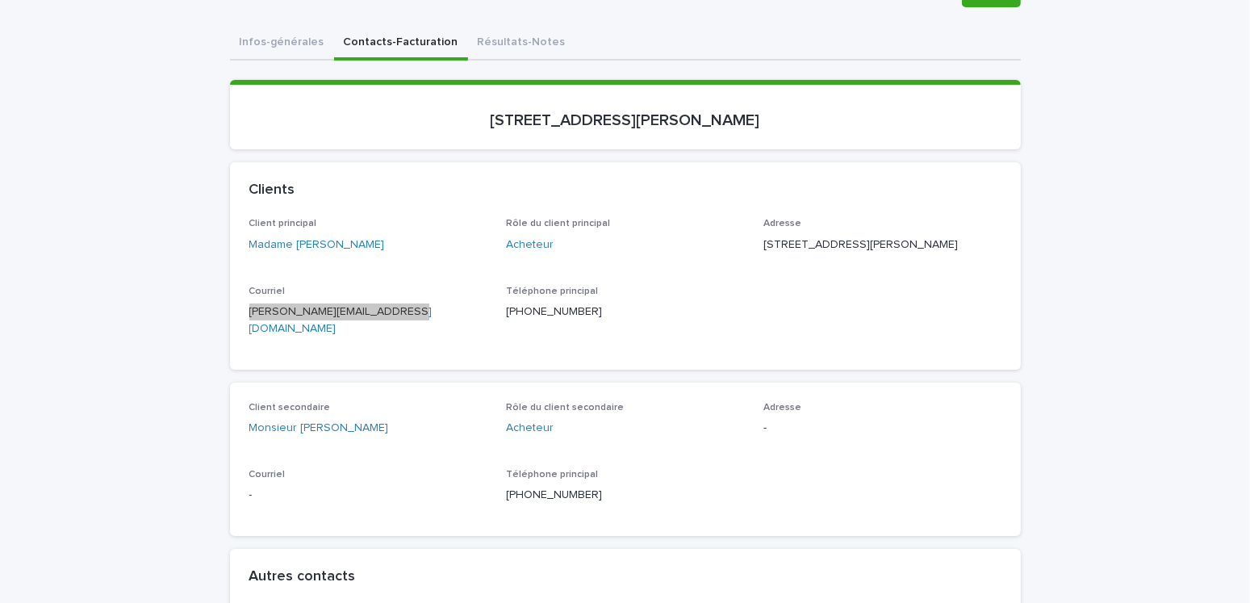
scroll to position [403, 0]
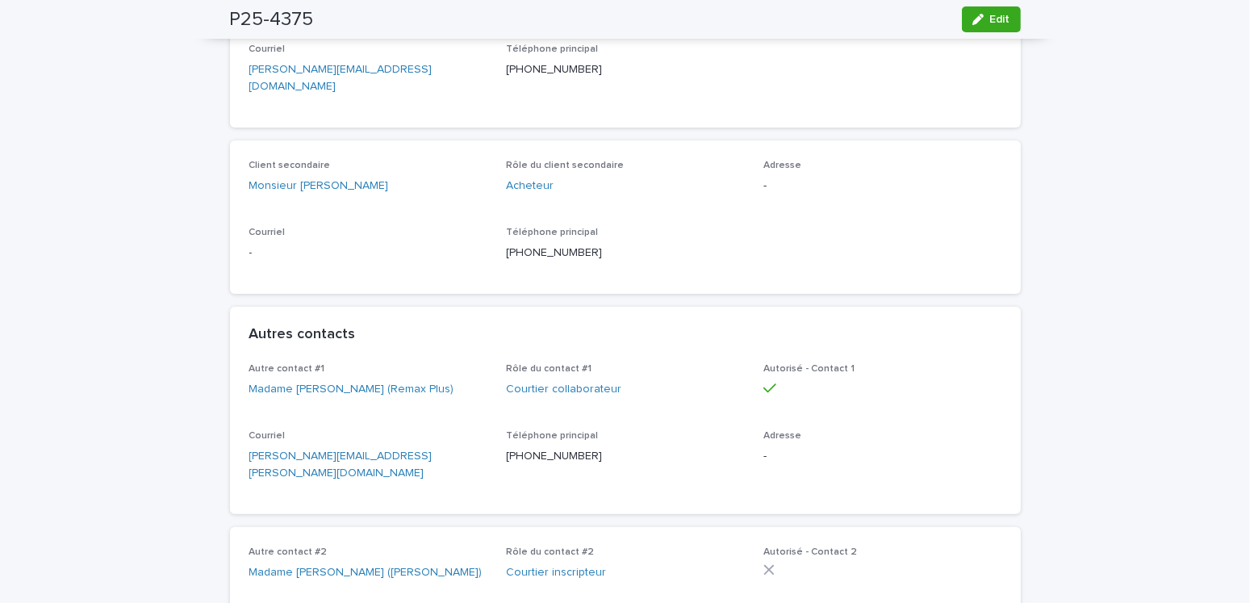
drag, startPoint x: 443, startPoint y: 466, endPoint x: 401, endPoint y: 467, distance: 42.0
click at [403, 467] on div "Courriel rosanne.lavoie@remax-quebec.com" at bounding box center [368, 462] width 238 height 65
drag, startPoint x: 367, startPoint y: 467, endPoint x: 213, endPoint y: 466, distance: 154.1
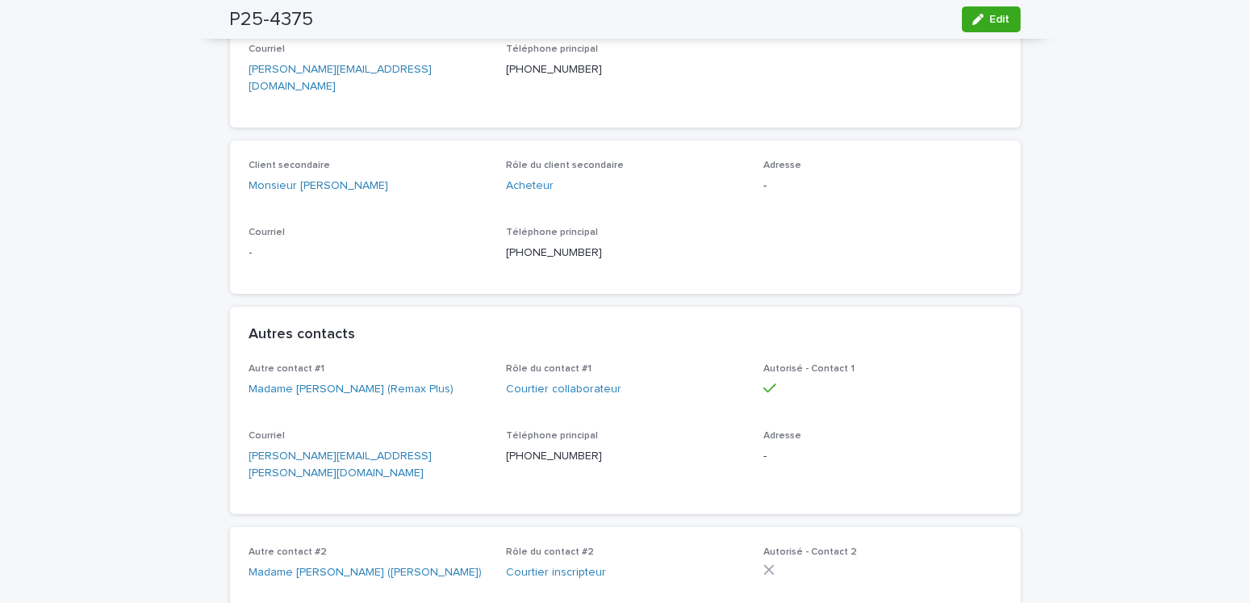
drag, startPoint x: 431, startPoint y: 455, endPoint x: 416, endPoint y: 458, distance: 14.9
click at [423, 457] on p "rosanne.lavoie@remax-quebec.com" at bounding box center [368, 465] width 238 height 34
click at [382, 461] on p "rosanne.lavoie@remax-quebec.com" at bounding box center [368, 465] width 238 height 34
drag, startPoint x: 336, startPoint y: 461, endPoint x: 286, endPoint y: 461, distance: 50.0
click at [297, 461] on p "rosanne.lavoie@remax-quebec.com" at bounding box center [368, 465] width 238 height 34
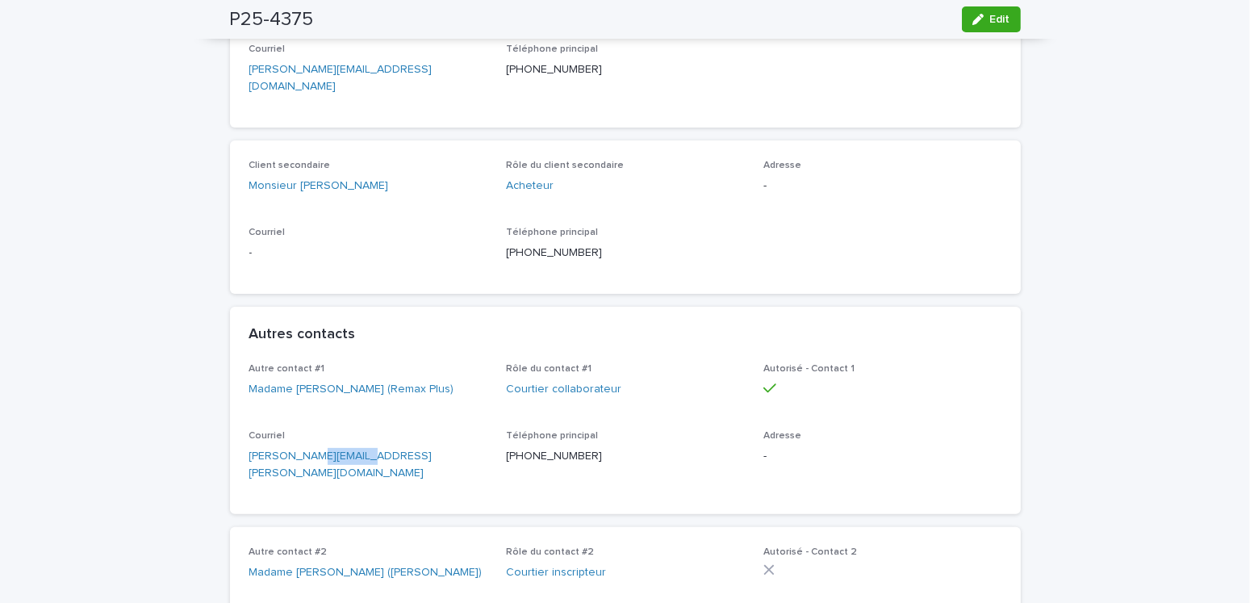
click at [252, 462] on p "rosanne.lavoie@remax-quebec.com" at bounding box center [368, 465] width 238 height 34
click at [433, 461] on p "rosanne.lavoie@remax-quebec.com" at bounding box center [368, 465] width 238 height 34
copy link "rosanne.lavoie@remax-quebec.com"
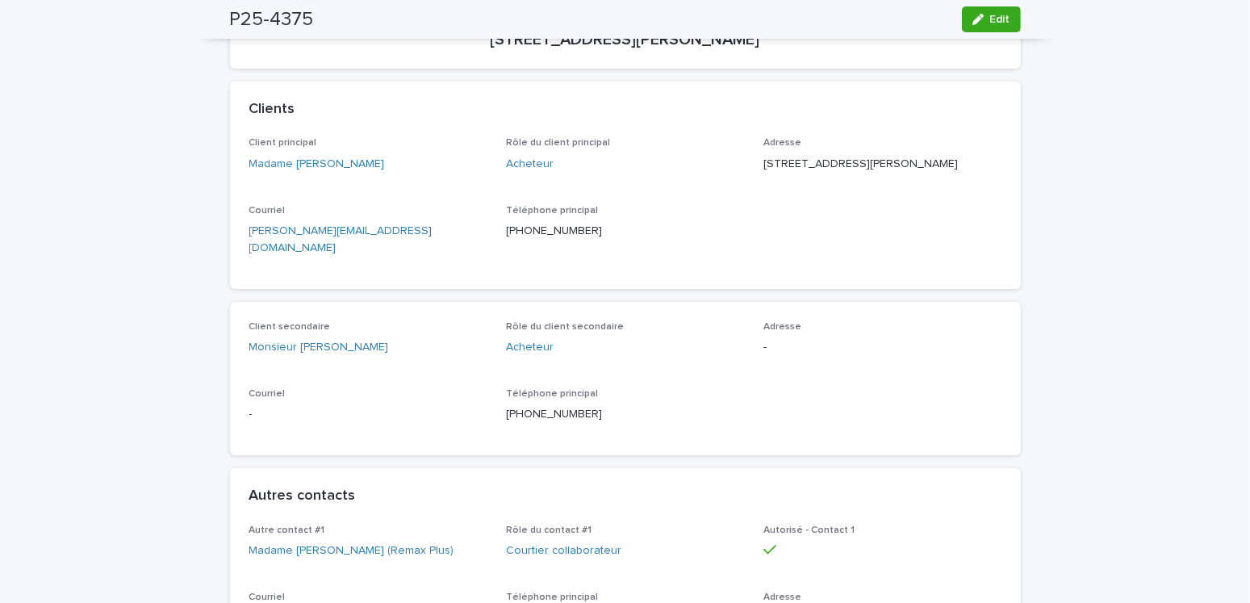
scroll to position [0, 0]
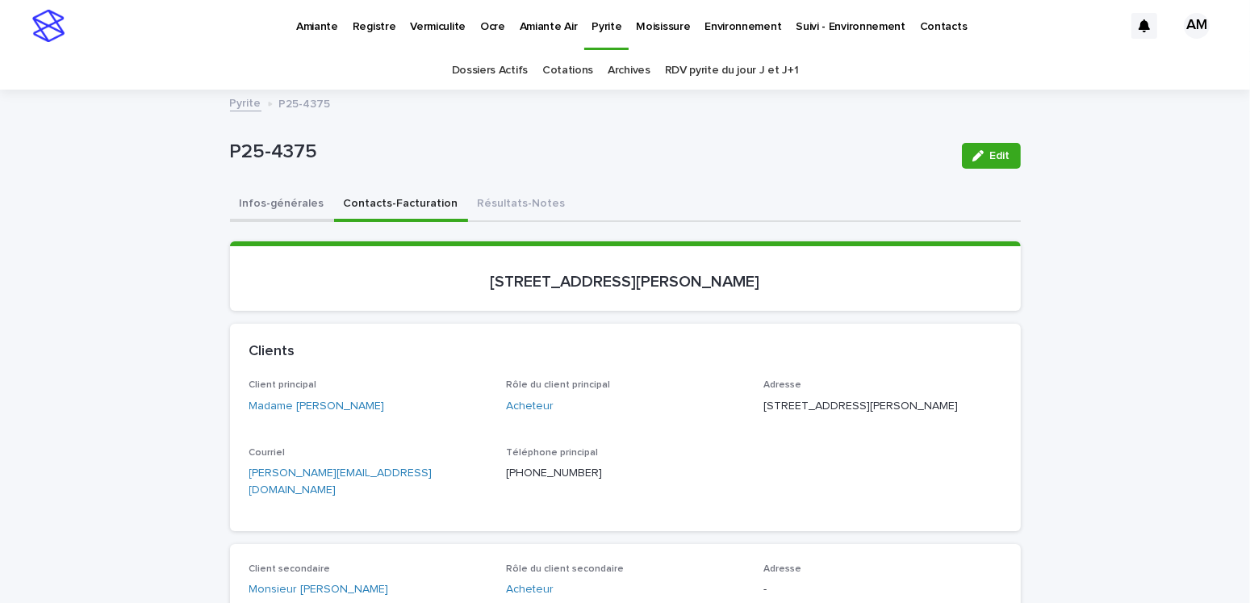
click at [281, 188] on button "Infos-générales" at bounding box center [282, 205] width 104 height 34
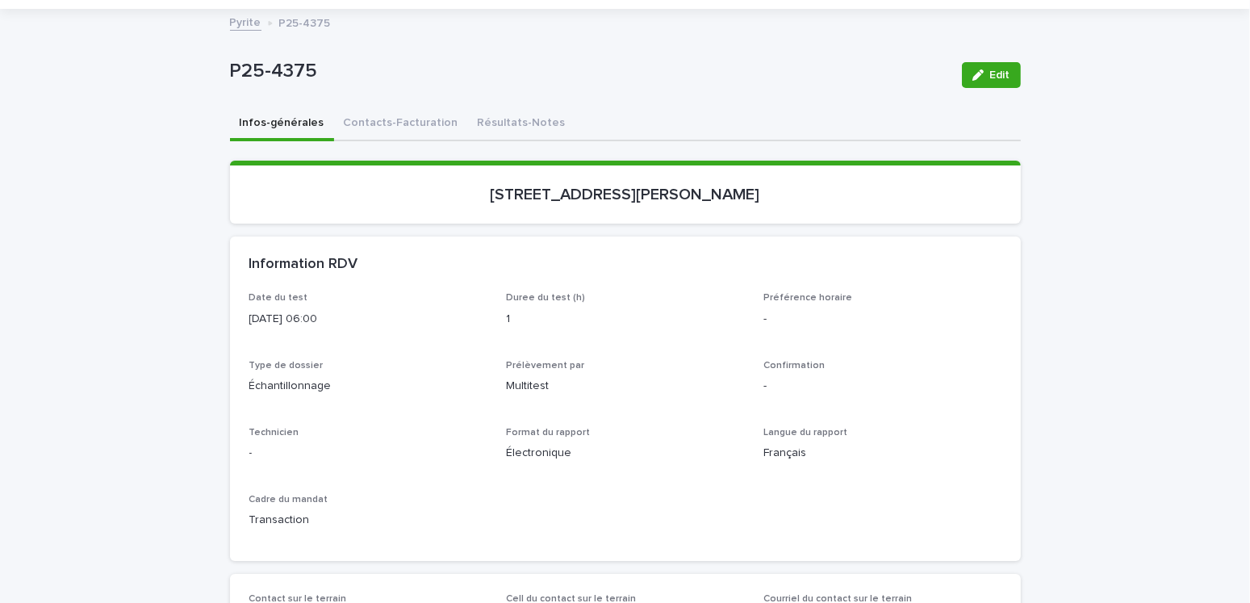
scroll to position [161, 0]
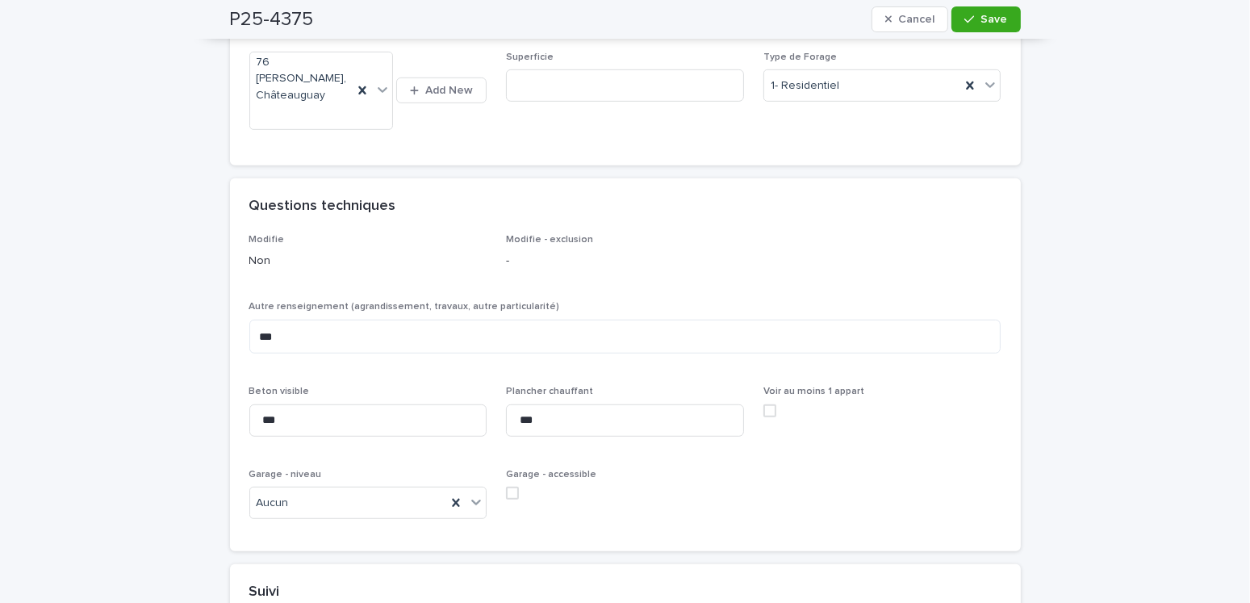
scroll to position [1210, 0]
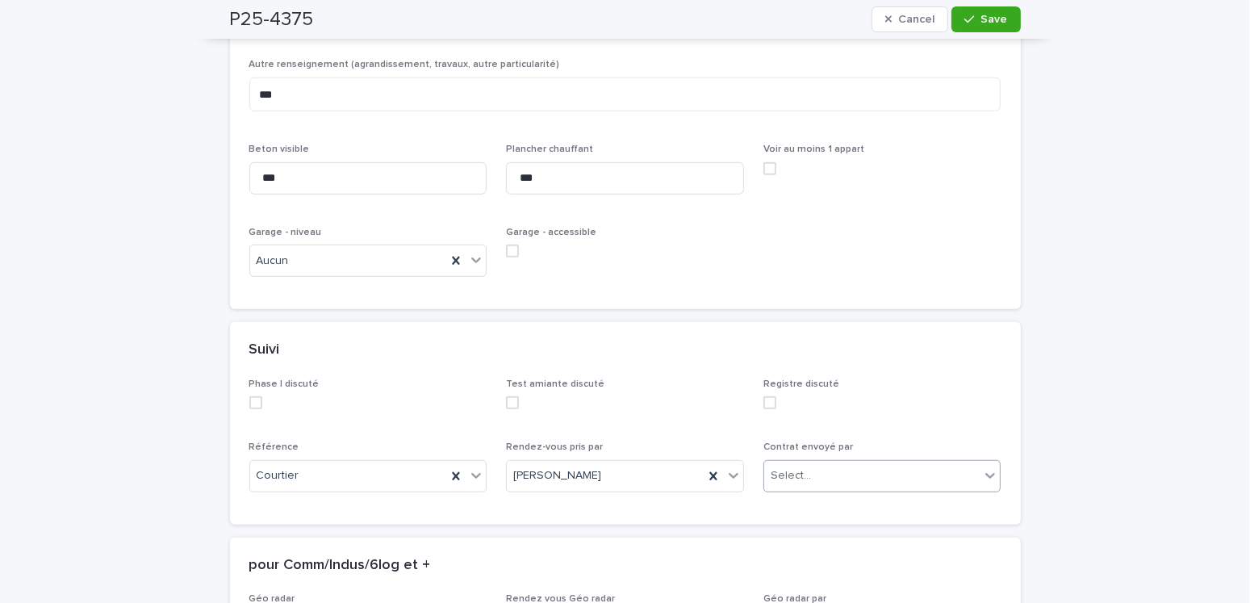
click at [800, 467] on div "Select..." at bounding box center [790, 475] width 40 height 17
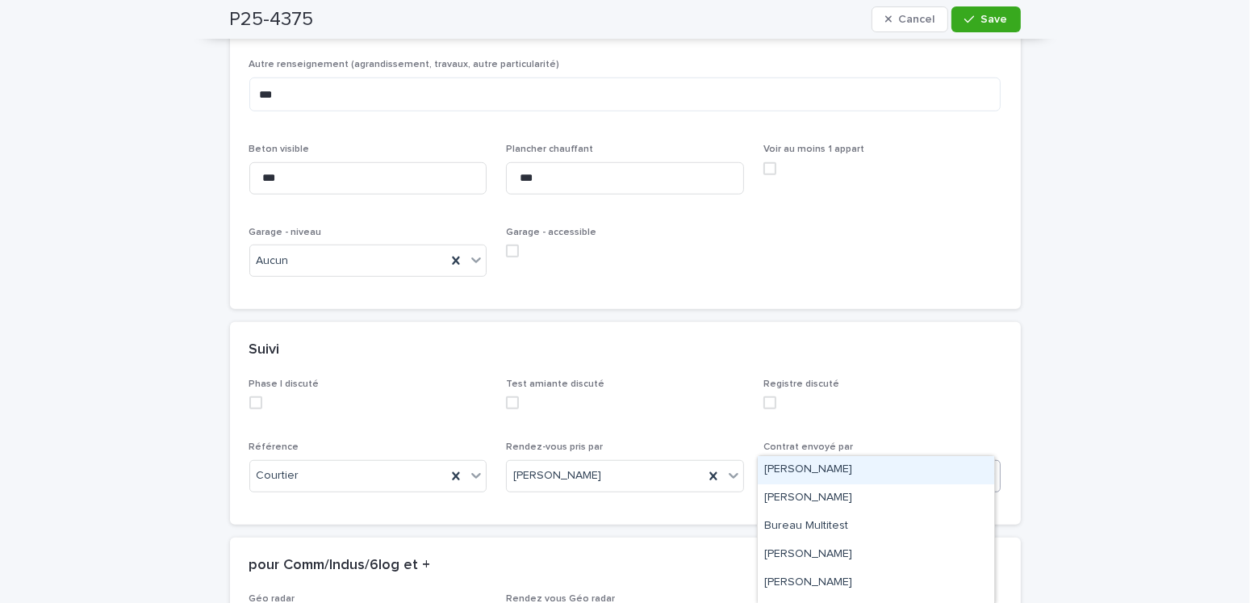
click at [796, 467] on div "[PERSON_NAME]" at bounding box center [876, 470] width 236 height 28
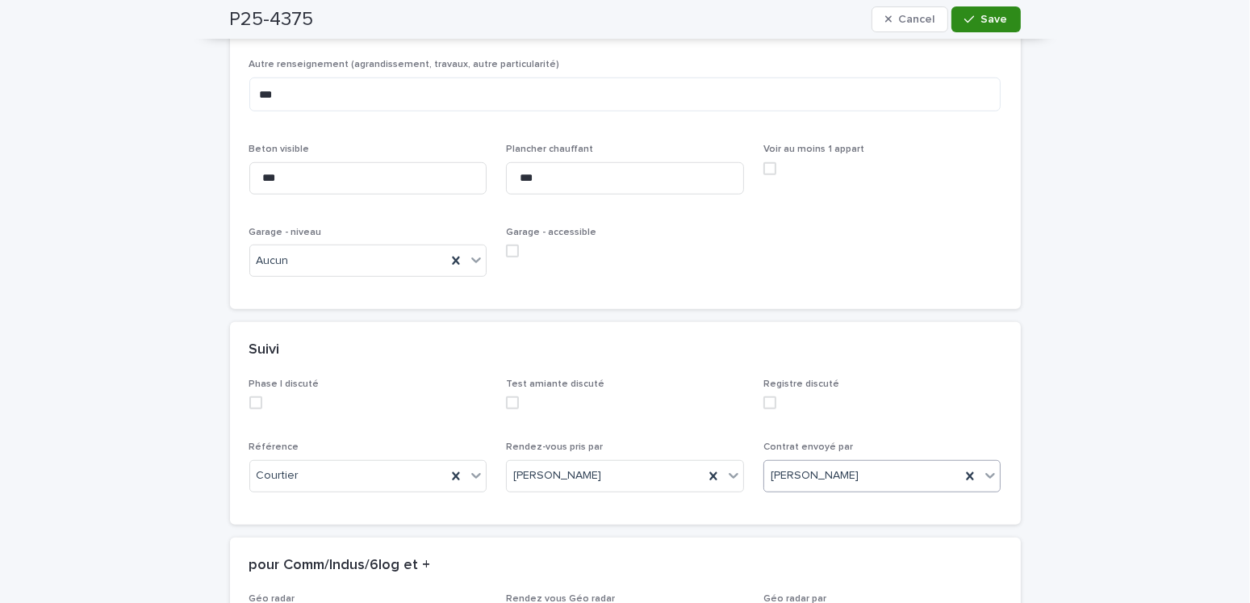
click at [988, 19] on span "Save" at bounding box center [994, 19] width 27 height 11
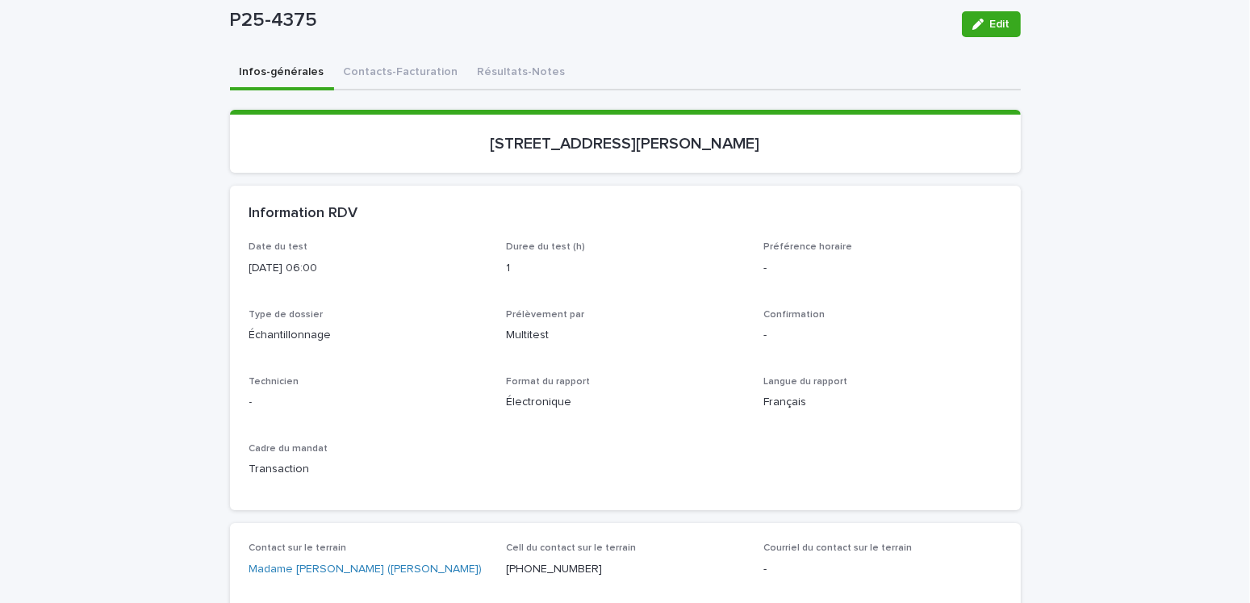
scroll to position [0, 0]
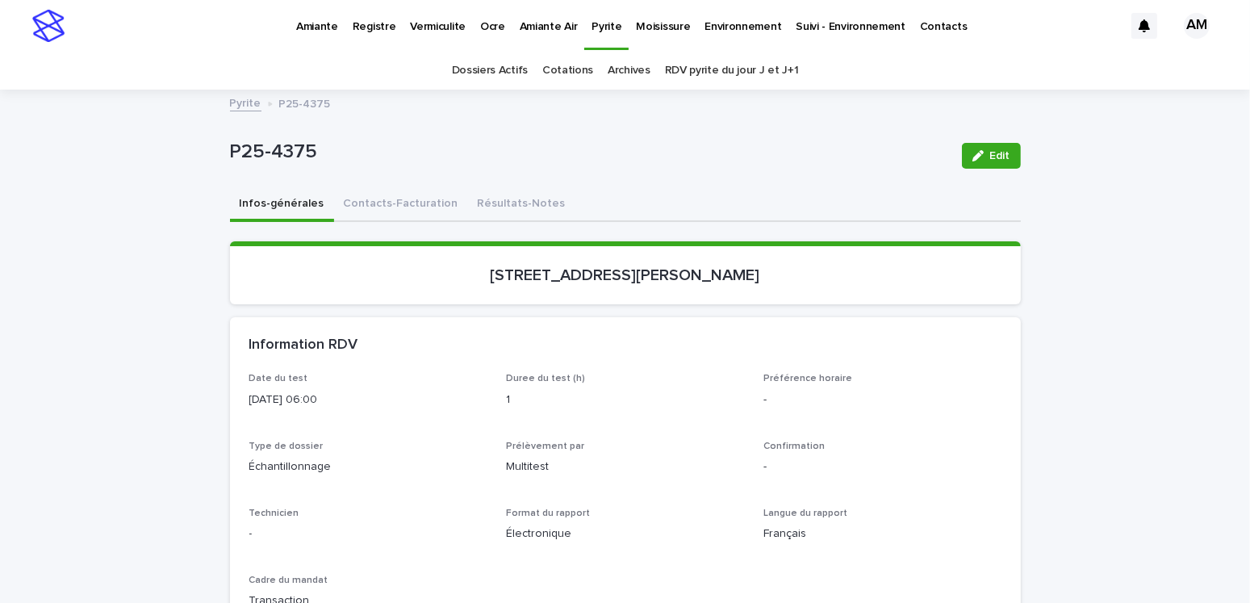
click at [242, 106] on link "Pyrite" at bounding box center [245, 102] width 31 height 19
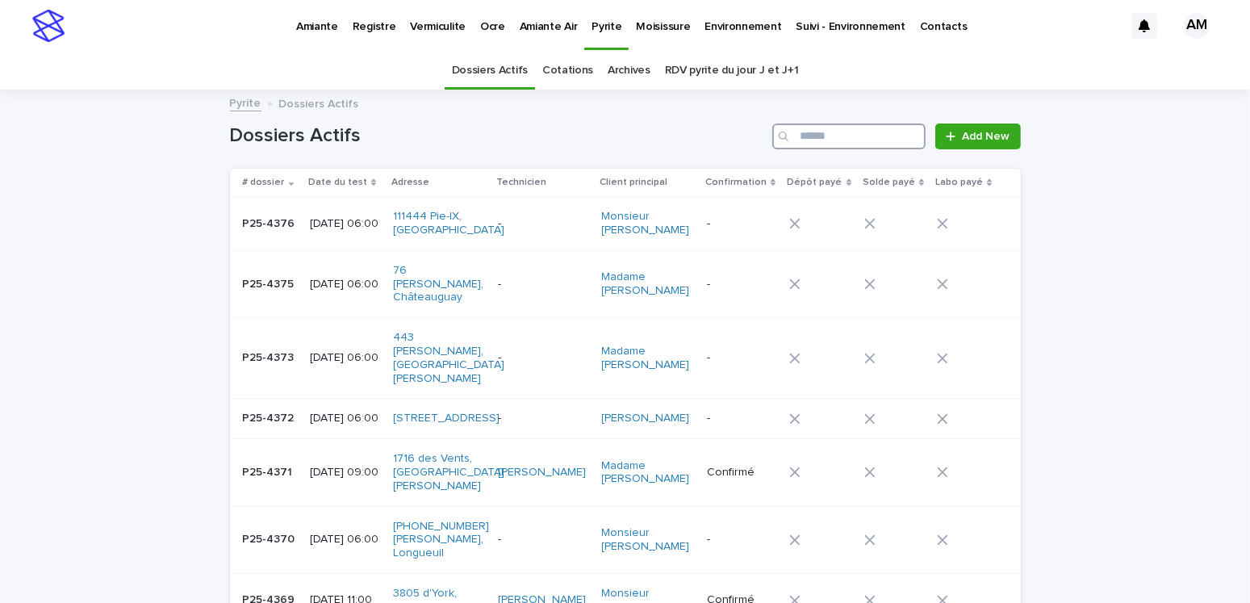
click at [863, 136] on input "Search" at bounding box center [848, 136] width 153 height 26
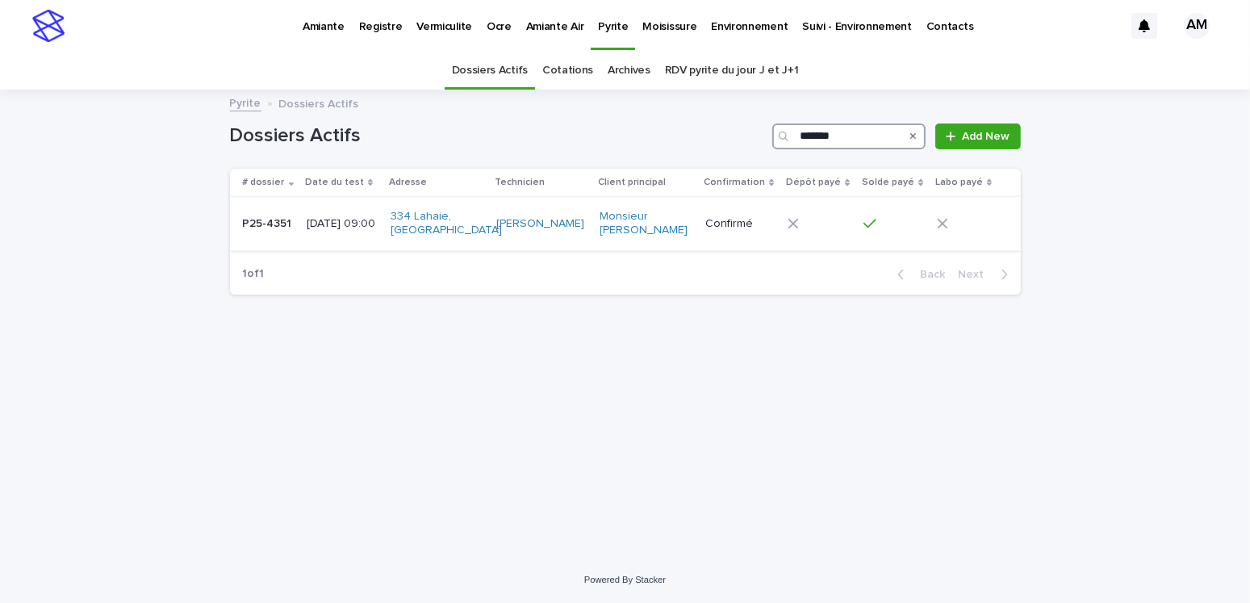
type input "*******"
click at [329, 236] on div "2025-09-11 09:00" at bounding box center [342, 224] width 71 height 27
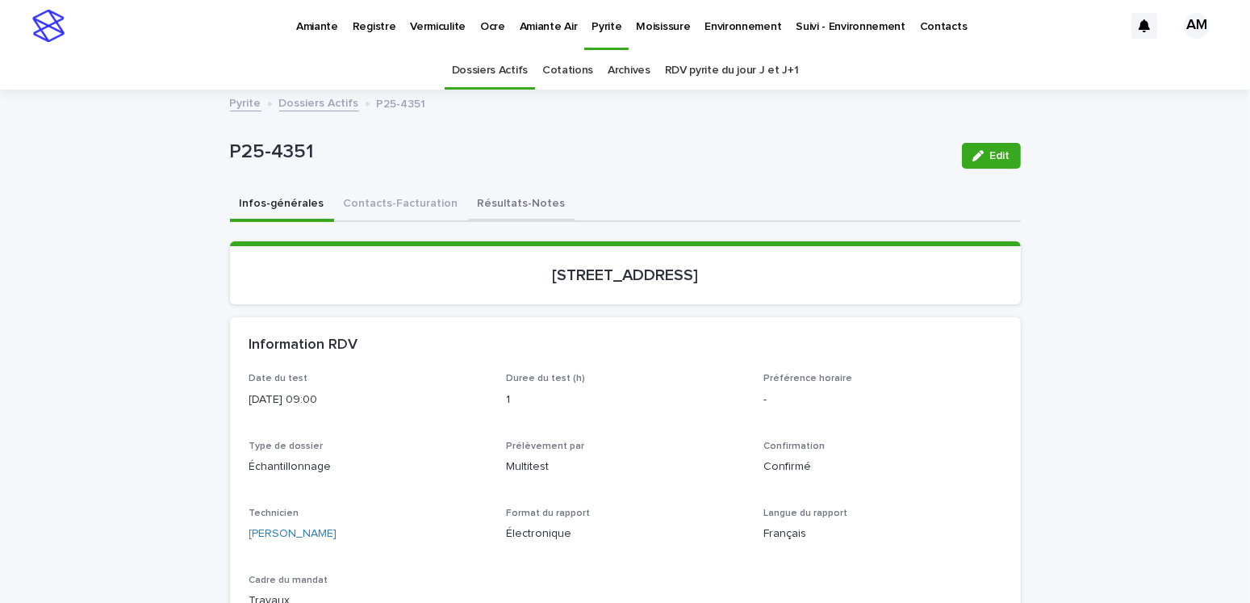
click at [500, 205] on button "Résultats-Notes" at bounding box center [521, 205] width 107 height 34
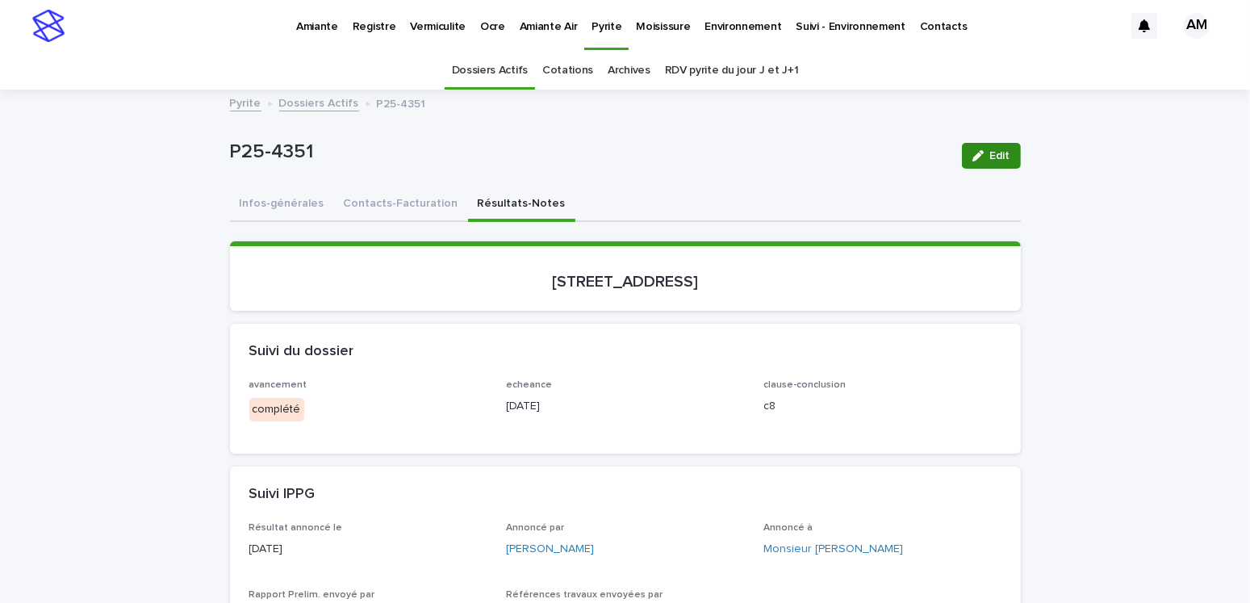
click at [1003, 165] on button "Edit" at bounding box center [991, 156] width 59 height 26
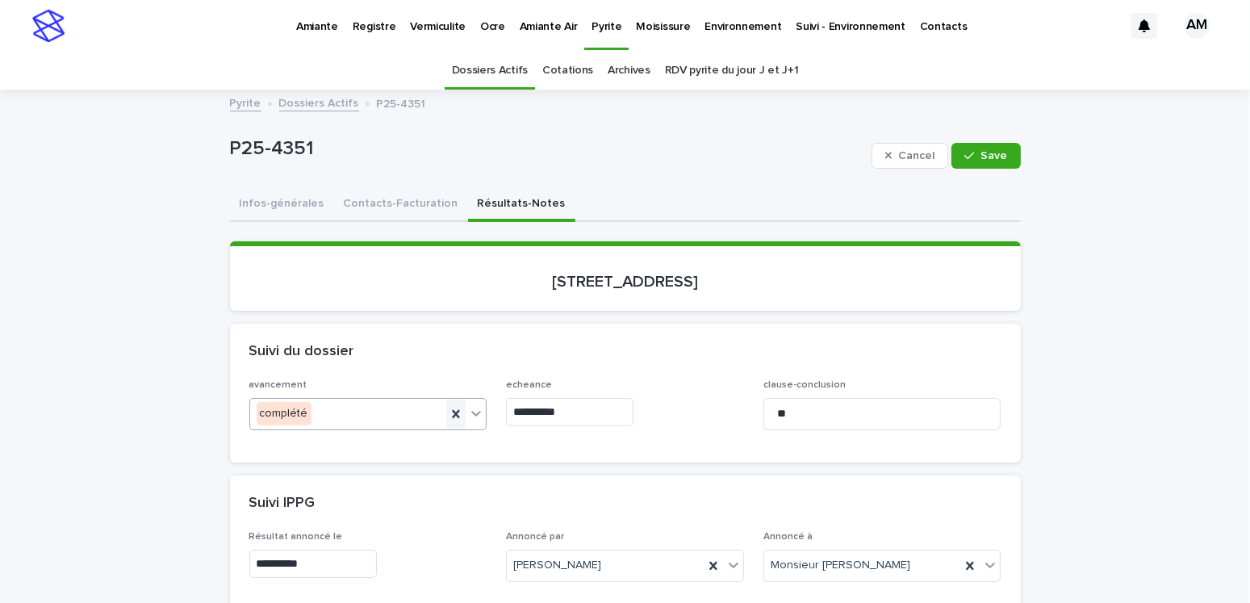
click at [452, 410] on icon at bounding box center [455, 414] width 7 height 8
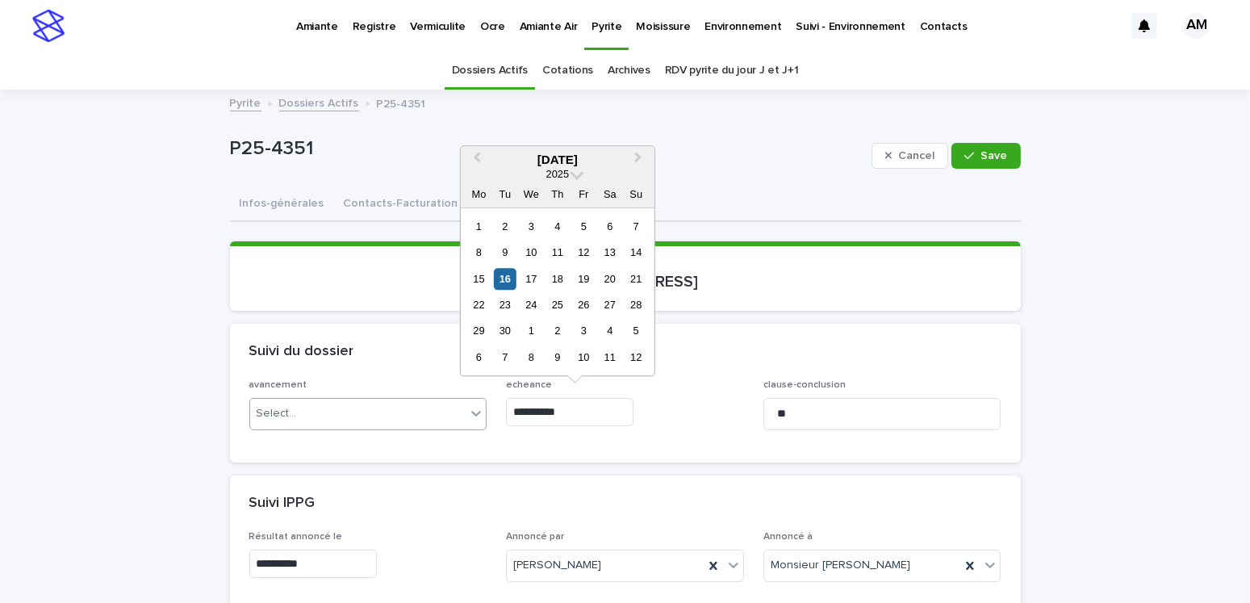
drag, startPoint x: 585, startPoint y: 414, endPoint x: 480, endPoint y: 414, distance: 104.9
click at [480, 414] on div "**********" at bounding box center [625, 410] width 752 height 63
type input "**********"
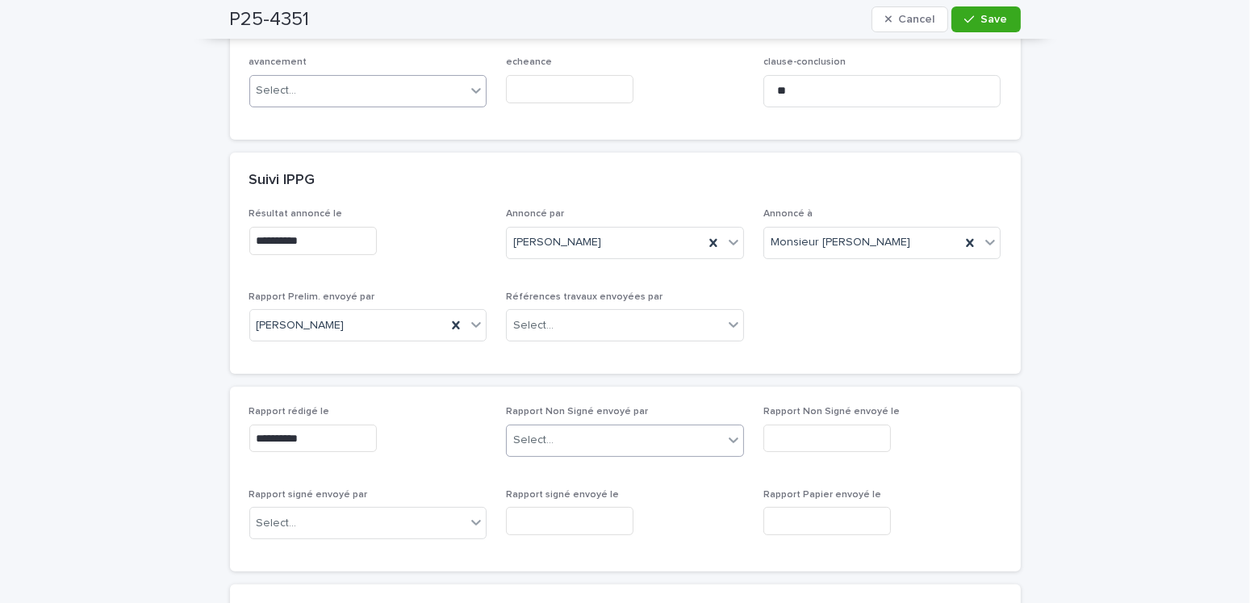
click at [555, 440] on input "text" at bounding box center [556, 440] width 2 height 14
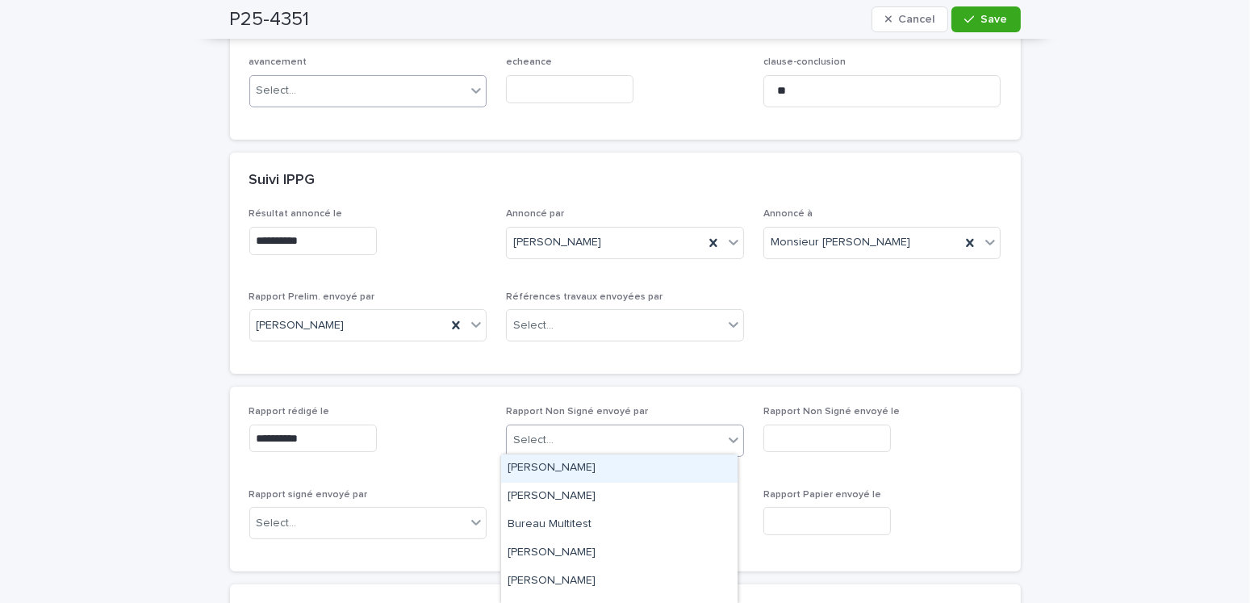
click at [545, 473] on div "[PERSON_NAME]" at bounding box center [619, 468] width 236 height 28
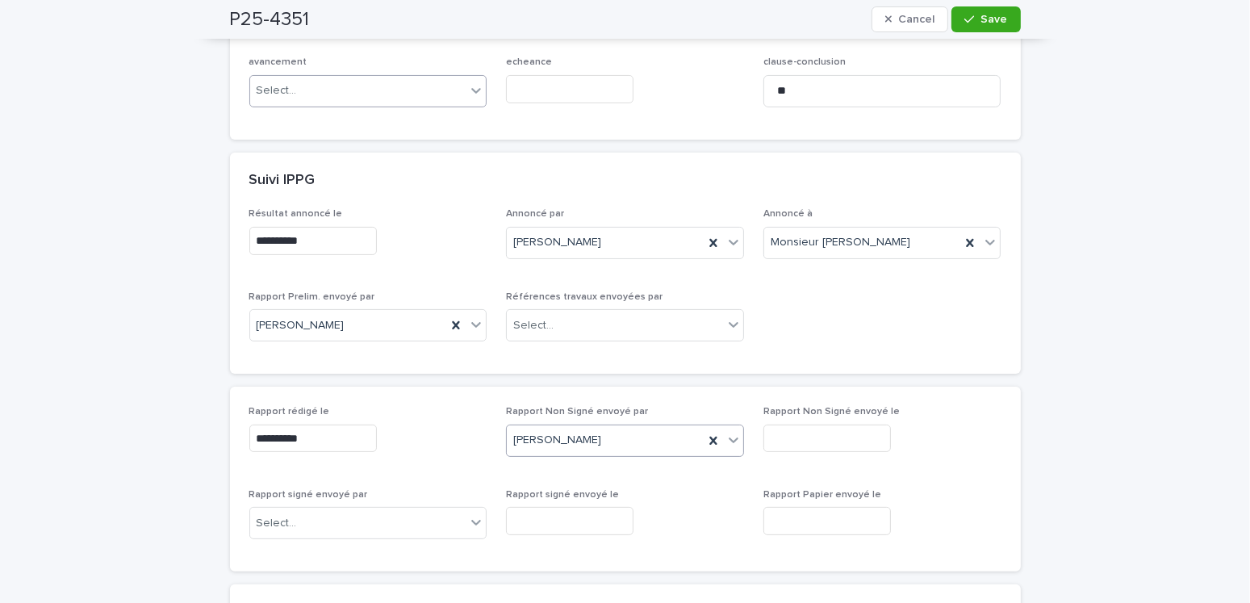
click at [776, 435] on input "text" at bounding box center [826, 438] width 127 height 28
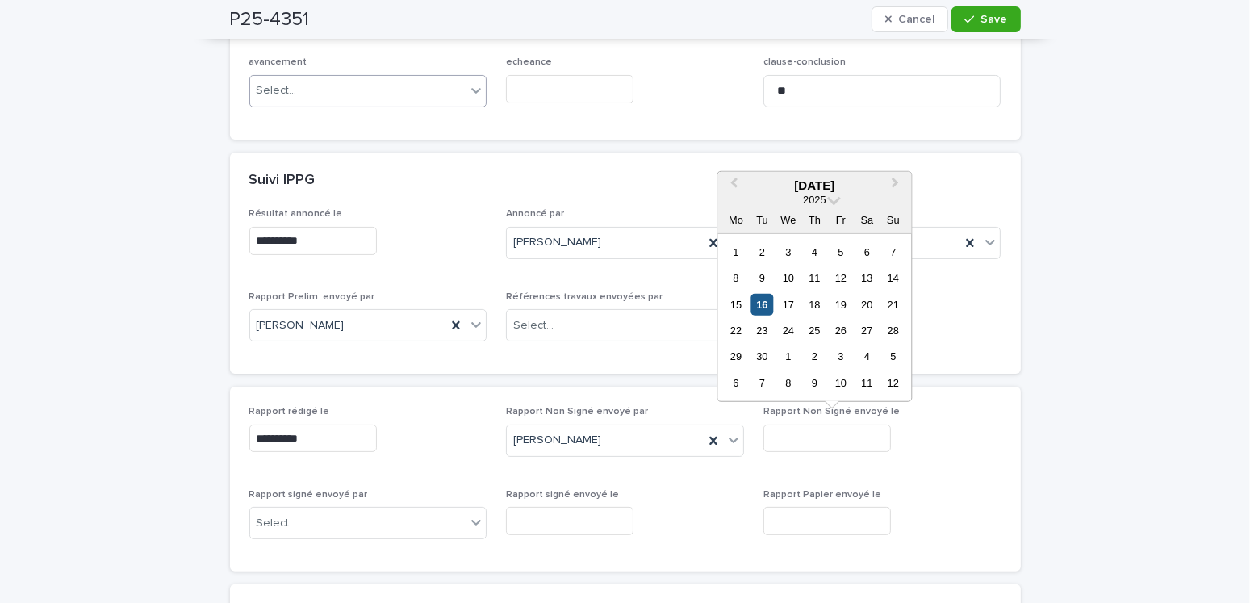
click at [771, 306] on div "16" at bounding box center [762, 304] width 22 height 22
type input "**********"
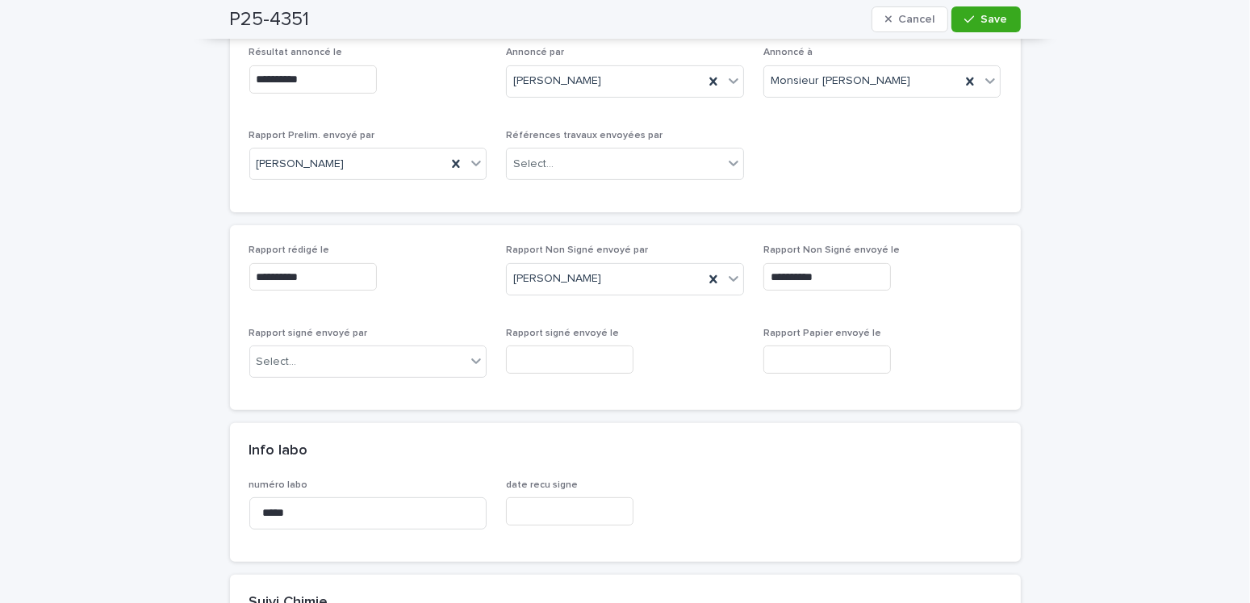
scroll to position [242, 0]
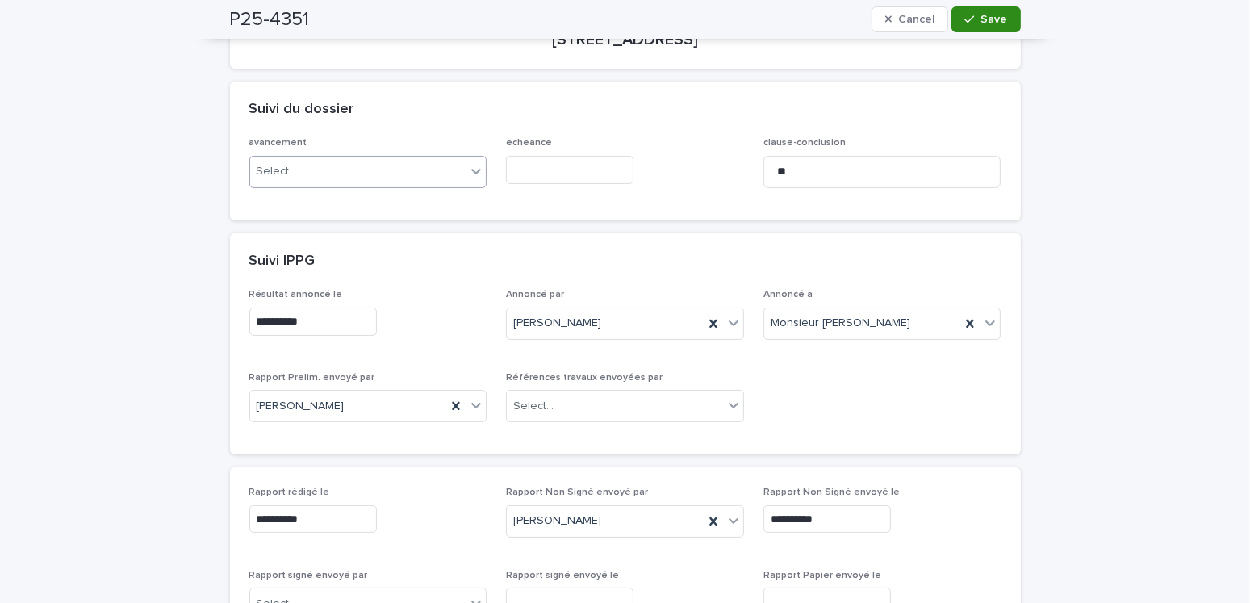
click at [973, 27] on button "Save" at bounding box center [985, 19] width 69 height 26
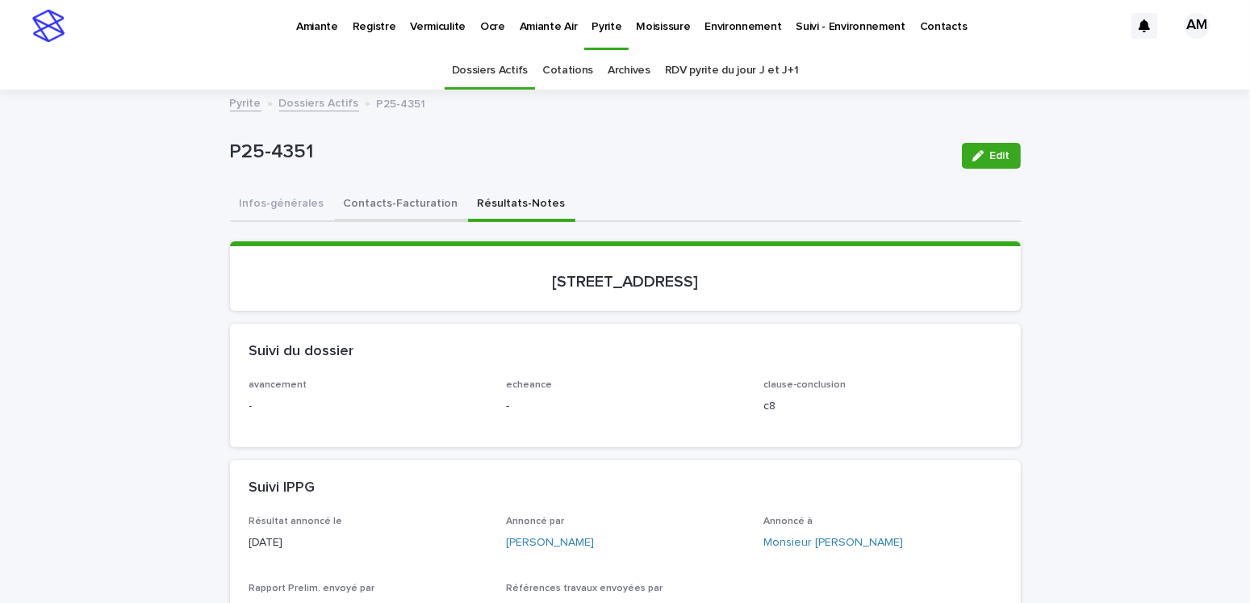
click at [376, 194] on button "Contacts-Facturation" at bounding box center [401, 205] width 134 height 34
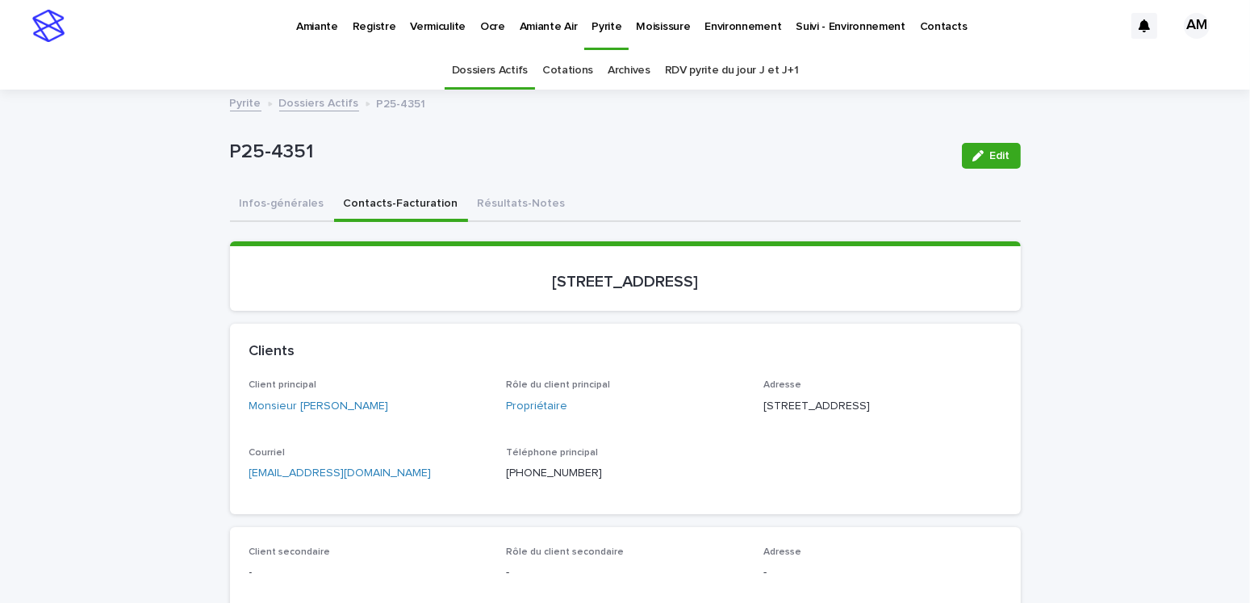
scroll to position [161, 0]
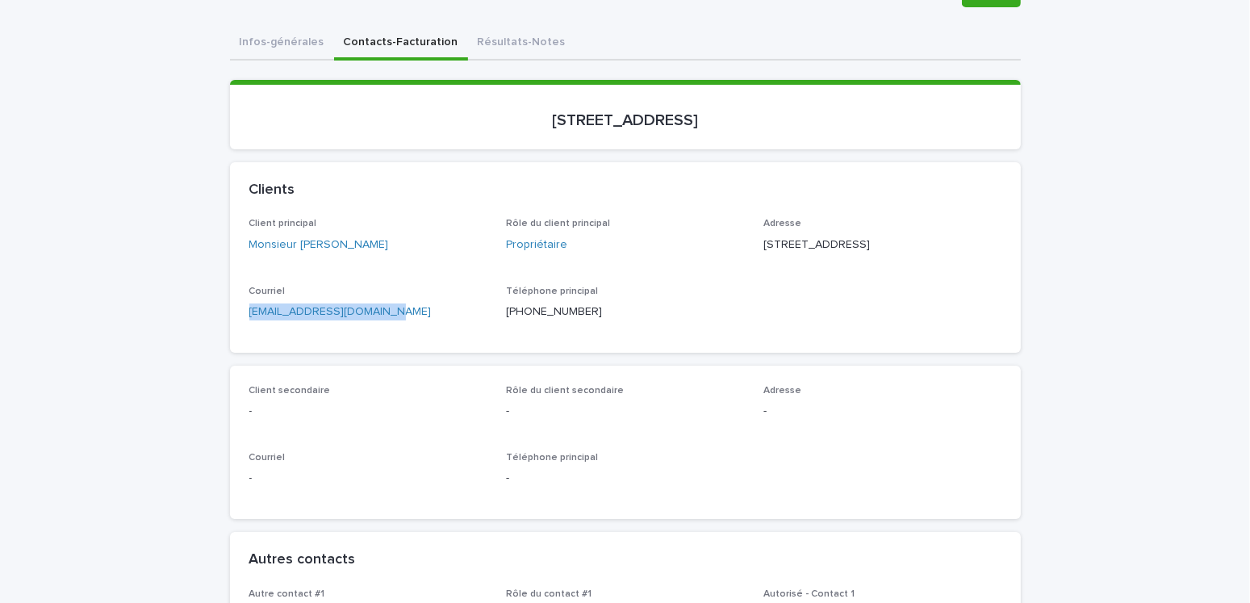
drag, startPoint x: 417, startPoint y: 335, endPoint x: 205, endPoint y: 329, distance: 212.3
copy link "jfrancoisnoury@gmail.com"
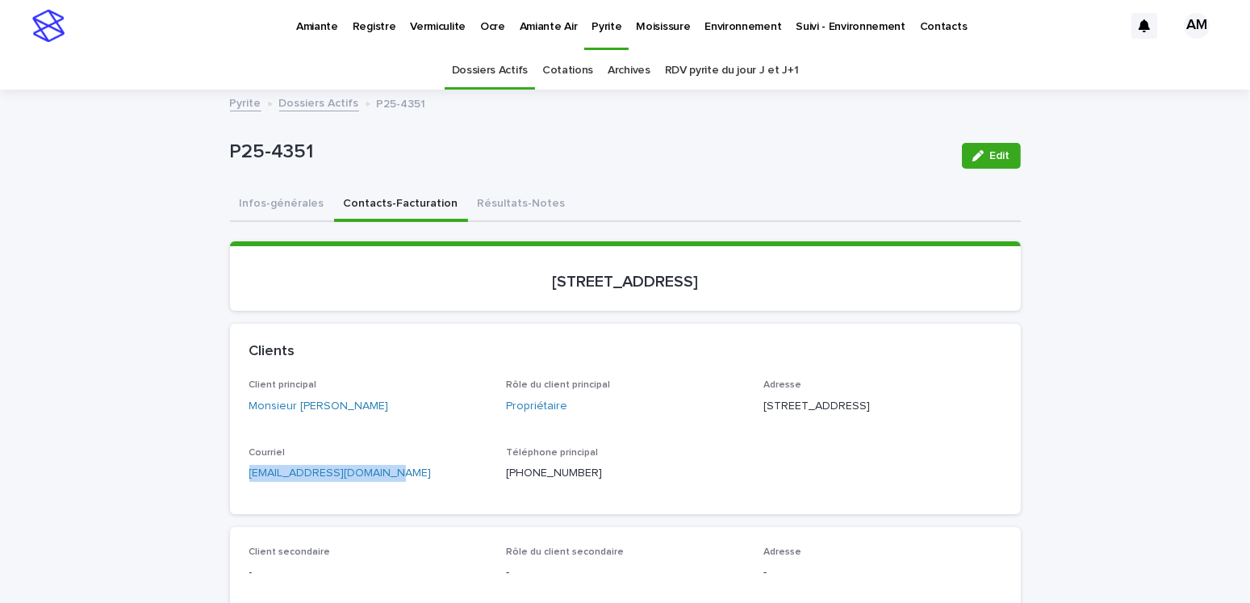
click at [240, 104] on link "Pyrite" at bounding box center [245, 102] width 31 height 19
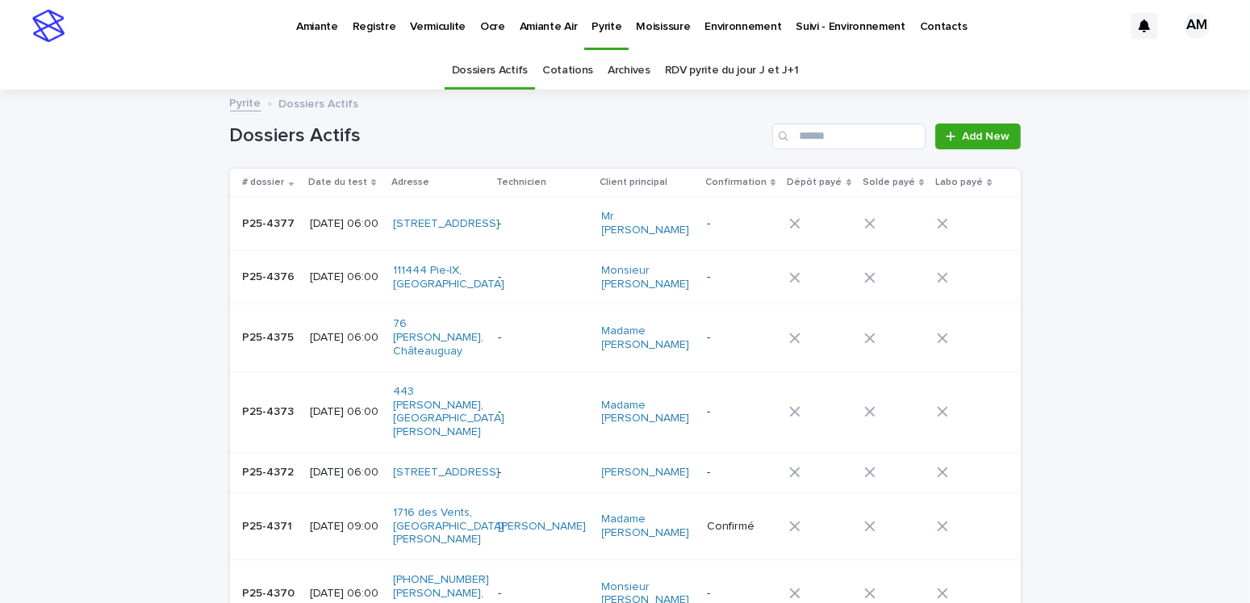
click at [310, 274] on p "2025-09-19 06:00" at bounding box center [345, 277] width 71 height 14
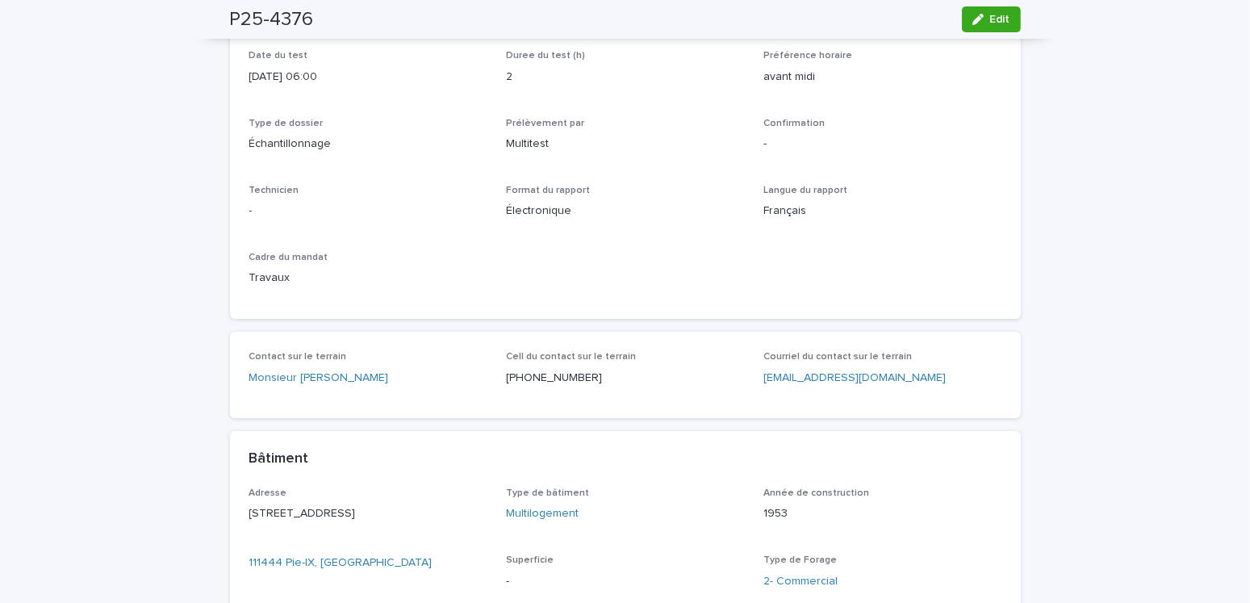
scroll to position [484, 0]
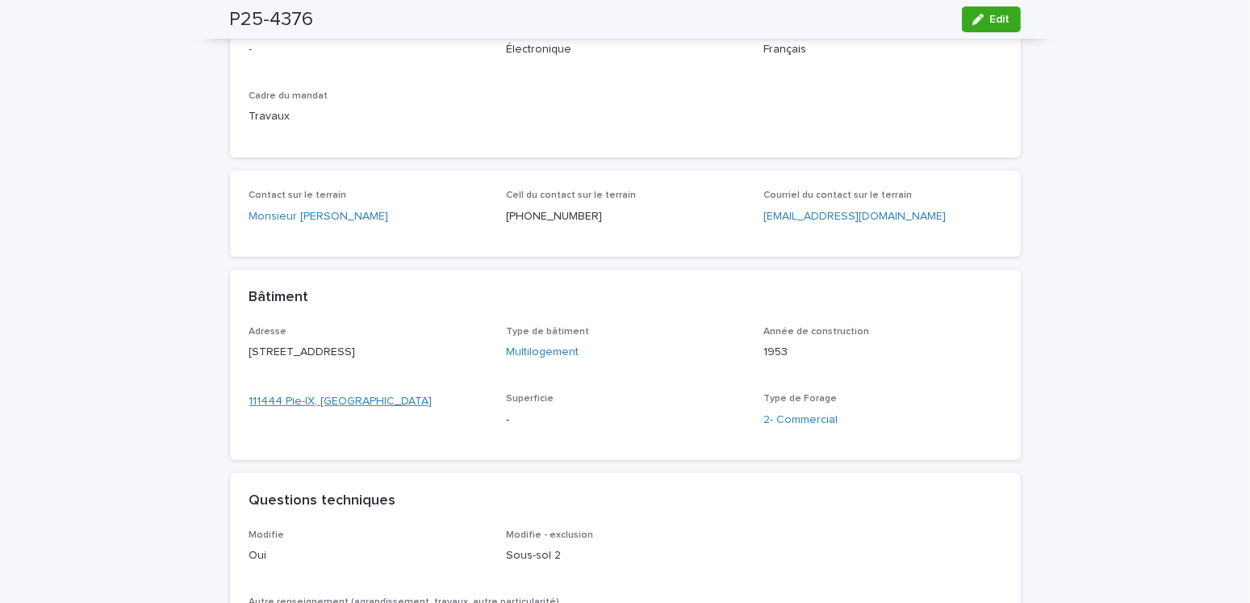
click at [341, 410] on link "111444 Pie-IX, Montréal" at bounding box center [340, 401] width 183 height 17
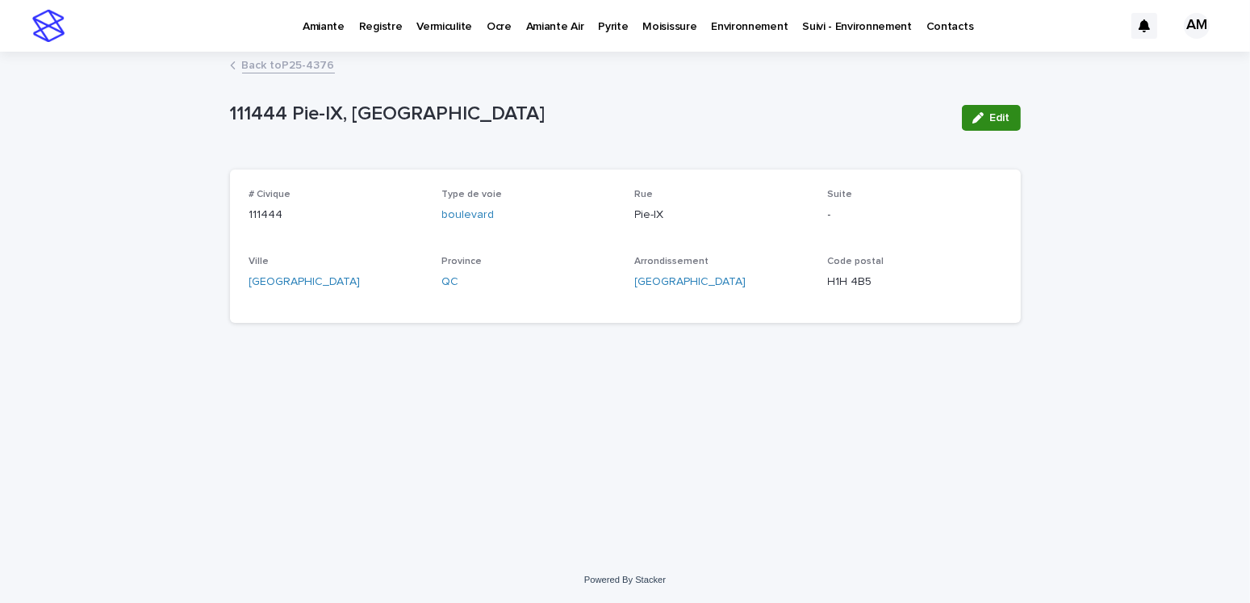
click at [992, 116] on span "Edit" at bounding box center [1000, 117] width 20 height 11
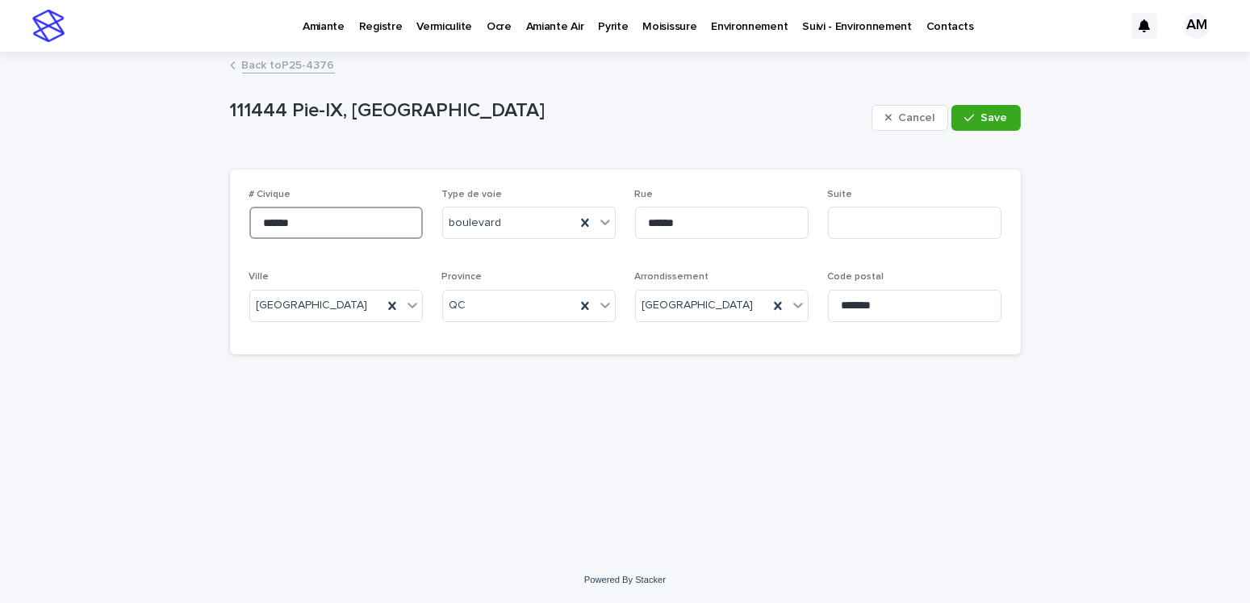
click at [324, 225] on input "******" at bounding box center [335, 223] width 173 height 32
type input "*****"
click at [1001, 121] on span "Save" at bounding box center [994, 117] width 27 height 11
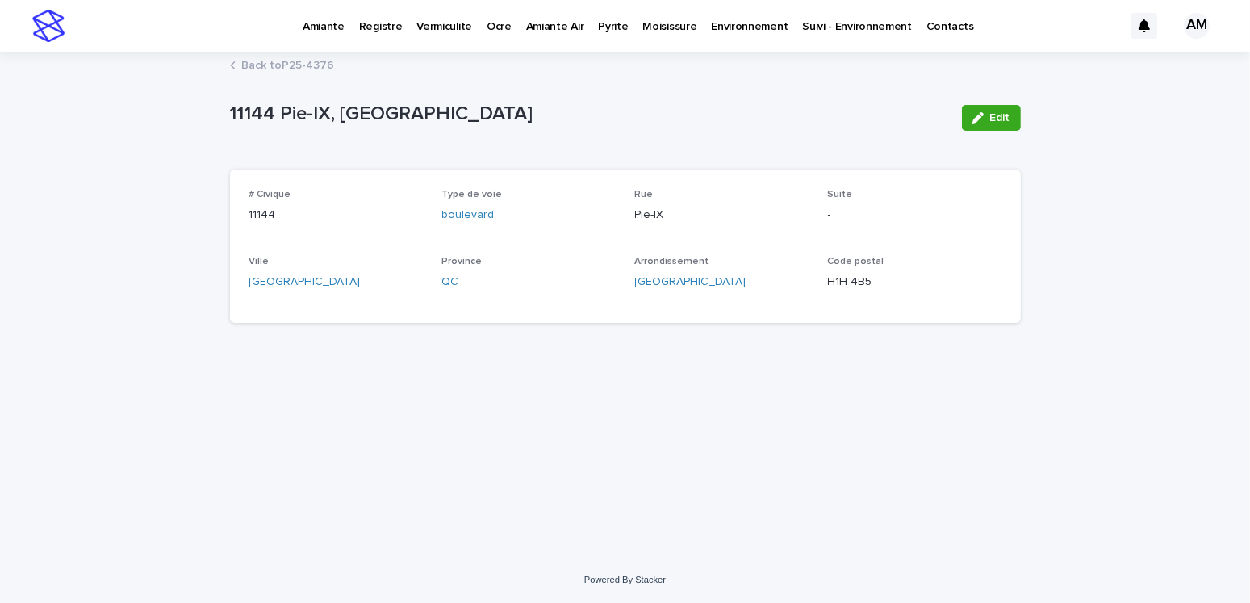
click at [269, 65] on link "Back to P25-4376" at bounding box center [288, 64] width 93 height 19
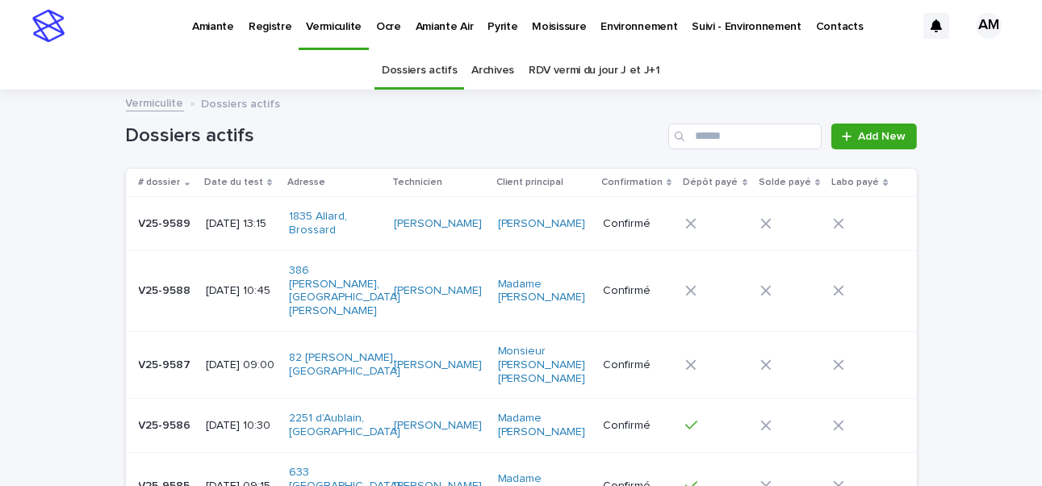
click at [227, 358] on p "[DATE] 09:00" at bounding box center [241, 365] width 71 height 14
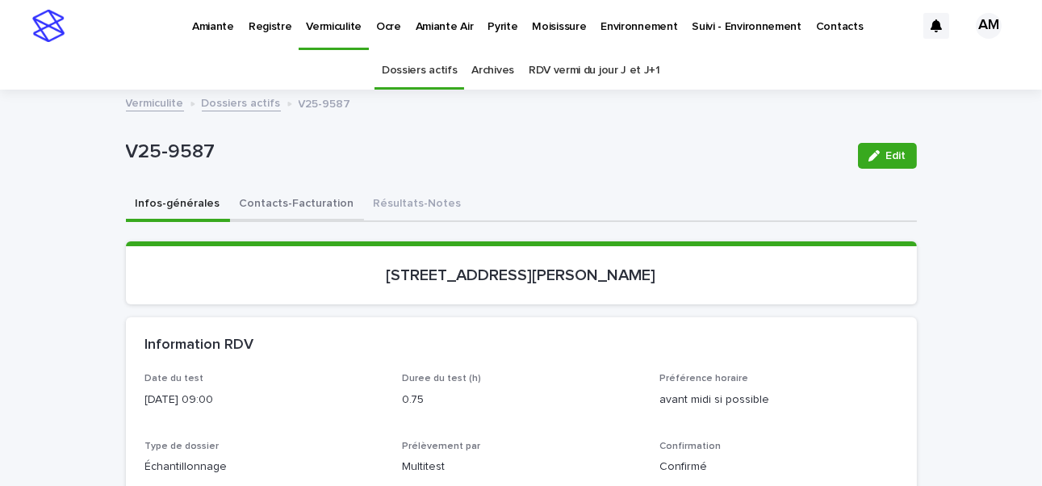
click at [286, 194] on button "Contacts-Facturation" at bounding box center [297, 205] width 134 height 34
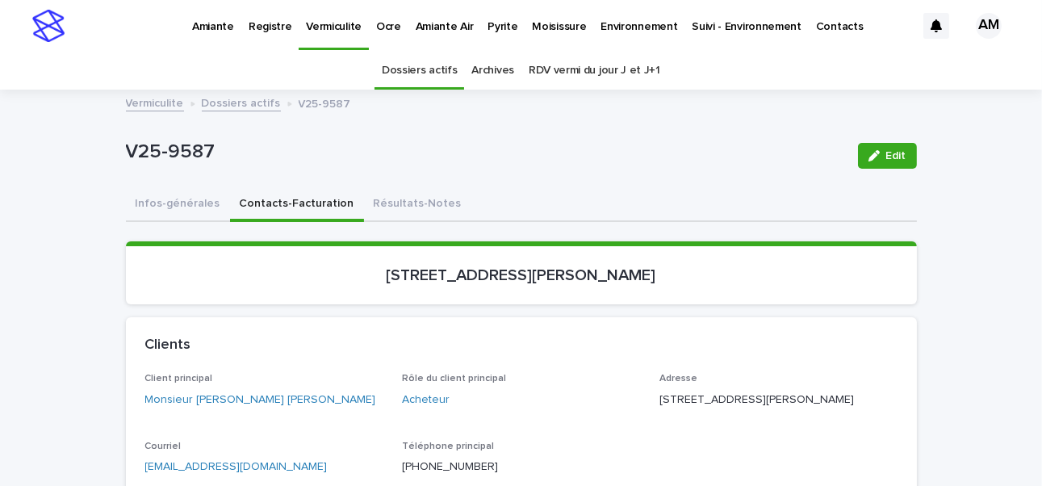
scroll to position [242, 0]
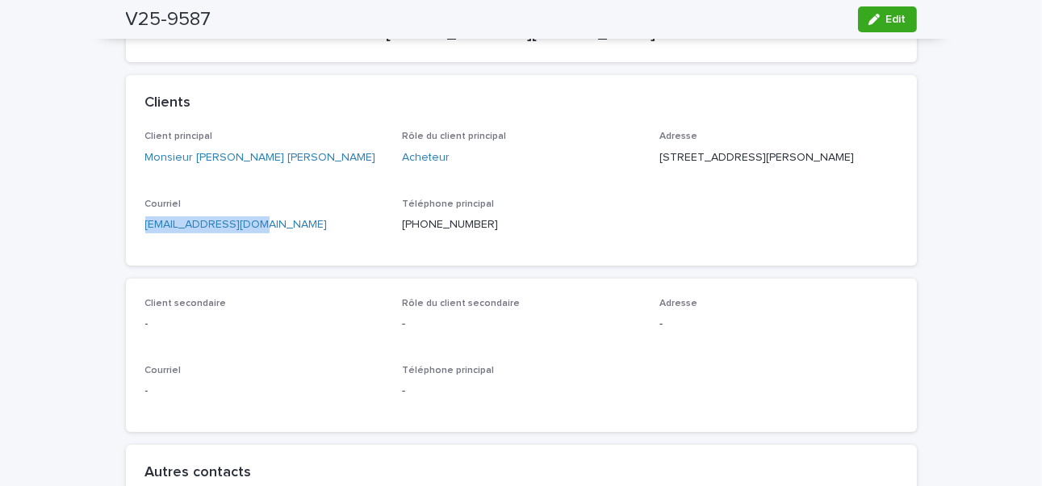
drag, startPoint x: 311, startPoint y: 257, endPoint x: 97, endPoint y: 244, distance: 214.2
copy link "[EMAIL_ADDRESS][DOMAIN_NAME]"
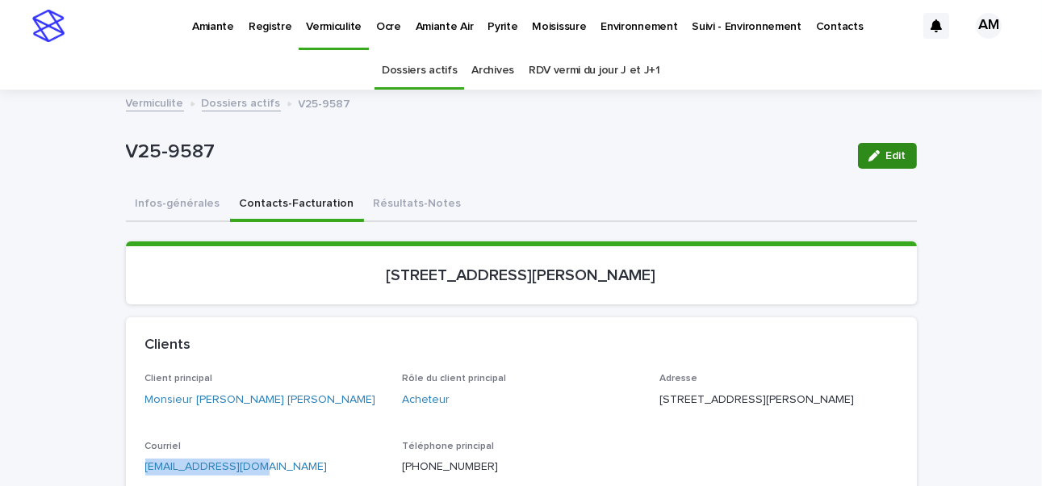
click at [887, 153] on span "Edit" at bounding box center [896, 155] width 20 height 11
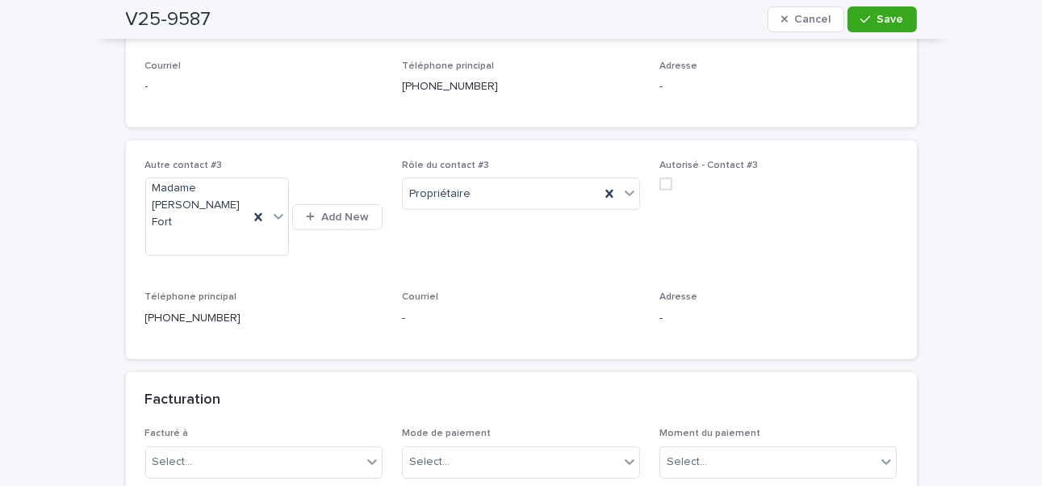
scroll to position [1372, 0]
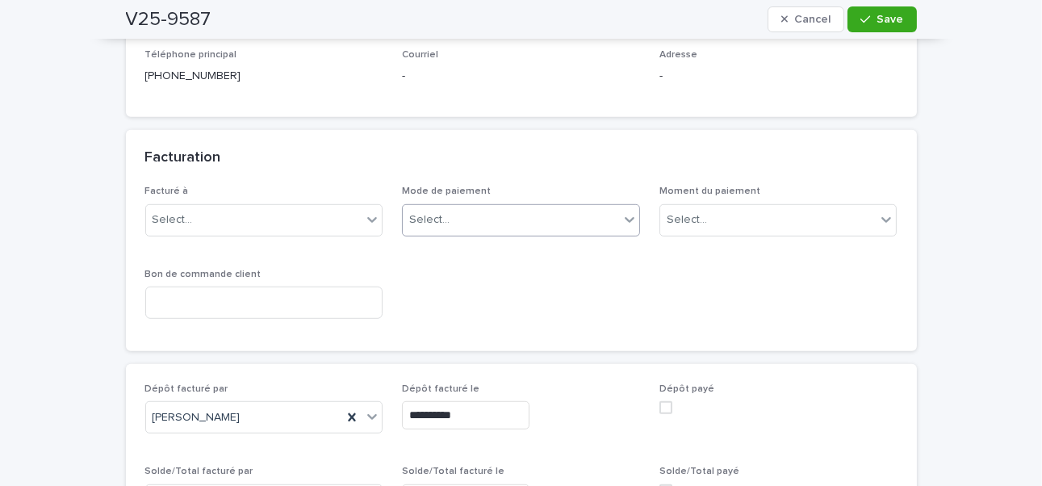
click at [467, 207] on div "Select..." at bounding box center [511, 220] width 216 height 27
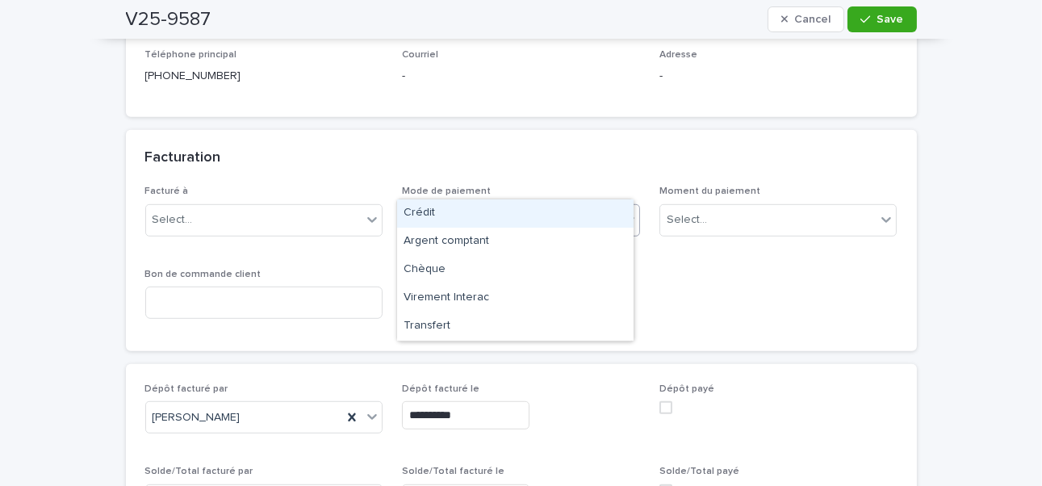
click at [412, 209] on div "Crédit" at bounding box center [515, 213] width 236 height 28
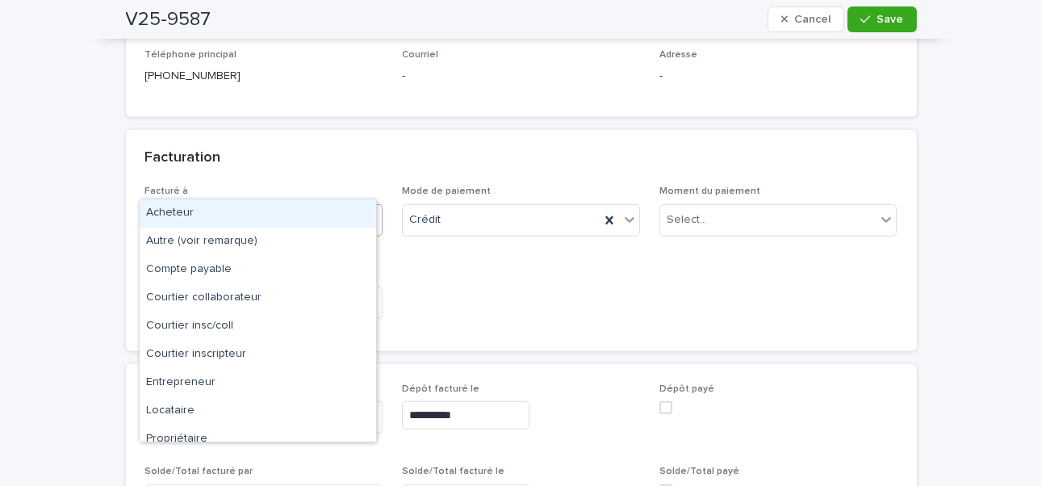
click at [264, 207] on div "Select..." at bounding box center [254, 220] width 216 height 27
click at [182, 215] on div "Acheteur" at bounding box center [258, 213] width 236 height 28
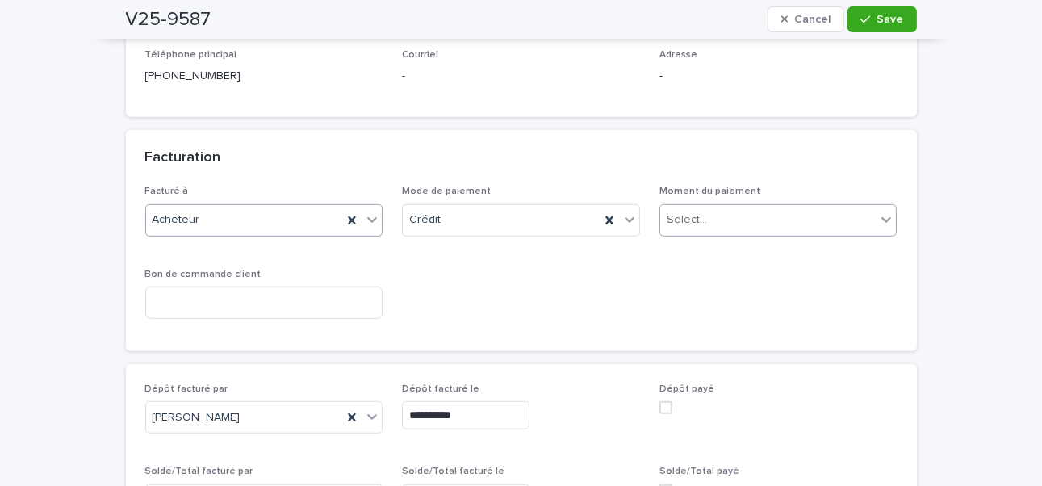
click at [675, 207] on div "Select..." at bounding box center [768, 220] width 216 height 27
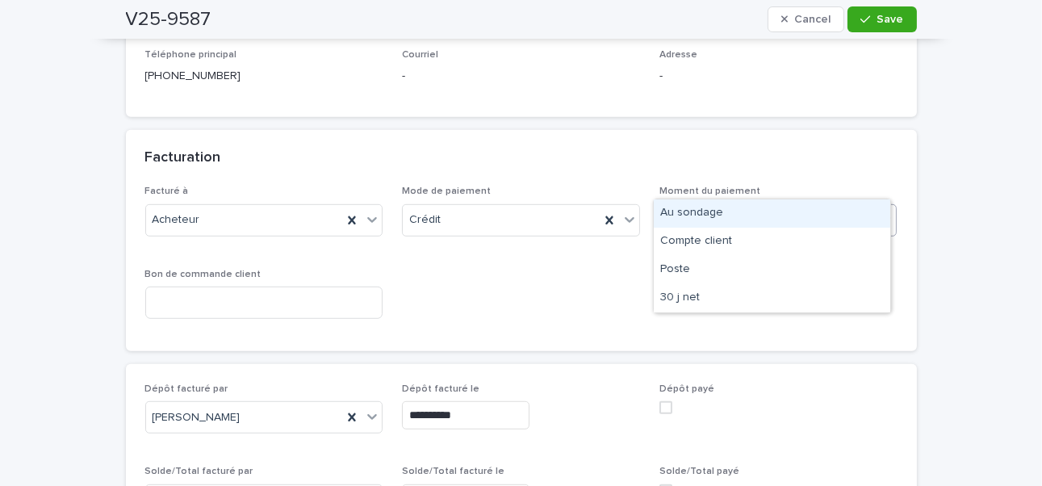
click at [667, 223] on div "Au sondage" at bounding box center [772, 213] width 236 height 28
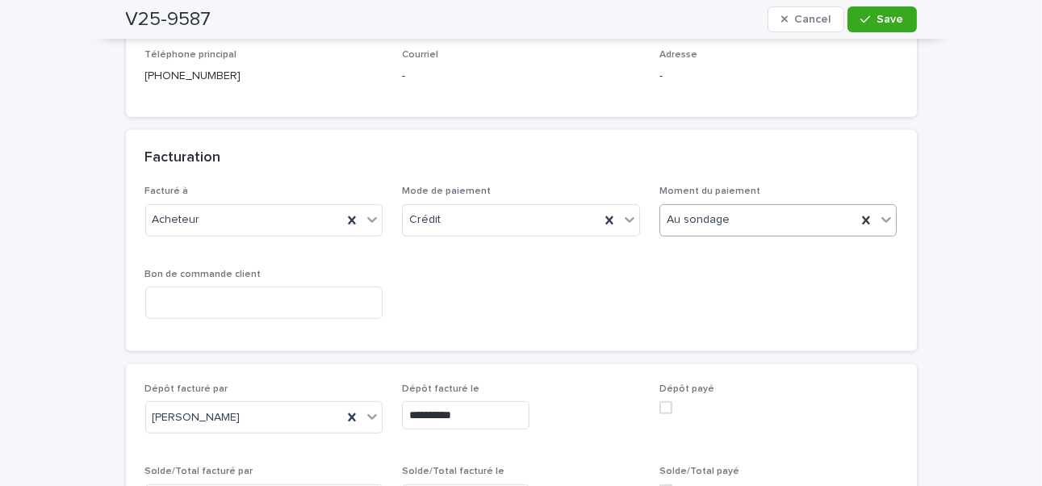
click at [659, 401] on span at bounding box center [665, 407] width 13 height 13
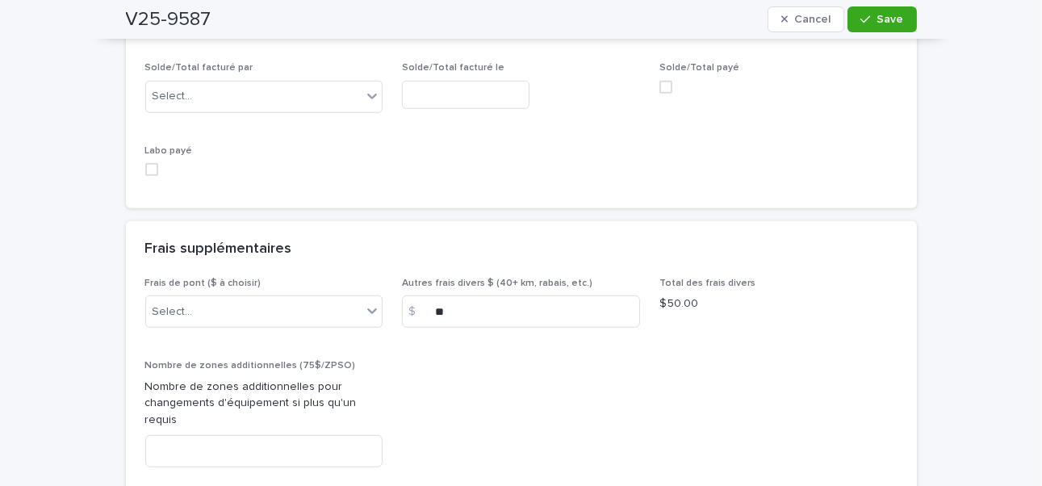
scroll to position [1856, 0]
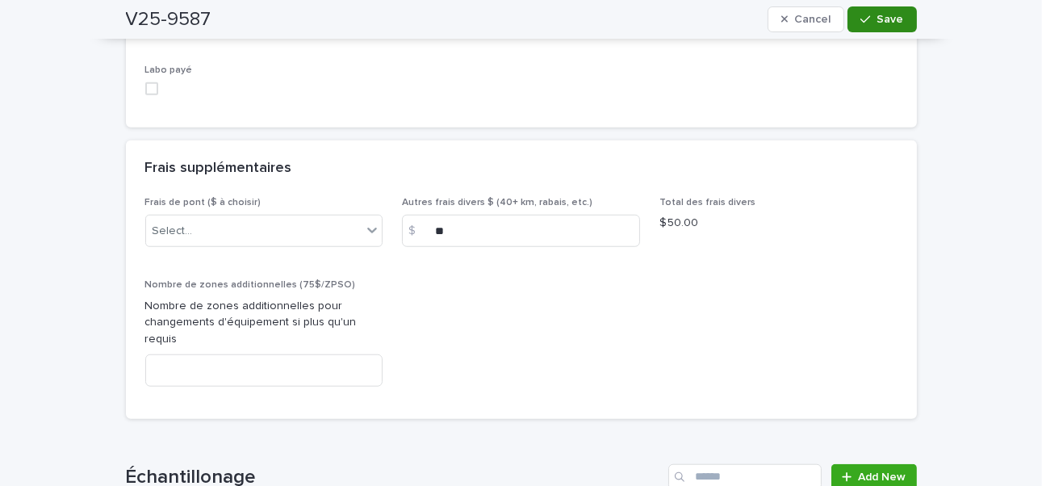
click at [868, 22] on div "button" at bounding box center [868, 19] width 16 height 11
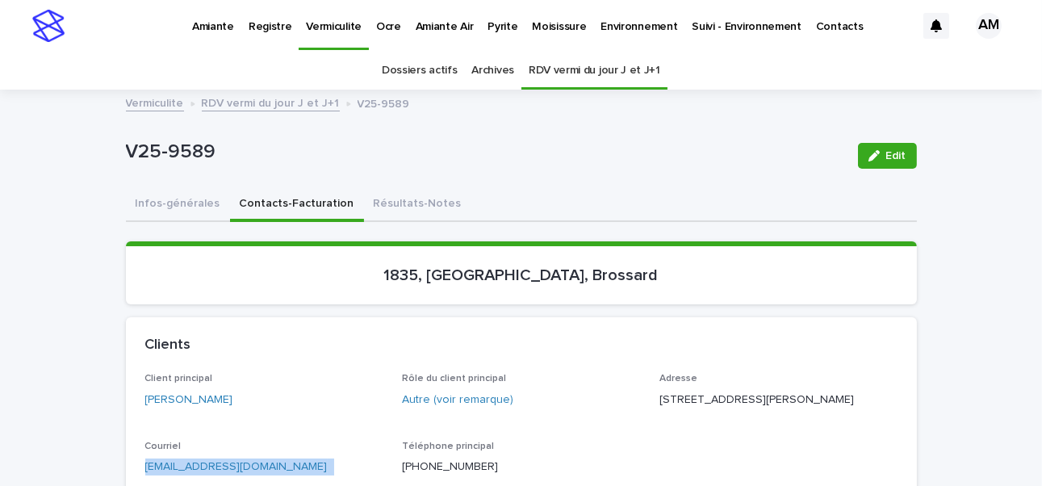
click at [487, 23] on p "Pyrite" at bounding box center [502, 17] width 30 height 34
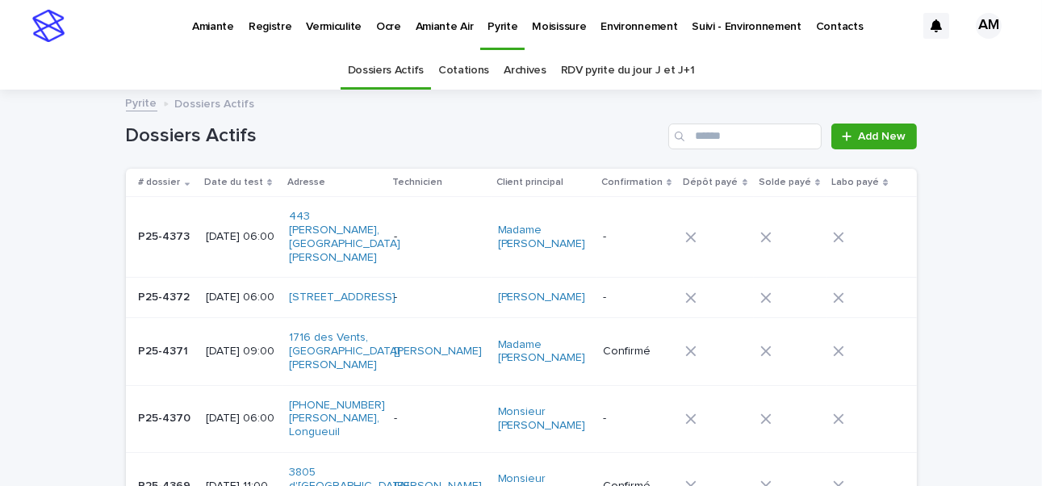
click at [604, 63] on link "RDV pyrite du jour J et J+1" at bounding box center [628, 71] width 134 height 38
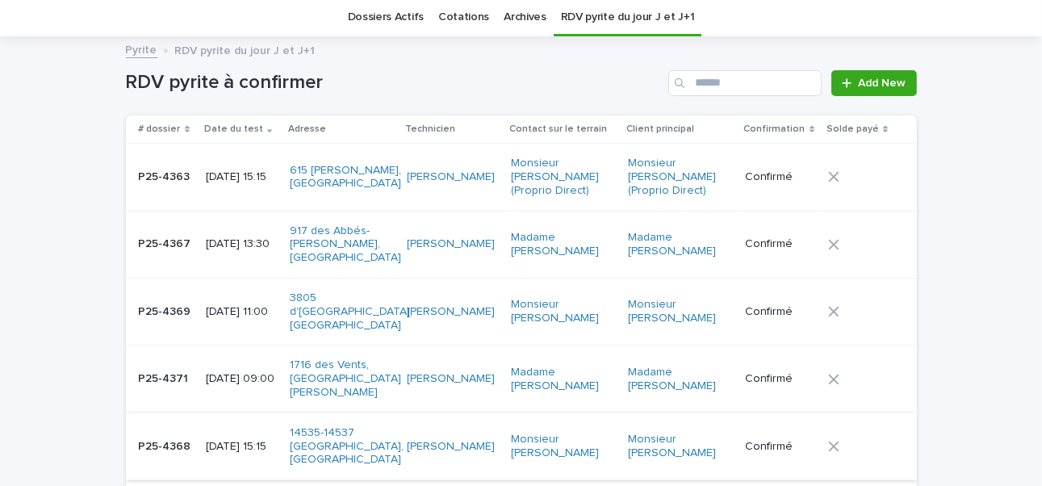
scroll to position [215, 0]
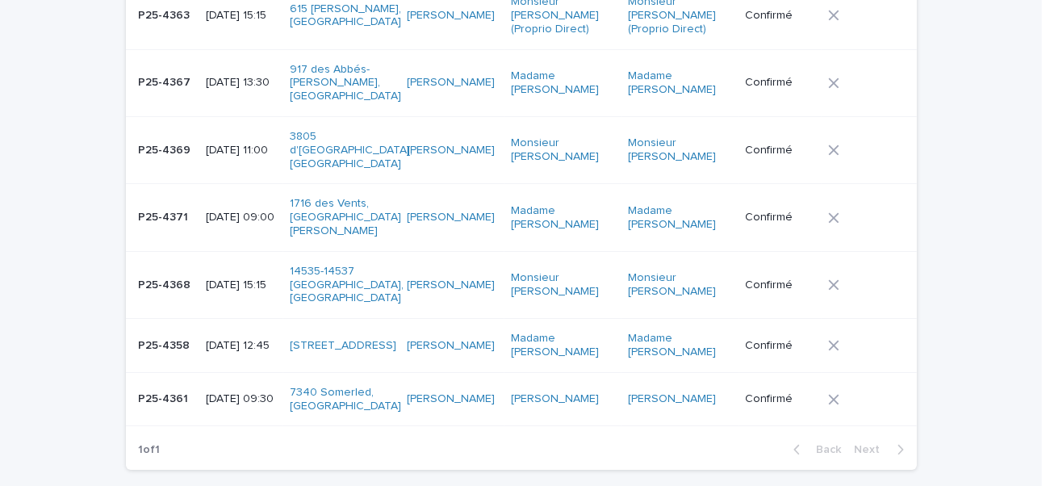
click at [241, 392] on p "[DATE] 09:30" at bounding box center [241, 399] width 71 height 14
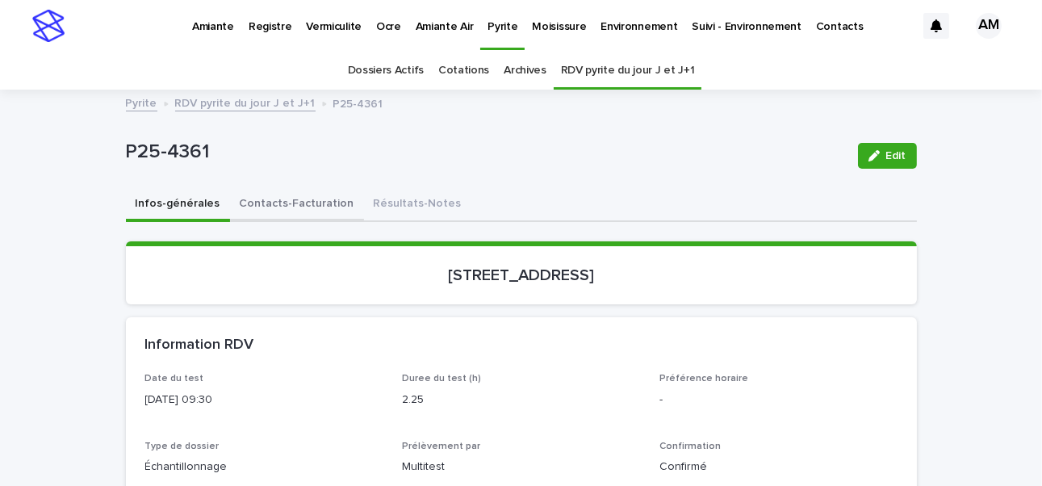
click at [313, 196] on button "Contacts-Facturation" at bounding box center [297, 205] width 134 height 34
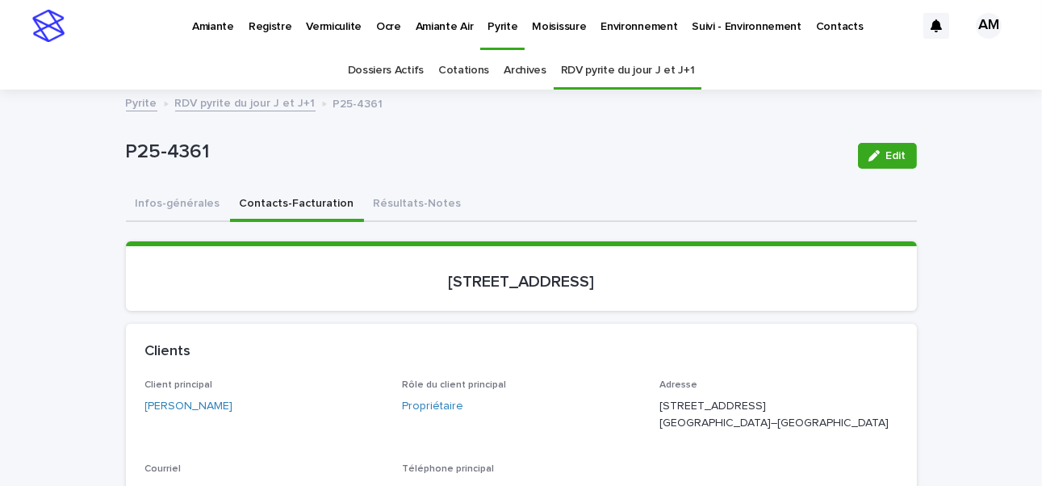
click at [313, 23] on p "Vermiculite" at bounding box center [334, 17] width 56 height 34
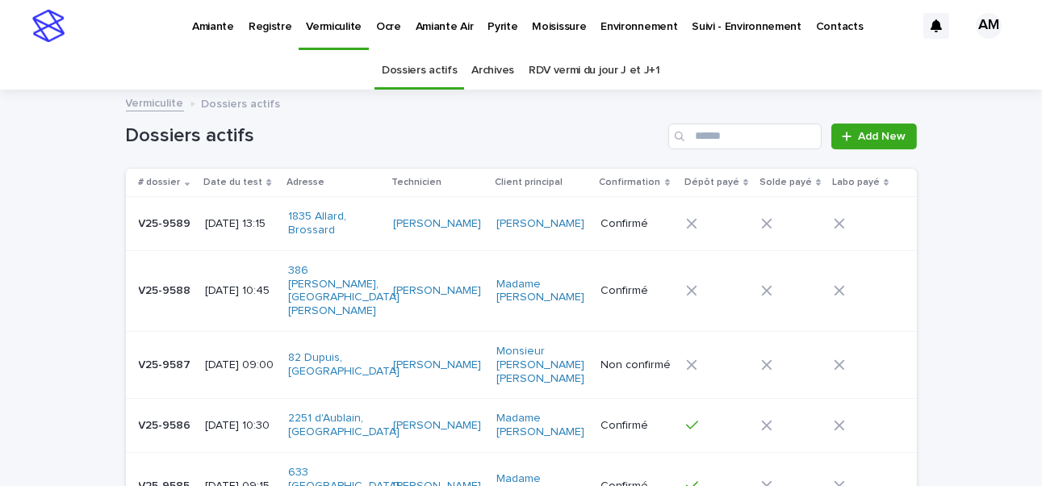
scroll to position [81, 0]
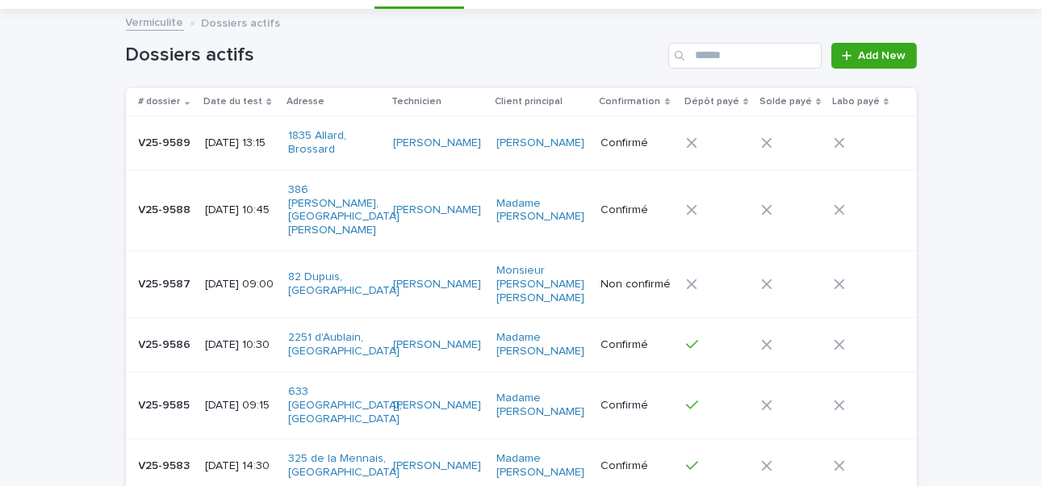
click at [217, 278] on p "[DATE] 09:00" at bounding box center [240, 285] width 70 height 14
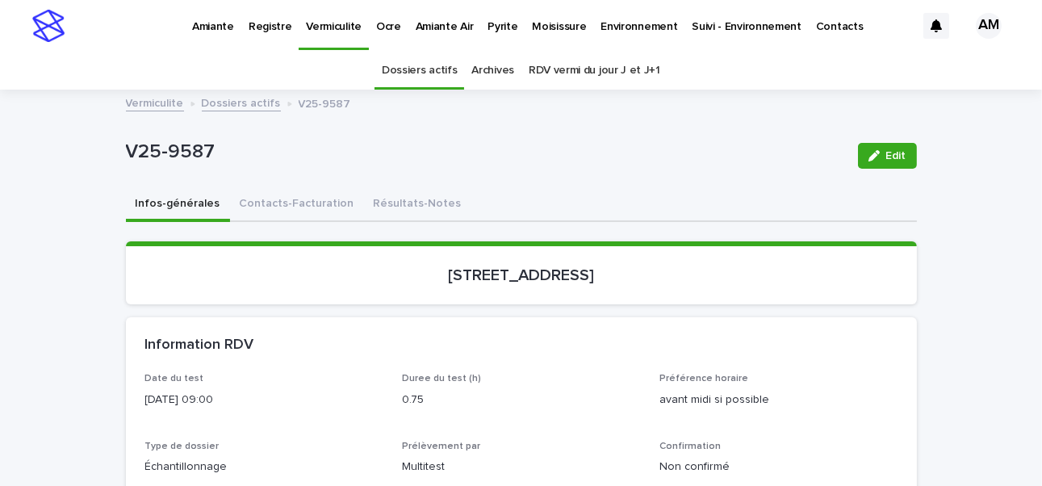
click at [871, 155] on icon "button" at bounding box center [873, 155] width 11 height 11
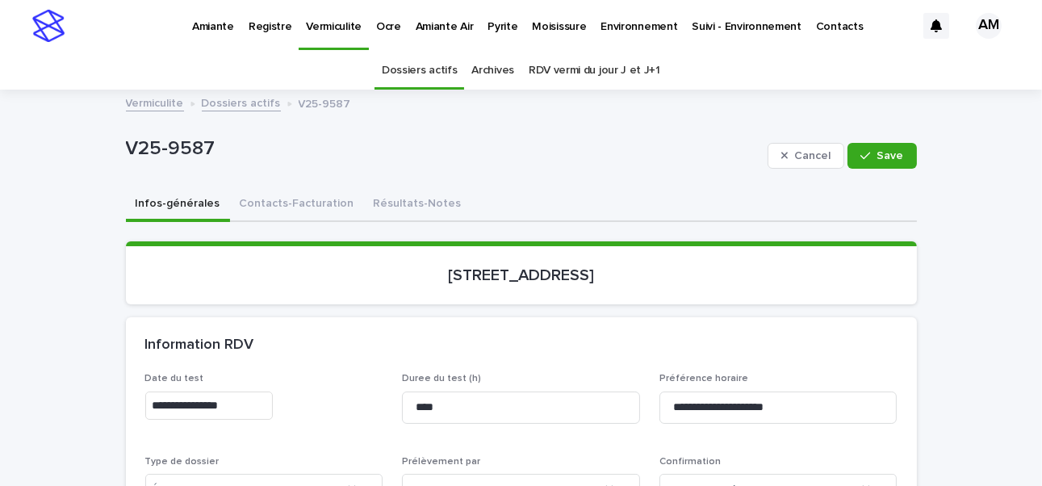
scroll to position [242, 0]
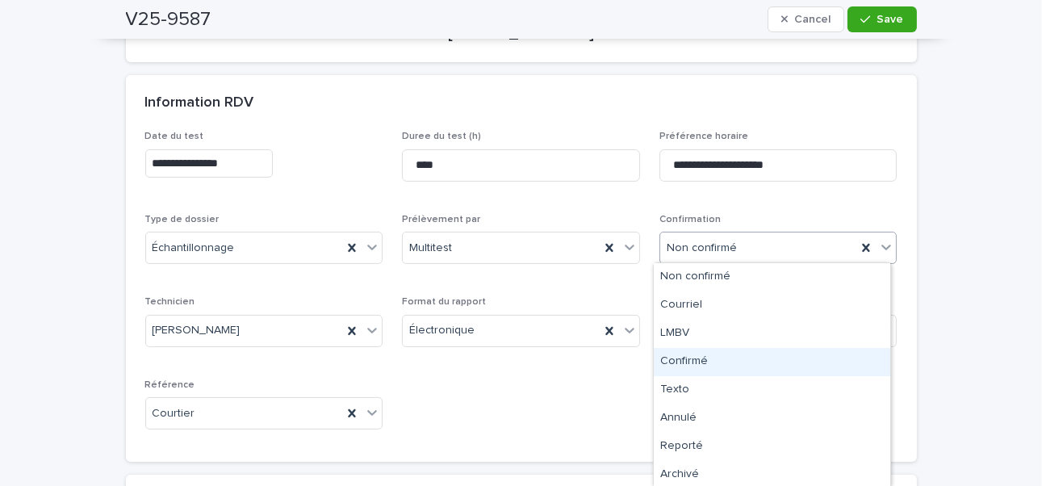
click at [682, 361] on div "Confirmé" at bounding box center [772, 362] width 236 height 28
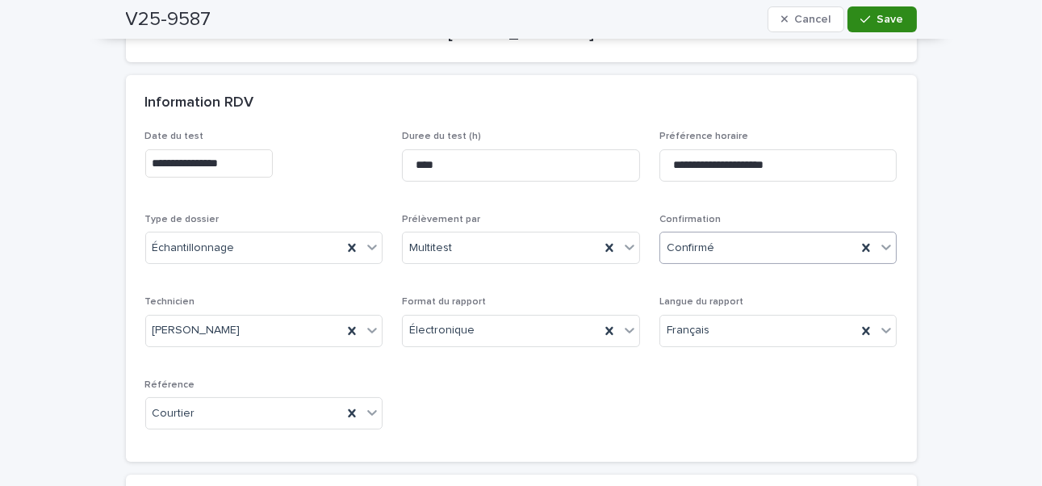
click at [879, 25] on button "Save" at bounding box center [881, 19] width 69 height 26
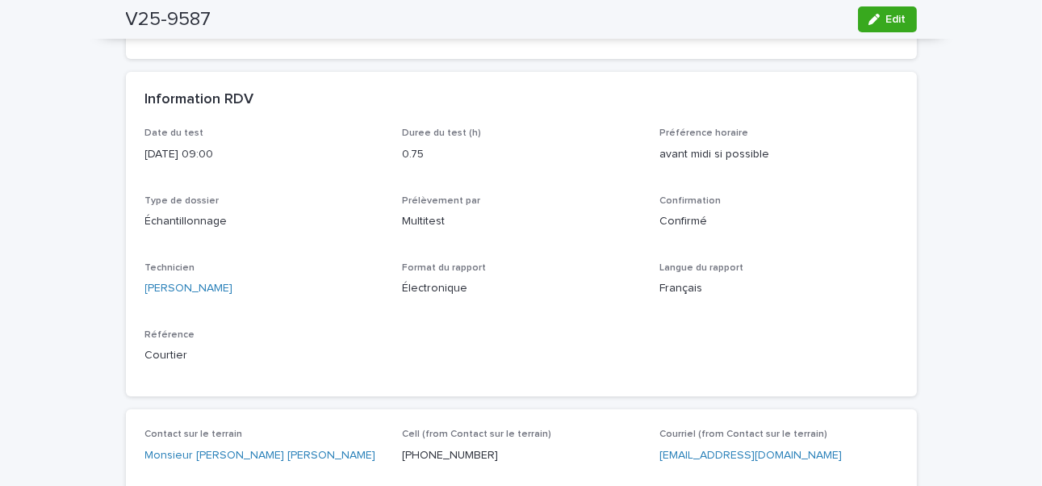
scroll to position [165, 0]
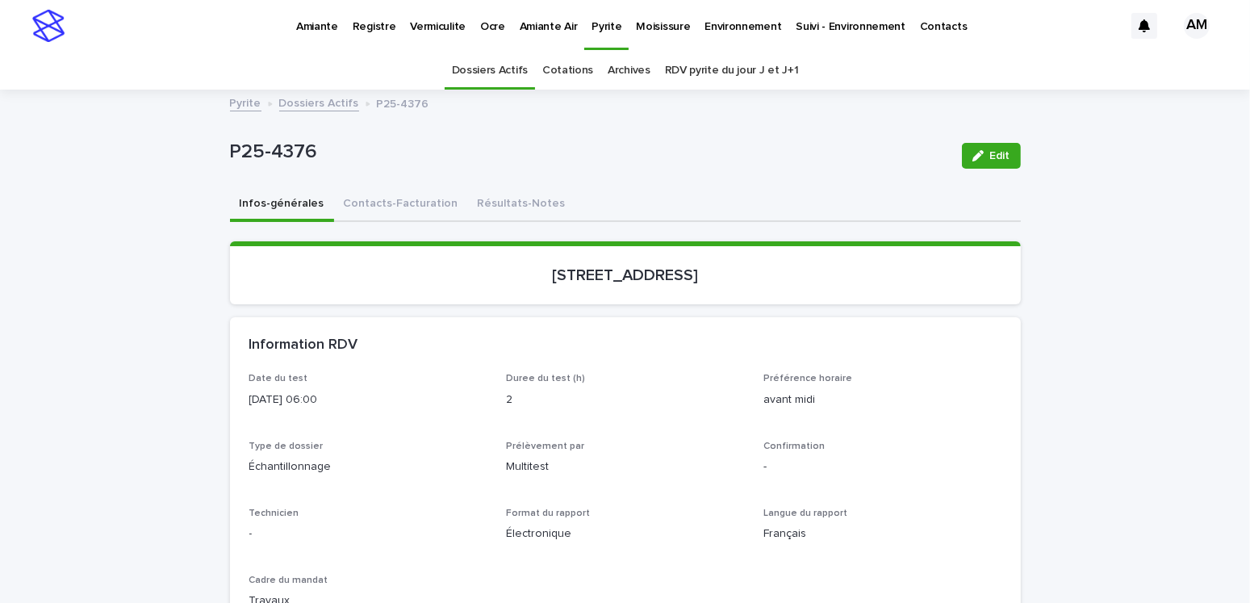
click at [733, 23] on p "Environnement" at bounding box center [742, 17] width 77 height 34
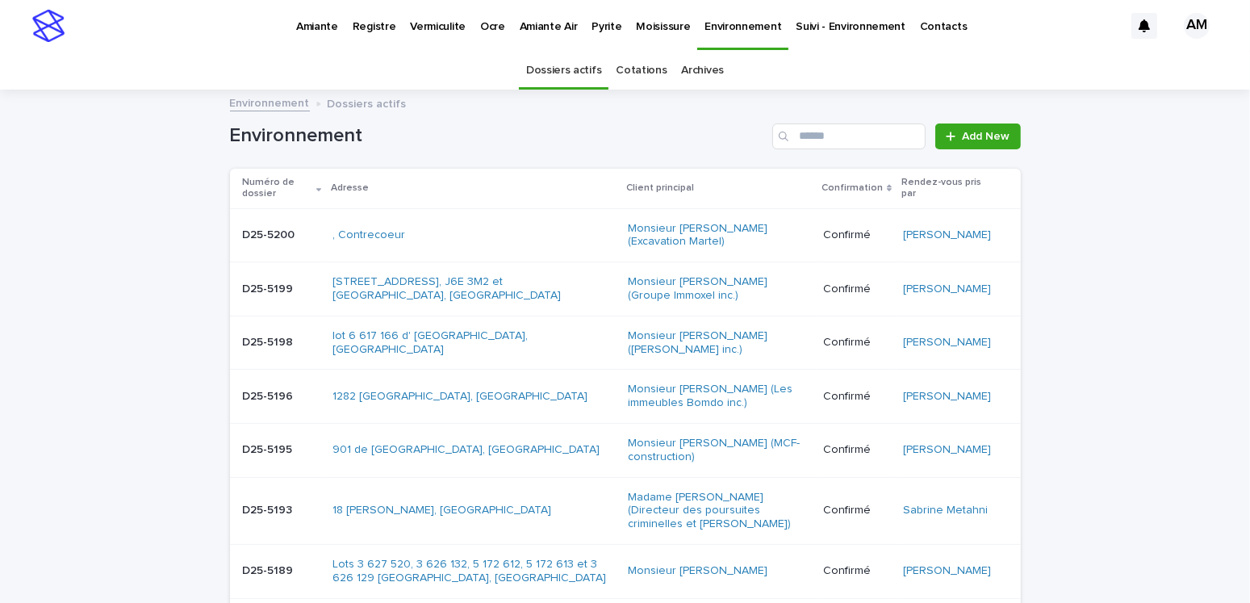
click at [573, 74] on link "Dossiers actifs" at bounding box center [563, 71] width 75 height 38
click at [816, 134] on input "Search" at bounding box center [848, 136] width 153 height 26
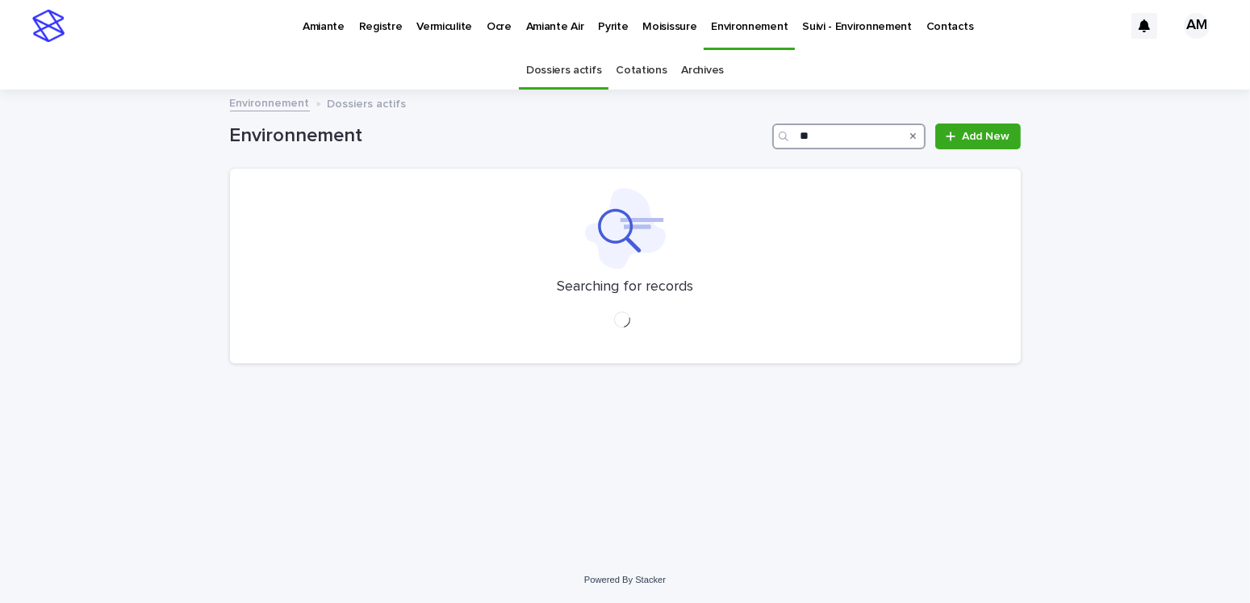
type input "*"
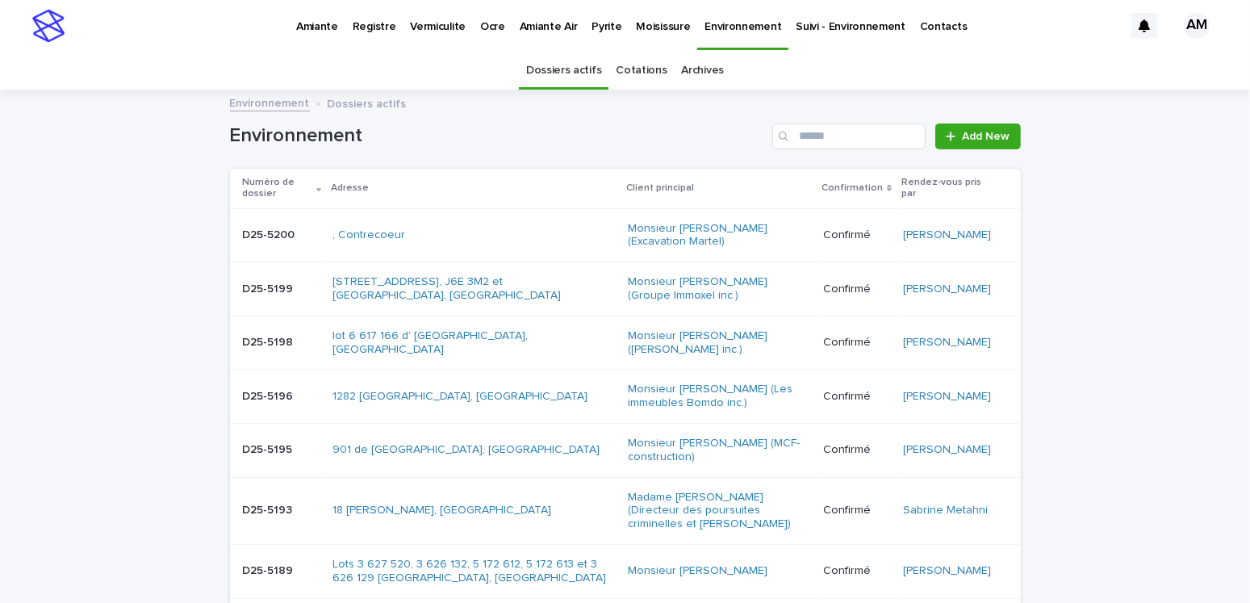
click at [602, 27] on p "Pyrite" at bounding box center [606, 17] width 30 height 34
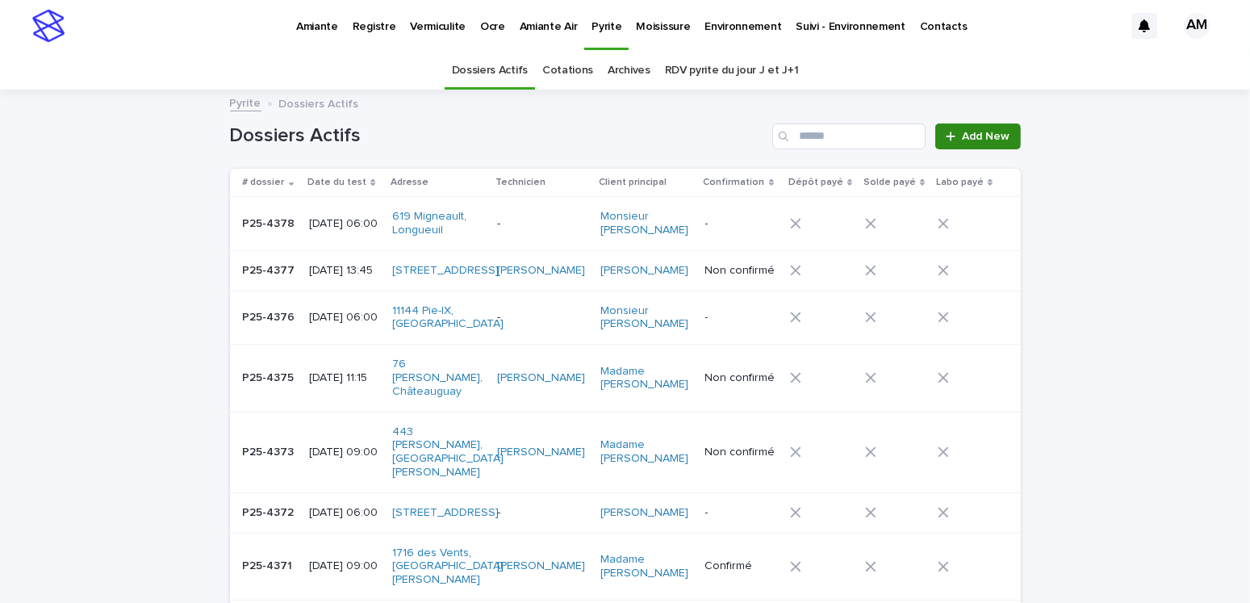
click at [975, 132] on span "Add New" at bounding box center [987, 136] width 48 height 11
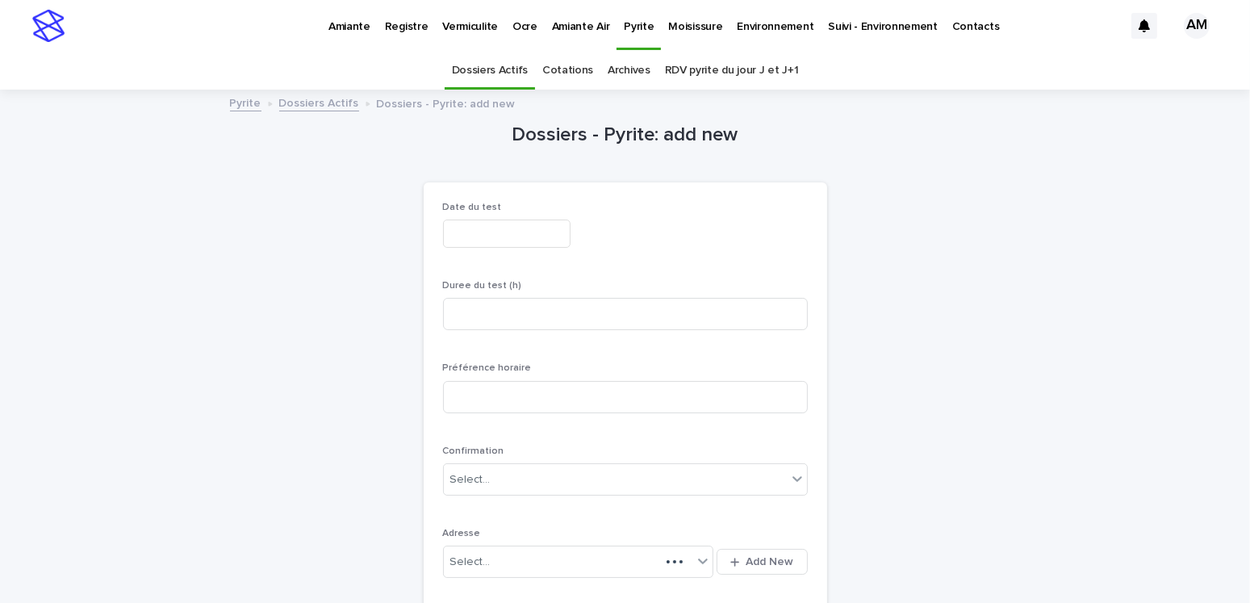
scroll to position [51, 0]
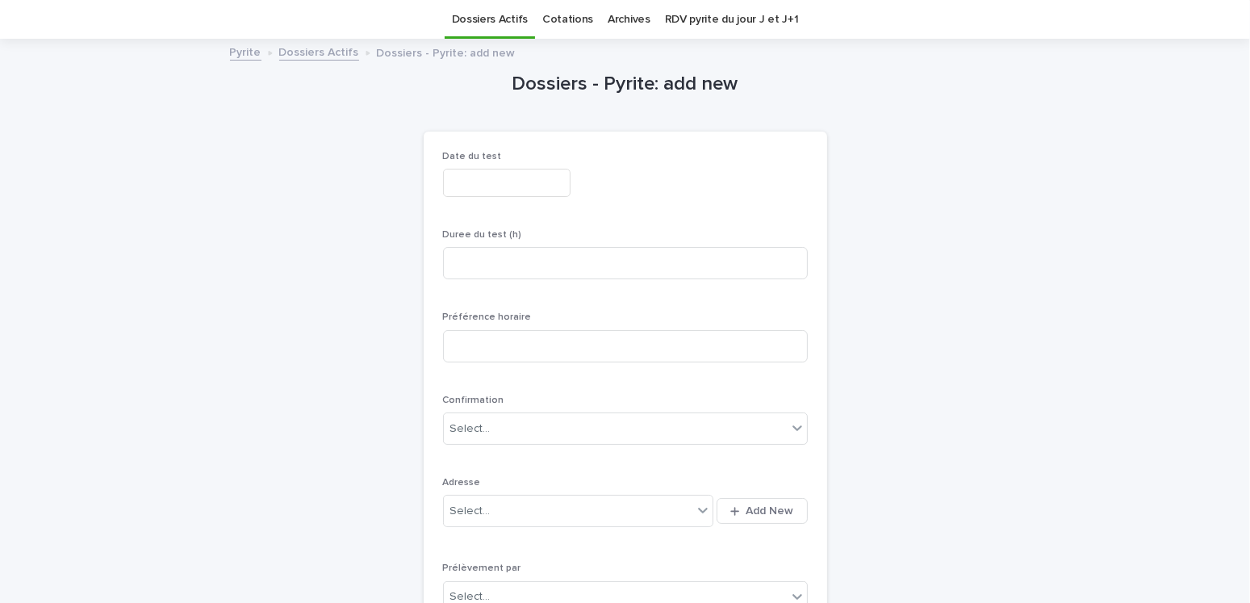
click at [491, 190] on input "text" at bounding box center [506, 183] width 127 height 28
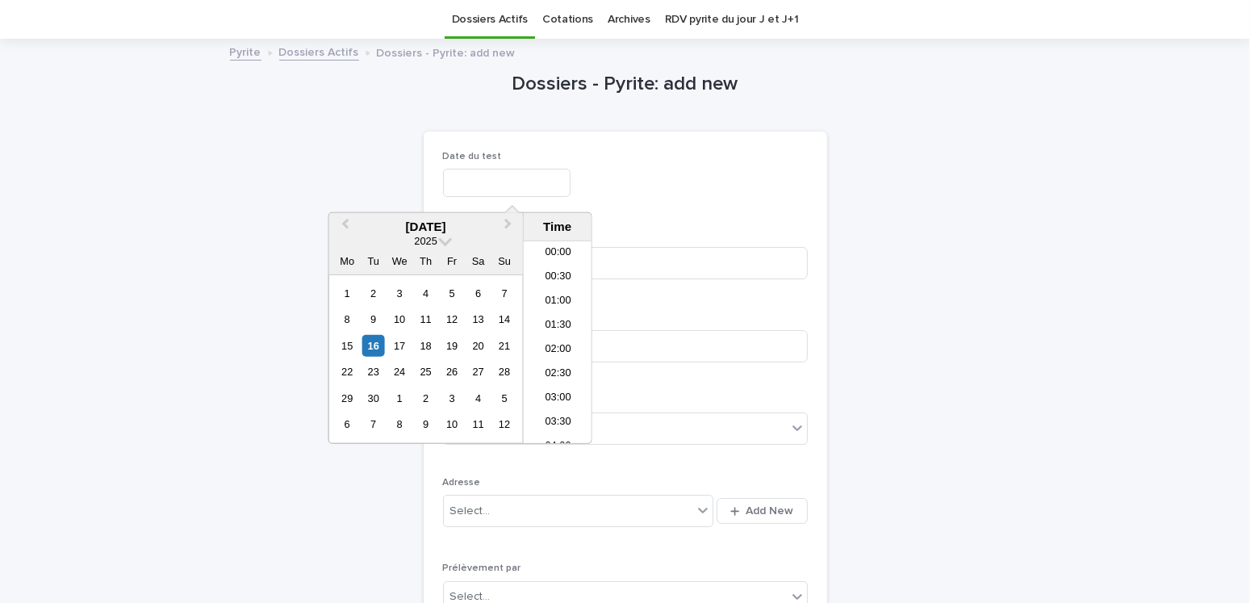
scroll to position [612, 0]
click at [453, 345] on div "19" at bounding box center [452, 346] width 22 height 22
type input "**********"
click at [730, 182] on div "**********" at bounding box center [625, 183] width 365 height 28
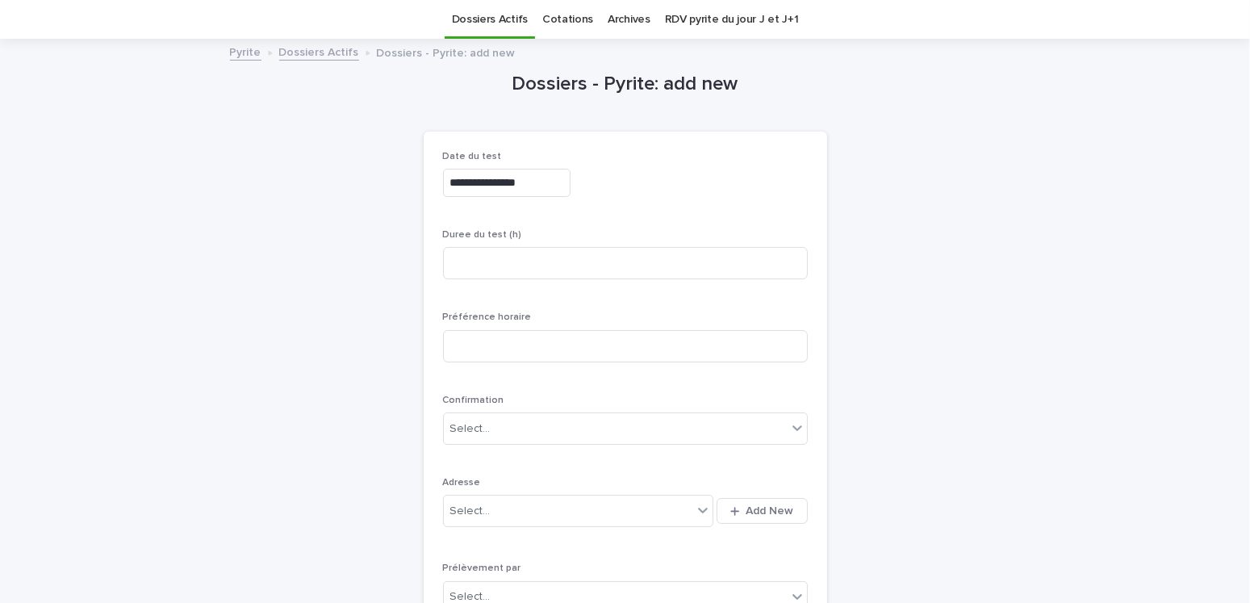
scroll to position [132, 0]
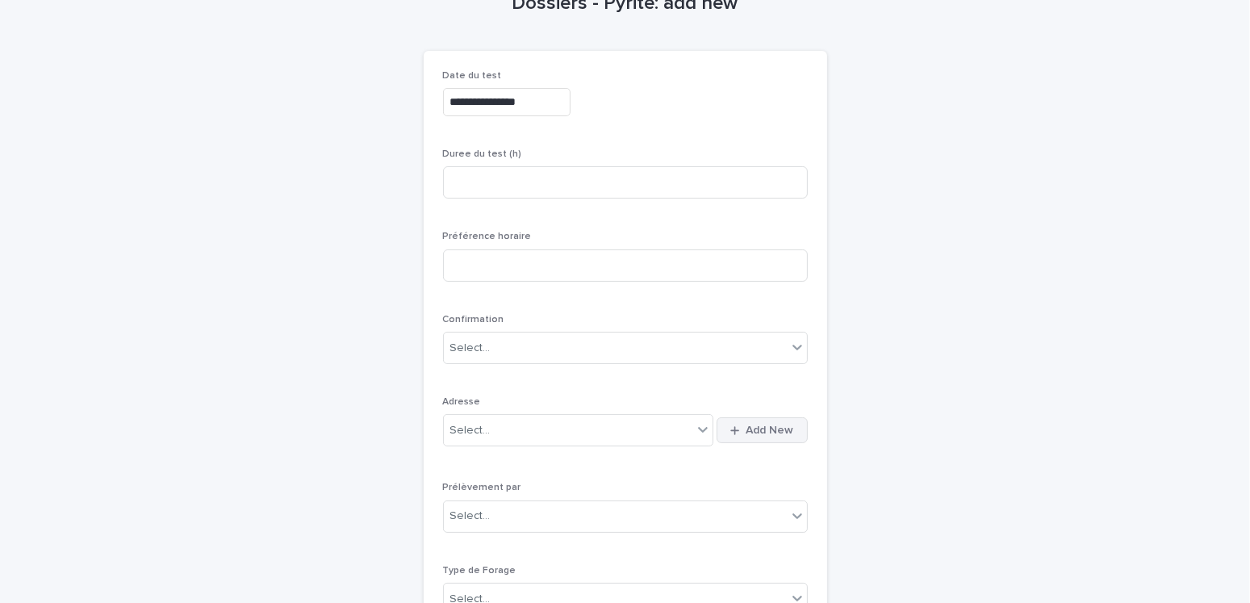
click at [762, 430] on span "Add New" at bounding box center [770, 429] width 48 height 11
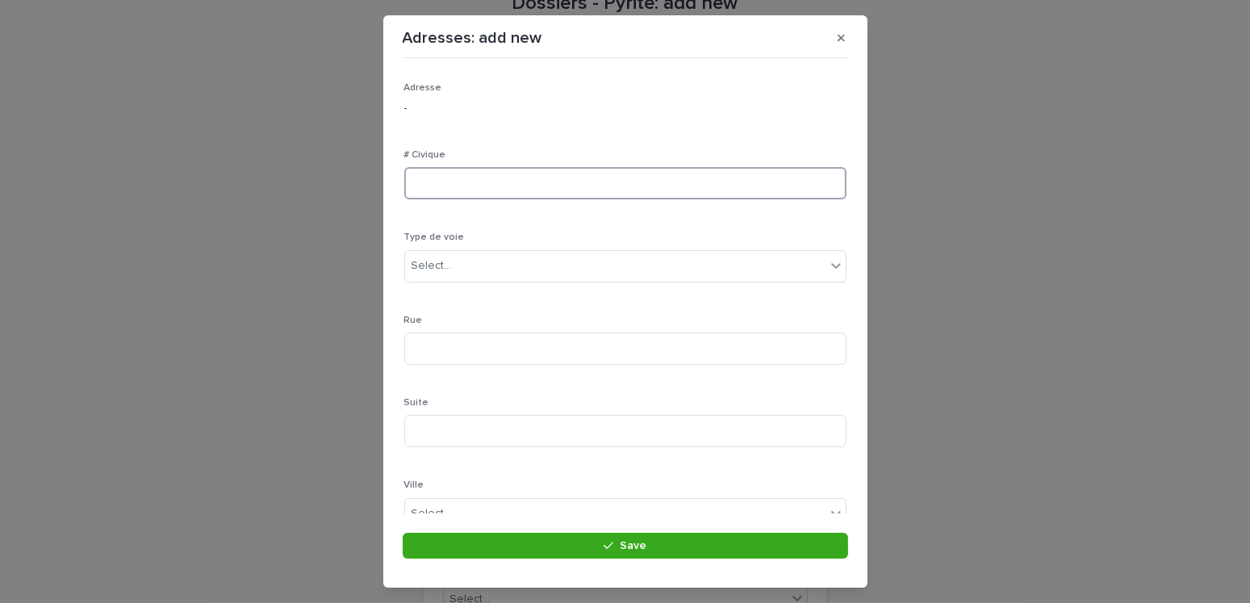
click at [443, 189] on input at bounding box center [625, 183] width 442 height 32
click at [456, 188] on input at bounding box center [625, 183] width 442 height 32
type input "***"
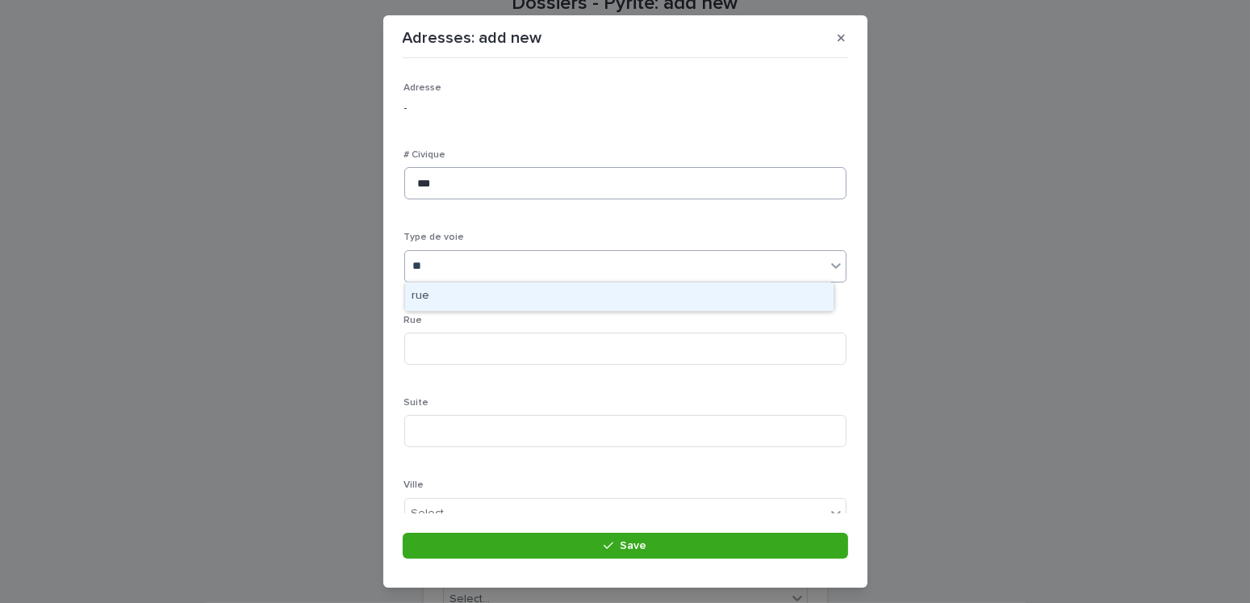
type input "***"
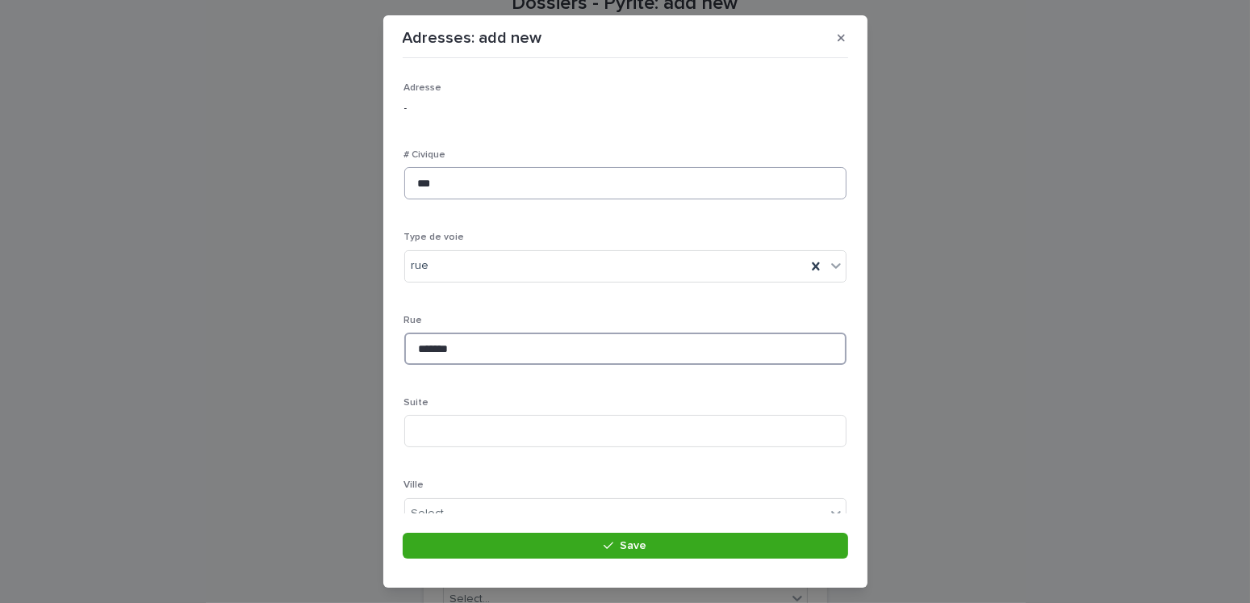
type input "*******"
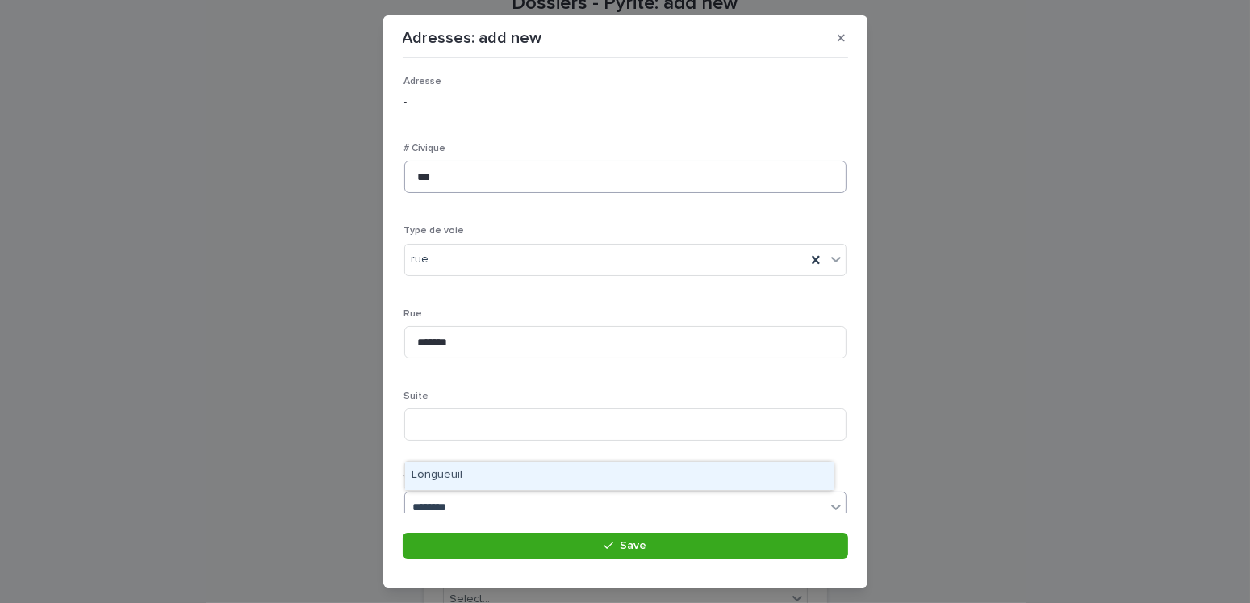
type input "*********"
click at [475, 473] on div "Longueuil" at bounding box center [619, 475] width 428 height 28
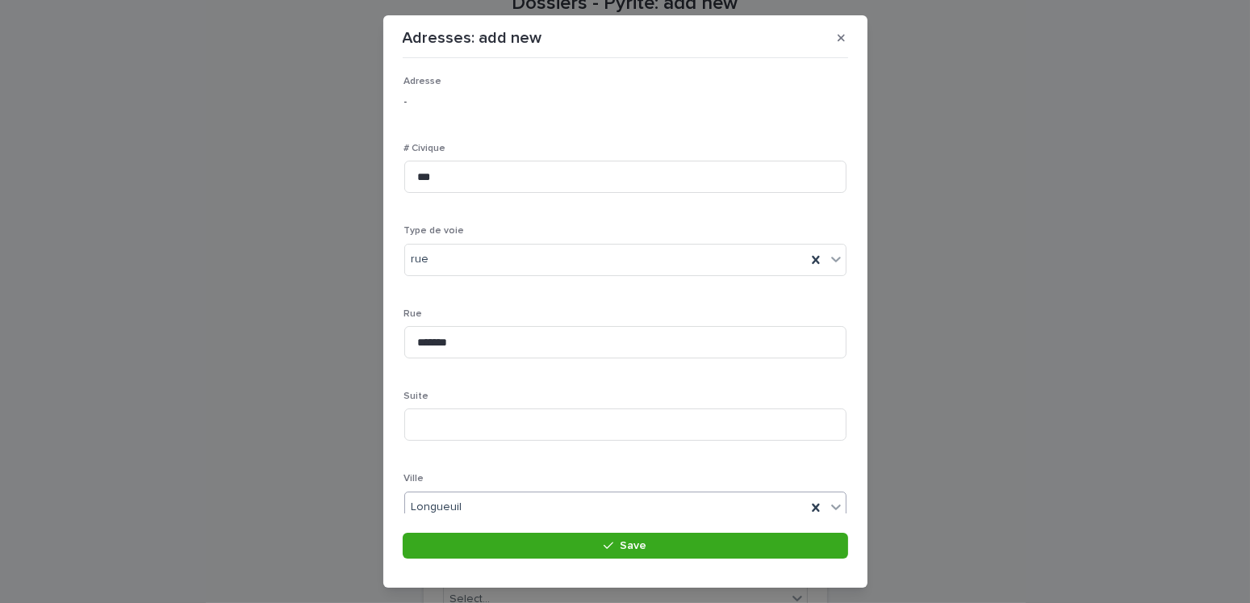
scroll to position [248, 0]
click at [466, 347] on div "Select..." at bounding box center [615, 348] width 420 height 27
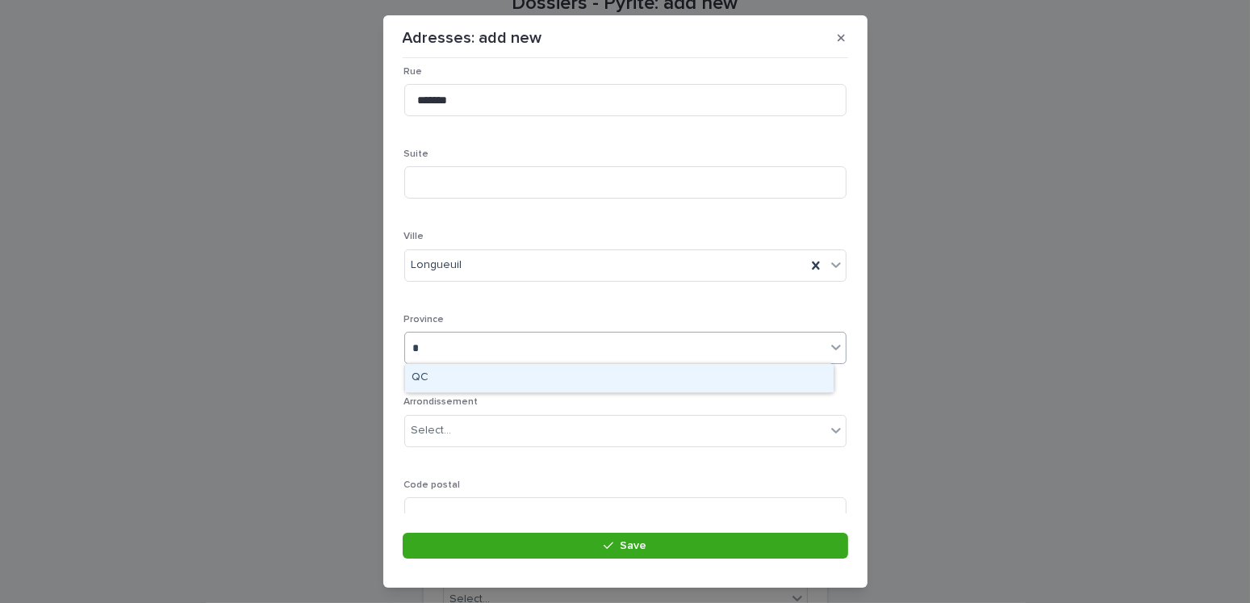
type input "**"
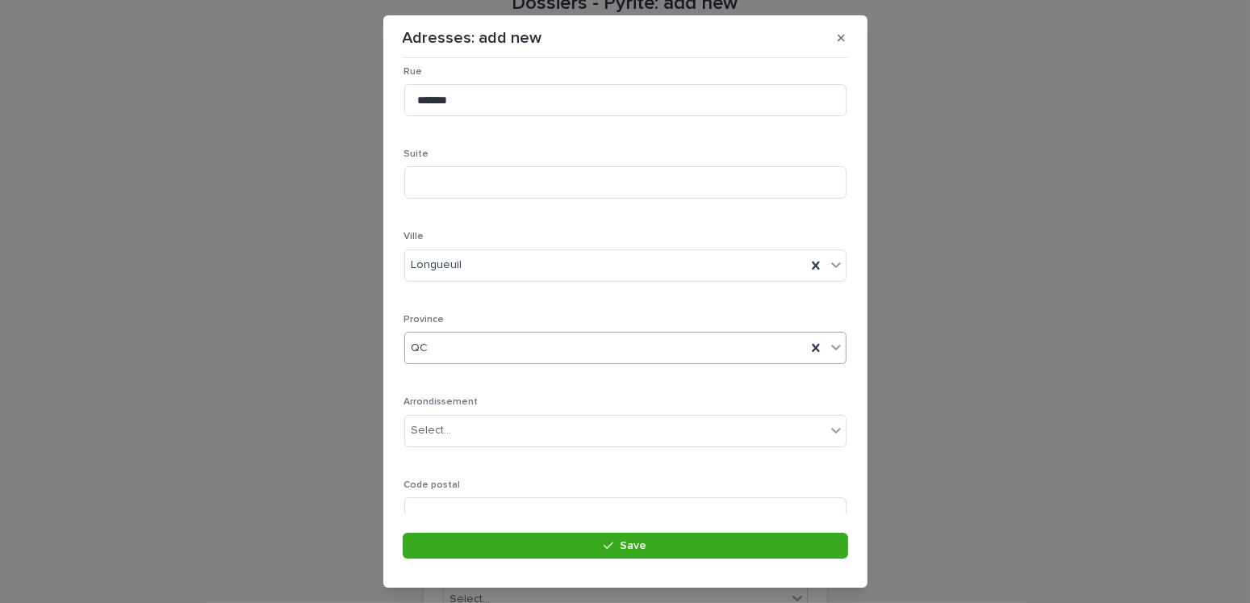
scroll to position [312, 0]
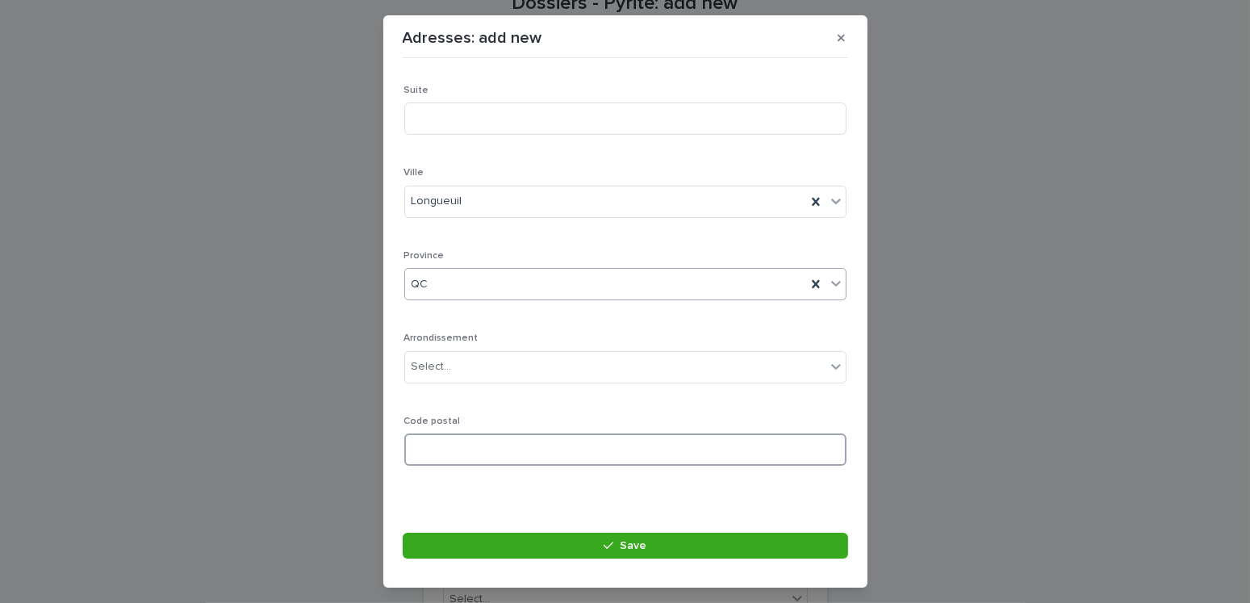
click at [452, 436] on input at bounding box center [625, 449] width 442 height 32
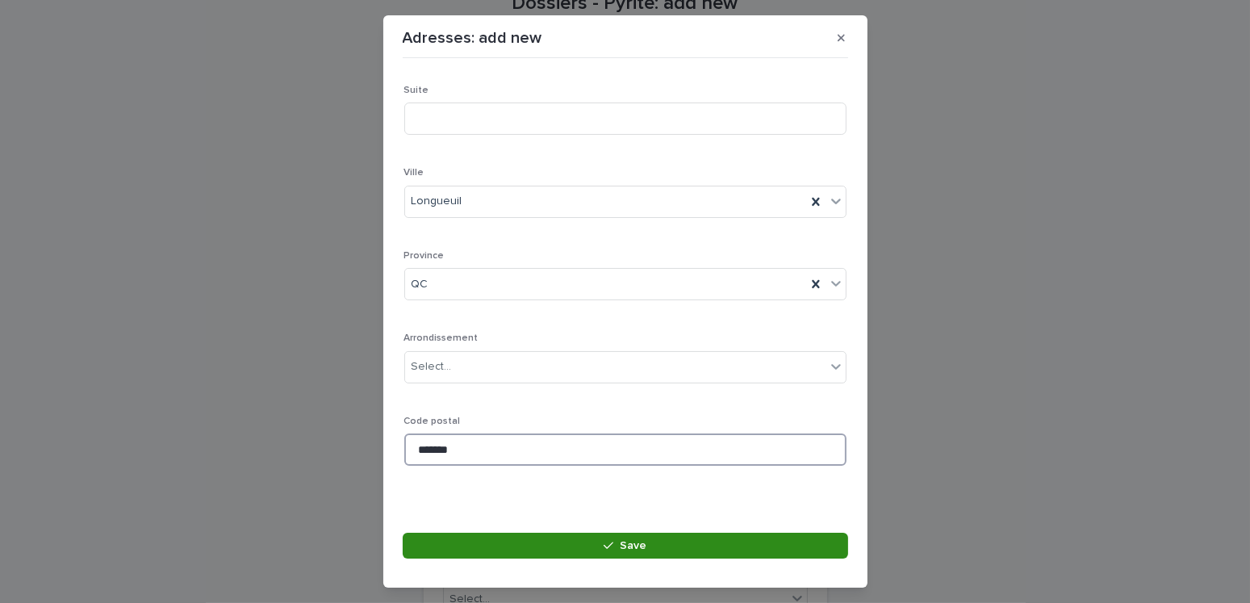
type input "*******"
click at [640, 553] on button "Save" at bounding box center [625, 545] width 445 height 26
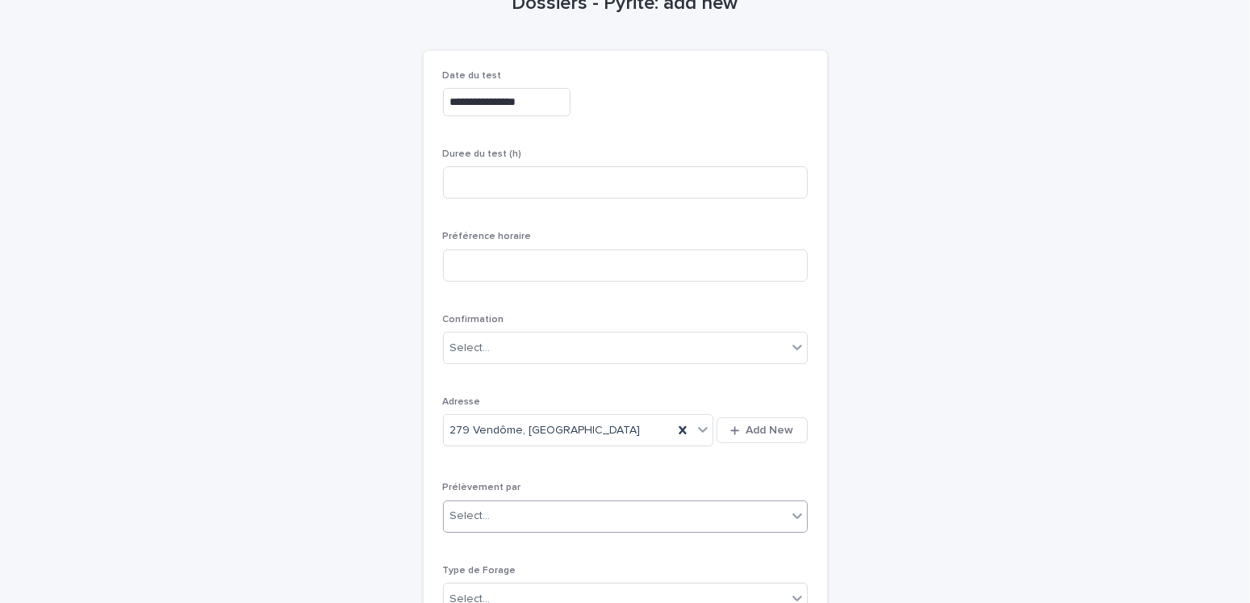
click at [492, 509] on input "text" at bounding box center [493, 516] width 2 height 14
click at [459, 545] on div "Multitest" at bounding box center [618, 545] width 363 height 28
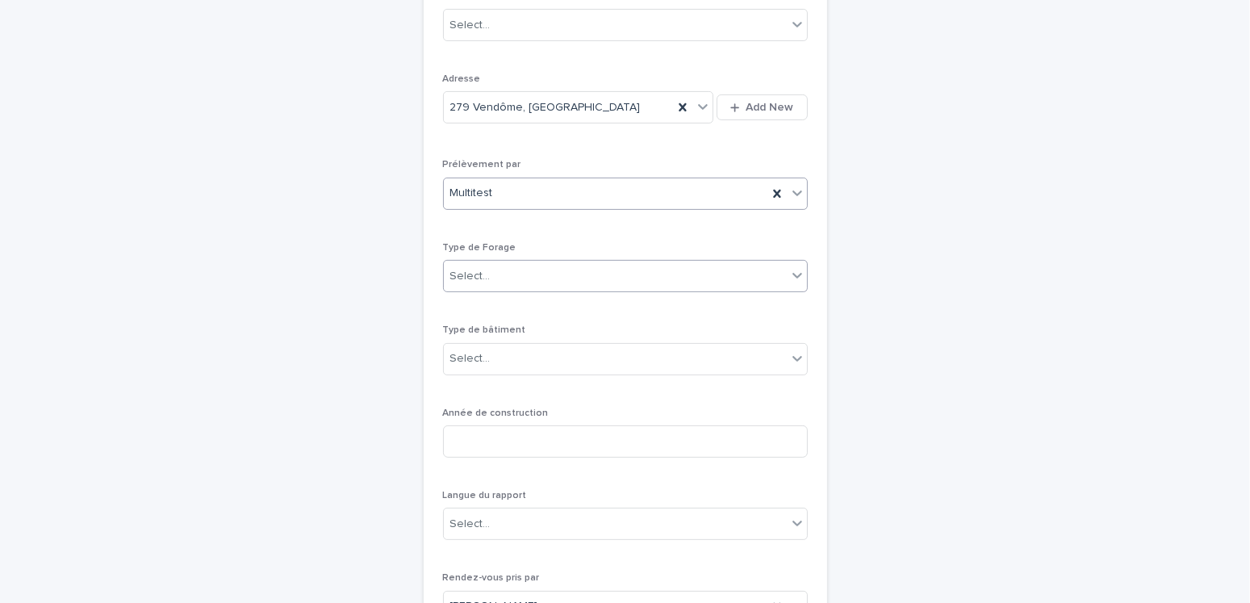
click at [452, 268] on div "Select..." at bounding box center [470, 276] width 40 height 17
click at [466, 307] on div "1- Residentiel" at bounding box center [618, 304] width 363 height 28
click at [474, 353] on div "Select..." at bounding box center [470, 358] width 40 height 17
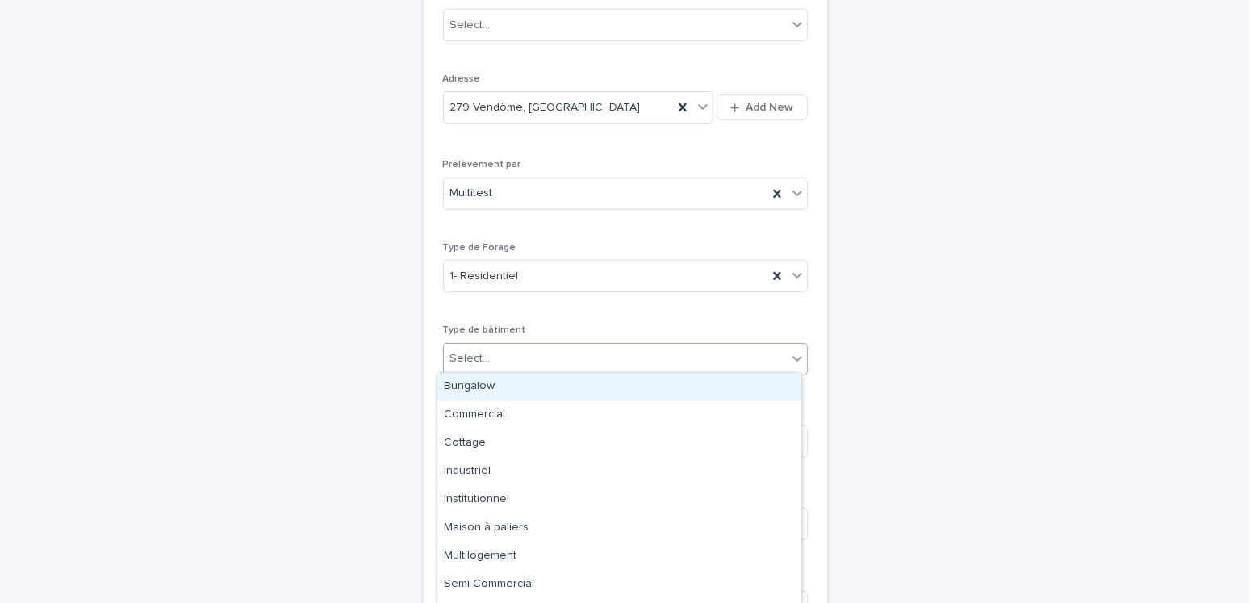
click at [478, 386] on div "Bungalow" at bounding box center [618, 387] width 363 height 28
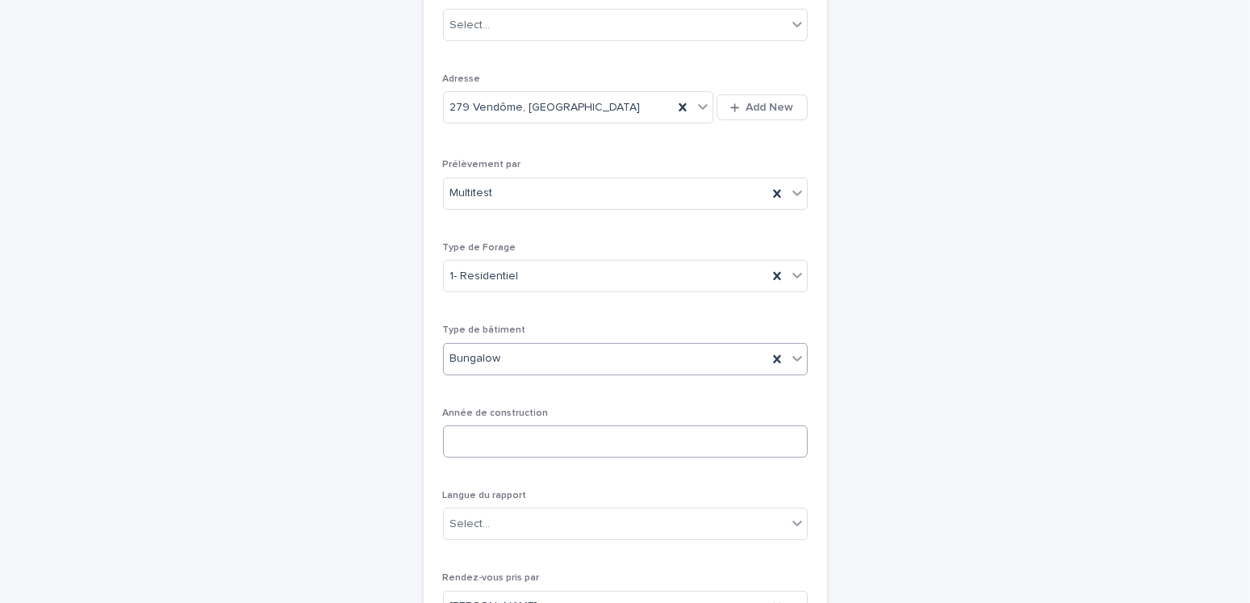
scroll to position [535, 0]
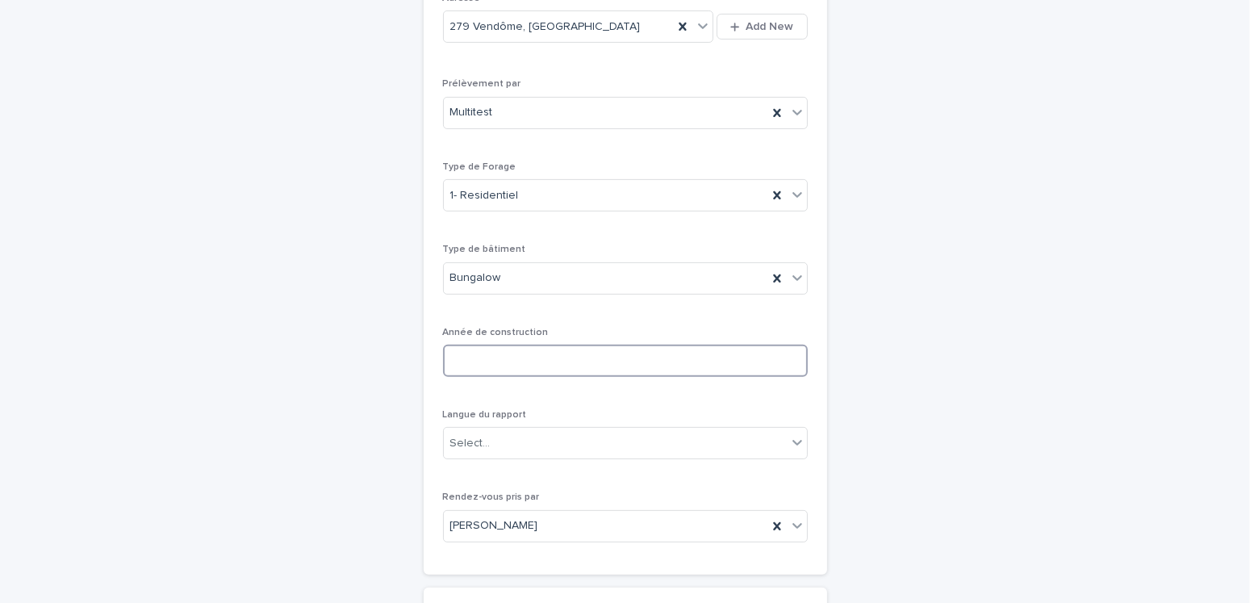
click at [472, 355] on input at bounding box center [625, 361] width 365 height 32
type input "****"
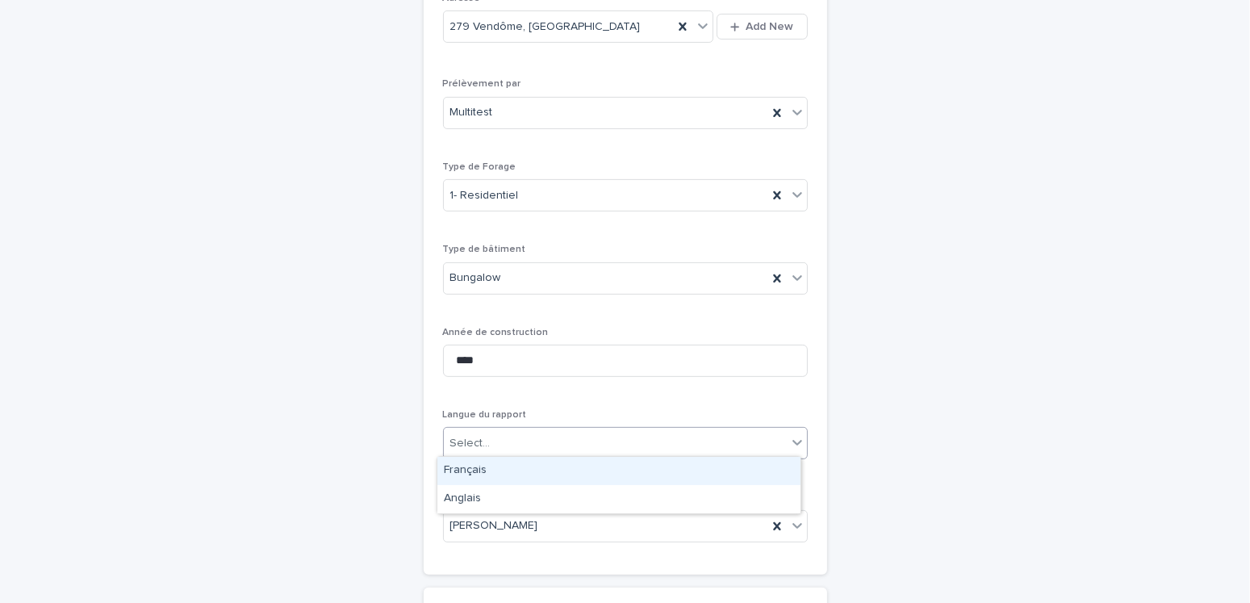
click at [495, 442] on div "Select..." at bounding box center [615, 443] width 343 height 27
click at [470, 470] on div "Français" at bounding box center [618, 471] width 363 height 28
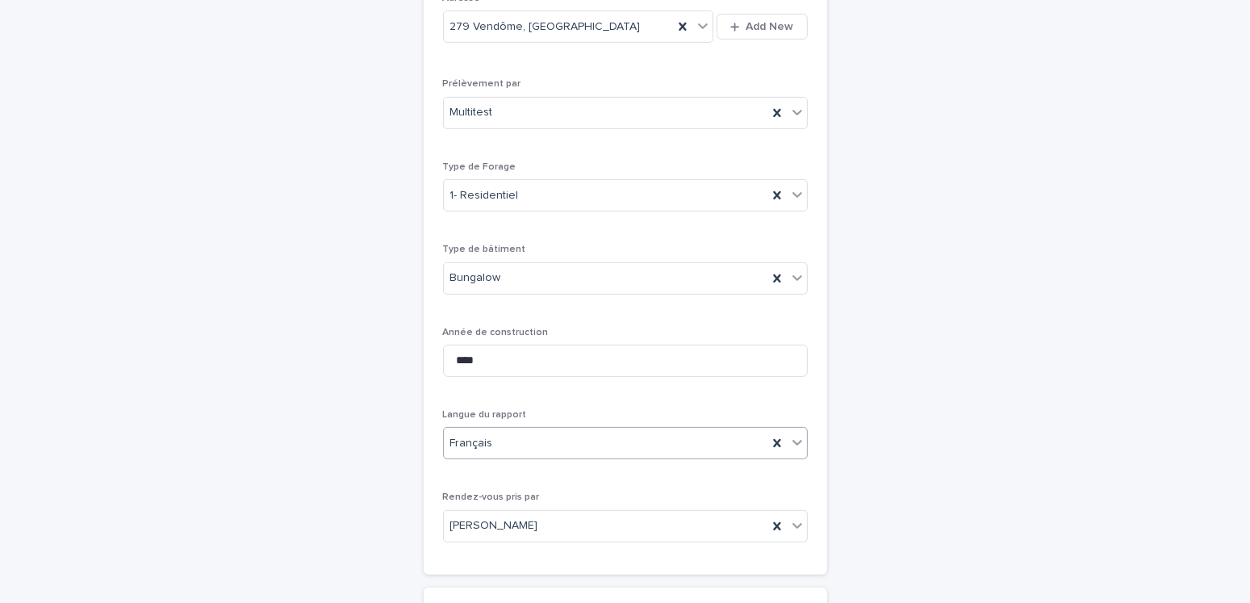
scroll to position [777, 0]
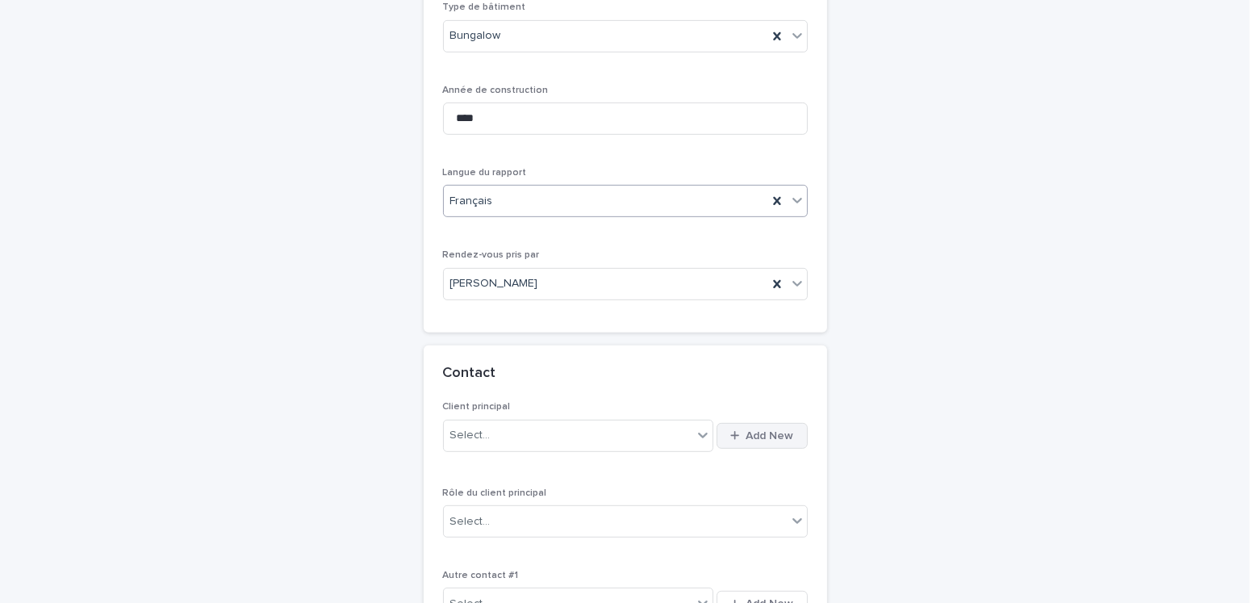
click at [746, 430] on span "Add New" at bounding box center [770, 435] width 48 height 11
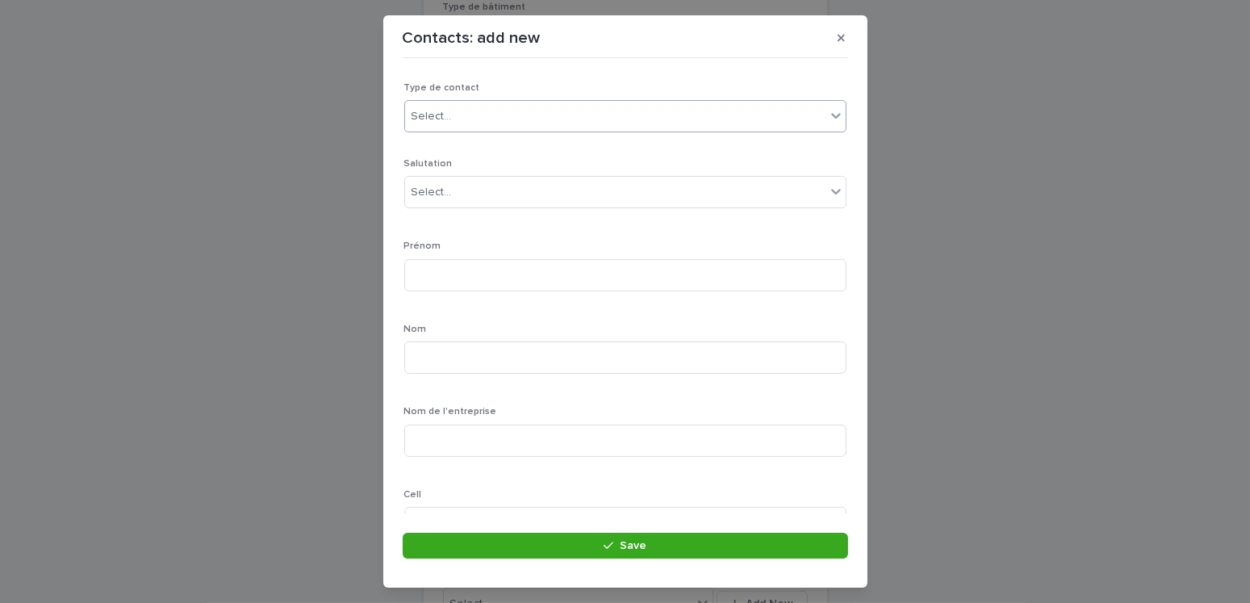
click at [484, 115] on div "Select..." at bounding box center [615, 116] width 420 height 27
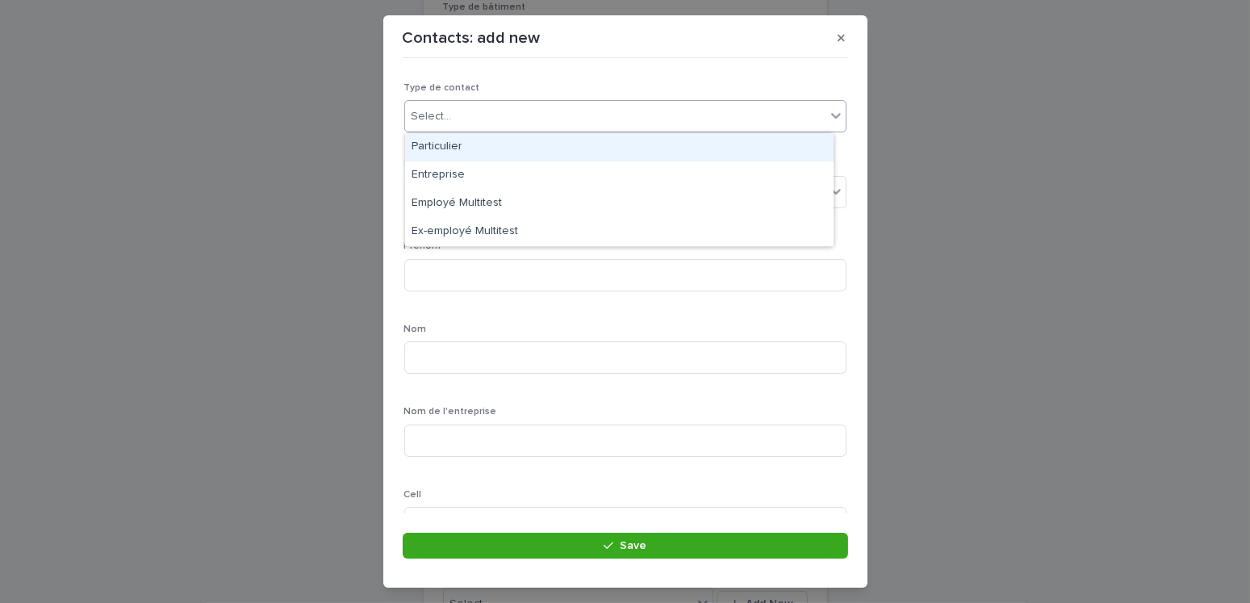
click at [432, 148] on div "Particulier" at bounding box center [619, 147] width 428 height 28
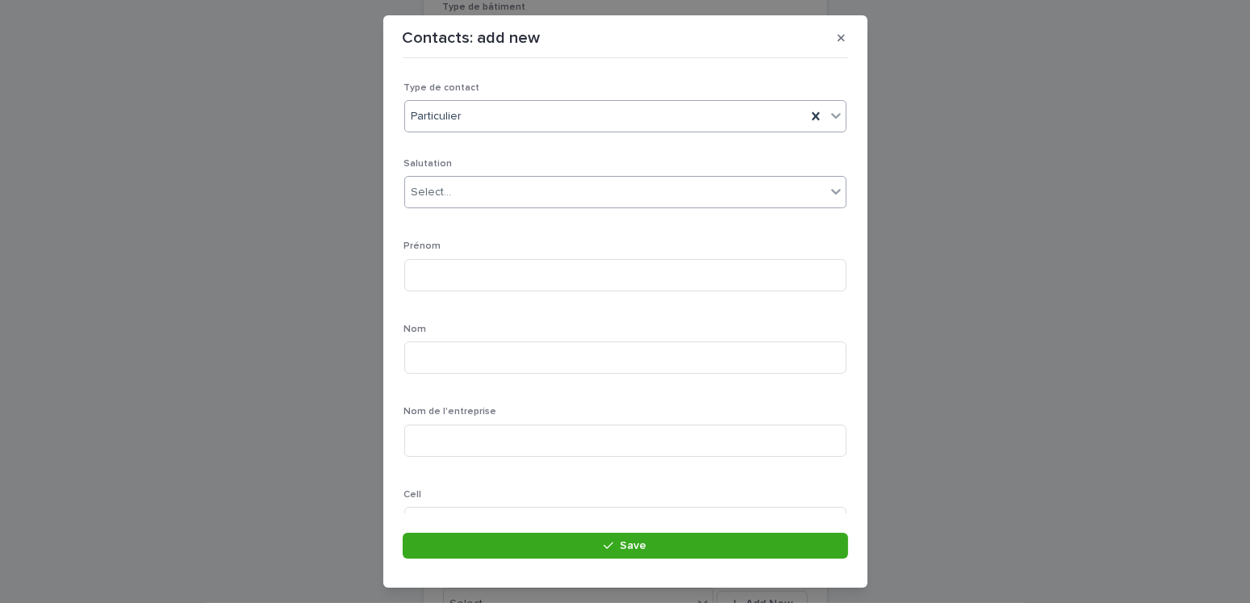
click at [453, 190] on input "text" at bounding box center [454, 193] width 2 height 14
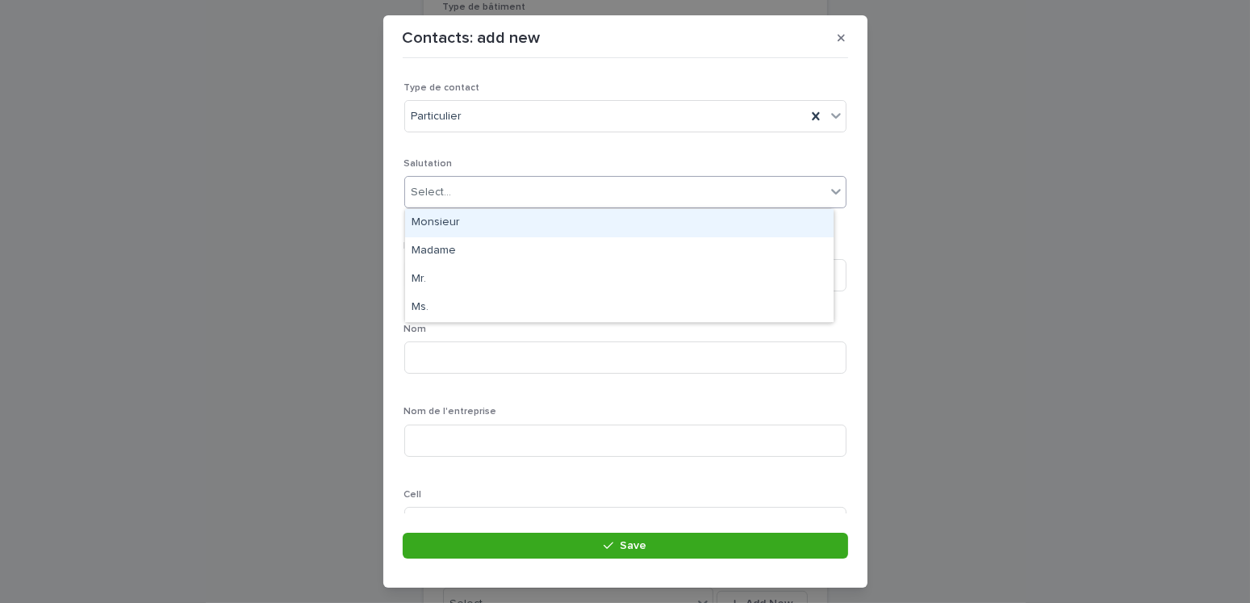
click at [445, 219] on div "Monsieur" at bounding box center [619, 223] width 428 height 28
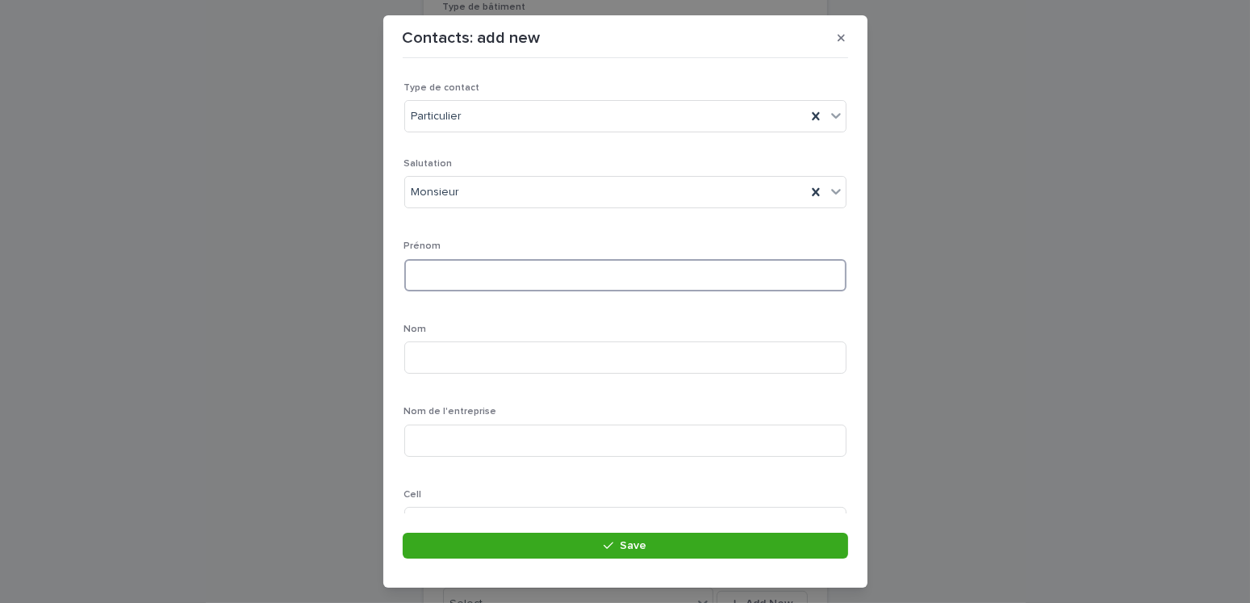
click at [445, 274] on input at bounding box center [625, 275] width 442 height 32
type input "*******"
type input "**********"
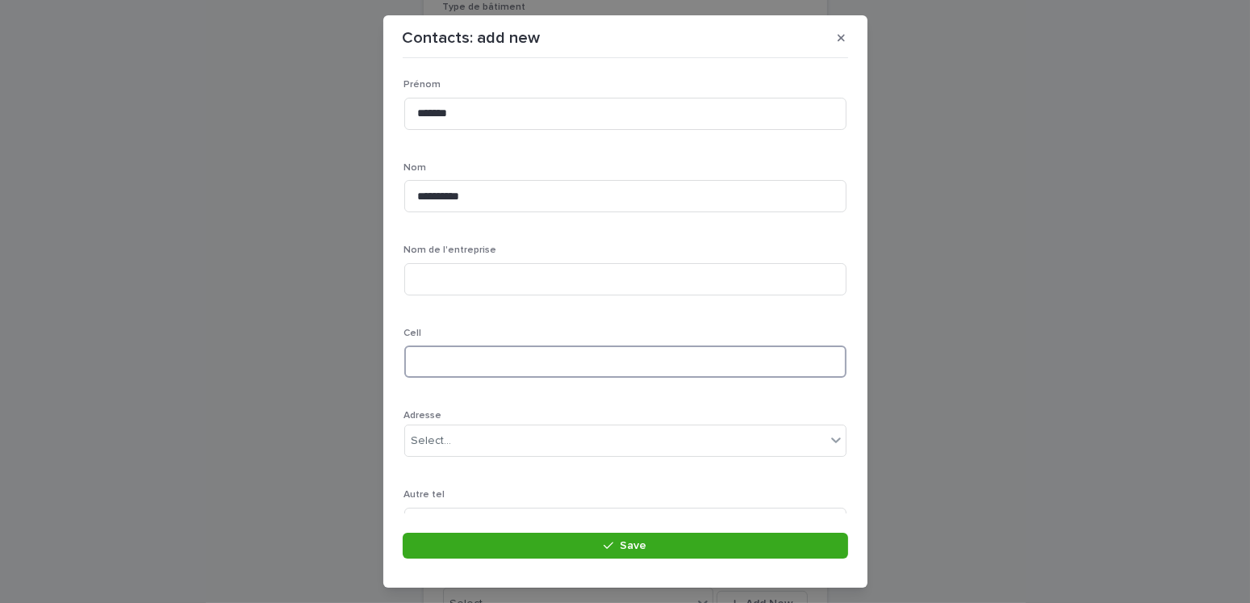
click at [472, 365] on input at bounding box center [625, 361] width 442 height 32
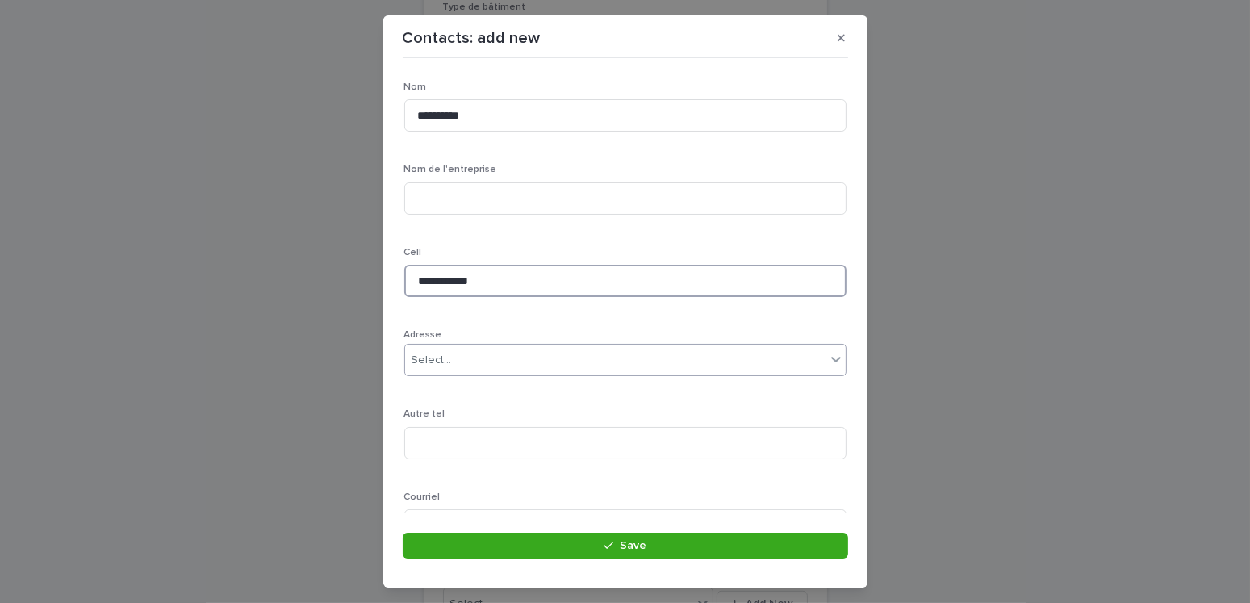
type input "**********"
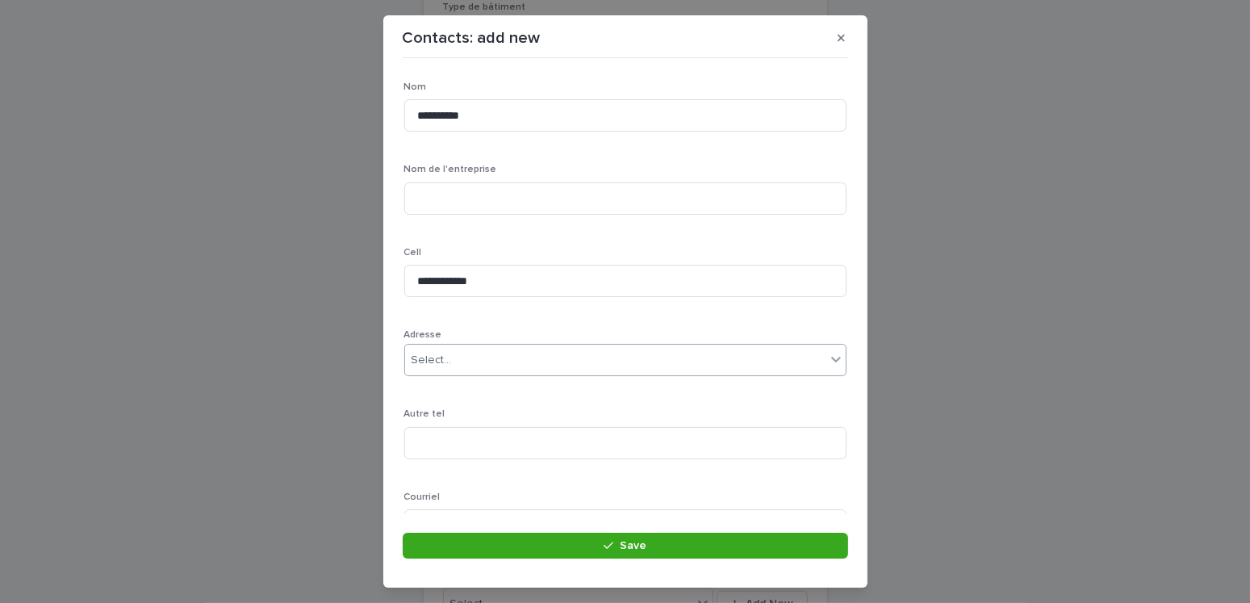
click at [427, 352] on div "Select..." at bounding box center [431, 360] width 40 height 17
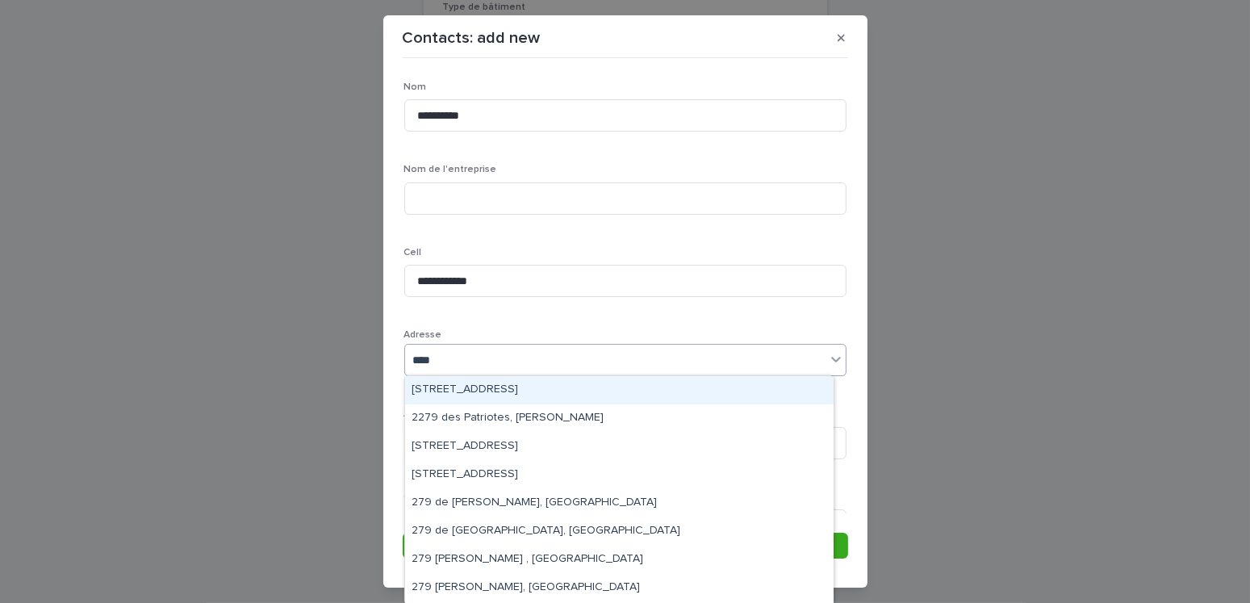
type input "*****"
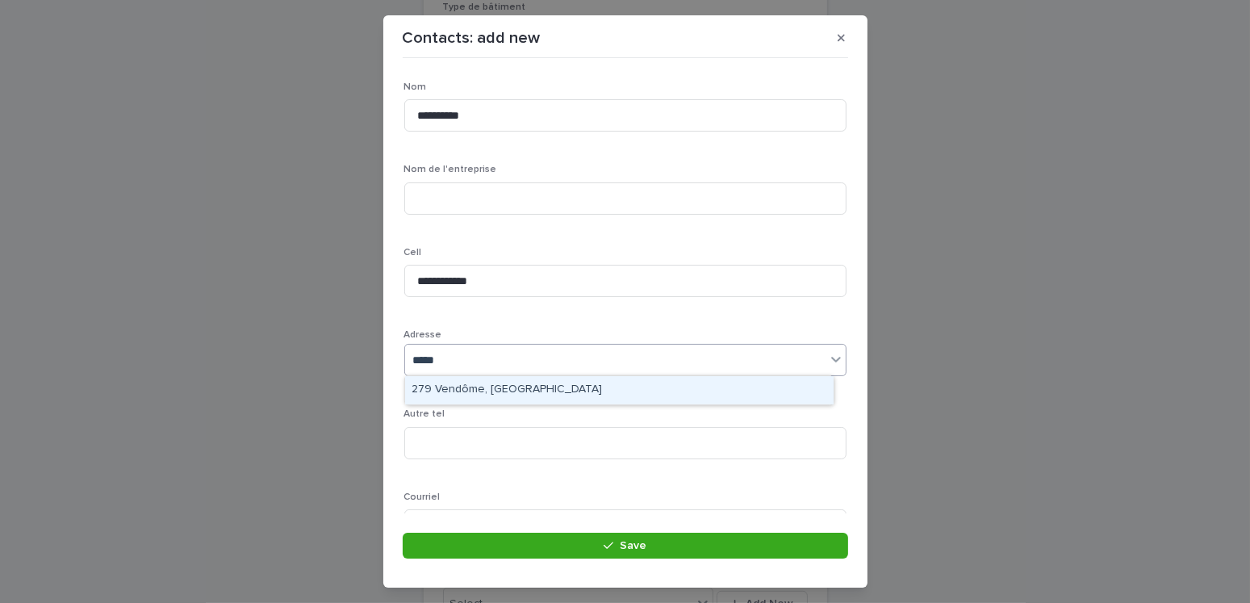
click at [445, 391] on div "279 Vendôme, Longueuil" at bounding box center [619, 390] width 428 height 28
drag, startPoint x: 445, startPoint y: 391, endPoint x: 505, endPoint y: 424, distance: 68.6
click at [446, 392] on div "**********" at bounding box center [625, 276] width 442 height 721
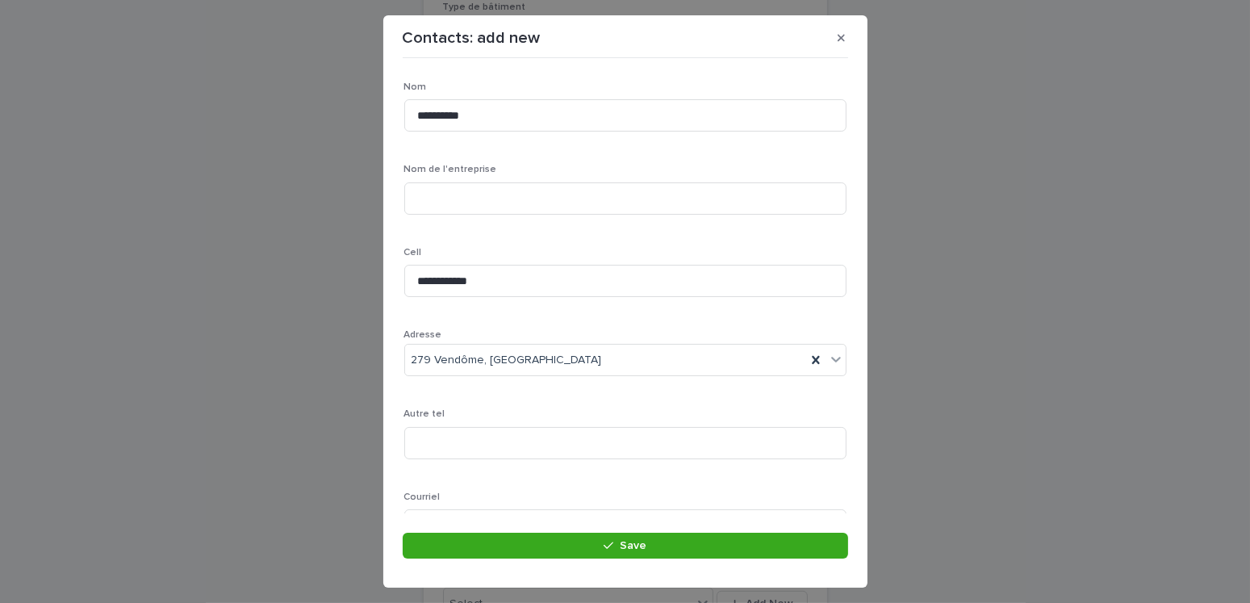
scroll to position [401, 0]
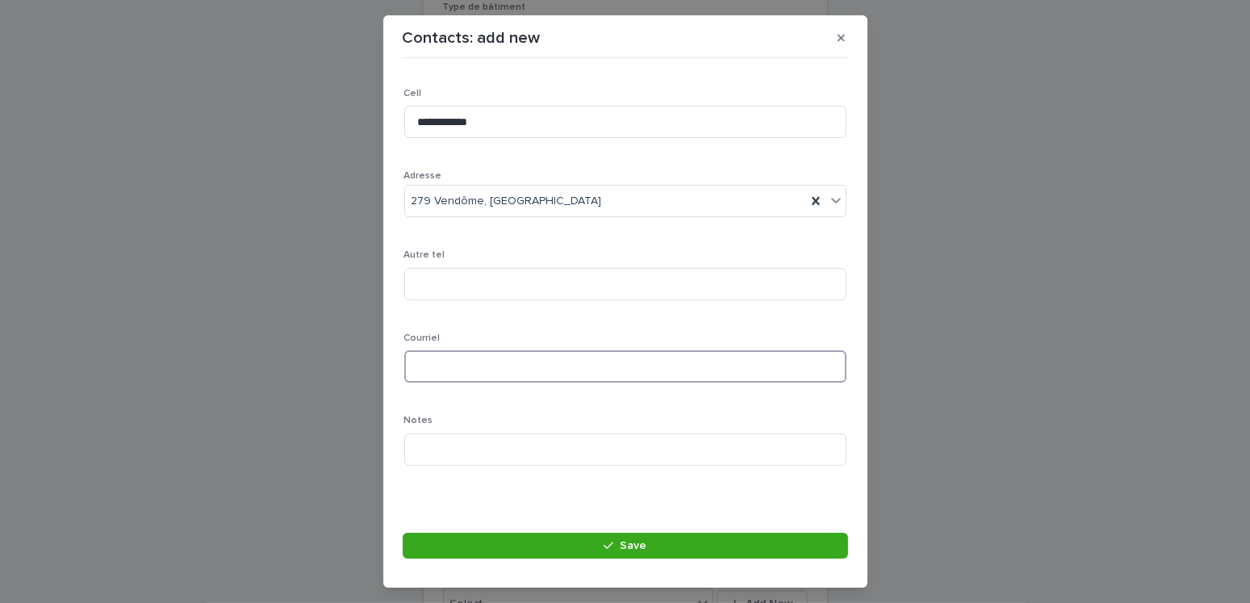
click at [447, 358] on input at bounding box center [625, 366] width 442 height 32
type input "*"
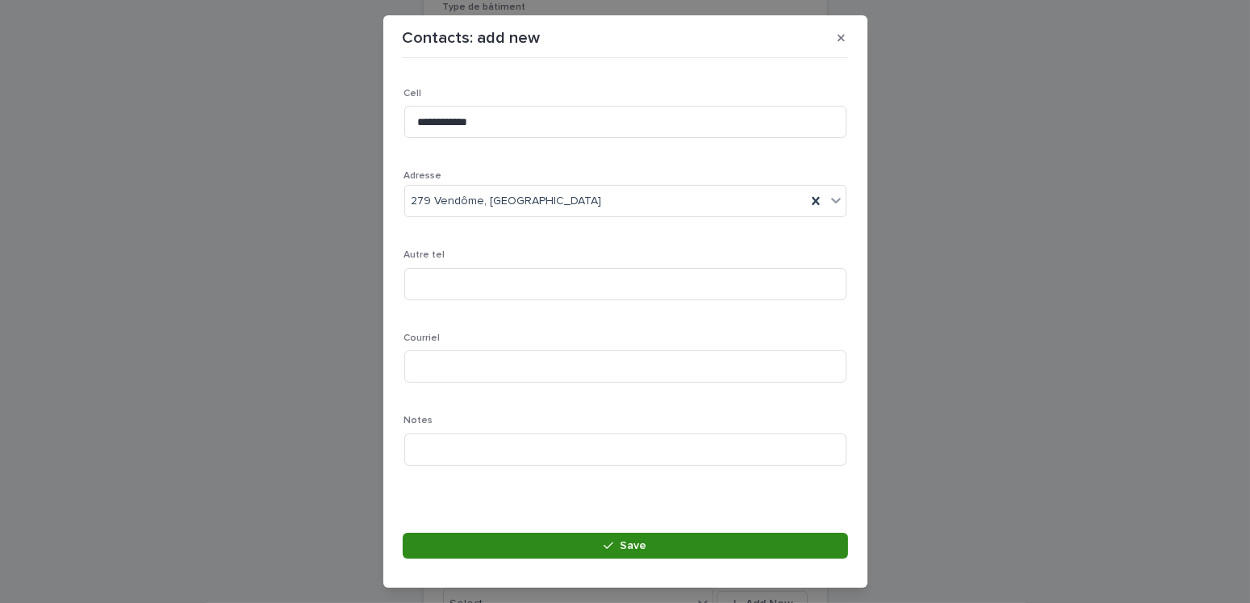
click at [709, 545] on button "Save" at bounding box center [625, 545] width 445 height 26
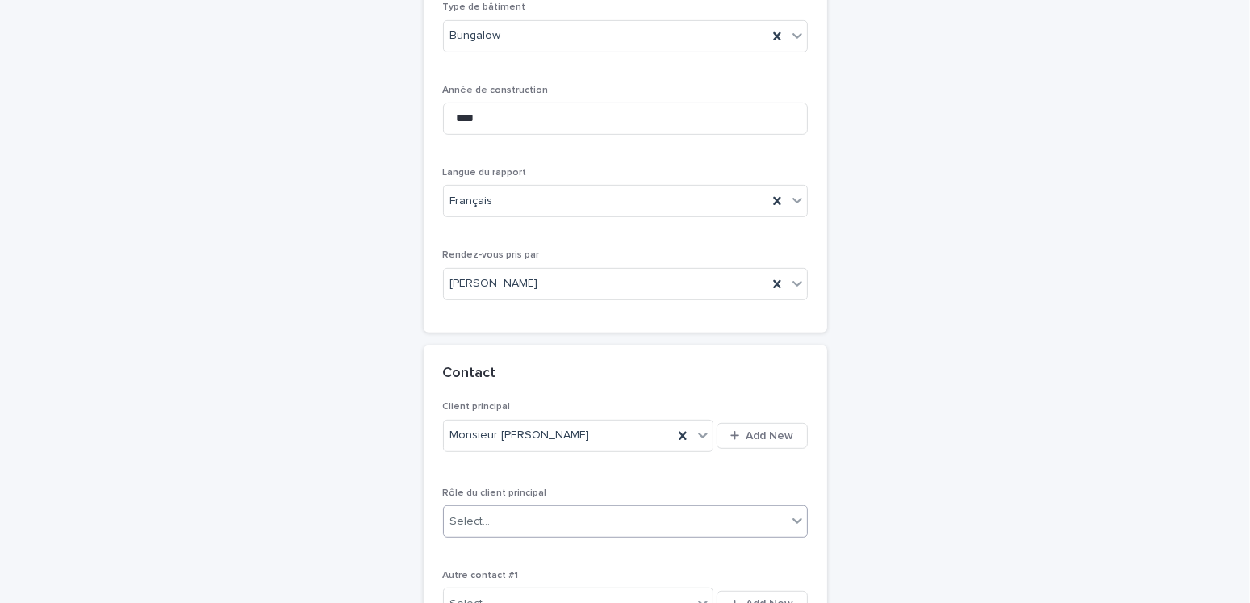
click at [501, 516] on div "Select..." at bounding box center [615, 521] width 343 height 27
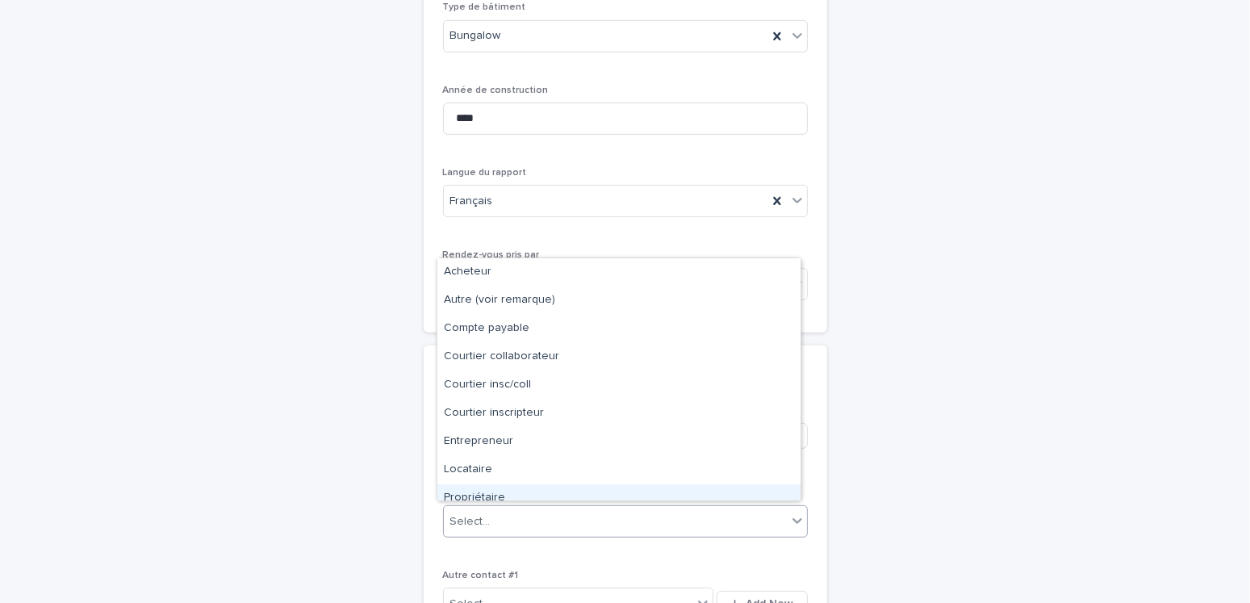
click at [487, 492] on div "Propriétaire" at bounding box center [618, 498] width 363 height 28
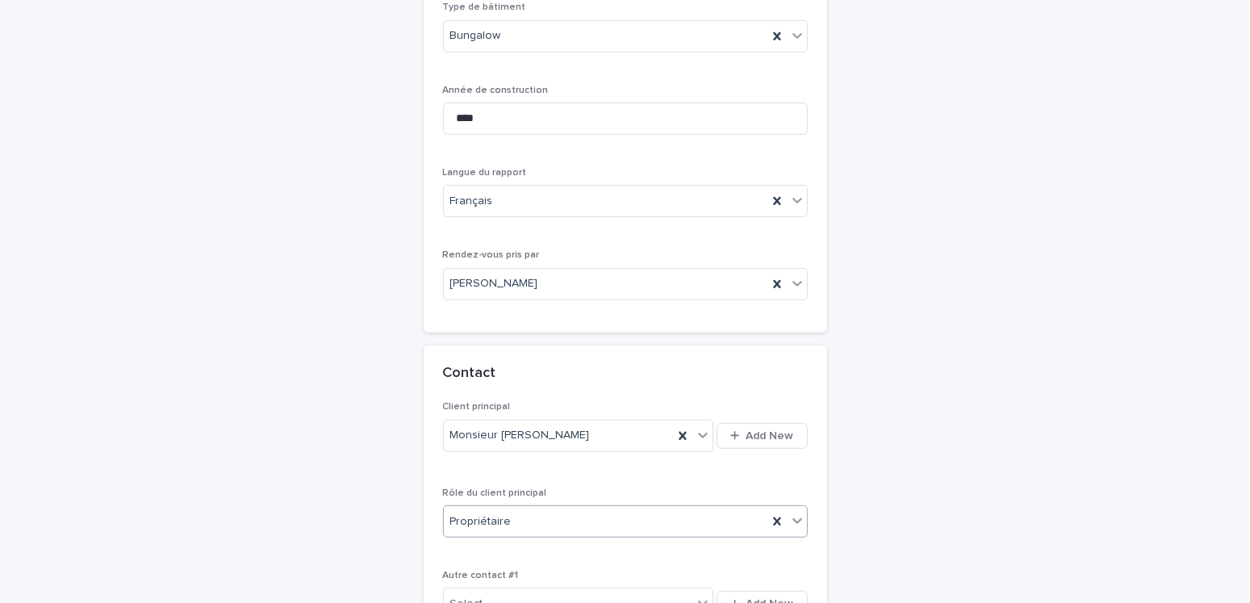
scroll to position [1100, 0]
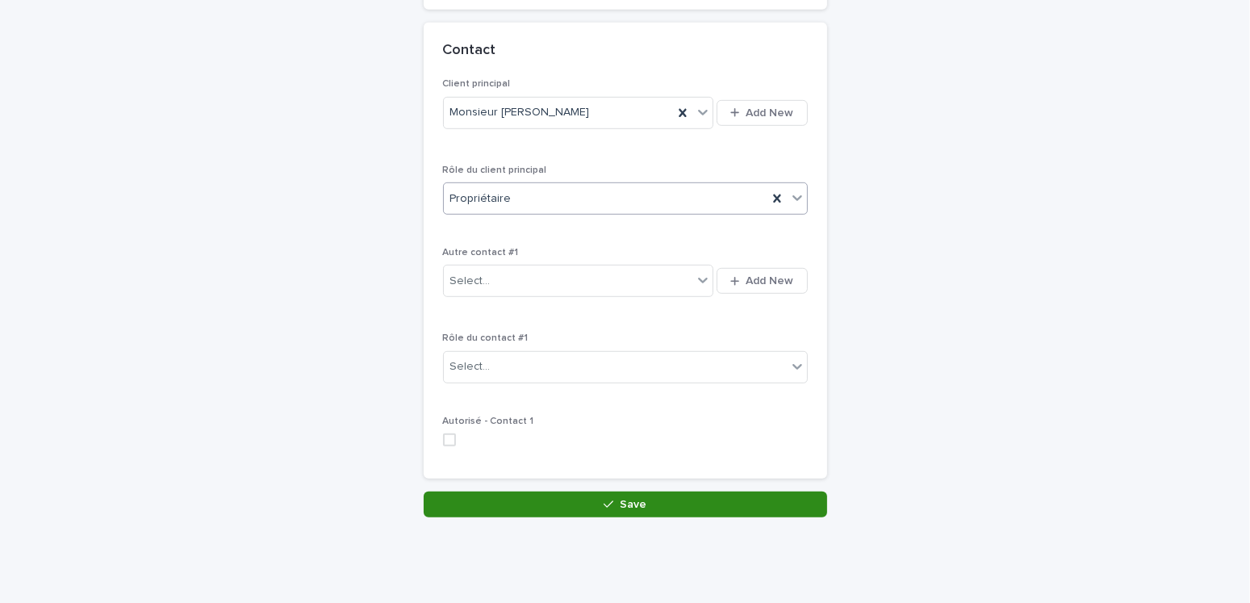
click at [603, 499] on icon "button" at bounding box center [608, 504] width 10 height 11
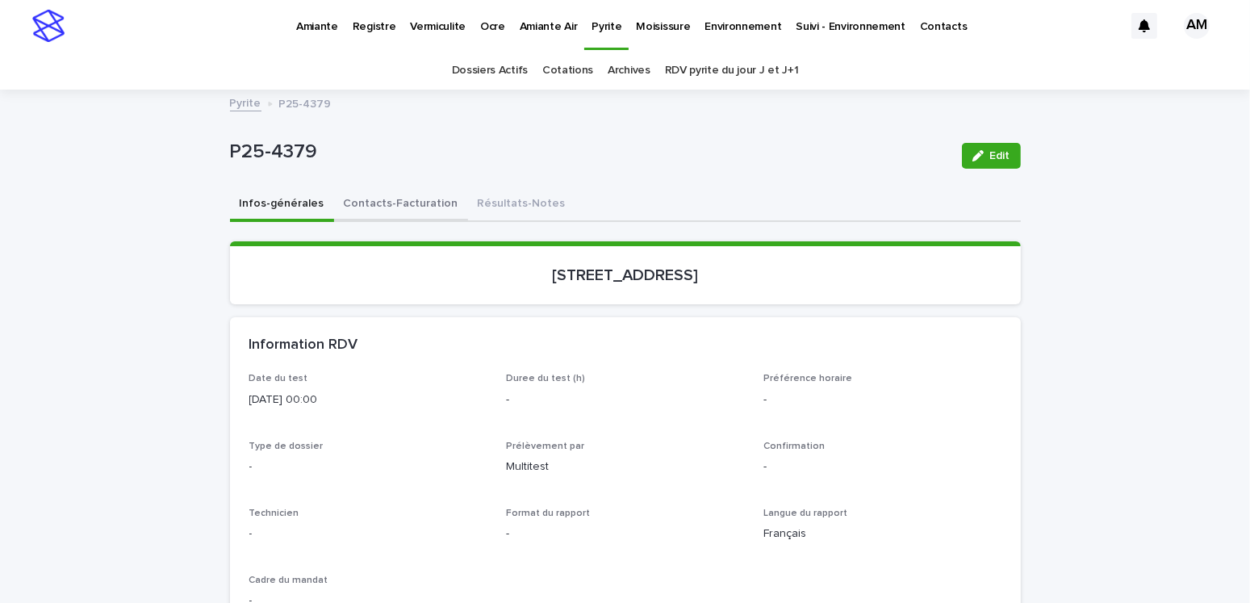
click at [397, 197] on button "Contacts-Facturation" at bounding box center [401, 205] width 134 height 34
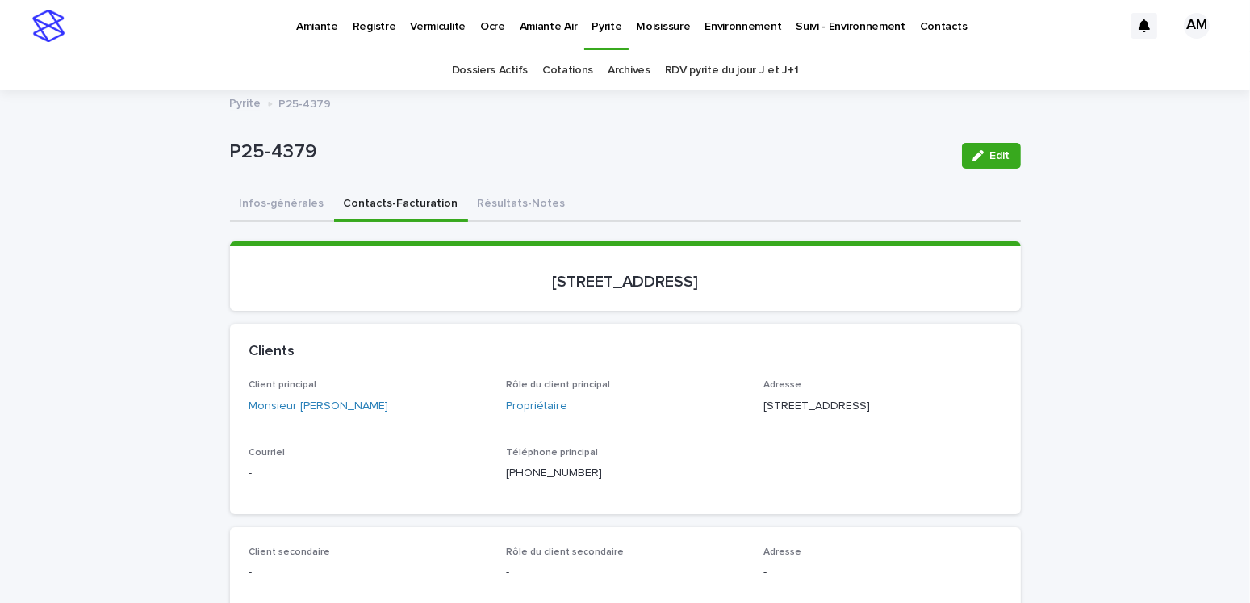
click at [972, 151] on icon "button" at bounding box center [977, 155] width 11 height 11
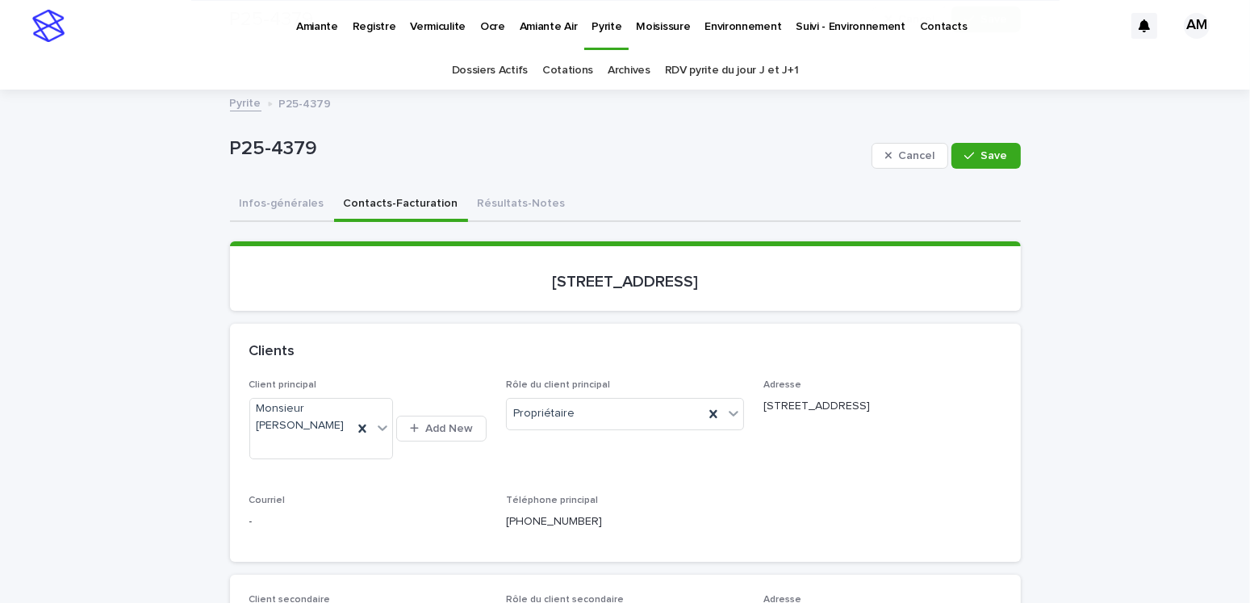
scroll to position [242, 0]
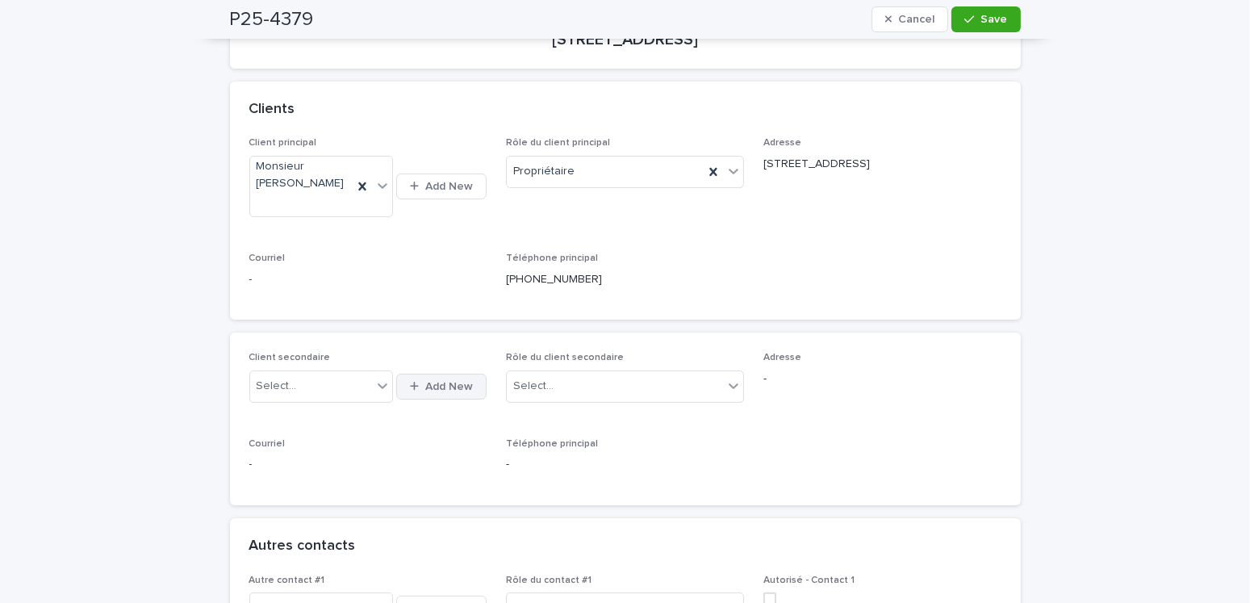
click at [435, 381] on span "Add New" at bounding box center [449, 386] width 48 height 11
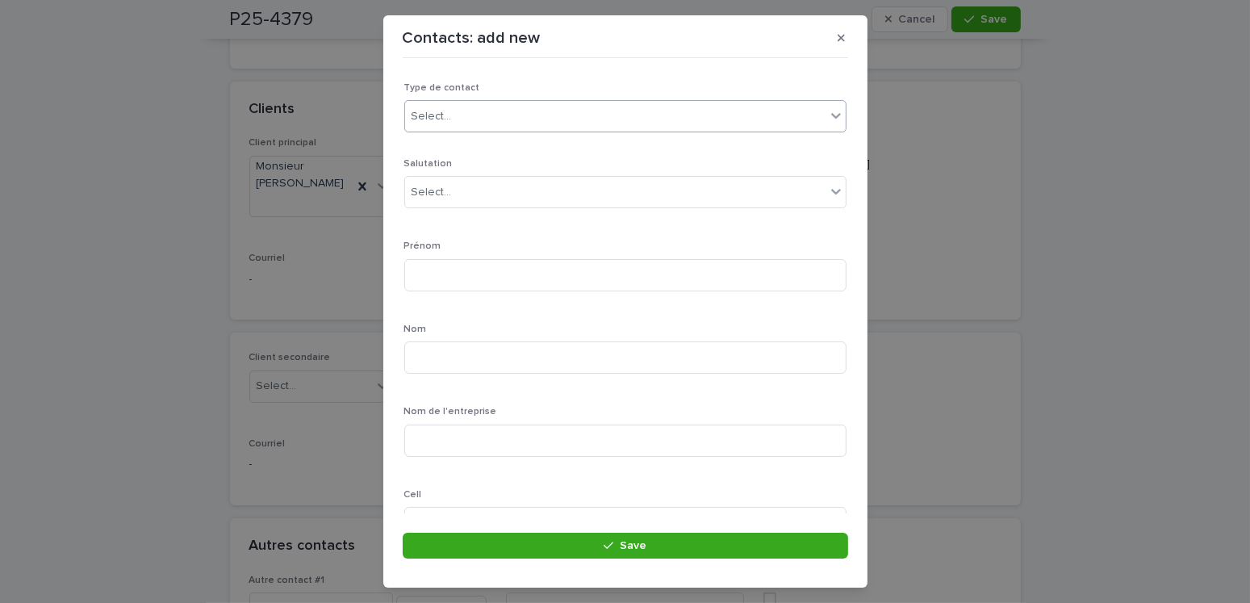
click at [433, 120] on div "Select..." at bounding box center [431, 116] width 40 height 17
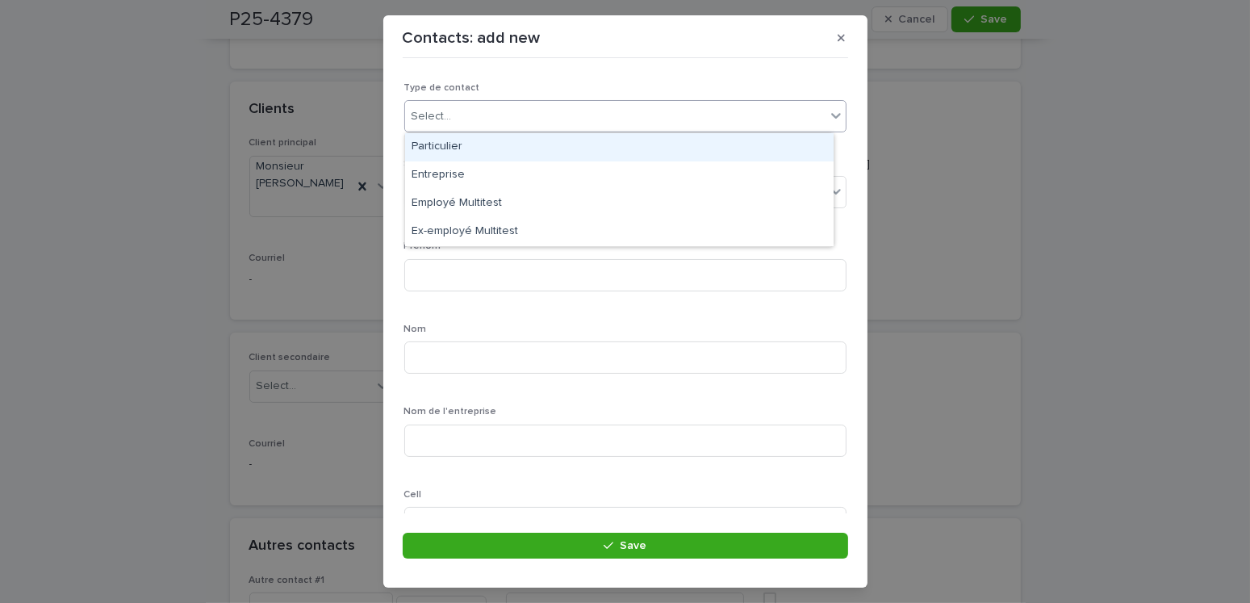
click at [434, 148] on div "Particulier" at bounding box center [619, 147] width 428 height 28
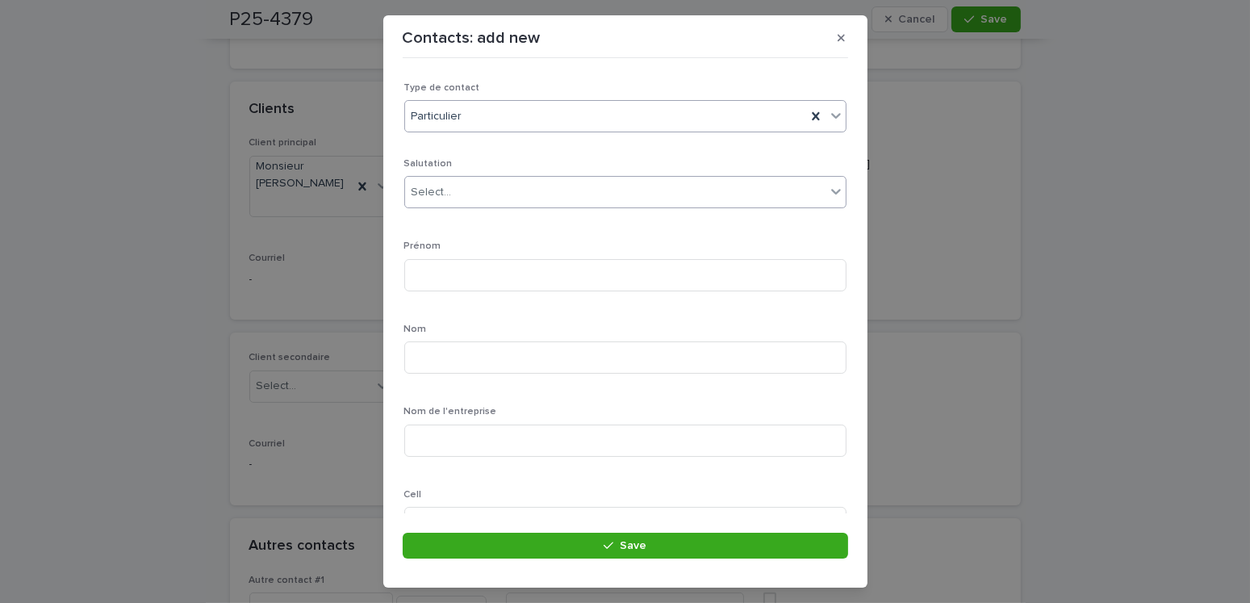
click at [436, 186] on div "Select..." at bounding box center [431, 192] width 40 height 17
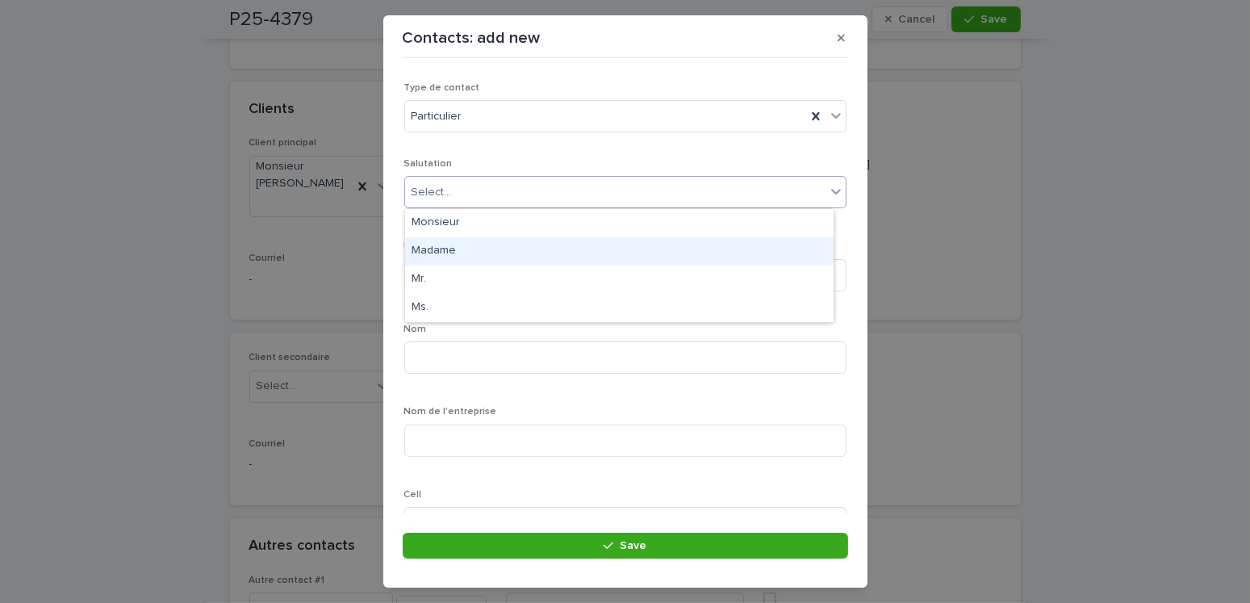
click at [436, 248] on div "Madame" at bounding box center [619, 251] width 428 height 28
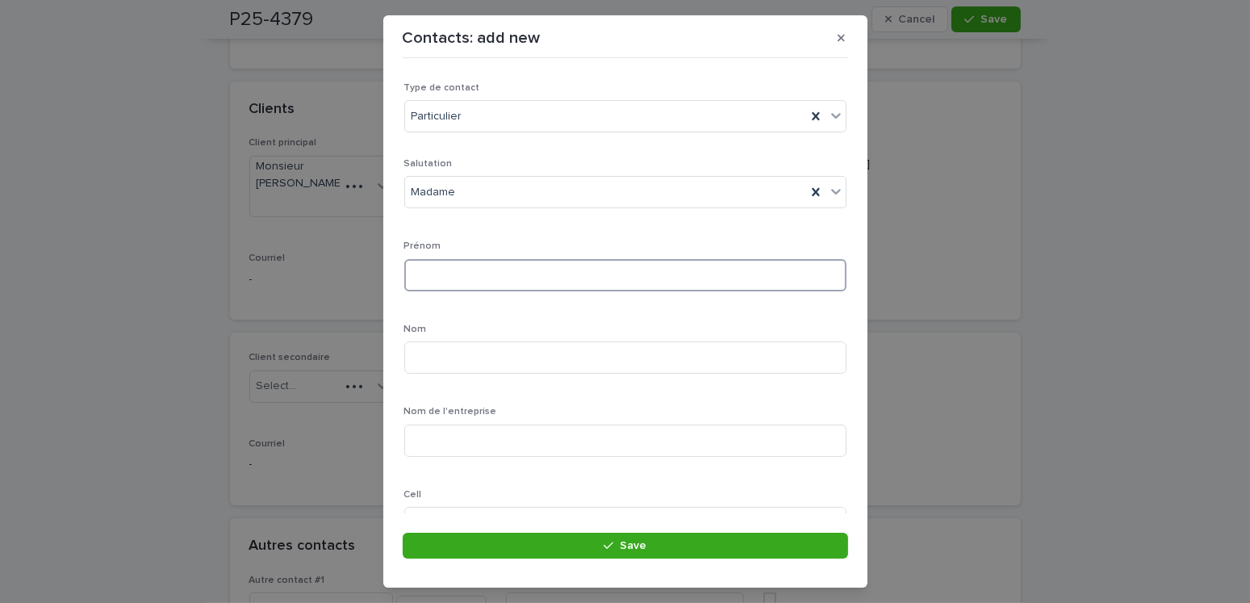
click at [440, 277] on input at bounding box center [625, 275] width 442 height 32
type input "******"
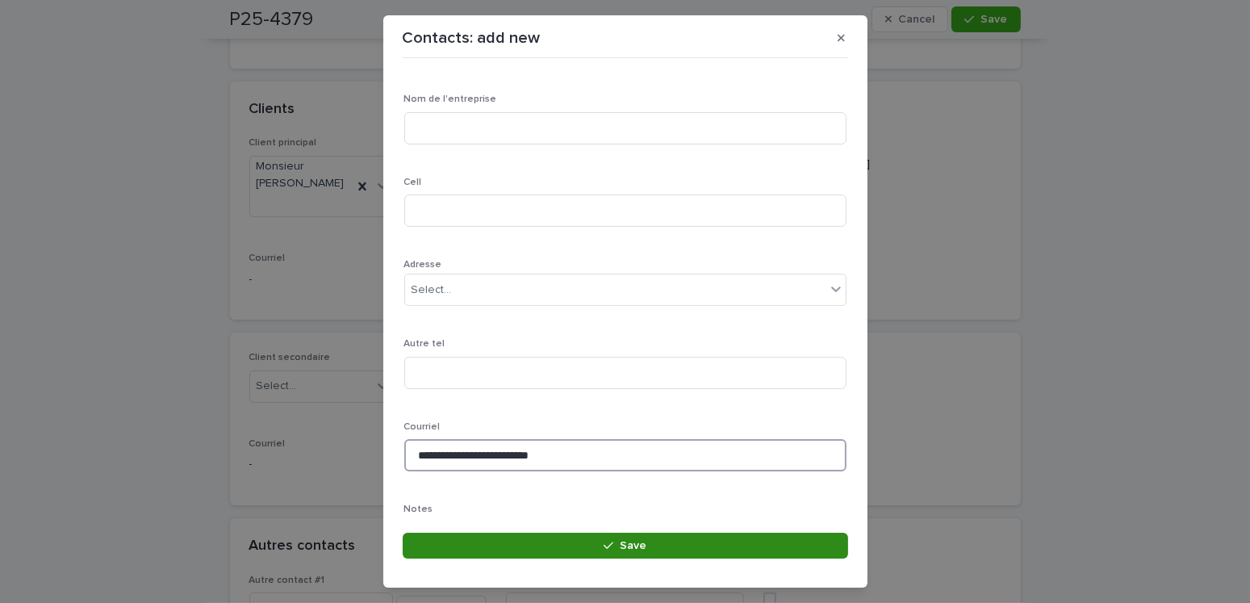
type input "**********"
click at [587, 545] on button "Save" at bounding box center [625, 545] width 445 height 26
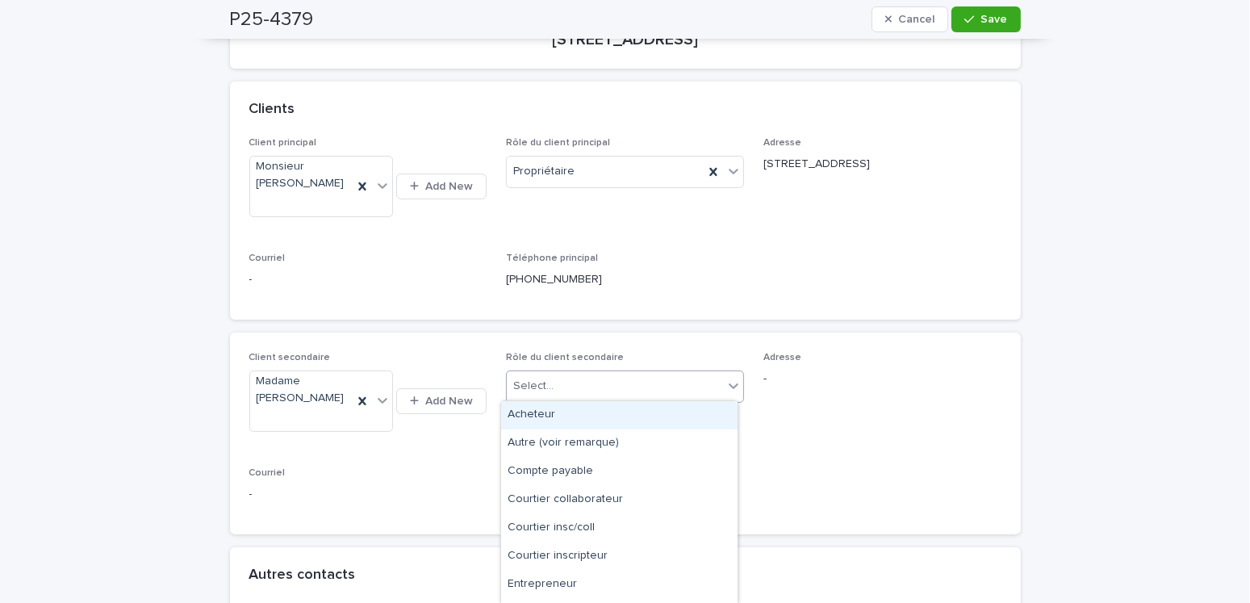
click at [564, 373] on div "Select..." at bounding box center [615, 386] width 216 height 27
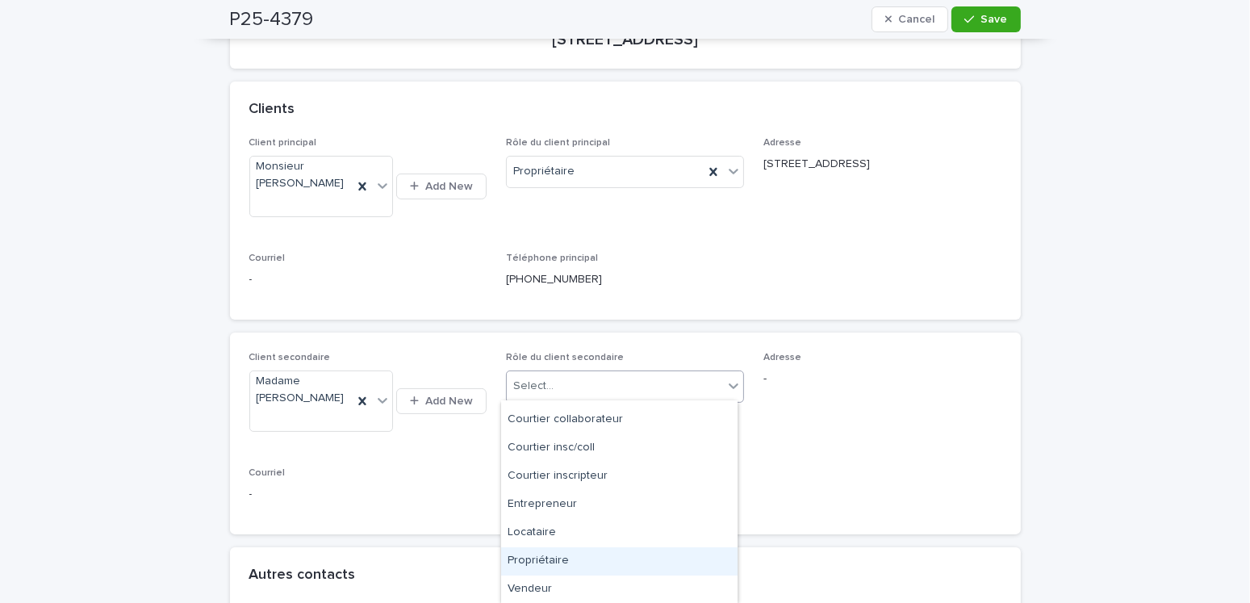
click at [553, 555] on div "Propriétaire" at bounding box center [619, 561] width 236 height 28
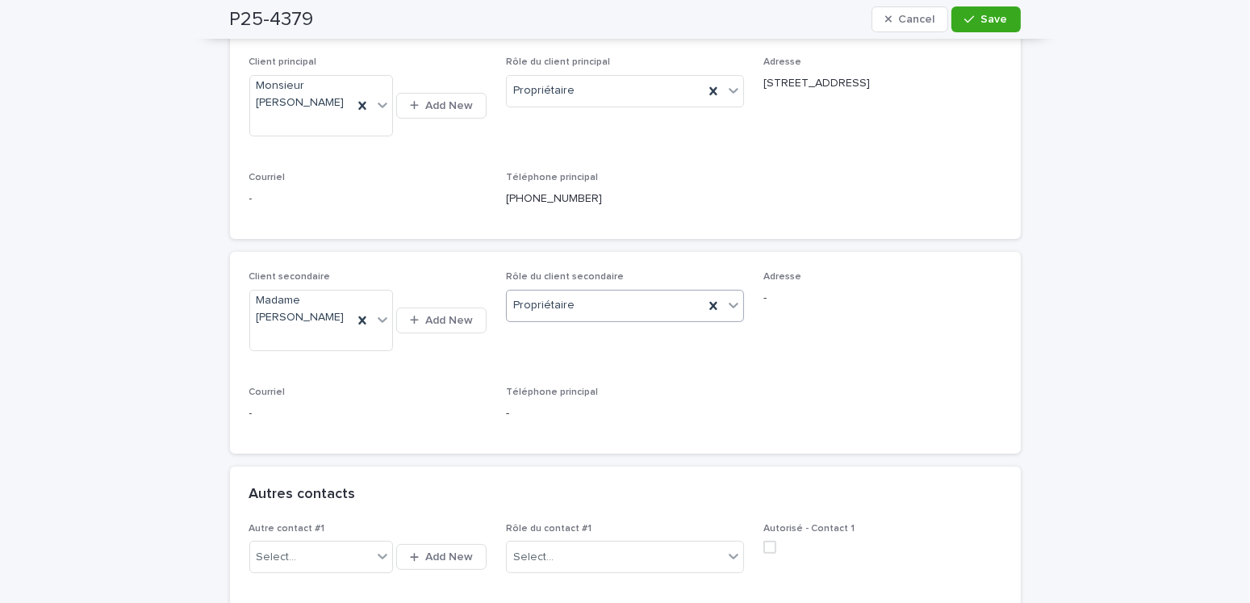
scroll to position [484, 0]
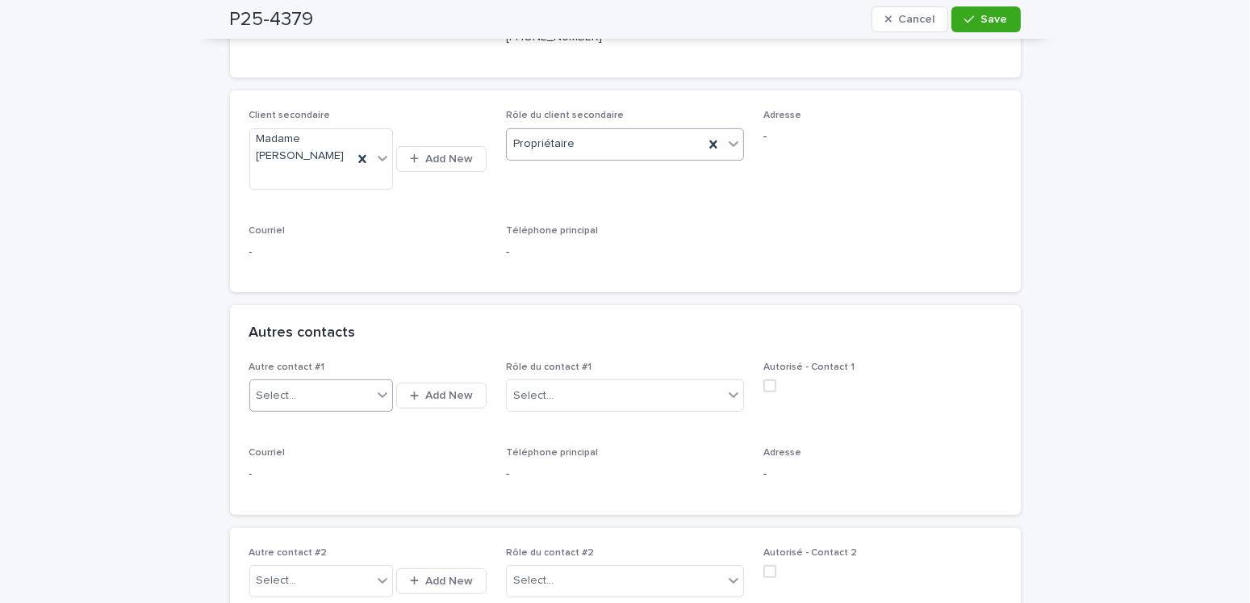
click at [289, 394] on div "Select..." at bounding box center [311, 395] width 122 height 27
type input "*******"
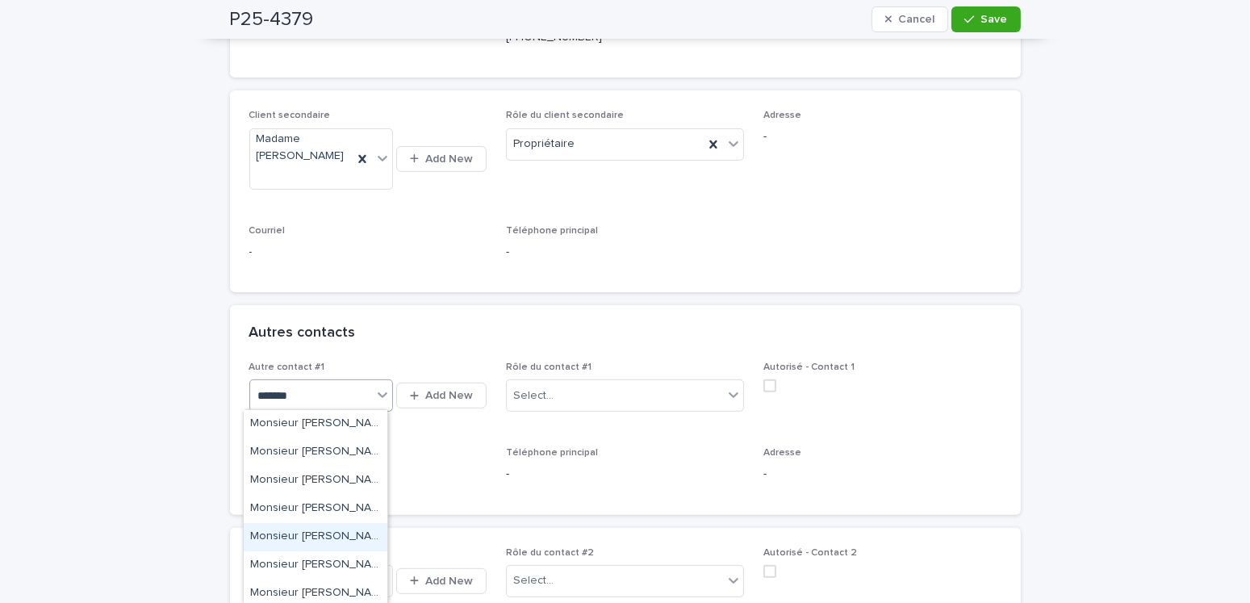
click at [340, 535] on div "Monsieur Éric Desjean" at bounding box center [316, 537] width 144 height 28
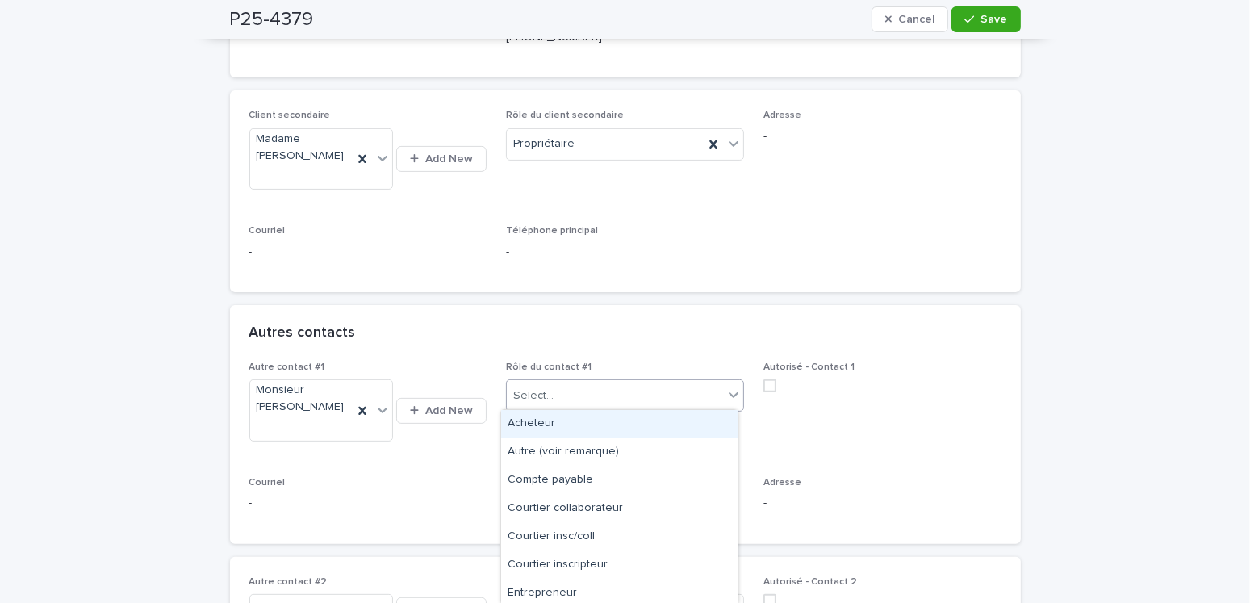
click at [567, 391] on div "Select..." at bounding box center [615, 395] width 216 height 27
click at [346, 399] on div "Monsieur Éric Desjean" at bounding box center [301, 410] width 102 height 60
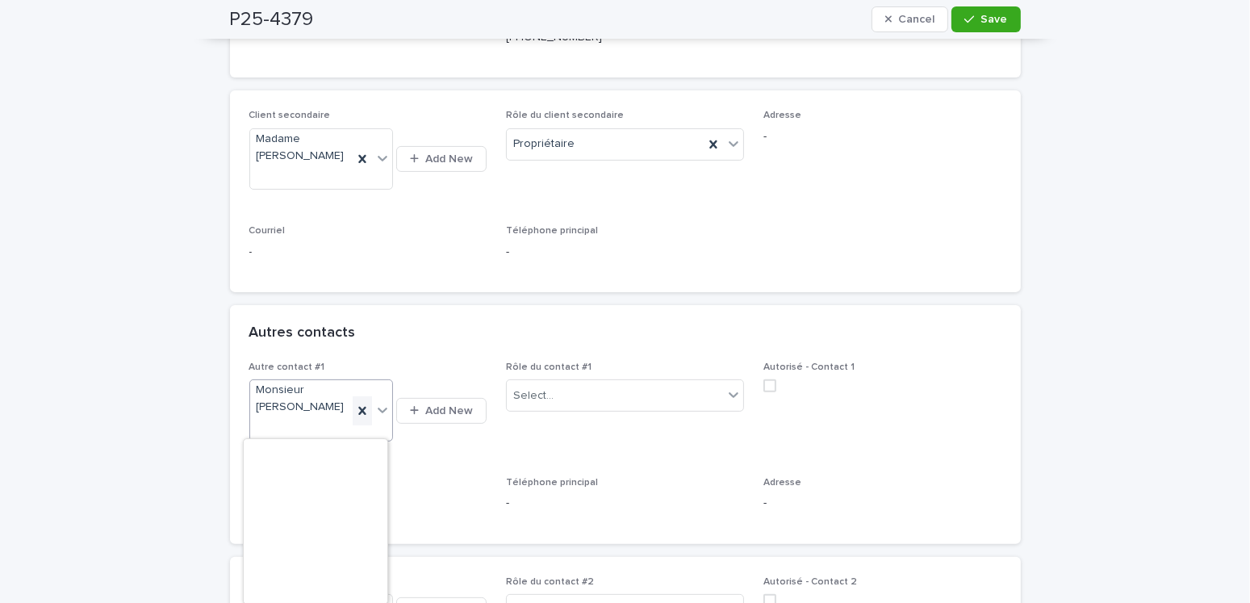
scroll to position [24143, 0]
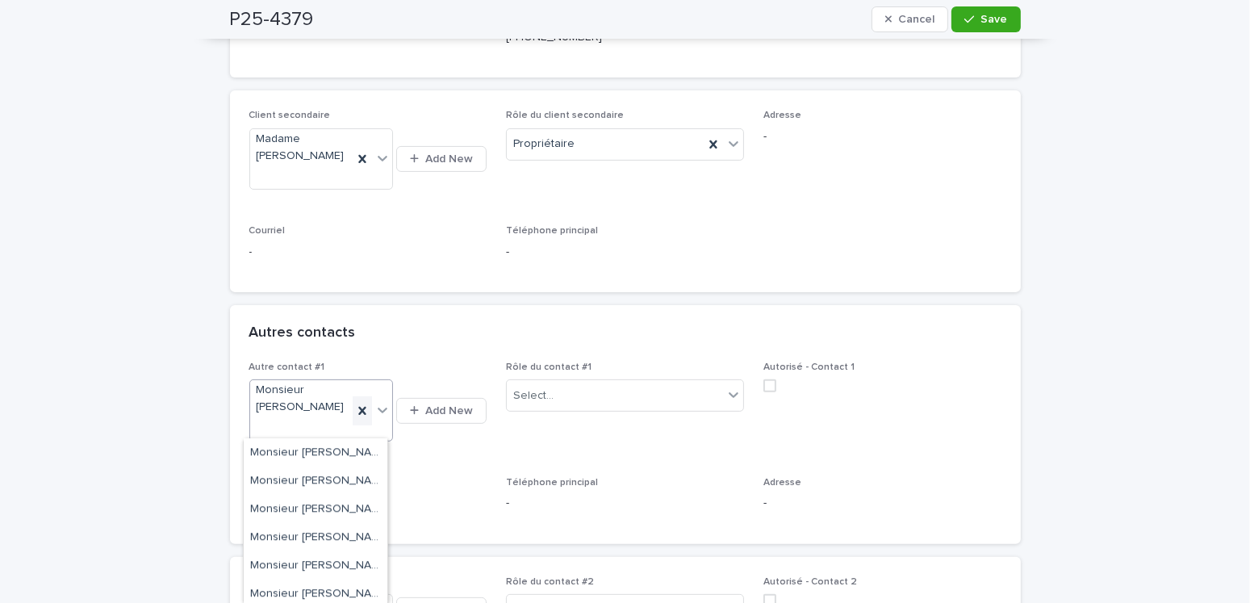
click at [354, 403] on icon at bounding box center [362, 411] width 16 height 16
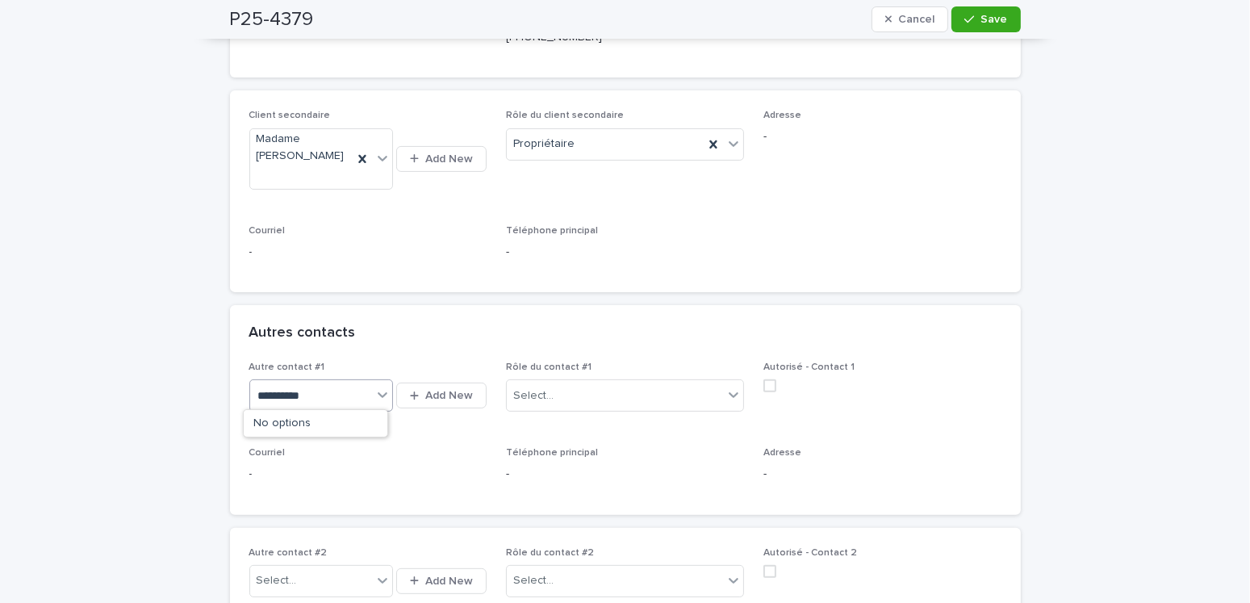
type input "*********"
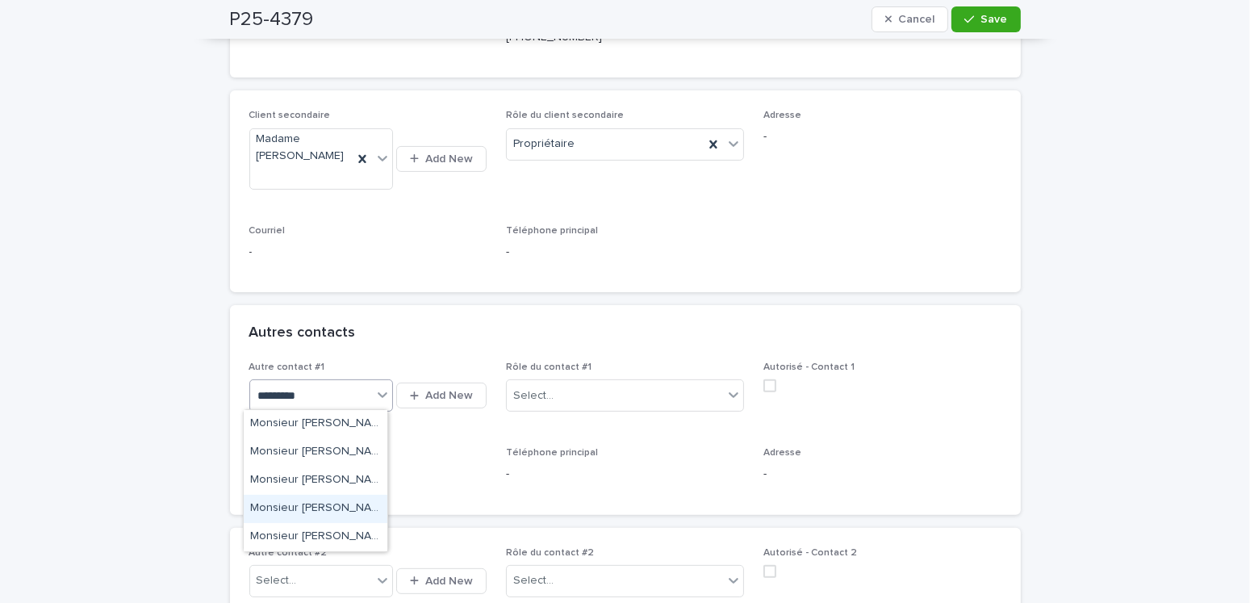
click at [333, 508] on div "Monsieur Éric Desjean (RE/MAX ACTIF INC.)" at bounding box center [316, 509] width 144 height 28
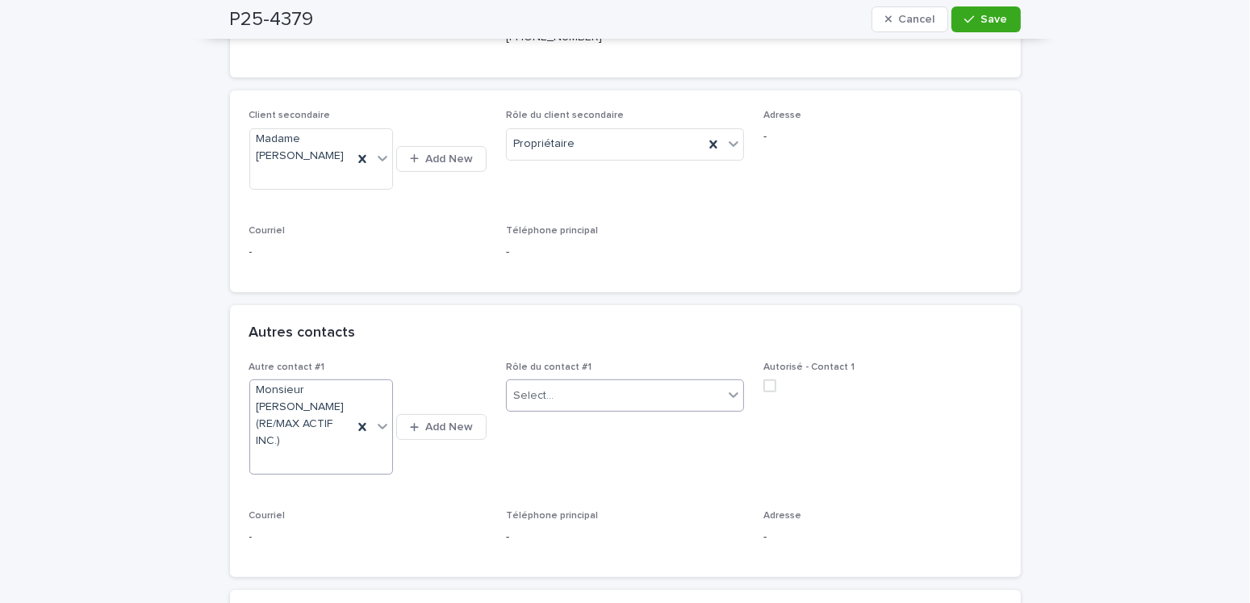
click at [557, 385] on div "Select..." at bounding box center [615, 395] width 216 height 27
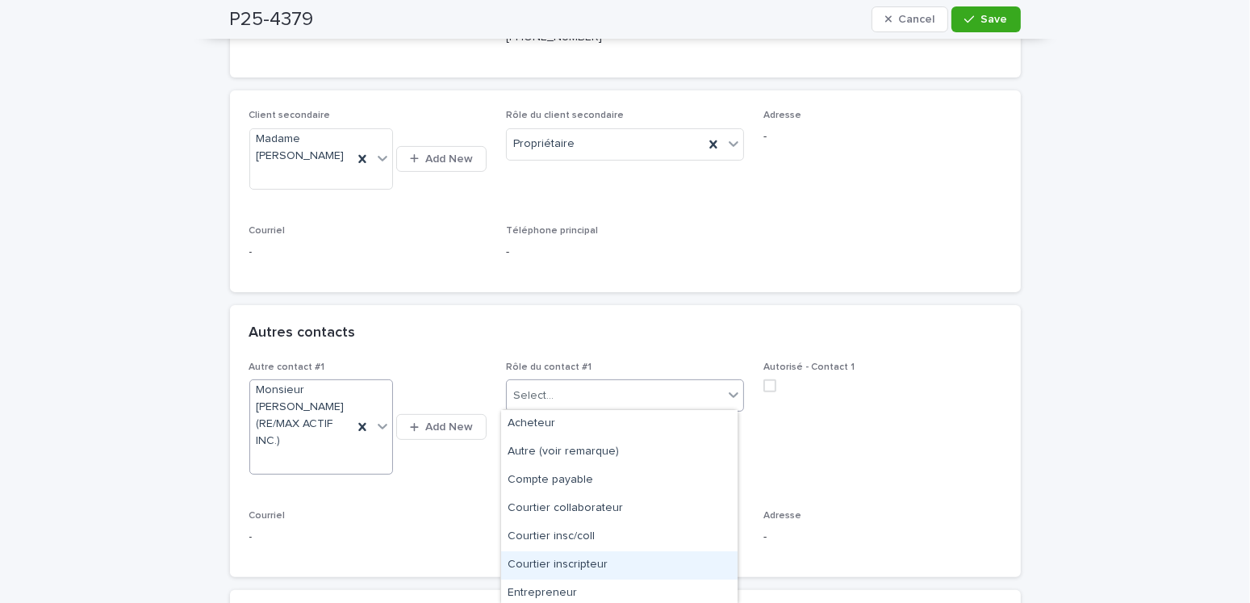
drag, startPoint x: 579, startPoint y: 566, endPoint x: 704, endPoint y: 475, distance: 154.3
click at [579, 566] on div "Courtier inscripteur" at bounding box center [619, 565] width 236 height 28
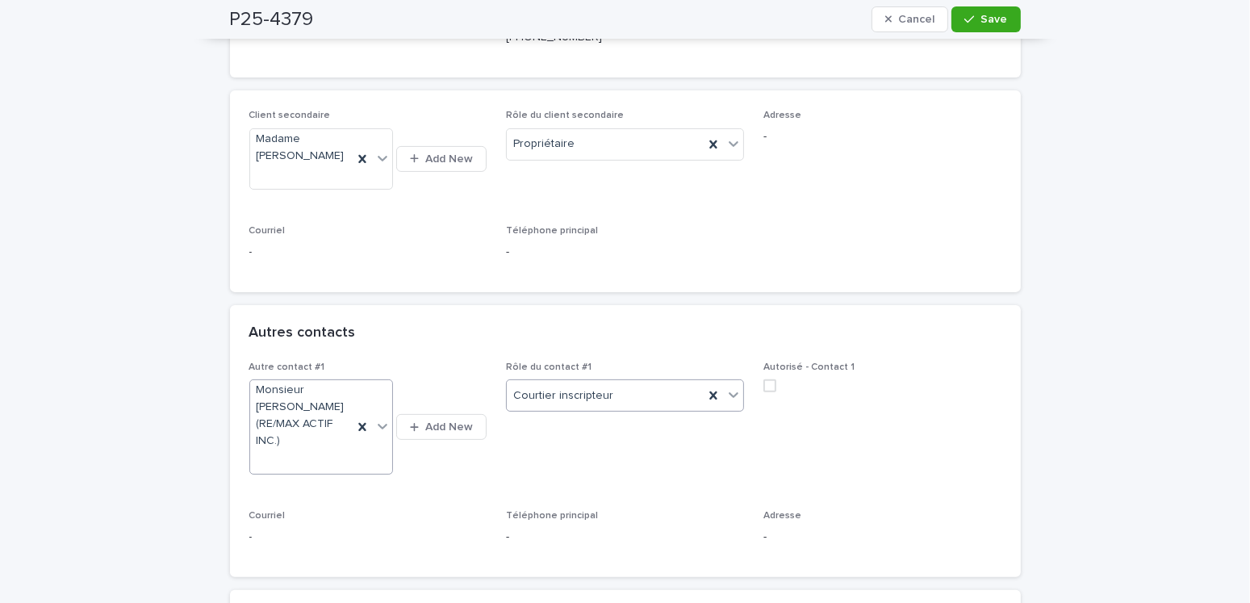
drag, startPoint x: 758, startPoint y: 382, endPoint x: 822, endPoint y: 403, distance: 67.4
click at [763, 382] on span at bounding box center [769, 385] width 13 height 13
click at [967, 22] on icon "button" at bounding box center [969, 19] width 10 height 11
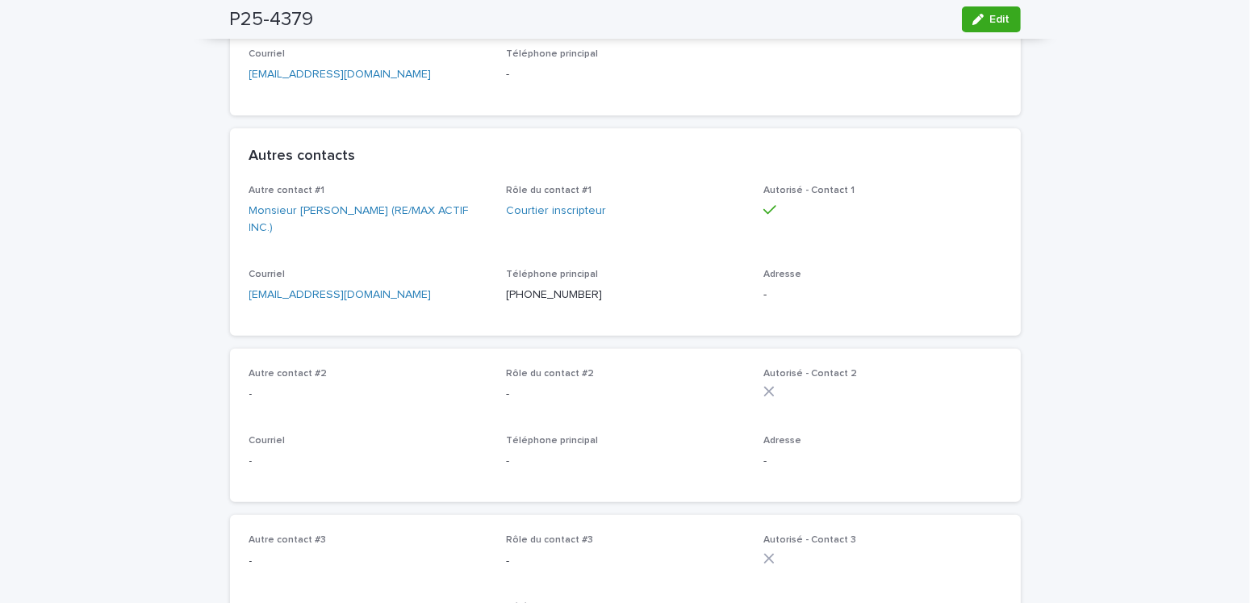
scroll to position [0, 0]
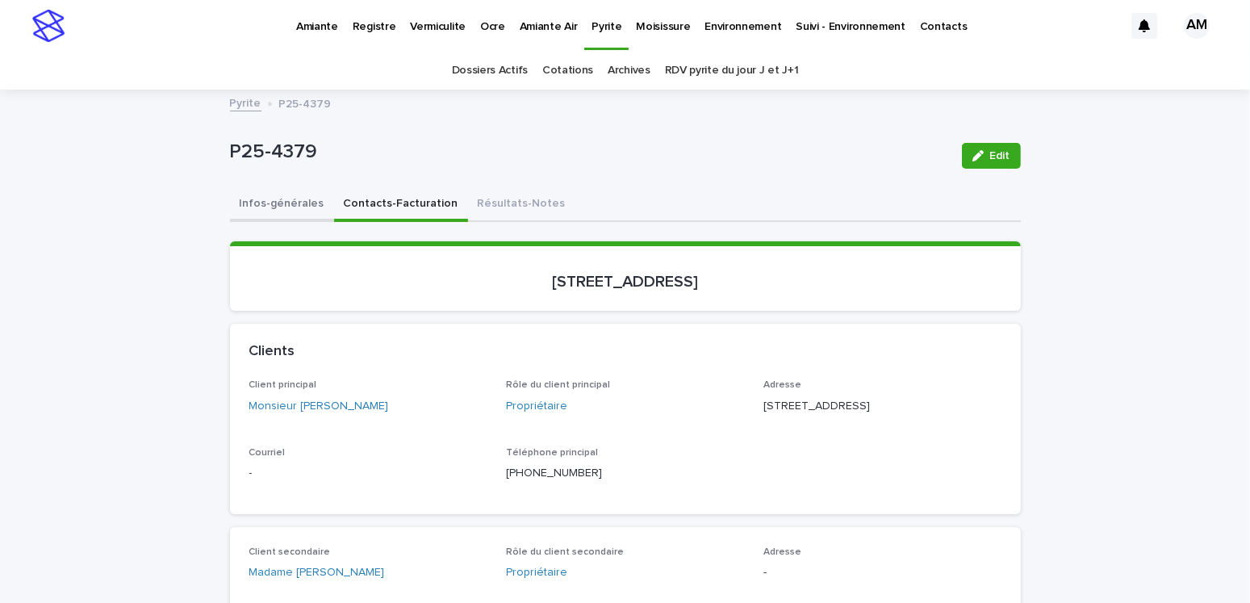
click at [272, 203] on button "Infos-générales" at bounding box center [282, 205] width 104 height 34
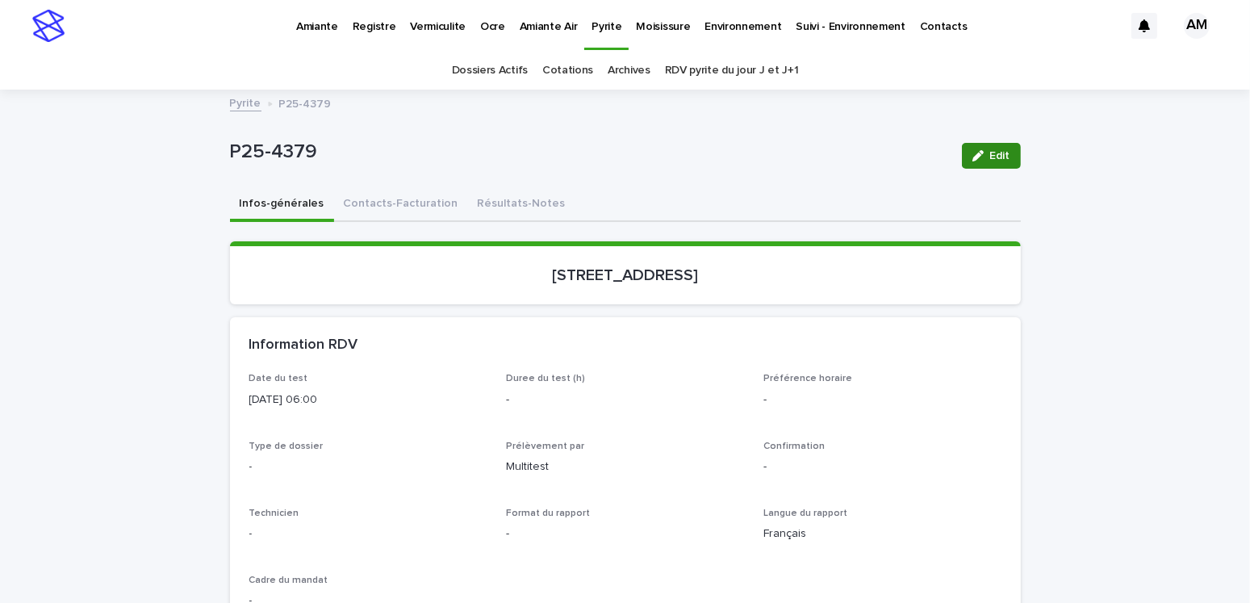
click at [999, 150] on span "Edit" at bounding box center [1000, 155] width 20 height 11
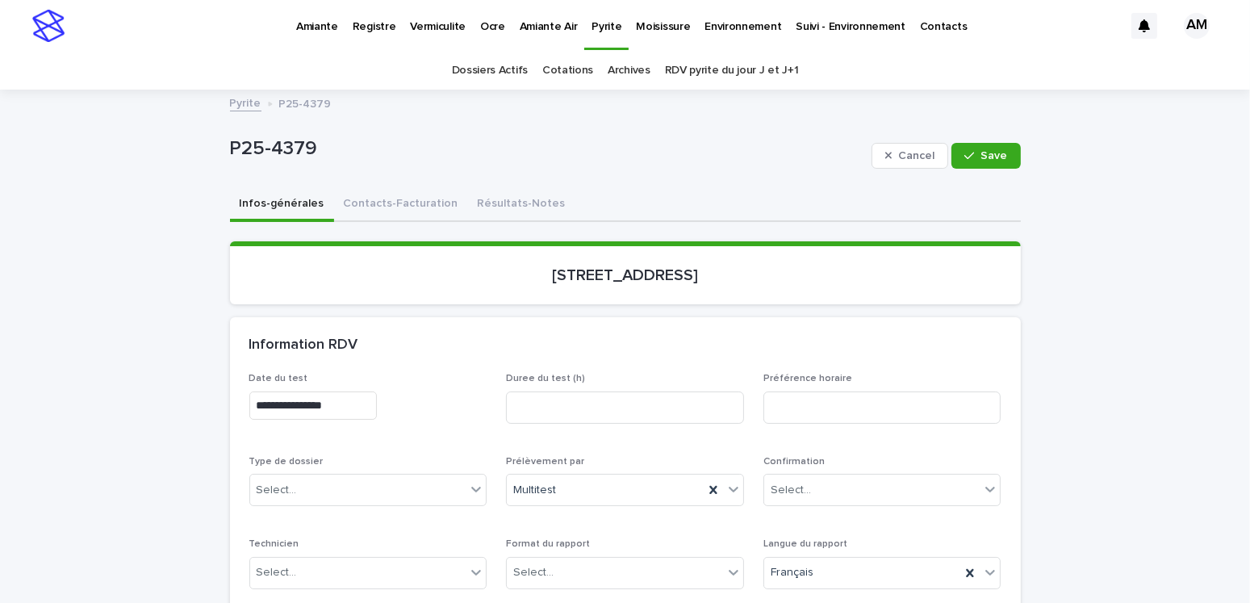
scroll to position [242, 0]
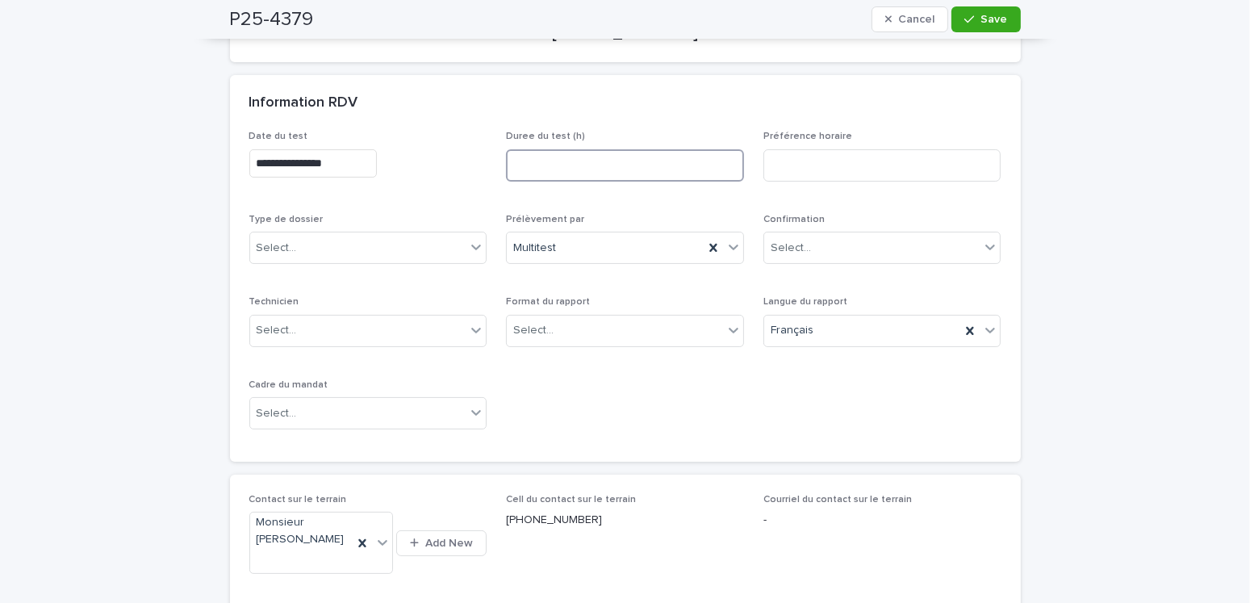
click at [567, 164] on input at bounding box center [625, 165] width 238 height 32
type input "*"
click at [549, 332] on div "Select..." at bounding box center [615, 330] width 216 height 27
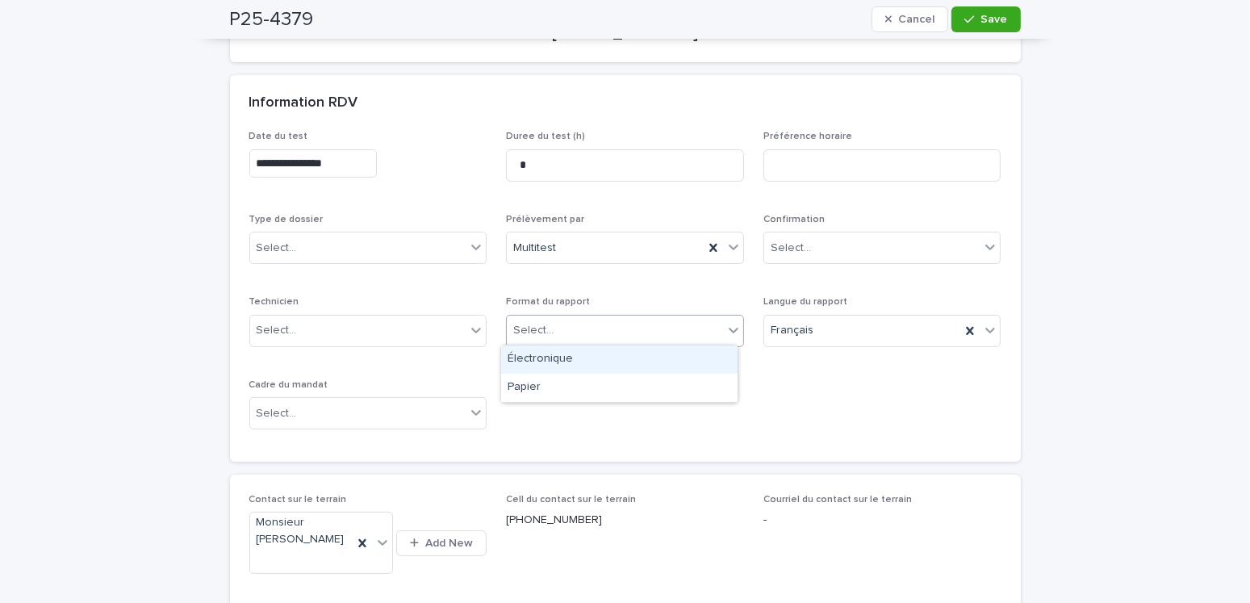
click at [545, 364] on div "Électronique" at bounding box center [619, 359] width 236 height 28
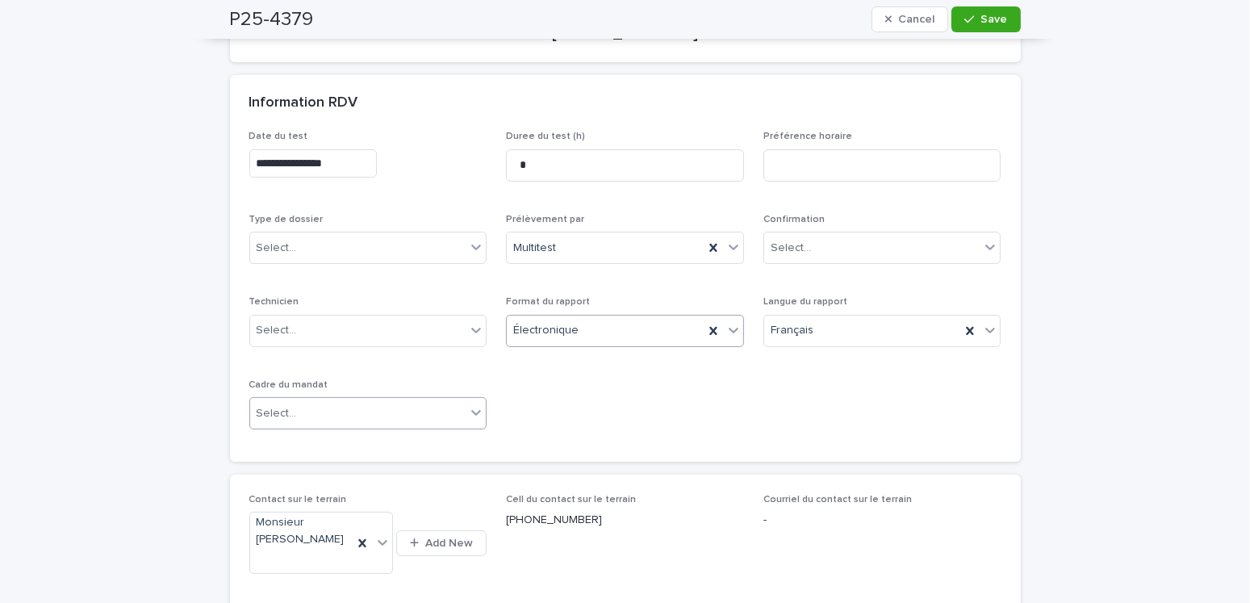
click at [321, 410] on div "Select..." at bounding box center [358, 413] width 216 height 27
click at [294, 478] on div "Transaction" at bounding box center [362, 470] width 236 height 28
click at [315, 237] on div "Select..." at bounding box center [358, 248] width 216 height 27
click at [306, 275] on div "Échantillonnage" at bounding box center [362, 277] width 236 height 28
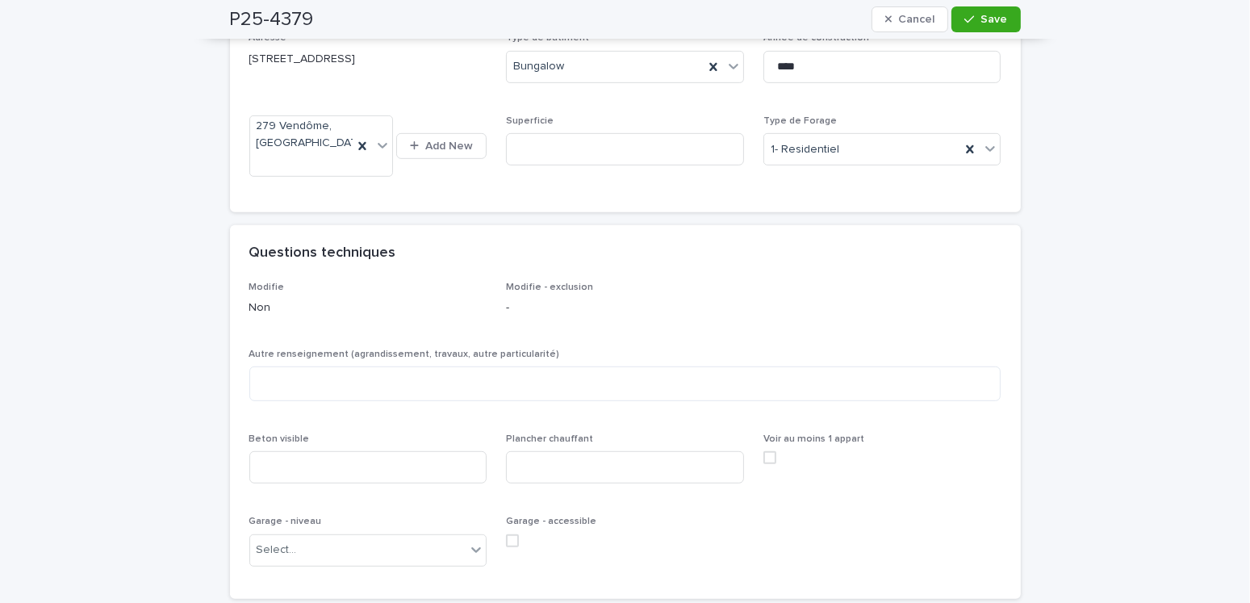
scroll to position [1130, 0]
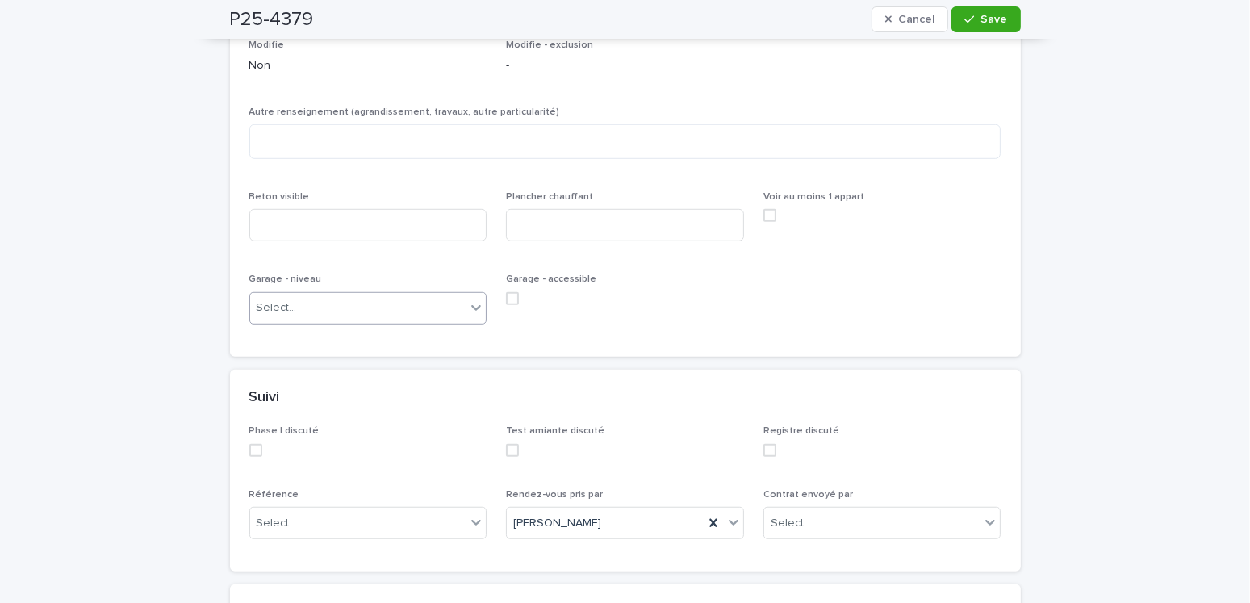
click at [292, 294] on div "Select..." at bounding box center [358, 307] width 216 height 27
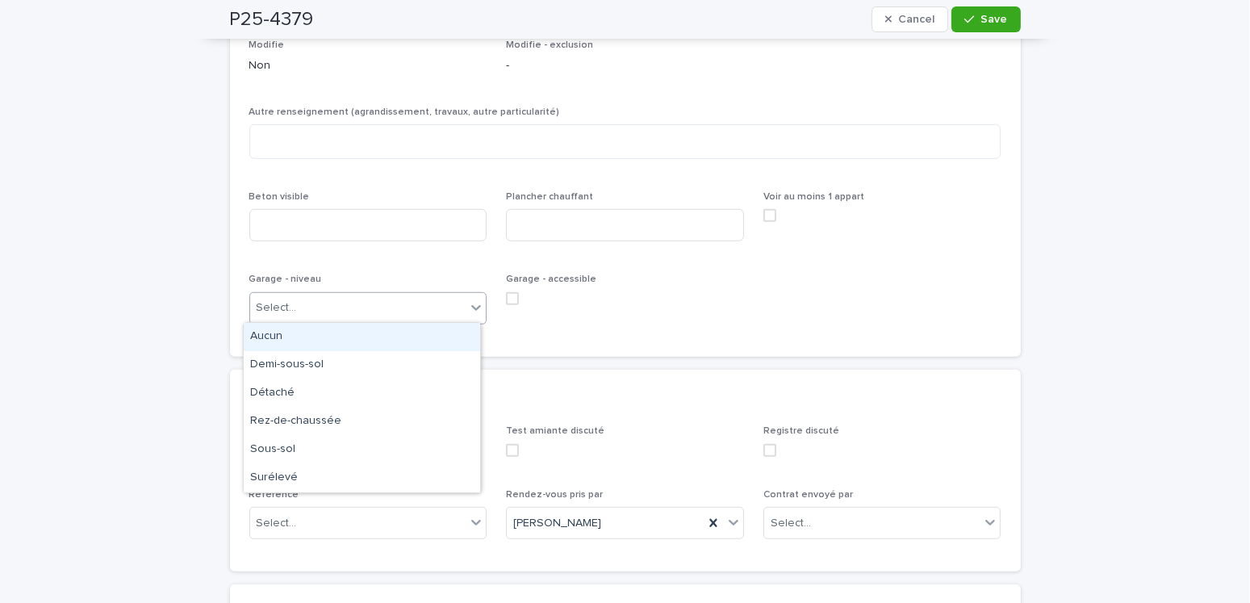
click at [274, 339] on div "Aucun" at bounding box center [362, 337] width 236 height 28
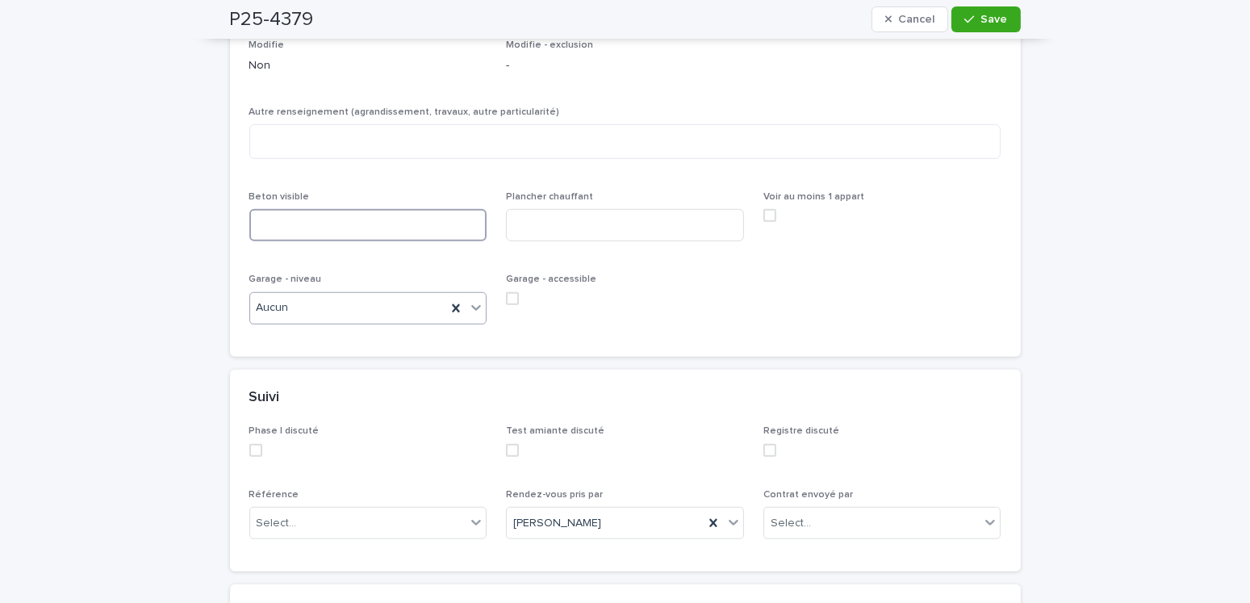
click at [311, 222] on input at bounding box center [368, 225] width 238 height 32
type input "***"
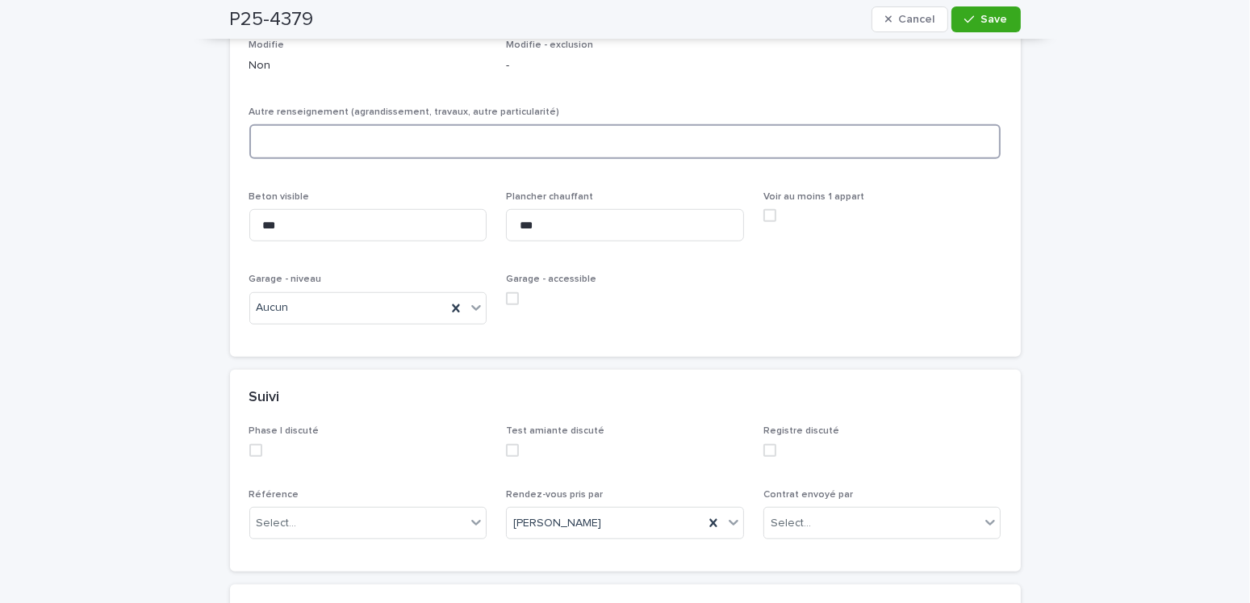
click at [319, 138] on textarea at bounding box center [625, 141] width 752 height 35
type textarea "***"
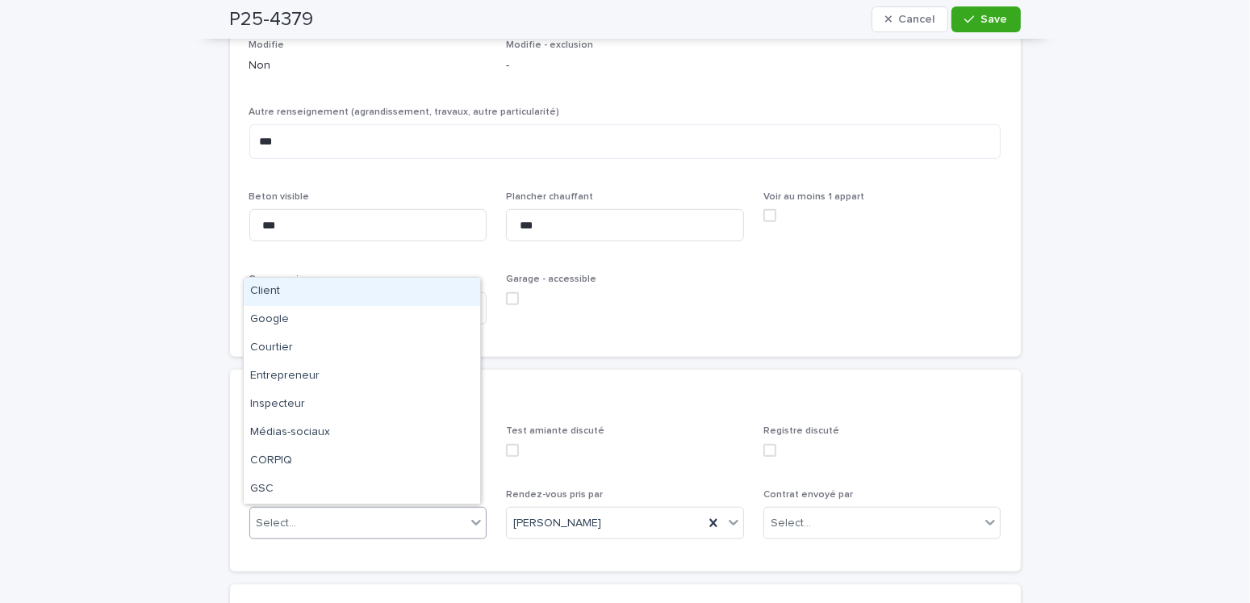
click at [315, 518] on div "Select..." at bounding box center [358, 523] width 216 height 27
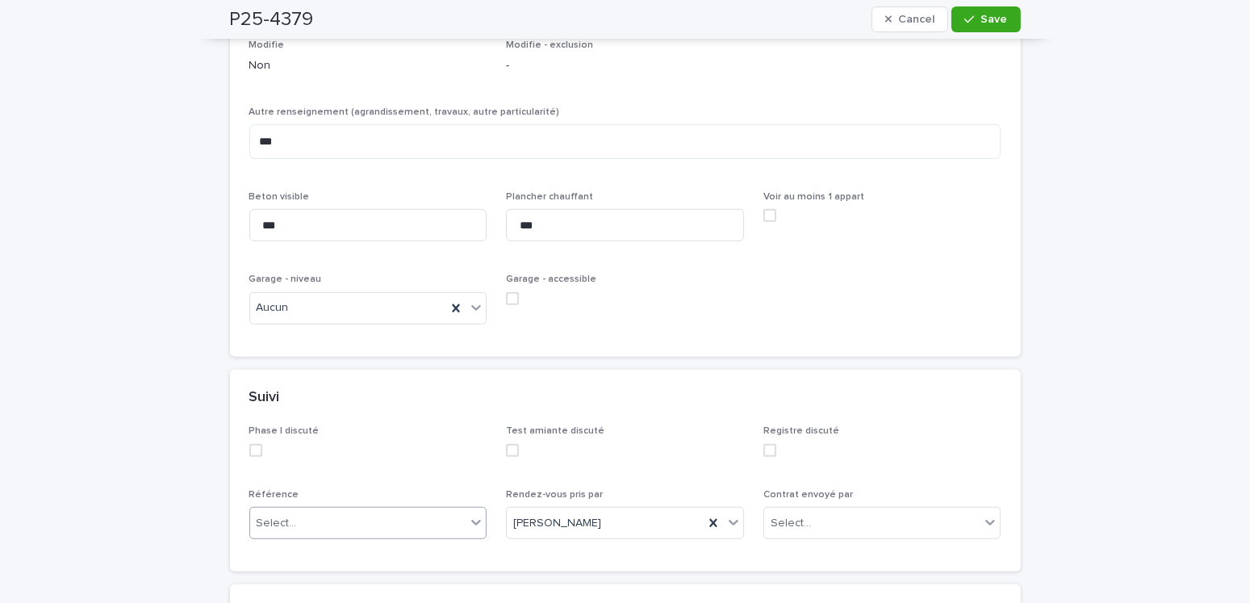
click at [304, 516] on div "Select..." at bounding box center [358, 523] width 216 height 27
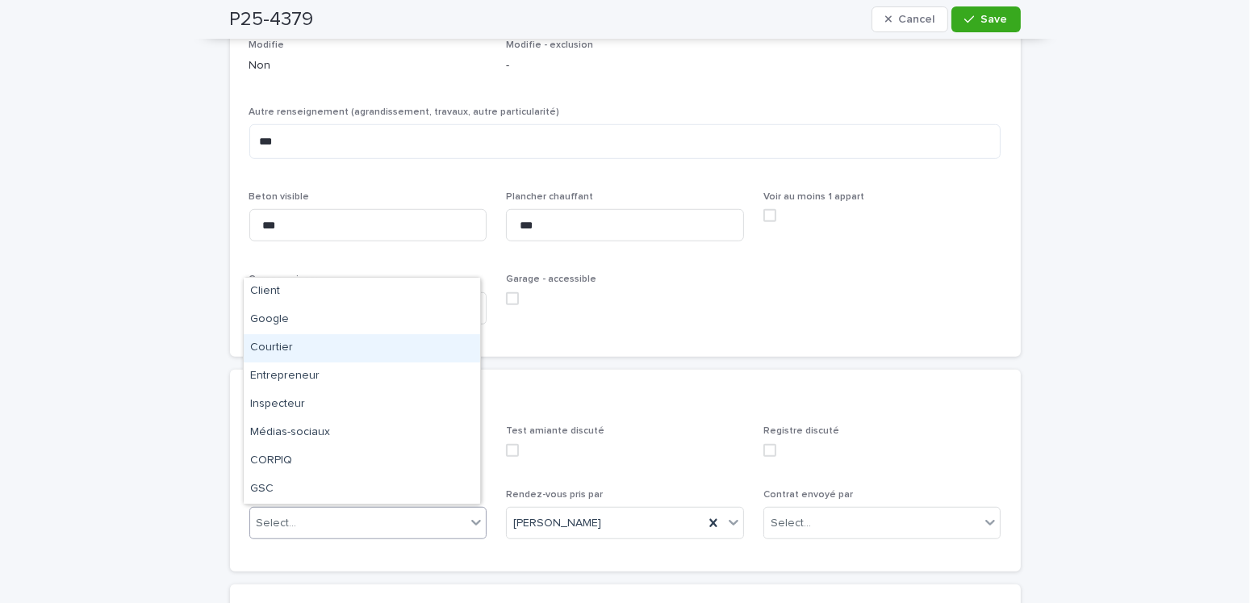
click at [274, 346] on div "Courtier" at bounding box center [362, 348] width 236 height 28
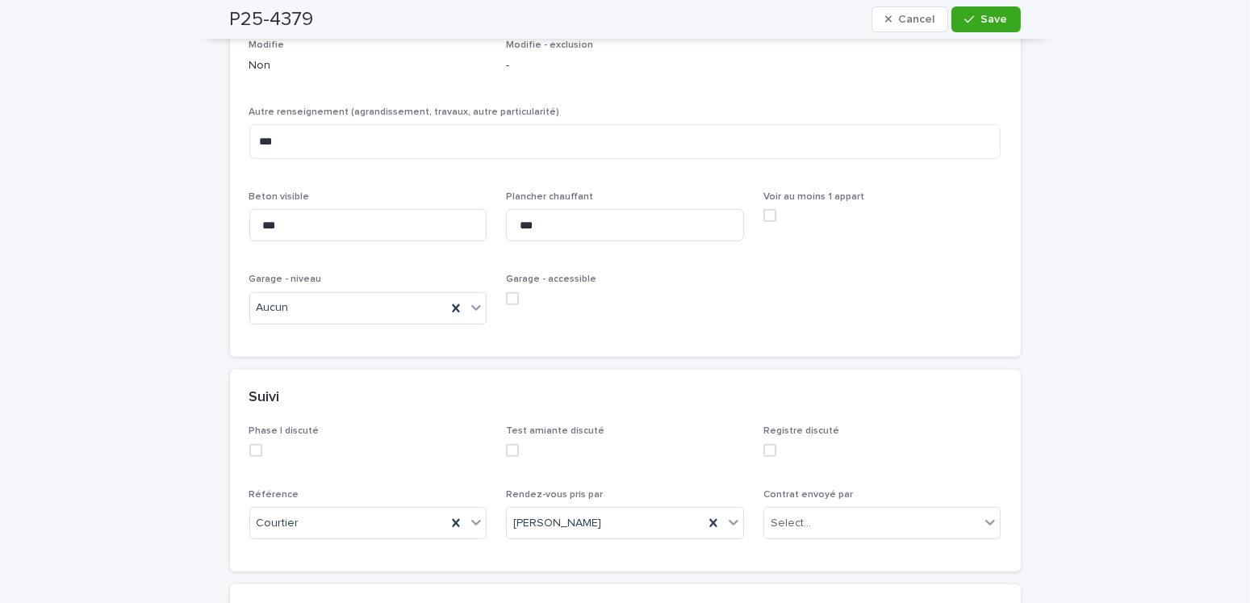
click at [688, 370] on div "Suivi" at bounding box center [625, 398] width 791 height 56
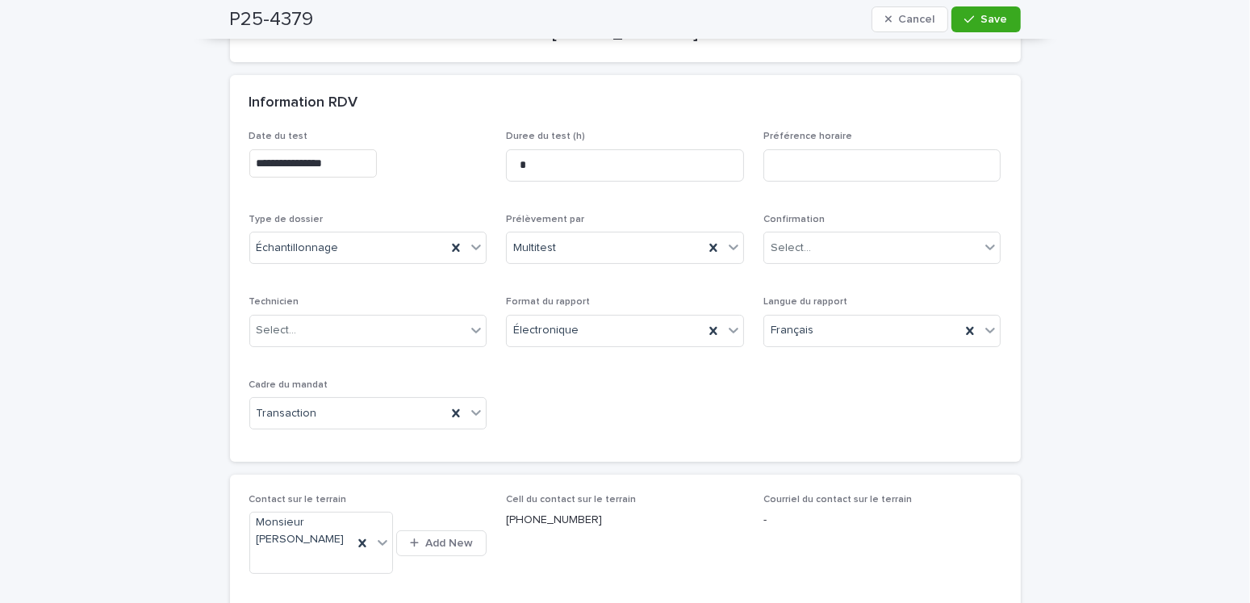
scroll to position [0, 0]
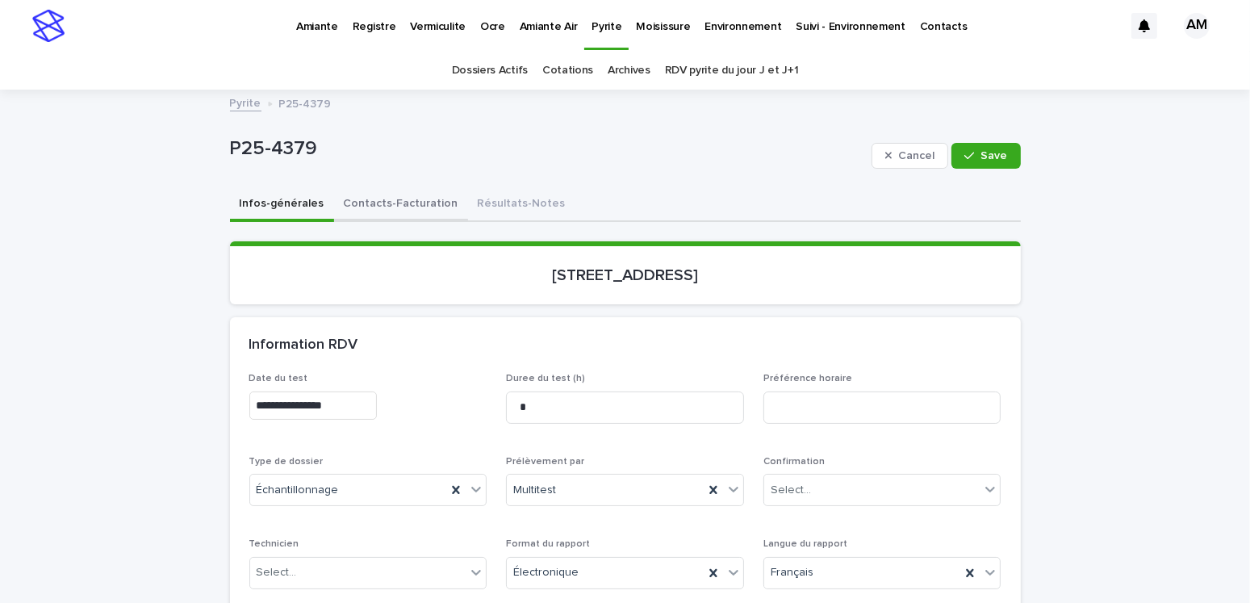
click at [403, 198] on button "Contacts-Facturation" at bounding box center [401, 205] width 134 height 34
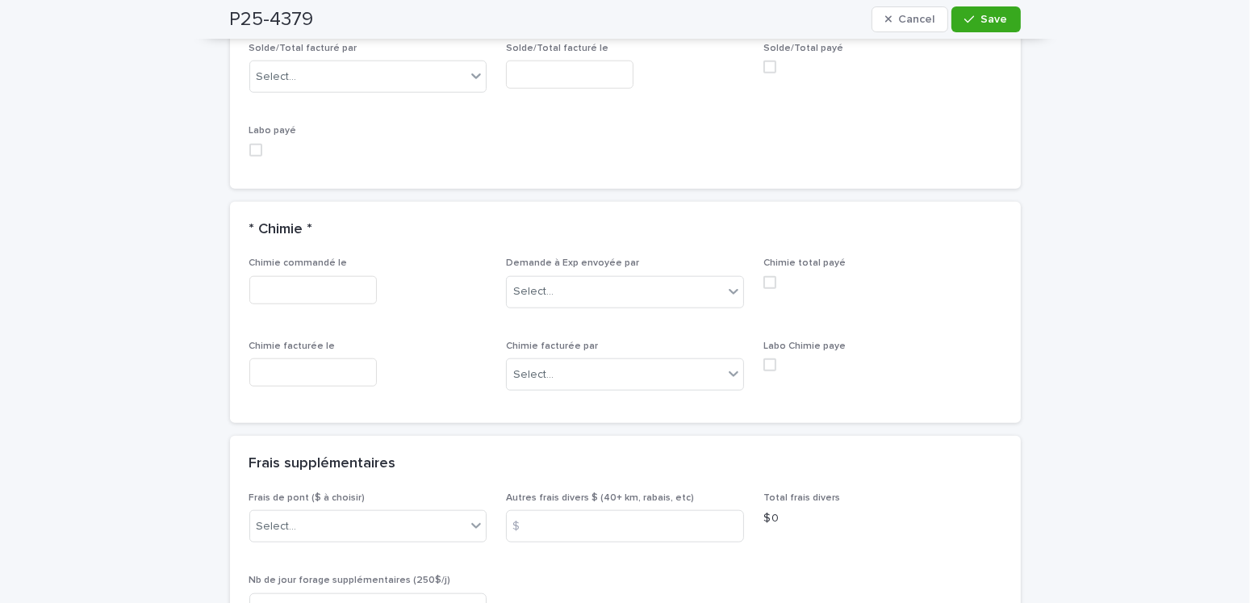
scroll to position [2017, 0]
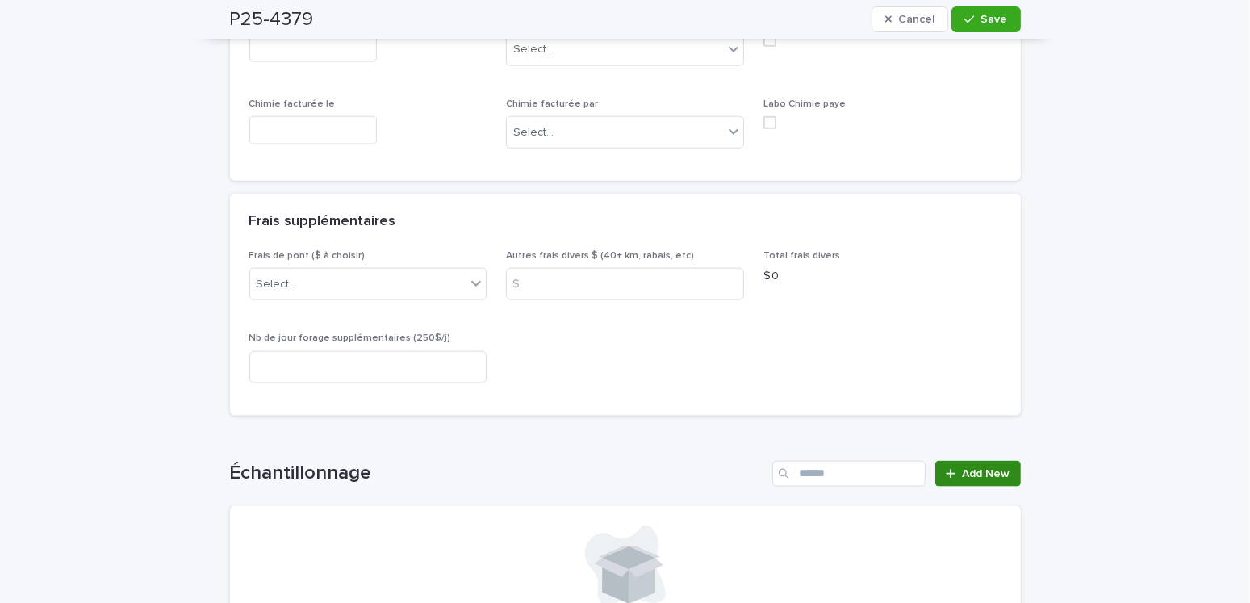
click at [954, 461] on link "Add New" at bounding box center [977, 474] width 85 height 26
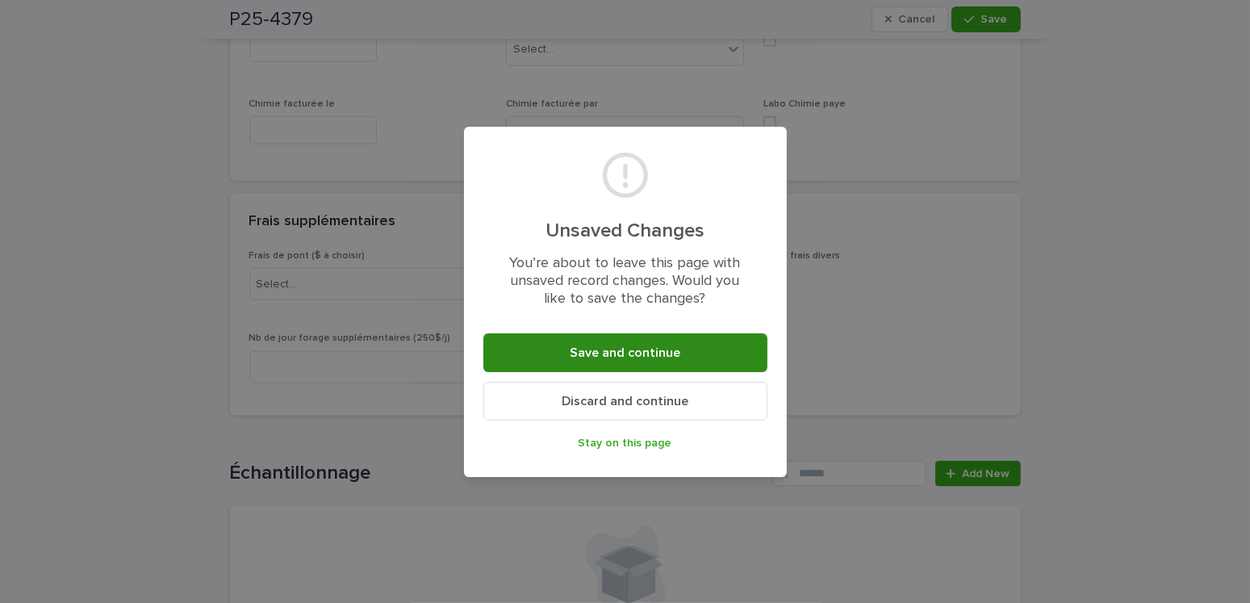
click at [591, 349] on span "Save and continue" at bounding box center [625, 352] width 111 height 13
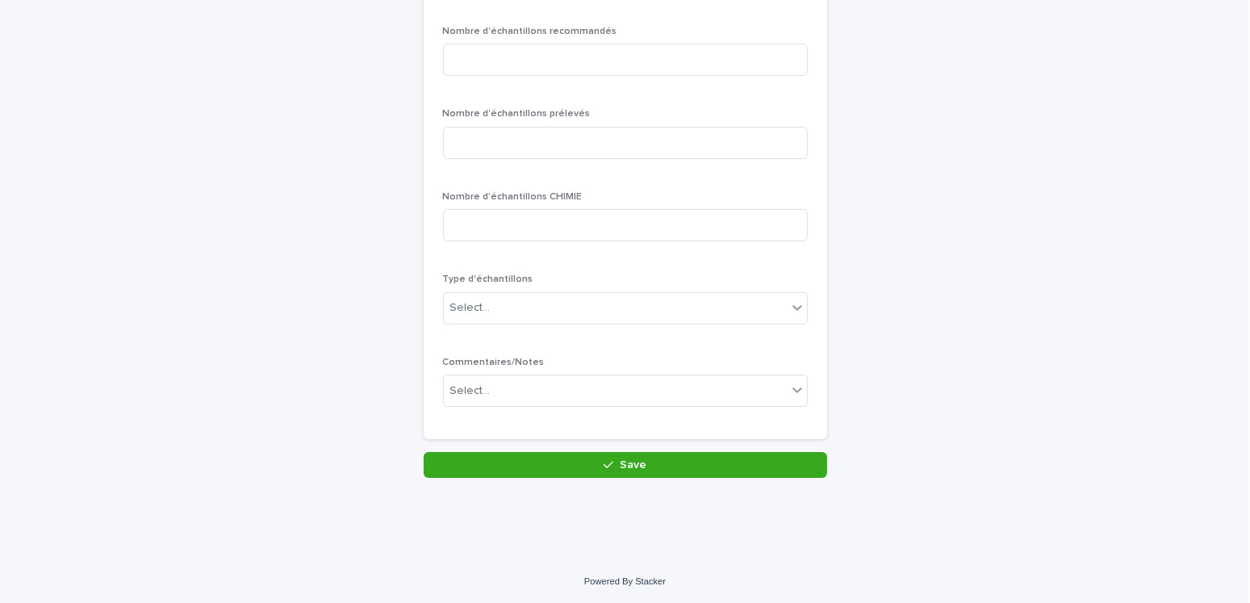
scroll to position [59, 0]
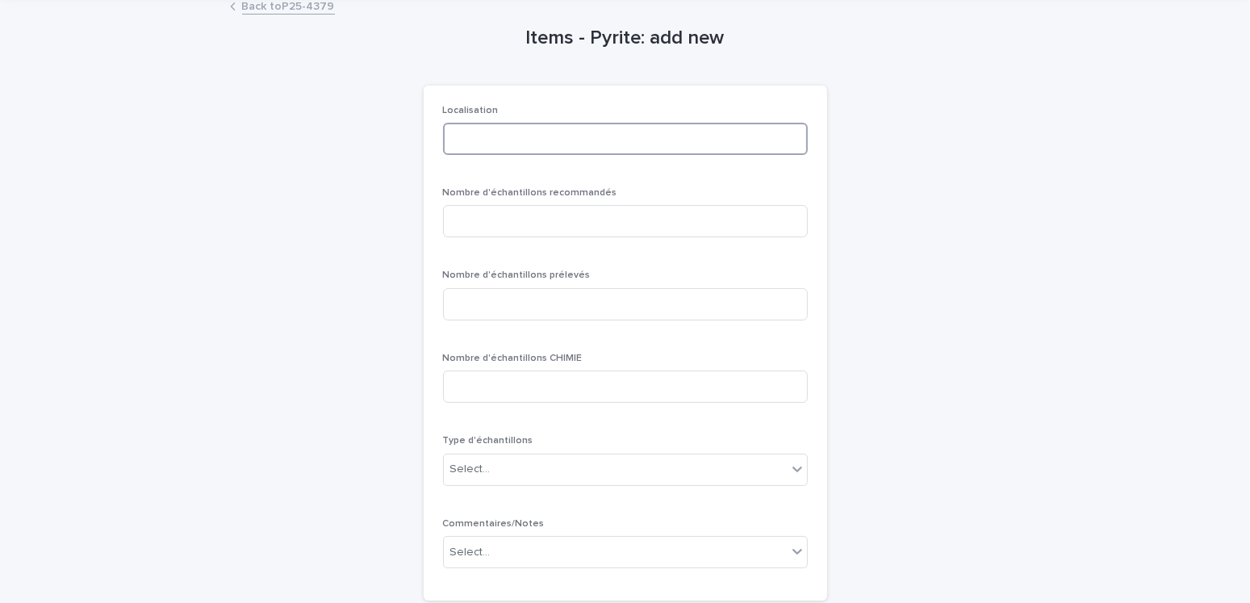
click at [488, 142] on input at bounding box center [625, 139] width 365 height 32
type input "*"
type input "********"
type input "*"
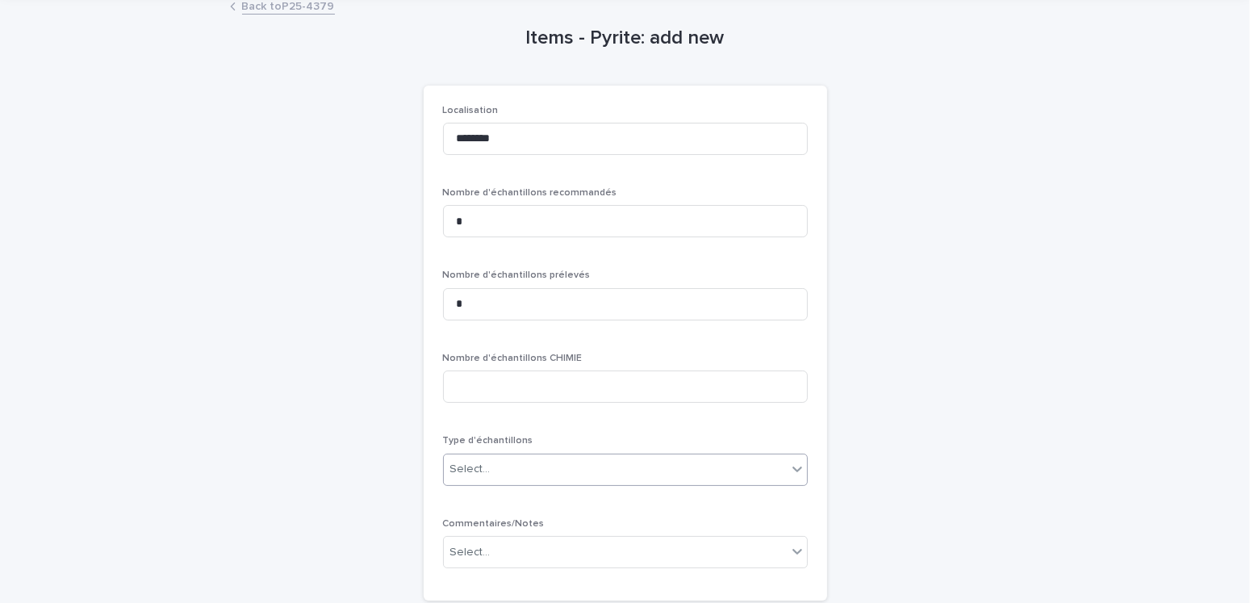
click at [491, 456] on div "Select..." at bounding box center [615, 469] width 343 height 27
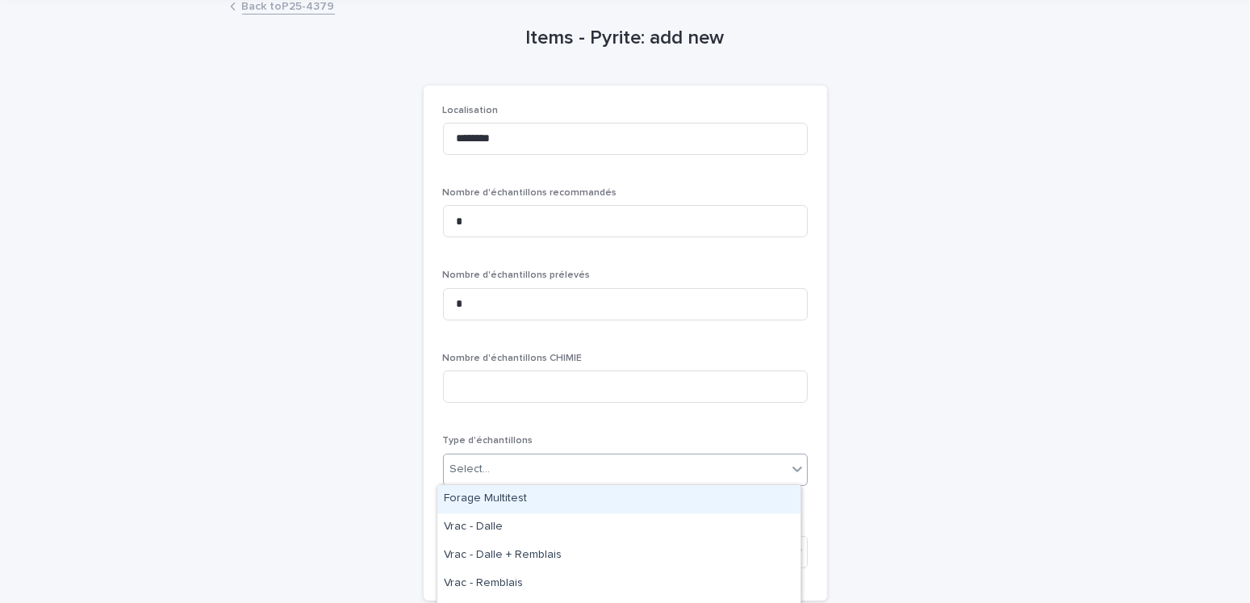
click at [480, 487] on div "Forage Multitest" at bounding box center [618, 499] width 363 height 28
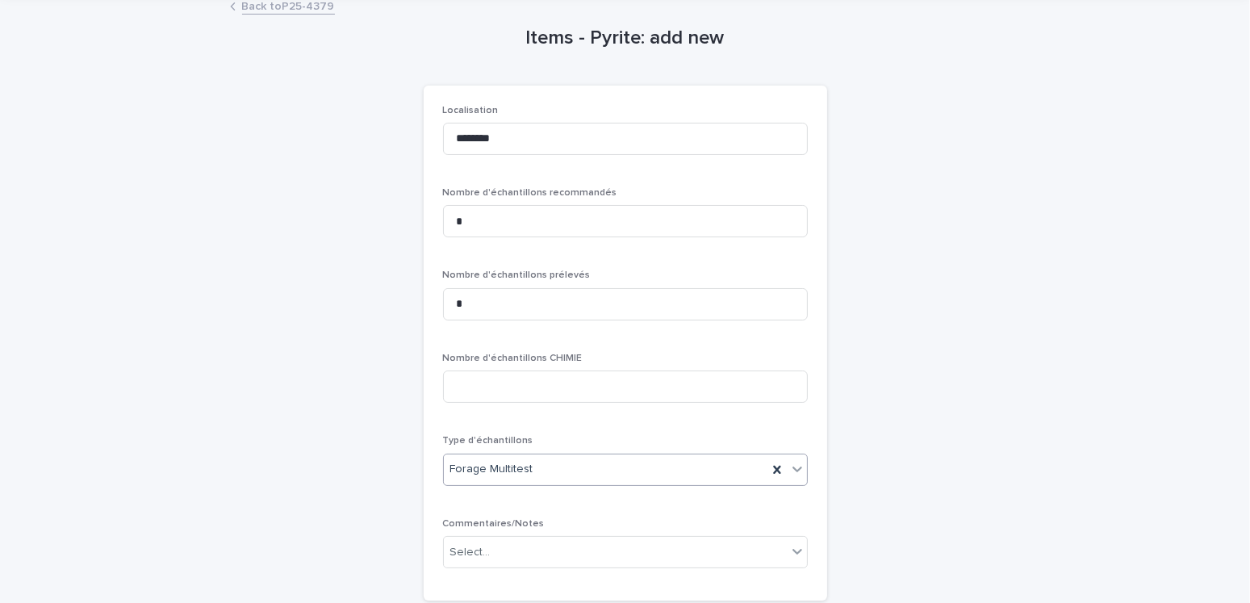
scroll to position [220, 0]
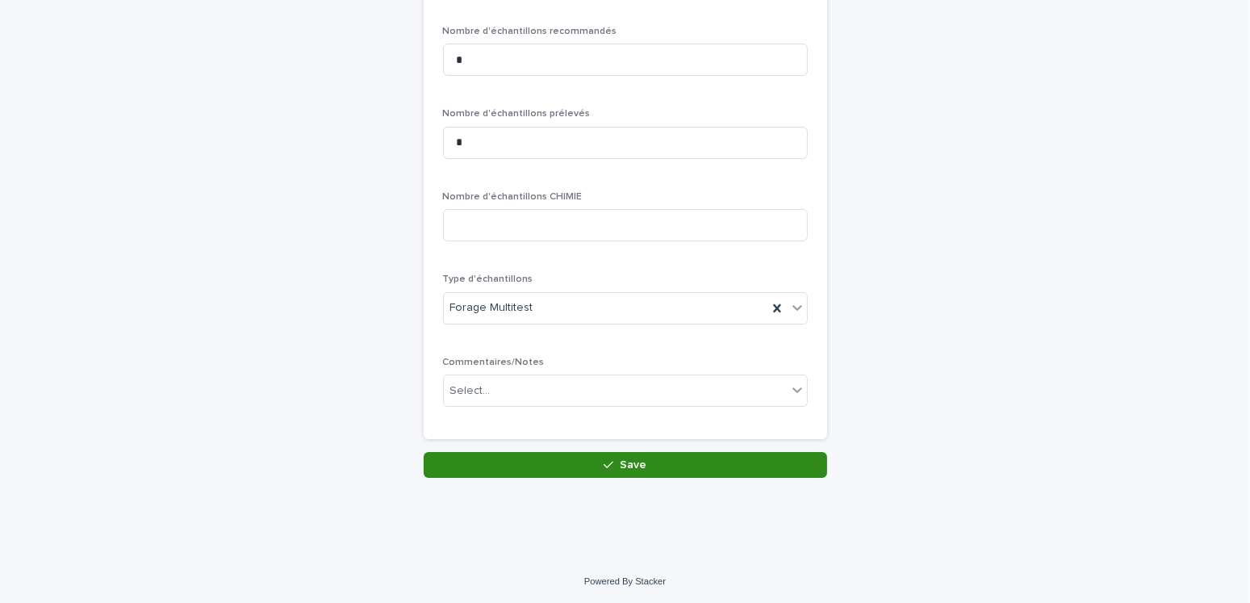
click at [593, 464] on button "Save" at bounding box center [625, 465] width 403 height 26
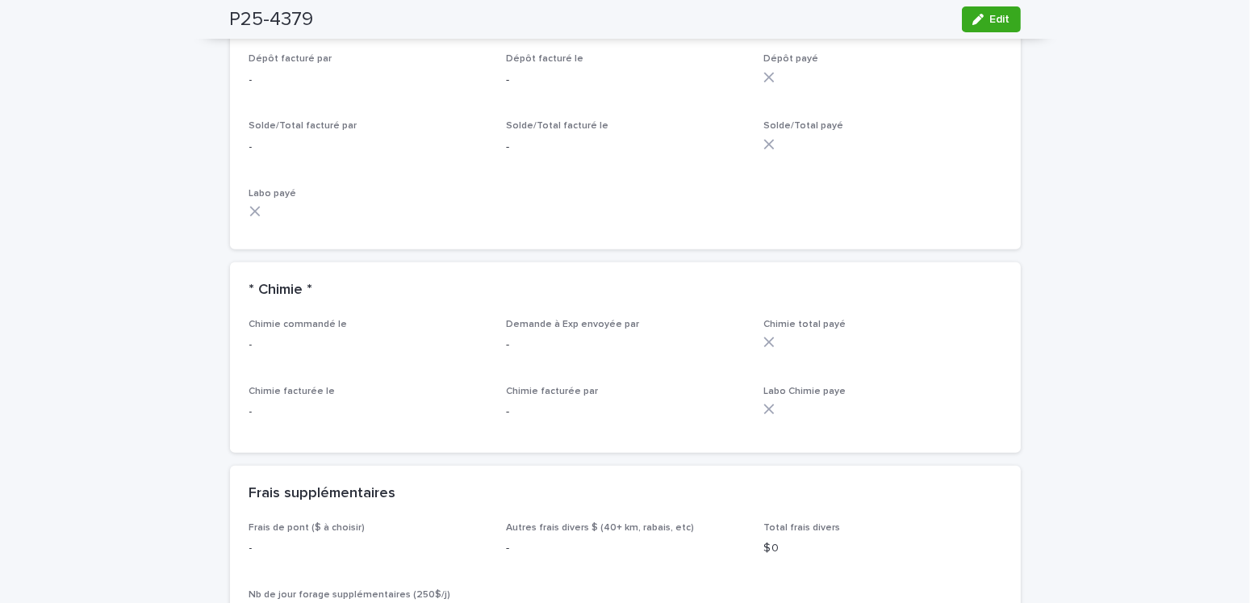
scroll to position [1210, 0]
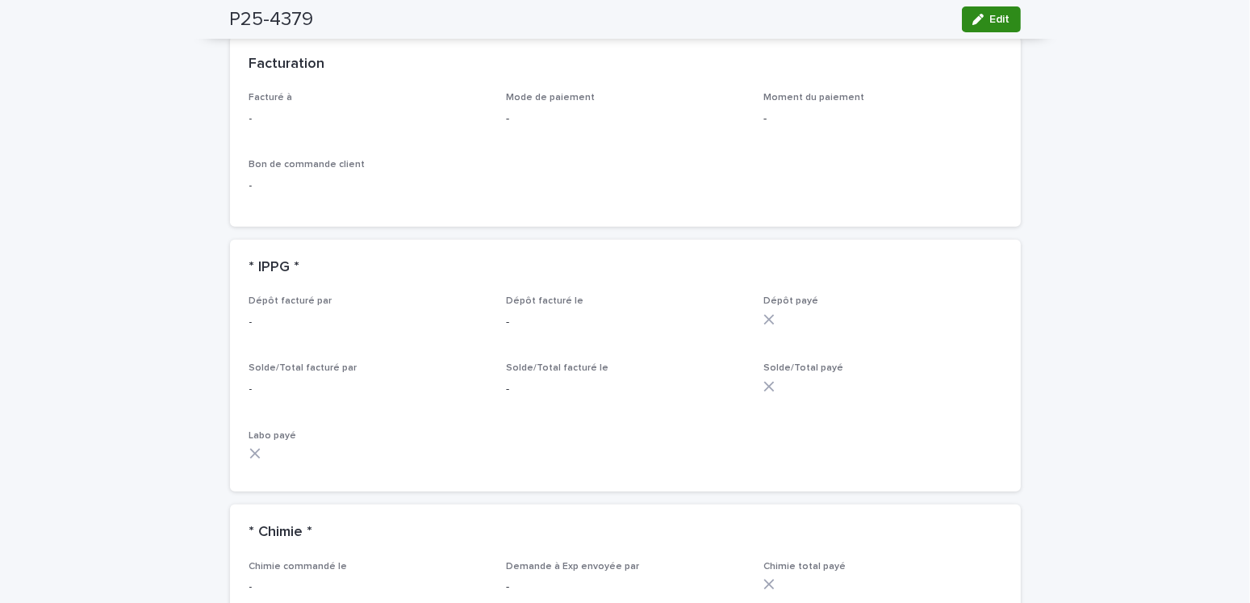
click at [962, 23] on button "Edit" at bounding box center [991, 19] width 59 height 26
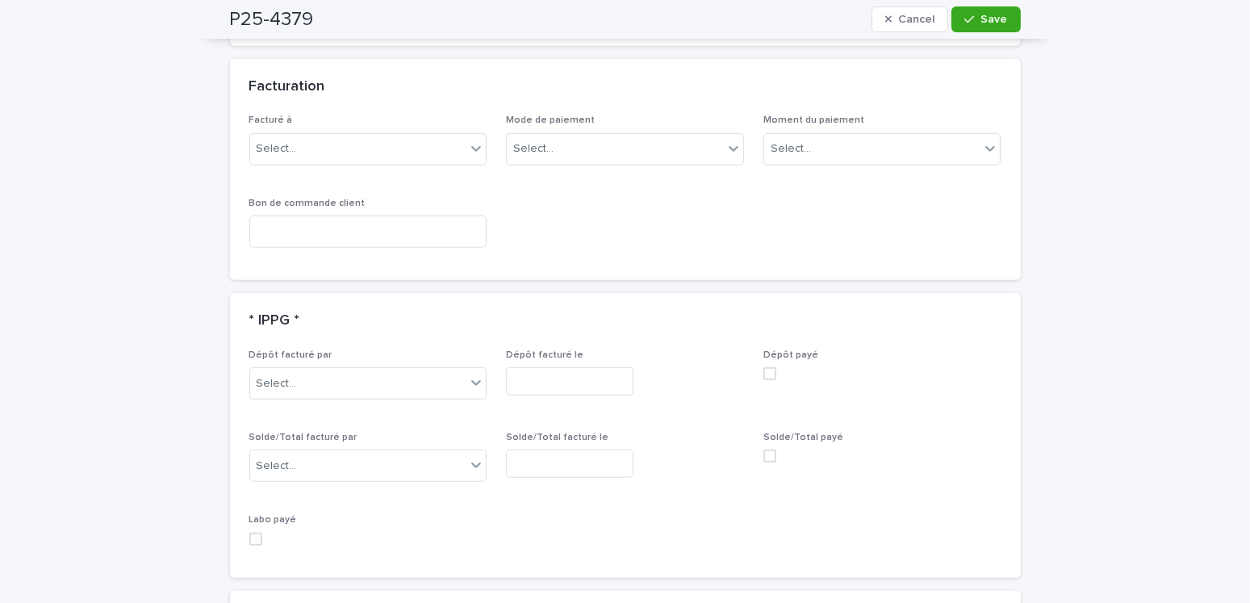
scroll to position [1370, 0]
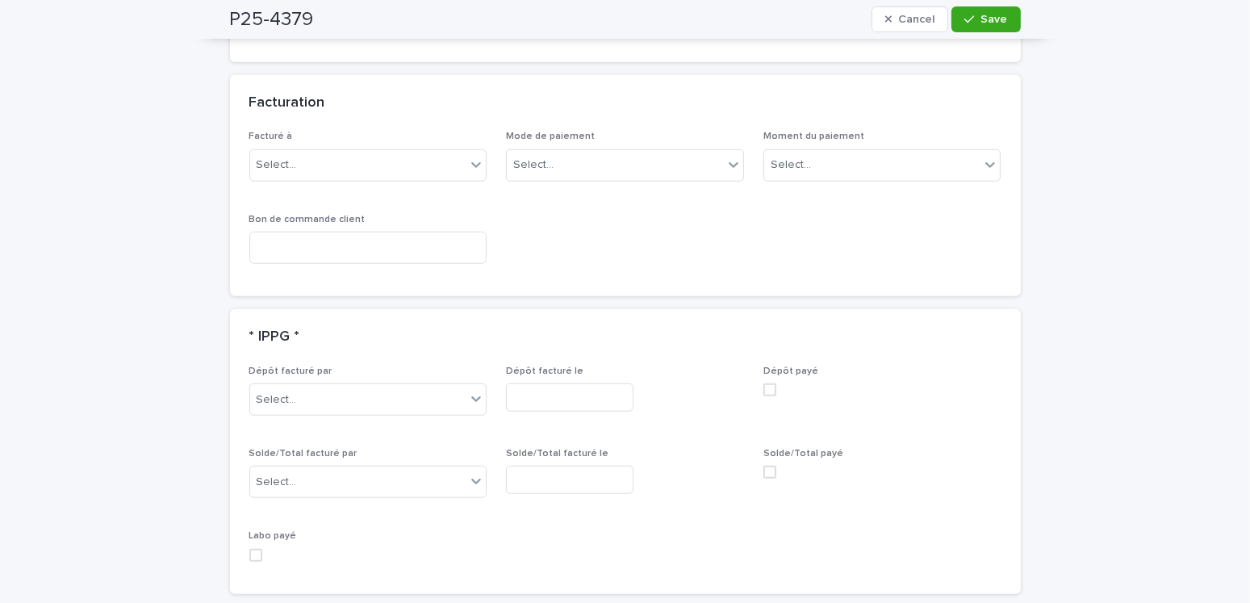
click at [325, 165] on div "Facturé à Select..." at bounding box center [368, 162] width 238 height 63
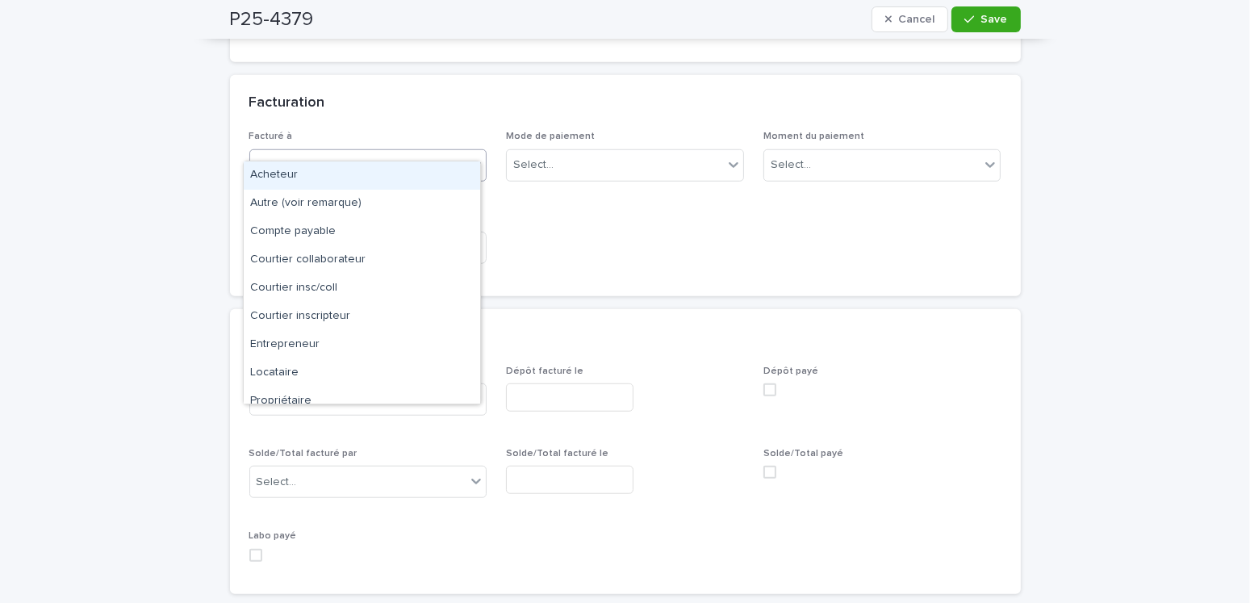
click at [325, 152] on div "Select..." at bounding box center [358, 165] width 216 height 27
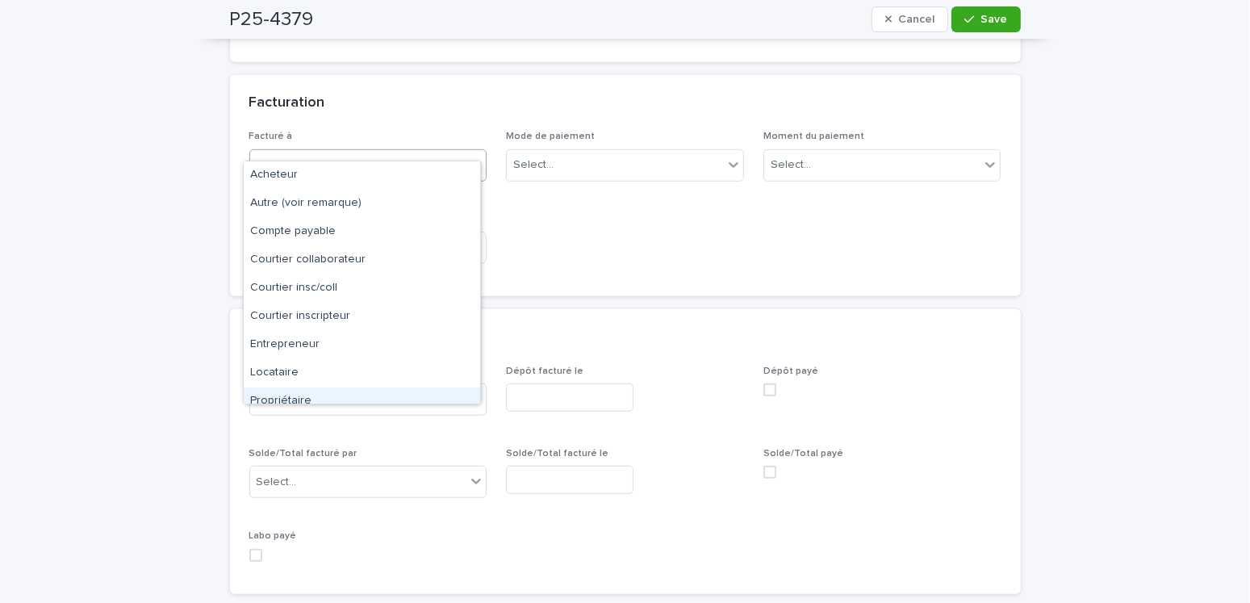
click at [299, 395] on div "Propriétaire" at bounding box center [362, 401] width 236 height 28
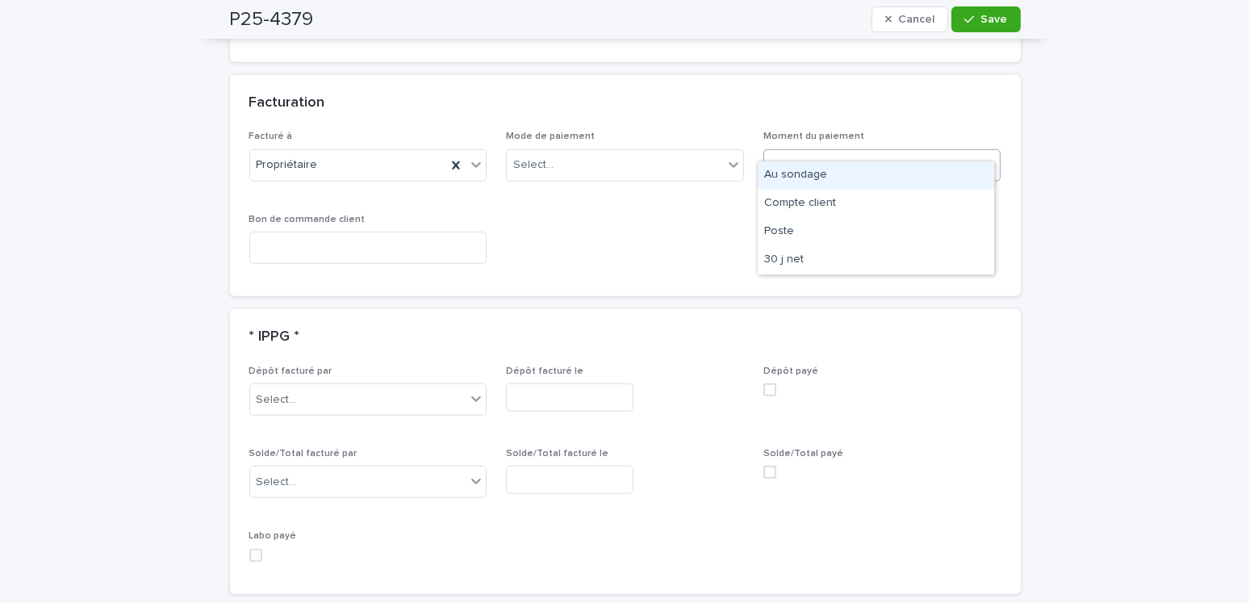
click at [897, 152] on div "Select..." at bounding box center [872, 165] width 216 height 27
click at [790, 179] on div "Au sondage" at bounding box center [876, 175] width 236 height 28
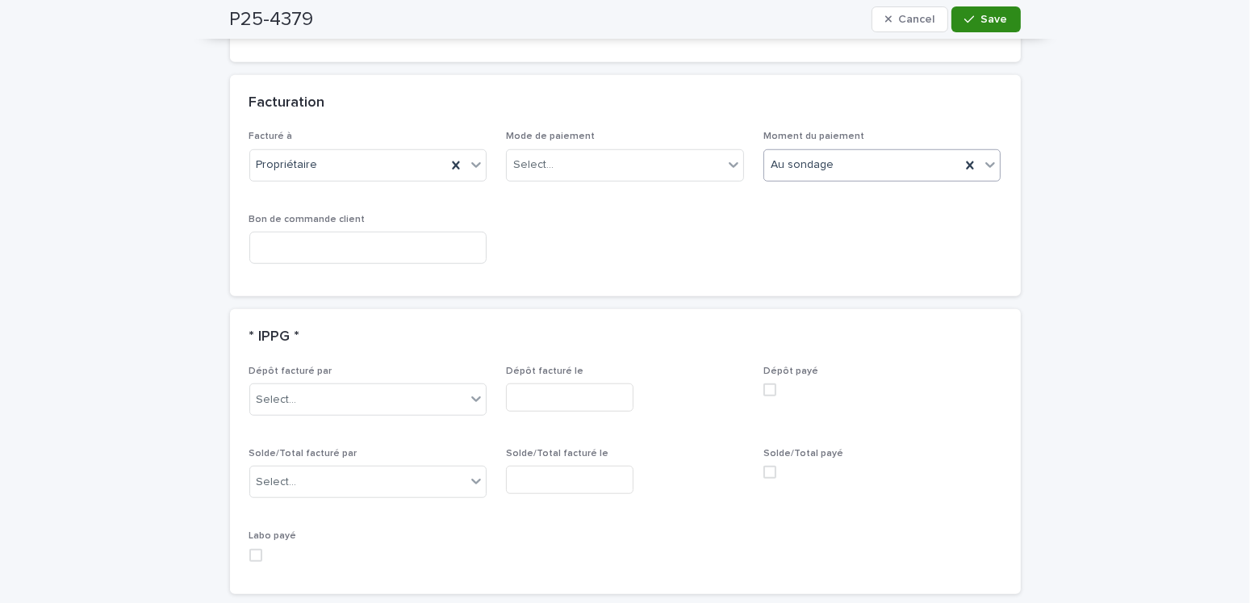
click at [981, 22] on span "Save" at bounding box center [994, 19] width 27 height 11
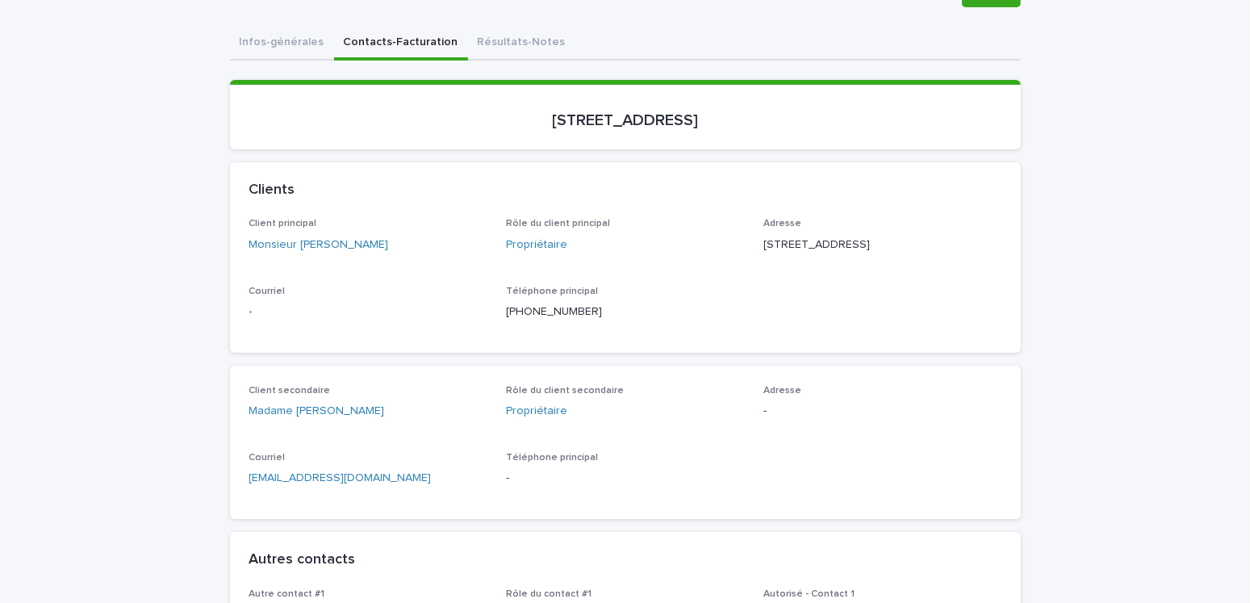
scroll to position [0, 0]
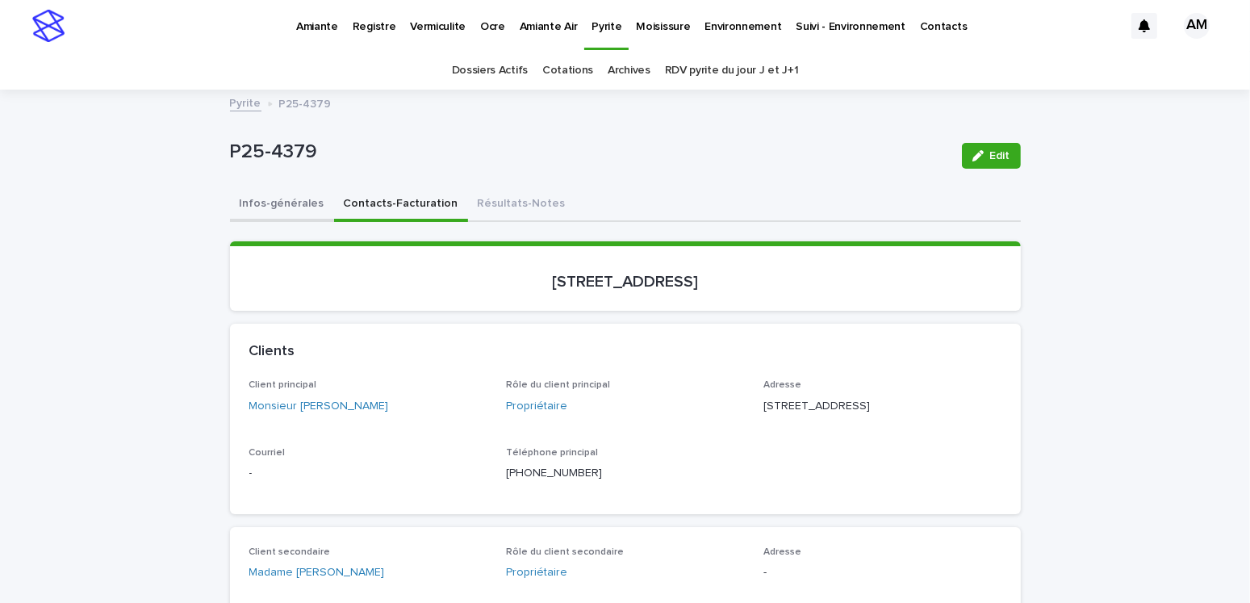
click at [274, 204] on button "Infos-générales" at bounding box center [282, 205] width 104 height 34
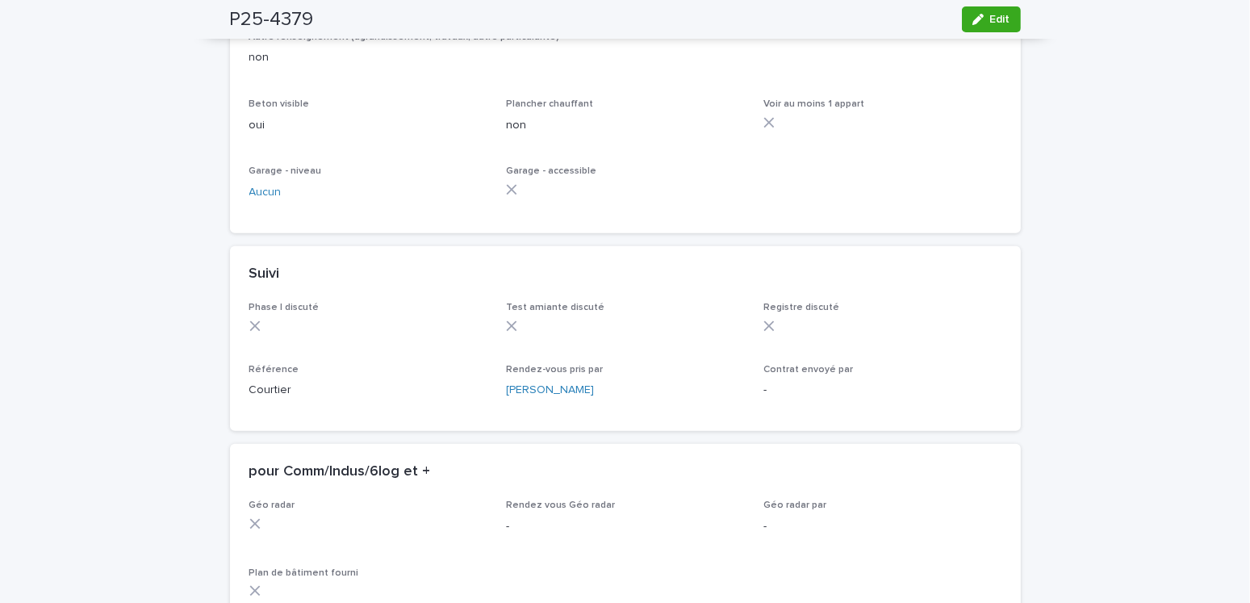
scroll to position [1355, 0]
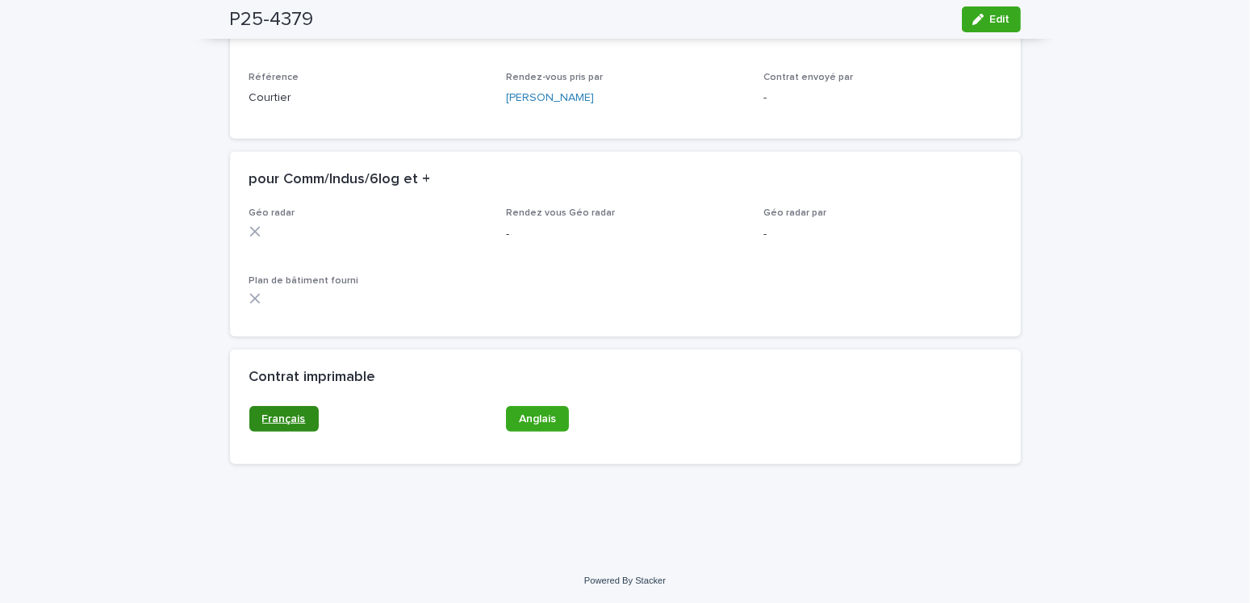
click at [274, 406] on link "Français" at bounding box center [283, 419] width 69 height 26
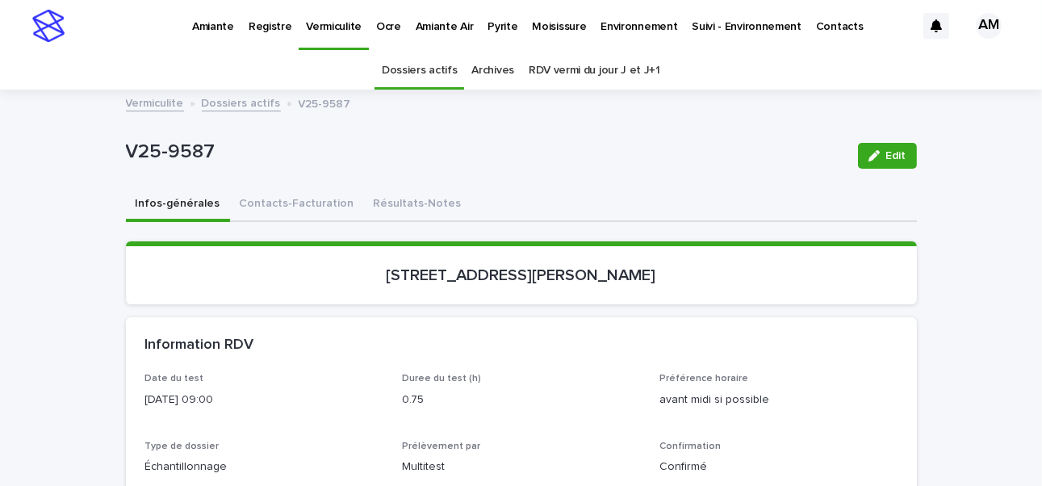
click at [487, 22] on p "Pyrite" at bounding box center [502, 17] width 30 height 34
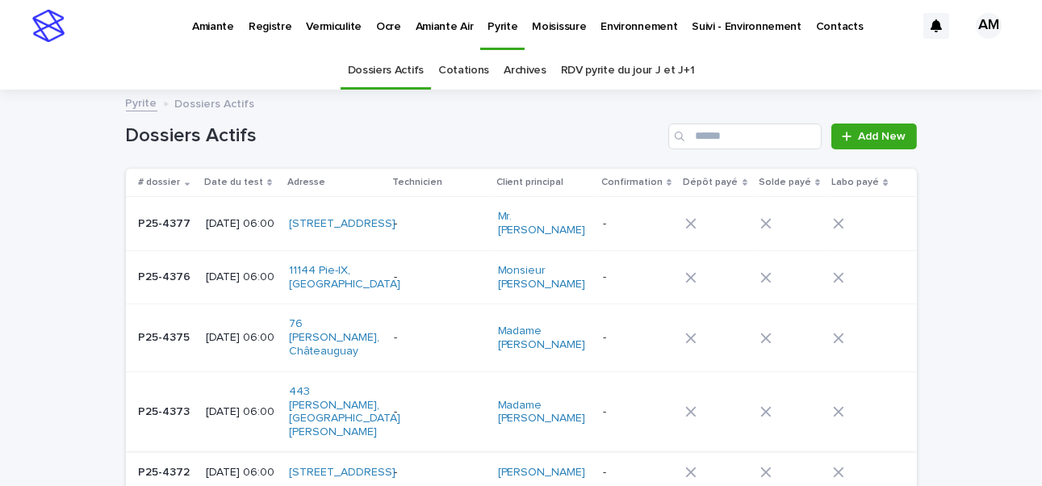
scroll to position [81, 0]
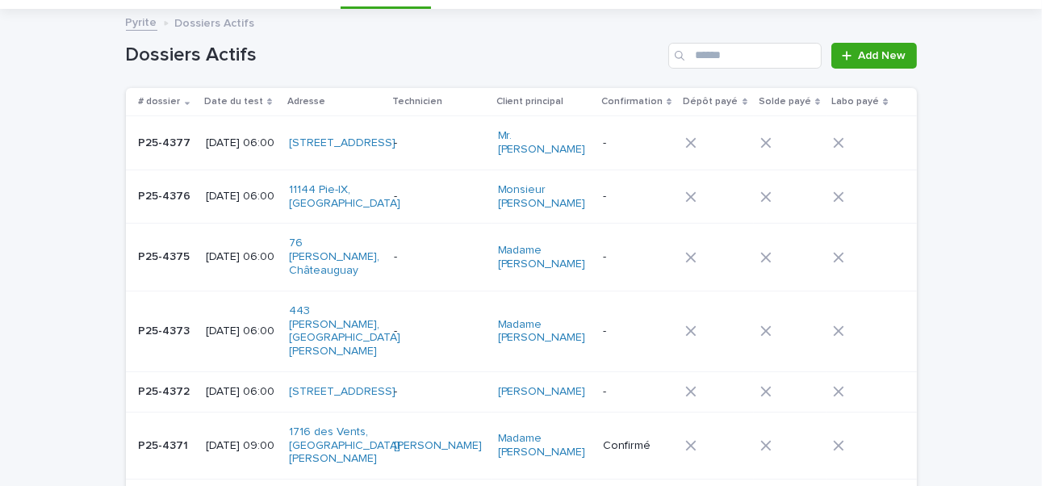
click at [234, 324] on p "[DATE] 06:00" at bounding box center [241, 331] width 71 height 14
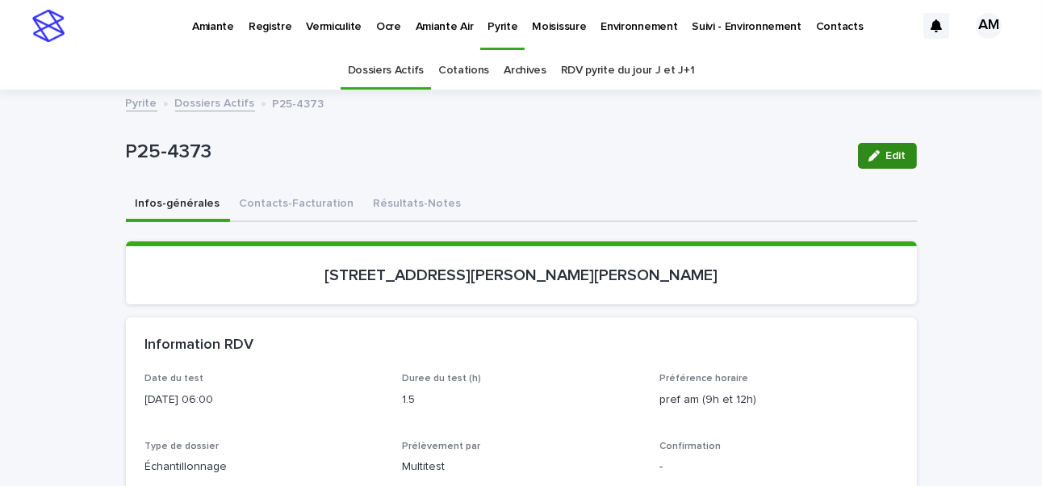
click at [874, 148] on button "Edit" at bounding box center [887, 156] width 59 height 26
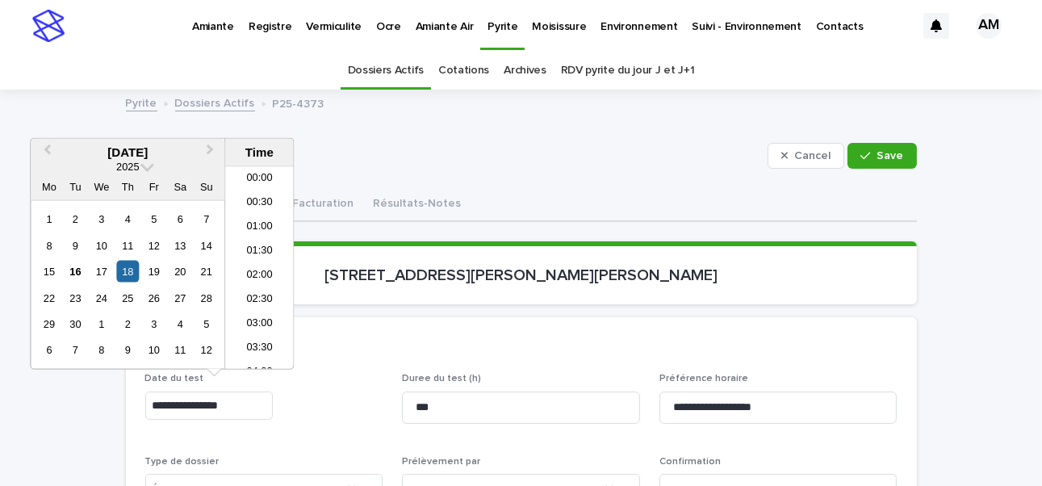
click at [215, 404] on input "**********" at bounding box center [208, 405] width 127 height 28
click at [217, 404] on input "**********" at bounding box center [208, 405] width 127 height 28
type input "**********"
click at [653, 296] on section "443, rue Louis-Pasteur, Sainte-Julie" at bounding box center [521, 272] width 791 height 63
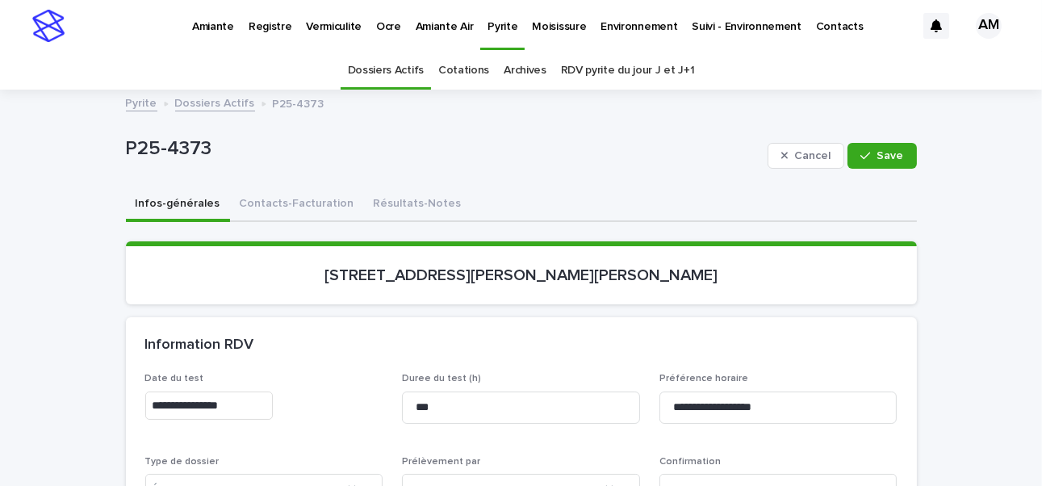
scroll to position [81, 0]
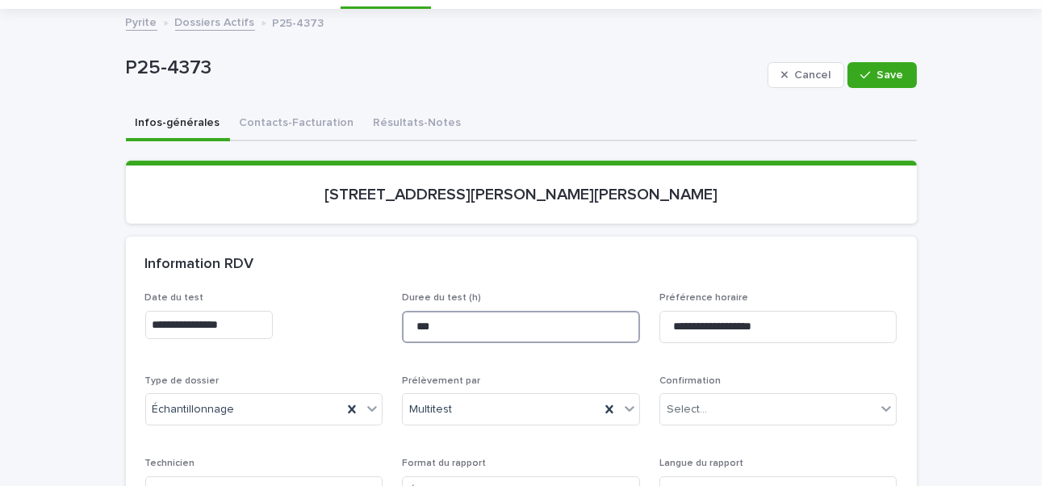
click at [417, 327] on input "***" at bounding box center [521, 327] width 238 height 32
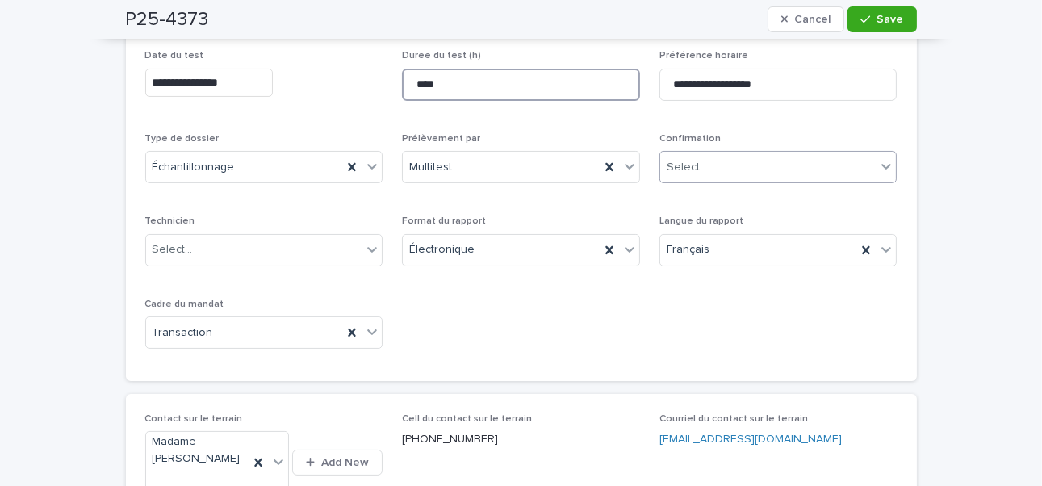
type input "****"
click at [699, 154] on div "Select..." at bounding box center [768, 167] width 216 height 27
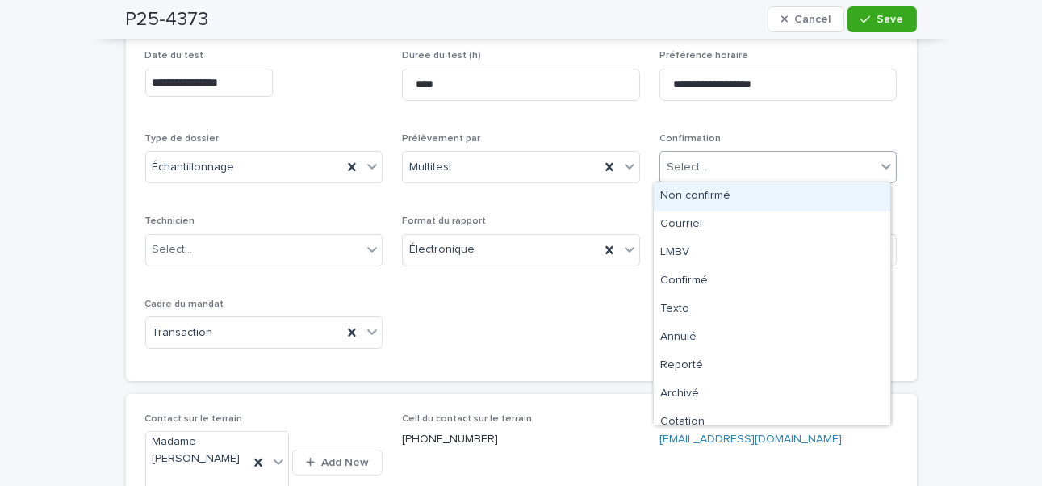
click at [699, 194] on div "Non confirmé" at bounding box center [772, 196] width 236 height 28
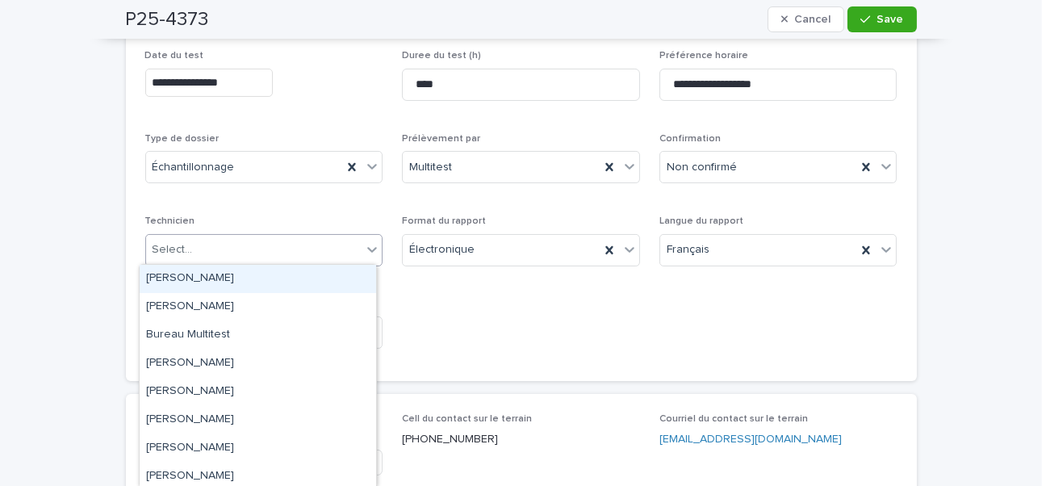
click at [245, 240] on div "Select..." at bounding box center [254, 249] width 216 height 27
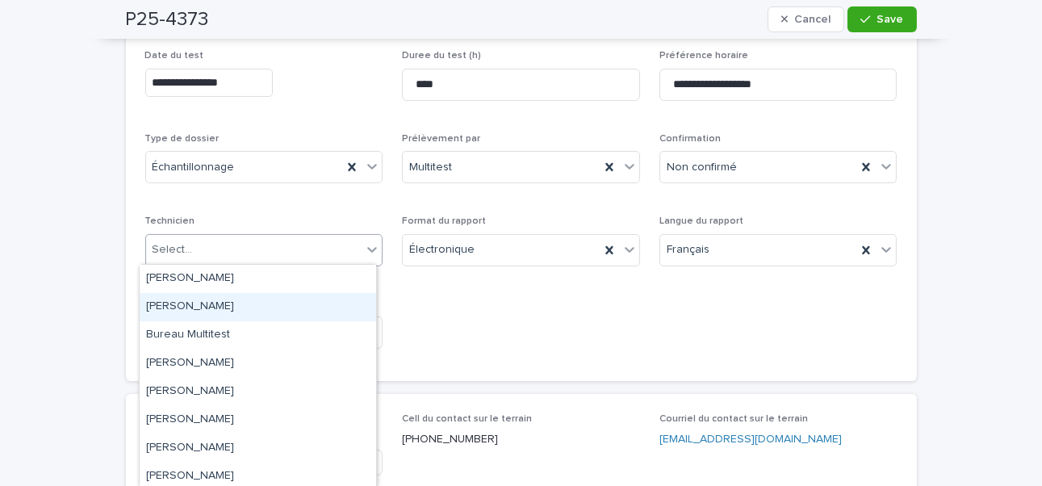
drag, startPoint x: 233, startPoint y: 352, endPoint x: 228, endPoint y: 311, distance: 41.4
click at [228, 311] on div "[PERSON_NAME]" at bounding box center [258, 307] width 236 height 28
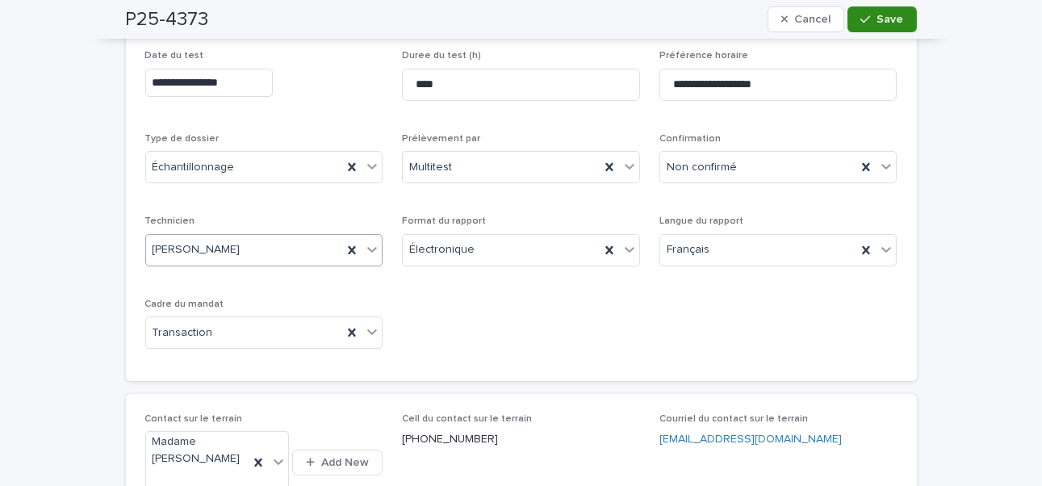
click at [869, 14] on div "button" at bounding box center [868, 19] width 16 height 11
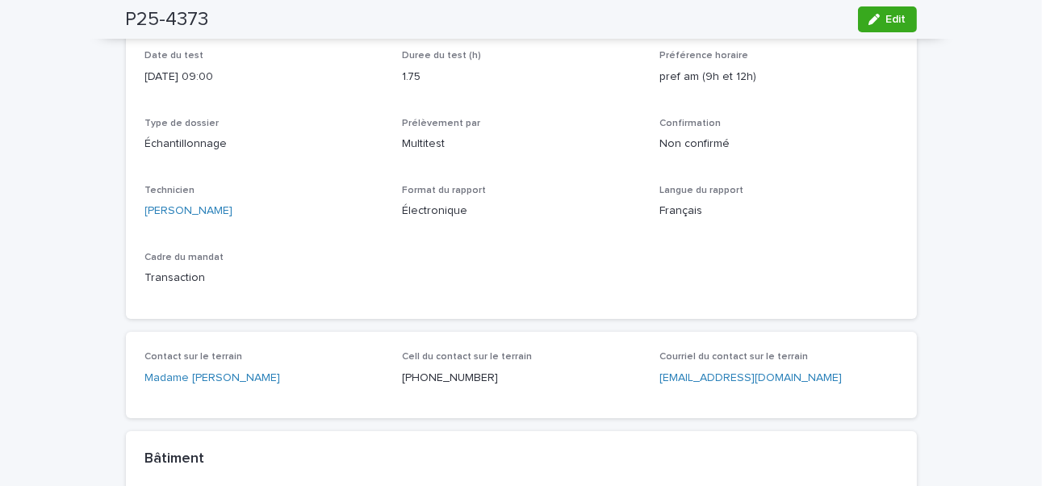
scroll to position [0, 0]
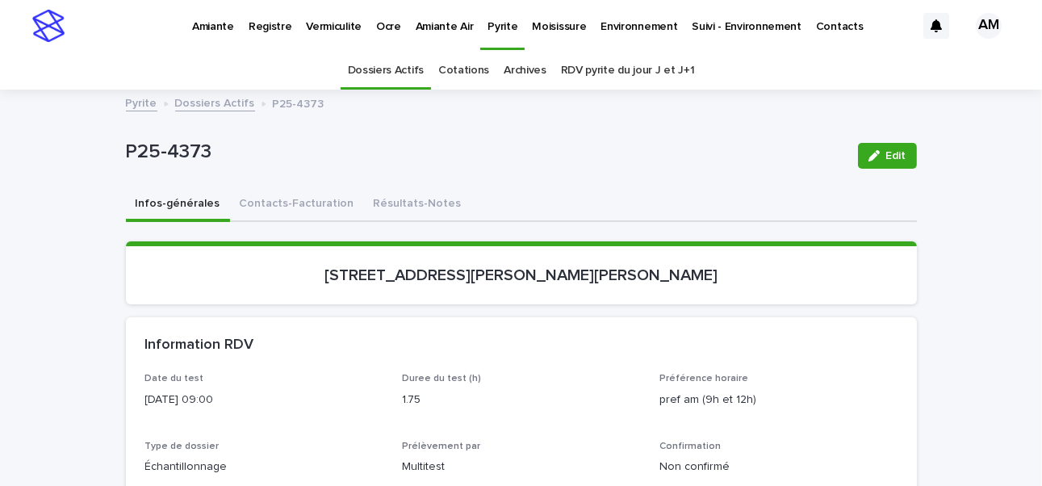
click at [211, 102] on link "Dossiers Actifs" at bounding box center [215, 102] width 80 height 19
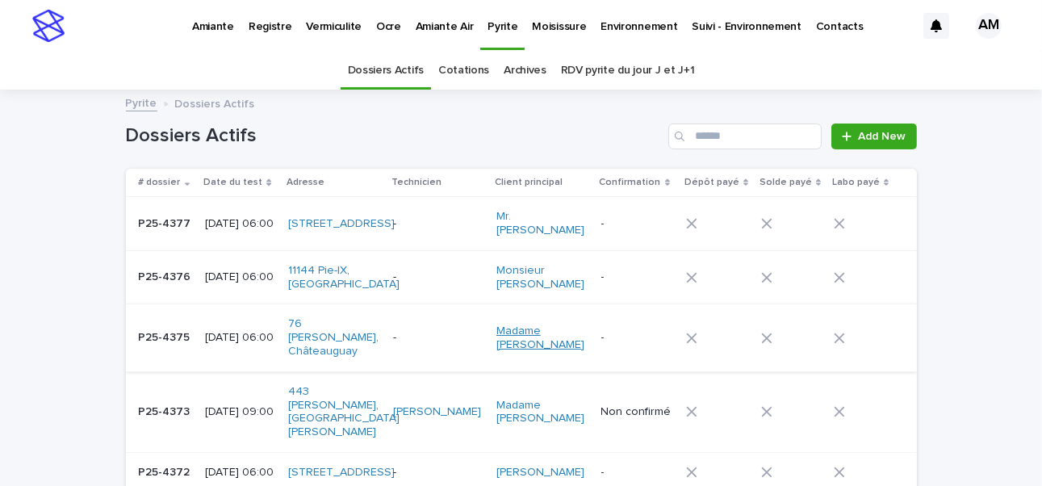
scroll to position [51, 0]
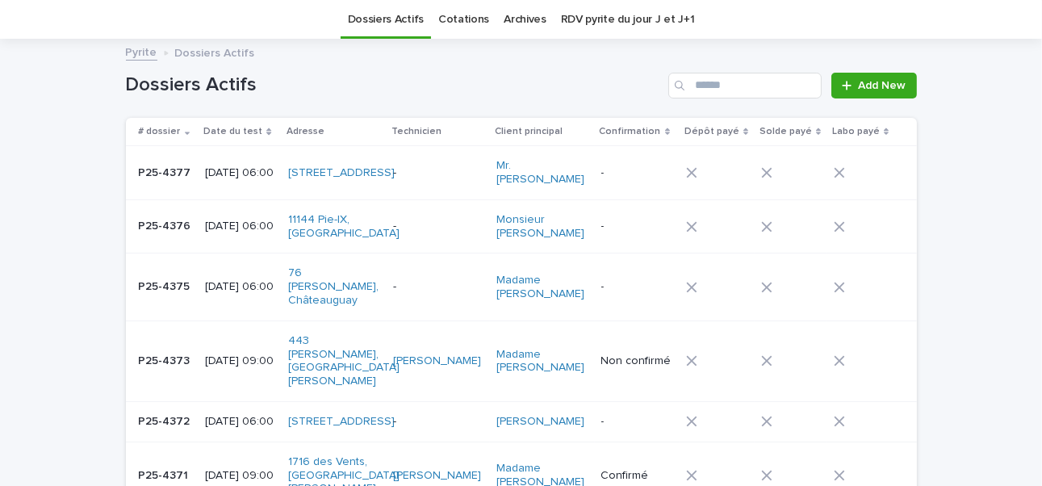
click at [235, 280] on p "[DATE] 06:00" at bounding box center [240, 287] width 70 height 14
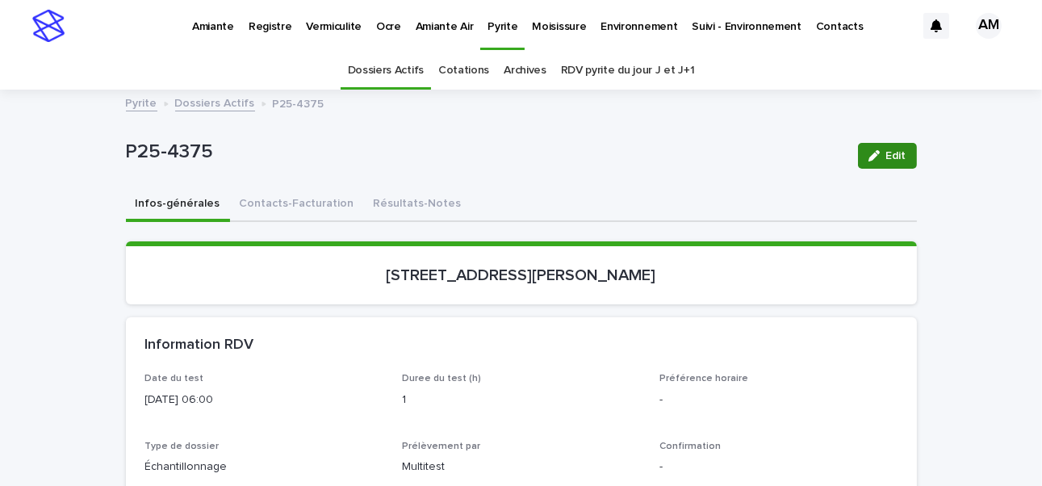
click at [874, 155] on div "button" at bounding box center [877, 155] width 18 height 11
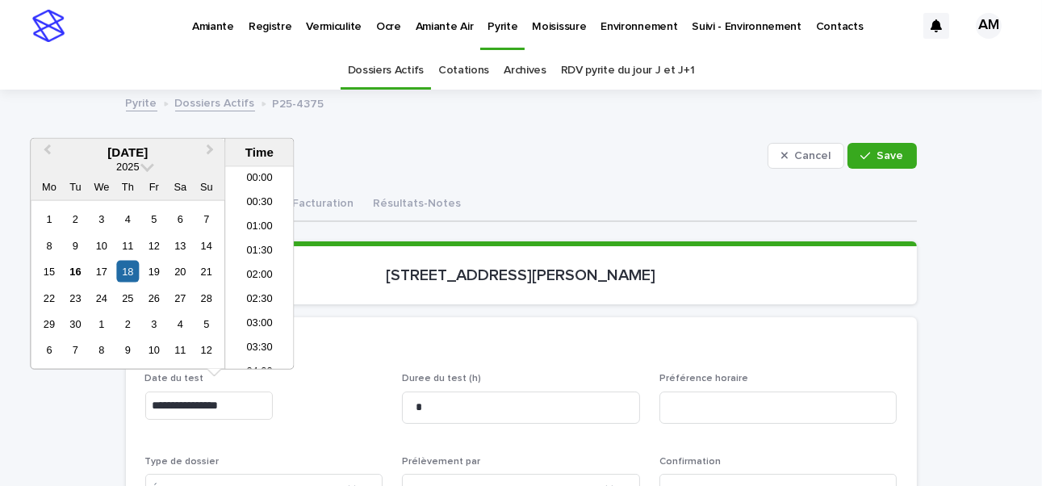
click at [219, 402] on input "**********" at bounding box center [208, 405] width 127 height 28
type input "**********"
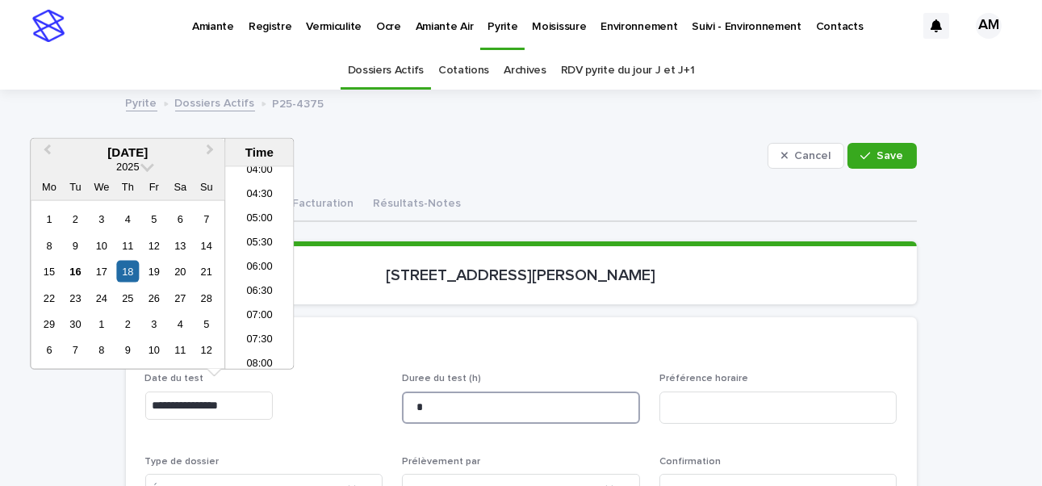
click at [427, 410] on input "*" at bounding box center [521, 407] width 238 height 32
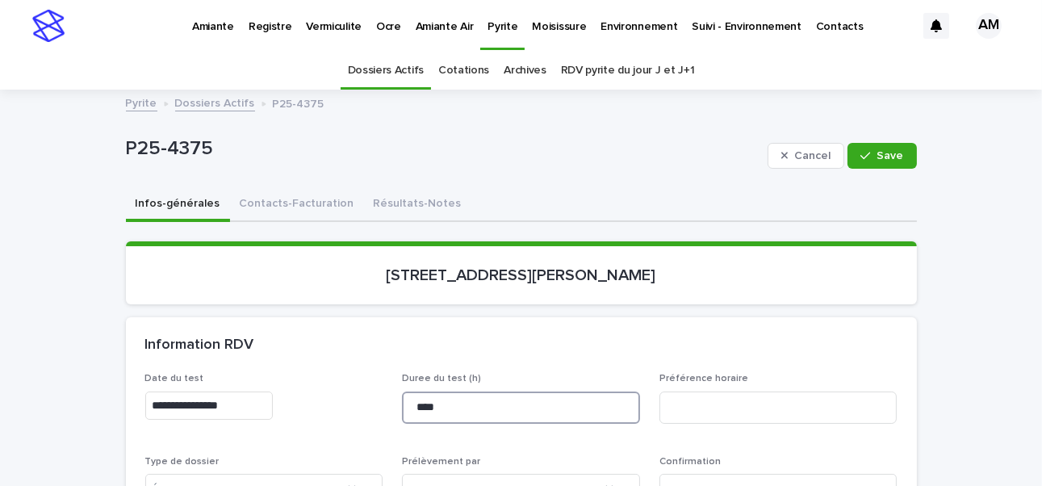
scroll to position [242, 0]
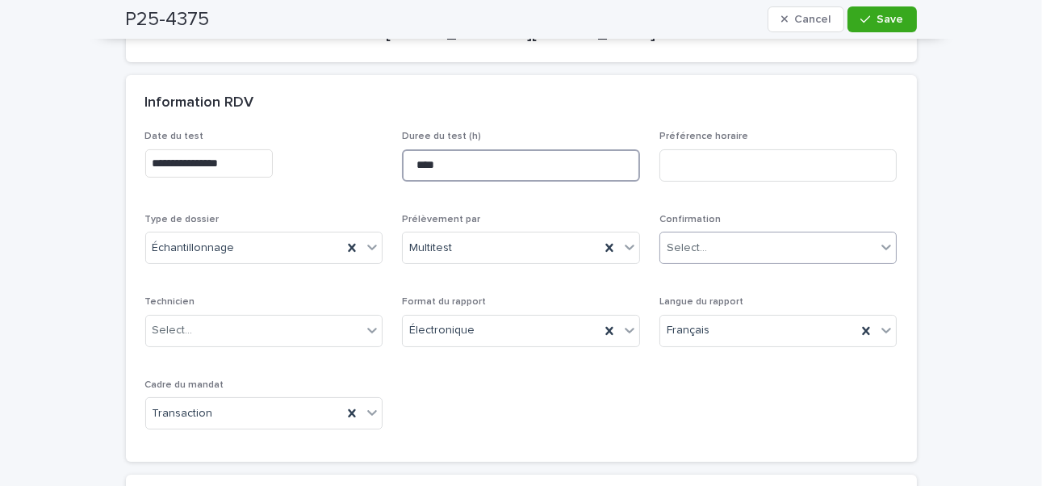
type input "****"
click at [679, 241] on div "Select..." at bounding box center [686, 248] width 40 height 17
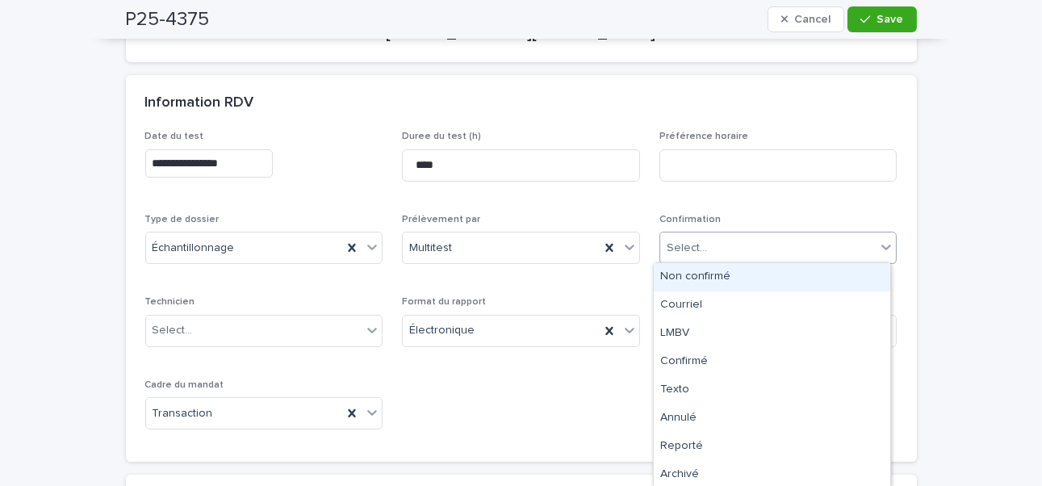
click at [681, 275] on div "Non confirmé" at bounding box center [772, 277] width 236 height 28
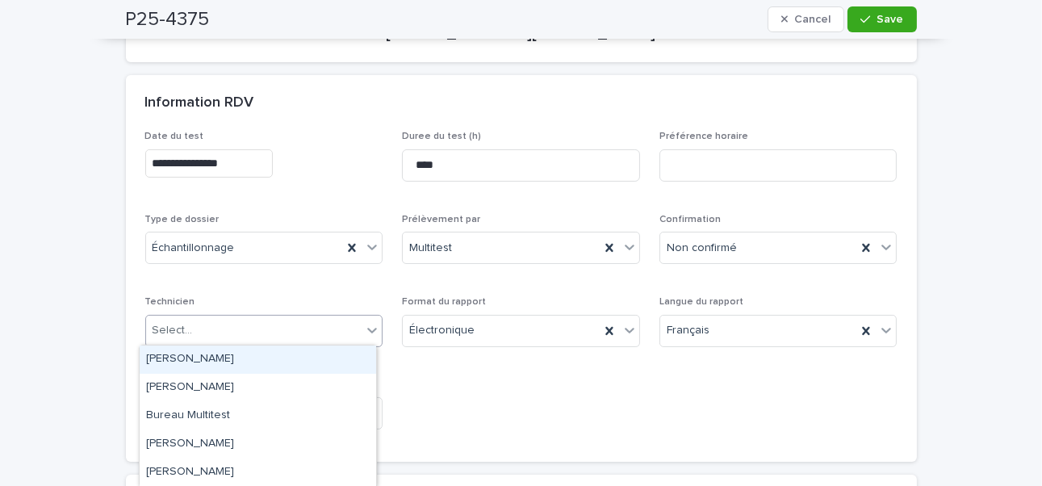
click at [206, 326] on div "Select..." at bounding box center [254, 330] width 216 height 27
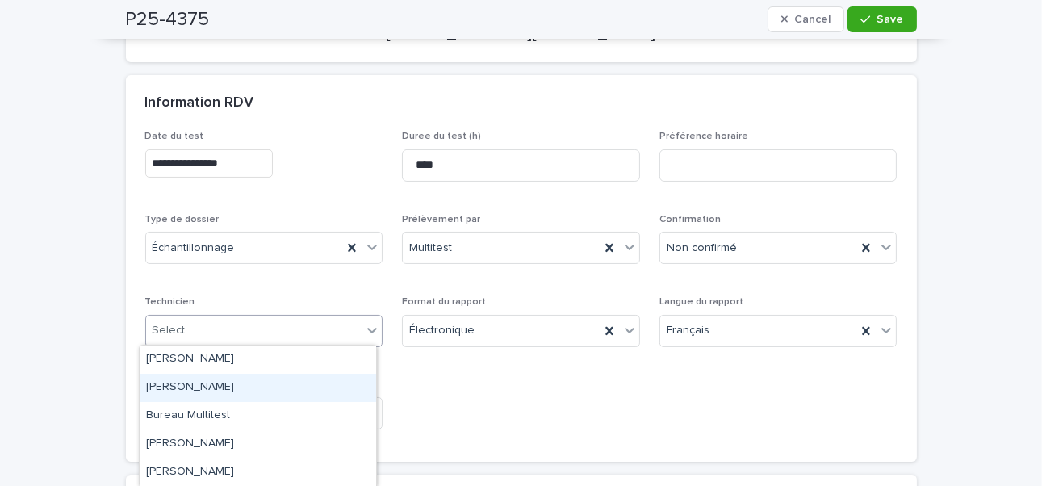
click at [218, 386] on div "[PERSON_NAME]" at bounding box center [258, 388] width 236 height 28
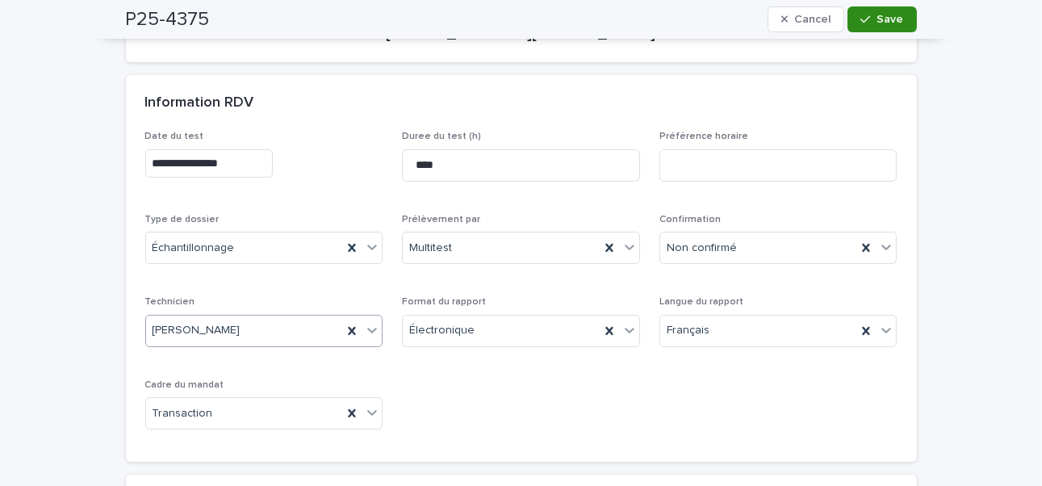
click at [884, 10] on button "Save" at bounding box center [881, 19] width 69 height 26
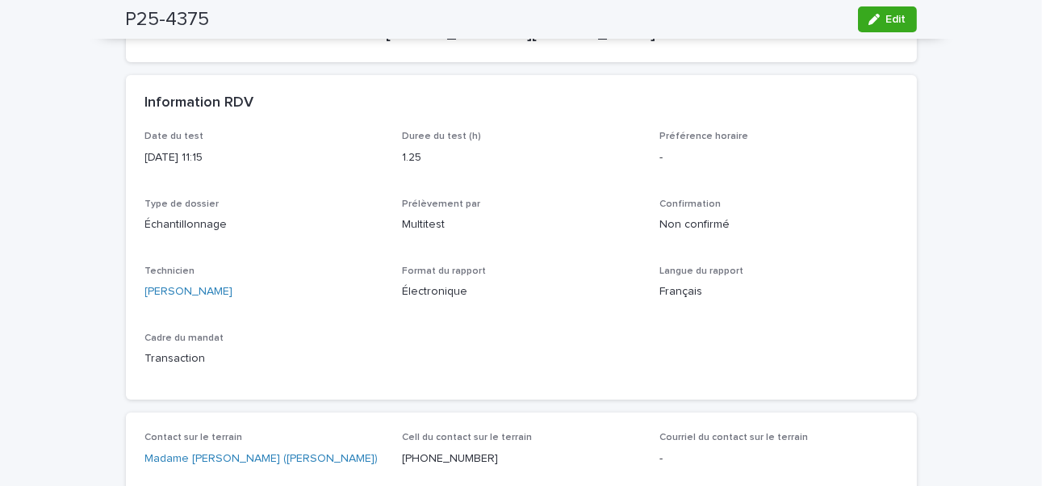
scroll to position [0, 0]
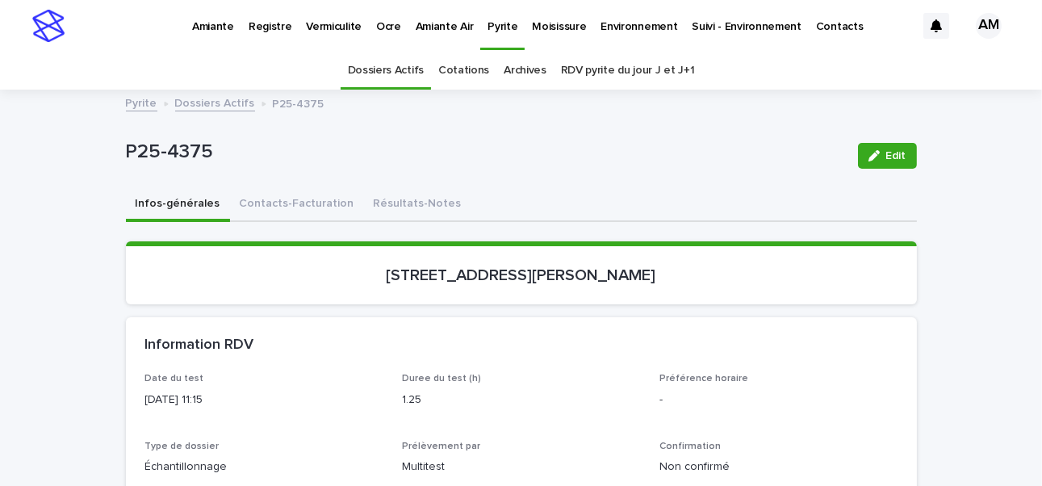
click at [220, 107] on link "Dossiers Actifs" at bounding box center [215, 102] width 80 height 19
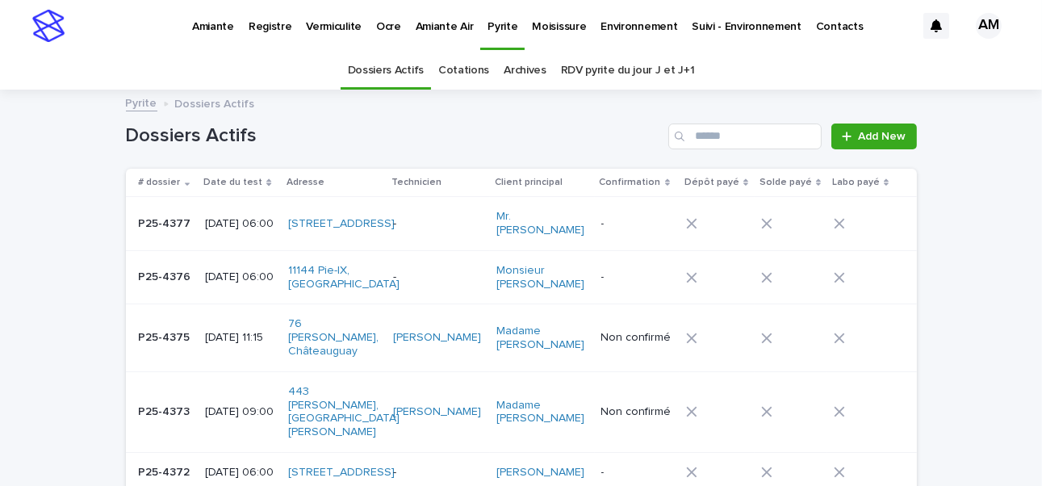
scroll to position [51, 0]
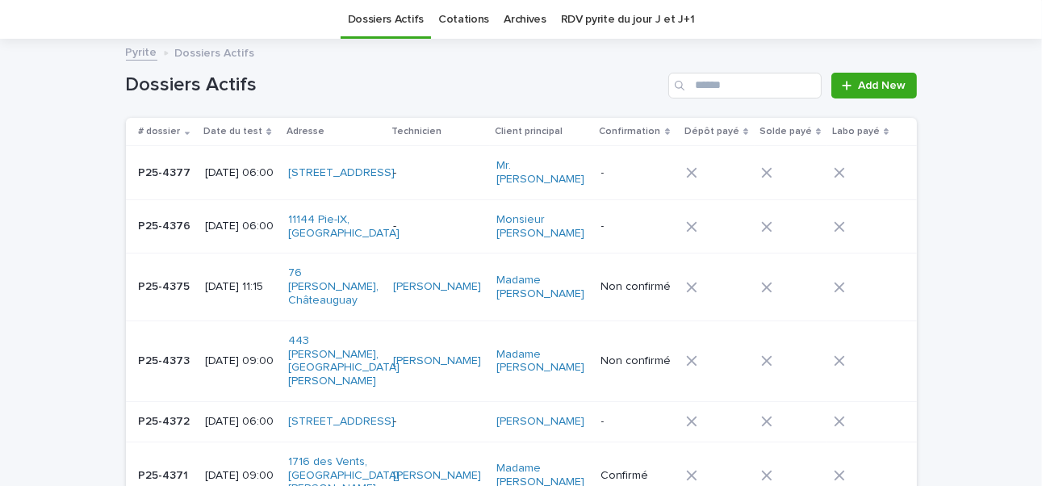
click at [239, 169] on p "[DATE] 06:00" at bounding box center [240, 173] width 70 height 14
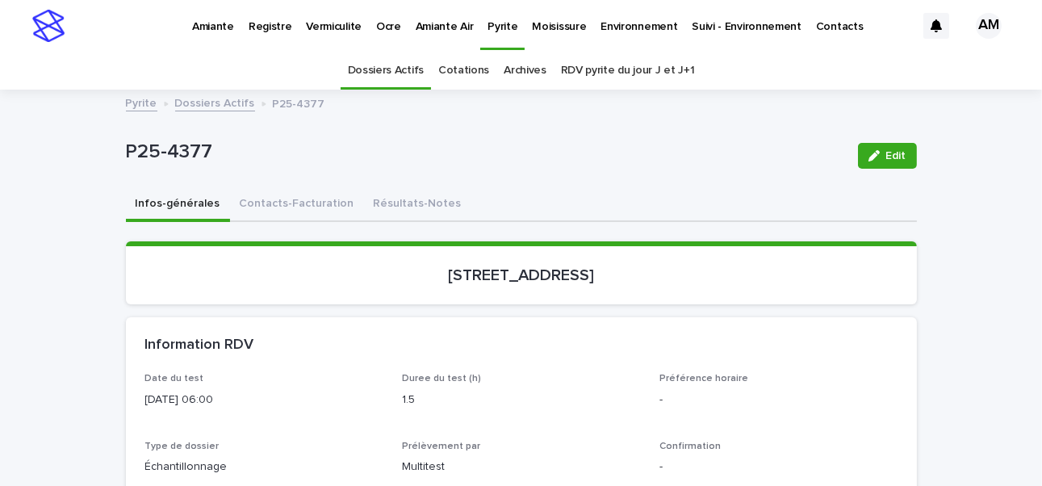
click at [868, 155] on icon "button" at bounding box center [873, 155] width 11 height 11
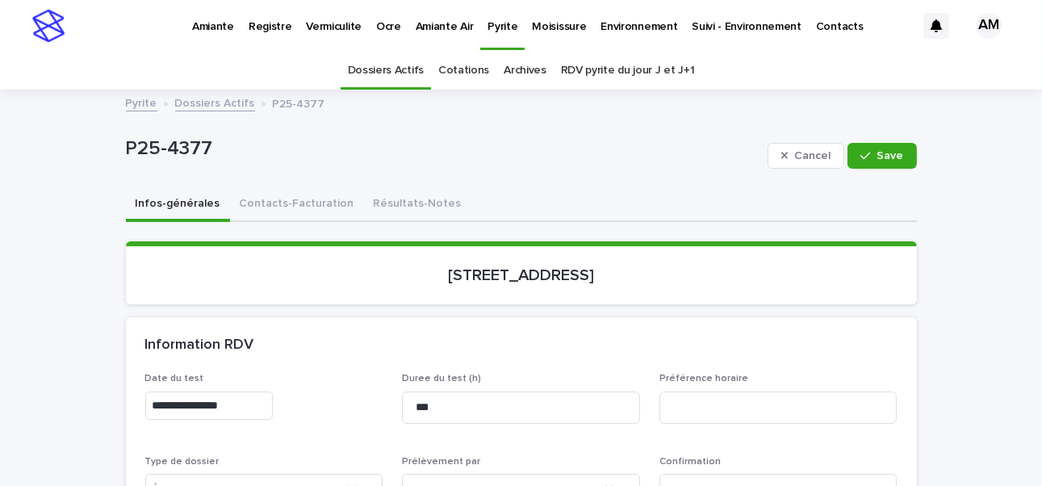
scroll to position [161, 0]
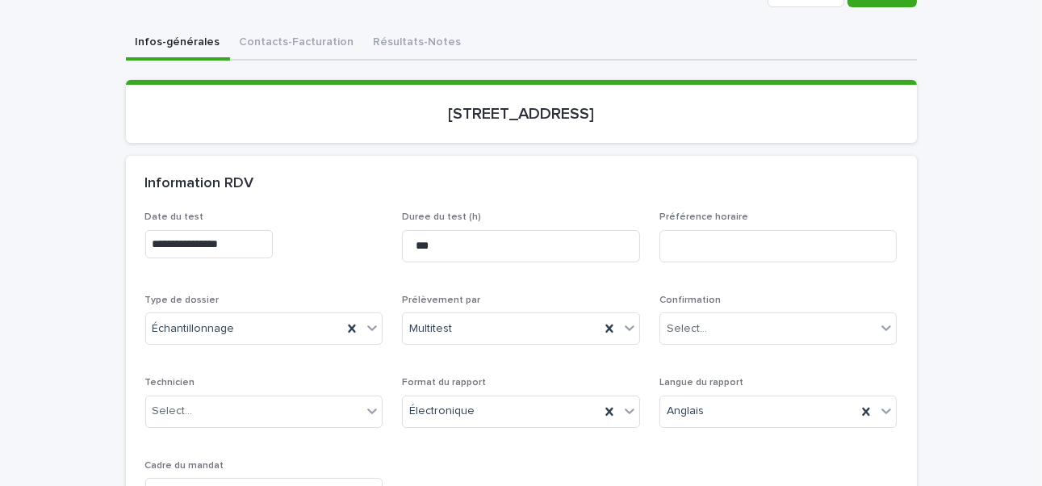
click at [218, 238] on input "**********" at bounding box center [208, 244] width 127 height 28
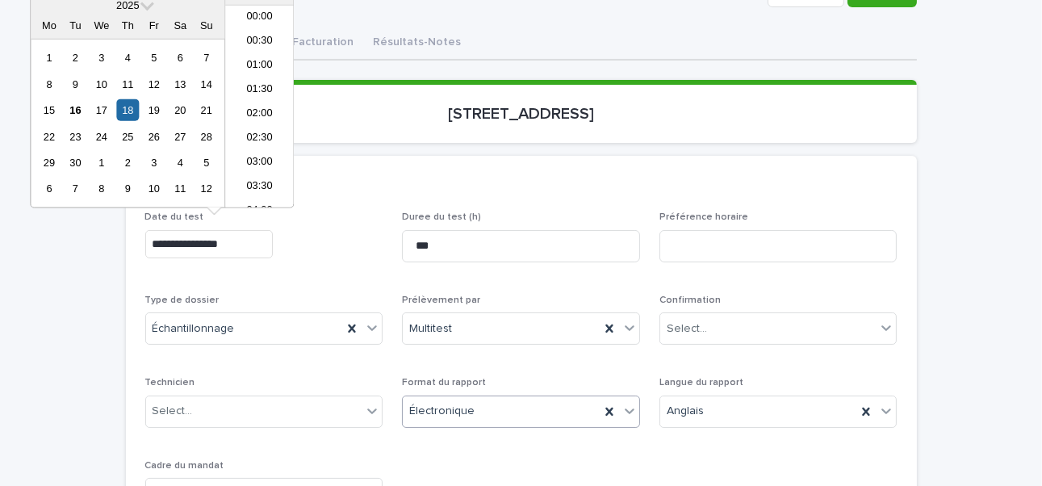
scroll to position [202, 0]
type input "**********"
click at [687, 320] on div "Select..." at bounding box center [686, 328] width 40 height 17
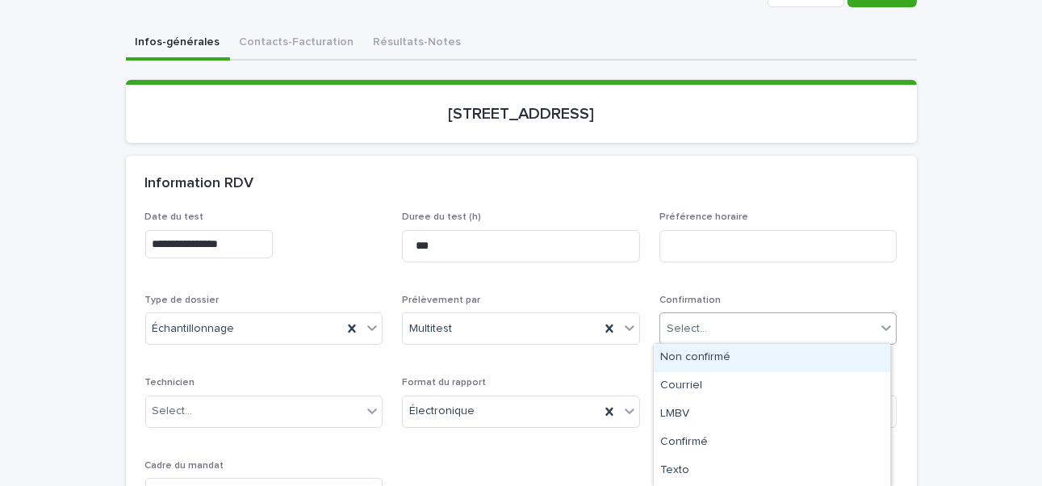
click at [679, 355] on div "Non confirmé" at bounding box center [772, 358] width 236 height 28
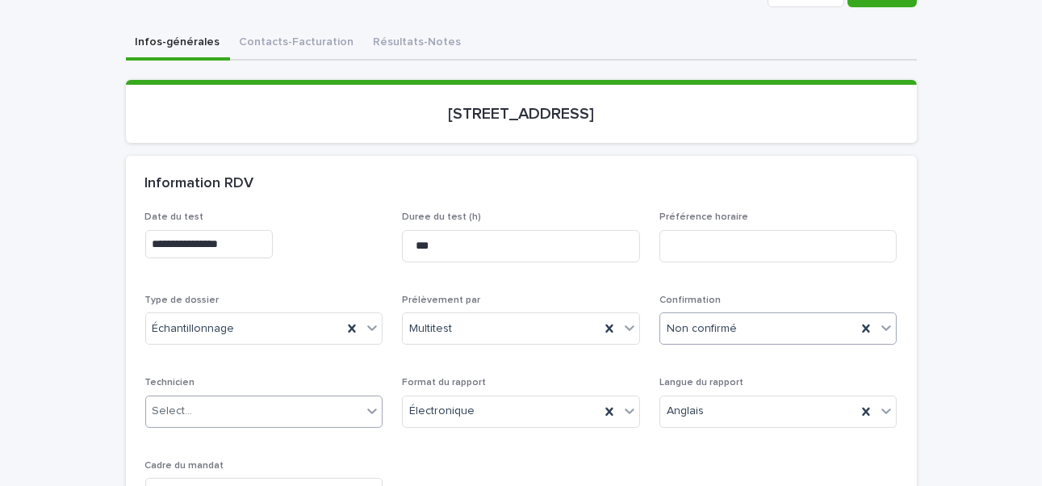
click at [151, 398] on div "Select..." at bounding box center [254, 411] width 216 height 27
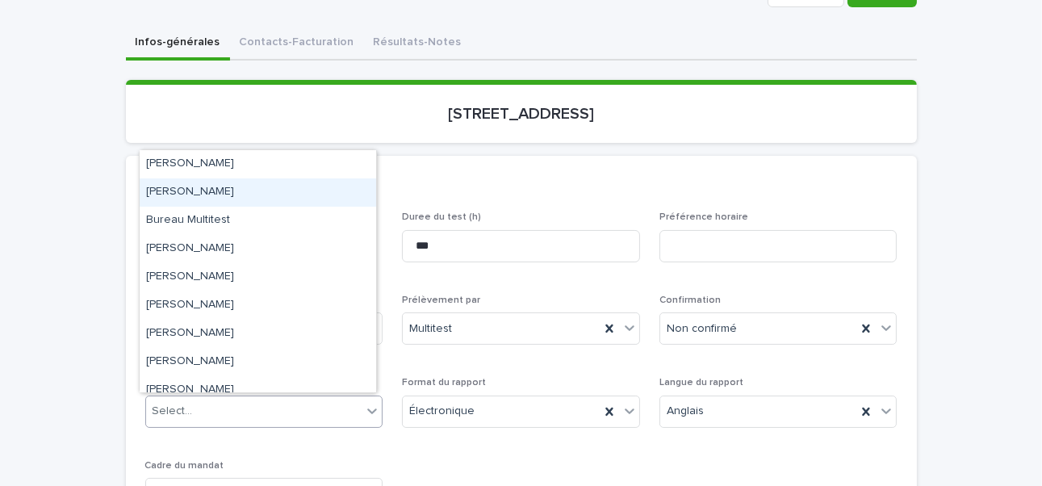
click at [211, 192] on div "[PERSON_NAME]" at bounding box center [258, 192] width 236 height 28
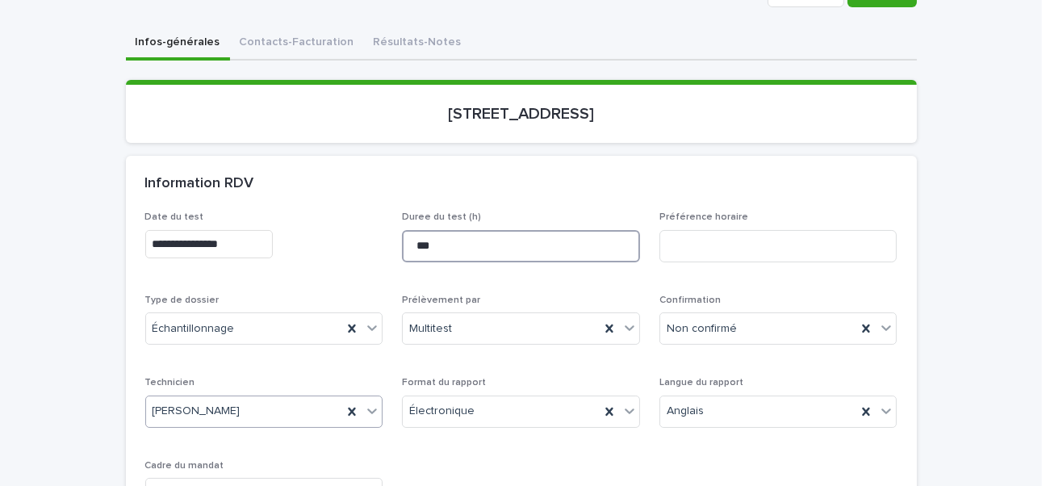
click at [416, 245] on input "***" at bounding box center [521, 246] width 238 height 32
drag, startPoint x: 416, startPoint y: 245, endPoint x: 436, endPoint y: 260, distance: 24.9
click at [421, 249] on input "***" at bounding box center [521, 246] width 238 height 32
type input "*"
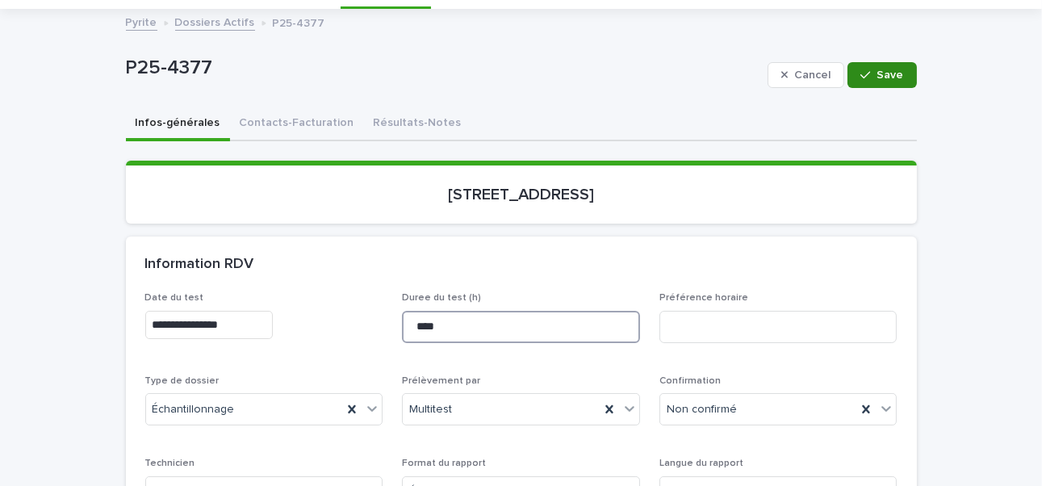
type input "****"
click at [871, 71] on div "button" at bounding box center [868, 74] width 16 height 11
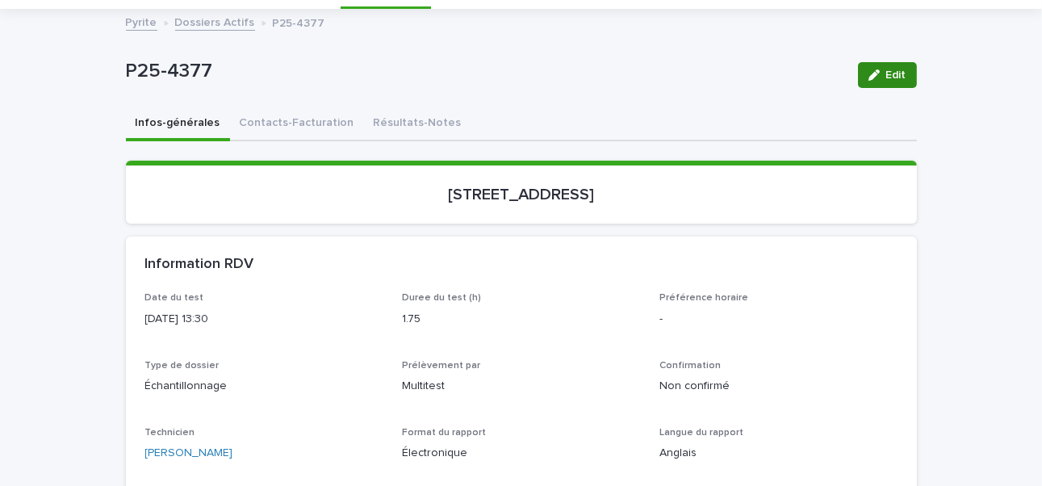
click at [871, 74] on icon "button" at bounding box center [873, 74] width 11 height 11
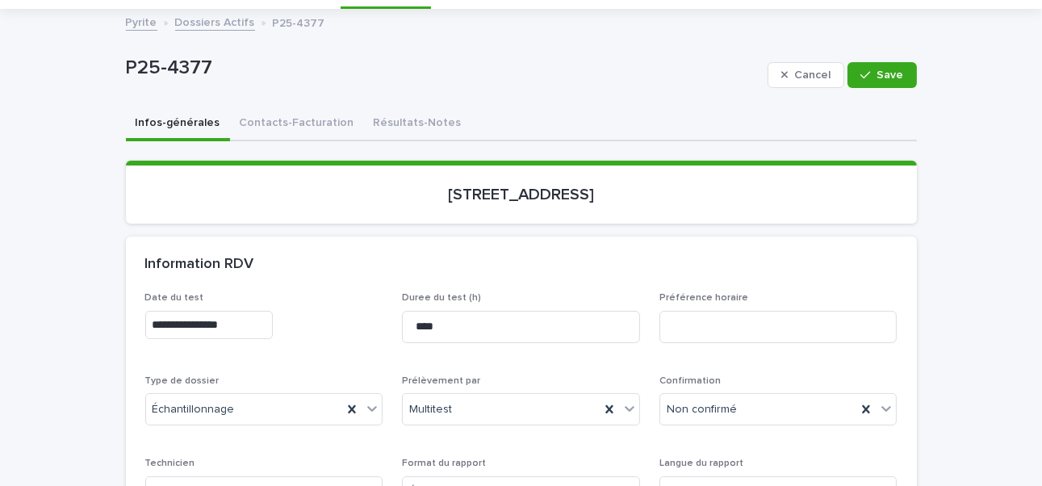
click at [245, 319] on input "**********" at bounding box center [208, 325] width 127 height 28
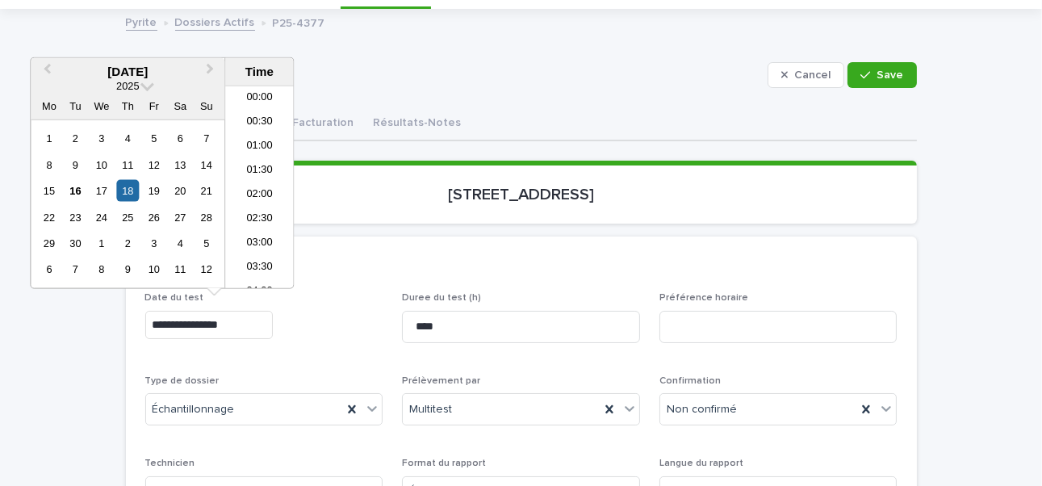
scroll to position [565, 0]
type input "**********"
click at [877, 69] on span "Save" at bounding box center [890, 74] width 27 height 11
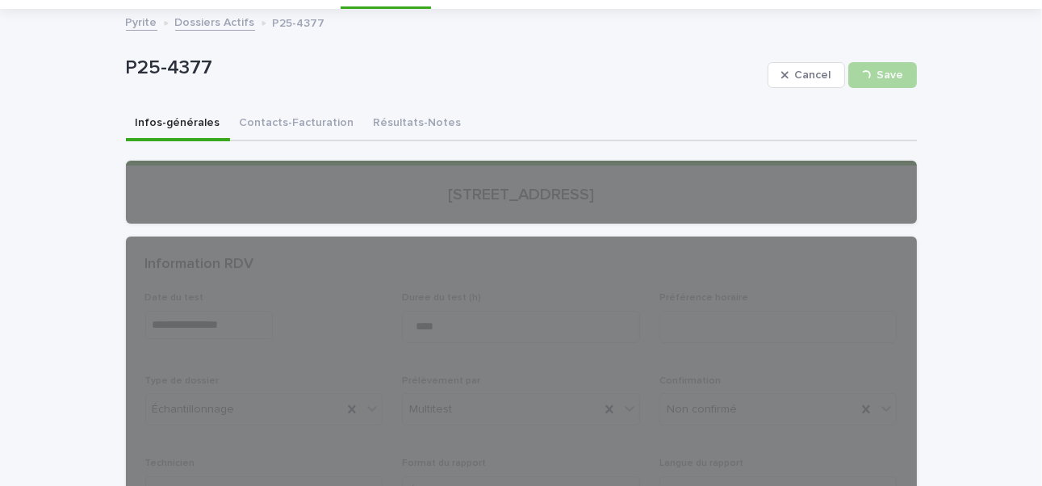
click at [214, 23] on link "Dossiers Actifs" at bounding box center [215, 21] width 80 height 19
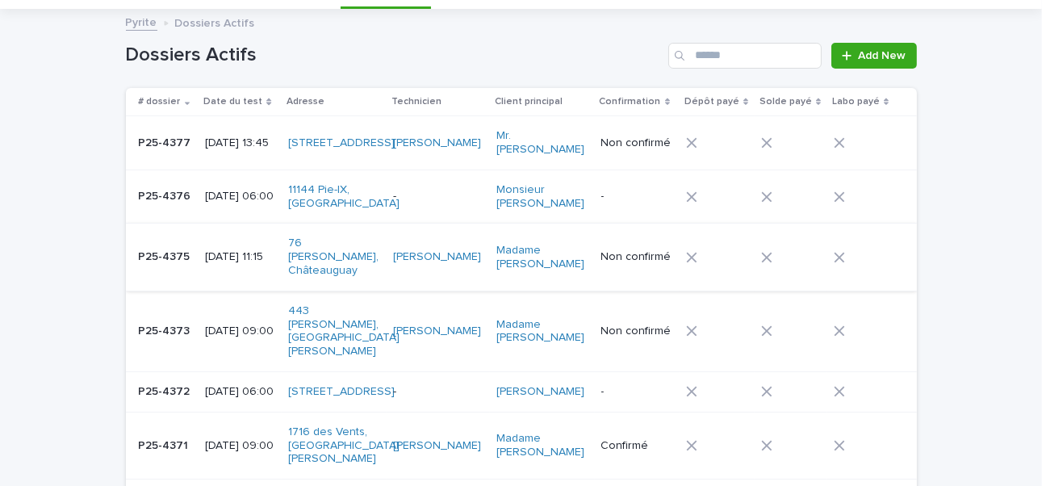
scroll to position [51, 0]
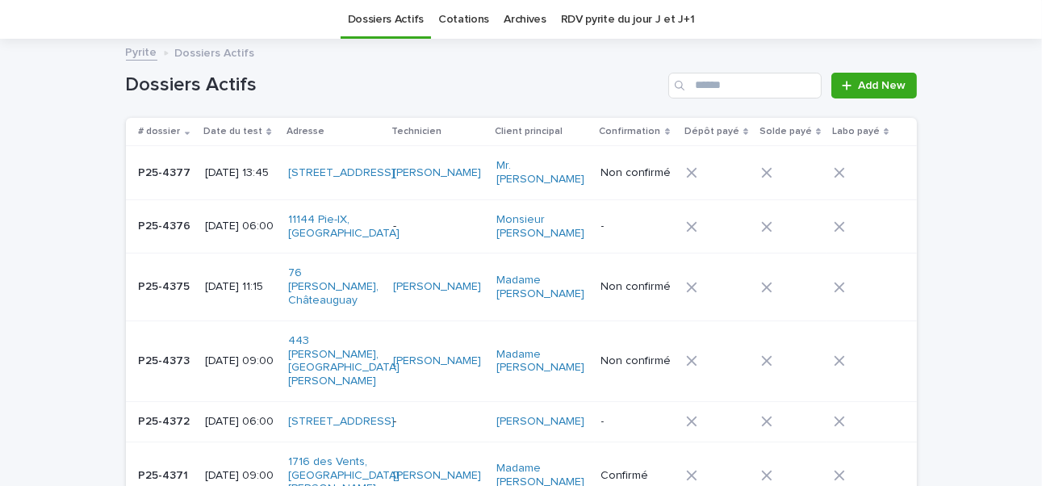
click at [241, 280] on p "[DATE] 11:15" at bounding box center [240, 287] width 70 height 14
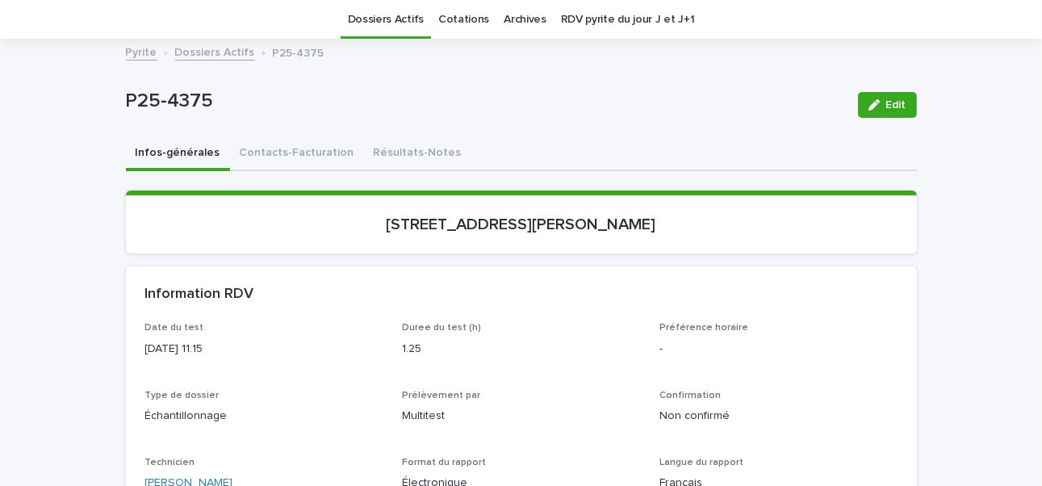
scroll to position [51, 0]
click at [222, 50] on link "Dossiers Actifs" at bounding box center [215, 51] width 80 height 19
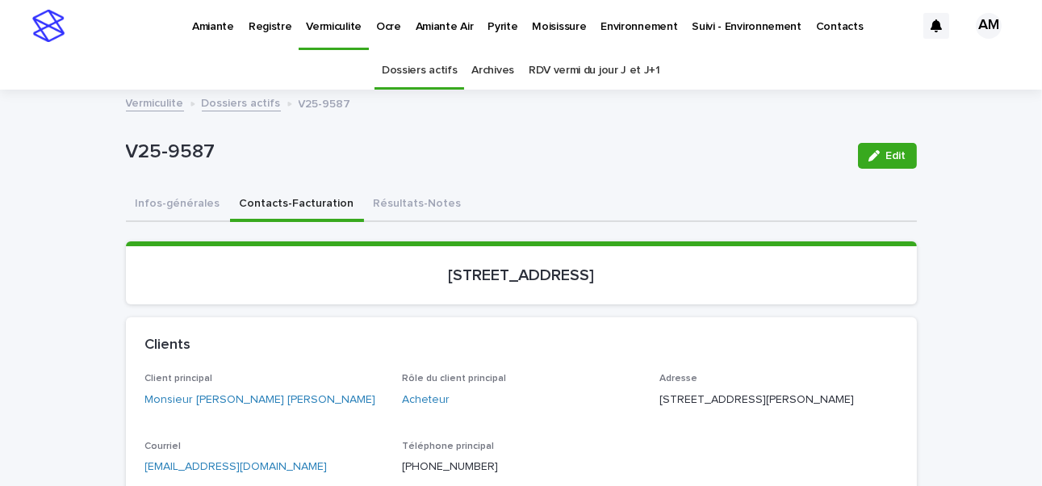
click at [222, 101] on link "Dossiers actifs" at bounding box center [241, 102] width 79 height 19
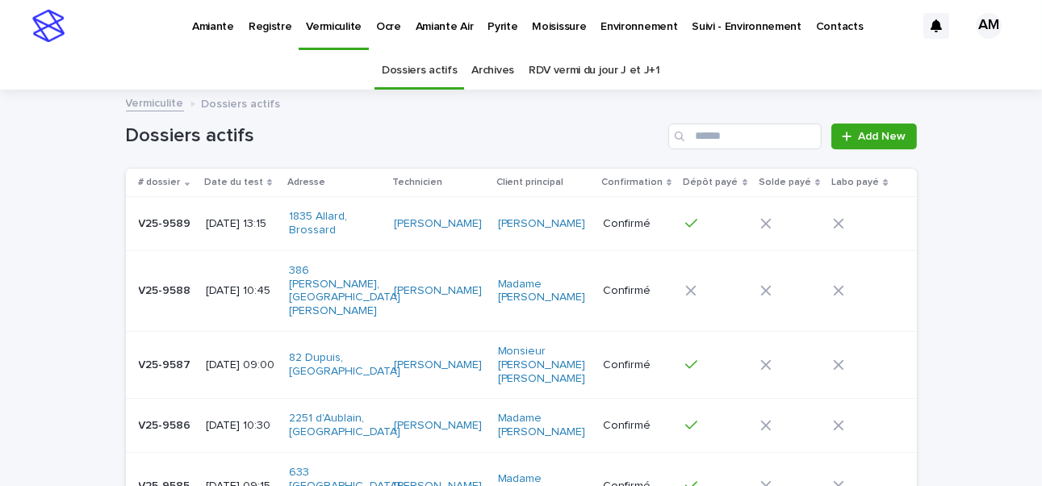
click at [490, 22] on p "Pyrite" at bounding box center [502, 17] width 30 height 34
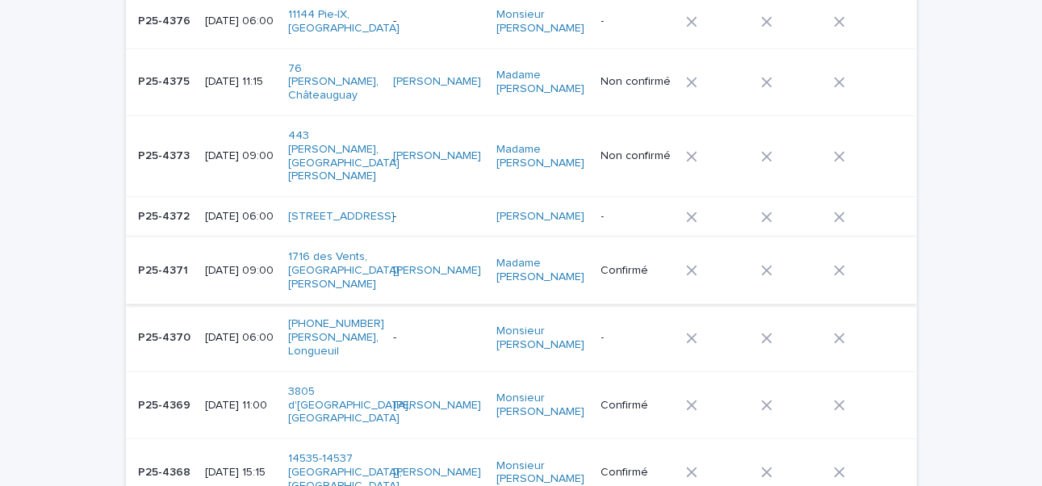
scroll to position [323, 0]
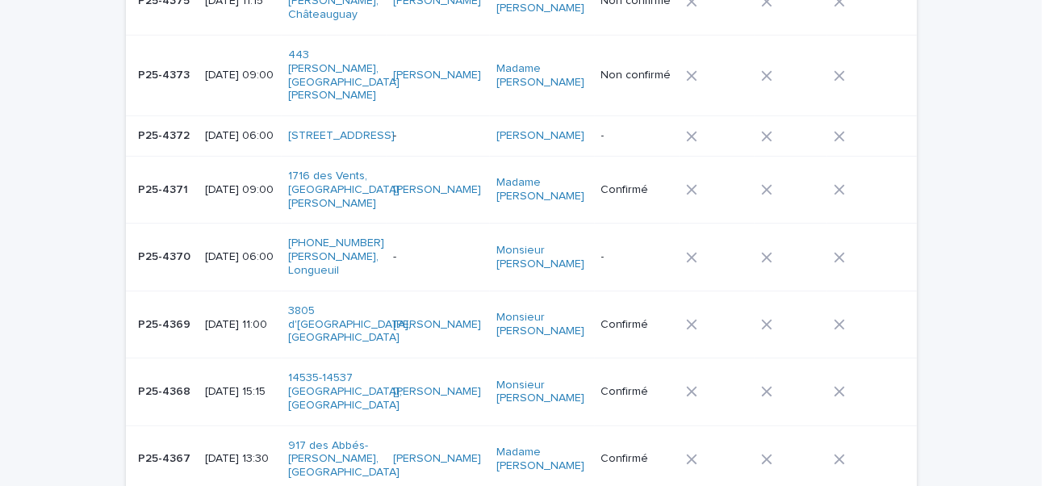
click at [248, 250] on p "[DATE] 06:00" at bounding box center [240, 257] width 70 height 14
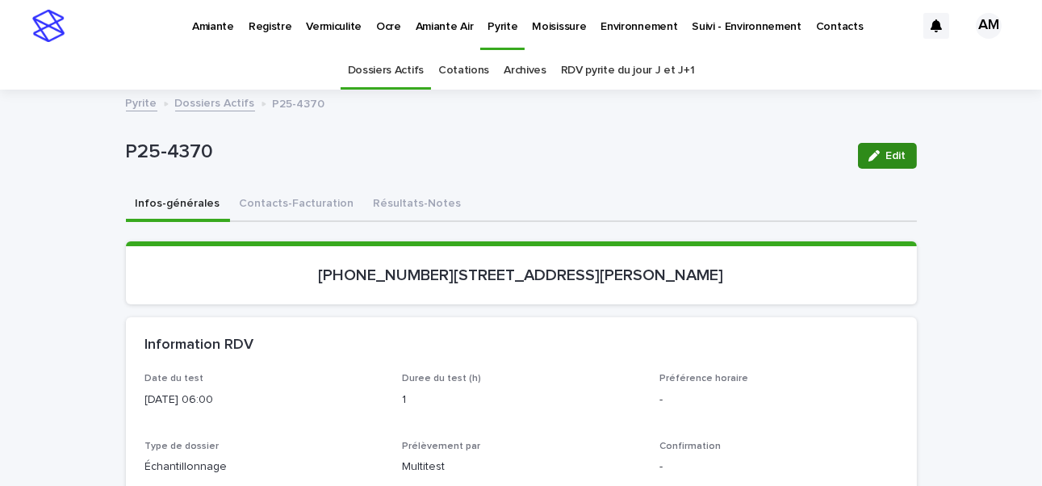
click at [879, 151] on div "button" at bounding box center [877, 155] width 18 height 11
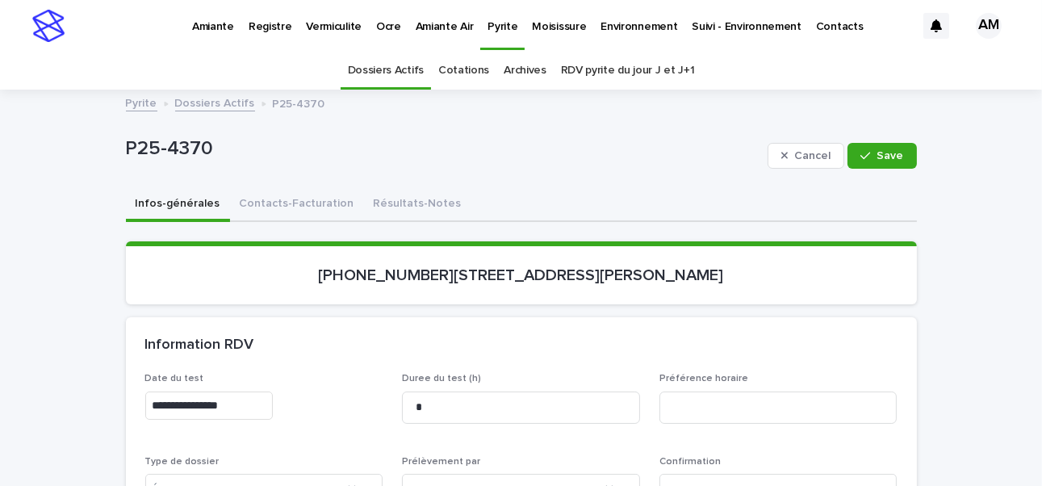
click at [217, 401] on input "**********" at bounding box center [208, 405] width 127 height 28
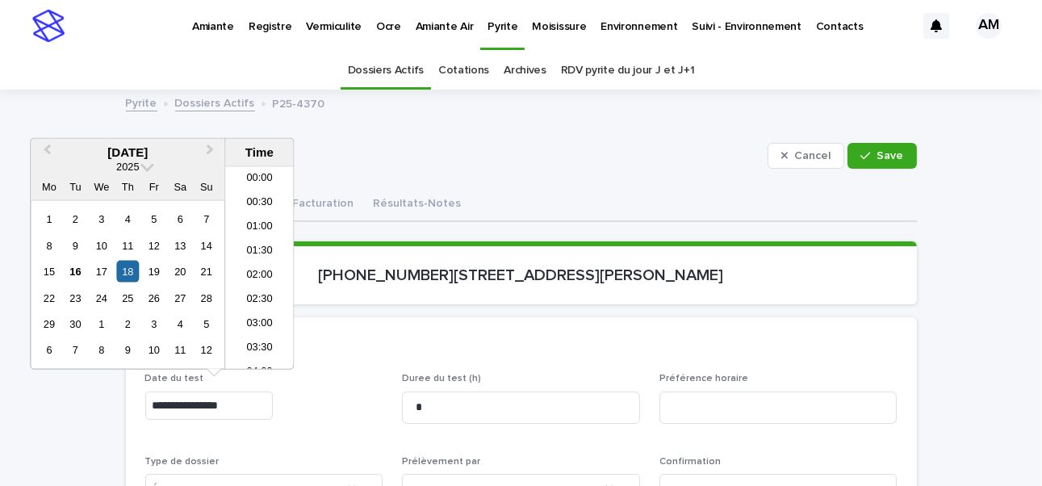
scroll to position [202, 0]
type input "**********"
click at [645, 367] on div "Information RDV" at bounding box center [521, 345] width 791 height 56
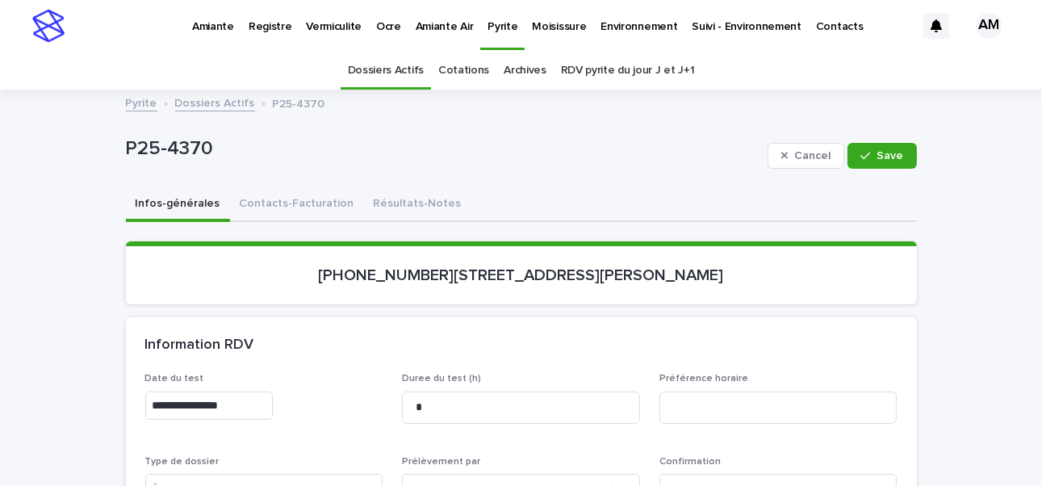
scroll to position [242, 0]
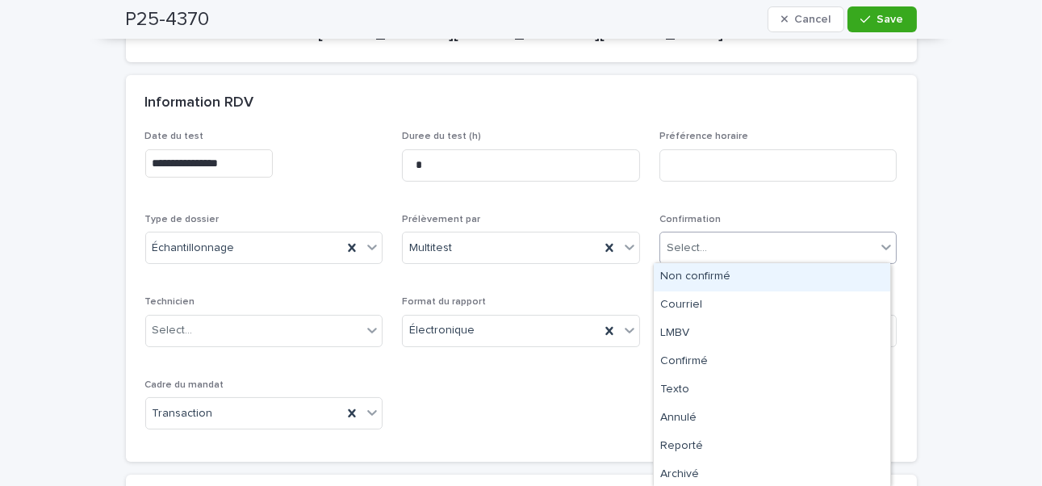
click at [692, 242] on div "Select..." at bounding box center [686, 248] width 40 height 17
drag, startPoint x: 684, startPoint y: 270, endPoint x: 612, endPoint y: 299, distance: 77.5
click at [684, 271] on div "Non confirmé" at bounding box center [772, 277] width 236 height 28
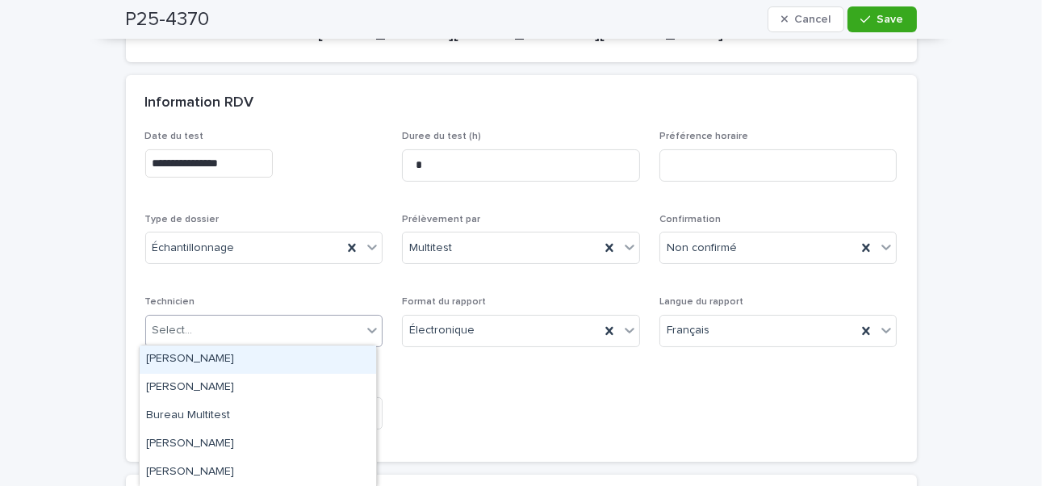
click at [232, 330] on div "Select..." at bounding box center [254, 330] width 216 height 27
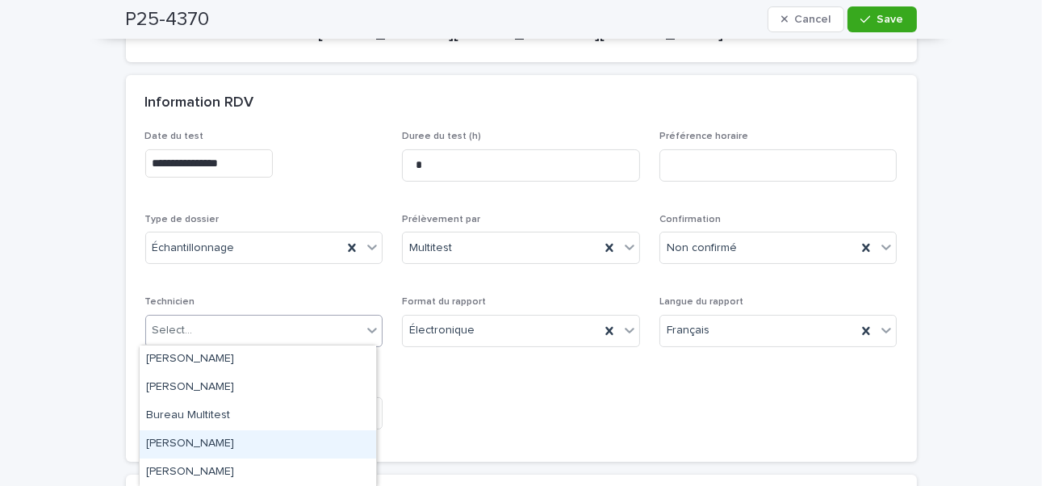
click at [221, 441] on div "[PERSON_NAME]" at bounding box center [258, 444] width 236 height 28
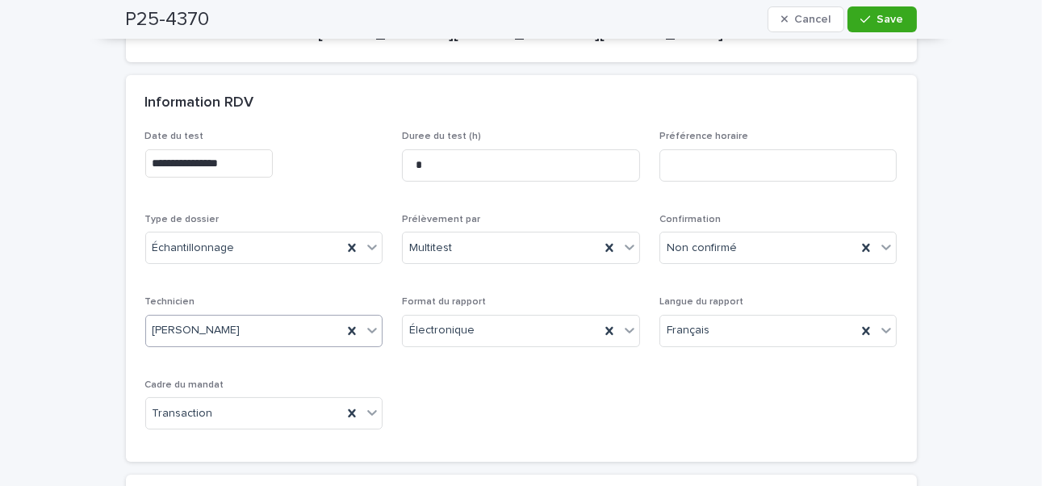
scroll to position [0, 0]
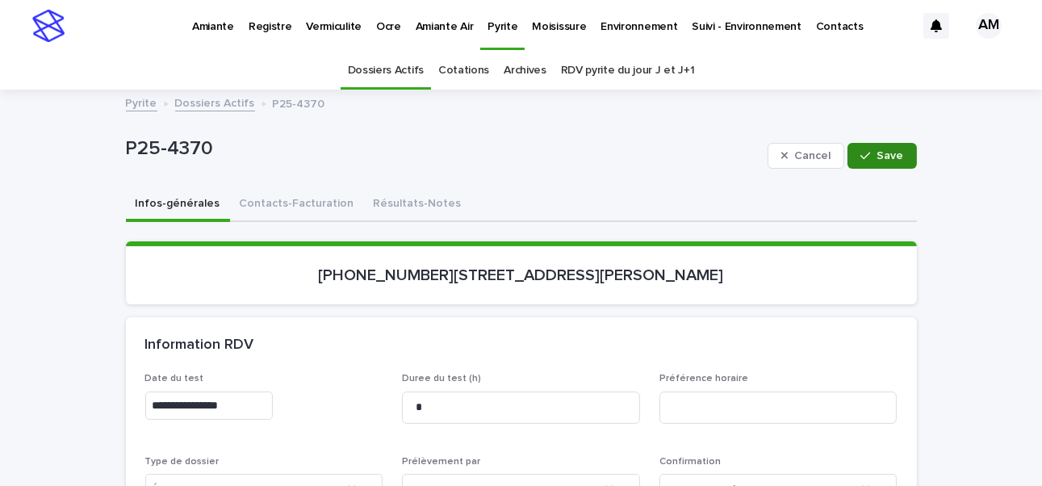
click at [872, 163] on button "Save" at bounding box center [881, 156] width 69 height 26
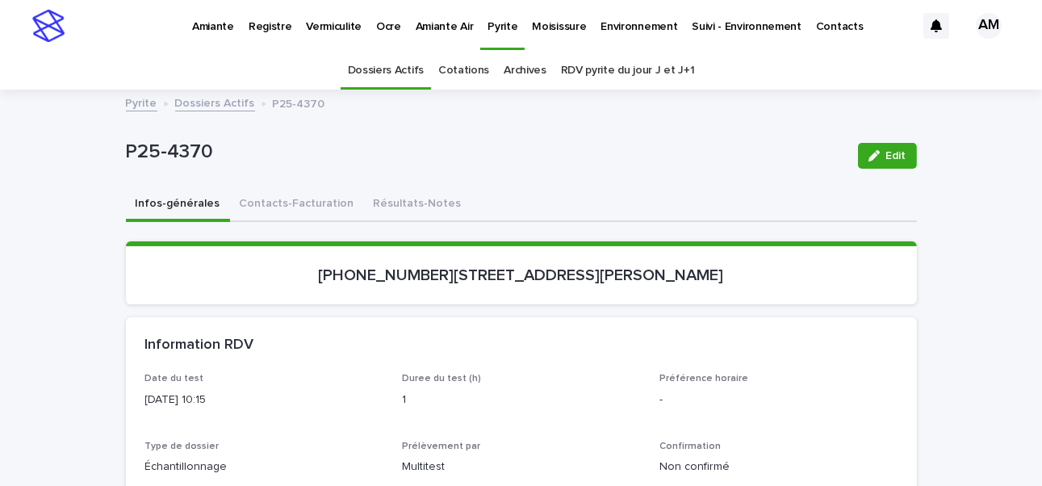
click at [215, 102] on link "Dossiers Actifs" at bounding box center [215, 102] width 80 height 19
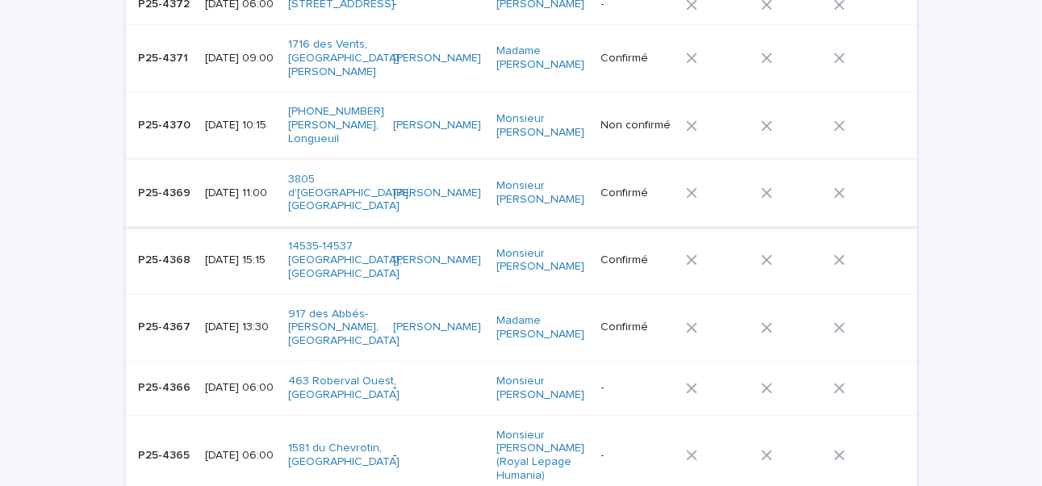
scroll to position [535, 0]
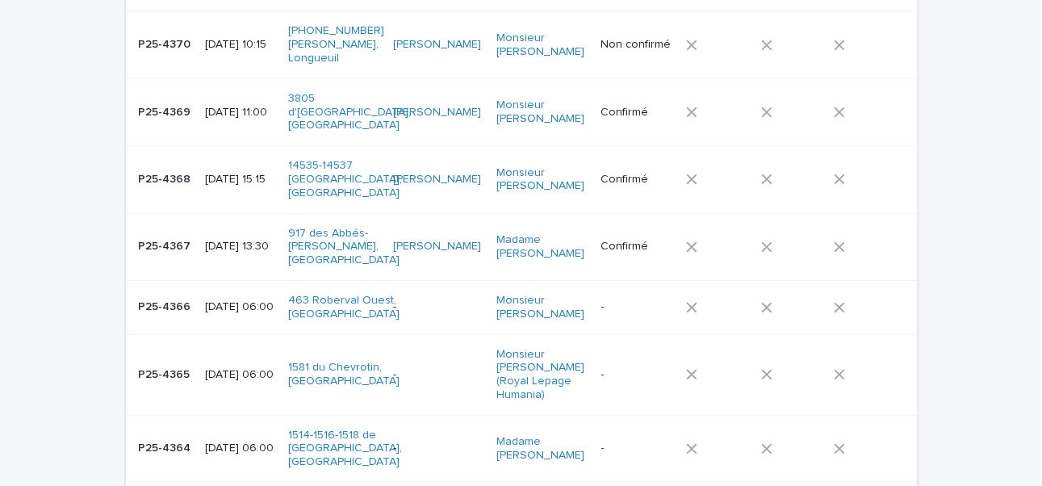
click at [238, 300] on p "2025-09-18 06:00" at bounding box center [240, 307] width 70 height 14
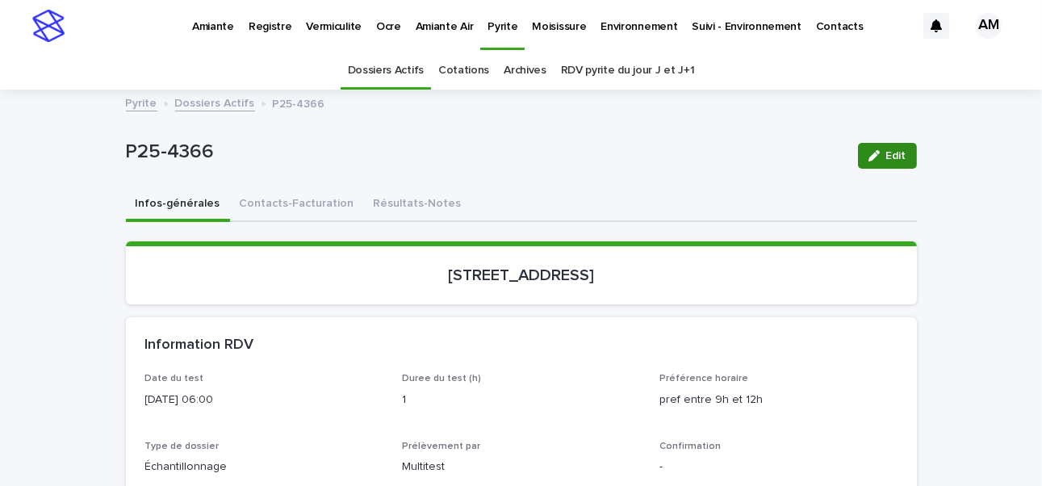
click at [887, 161] on span "Edit" at bounding box center [896, 155] width 20 height 11
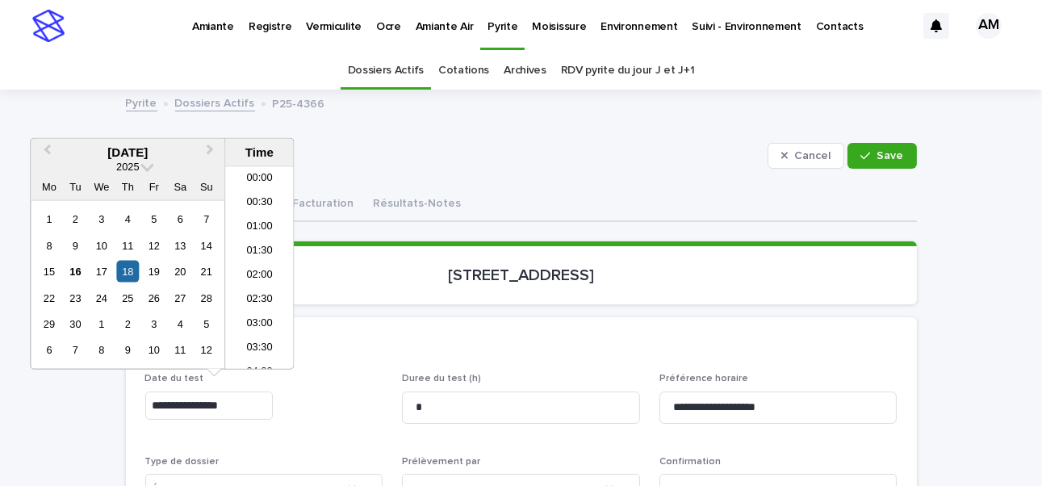
click at [218, 407] on input "**********" at bounding box center [208, 405] width 127 height 28
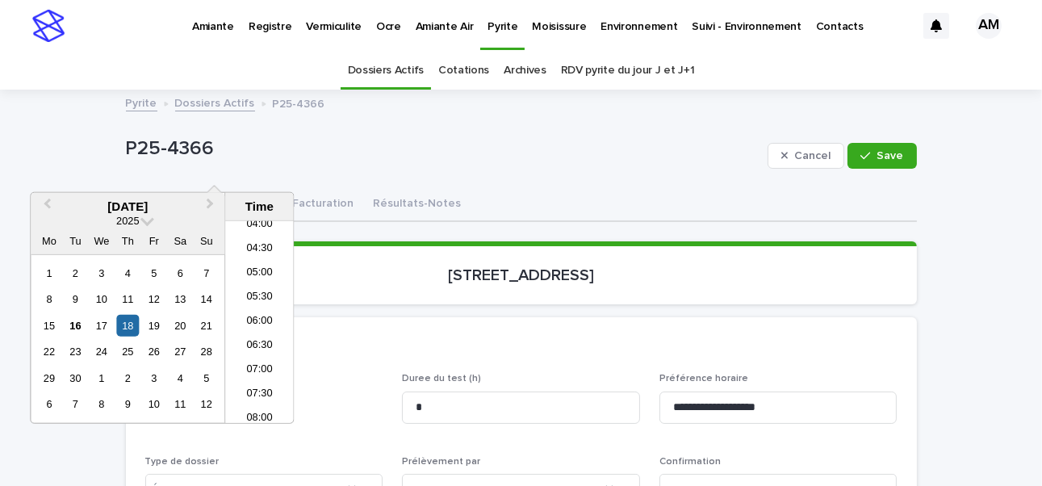
scroll to position [323, 0]
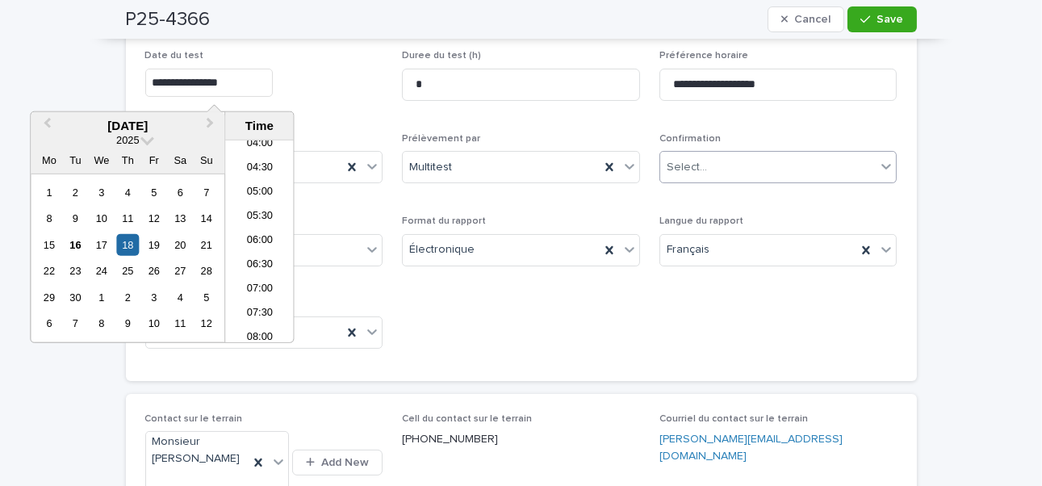
type input "**********"
click at [686, 168] on div "Select..." at bounding box center [686, 167] width 40 height 17
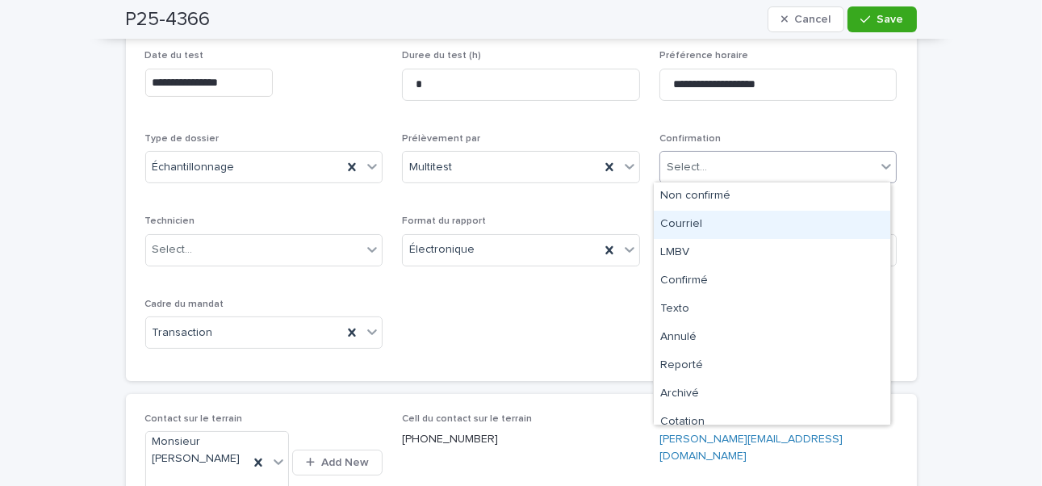
click at [687, 215] on div "Courriel" at bounding box center [772, 225] width 236 height 28
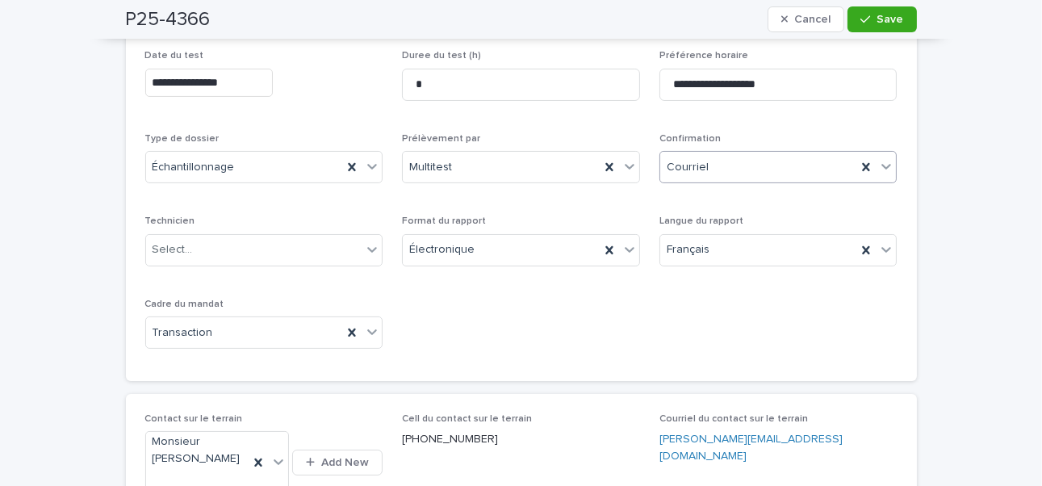
click at [702, 172] on div "Courriel" at bounding box center [758, 167] width 197 height 27
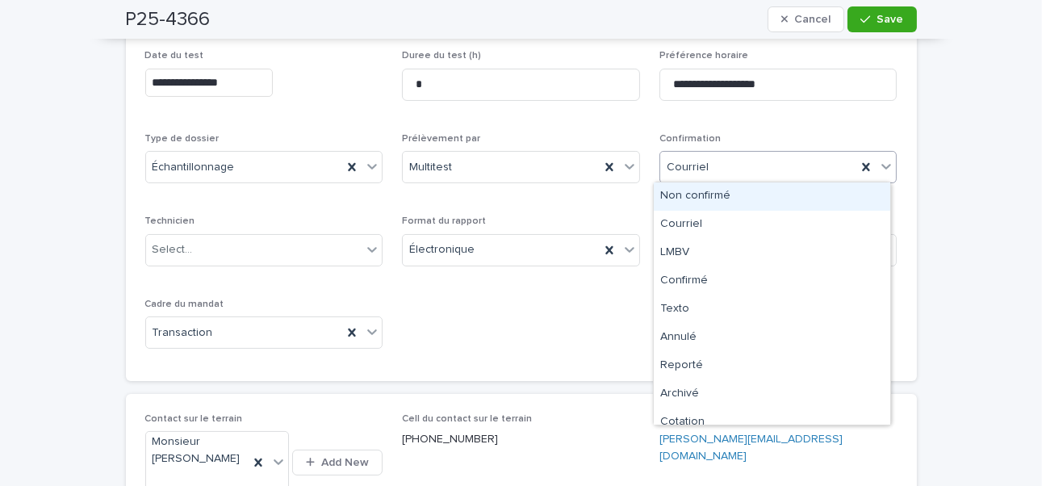
click at [682, 203] on div "Non confirmé" at bounding box center [772, 196] width 236 height 28
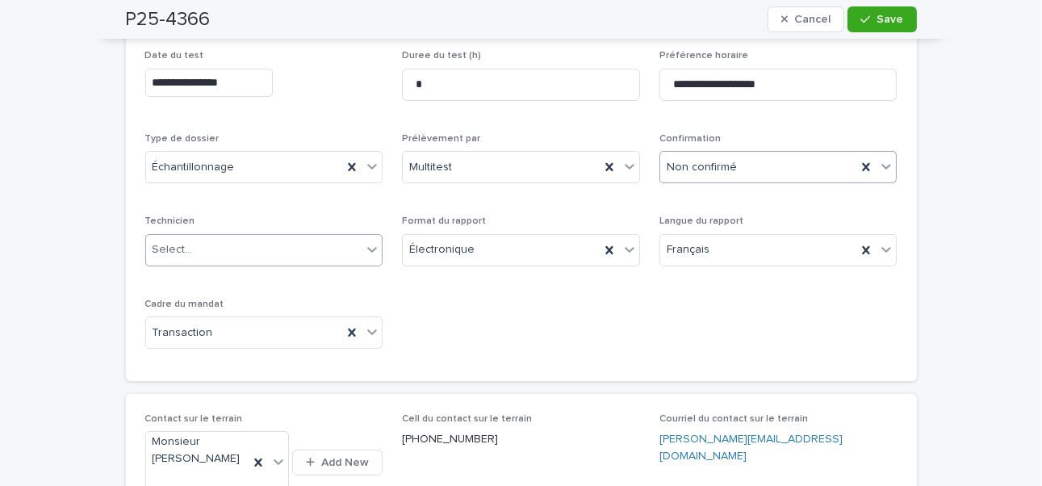
click at [188, 245] on div "Select..." at bounding box center [254, 249] width 216 height 27
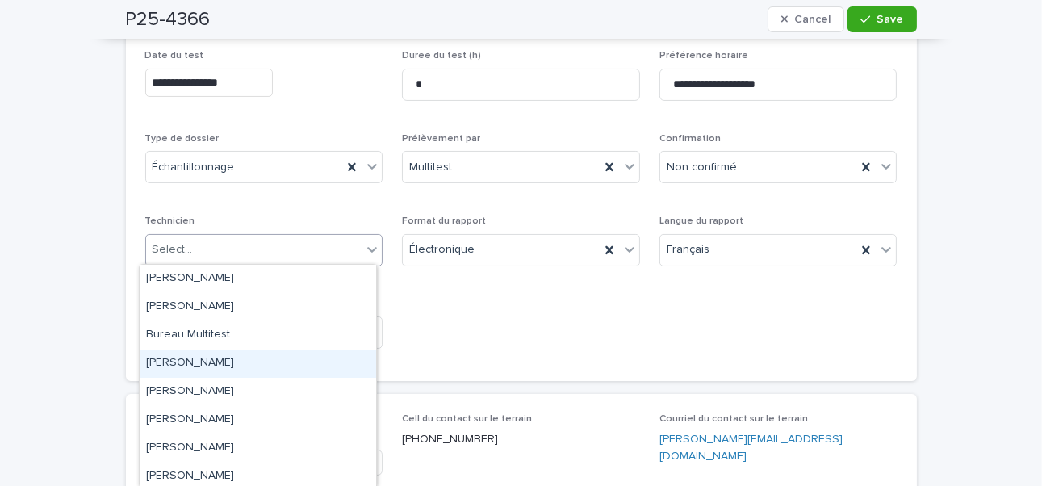
click at [242, 361] on div "Gabriel Robillard Bourbonnais" at bounding box center [258, 363] width 236 height 28
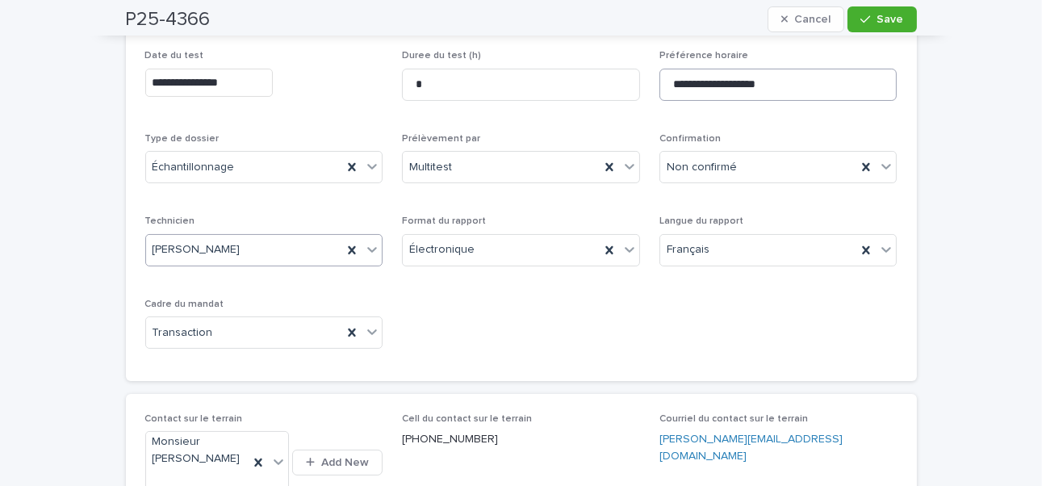
scroll to position [81, 0]
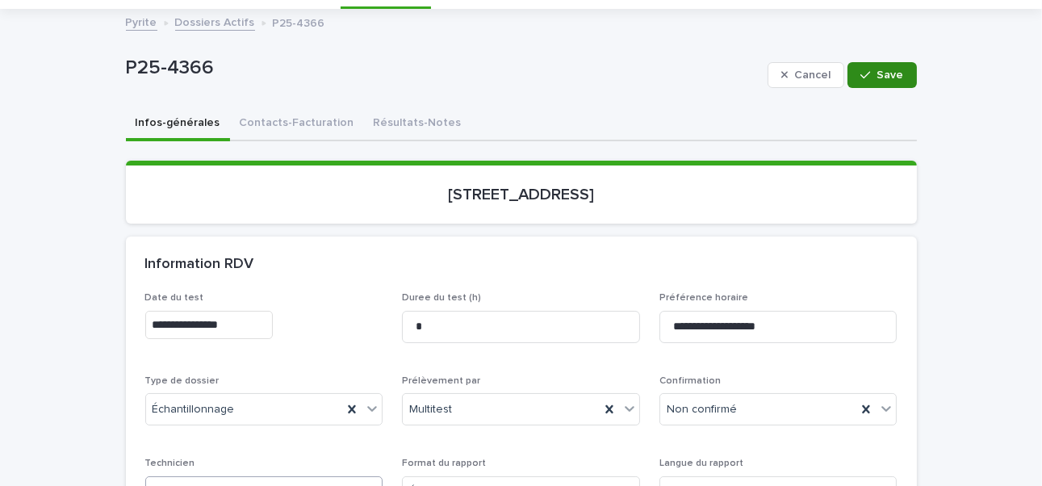
click at [872, 82] on button "Save" at bounding box center [881, 75] width 69 height 26
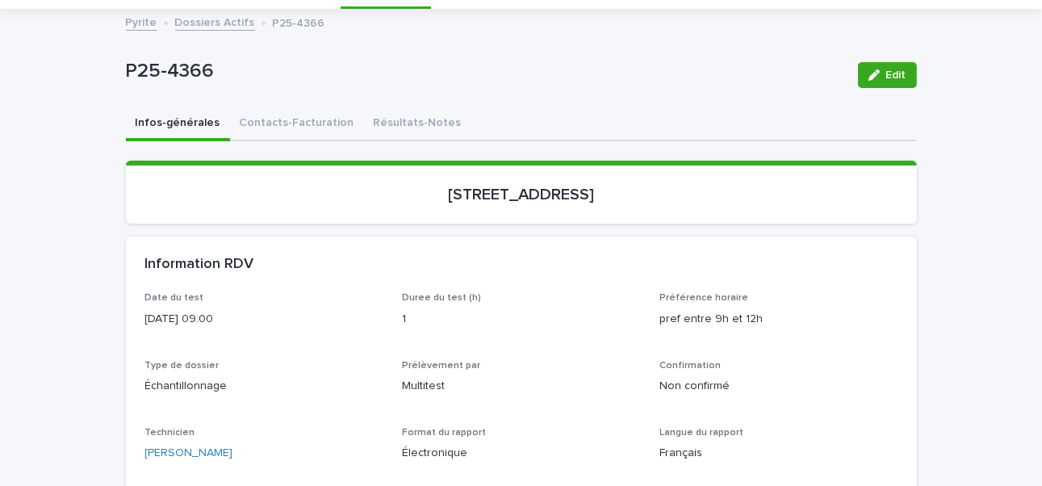
scroll to position [0, 0]
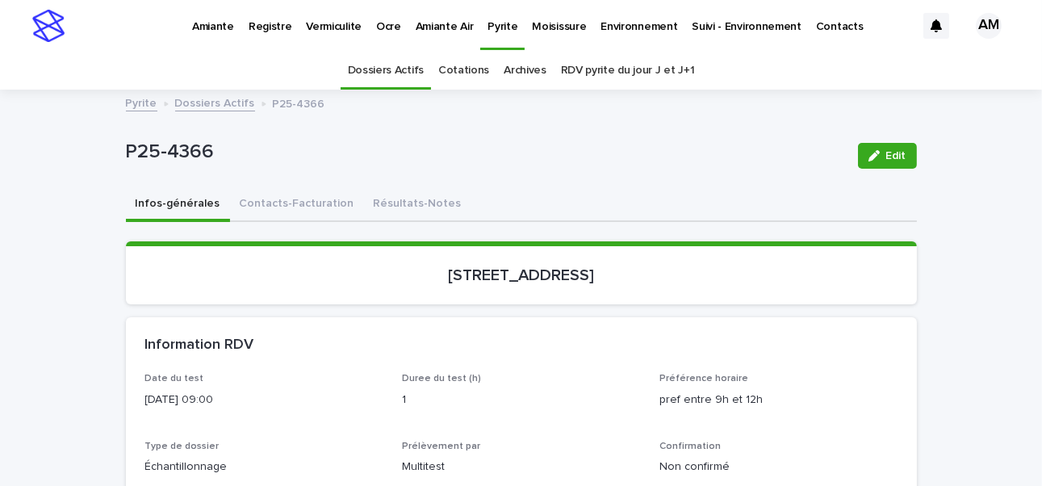
click at [213, 104] on link "Dossiers Actifs" at bounding box center [215, 102] width 80 height 19
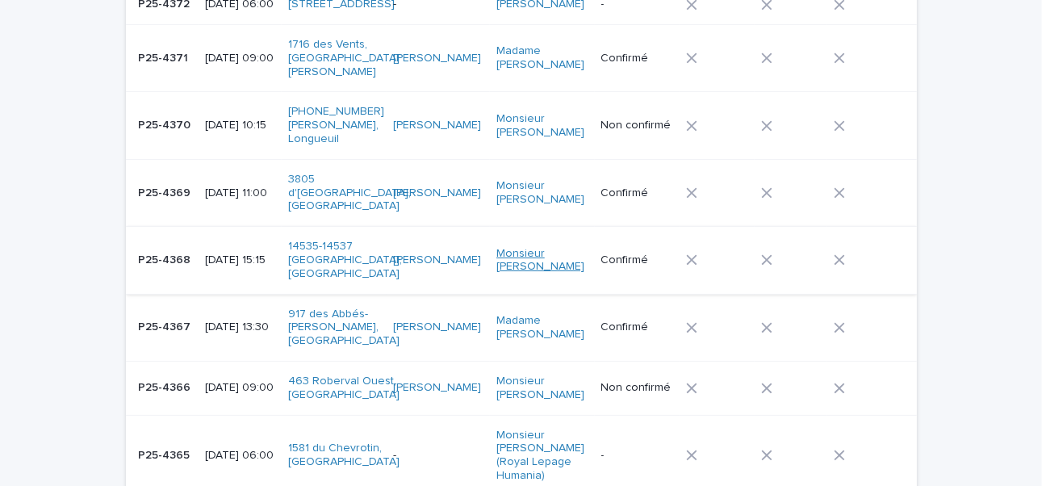
scroll to position [616, 0]
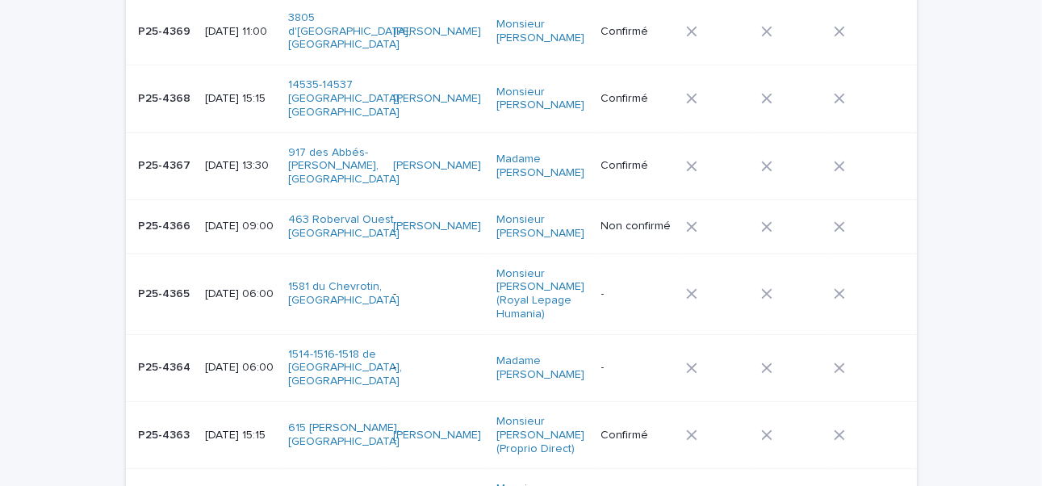
click at [228, 287] on p "2025-09-18 06:00" at bounding box center [240, 294] width 70 height 14
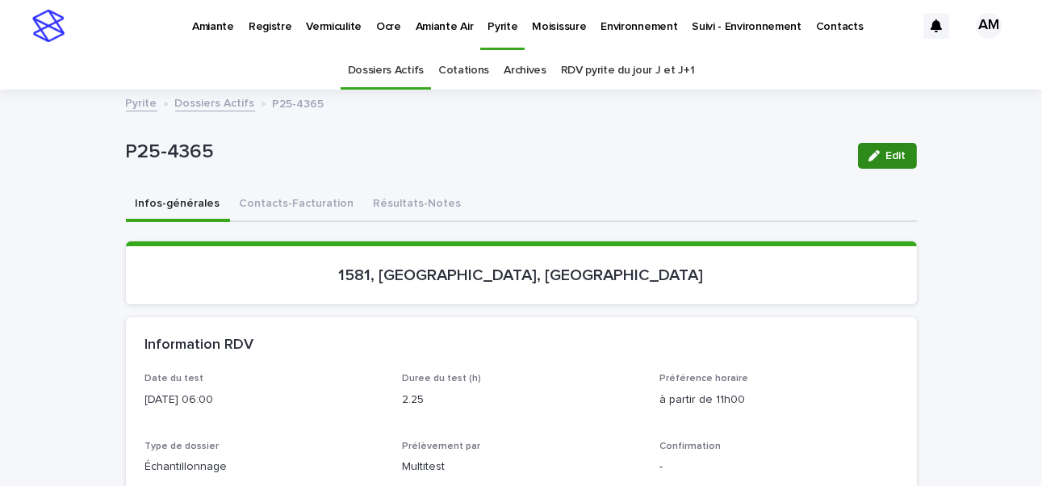
click at [874, 151] on div "button" at bounding box center [877, 155] width 18 height 11
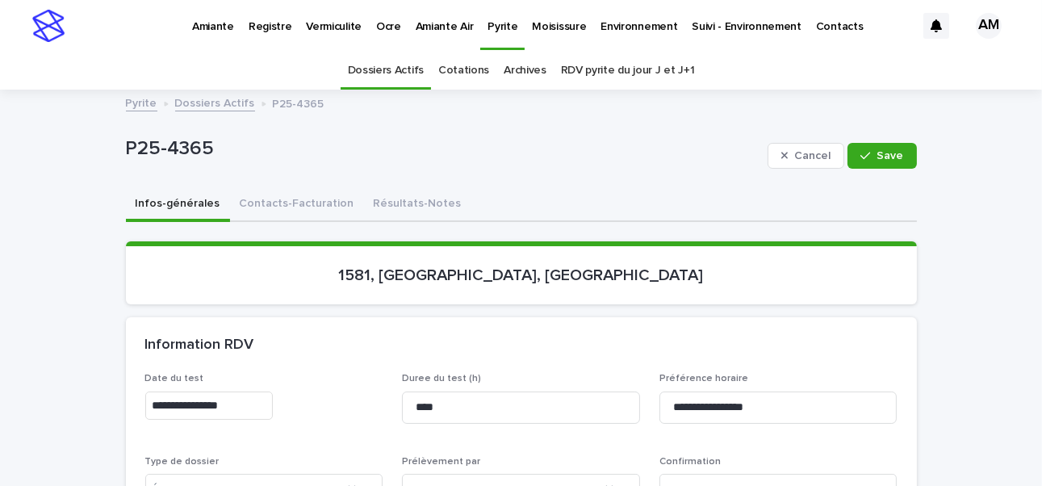
click at [216, 405] on input "**********" at bounding box center [208, 405] width 127 height 28
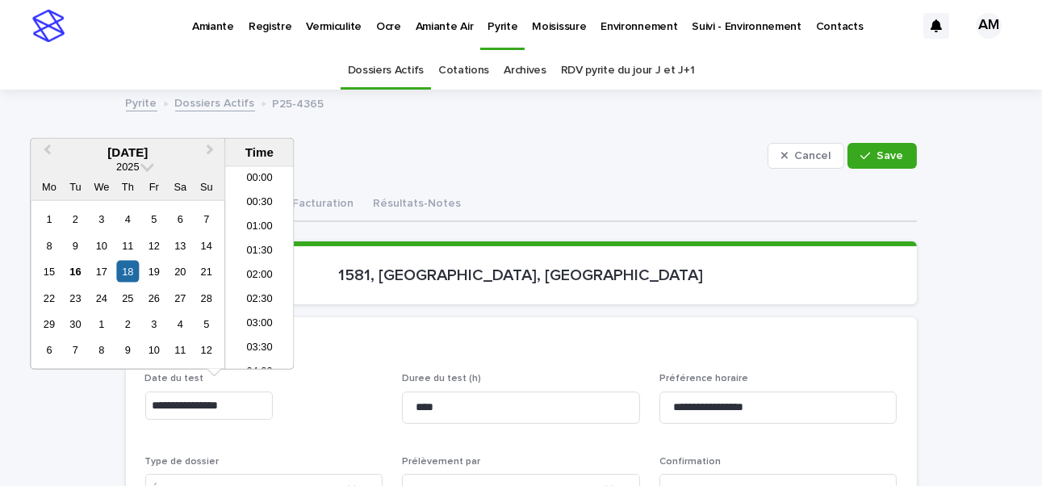
scroll to position [202, 0]
type input "**********"
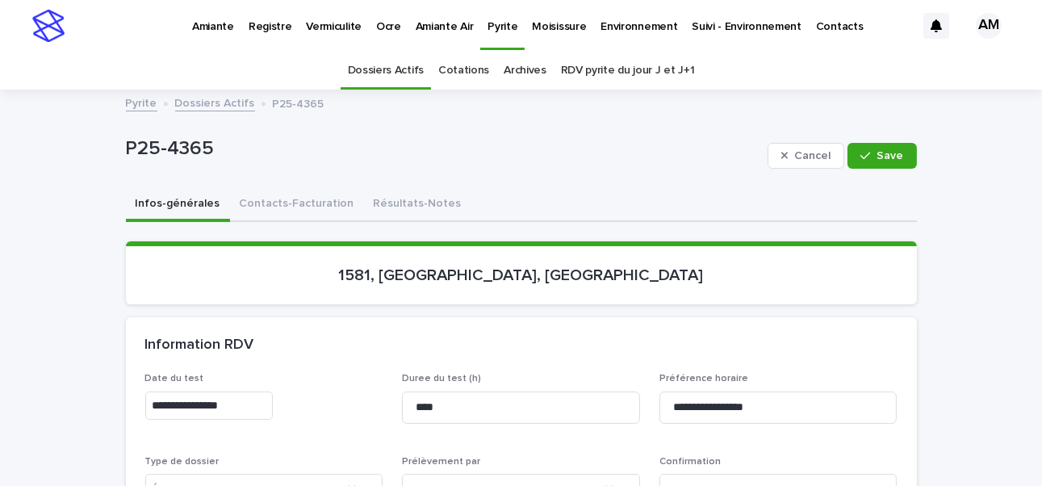
click at [770, 324] on div "Information RDV" at bounding box center [521, 345] width 791 height 56
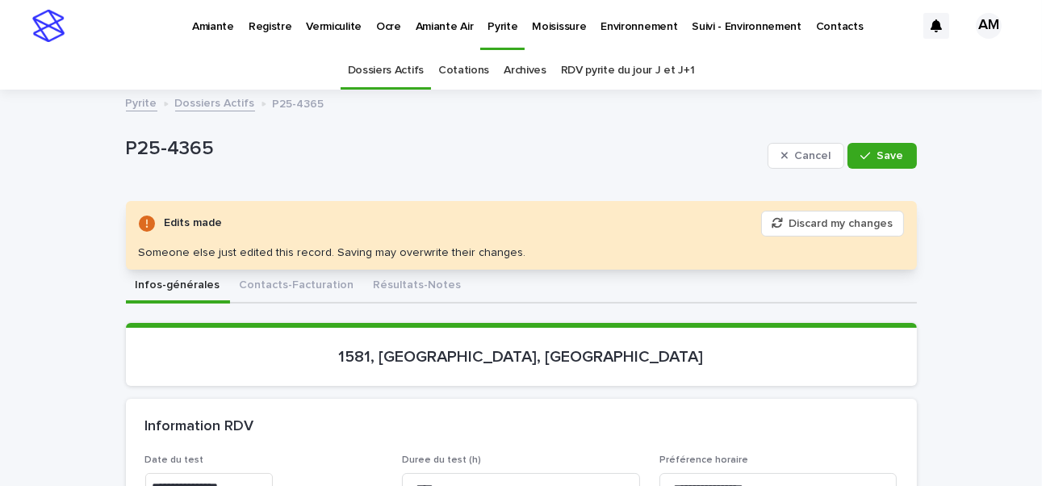
scroll to position [161, 0]
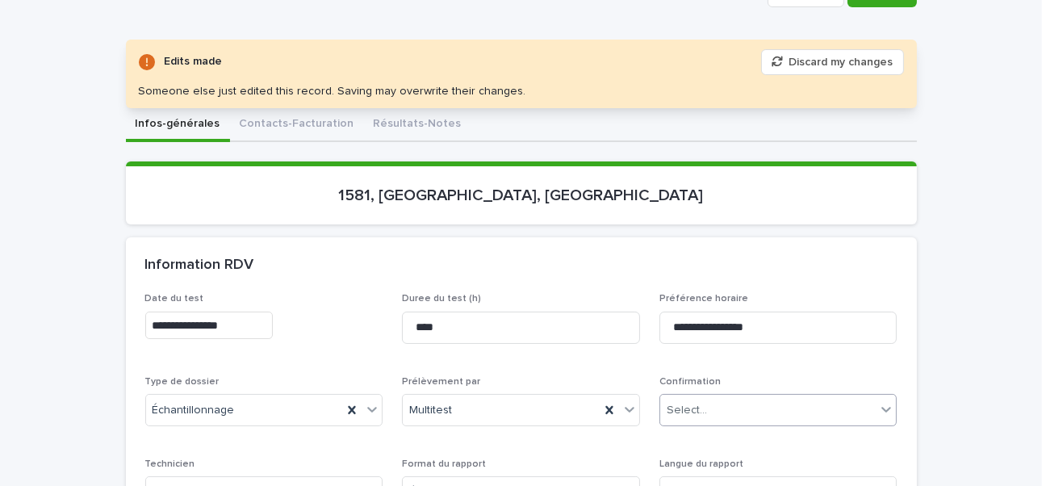
click at [697, 416] on div "Select..." at bounding box center [686, 410] width 40 height 17
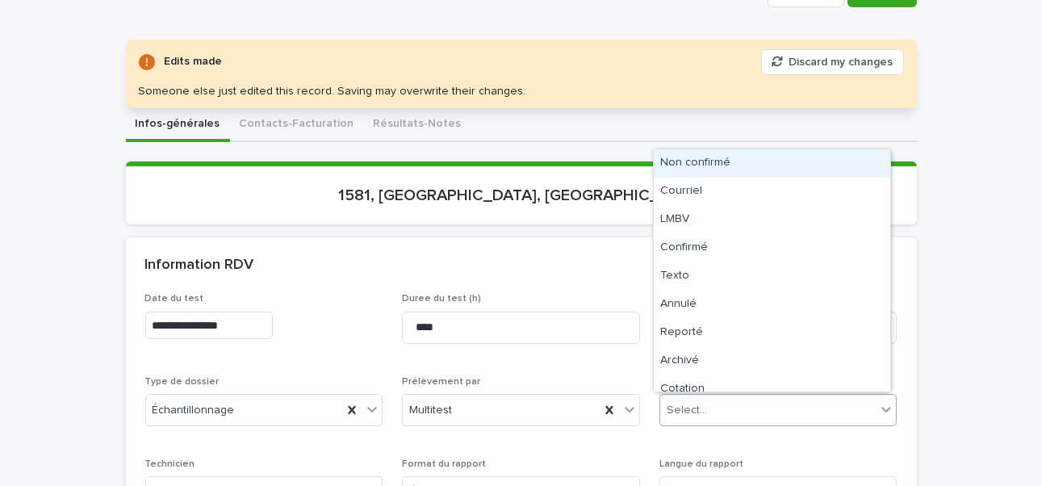
click at [698, 161] on div "Non confirmé" at bounding box center [772, 163] width 236 height 28
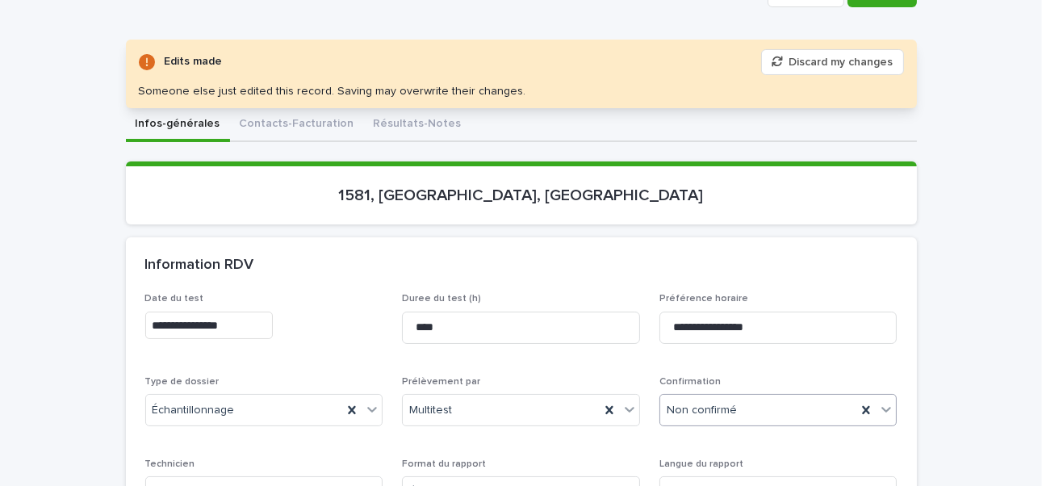
scroll to position [323, 0]
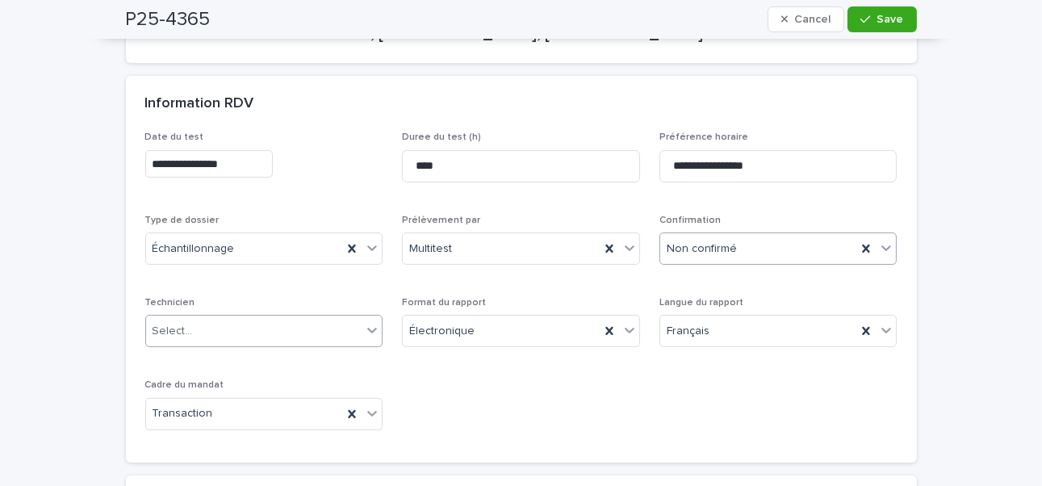
click at [212, 318] on div "Select..." at bounding box center [254, 331] width 216 height 27
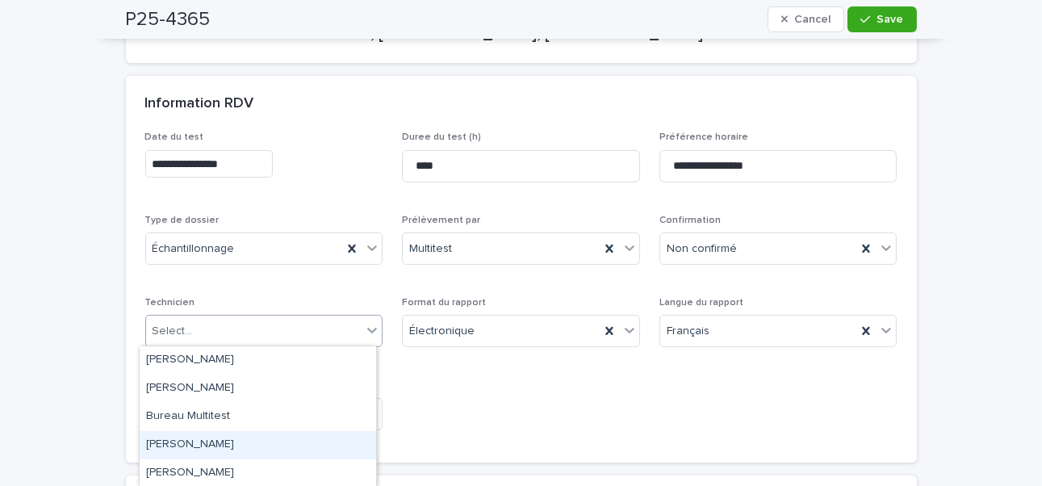
click at [235, 441] on div "Gabriel Robillard Bourbonnais" at bounding box center [258, 445] width 236 height 28
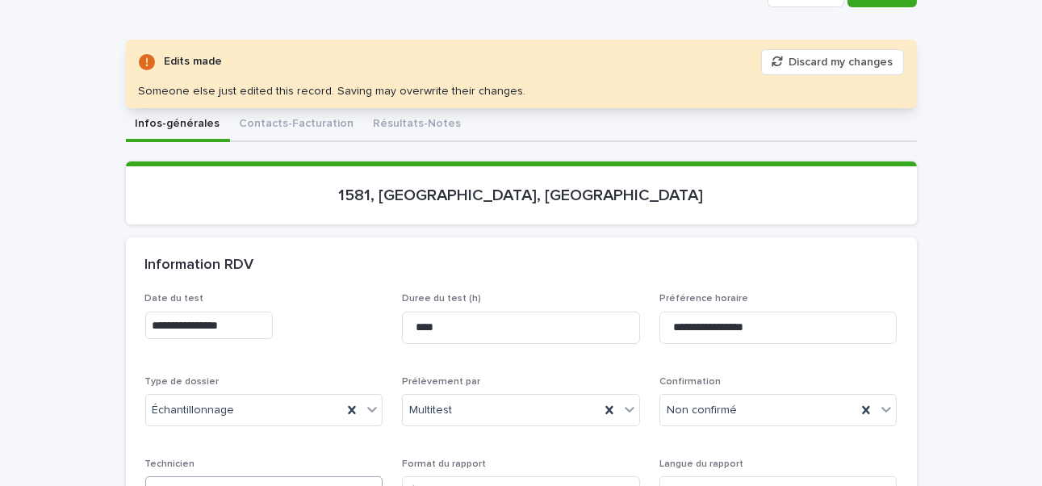
scroll to position [0, 0]
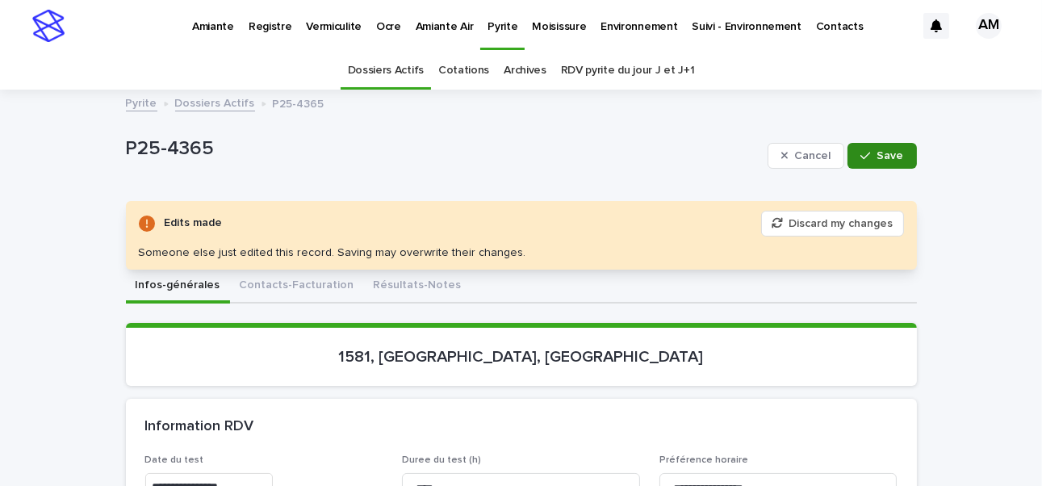
click at [870, 155] on div "button" at bounding box center [868, 155] width 16 height 11
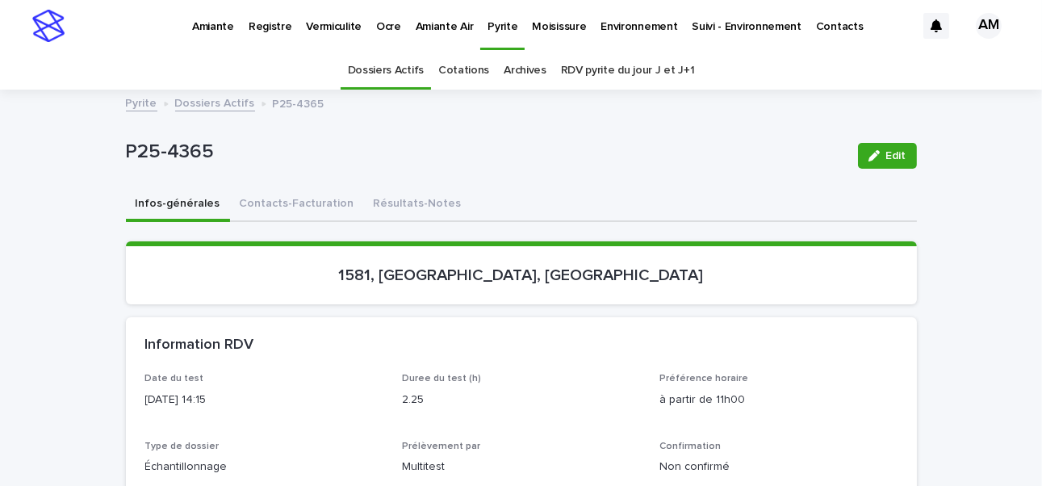
click at [210, 104] on link "Dossiers Actifs" at bounding box center [215, 102] width 80 height 19
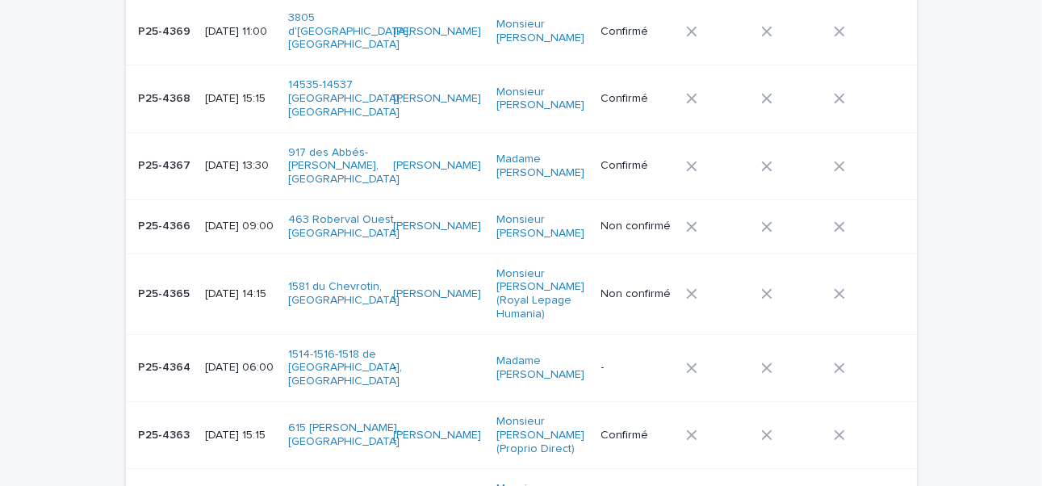
scroll to position [777, 0]
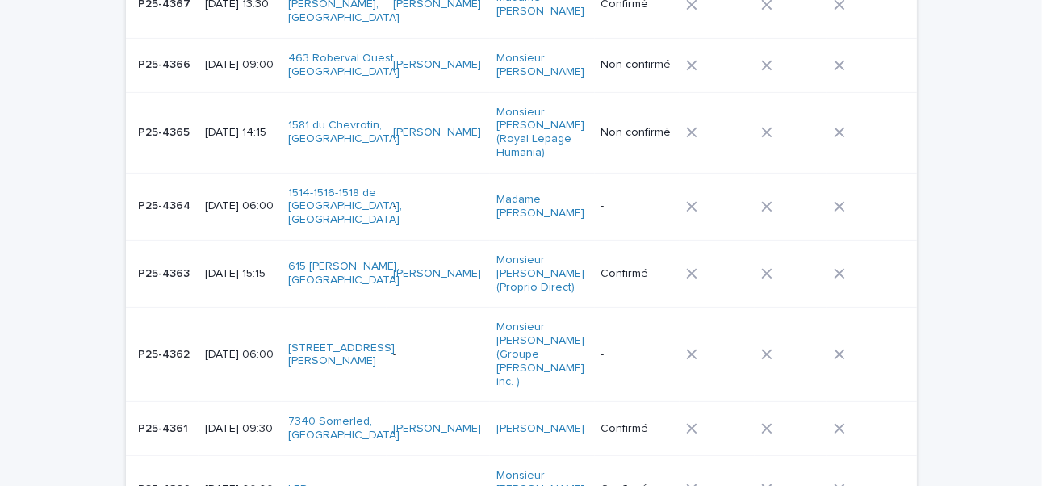
click at [232, 199] on p "2025-09-18 06:00" at bounding box center [240, 206] width 70 height 14
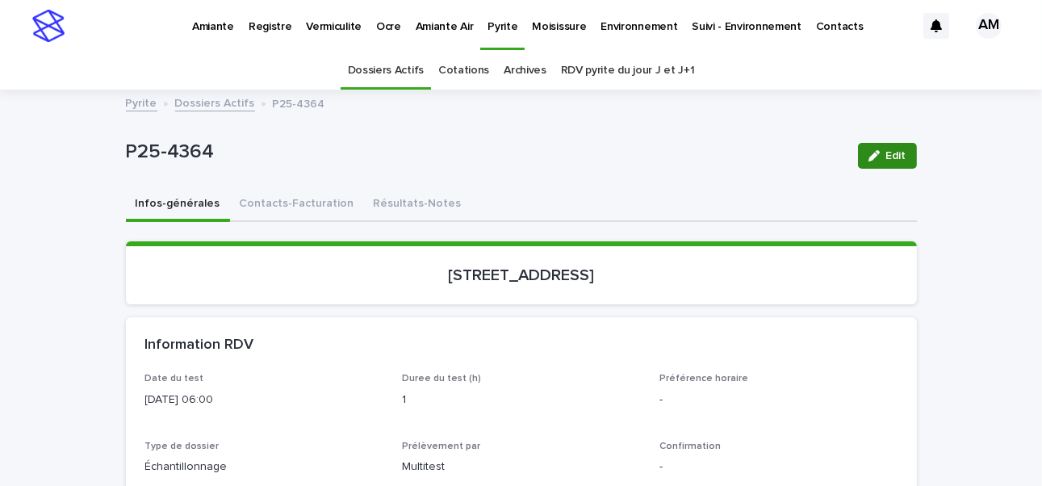
click at [886, 152] on span "Edit" at bounding box center [896, 155] width 20 height 11
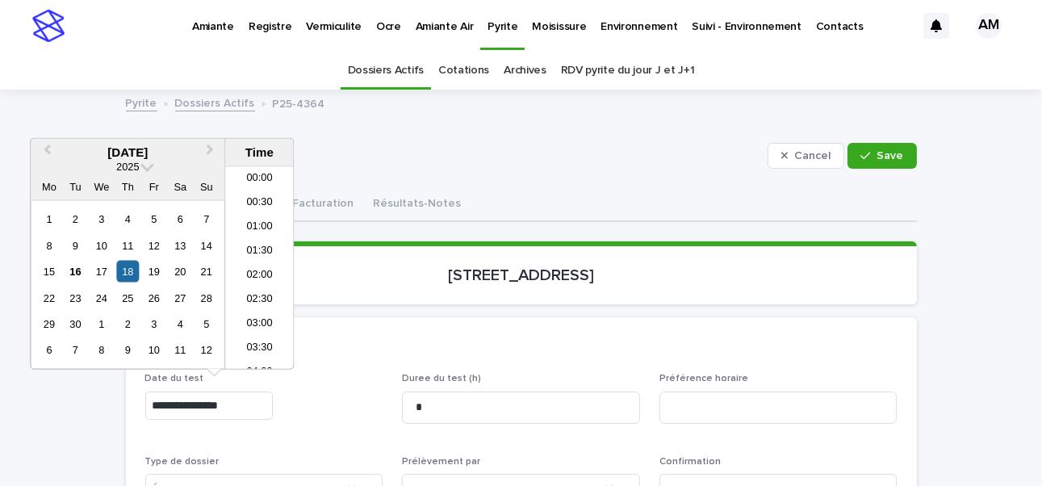
click at [218, 403] on input "**********" at bounding box center [208, 405] width 127 height 28
type input "**********"
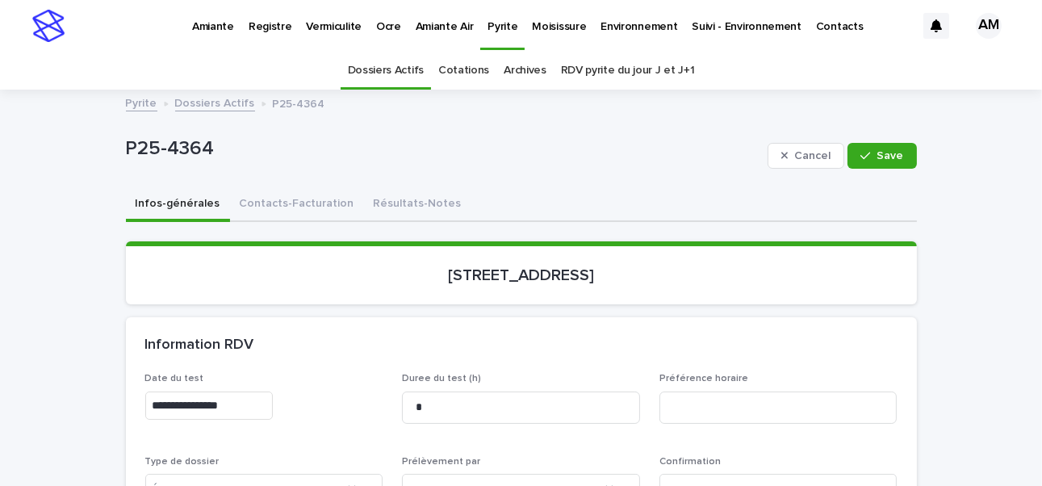
click at [751, 306] on div "Loading... Saving… 1514-1516-1518, avenue de Gentilly, Chambly" at bounding box center [521, 279] width 791 height 76
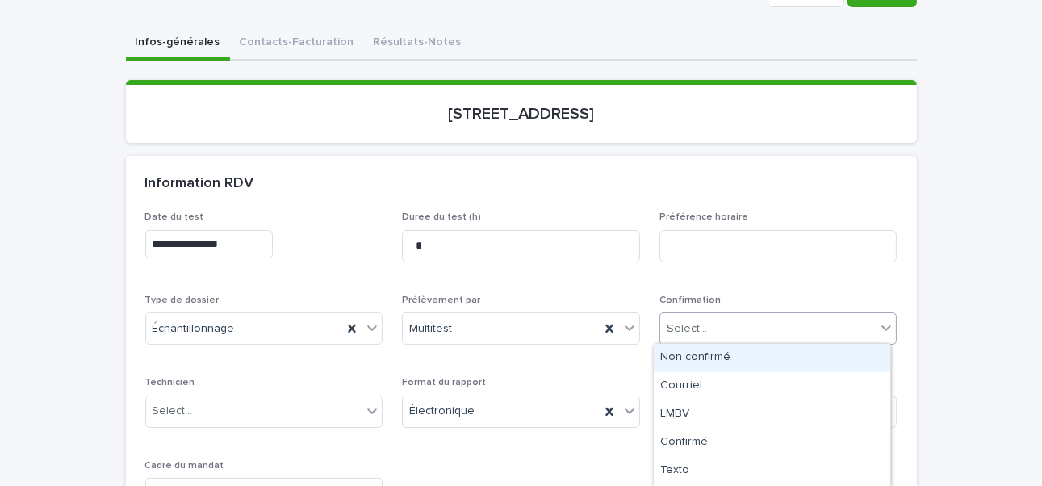
click at [723, 329] on div "Select..." at bounding box center [768, 328] width 216 height 27
click at [710, 354] on div "Non confirmé" at bounding box center [772, 358] width 236 height 28
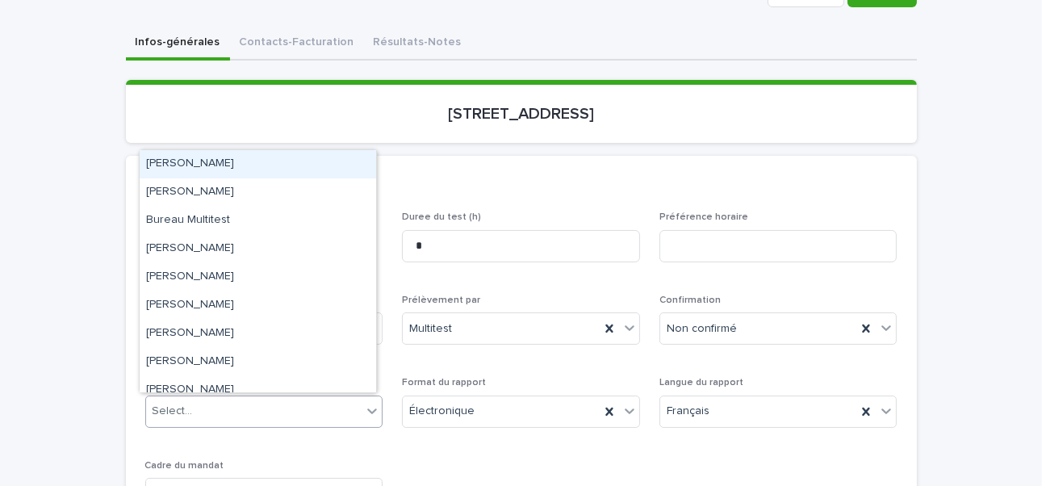
click at [211, 407] on div "Select..." at bounding box center [254, 411] width 216 height 27
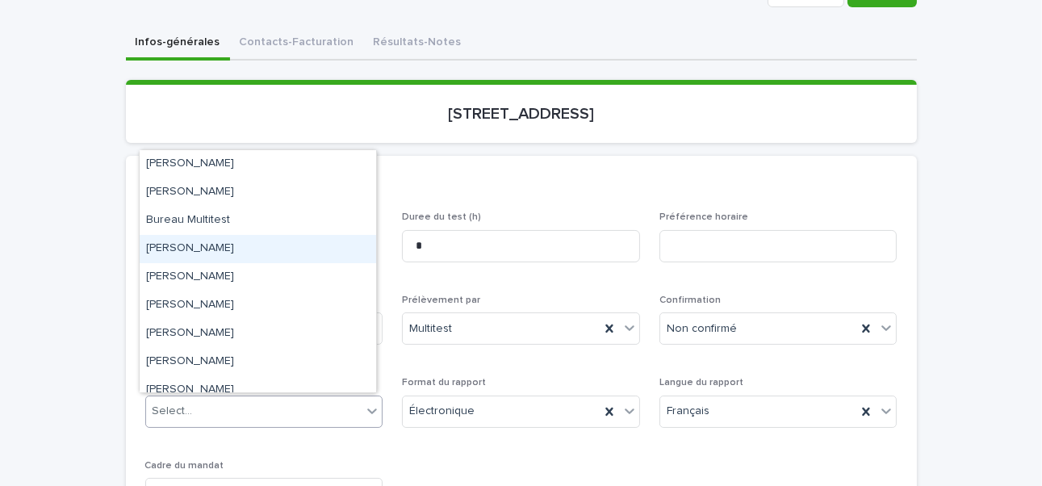
click at [261, 246] on div "Gabriel Robillard Bourbonnais" at bounding box center [258, 249] width 236 height 28
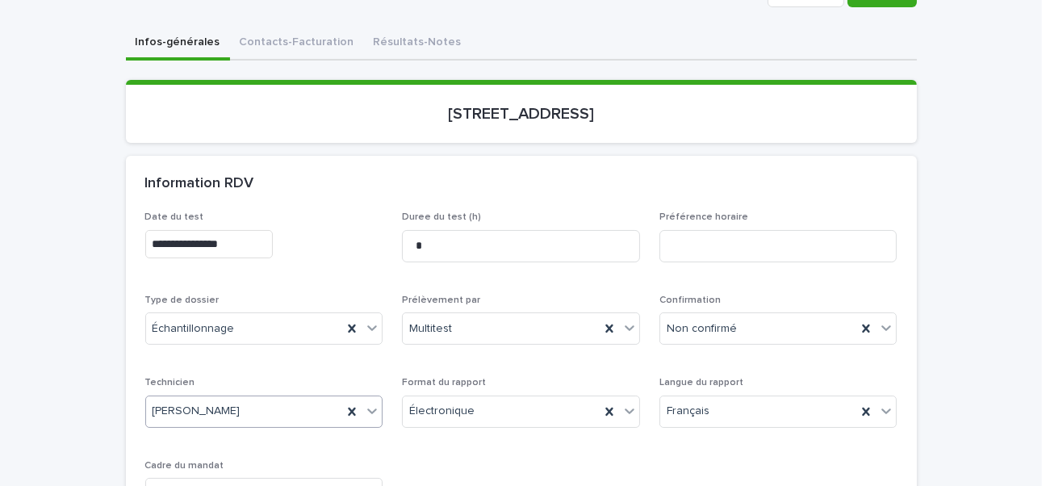
scroll to position [0, 0]
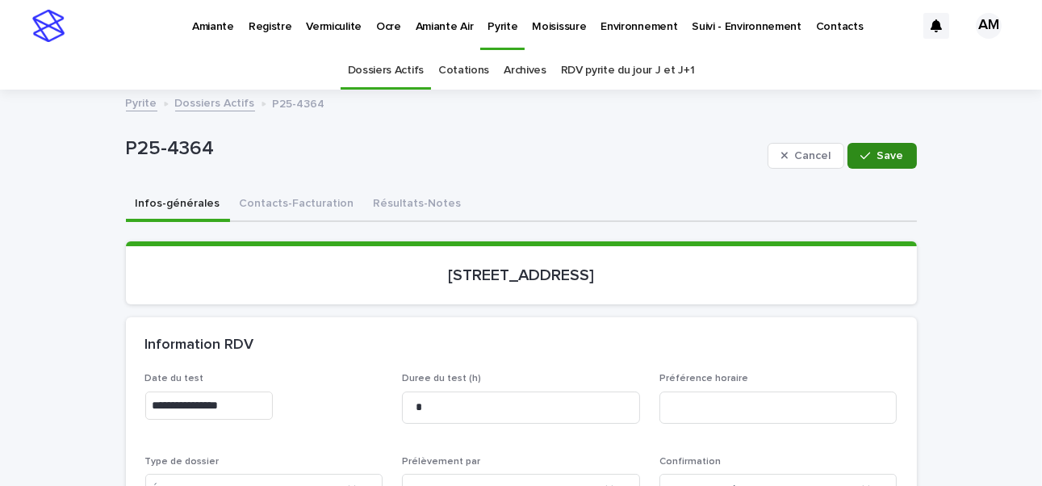
click at [879, 154] on span "Save" at bounding box center [890, 155] width 27 height 11
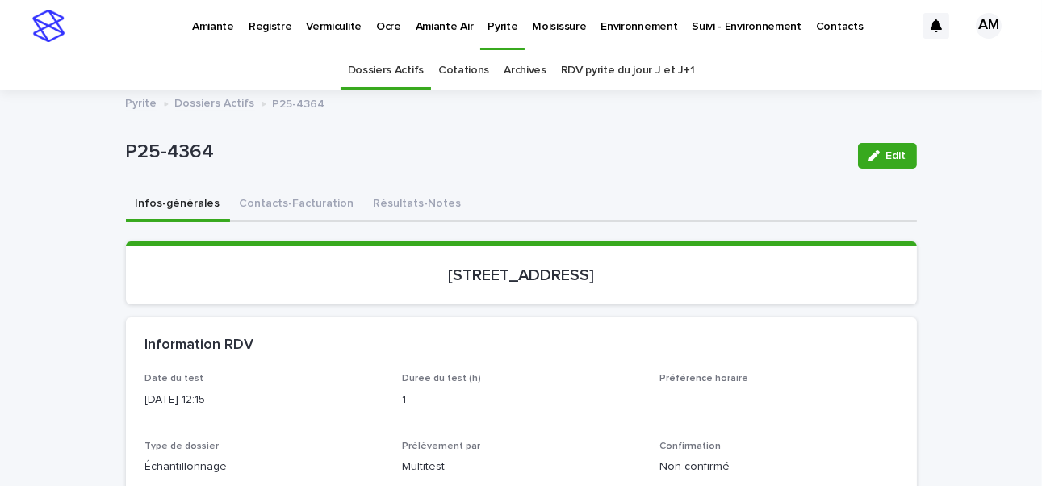
click at [197, 94] on link "Dossiers Actifs" at bounding box center [215, 102] width 80 height 19
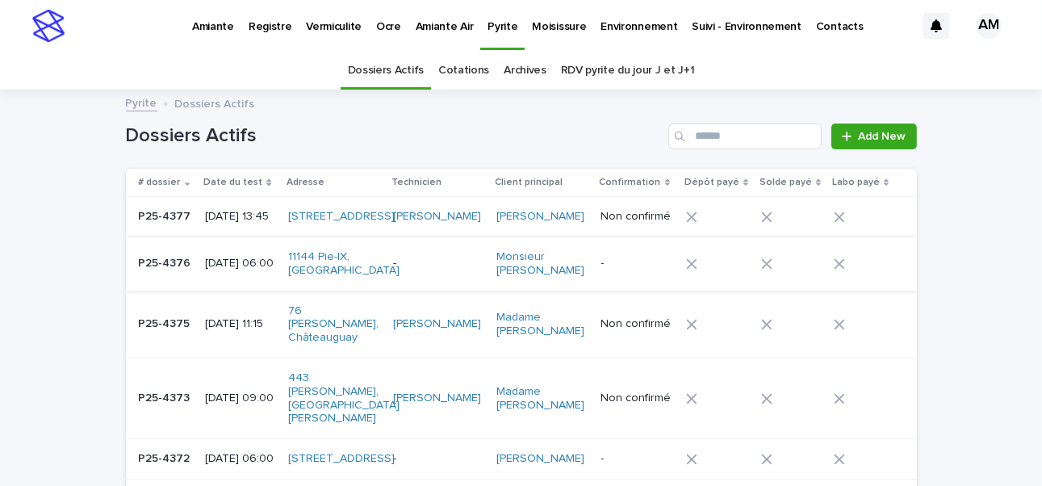
scroll to position [51, 0]
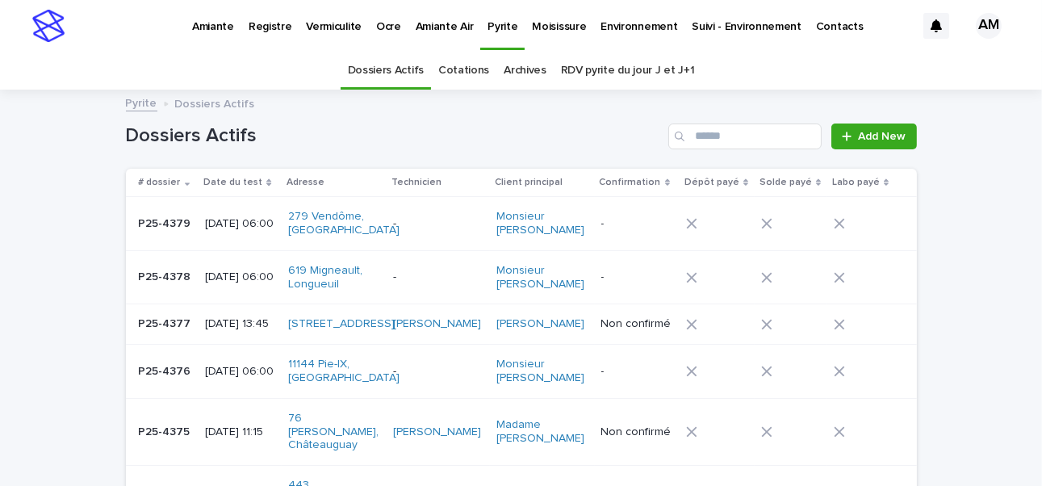
scroll to position [51, 0]
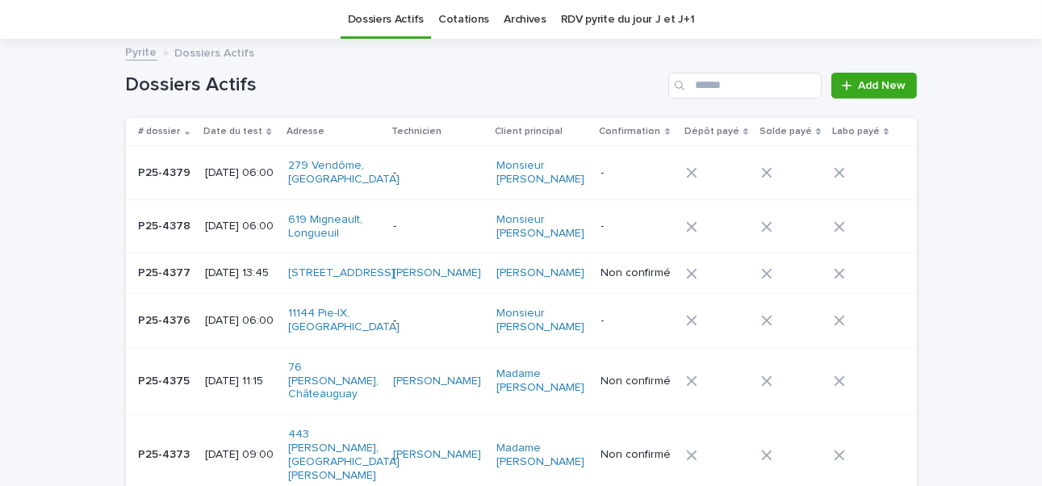
click at [219, 328] on p "[DATE] 06:00" at bounding box center [240, 321] width 70 height 14
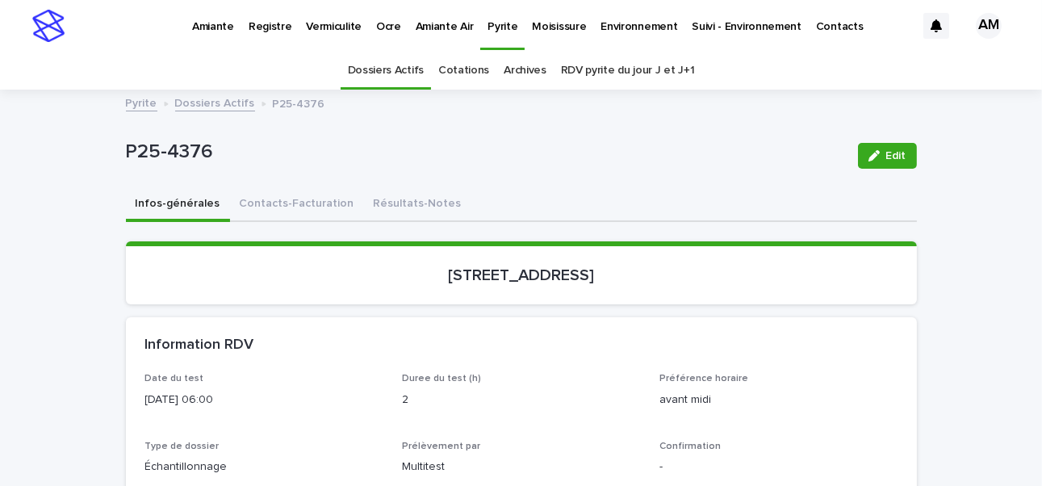
click at [215, 103] on link "Dossiers Actifs" at bounding box center [215, 102] width 80 height 19
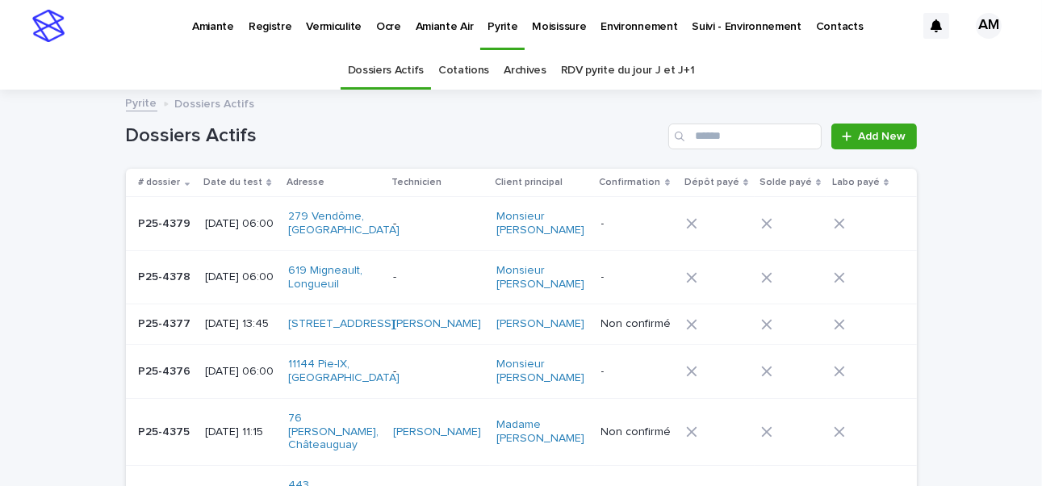
scroll to position [51, 0]
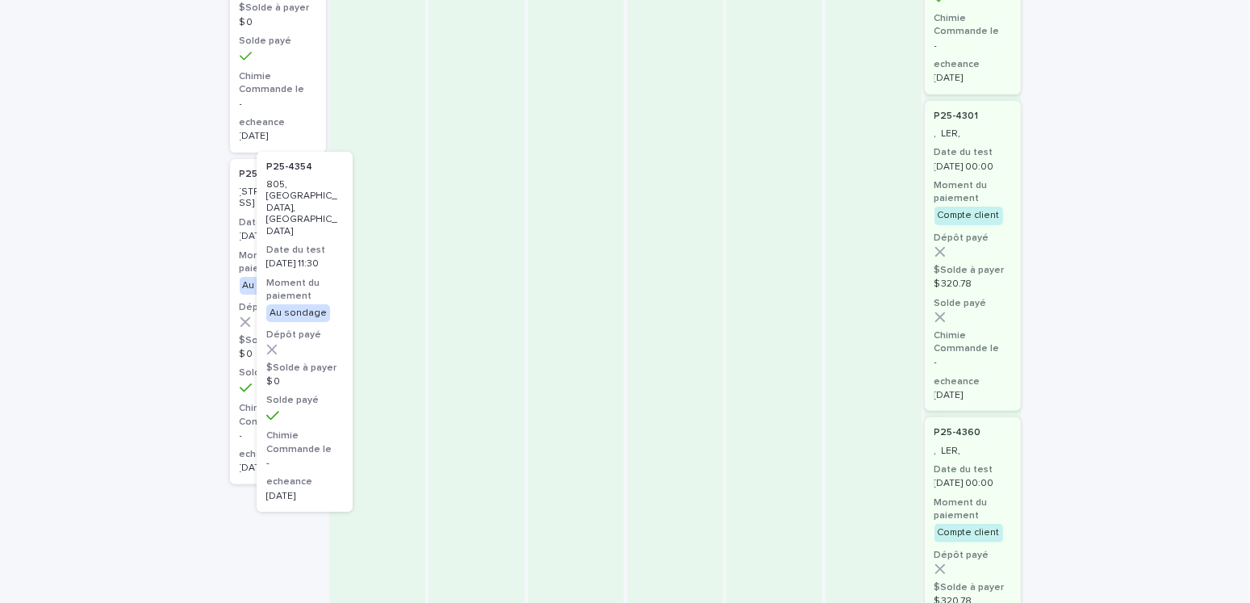
scroll to position [383, 0]
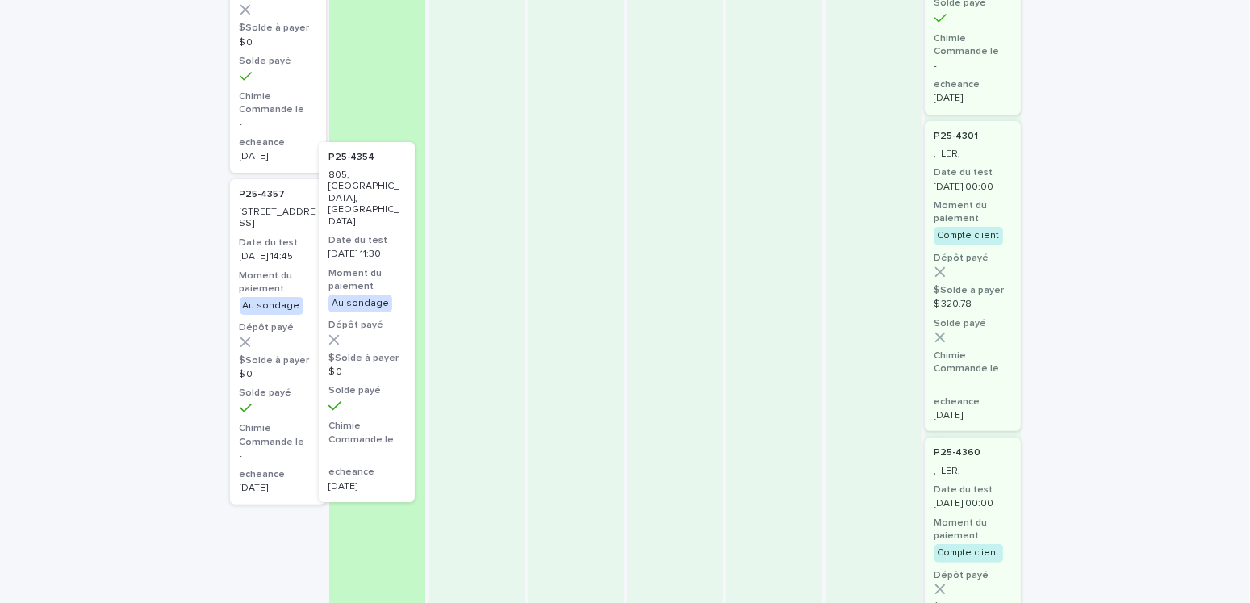
drag, startPoint x: 265, startPoint y: 204, endPoint x: 378, endPoint y: 187, distance: 113.4
click at [378, 187] on div "en attente 3 P25-[STREET_ADDRESS][PERSON_NAME][PERSON_NAME]-le-Grand Date du te…" at bounding box center [625, 290] width 791 height 1089
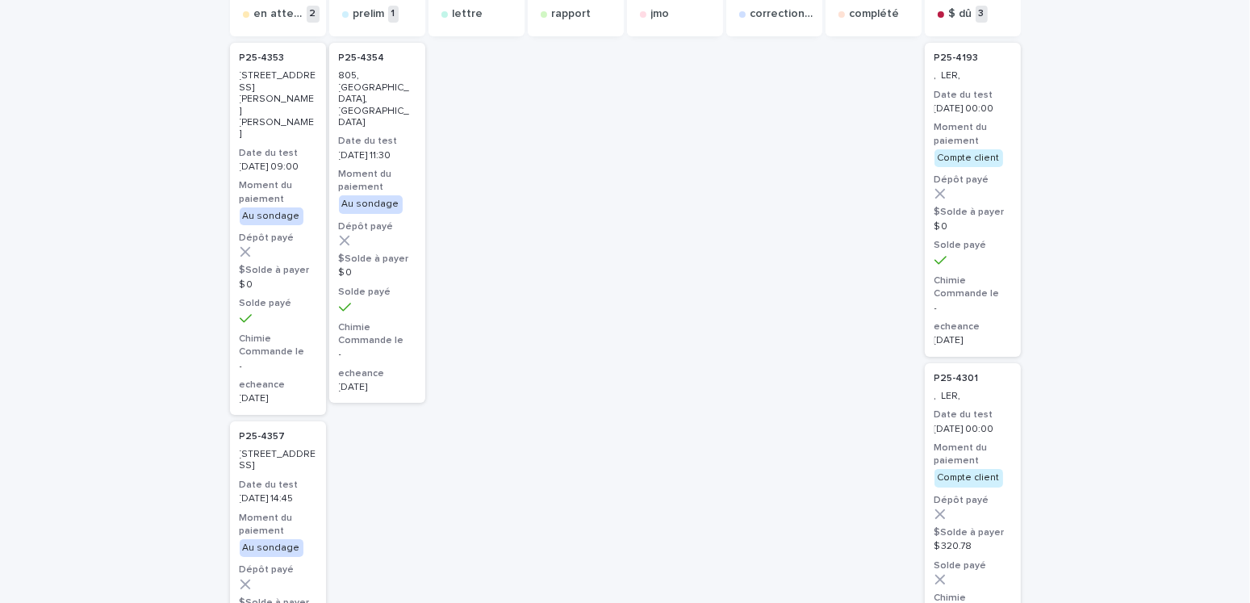
scroll to position [0, 0]
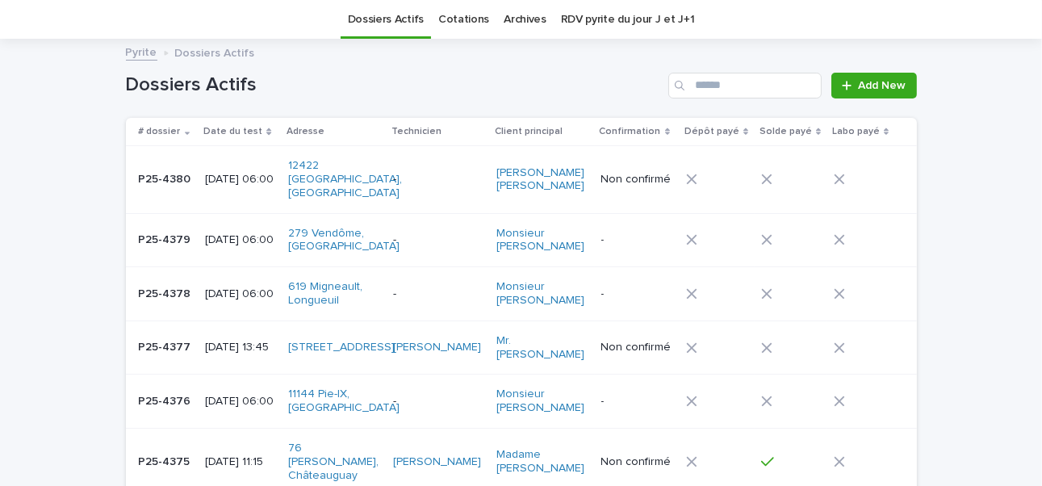
scroll to position [212, 0]
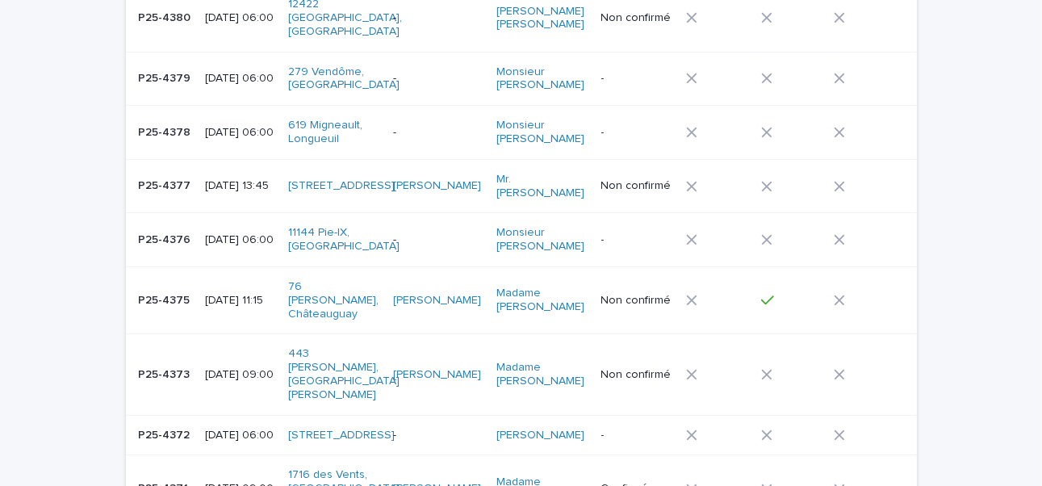
click at [254, 368] on p "[DATE] 09:00" at bounding box center [240, 375] width 70 height 14
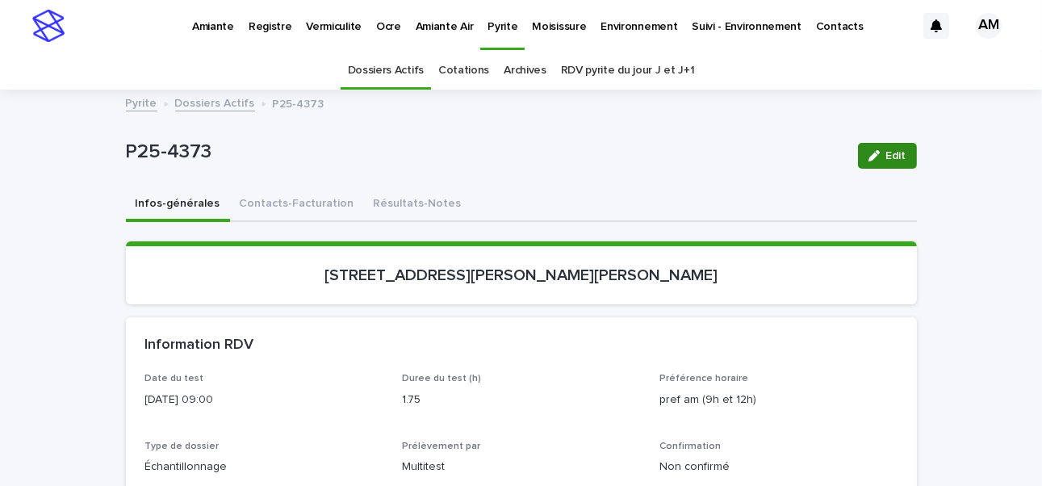
click at [888, 157] on span "Edit" at bounding box center [896, 155] width 20 height 11
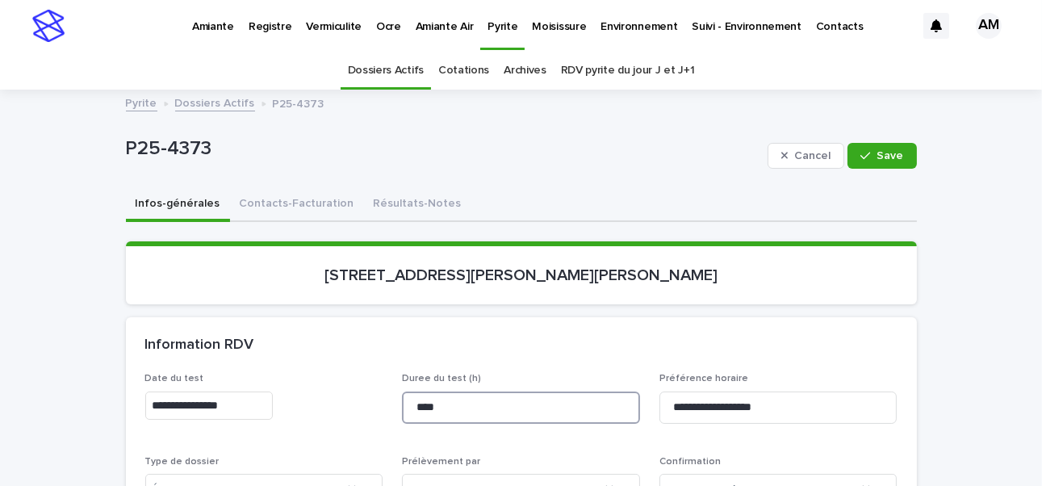
click at [434, 405] on input "****" at bounding box center [521, 407] width 238 height 32
drag, startPoint x: 434, startPoint y: 405, endPoint x: 398, endPoint y: 407, distance: 36.3
click at [402, 407] on input "****" at bounding box center [521, 407] width 238 height 32
type input "***"
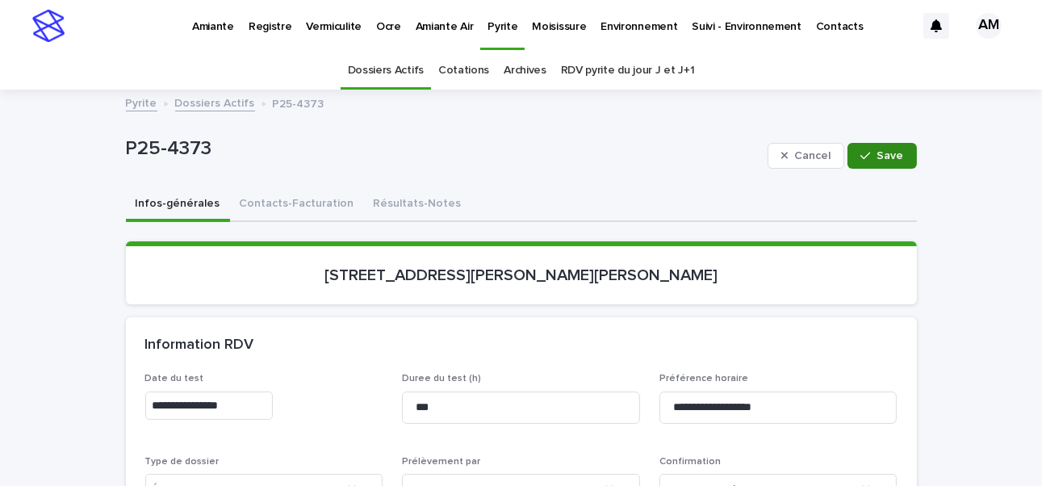
click at [879, 160] on span "Save" at bounding box center [890, 155] width 27 height 11
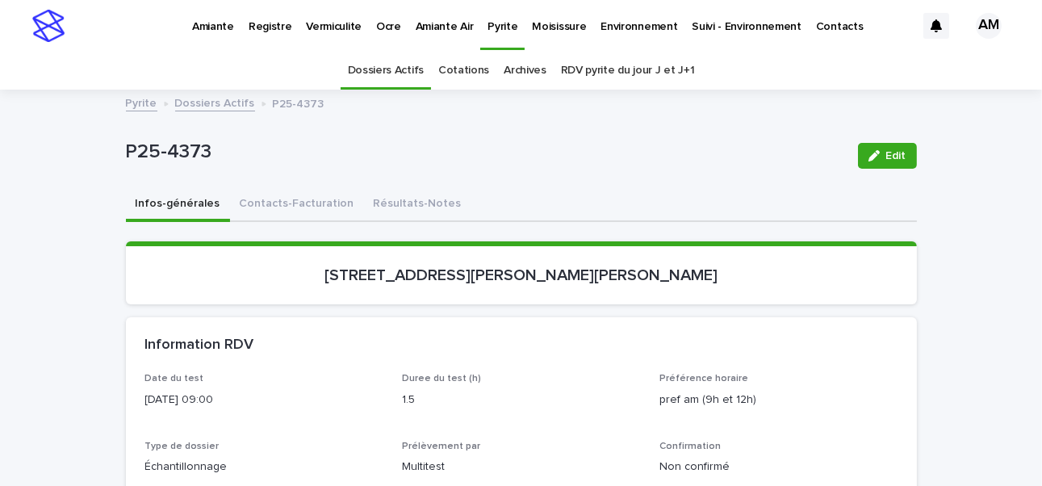
click at [211, 101] on link "Dossiers Actifs" at bounding box center [215, 102] width 80 height 19
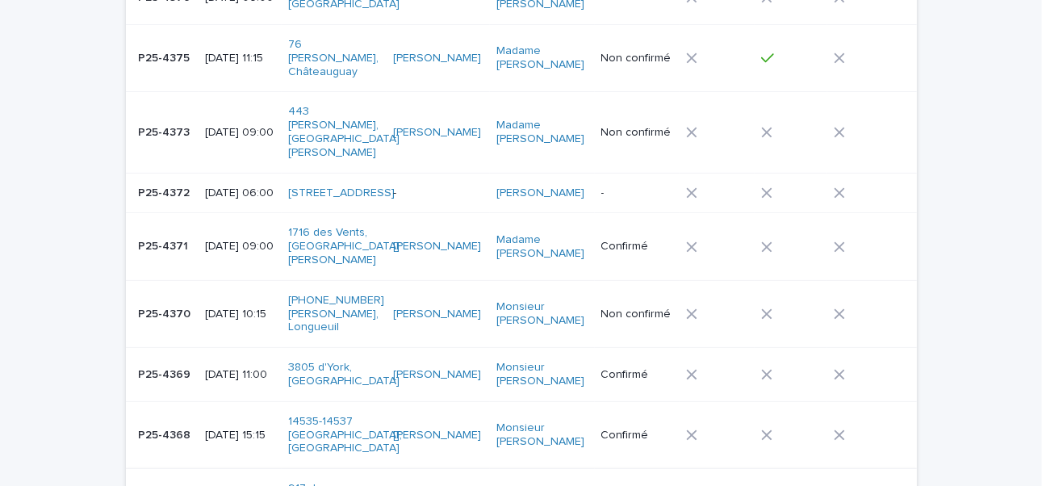
scroll to position [293, 0]
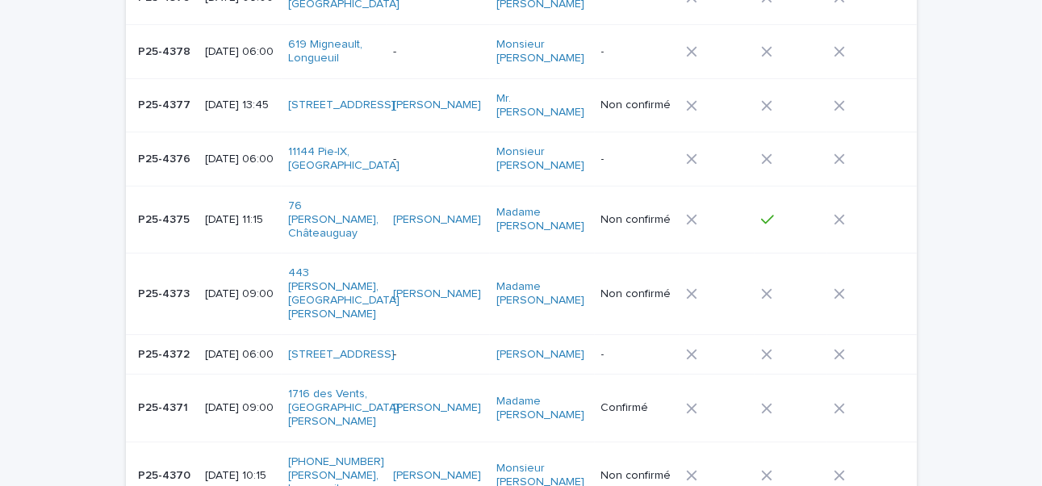
click at [241, 213] on p "[DATE] 11:15" at bounding box center [240, 220] width 70 height 14
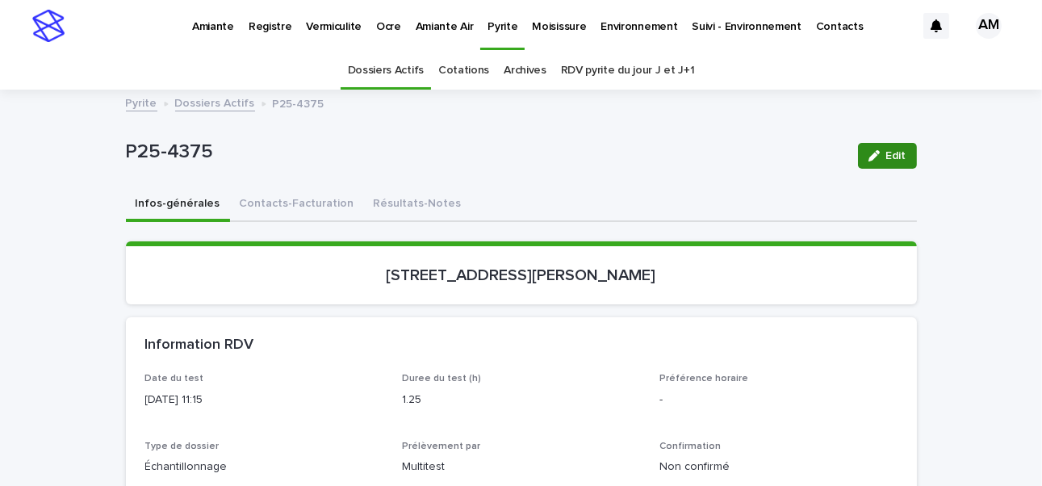
click at [886, 150] on span "Edit" at bounding box center [896, 155] width 20 height 11
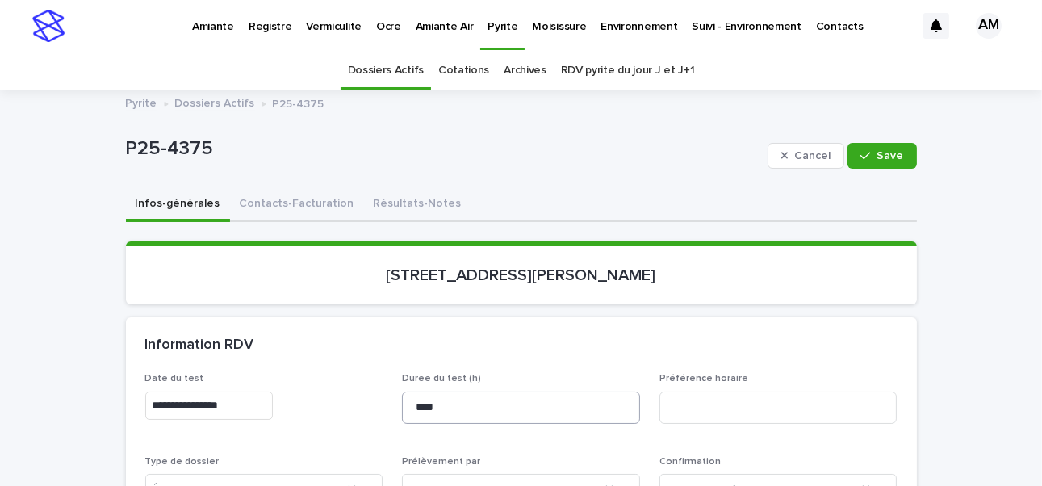
scroll to position [81, 0]
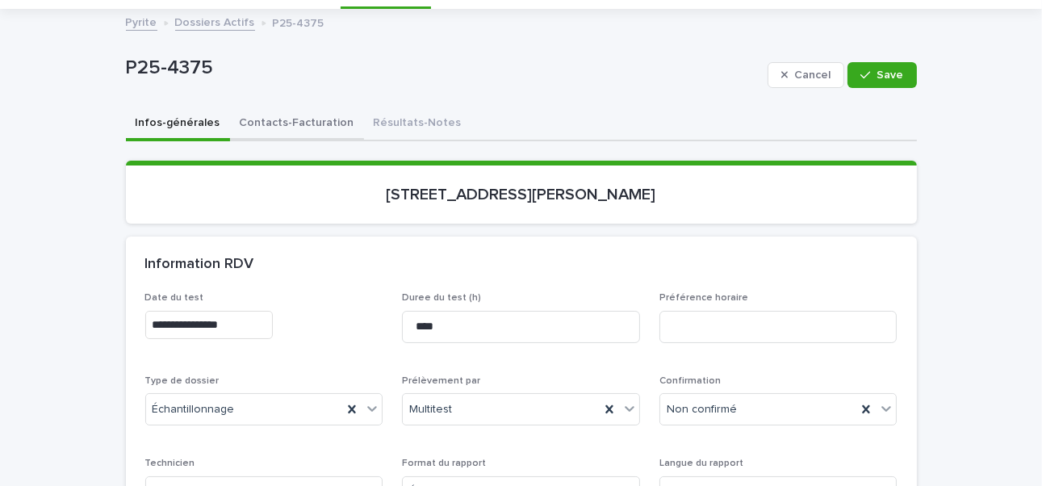
click at [296, 127] on button "Contacts-Facturation" at bounding box center [297, 124] width 134 height 34
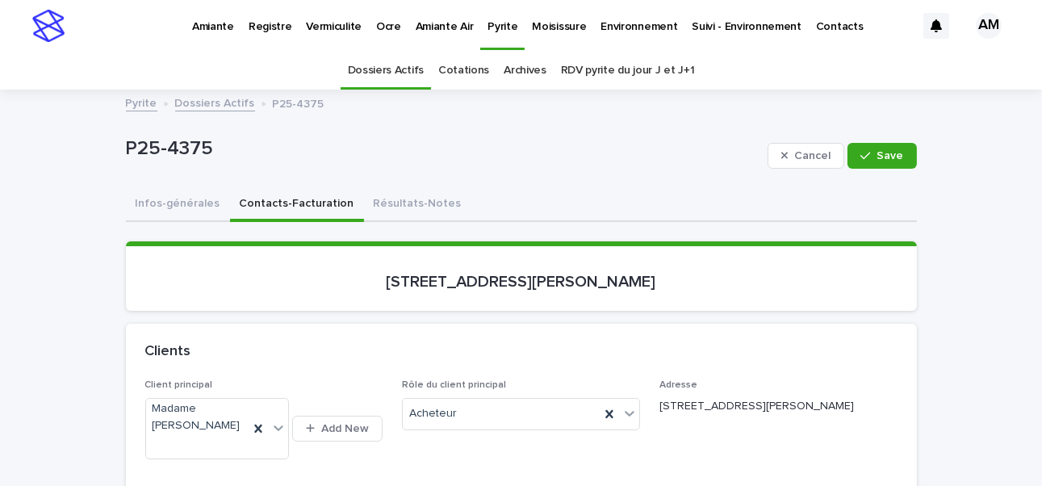
click at [215, 198] on button "Infos-générales" at bounding box center [178, 205] width 104 height 34
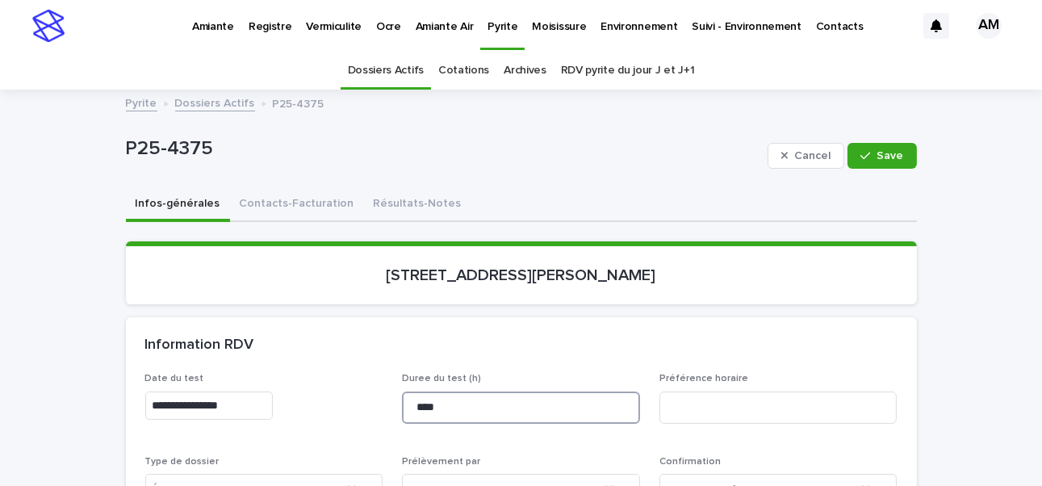
click at [445, 407] on input "****" at bounding box center [521, 407] width 238 height 32
type input "*"
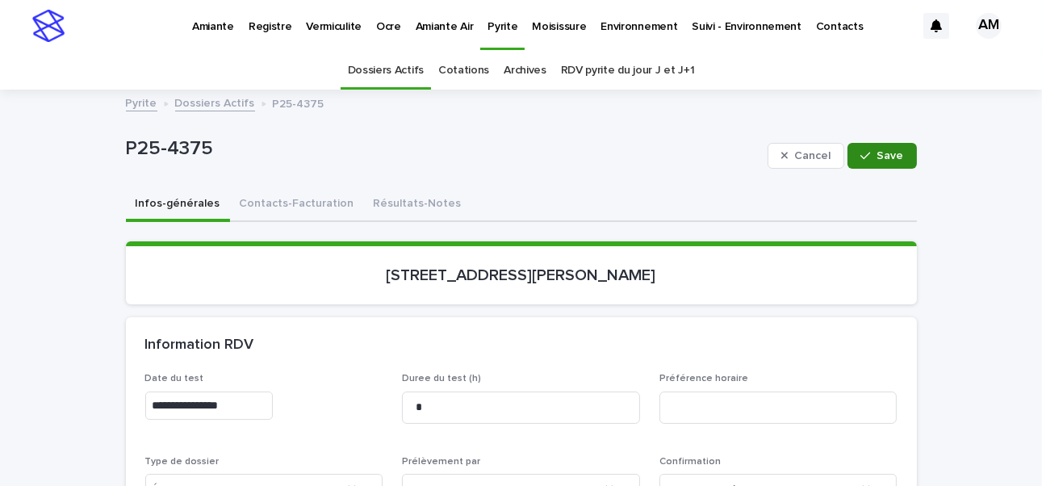
click at [899, 148] on button "Save" at bounding box center [881, 156] width 69 height 26
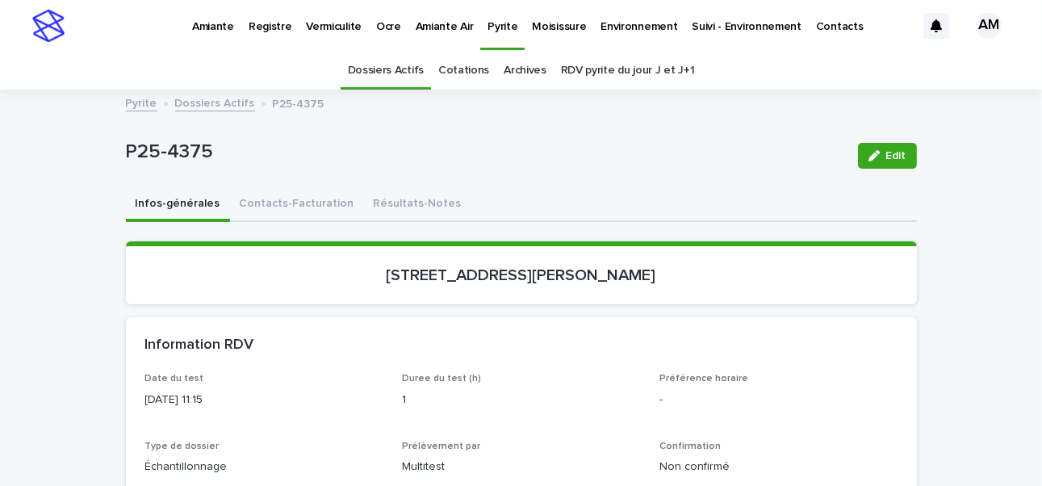
click at [205, 102] on link "Dossiers Actifs" at bounding box center [215, 102] width 80 height 19
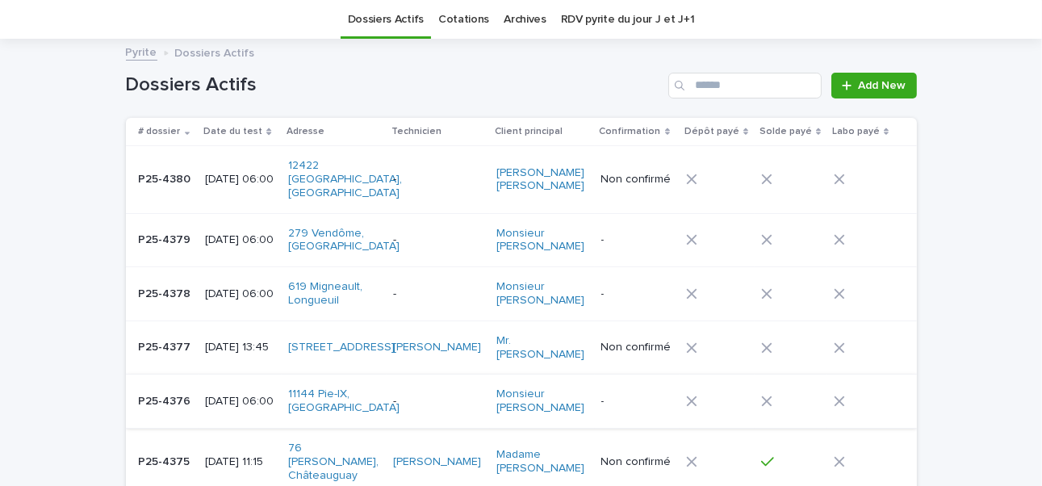
scroll to position [293, 0]
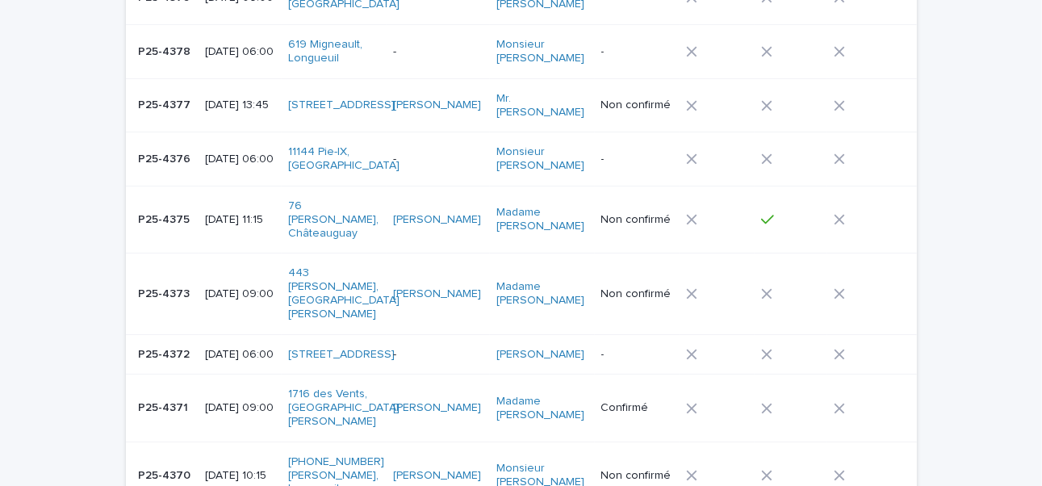
click at [258, 98] on p "2025-09-18 13:45" at bounding box center [240, 105] width 70 height 14
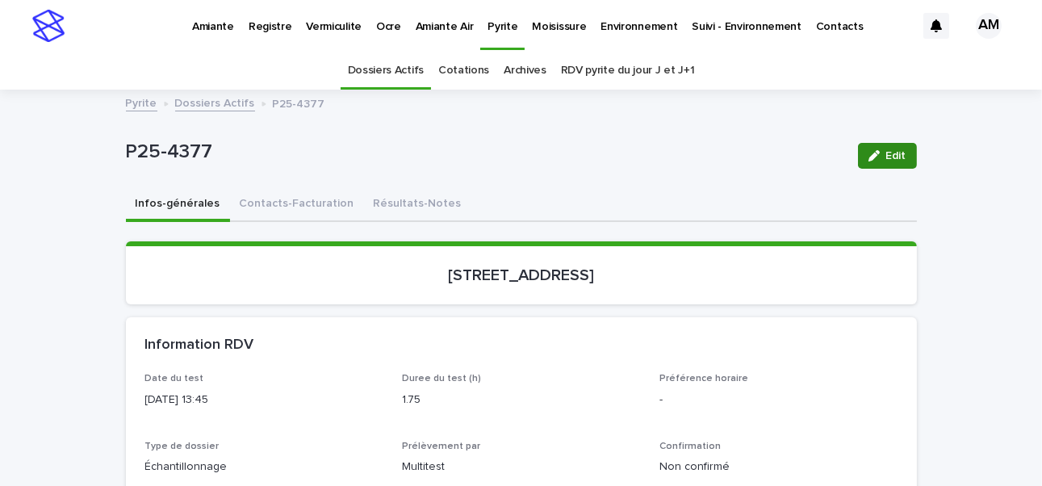
click at [877, 146] on button "Edit" at bounding box center [887, 156] width 59 height 26
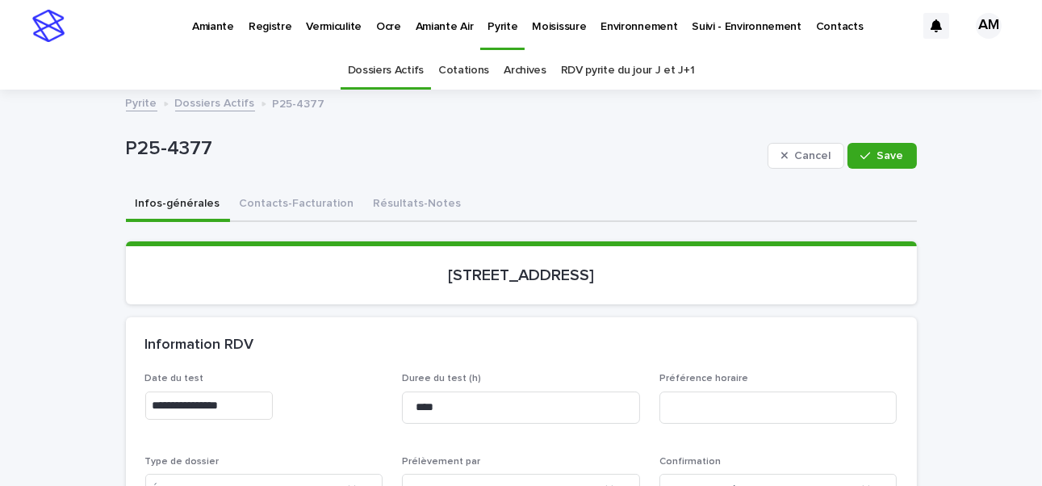
click at [238, 403] on input "**********" at bounding box center [208, 405] width 127 height 28
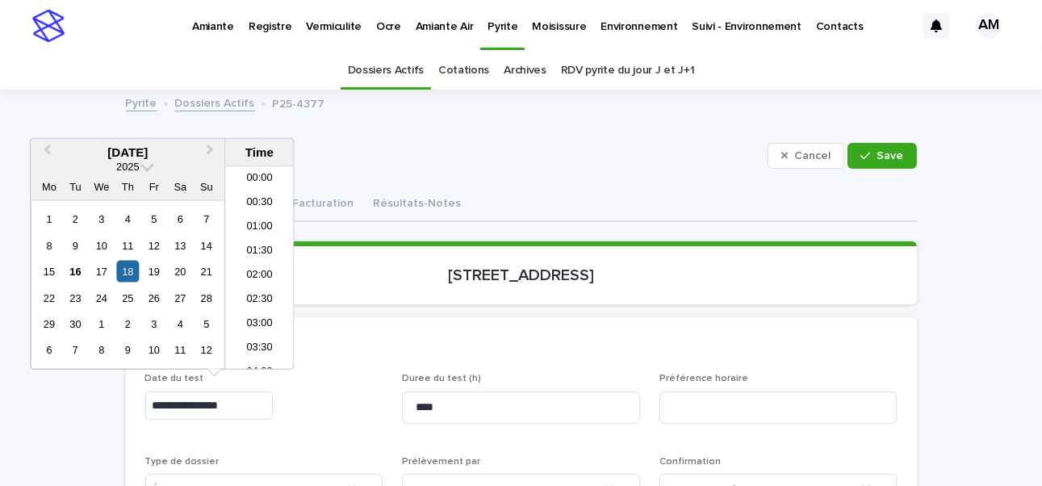
scroll to position [565, 0]
type input "**********"
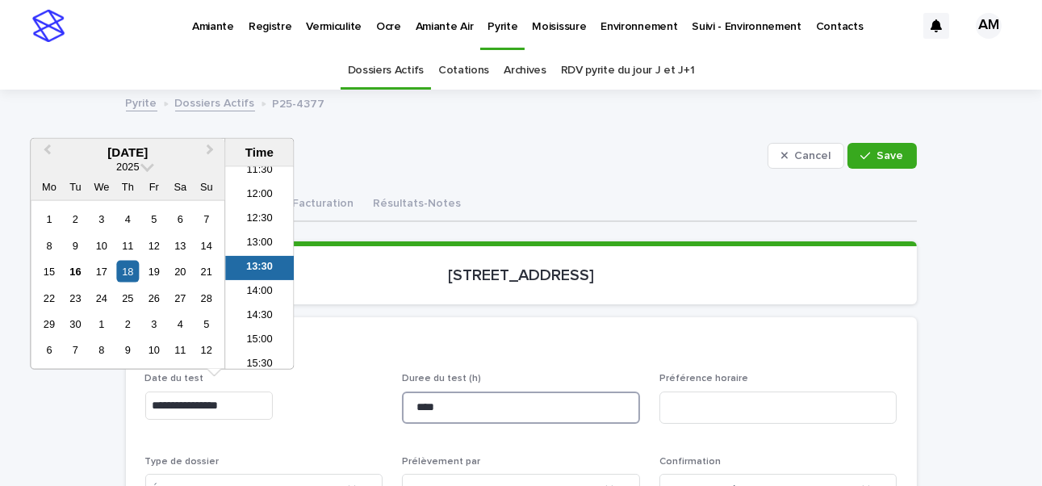
click at [449, 410] on input "****" at bounding box center [521, 407] width 238 height 32
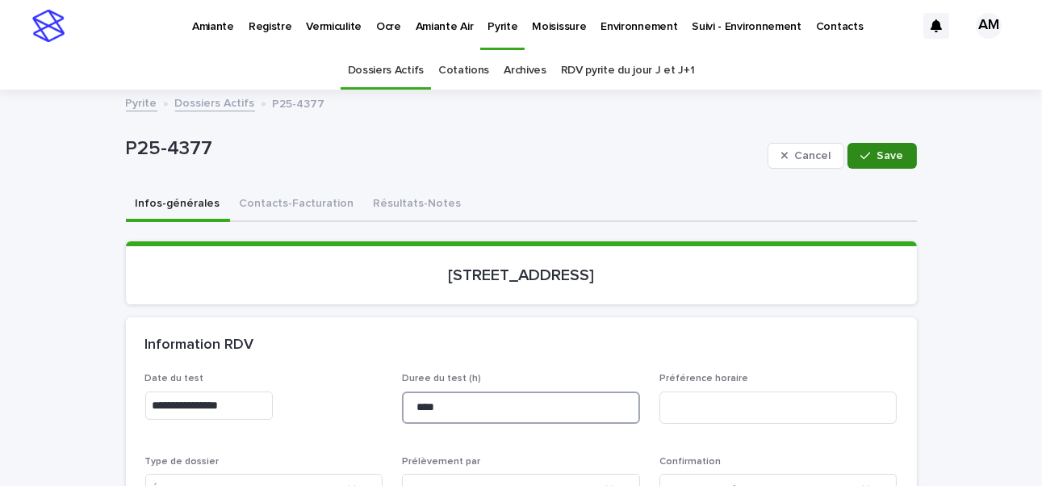
type input "****"
click at [899, 155] on button "Save" at bounding box center [881, 156] width 69 height 26
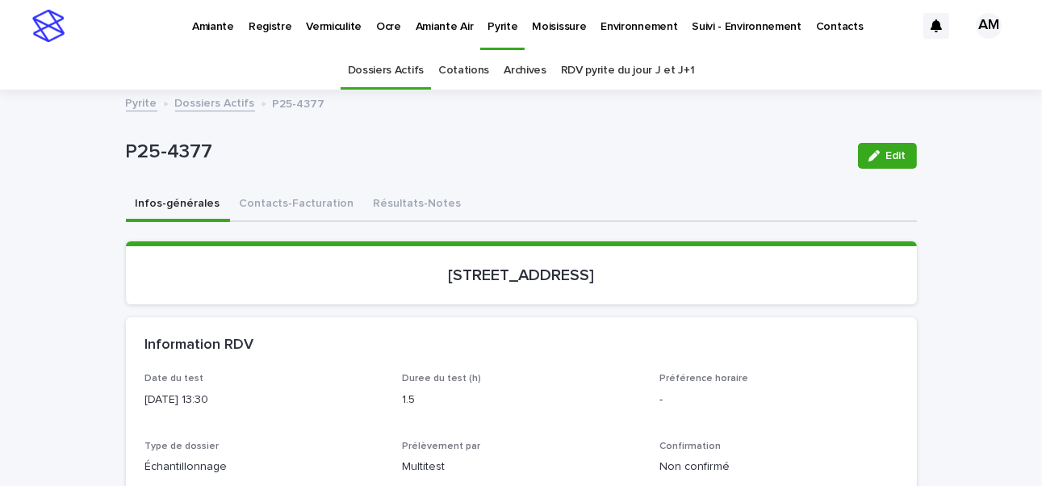
click at [211, 106] on link "Dossiers Actifs" at bounding box center [215, 102] width 80 height 19
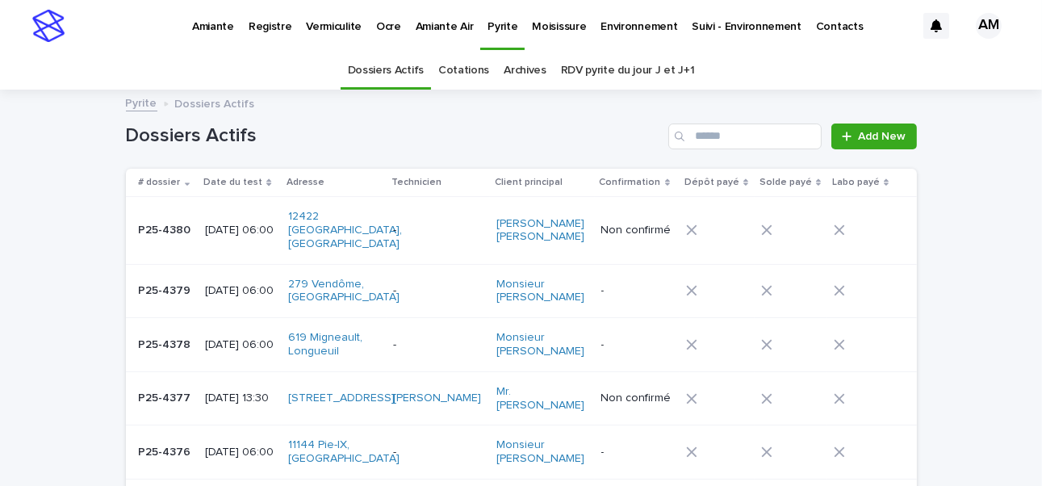
scroll to position [51, 0]
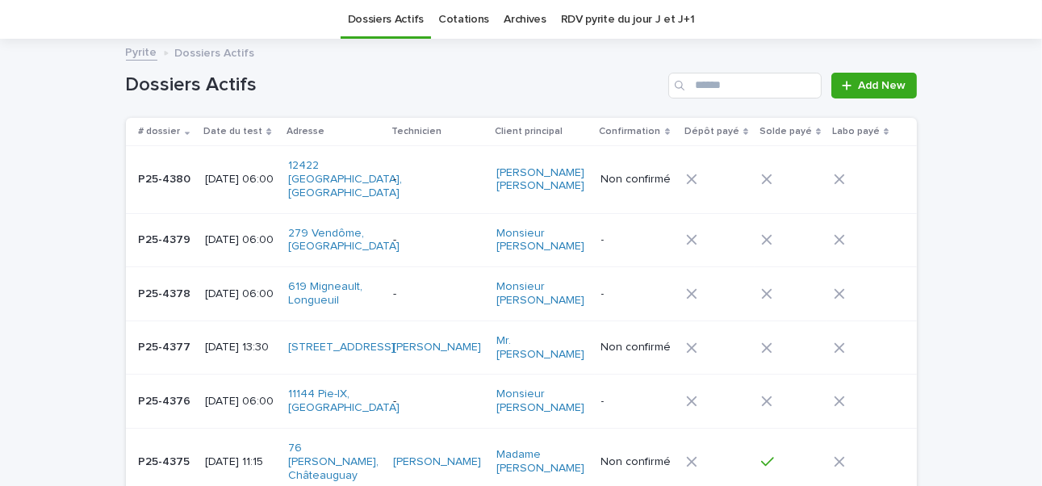
click at [217, 173] on p "2025-09-18 06:00" at bounding box center [240, 180] width 70 height 14
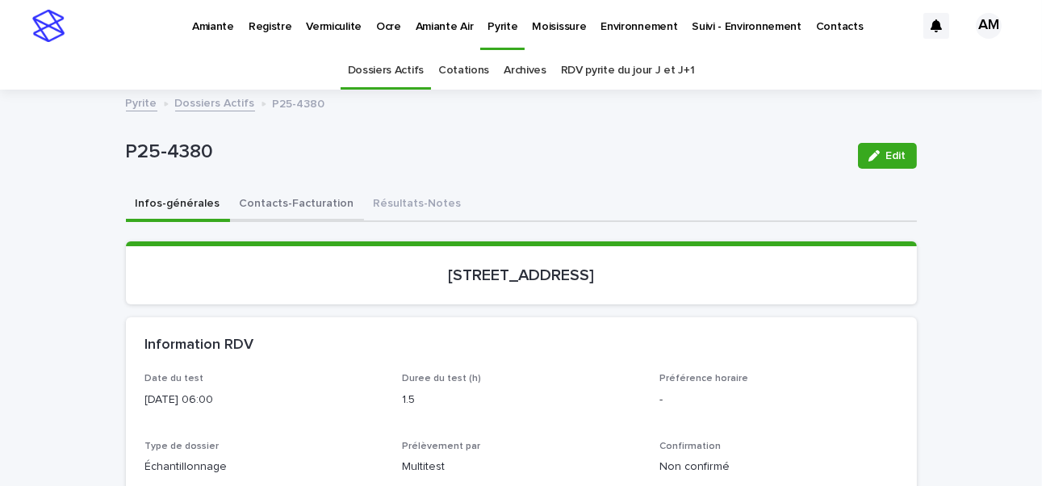
drag, startPoint x: 278, startPoint y: 198, endPoint x: 308, endPoint y: 216, distance: 35.1
click at [278, 198] on button "Contacts-Facturation" at bounding box center [297, 205] width 134 height 34
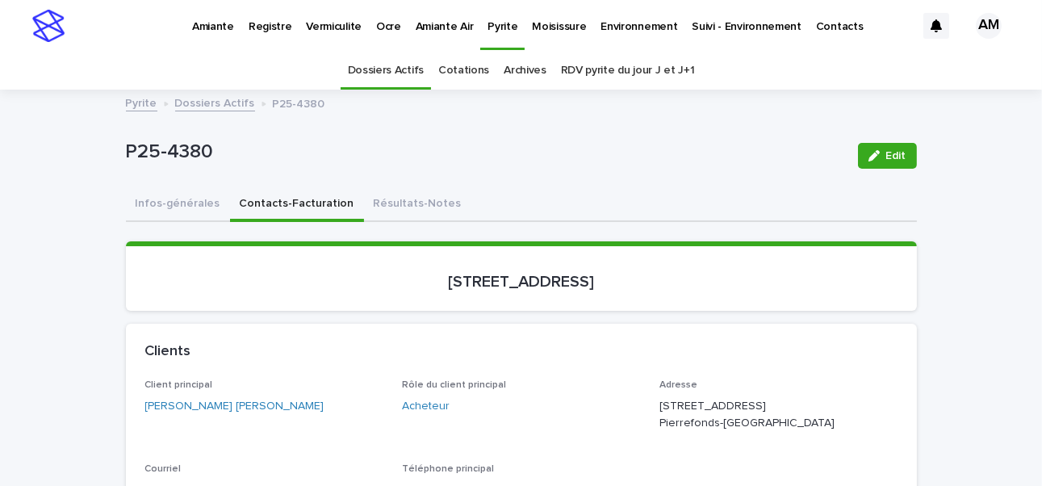
click at [208, 107] on link "Dossiers Actifs" at bounding box center [215, 102] width 80 height 19
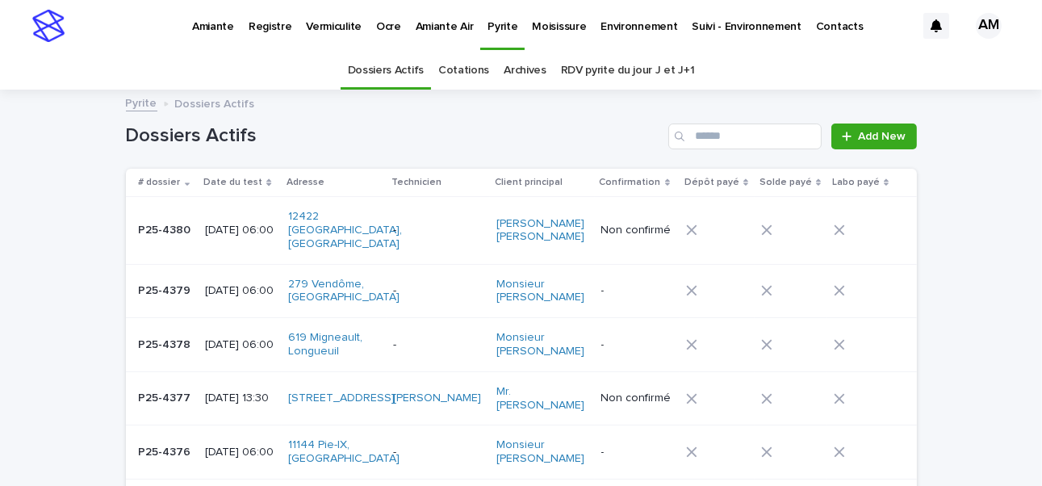
scroll to position [51, 0]
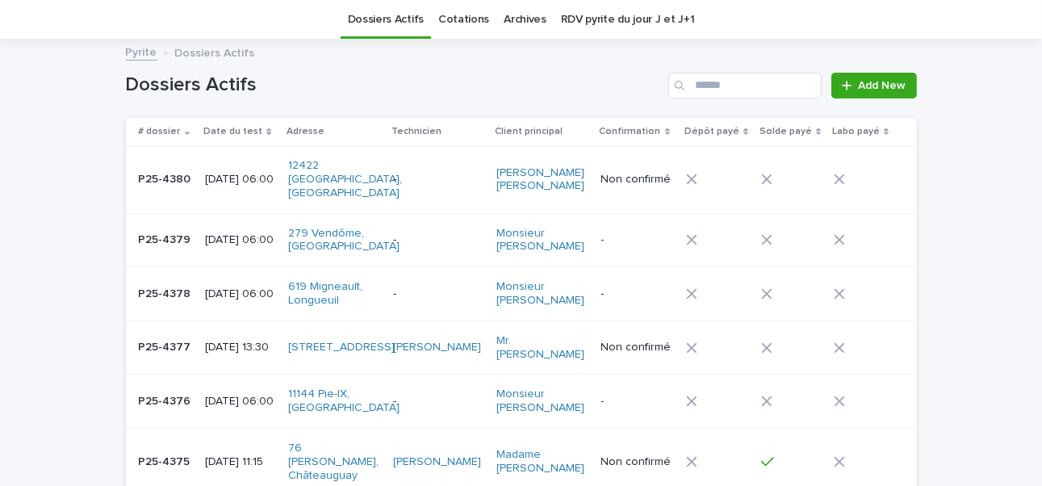
click at [228, 173] on p "2025-09-18 06:00" at bounding box center [240, 180] width 70 height 14
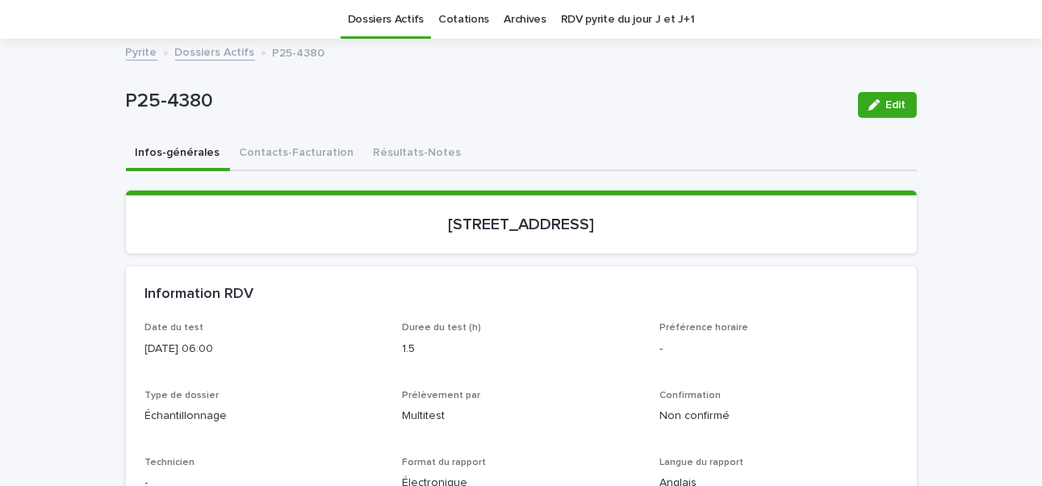
scroll to position [51, 0]
click at [874, 106] on div "button" at bounding box center [877, 104] width 18 height 11
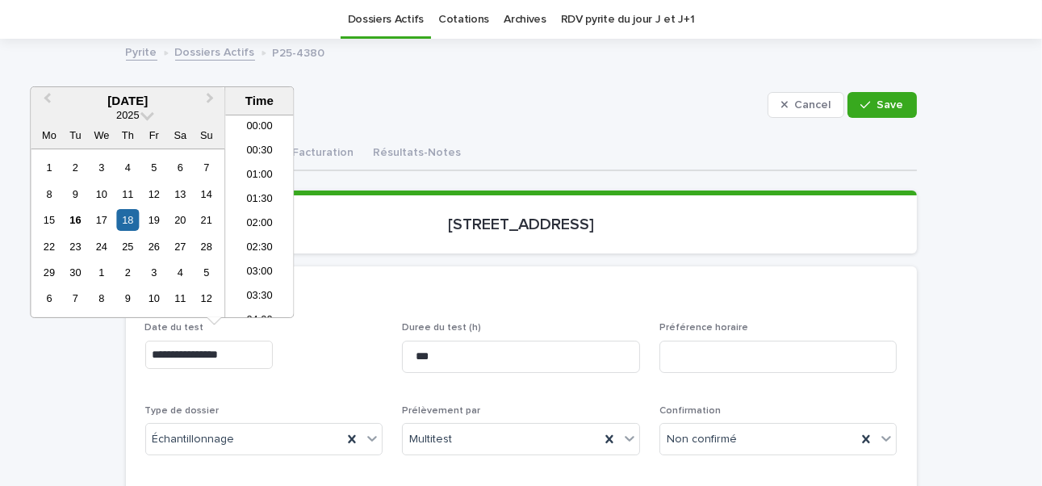
click at [216, 352] on input "**********" at bounding box center [208, 354] width 127 height 28
click at [247, 357] on input "**********" at bounding box center [208, 354] width 127 height 28
type input "**********"
click at [602, 251] on div "Loading... Saving… 12422, rue Pavillon, Montréal" at bounding box center [521, 228] width 791 height 76
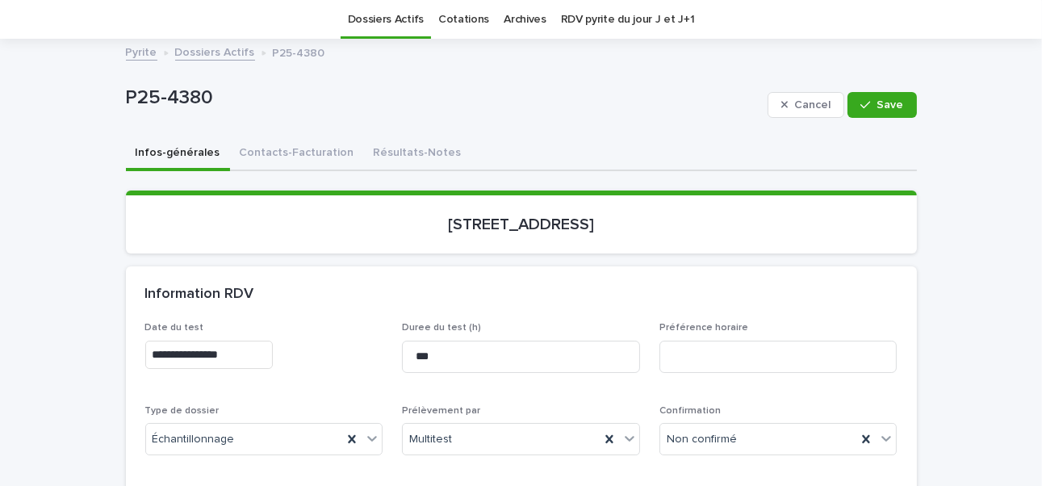
scroll to position [293, 0]
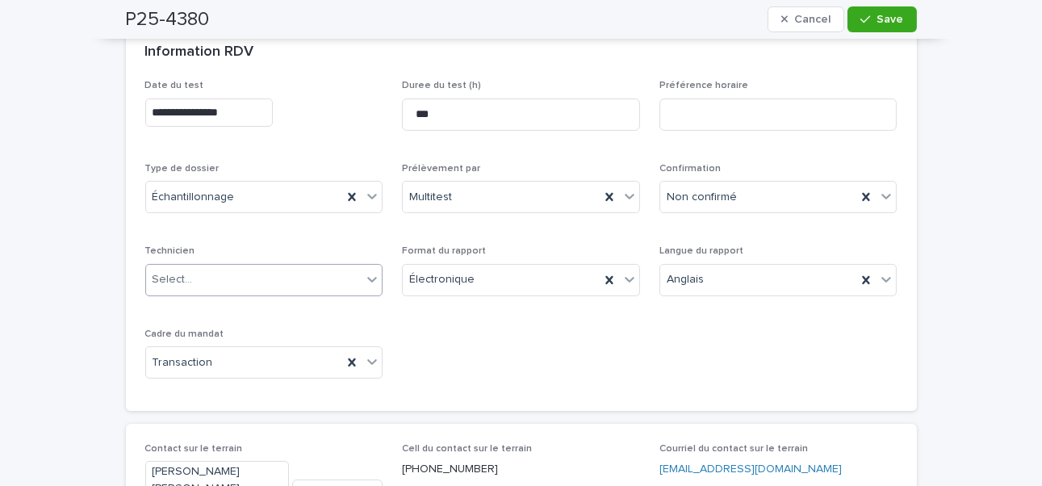
click at [219, 281] on div "Select..." at bounding box center [254, 279] width 216 height 27
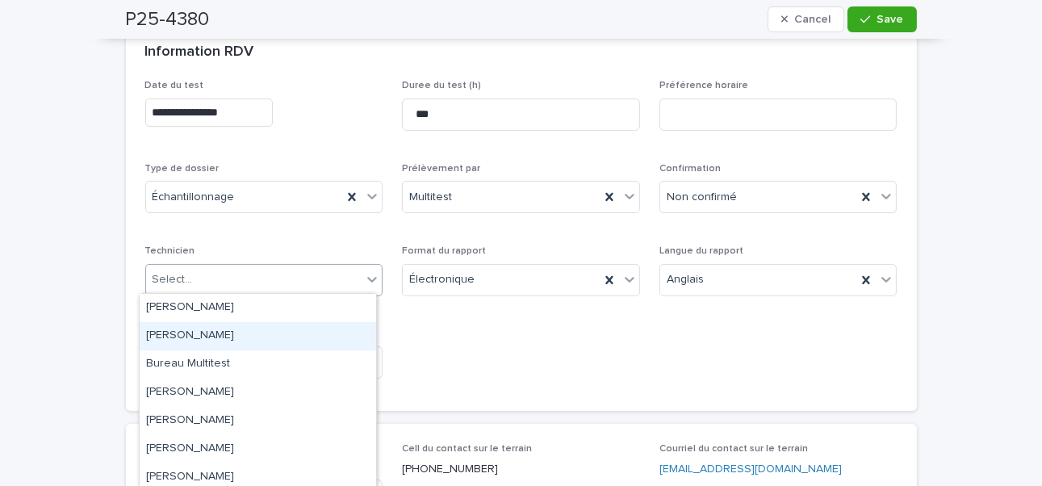
click at [213, 334] on div "Antoine Lévesque" at bounding box center [258, 336] width 236 height 28
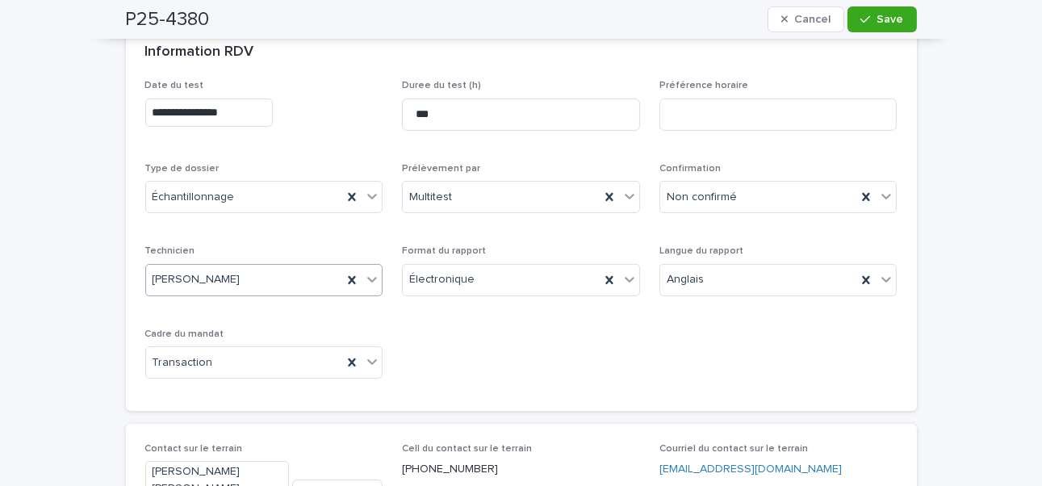
scroll to position [51, 0]
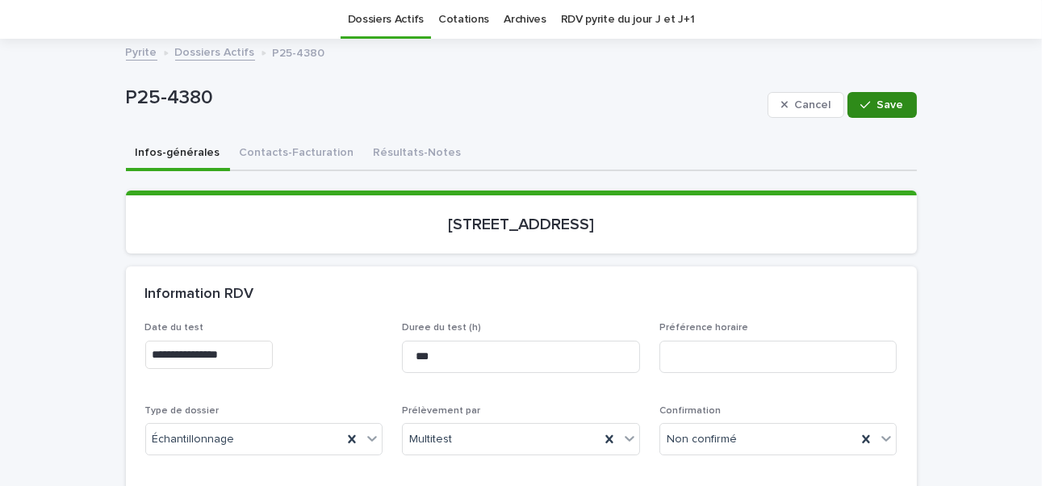
click at [884, 104] on span "Save" at bounding box center [890, 104] width 27 height 11
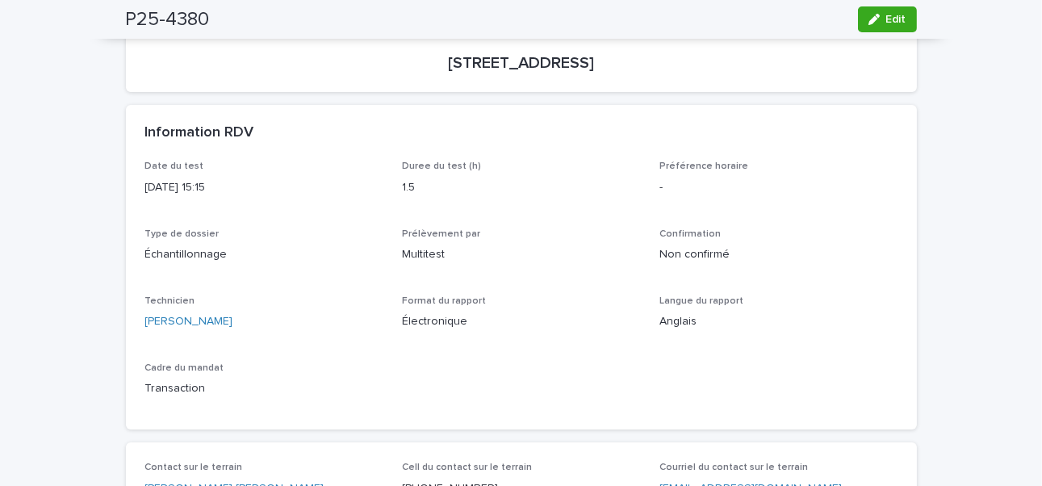
scroll to position [0, 0]
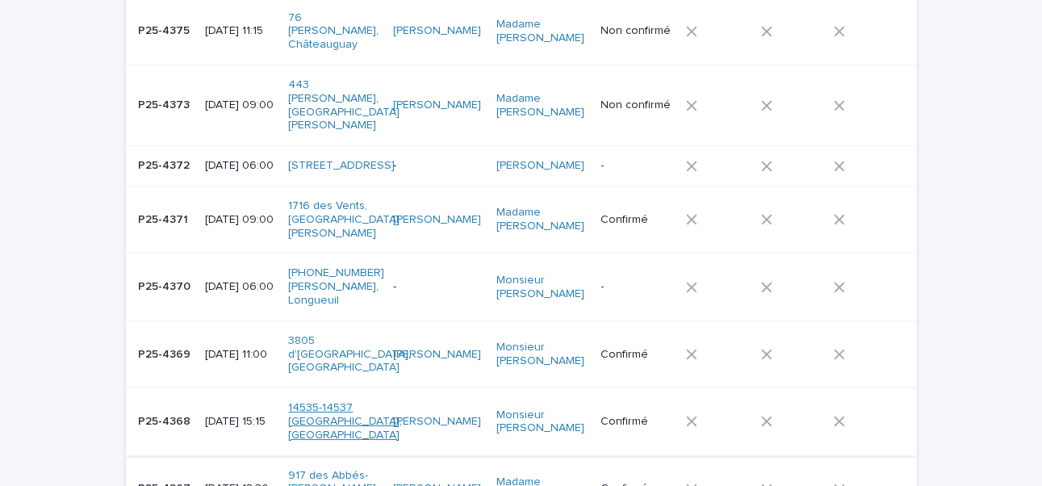
scroll to position [454, 0]
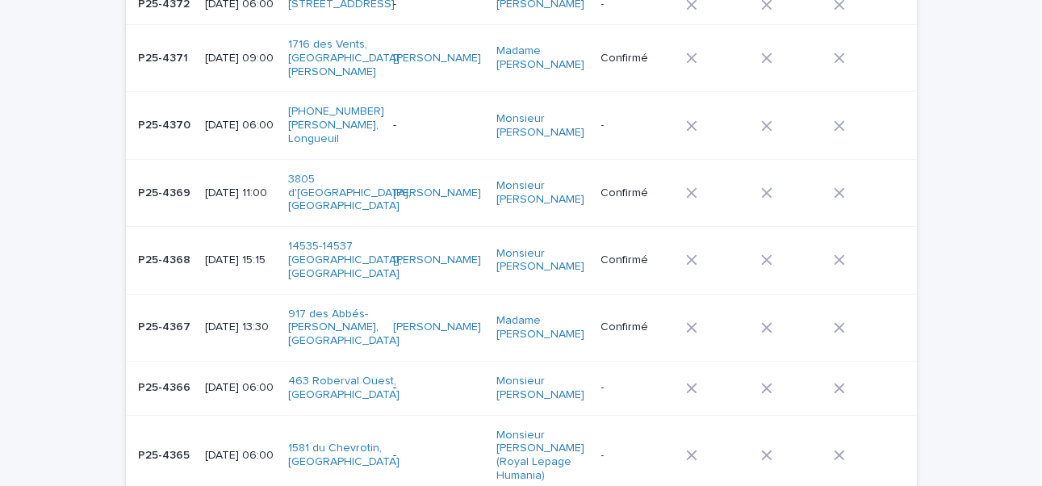
click at [219, 381] on p "[DATE] 06:00" at bounding box center [240, 388] width 70 height 14
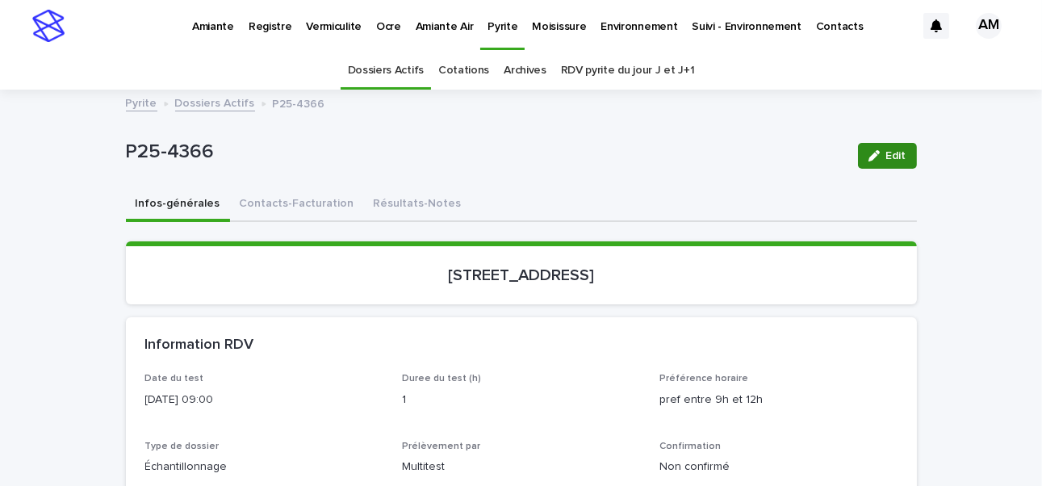
click at [872, 144] on button "Edit" at bounding box center [887, 156] width 59 height 26
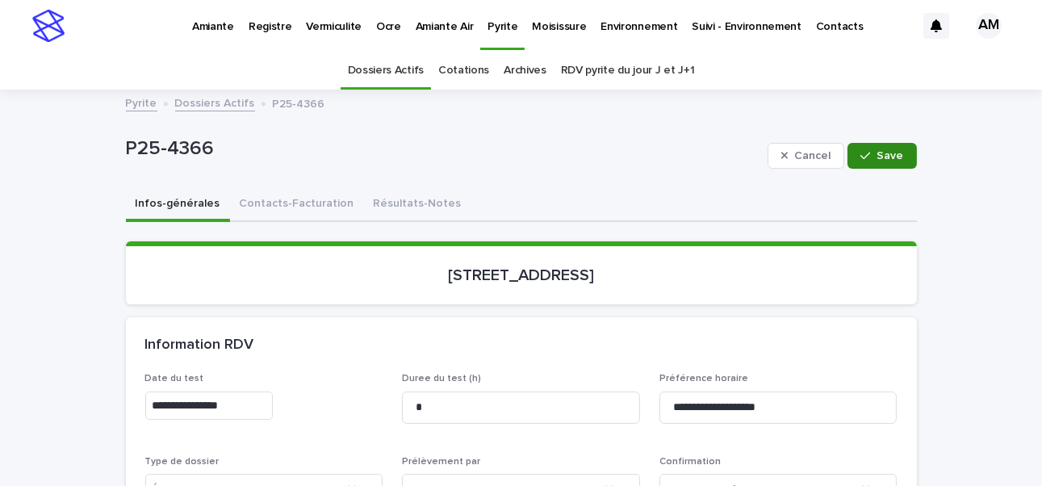
click at [877, 150] on span "Save" at bounding box center [890, 155] width 27 height 11
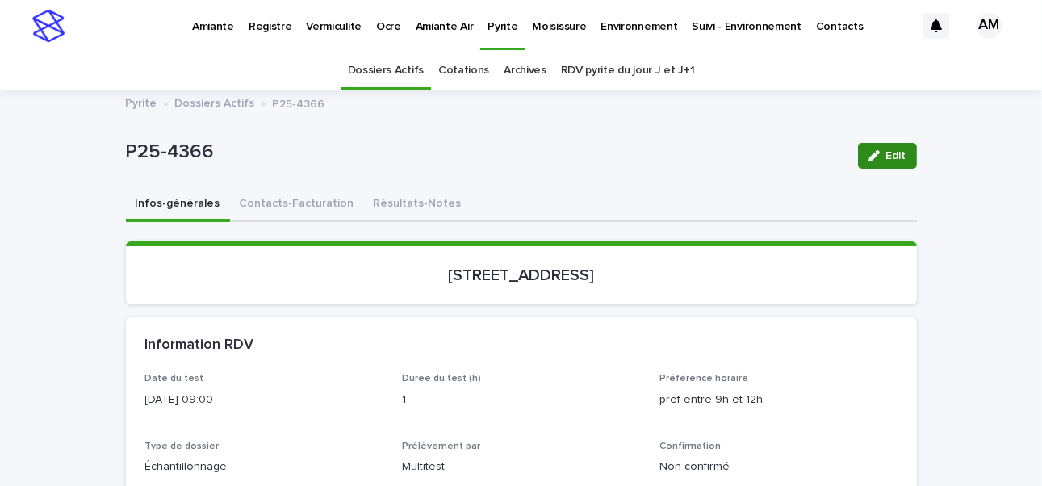
click at [887, 156] on span "Edit" at bounding box center [896, 155] width 20 height 11
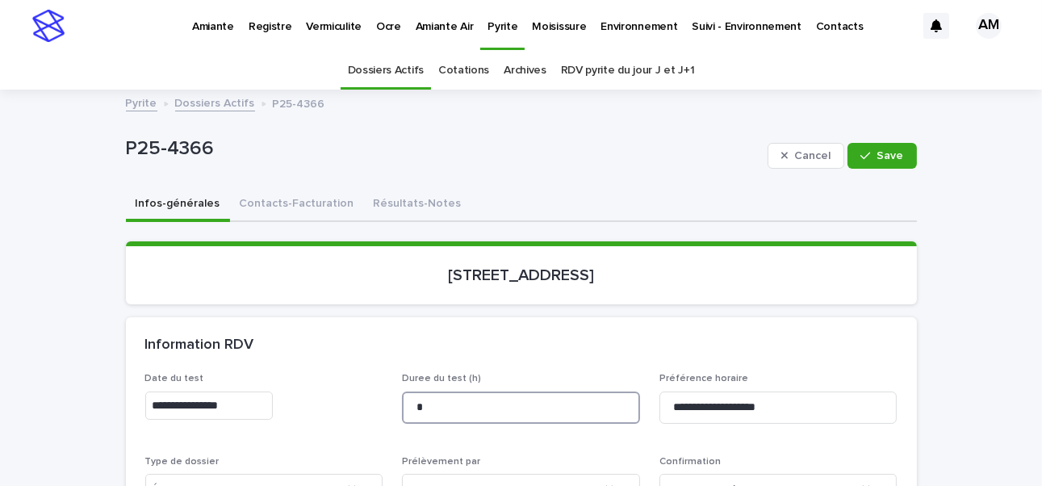
drag, startPoint x: 454, startPoint y: 407, endPoint x: 302, endPoint y: 390, distance: 153.3
type input "***"
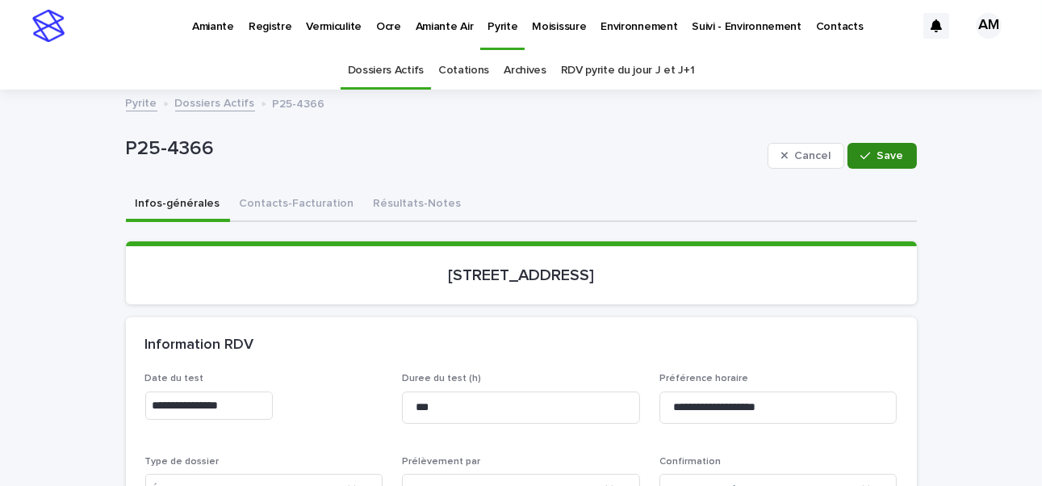
click at [887, 159] on span "Save" at bounding box center [890, 155] width 27 height 11
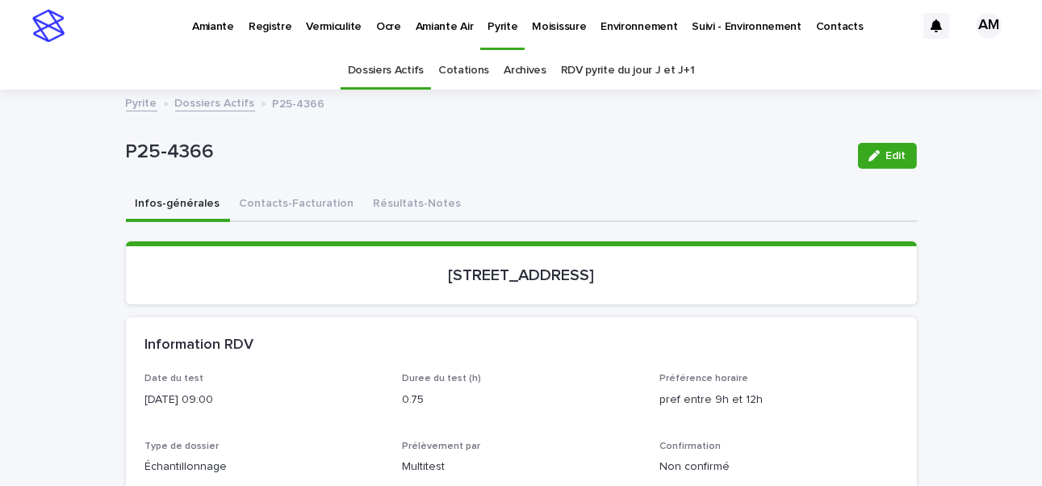
click at [891, 150] on span "Edit" at bounding box center [896, 155] width 20 height 11
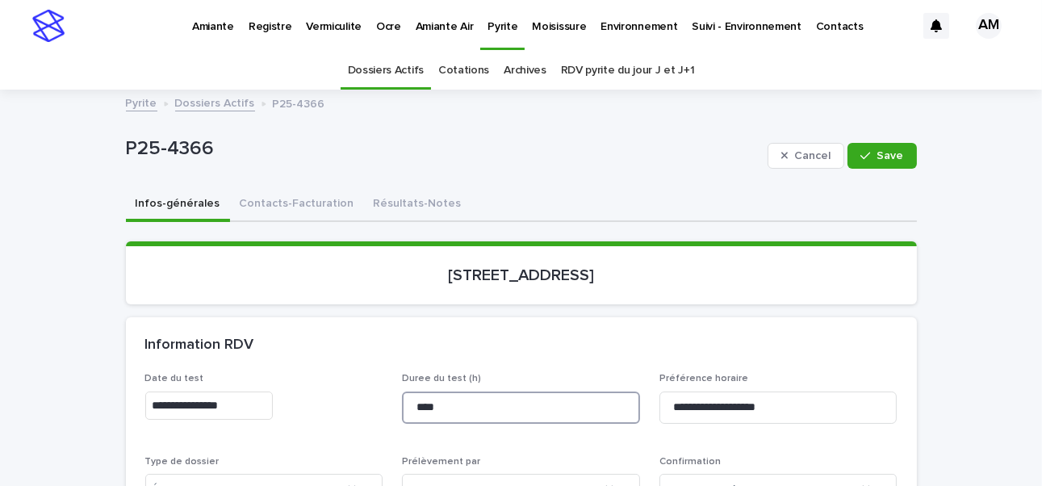
drag, startPoint x: 461, startPoint y: 401, endPoint x: 331, endPoint y: 393, distance: 130.9
type input "*"
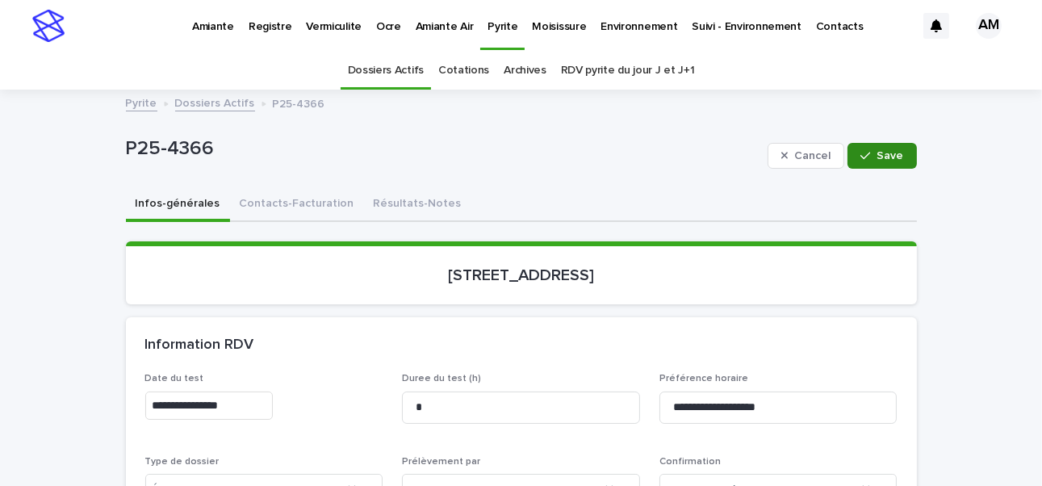
click at [893, 164] on button "Save" at bounding box center [881, 156] width 69 height 26
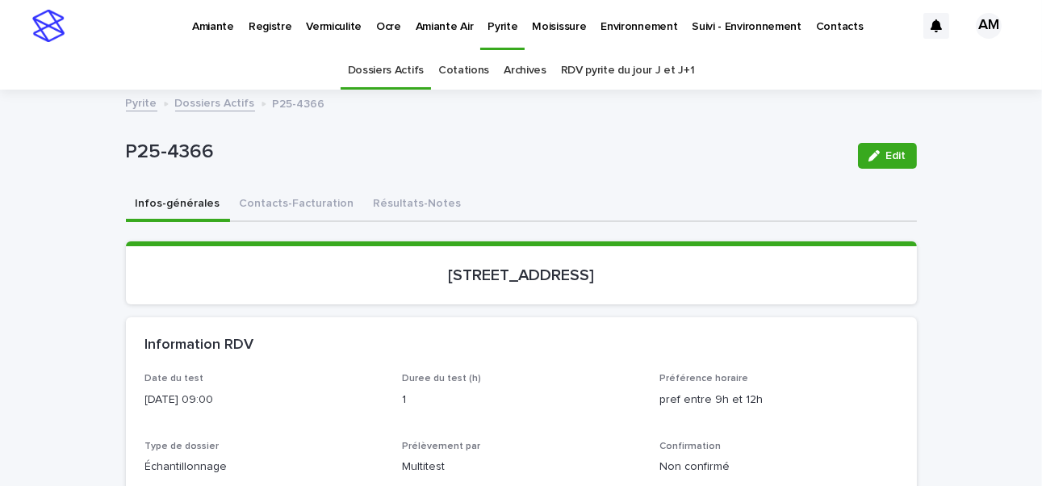
click at [207, 97] on link "Dossiers Actifs" at bounding box center [215, 102] width 80 height 19
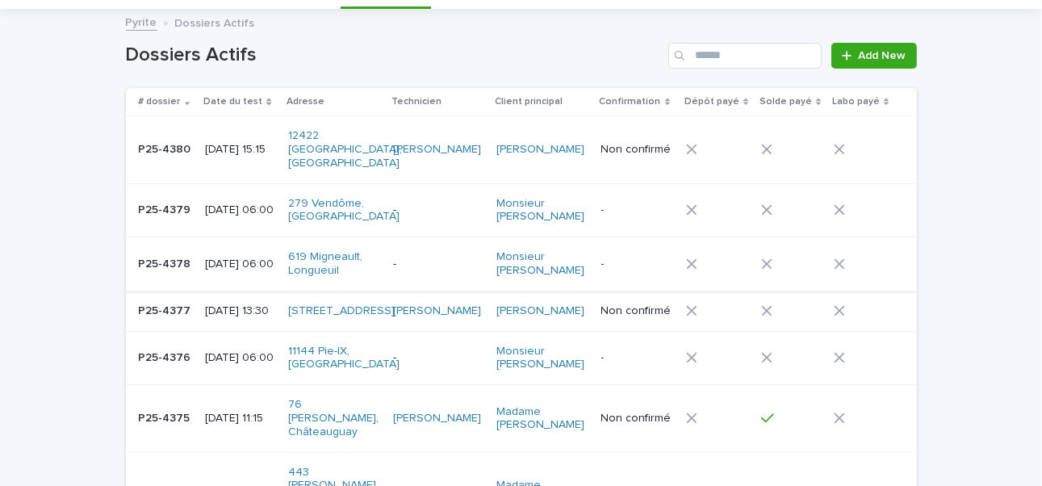
scroll to position [161, 0]
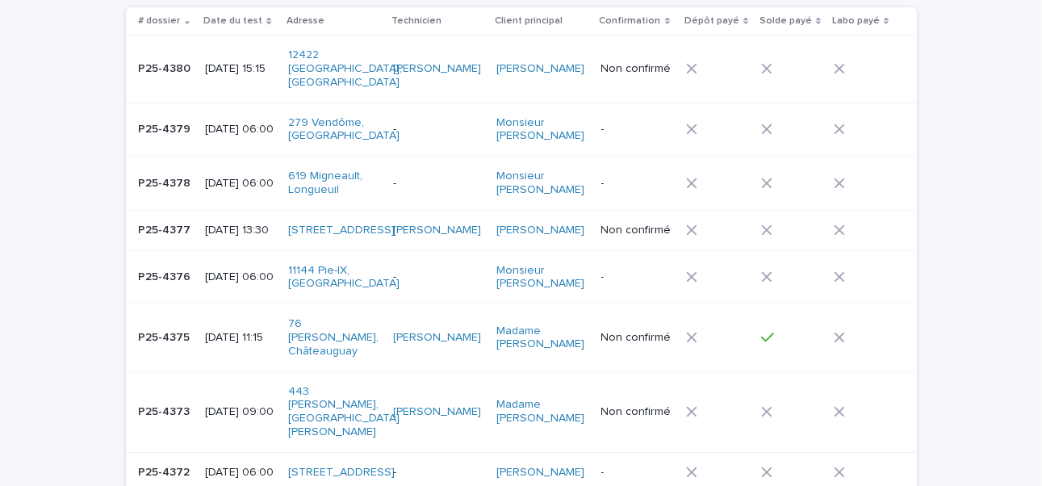
click at [255, 59] on div "[DATE] 15:15" at bounding box center [240, 67] width 70 height 17
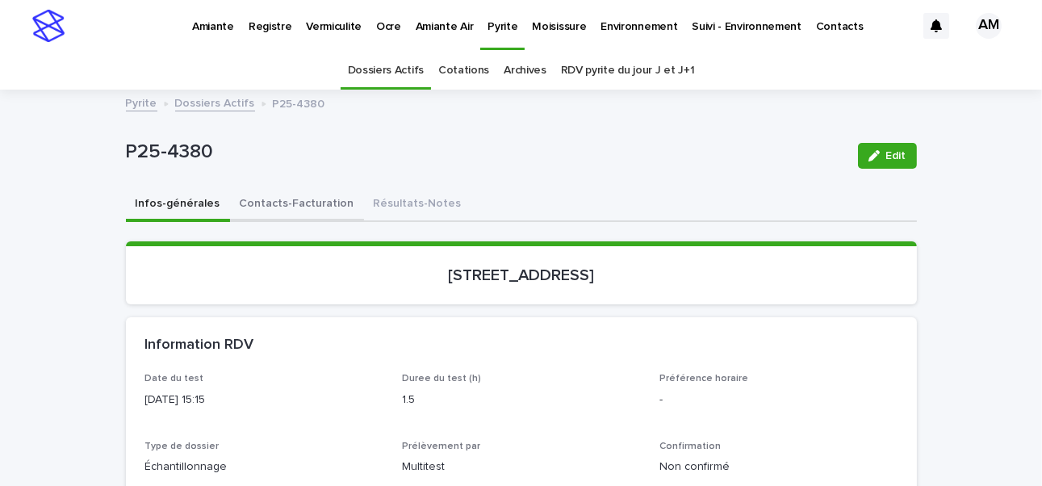
click at [287, 203] on button "Contacts-Facturation" at bounding box center [297, 205] width 134 height 34
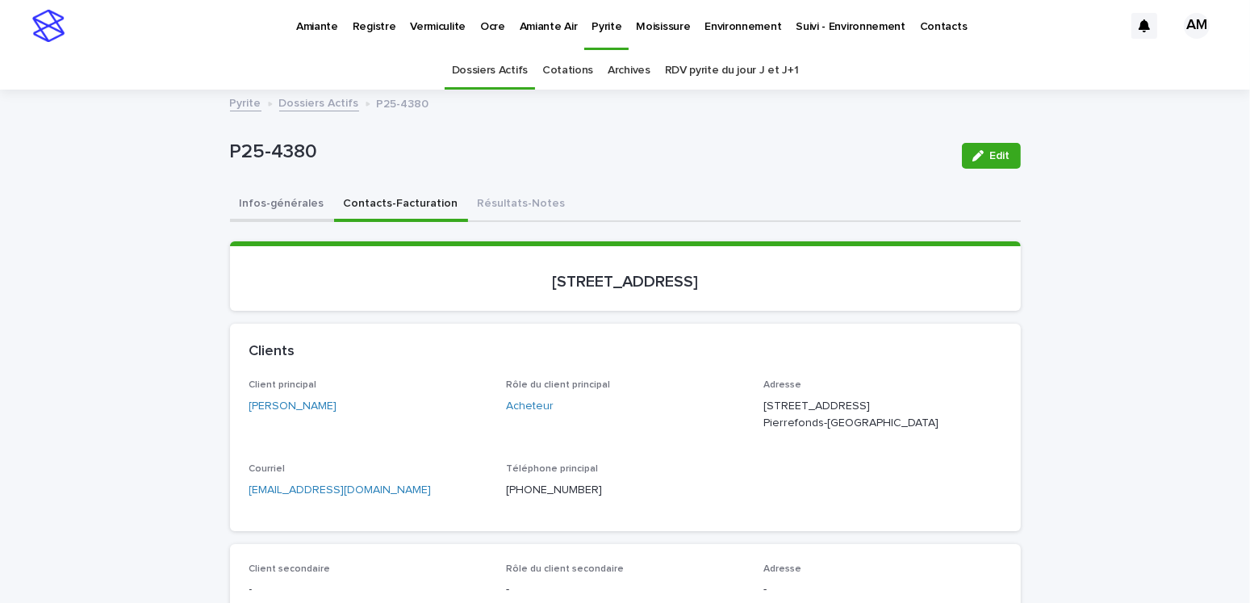
click at [287, 191] on button "Infos-générales" at bounding box center [282, 205] width 104 height 34
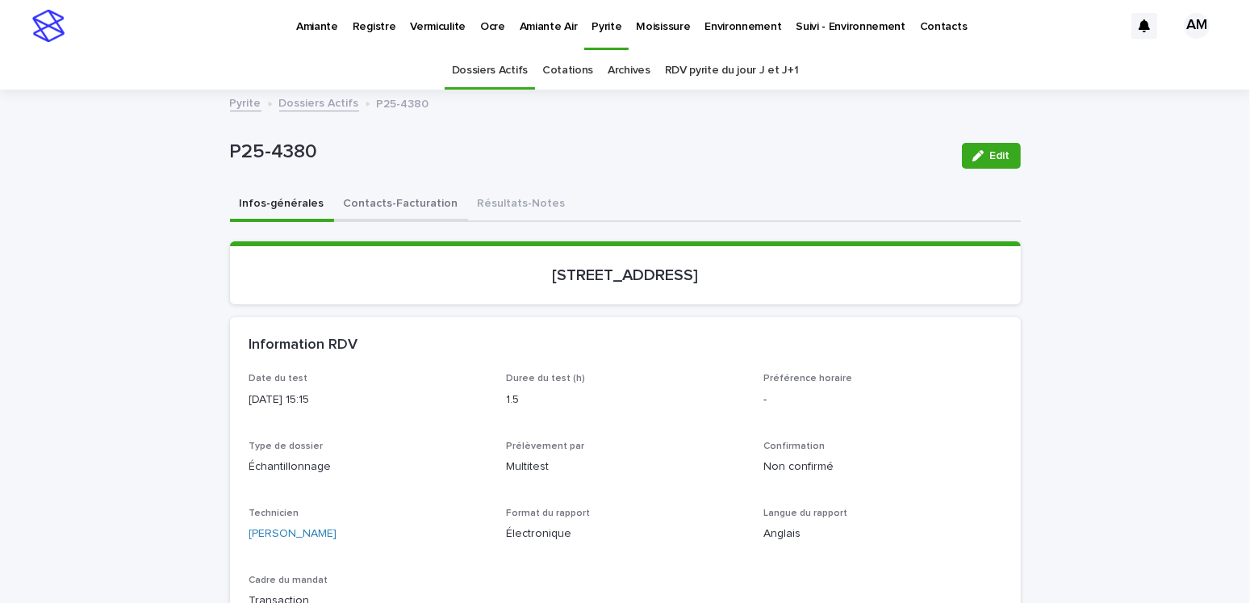
click at [411, 205] on button "Contacts-Facturation" at bounding box center [401, 205] width 134 height 34
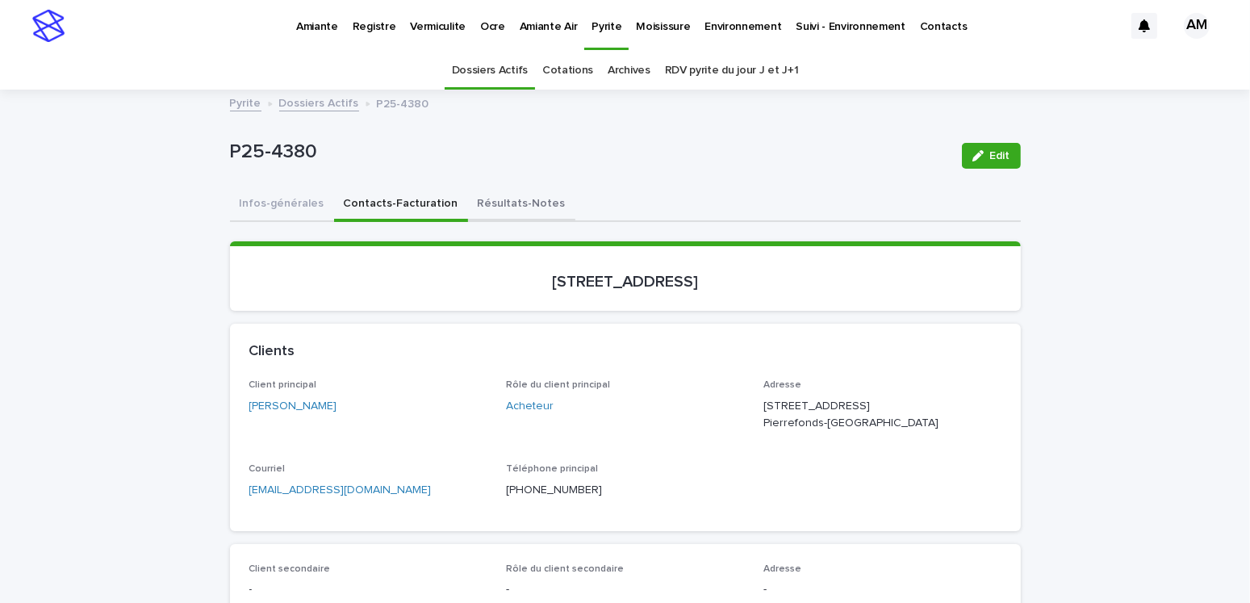
click at [486, 207] on button "Résultats-Notes" at bounding box center [521, 205] width 107 height 34
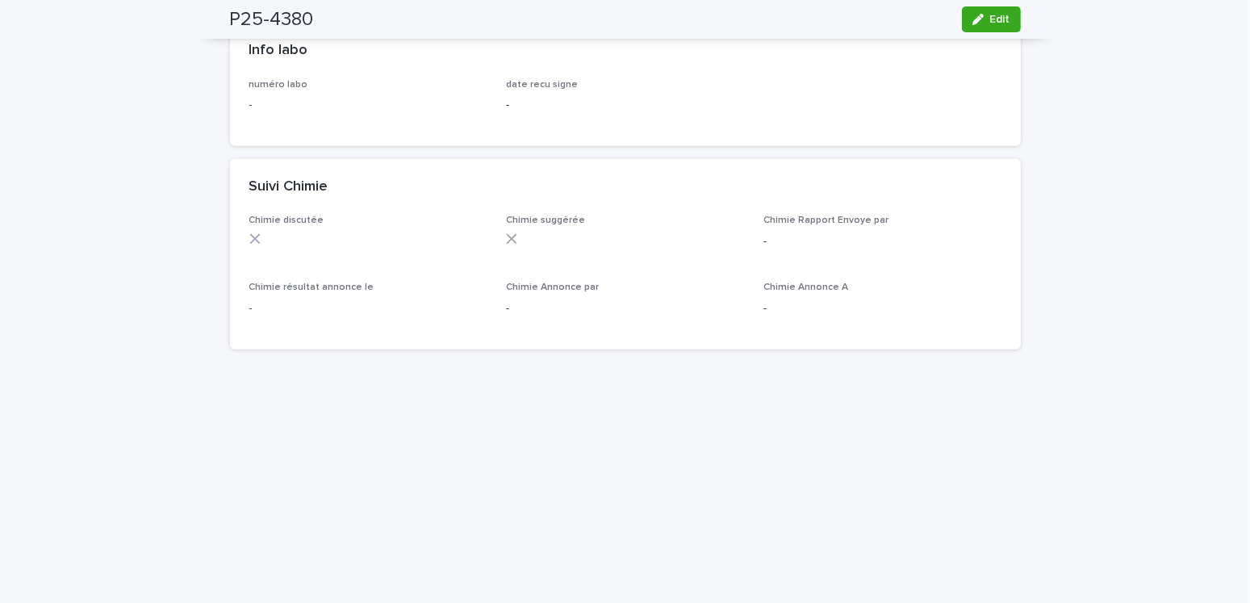
scroll to position [1130, 0]
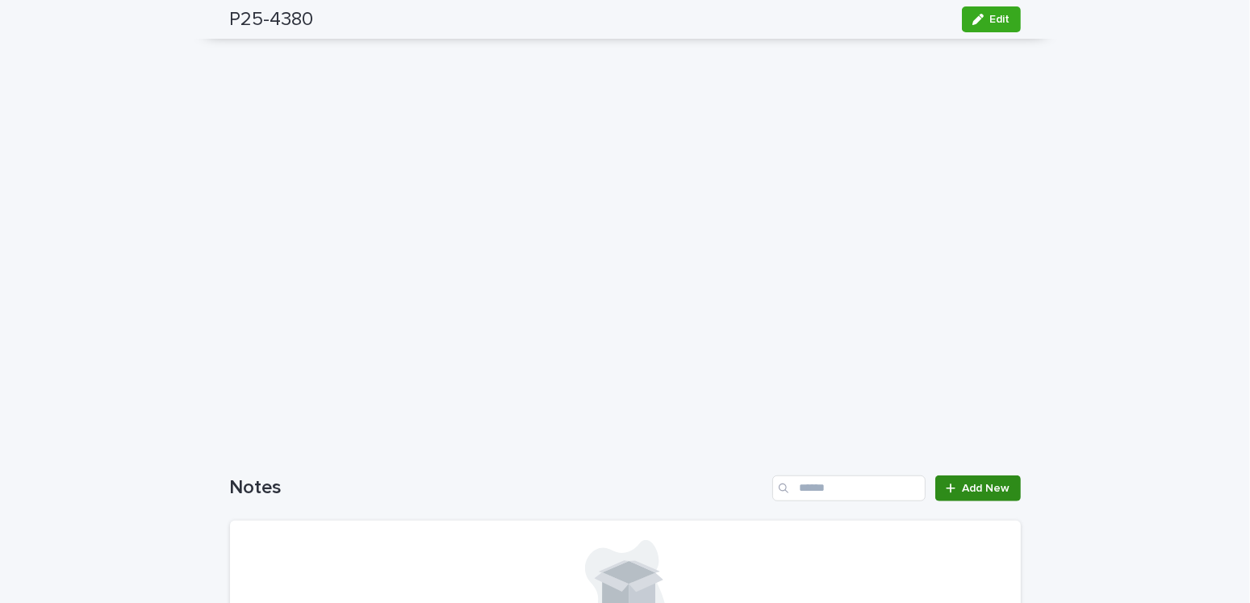
click at [975, 485] on link "Add New" at bounding box center [977, 488] width 85 height 26
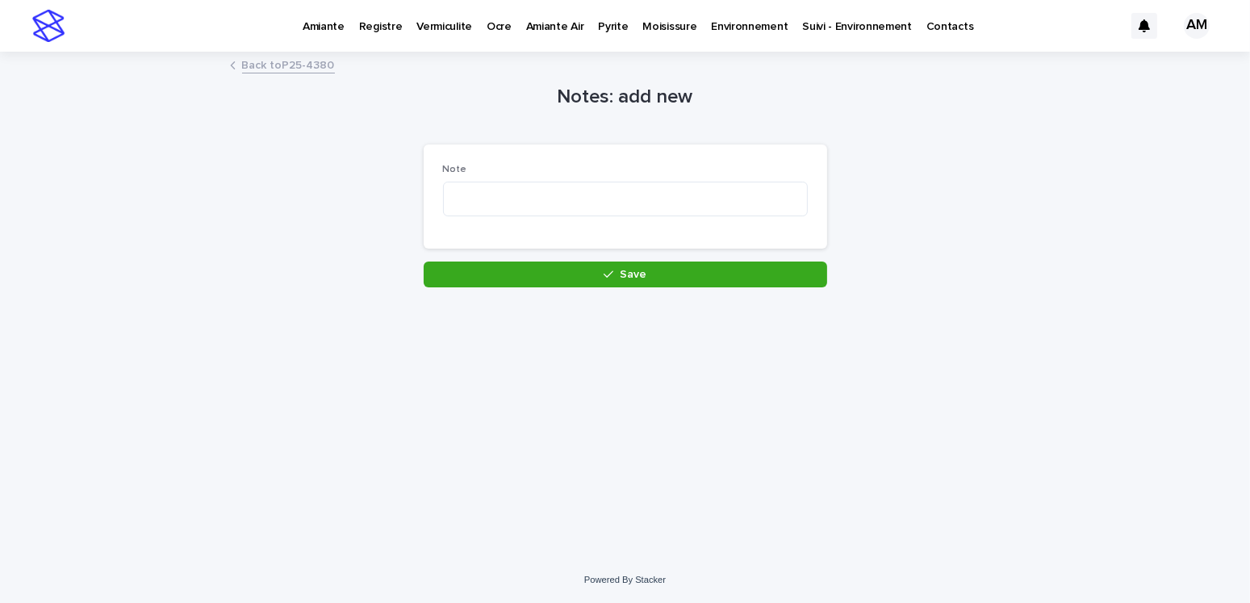
click at [482, 180] on div "Note" at bounding box center [625, 196] width 365 height 65
click at [480, 198] on textarea at bounding box center [625, 199] width 365 height 35
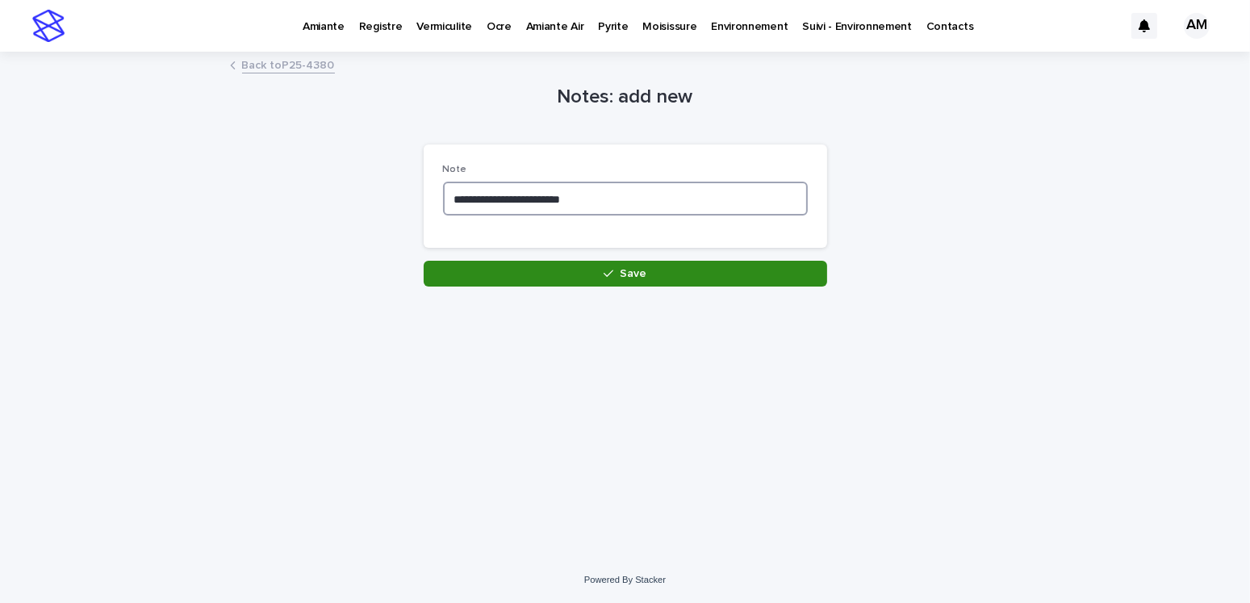
type textarea "**********"
click at [649, 271] on button "Save" at bounding box center [625, 274] width 403 height 26
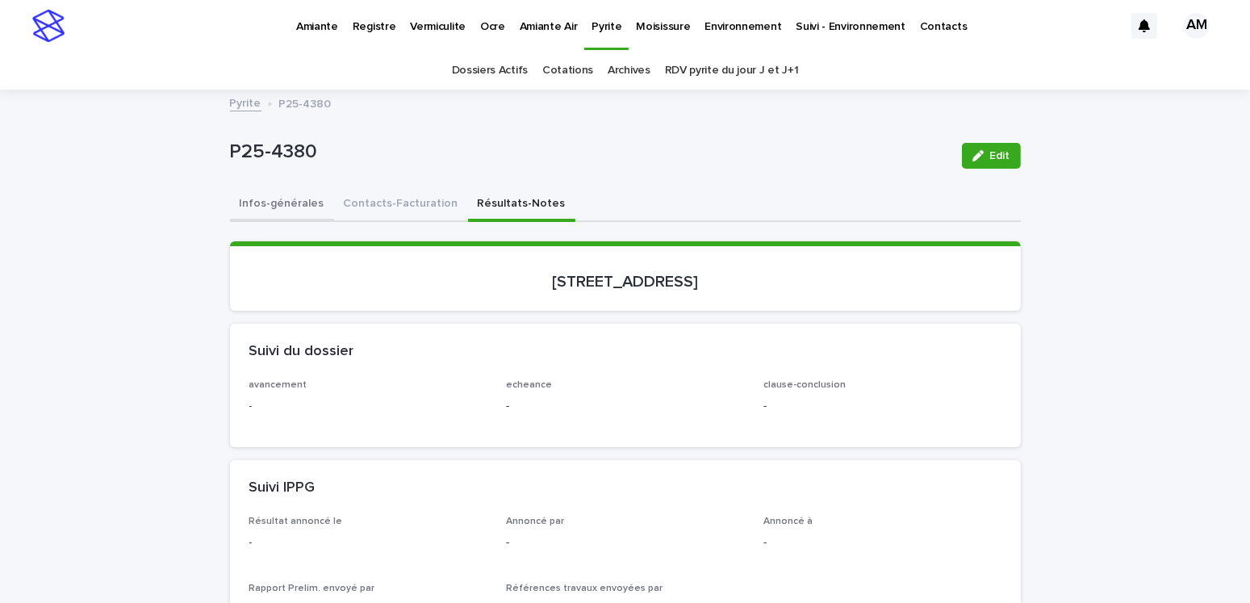
click at [252, 190] on button "Infos-générales" at bounding box center [282, 205] width 104 height 34
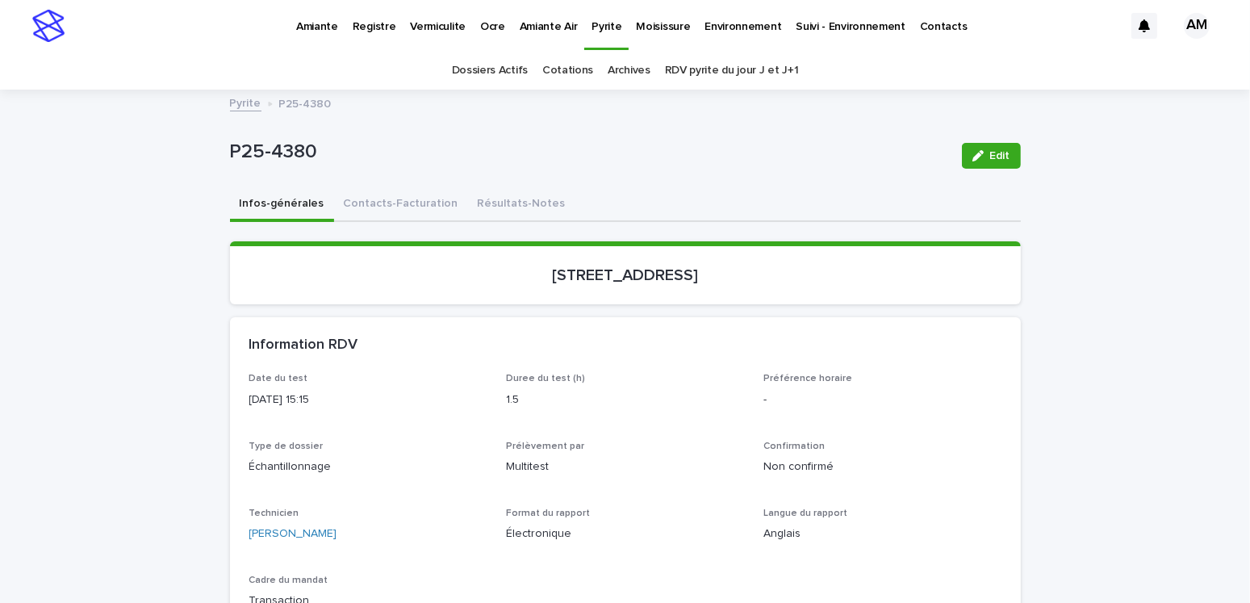
click at [230, 98] on link "Pyrite" at bounding box center [245, 102] width 31 height 19
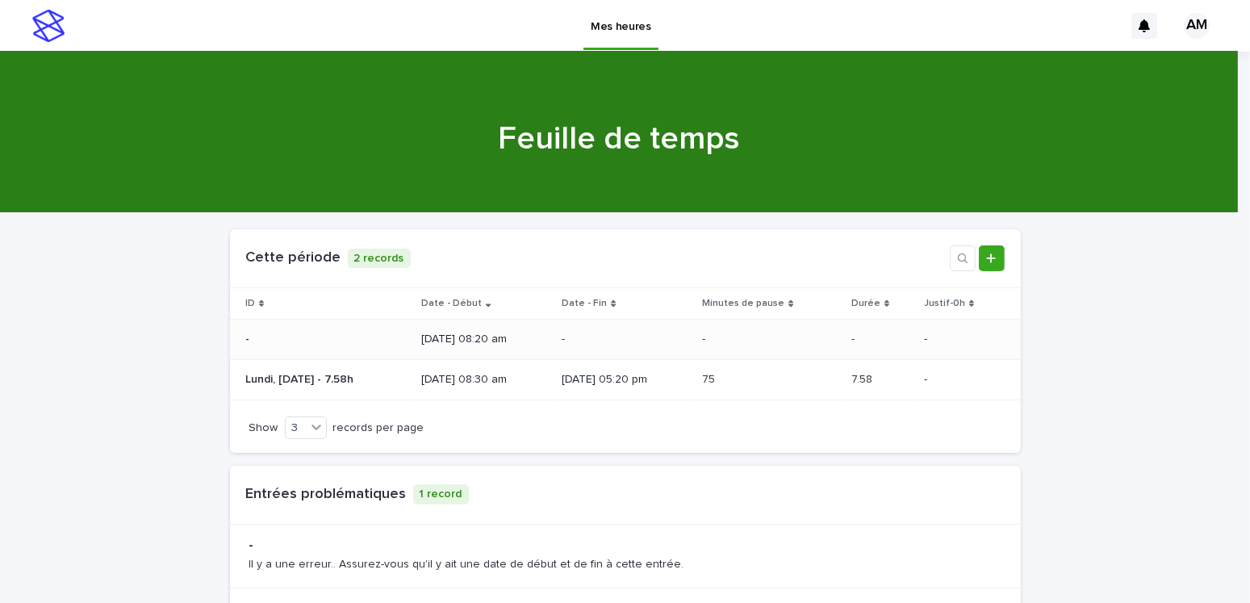
click at [461, 335] on p "[DATE] 08:20 am" at bounding box center [484, 339] width 127 height 14
